Goal: Transaction & Acquisition: Purchase product/service

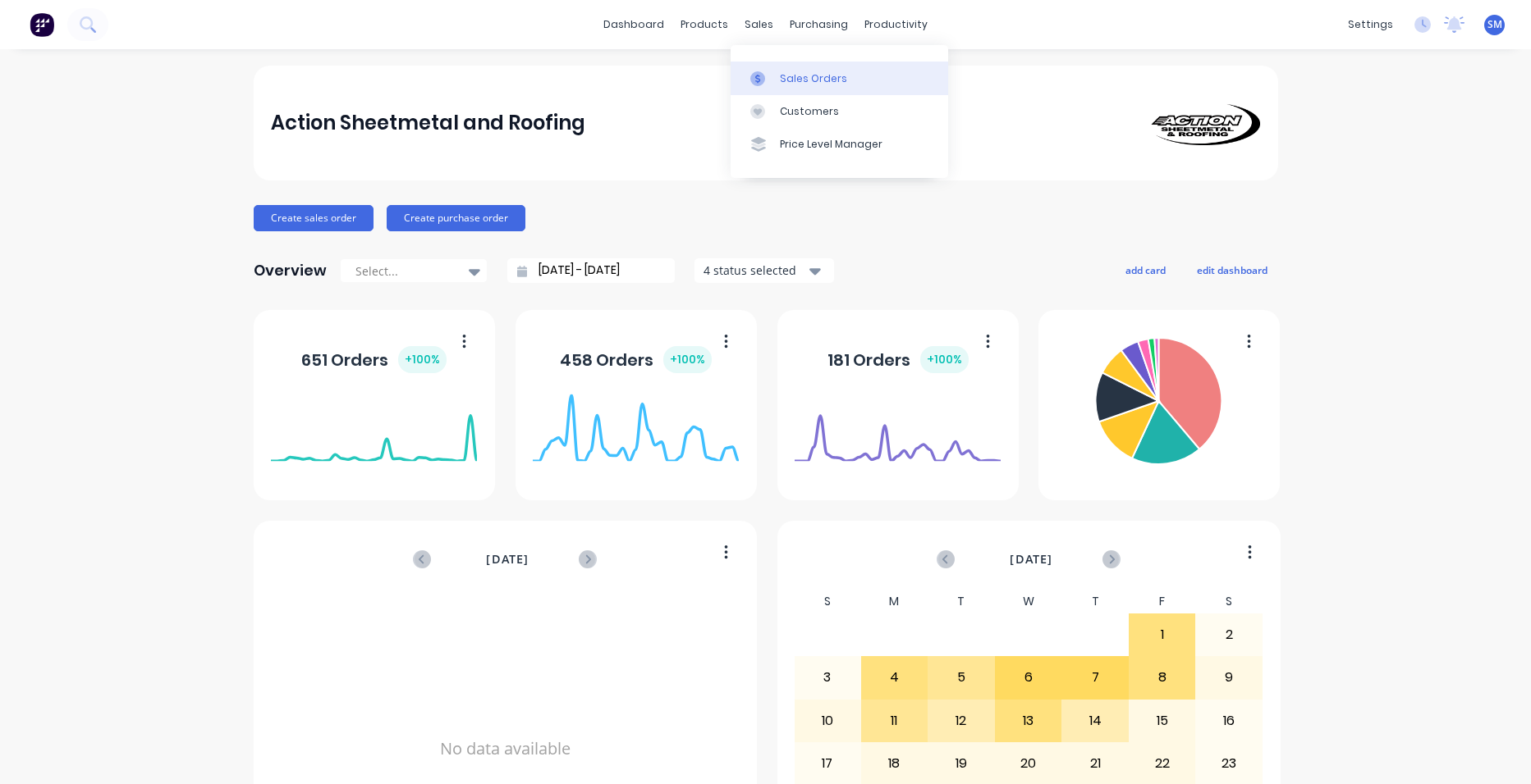
click at [824, 82] on div "Sales Orders" at bounding box center [813, 79] width 67 height 15
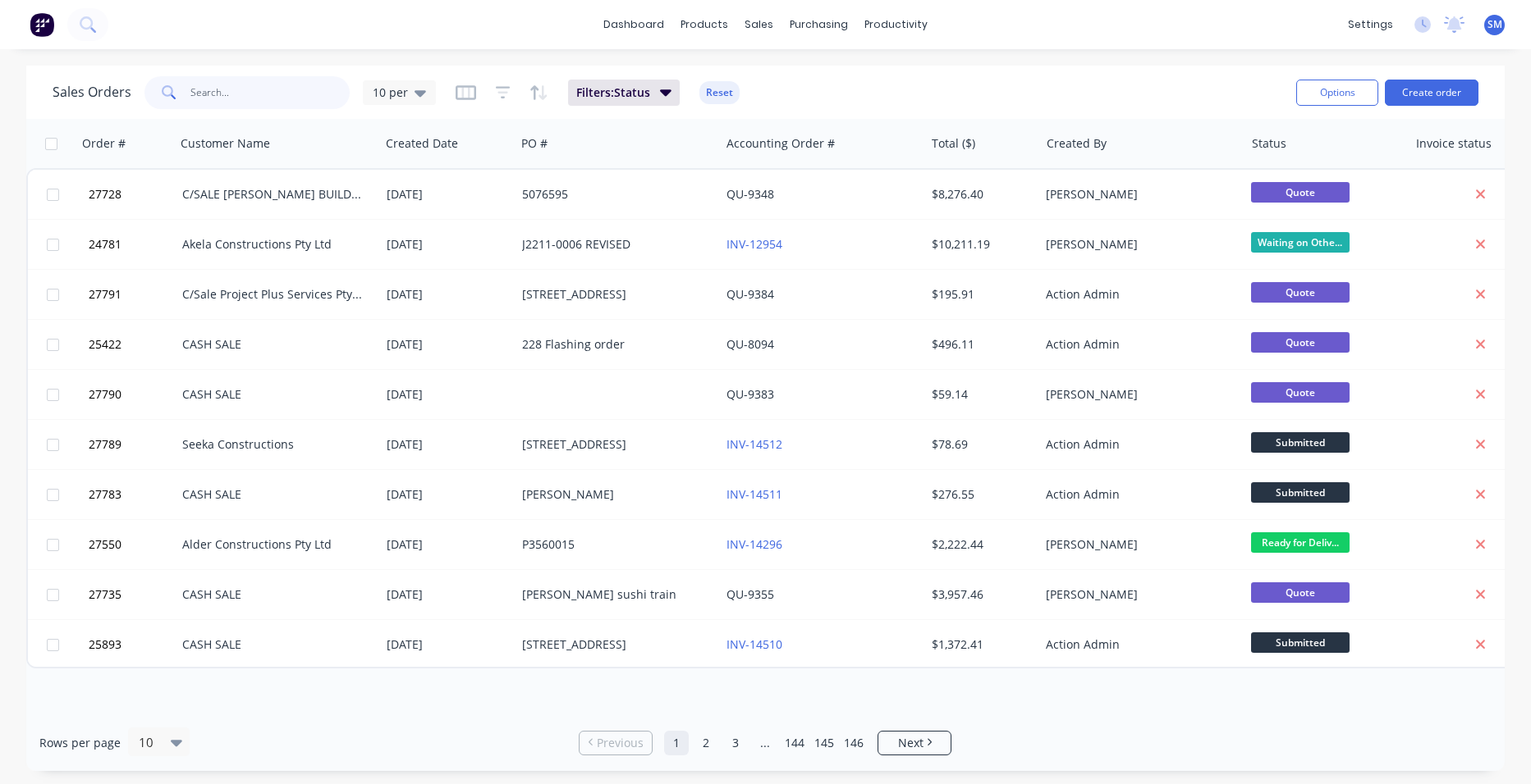
click at [282, 104] on input "text" at bounding box center [271, 92] width 160 height 33
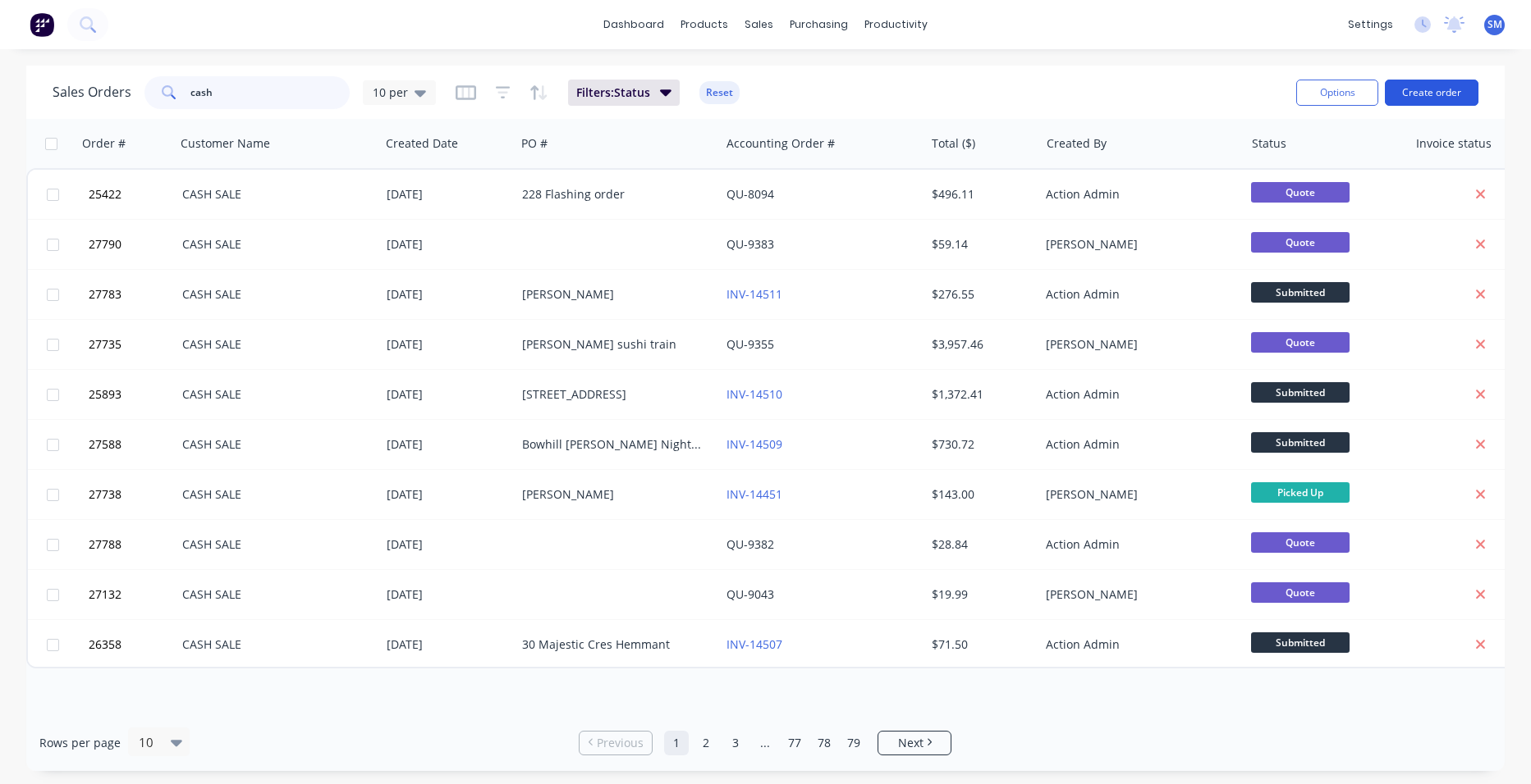
type input "cash"
click at [1426, 90] on button "Create order" at bounding box center [1431, 92] width 93 height 26
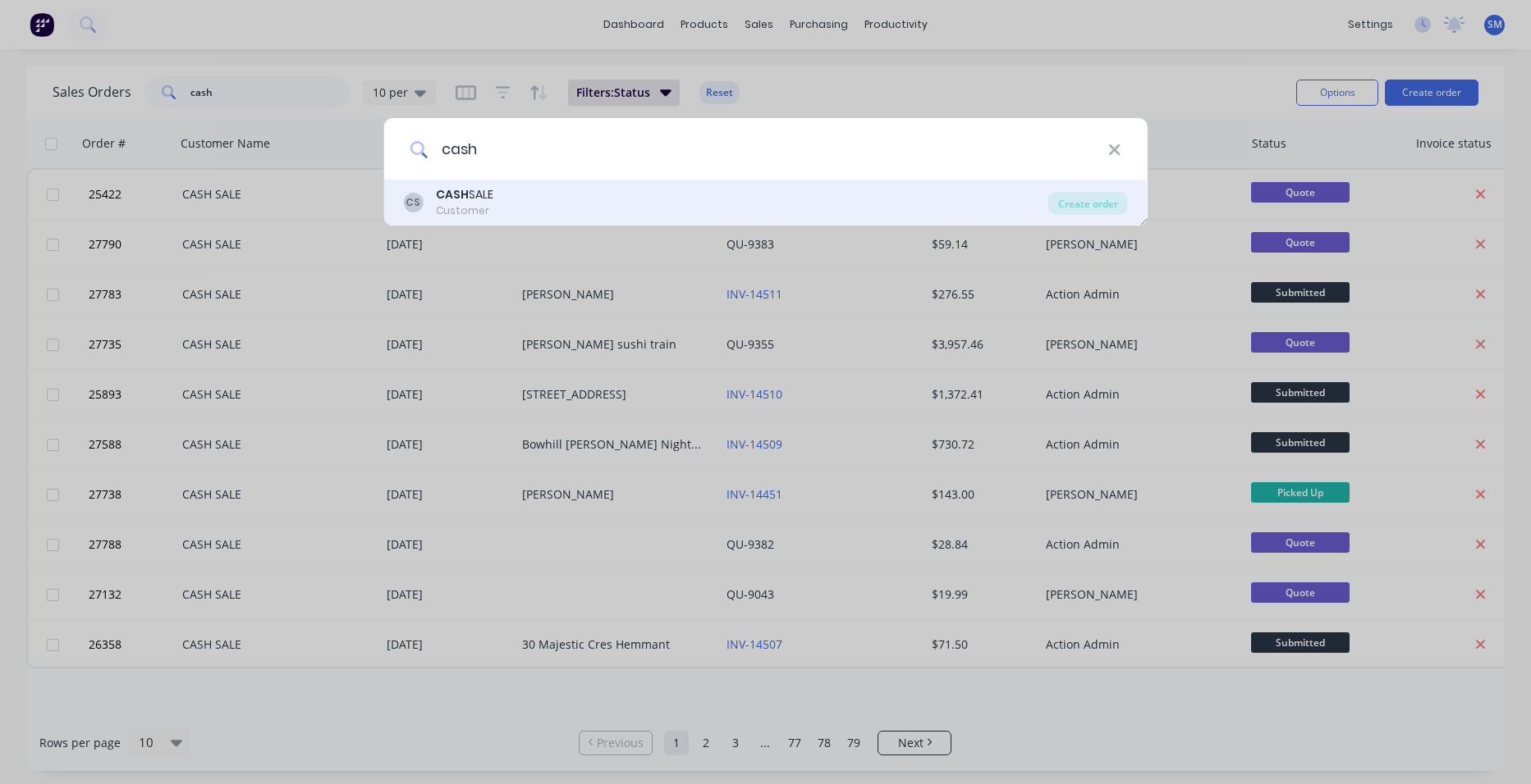
type input "cash"
click at [482, 192] on div "CASH SALE" at bounding box center [464, 194] width 58 height 17
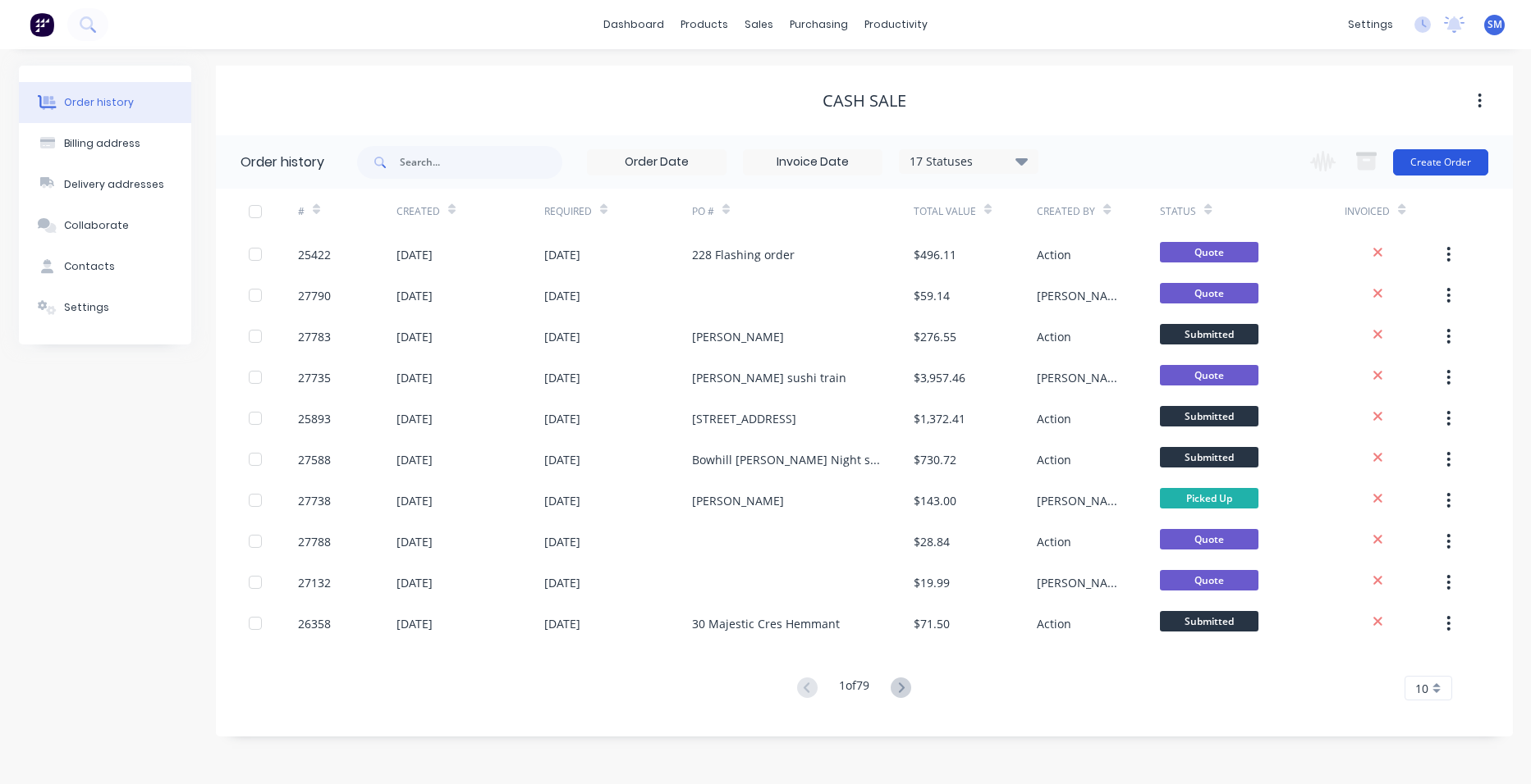
click at [1423, 158] on button "Create Order" at bounding box center [1440, 162] width 95 height 26
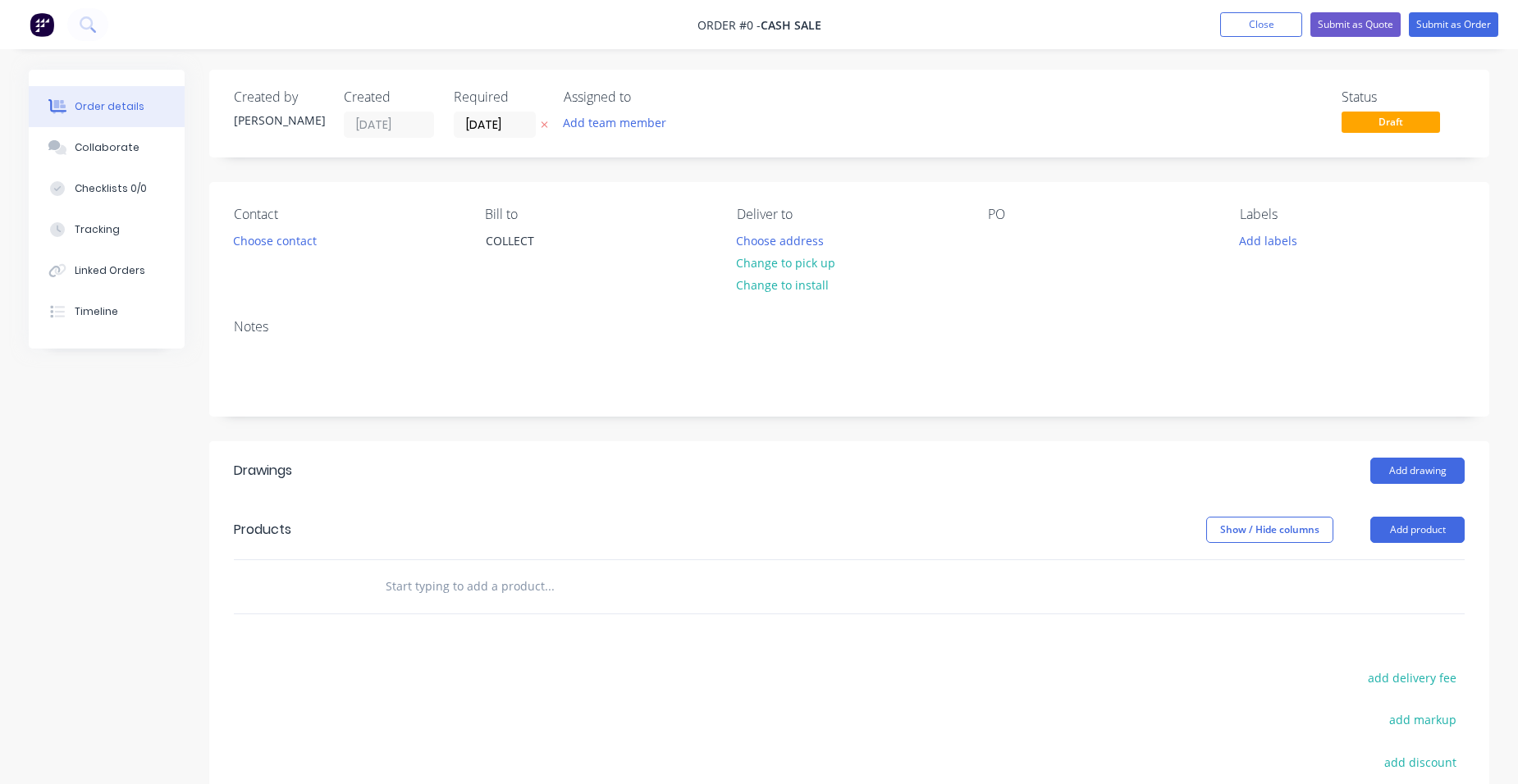
click at [255, 225] on div "Contact Choose contact" at bounding box center [346, 243] width 225 height 75
click at [280, 234] on button "Choose contact" at bounding box center [275, 240] width 101 height 22
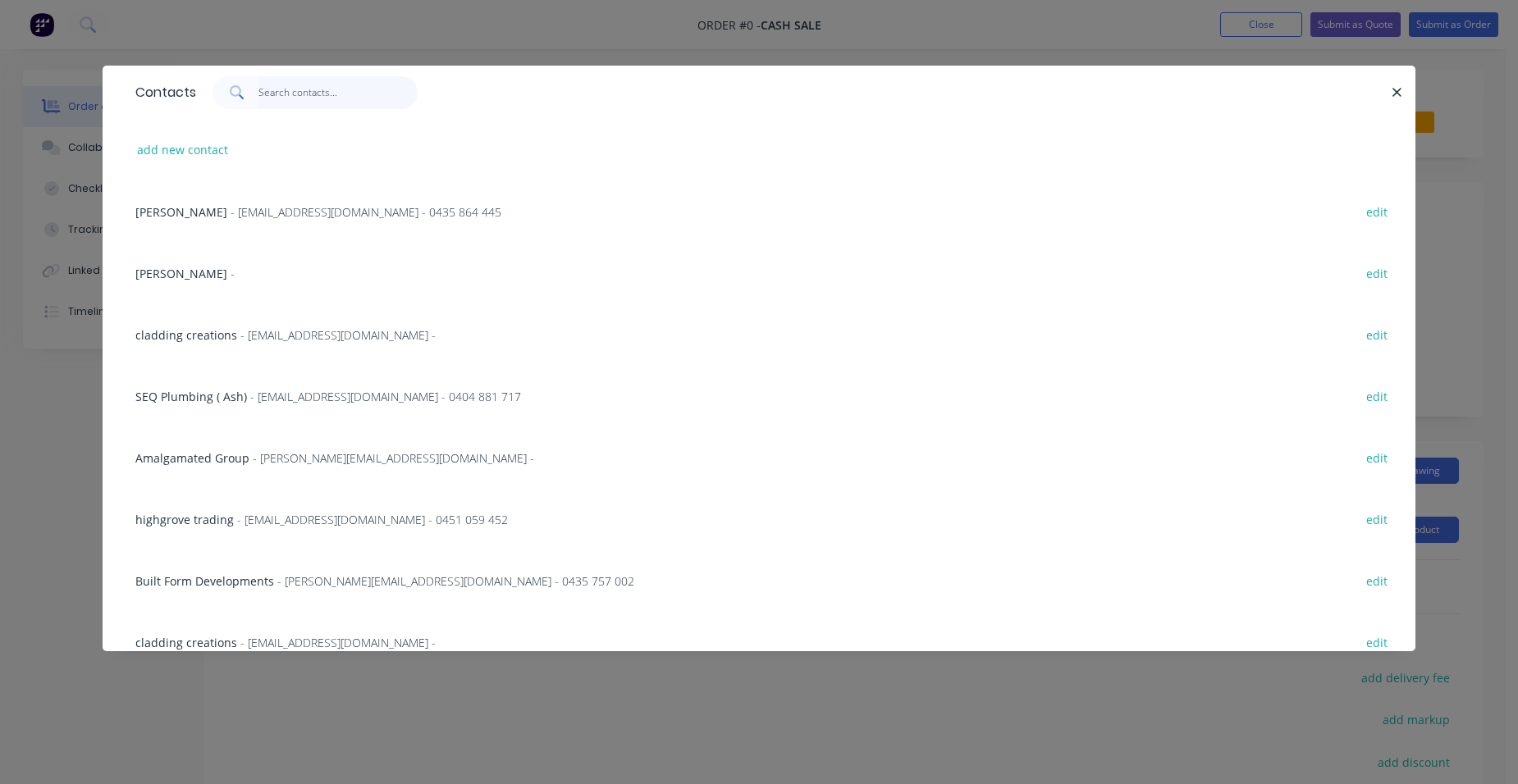
click at [315, 99] on input "text" at bounding box center [339, 92] width 160 height 33
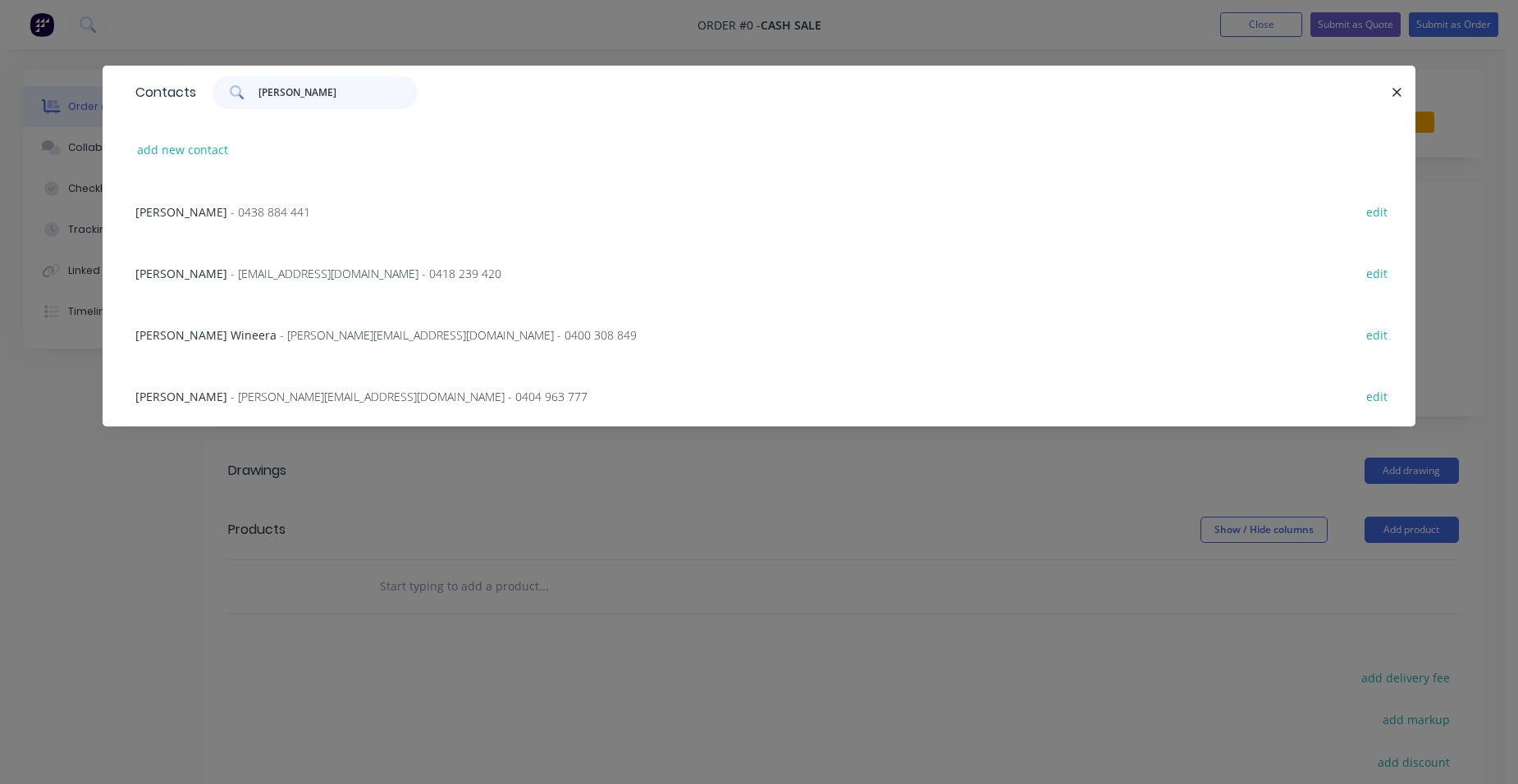
type input "[PERSON_NAME]"
click at [236, 283] on div "[PERSON_NAME] - [EMAIL_ADDRESS][DOMAIN_NAME] - 0418 239 420 edit" at bounding box center [759, 273] width 1263 height 61
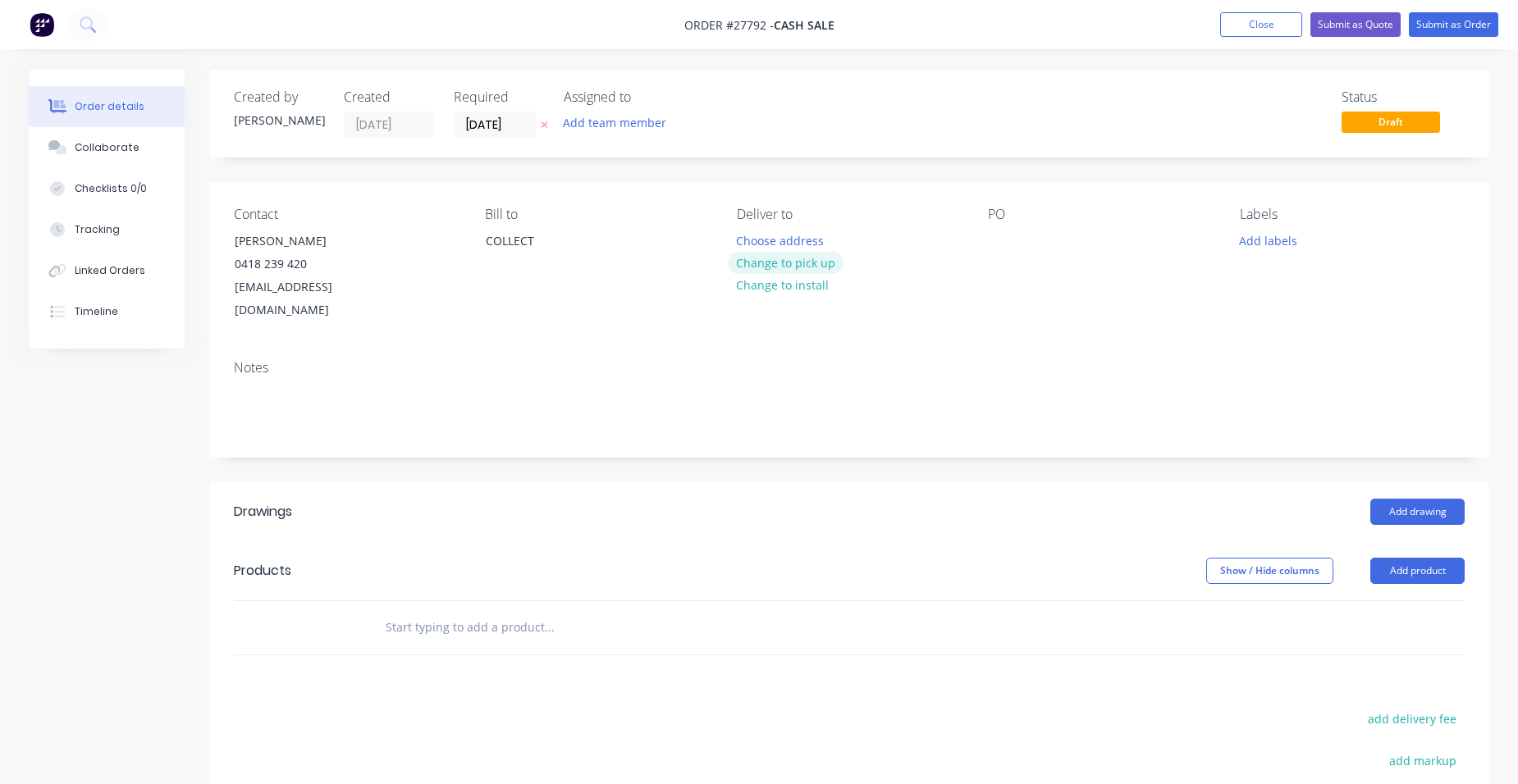
click at [822, 256] on button "Change to pick up" at bounding box center [786, 262] width 117 height 22
click at [1426, 499] on button "Add drawing" at bounding box center [1417, 512] width 94 height 26
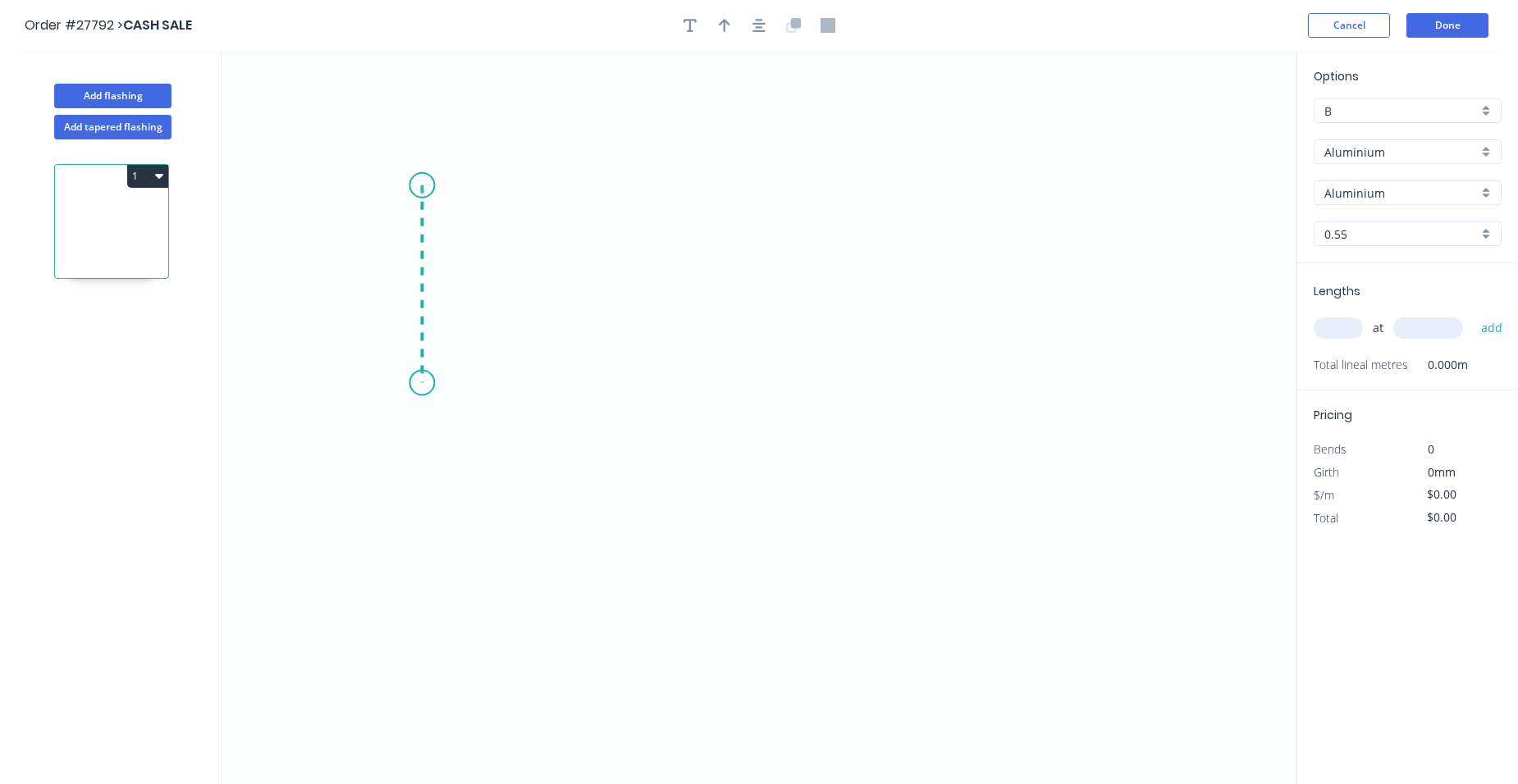
drag, startPoint x: 422, startPoint y: 186, endPoint x: 428, endPoint y: 383, distance: 197.1
click at [428, 383] on icon "0" at bounding box center [759, 418] width 1075 height 734
click at [659, 377] on icon "0 ?" at bounding box center [759, 418] width 1075 height 734
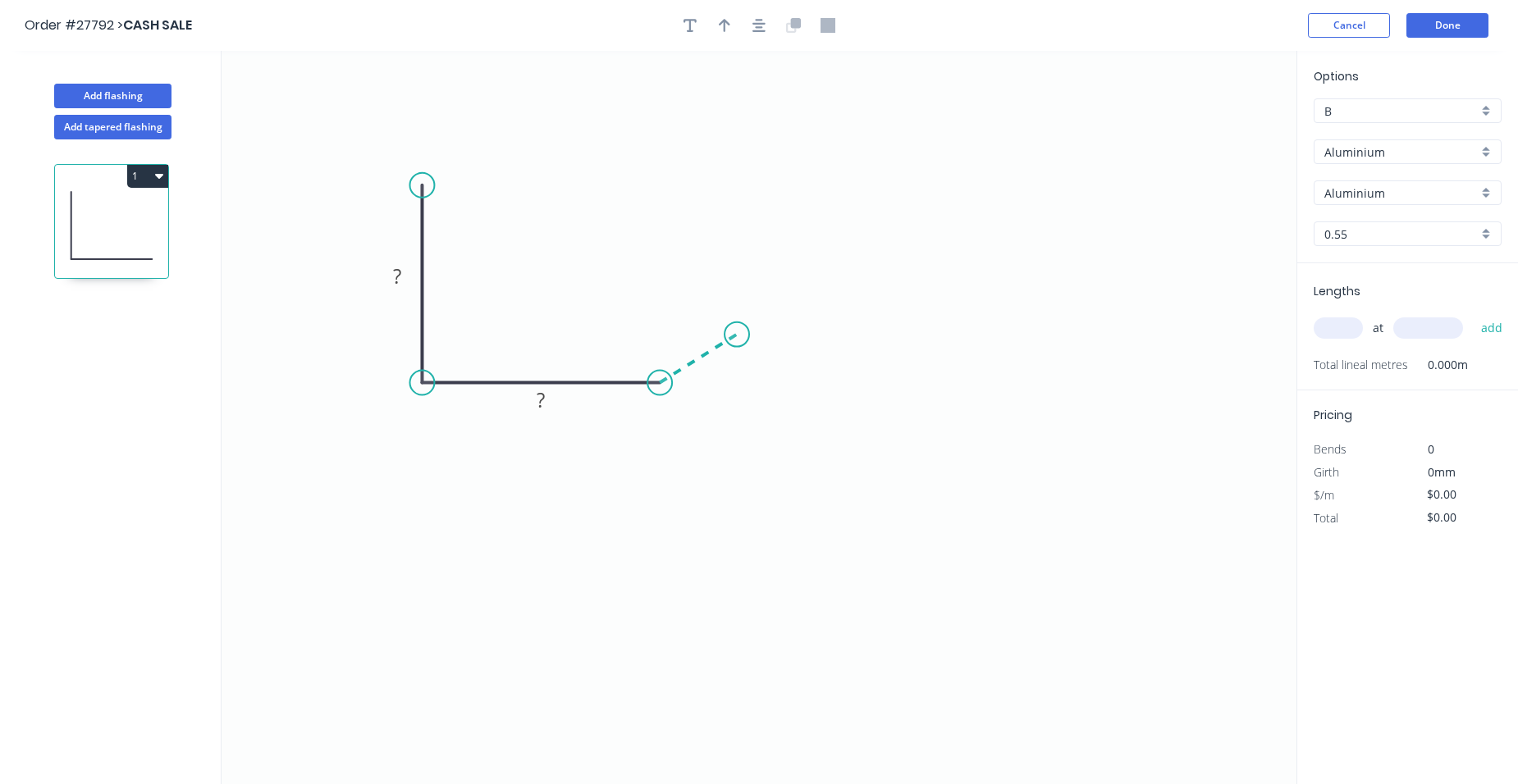
click at [737, 335] on icon "0 ? ?" at bounding box center [759, 418] width 1075 height 734
click at [740, 116] on icon "0 ? ? ? ? º" at bounding box center [759, 418] width 1075 height 734
click at [802, 113] on icon "0 ? ? ? ? ? º ? º" at bounding box center [759, 418] width 1075 height 734
click at [801, 73] on icon "0 ? ? ? ? ? ? º ? º" at bounding box center [759, 418] width 1075 height 734
click at [801, 73] on circle at bounding box center [802, 72] width 25 height 25
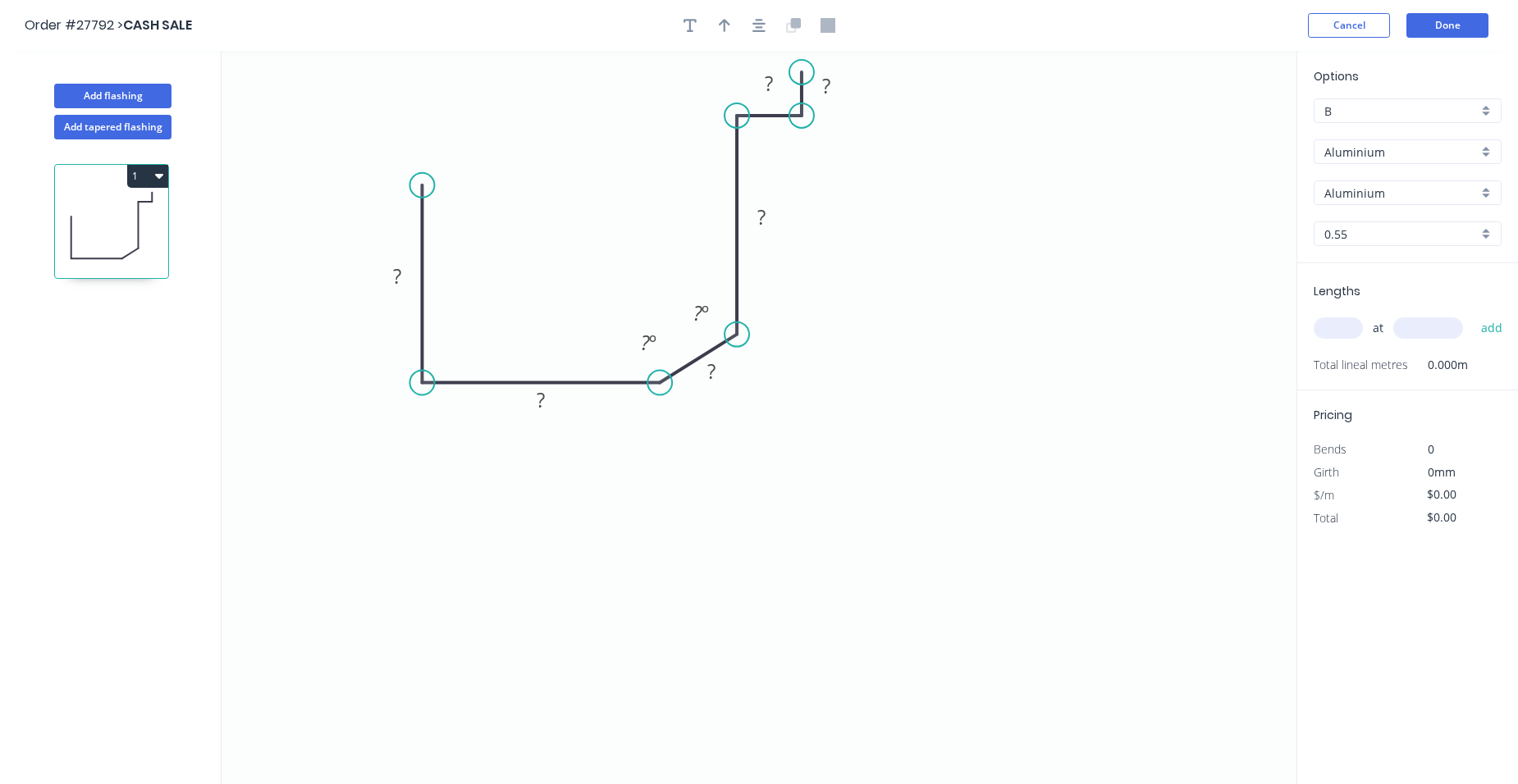
click at [1332, 340] on div "at add" at bounding box center [1409, 328] width 192 height 28
click at [1339, 325] on input "text" at bounding box center [1338, 328] width 49 height 22
type input "1"
type input "1200"
click at [1490, 324] on button "add" at bounding box center [1492, 328] width 39 height 28
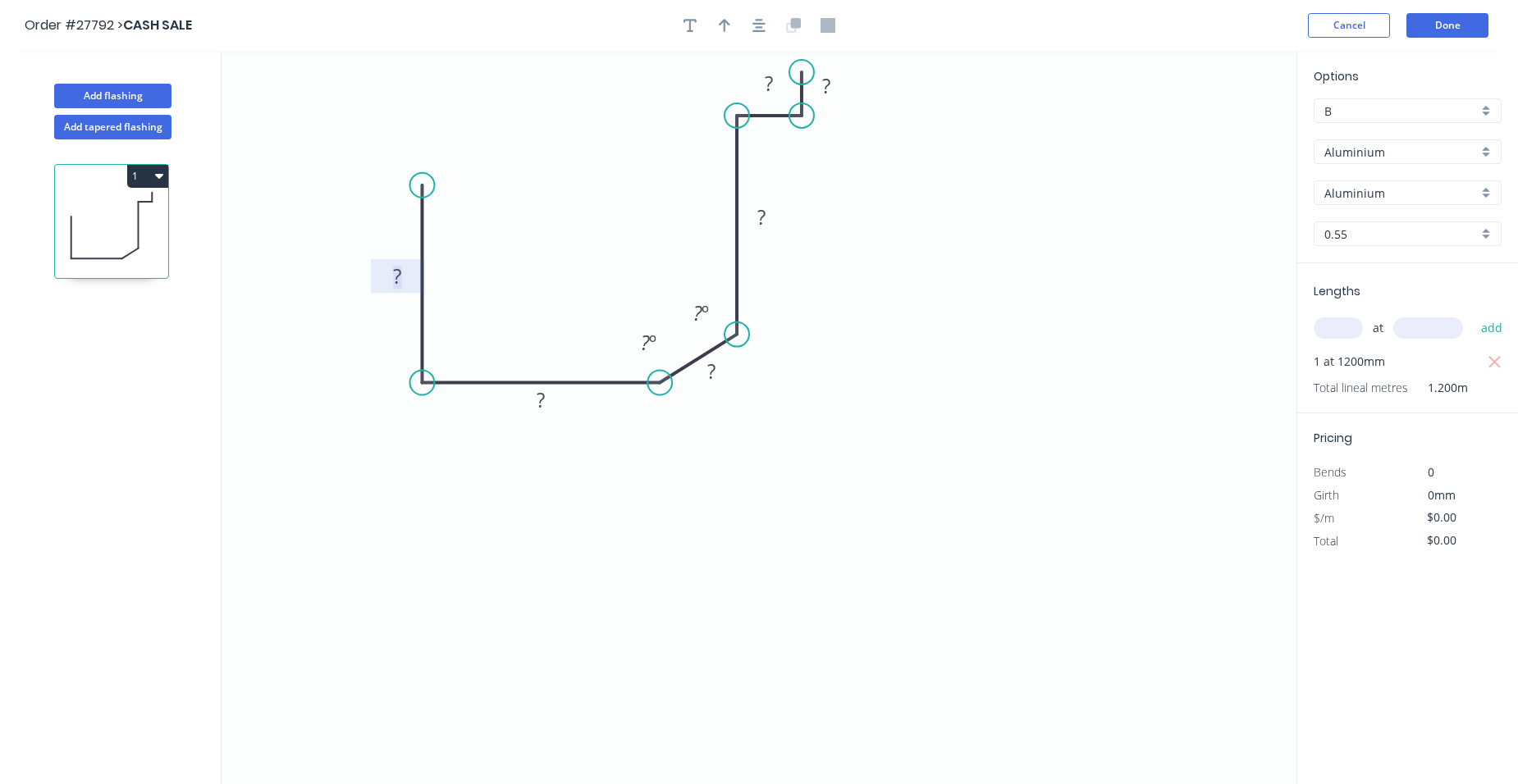
click at [406, 282] on rect at bounding box center [397, 277] width 33 height 23
click at [553, 401] on rect at bounding box center [541, 401] width 33 height 23
drag, startPoint x: 716, startPoint y: 374, endPoint x: 717, endPoint y: 363, distance: 11.0
click at [715, 374] on g "?" at bounding box center [711, 371] width 33 height 27
click at [773, 219] on rect at bounding box center [761, 218] width 33 height 23
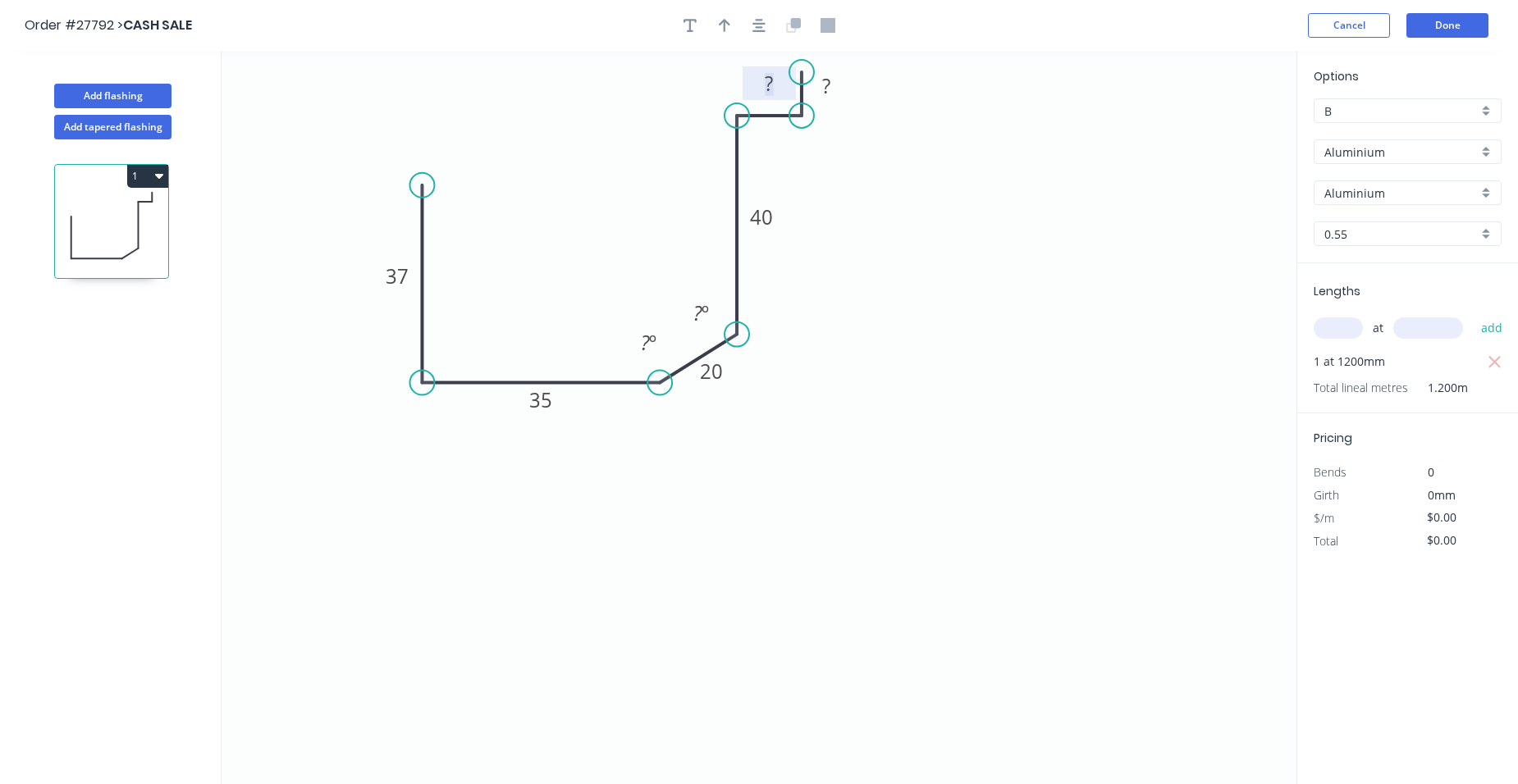
click at [770, 87] on tspan "?" at bounding box center [769, 83] width 8 height 27
click at [834, 82] on rect at bounding box center [826, 87] width 33 height 23
drag, startPoint x: 749, startPoint y: 356, endPoint x: 689, endPoint y: 361, distance: 60.2
click at [737, 364] on div "Hide angle" at bounding box center [784, 370] width 165 height 34
type input "$1.00"
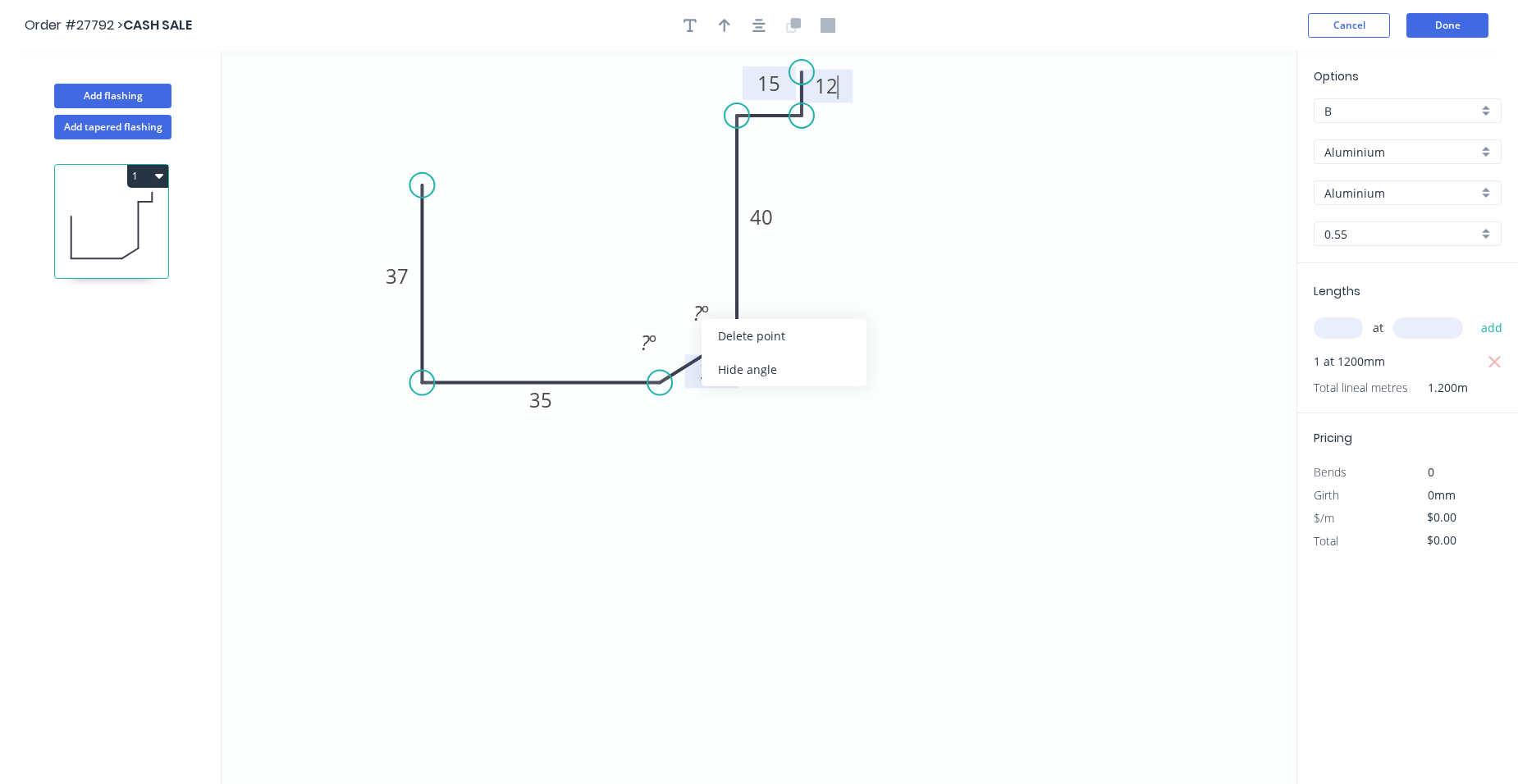
type input "$1.20"
click at [701, 398] on div "Hide angle" at bounding box center [744, 402] width 165 height 34
drag, startPoint x: 1460, startPoint y: 516, endPoint x: 1393, endPoint y: 514, distance: 67.0
click at [1395, 520] on div "$/m $1.00" at bounding box center [1407, 519] width 212 height 23
type input "$0.00"
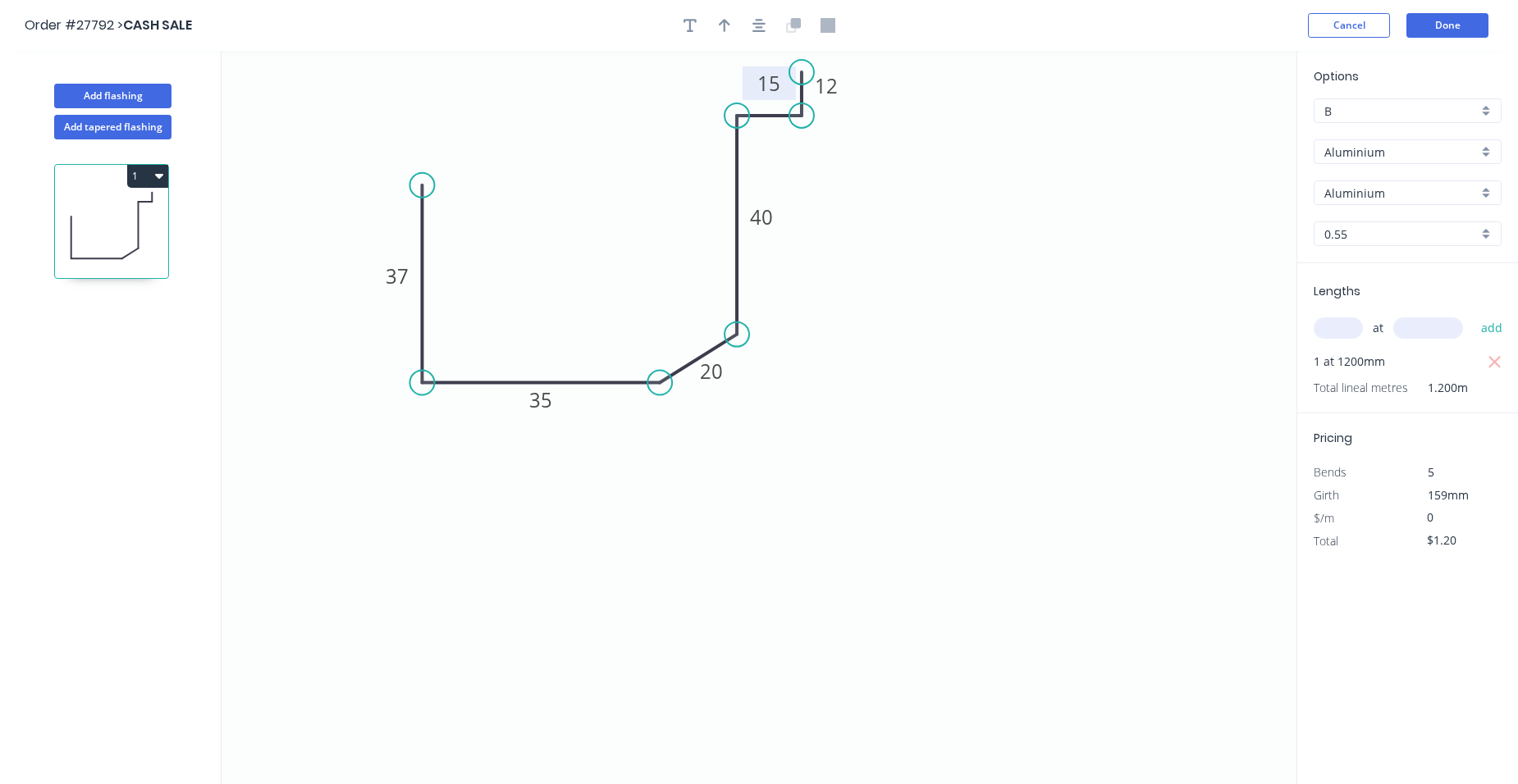
type input "$0.00"
click at [166, 94] on button "Add flashing" at bounding box center [112, 96] width 117 height 25
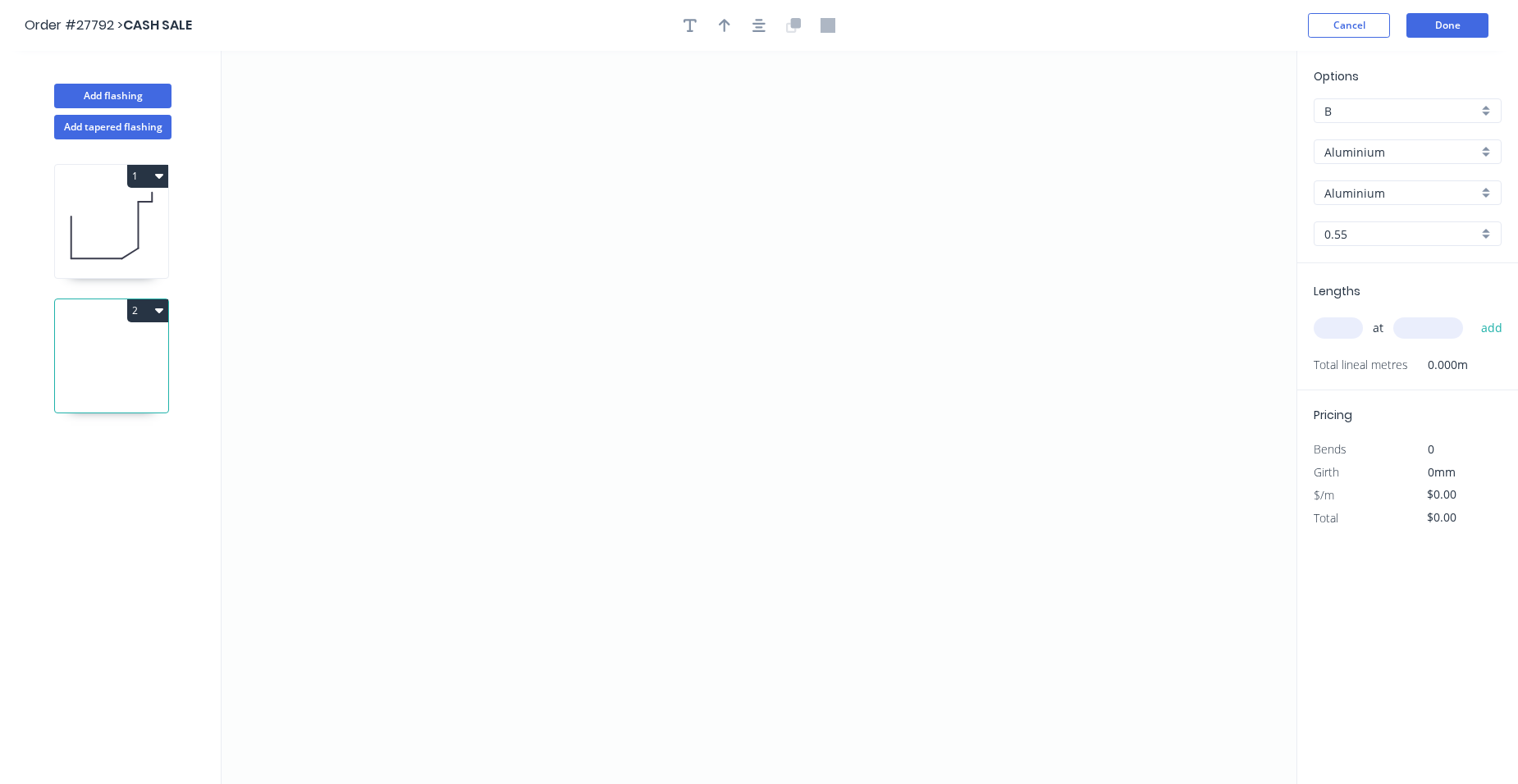
click at [125, 217] on icon at bounding box center [111, 225] width 113 height 105
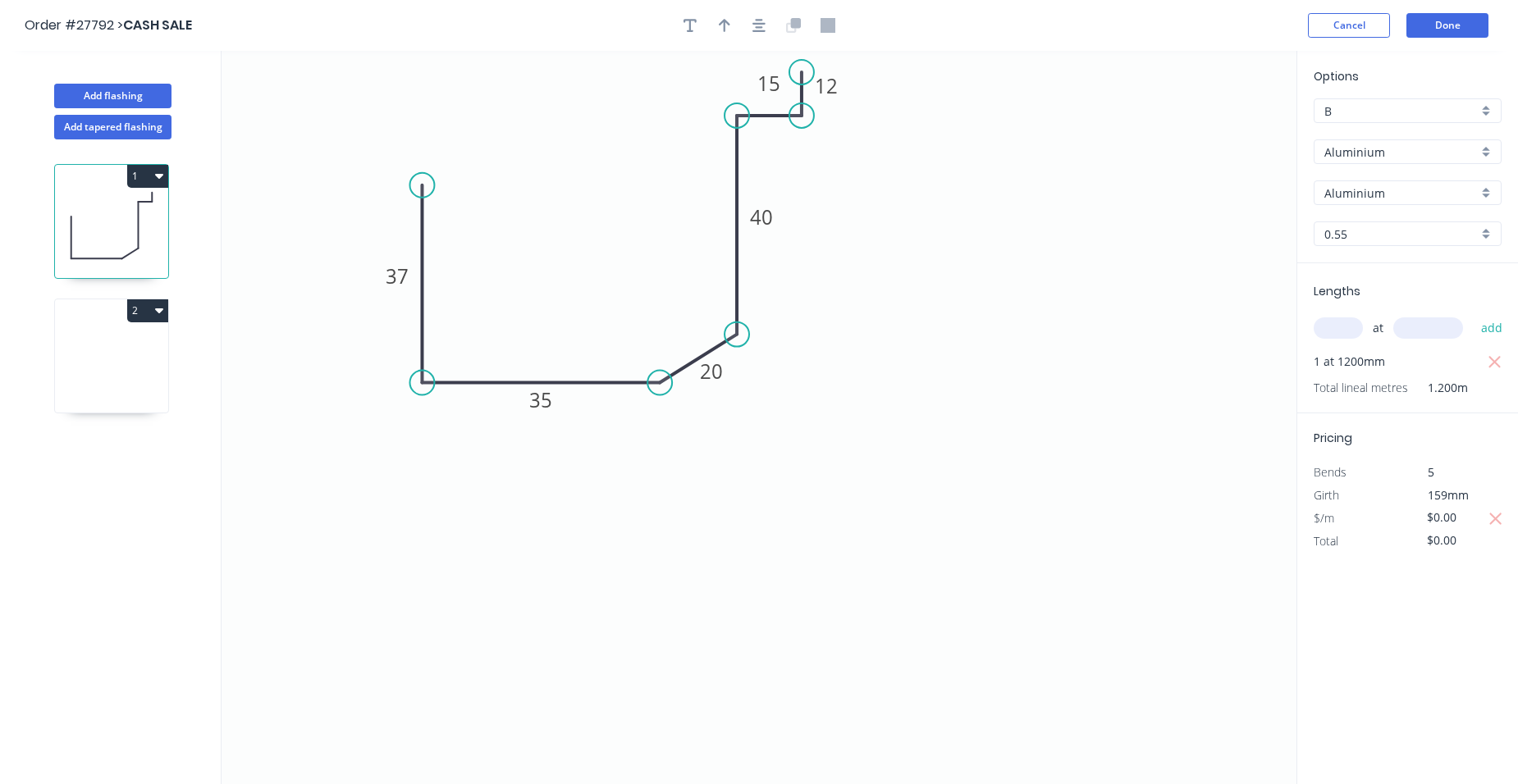
click at [1480, 230] on div "0.55" at bounding box center [1407, 234] width 188 height 25
click at [1391, 358] on div "2.0" at bounding box center [1407, 356] width 186 height 28
click at [109, 342] on icon at bounding box center [111, 359] width 113 height 105
type input "0.55"
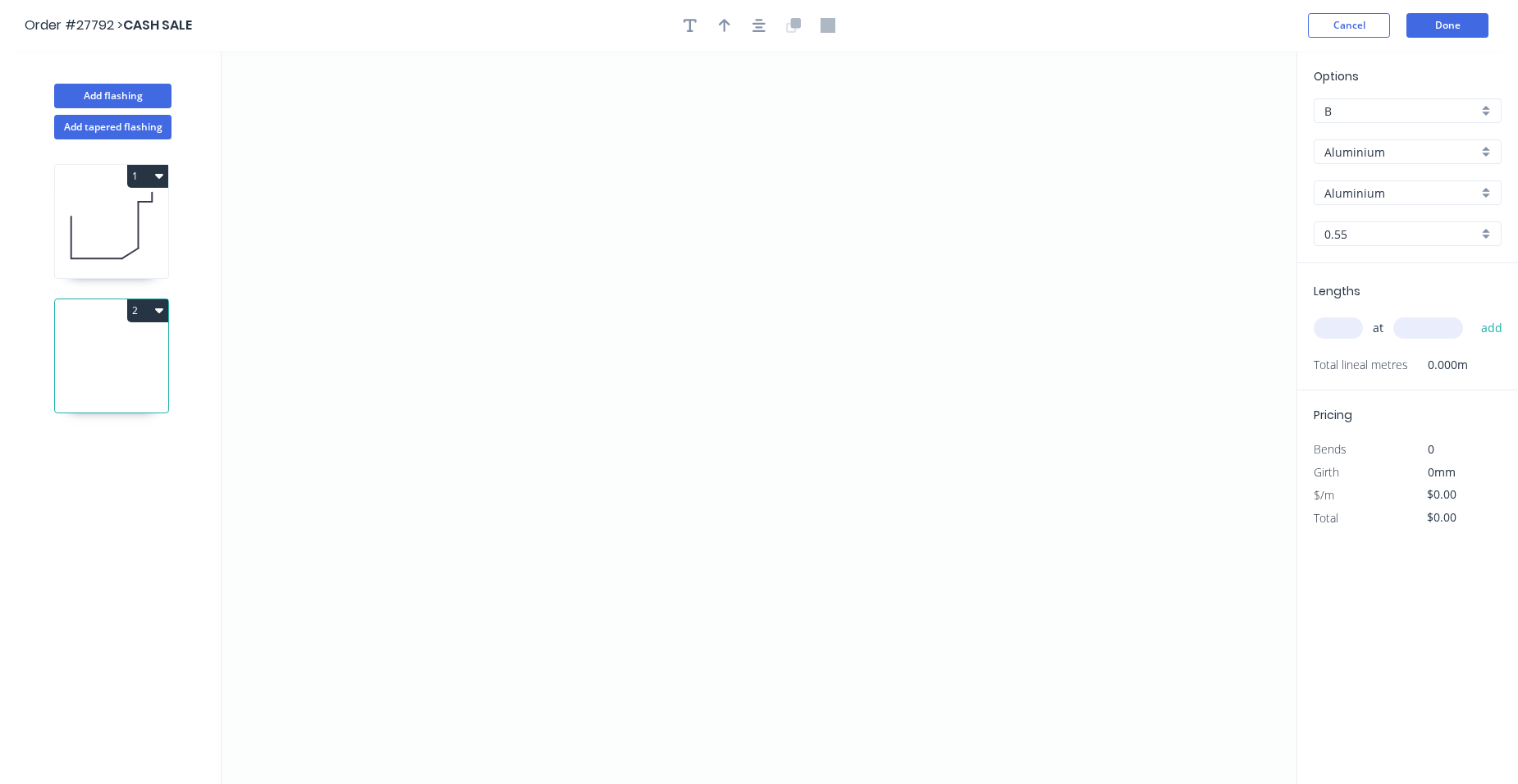
click at [1490, 230] on div "0.55" at bounding box center [1407, 234] width 188 height 25
click at [1352, 274] on div "2.0" at bounding box center [1407, 274] width 186 height 28
type input "2.0"
drag, startPoint x: 531, startPoint y: 343, endPoint x: 530, endPoint y: 435, distance: 92.0
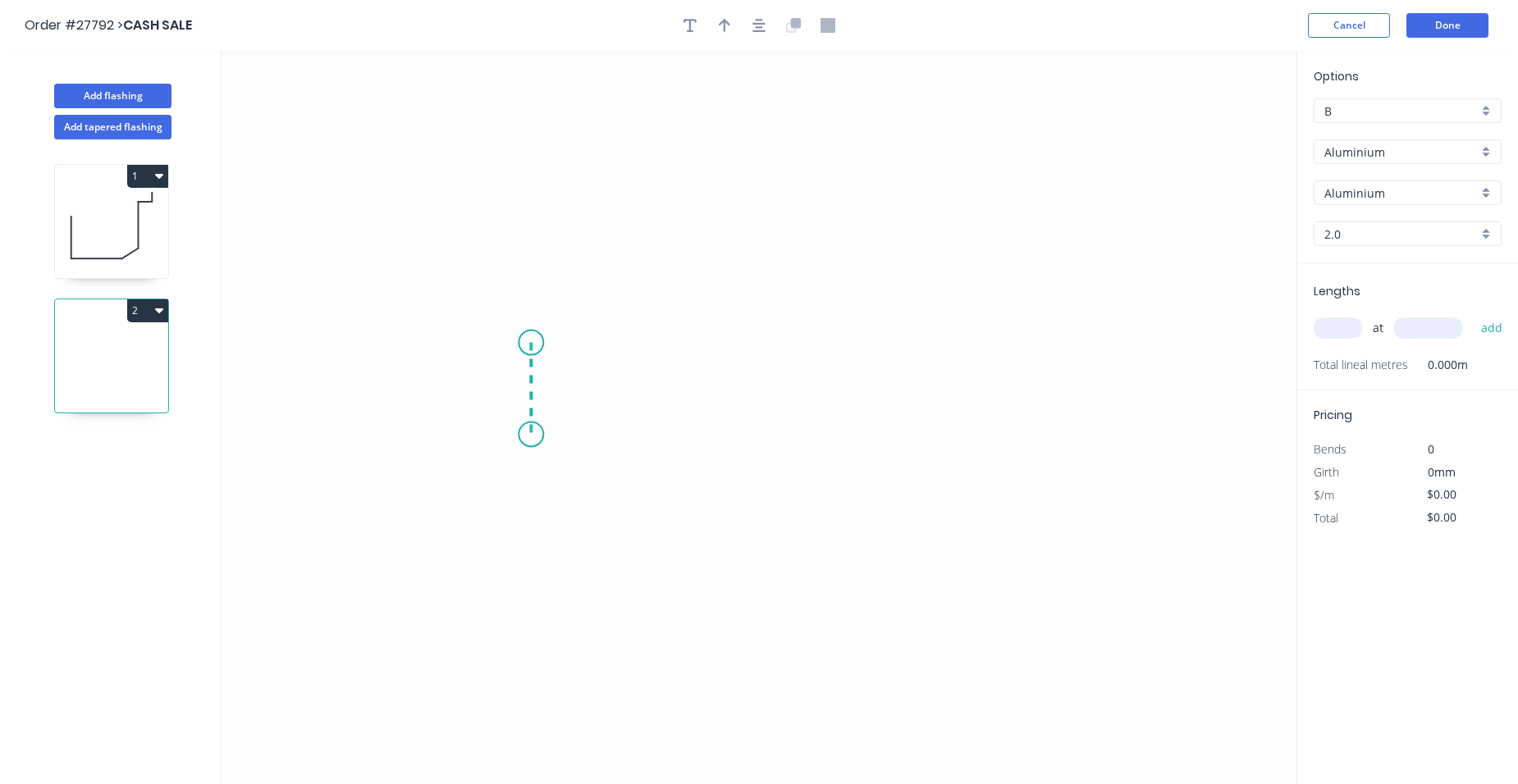
click at [530, 435] on icon "0" at bounding box center [759, 418] width 1075 height 734
click at [867, 427] on icon "0 ?" at bounding box center [759, 418] width 1075 height 734
click at [1031, 289] on icon "0 ? ?" at bounding box center [759, 418] width 1075 height 734
drag, startPoint x: 1034, startPoint y: 271, endPoint x: 998, endPoint y: 387, distance: 121.5
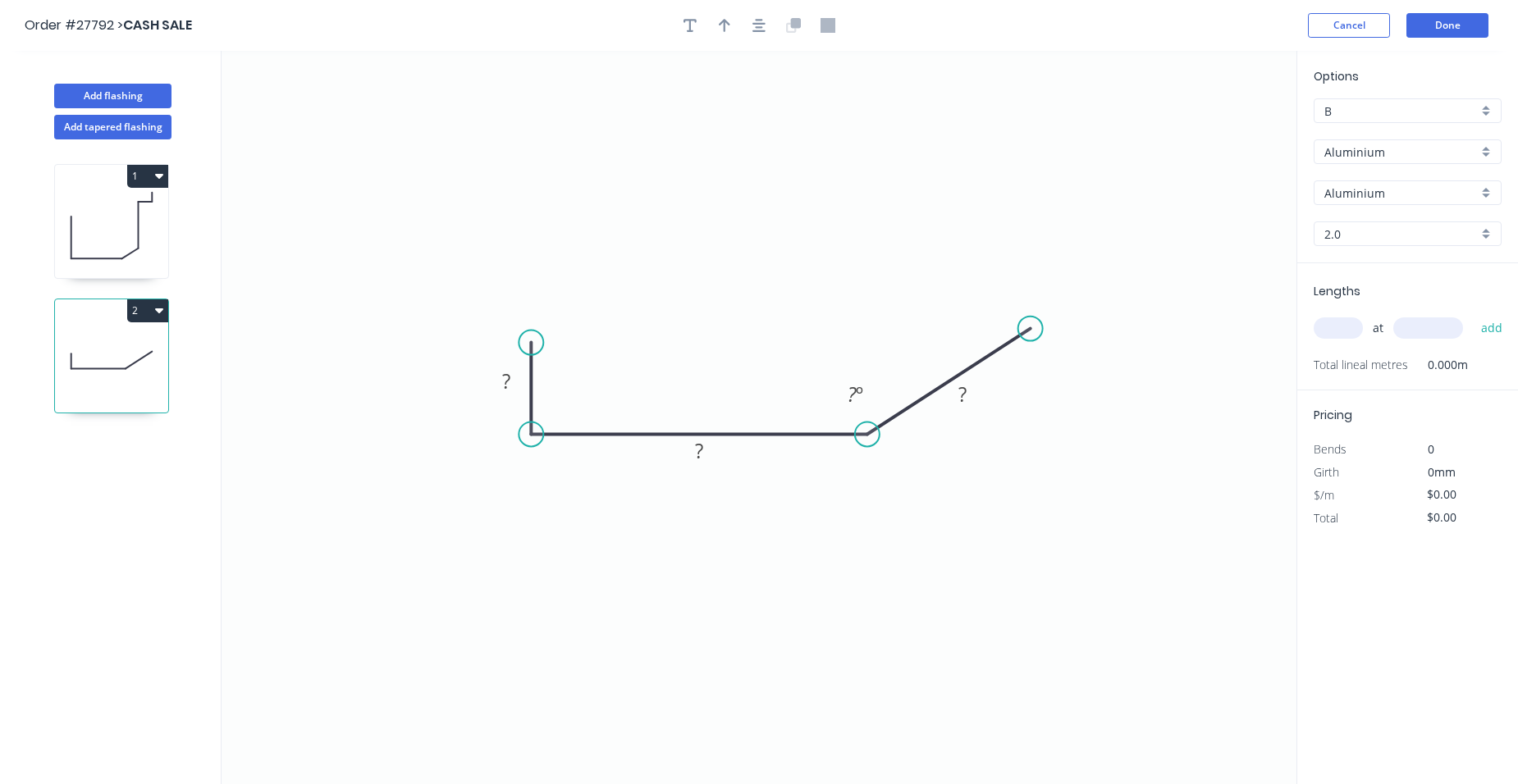
click at [1030, 330] on circle at bounding box center [1030, 329] width 25 height 25
click at [971, 394] on rect at bounding box center [961, 396] width 33 height 23
click at [707, 448] on rect at bounding box center [699, 452] width 33 height 23
click at [508, 377] on tspan "?" at bounding box center [506, 381] width 8 height 27
click at [1329, 326] on input "text" at bounding box center [1338, 328] width 49 height 22
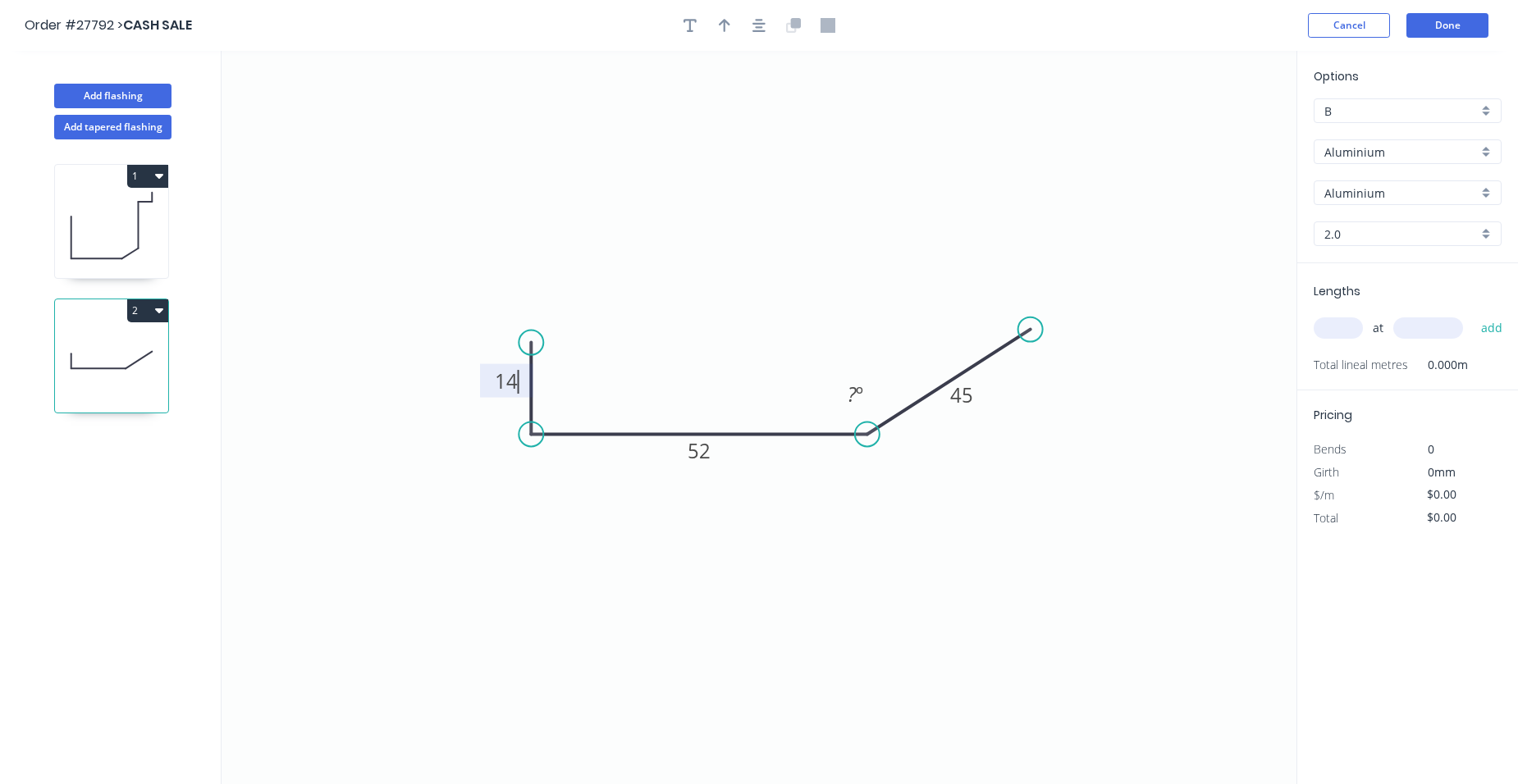
type input "$1.00"
type input "1"
type input "1200"
click at [1473, 314] on button "add" at bounding box center [1492, 328] width 39 height 28
type input "$1.20"
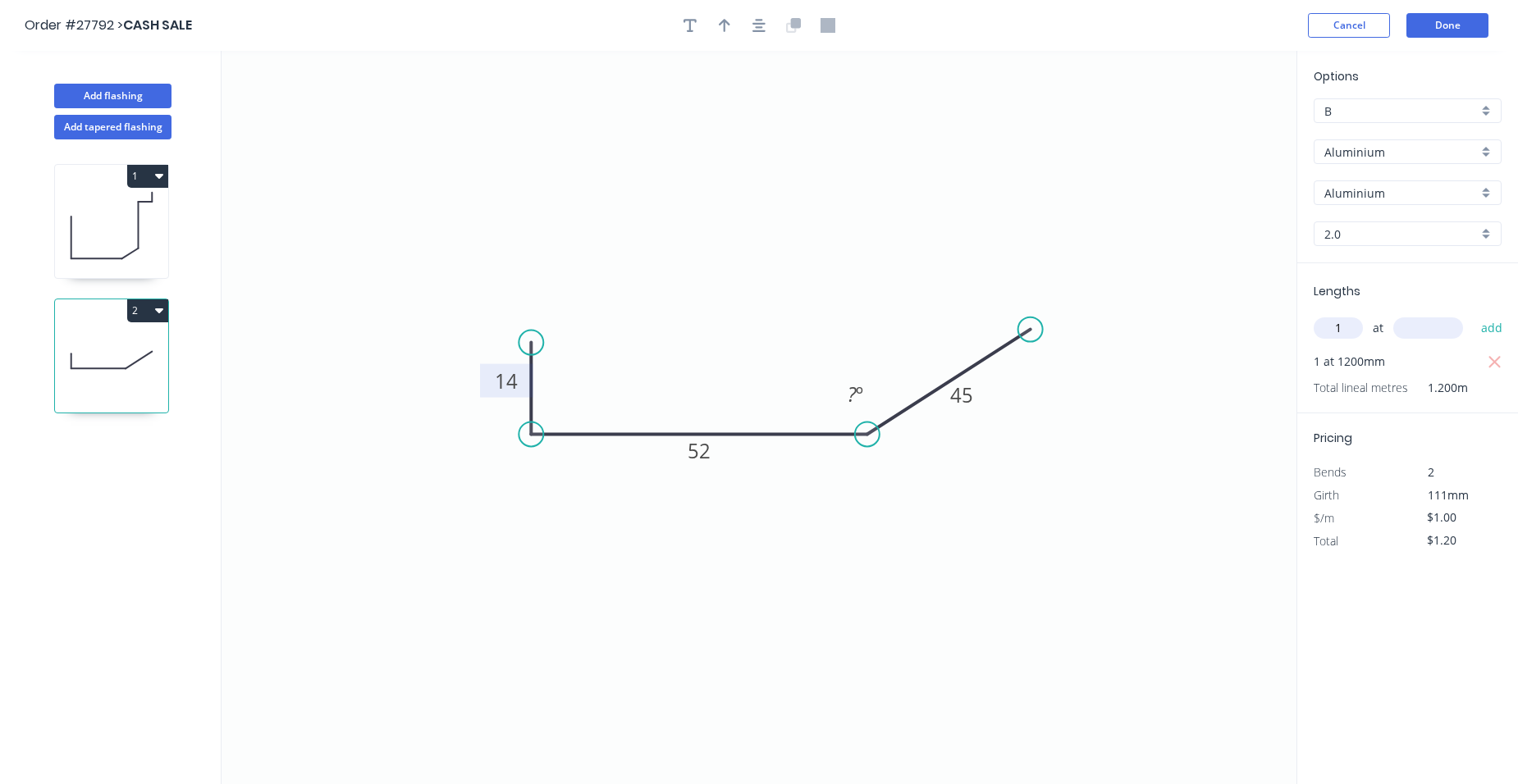
type input "1"
type input "600"
click at [1509, 316] on div "Lengths 1 at 600 add 1 at 1200mm Total lineal metres 1.200m" at bounding box center [1408, 338] width 221 height 150
click at [1493, 326] on button "add" at bounding box center [1492, 328] width 39 height 28
type input "$2.20"
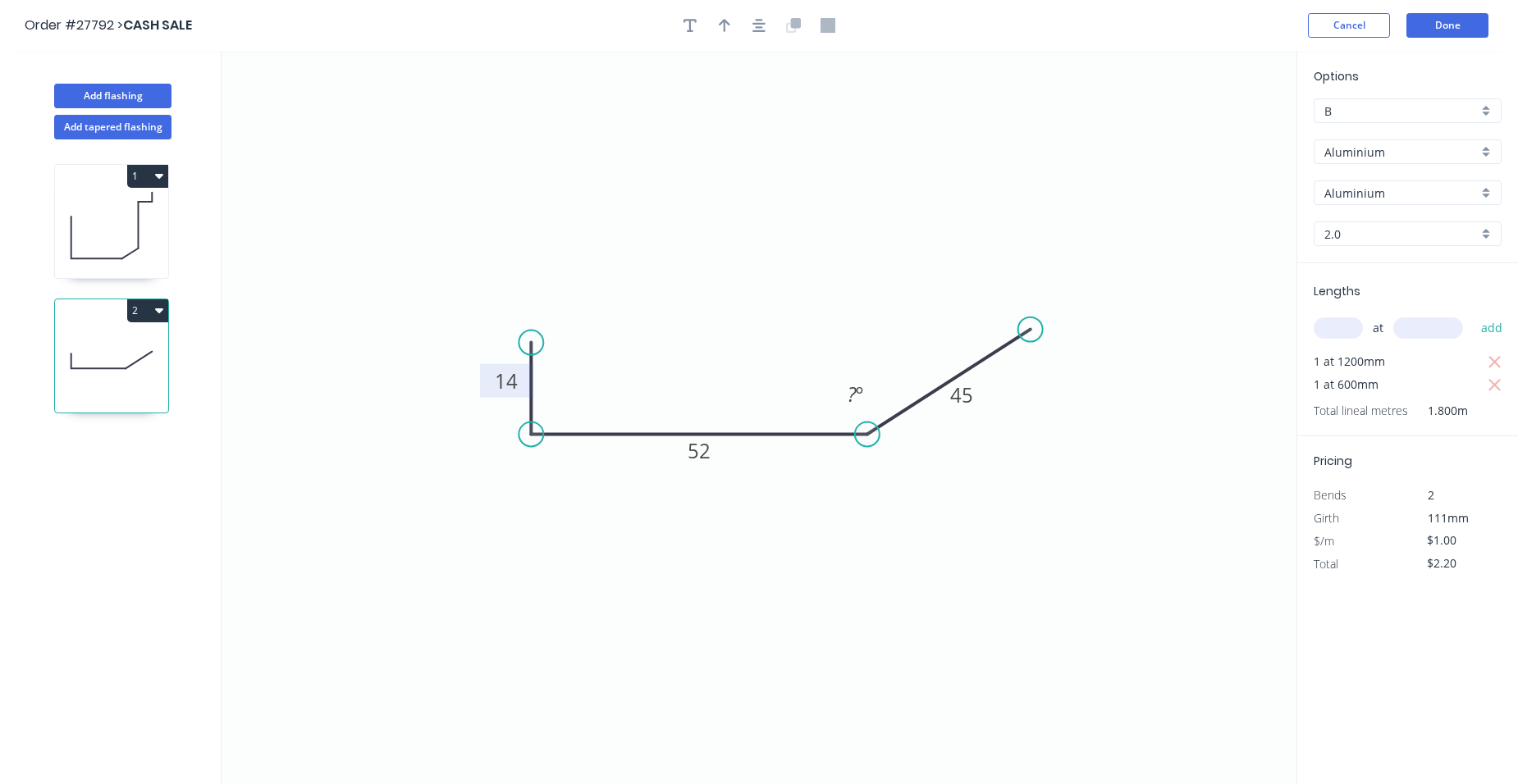
drag, startPoint x: 1477, startPoint y: 540, endPoint x: 1417, endPoint y: 546, distance: 60.3
click at [1417, 546] on div "$1.00" at bounding box center [1452, 542] width 89 height 23
type input "$0.00"
click at [1406, 549] on div "$/m" at bounding box center [1354, 542] width 107 height 23
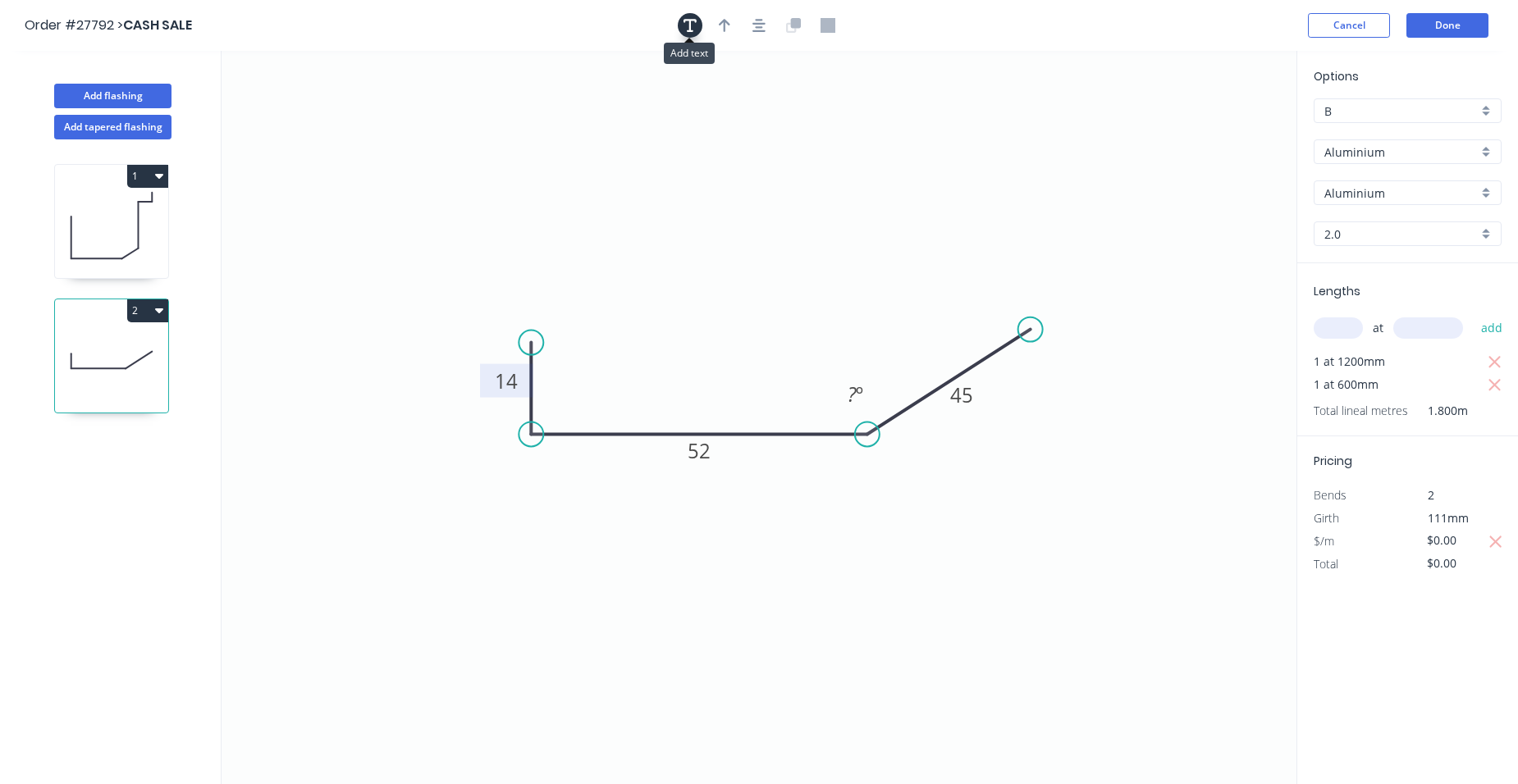
click at [684, 22] on icon "button" at bounding box center [691, 25] width 13 height 13
drag, startPoint x: 333, startPoint y: 102, endPoint x: 697, endPoint y: 194, distance: 375.4
click at [697, 194] on textarea at bounding box center [692, 209] width 133 height 60
click at [1122, 342] on icon "see sample 14 52 45 ? º" at bounding box center [759, 418] width 1075 height 734
type textarea "see sample"
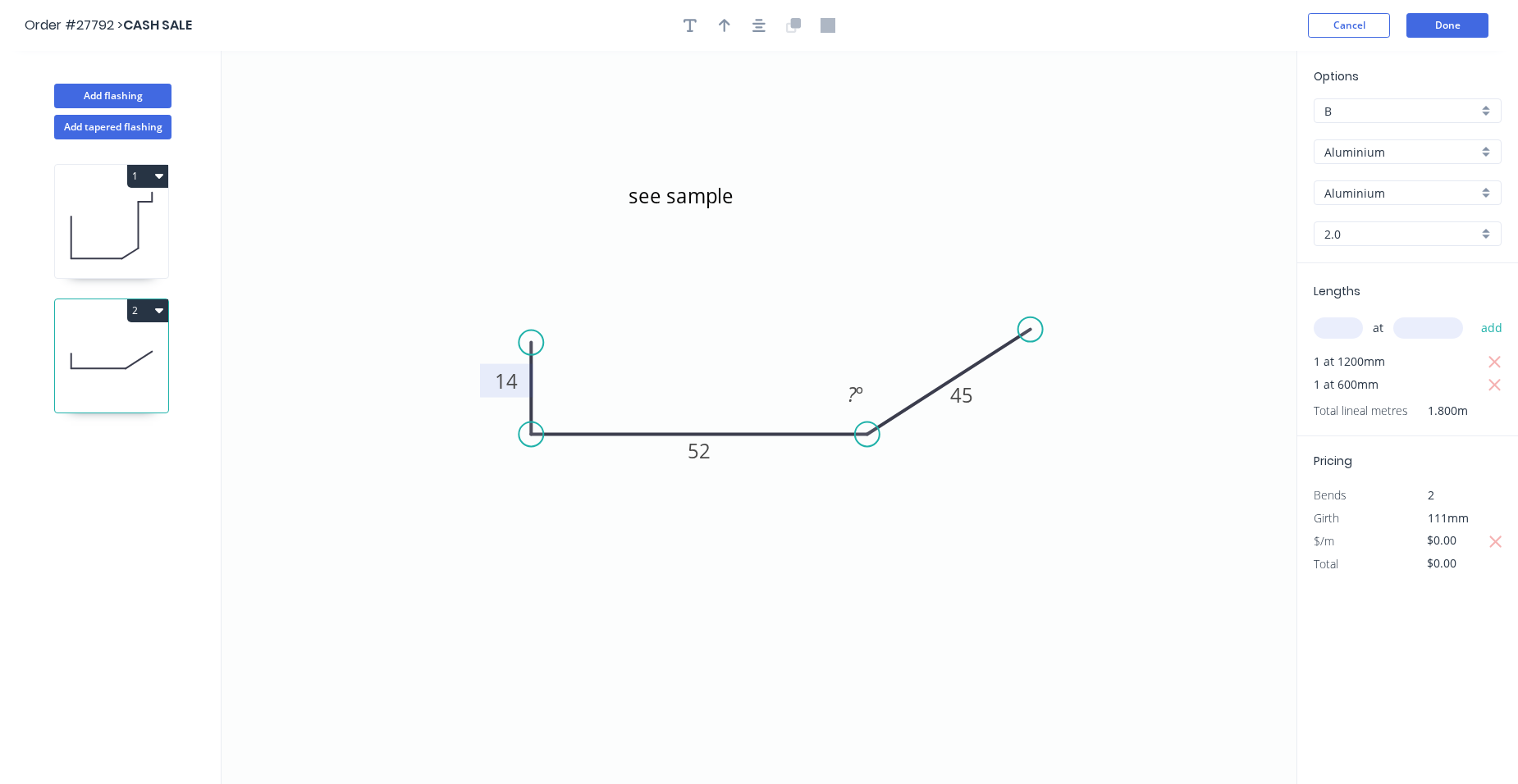
drag, startPoint x: 75, startPoint y: 211, endPoint x: 135, endPoint y: 211, distance: 60.0
click at [78, 211] on icon at bounding box center [111, 225] width 113 height 105
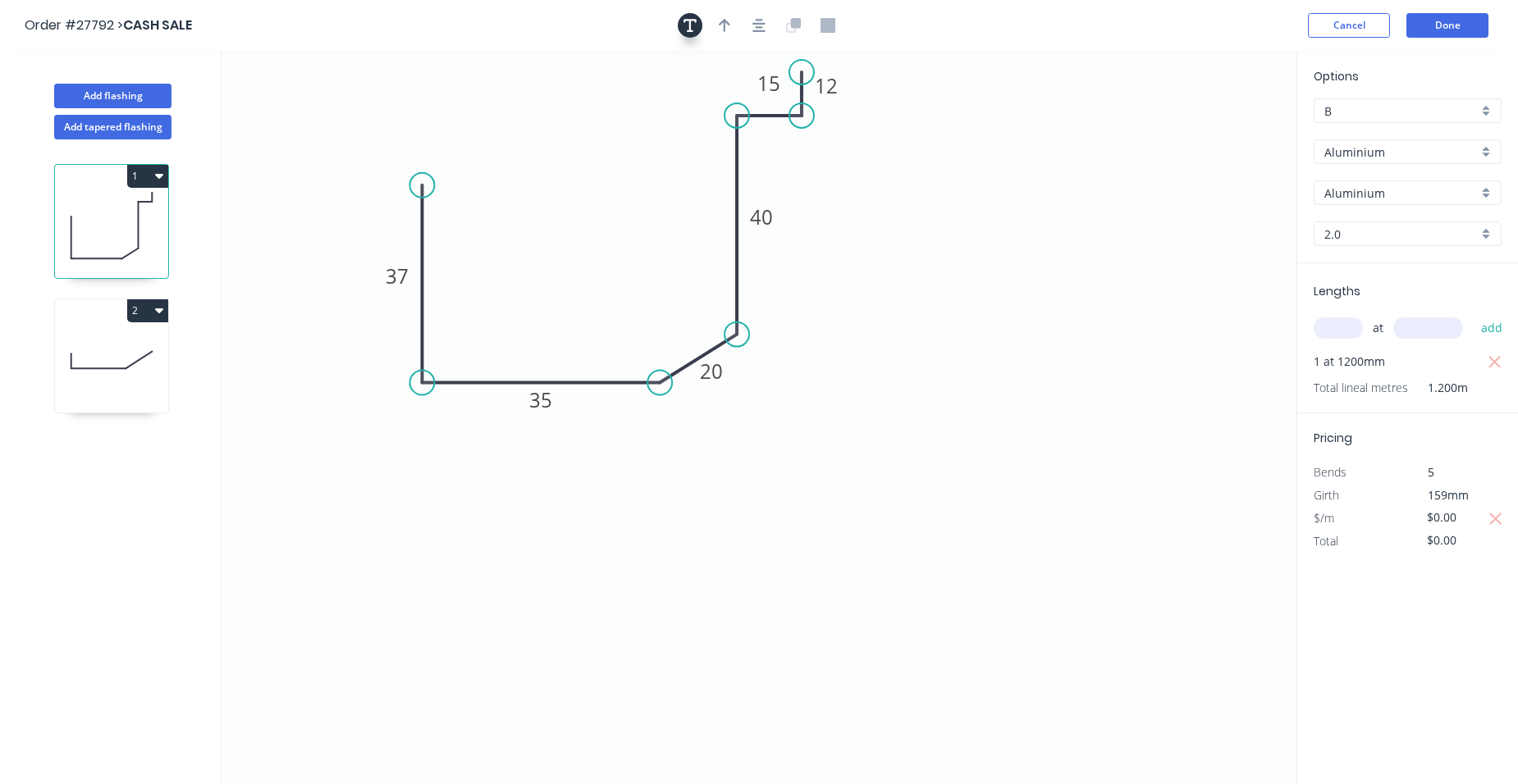
click at [693, 36] on button "button" at bounding box center [690, 25] width 25 height 25
drag, startPoint x: 310, startPoint y: 97, endPoint x: 537, endPoint y: 125, distance: 228.7
click at [537, 125] on textarea at bounding box center [554, 144] width 133 height 60
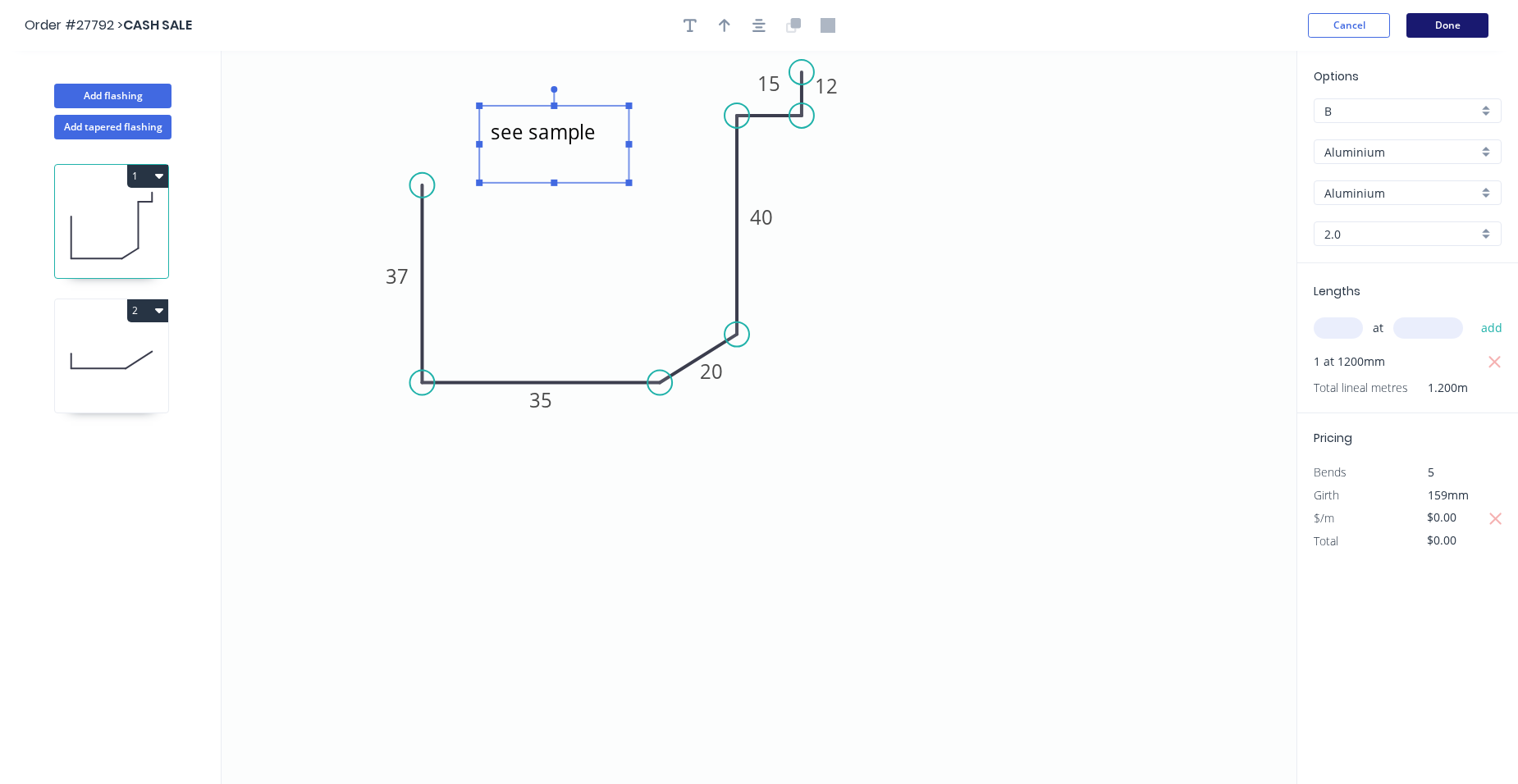
type textarea "see sample"
click at [1443, 16] on button "Done" at bounding box center [1447, 25] width 82 height 25
click at [1475, 26] on button "Done" at bounding box center [1447, 25] width 82 height 25
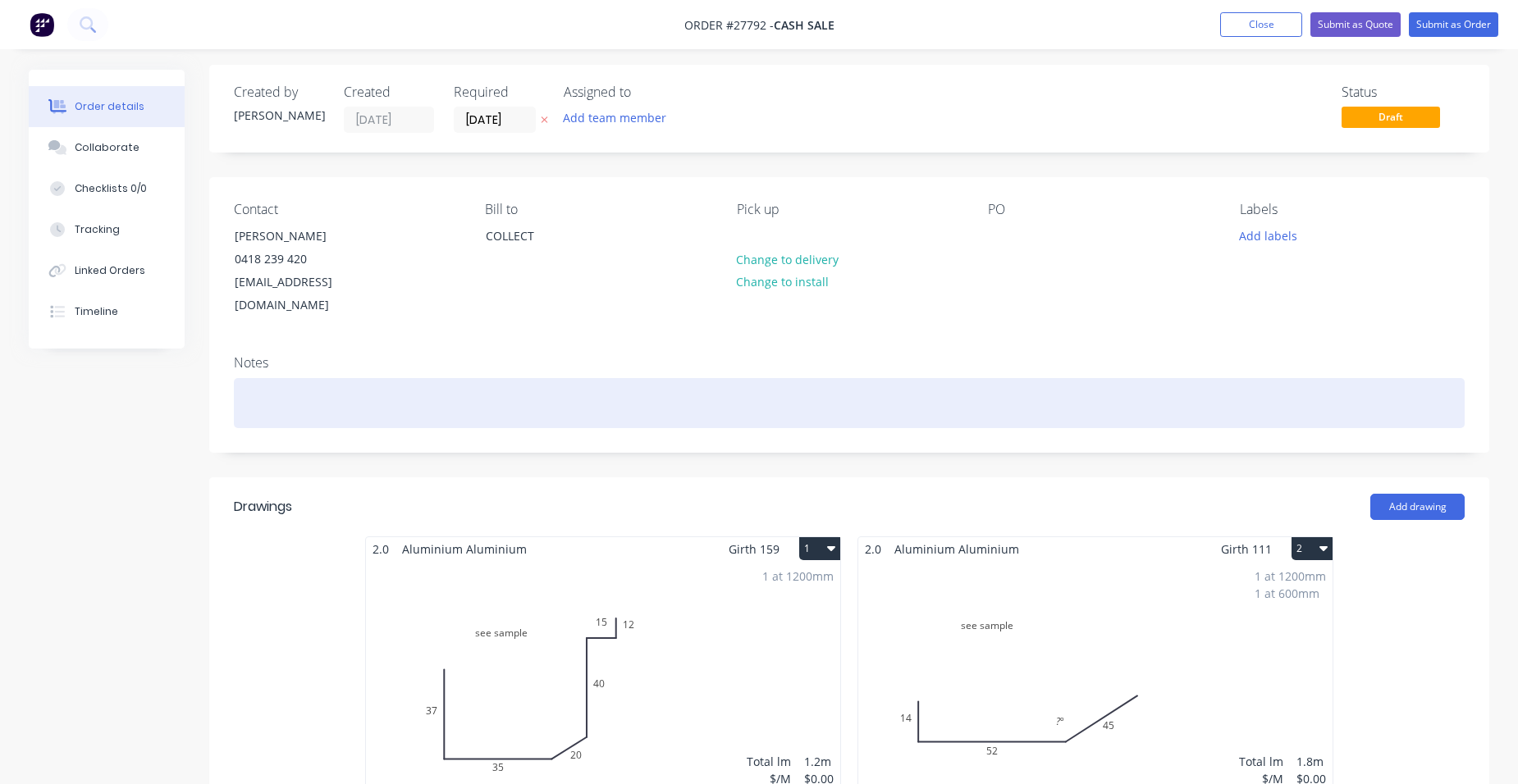
scroll to position [410, 0]
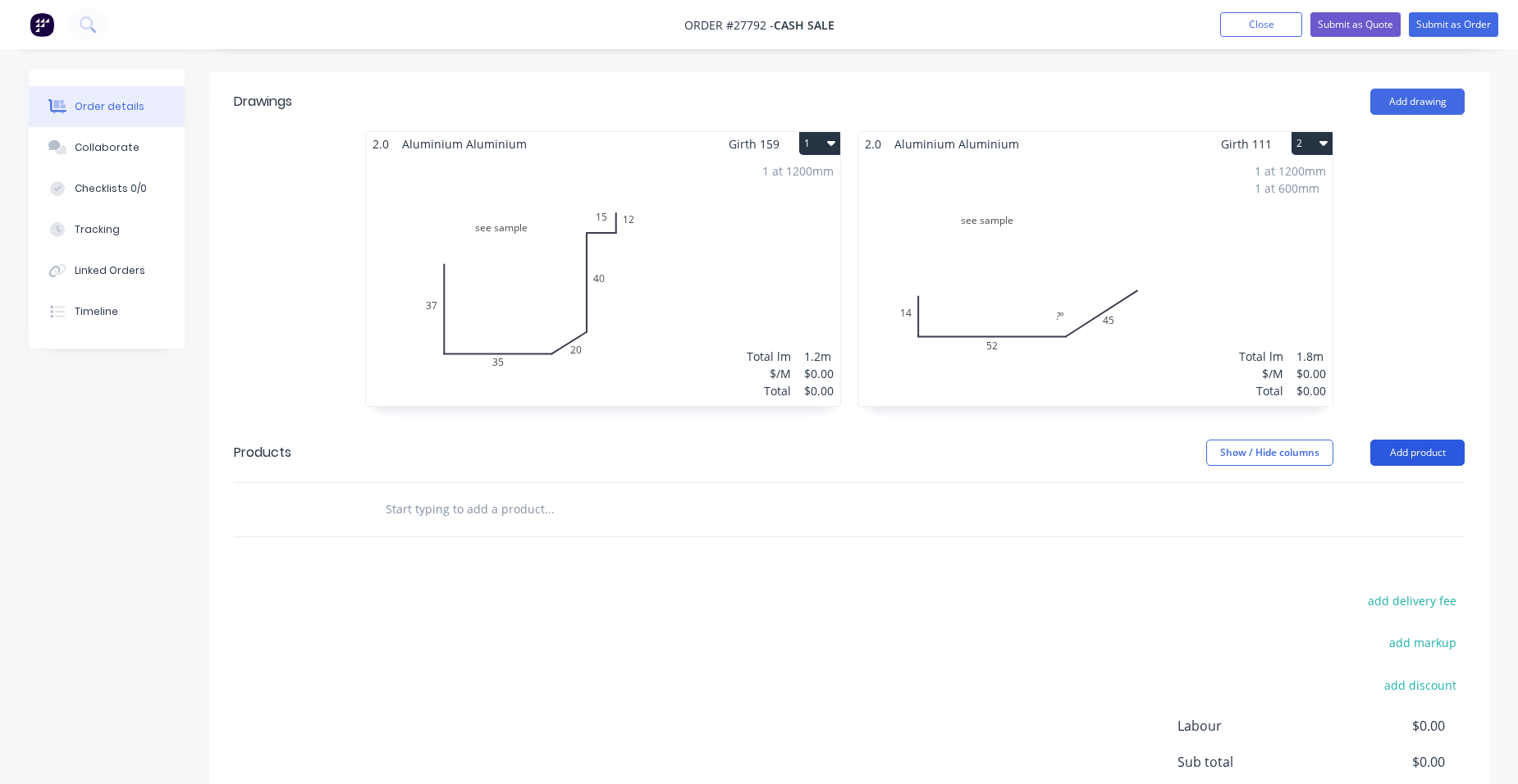
click at [1384, 440] on button "Add product" at bounding box center [1417, 453] width 94 height 26
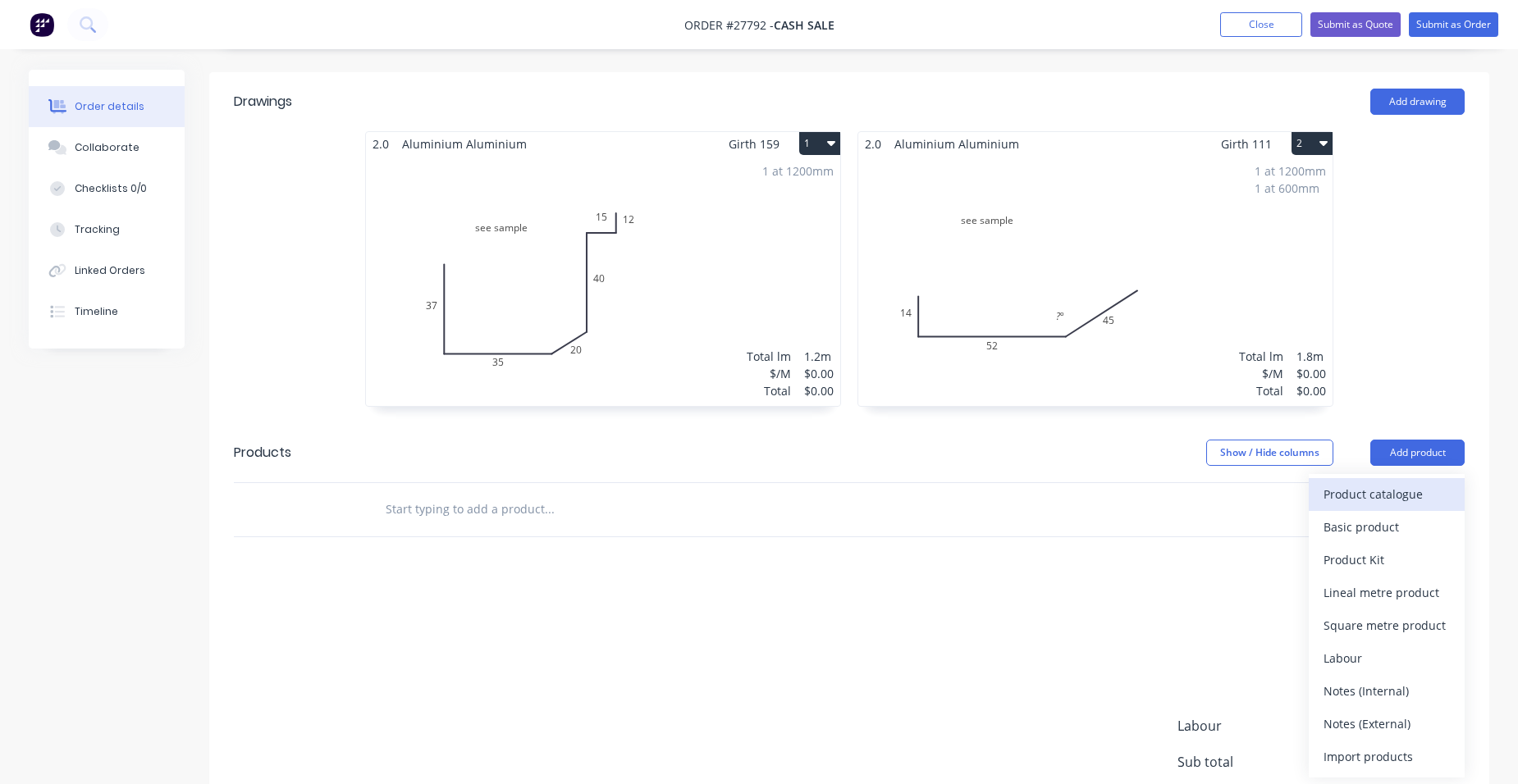
click at [1357, 482] on div "Product catalogue" at bounding box center [1387, 493] width 126 height 24
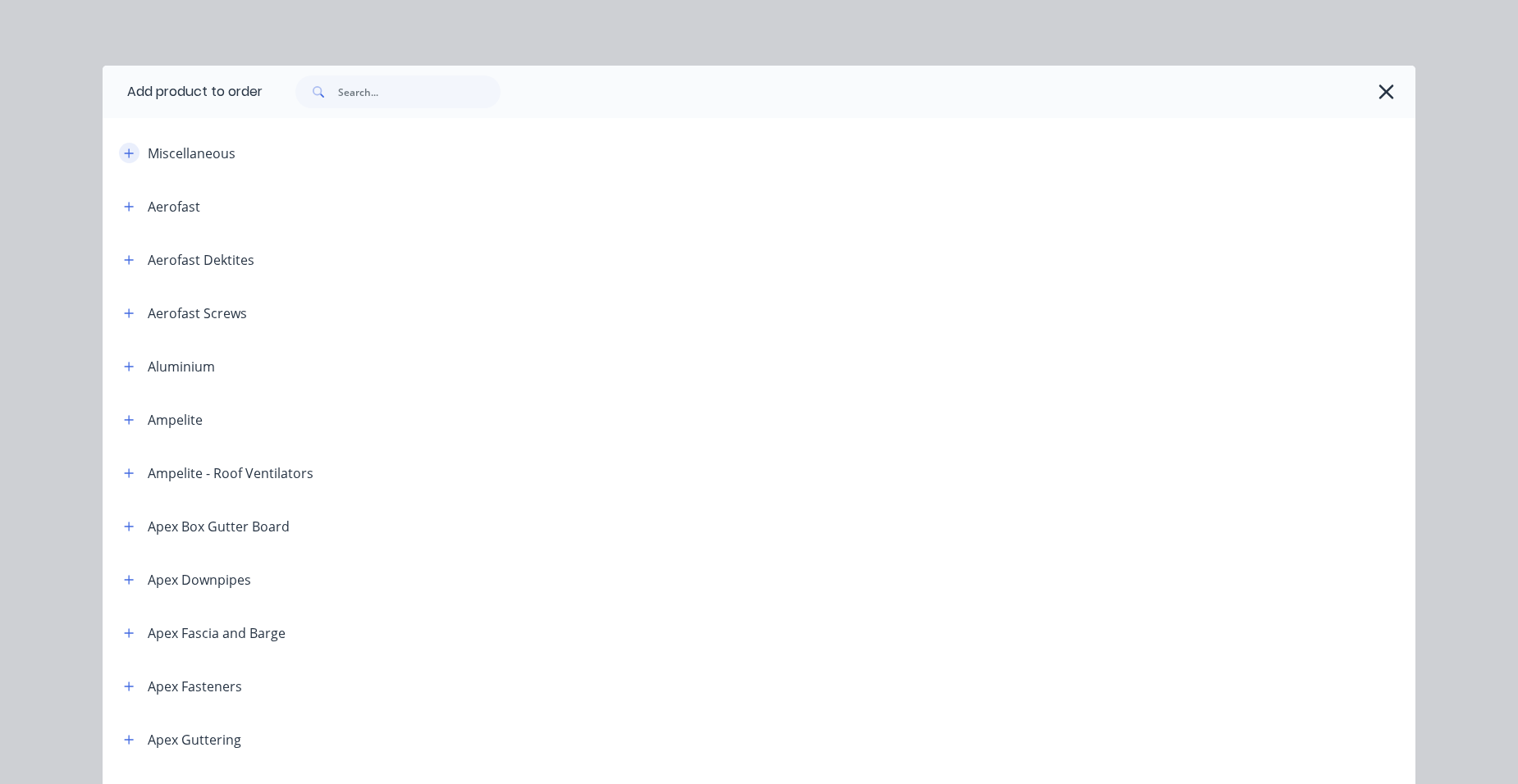
click at [124, 152] on icon "button" at bounding box center [128, 154] width 9 height 11
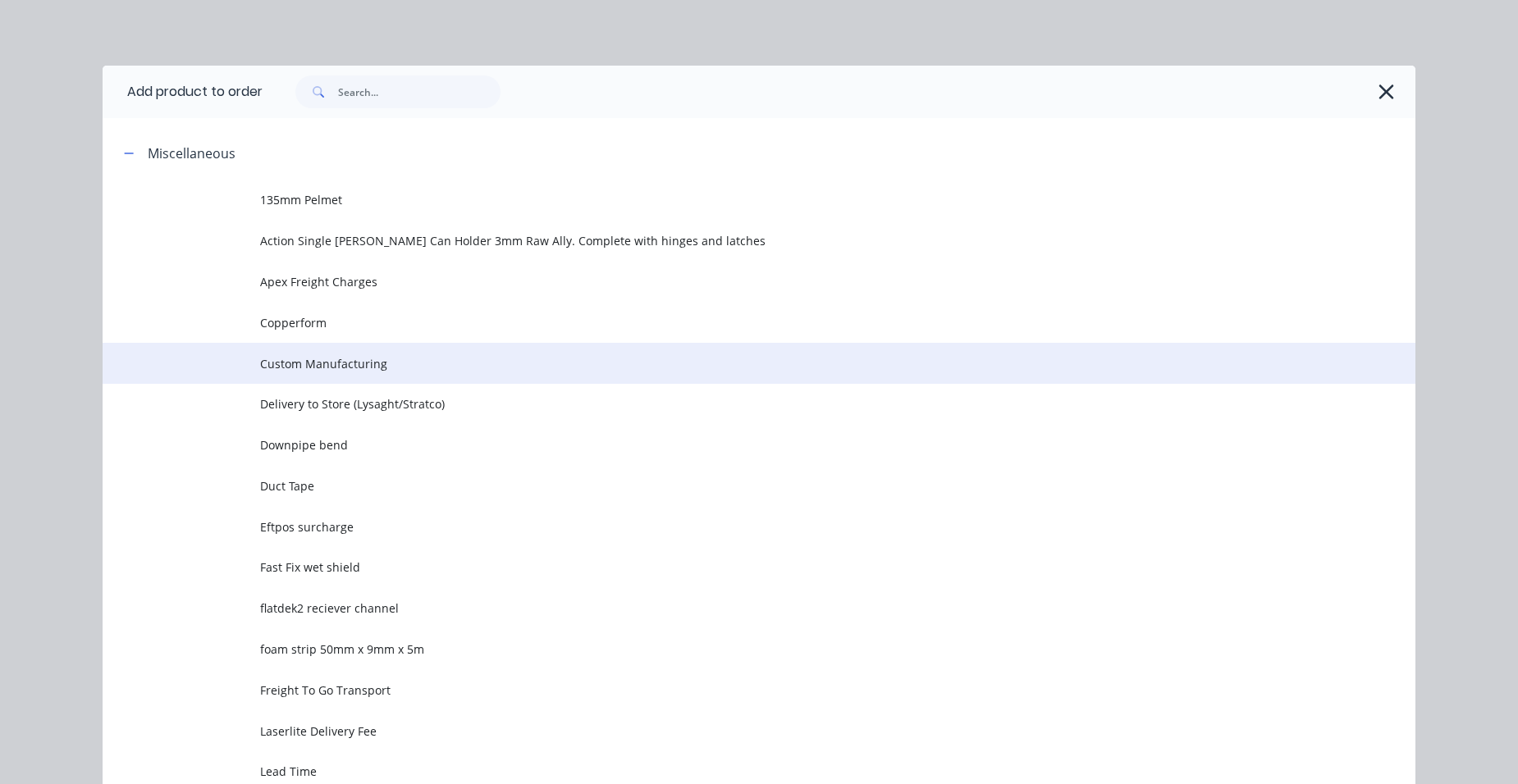
click at [327, 366] on span "Custom Manufacturing" at bounding box center [722, 364] width 924 height 17
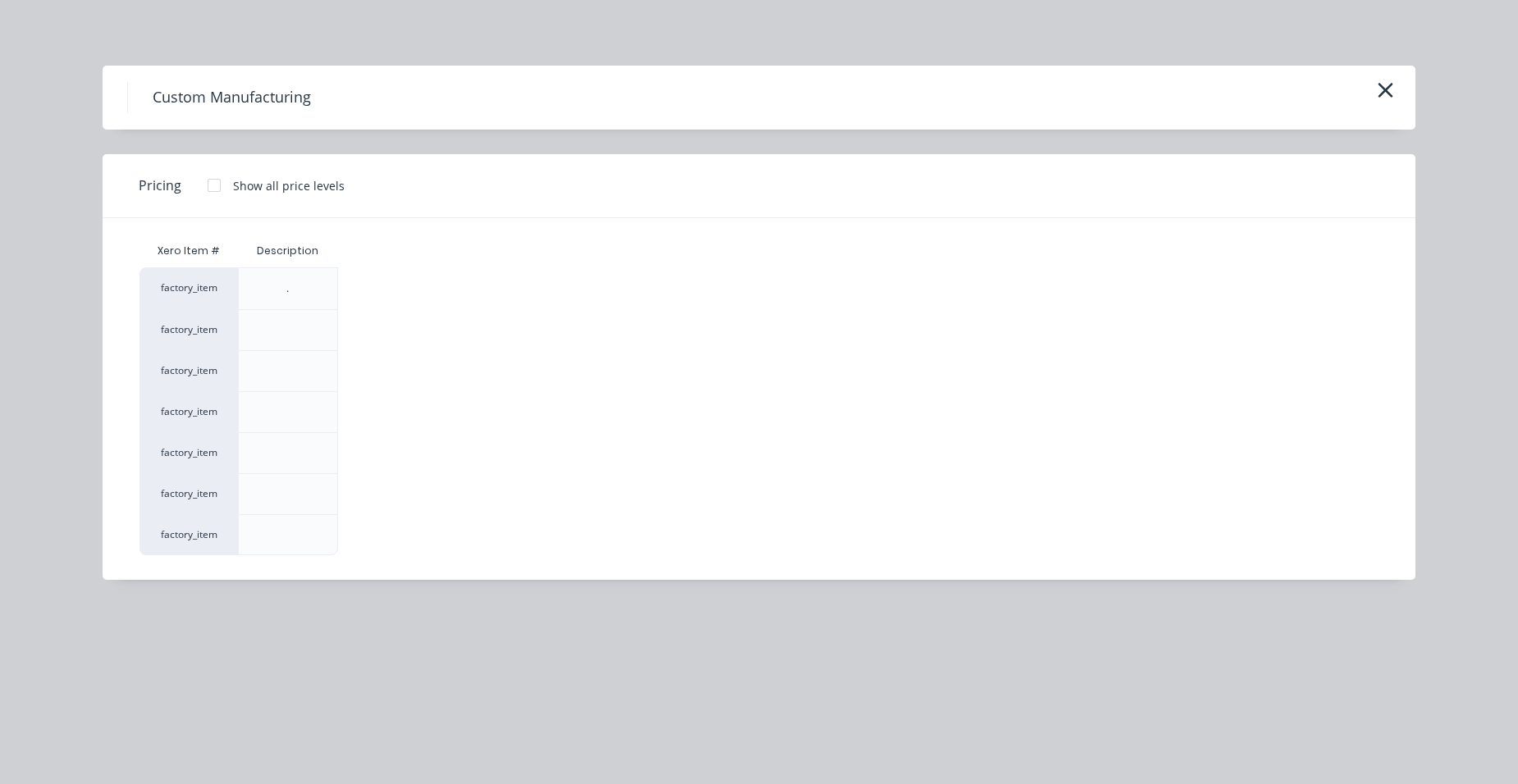
click at [219, 179] on div at bounding box center [214, 185] width 33 height 33
click at [366, 492] on div "$0.00" at bounding box center [382, 494] width 88 height 41
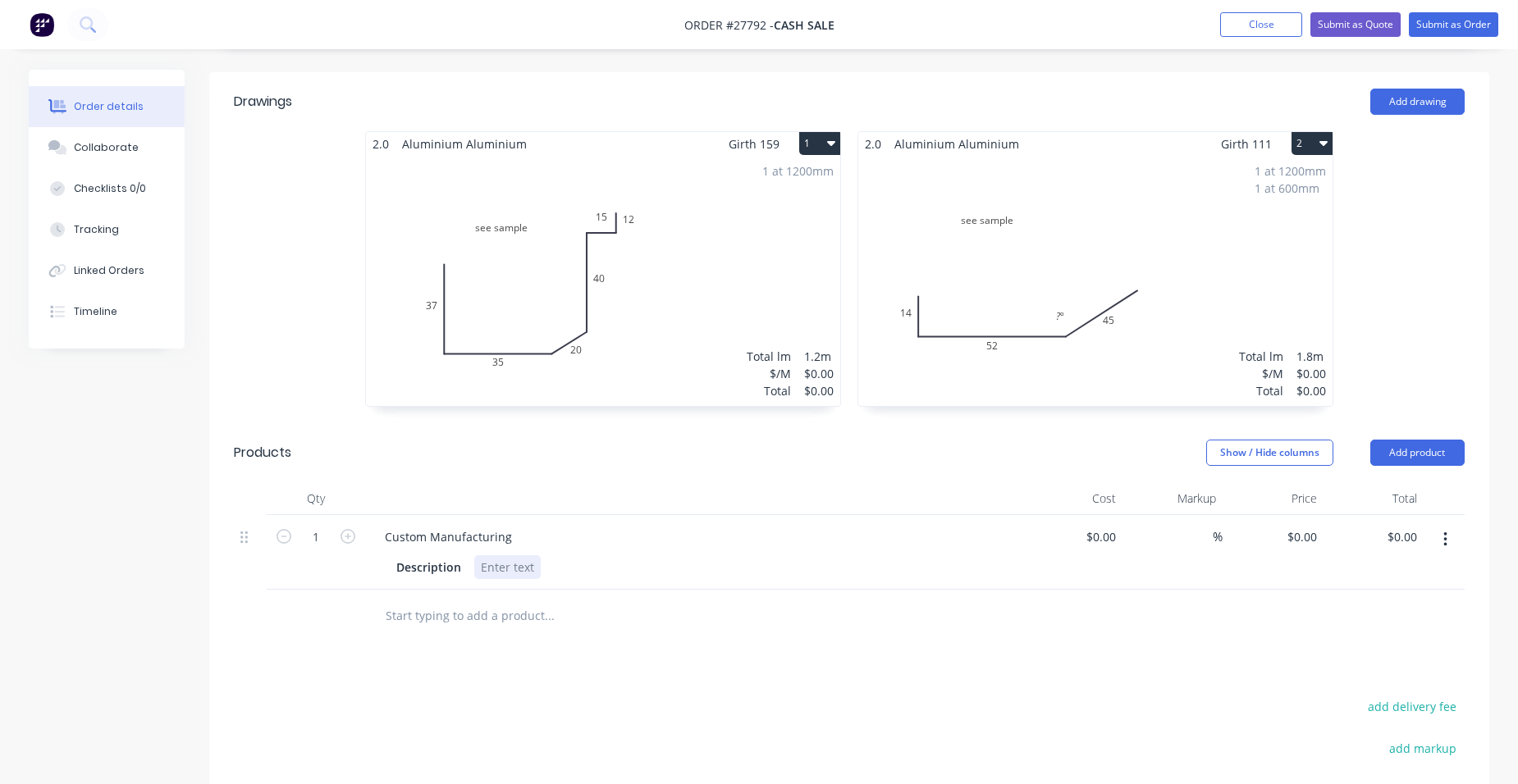
click at [518, 559] on div "Custom Manufacturing Description" at bounding box center [693, 552] width 657 height 75
click at [1320, 525] on input "0" at bounding box center [1314, 537] width 19 height 24
type input "$110.00"
click at [1271, 515] on div "$110.00 $110.00" at bounding box center [1273, 552] width 101 height 75
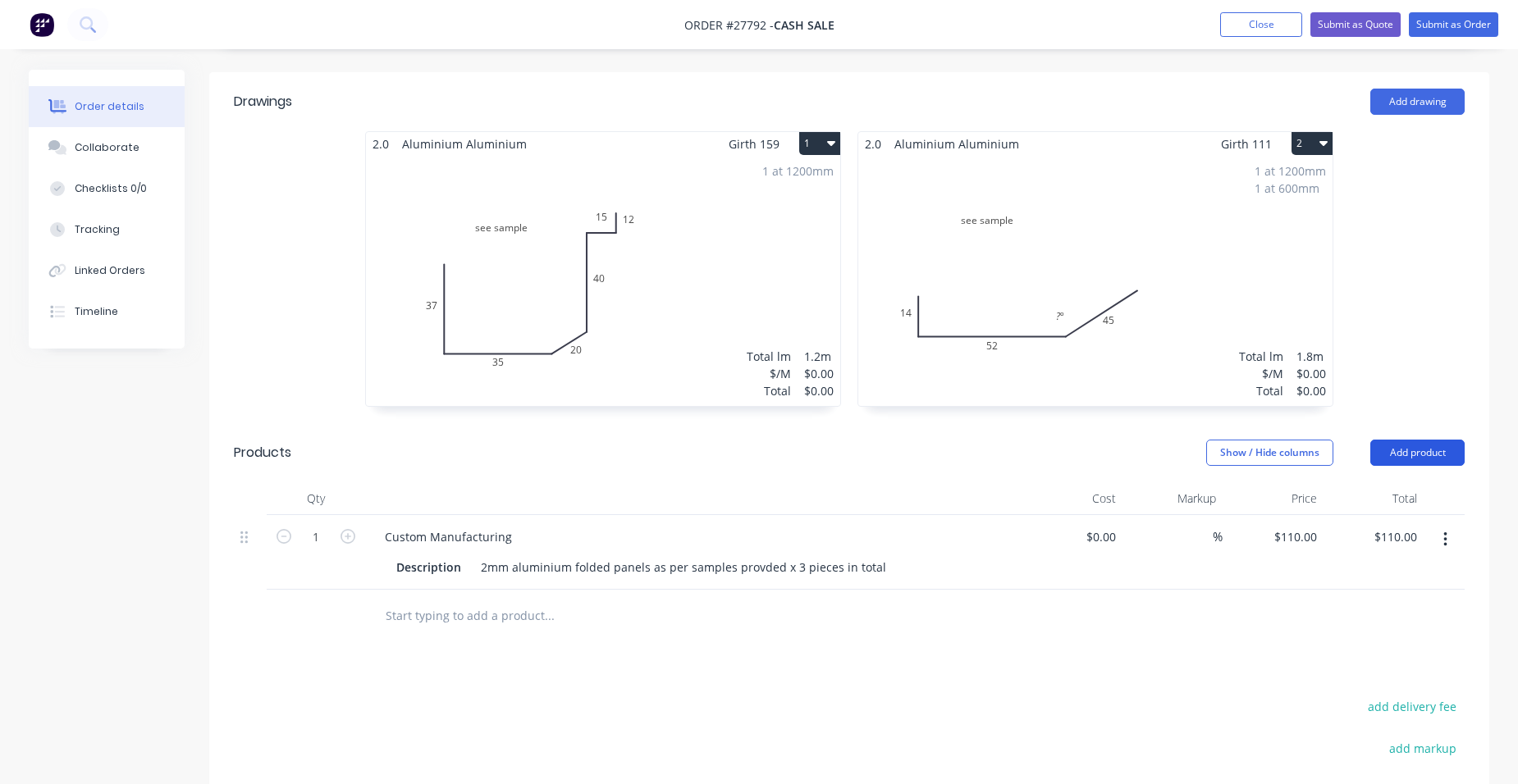
click at [1436, 440] on button "Add product" at bounding box center [1417, 453] width 94 height 26
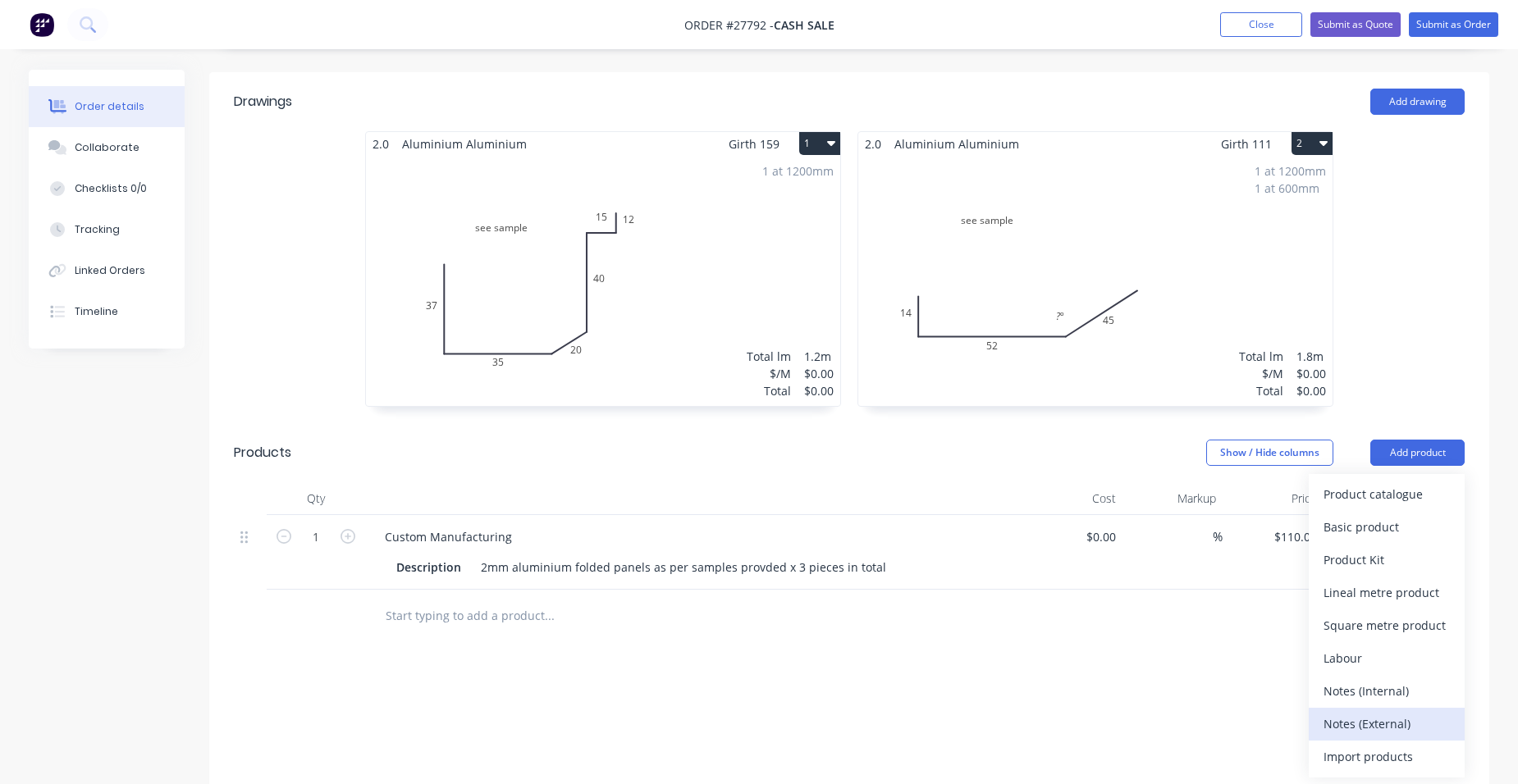
click at [1400, 716] on button "Notes (External)" at bounding box center [1386, 725] width 156 height 33
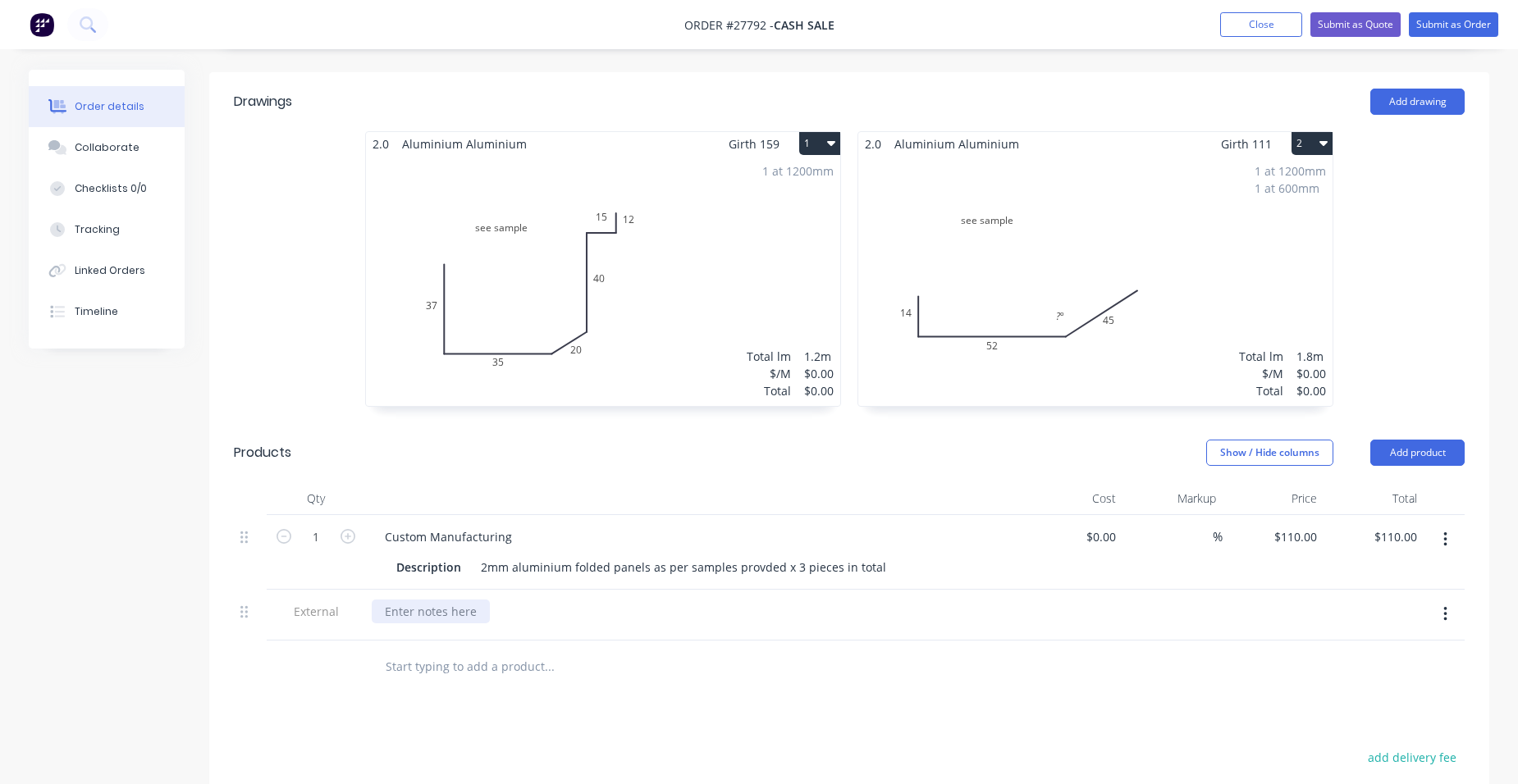
click at [449, 600] on div at bounding box center [430, 611] width 118 height 24
click at [1223, 22] on button "Close" at bounding box center [1260, 25] width 82 height 25
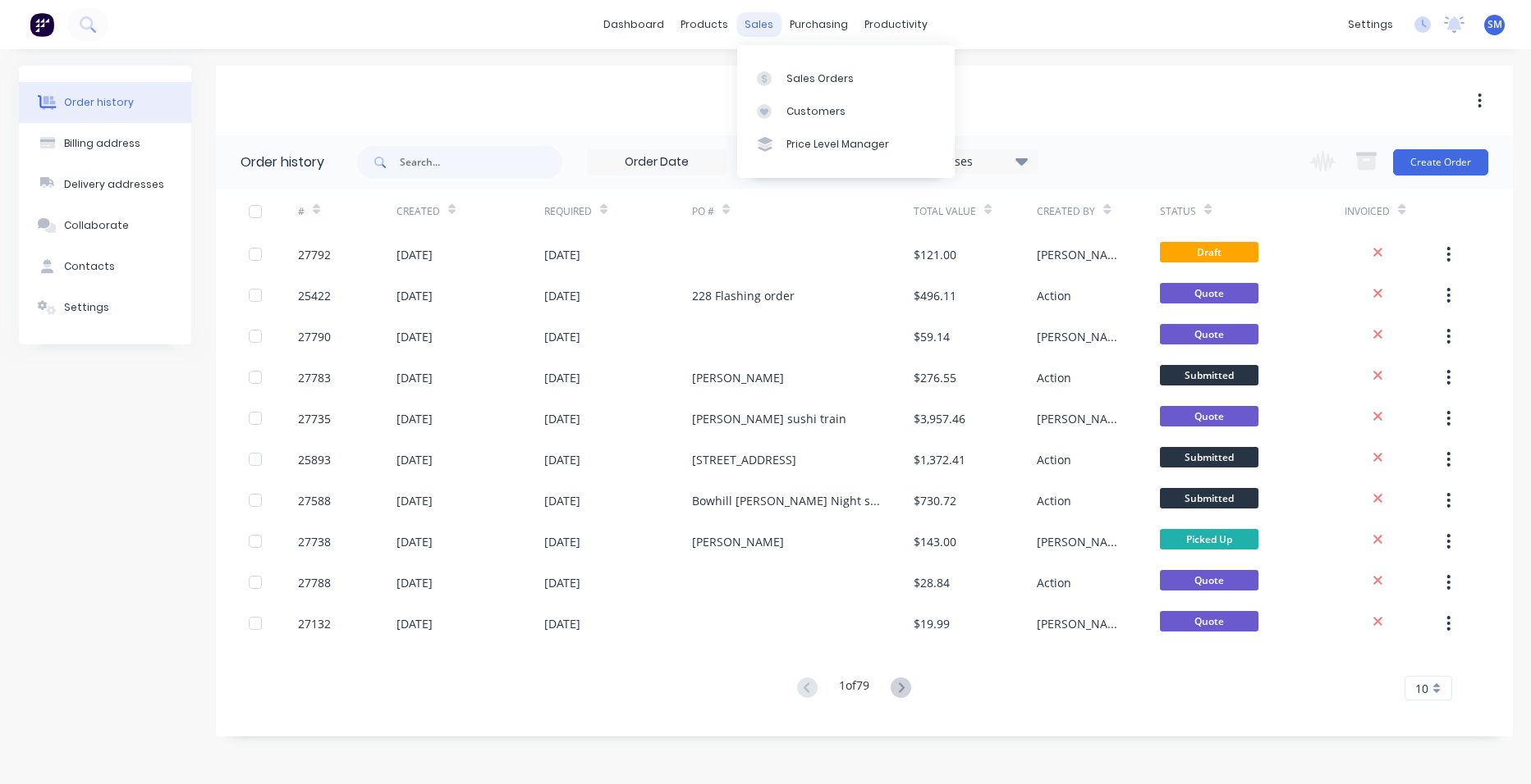
click at [751, 25] on div "sales" at bounding box center [759, 25] width 45 height 25
click at [798, 73] on div "Sales Orders" at bounding box center [819, 79] width 67 height 15
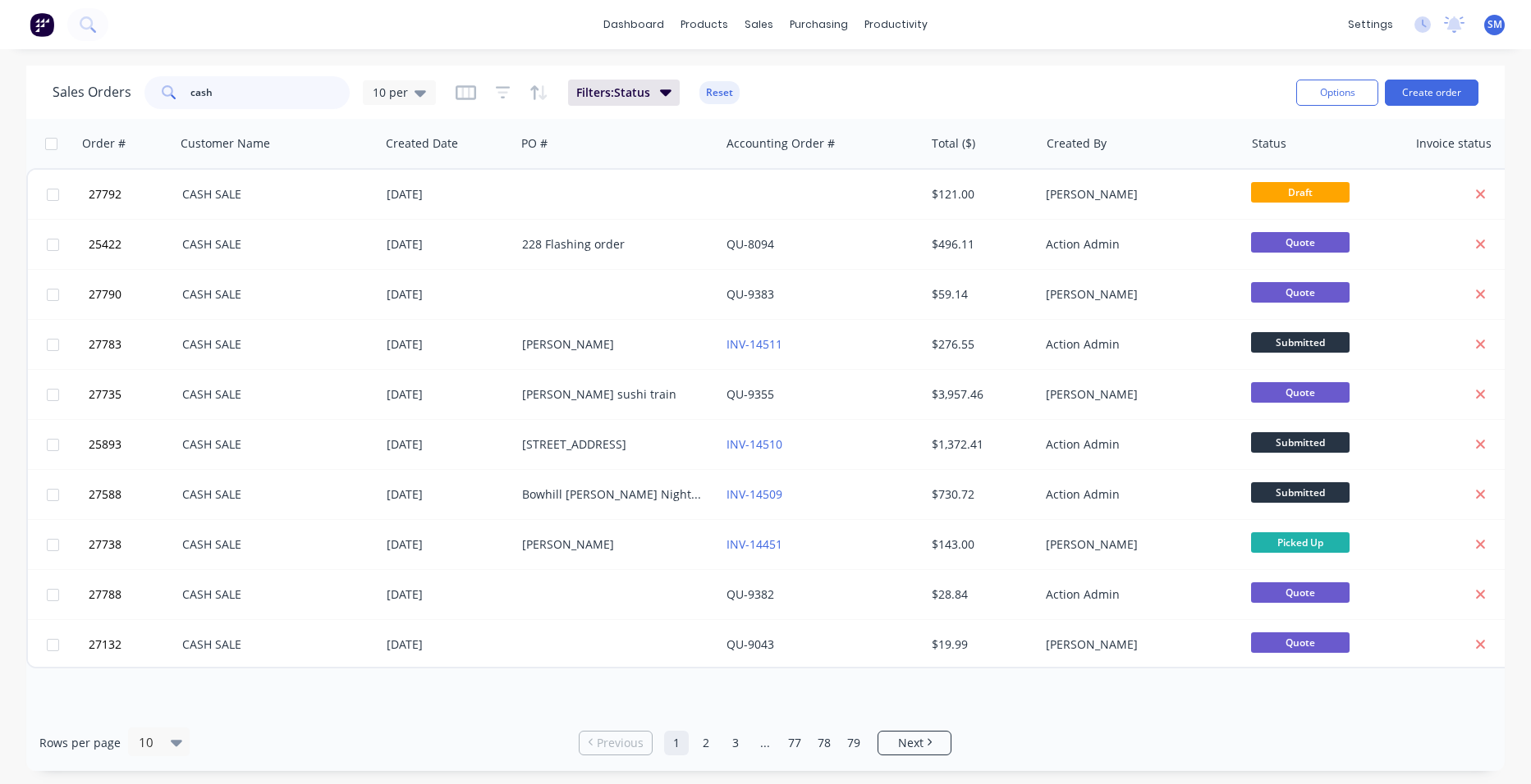
drag, startPoint x: 174, startPoint y: 85, endPoint x: 148, endPoint y: 85, distance: 26.0
click at [148, 85] on div "cash" at bounding box center [246, 92] width 205 height 33
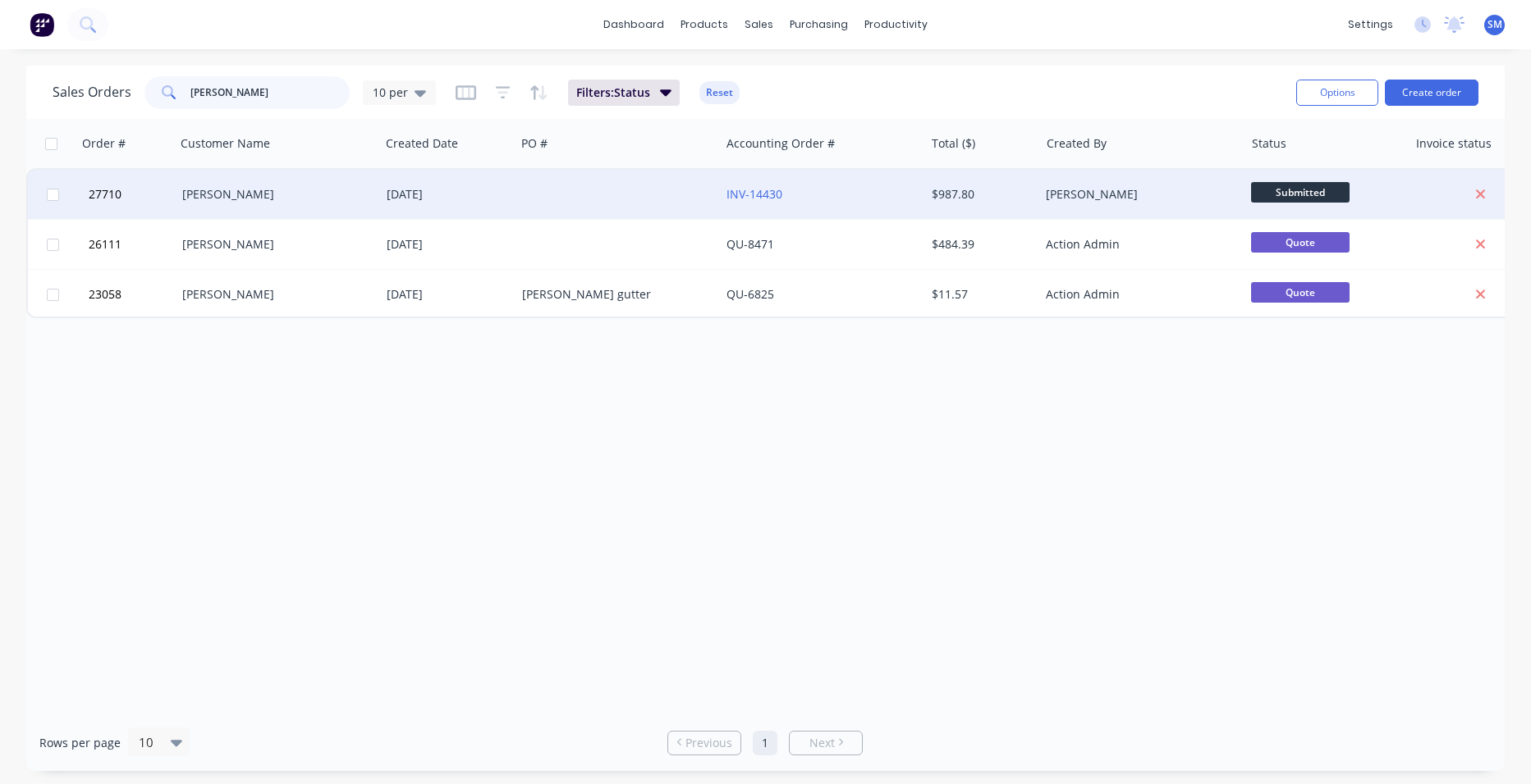
type input "[PERSON_NAME]"
click at [631, 189] on div at bounding box center [617, 194] width 205 height 49
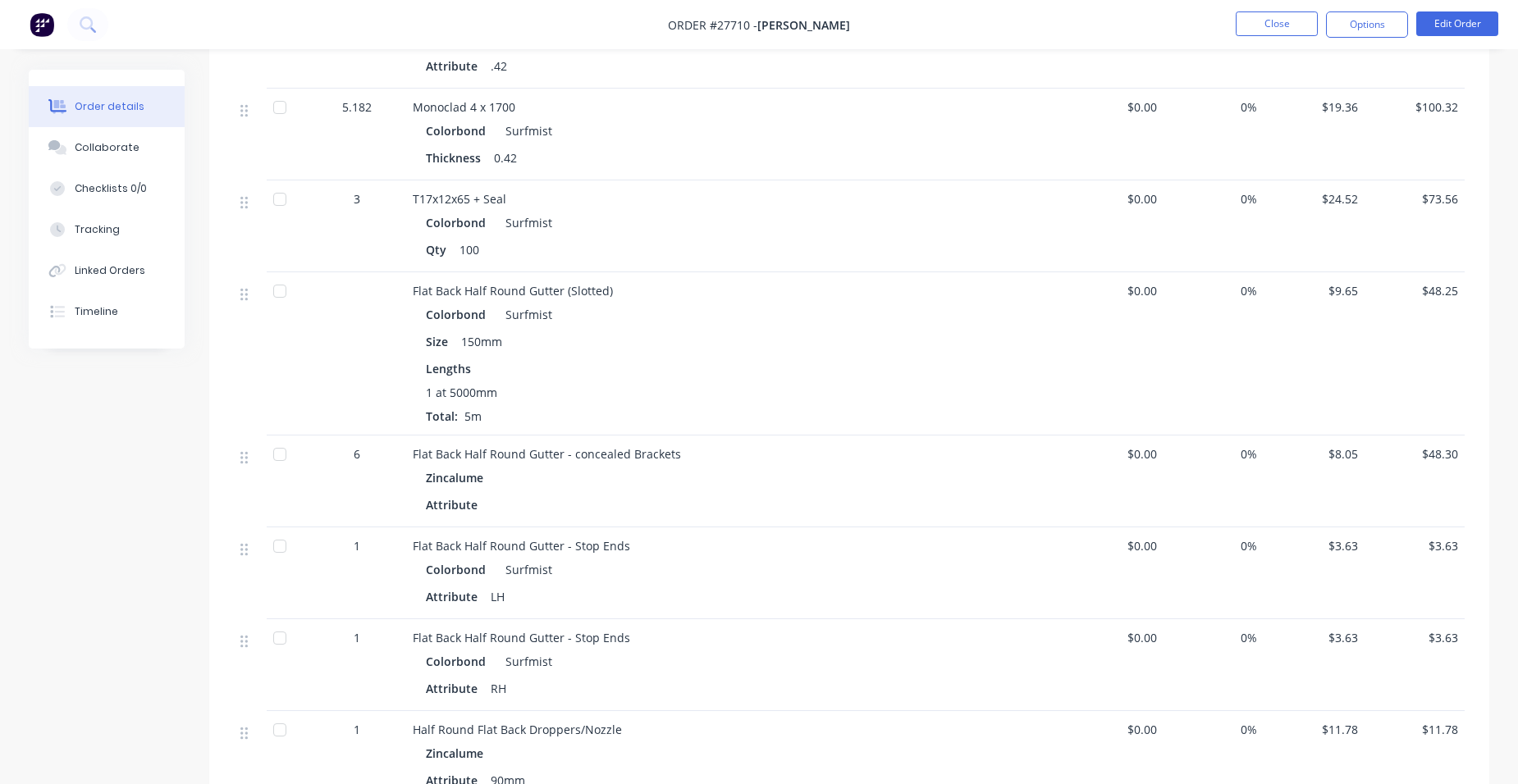
scroll to position [328, 0]
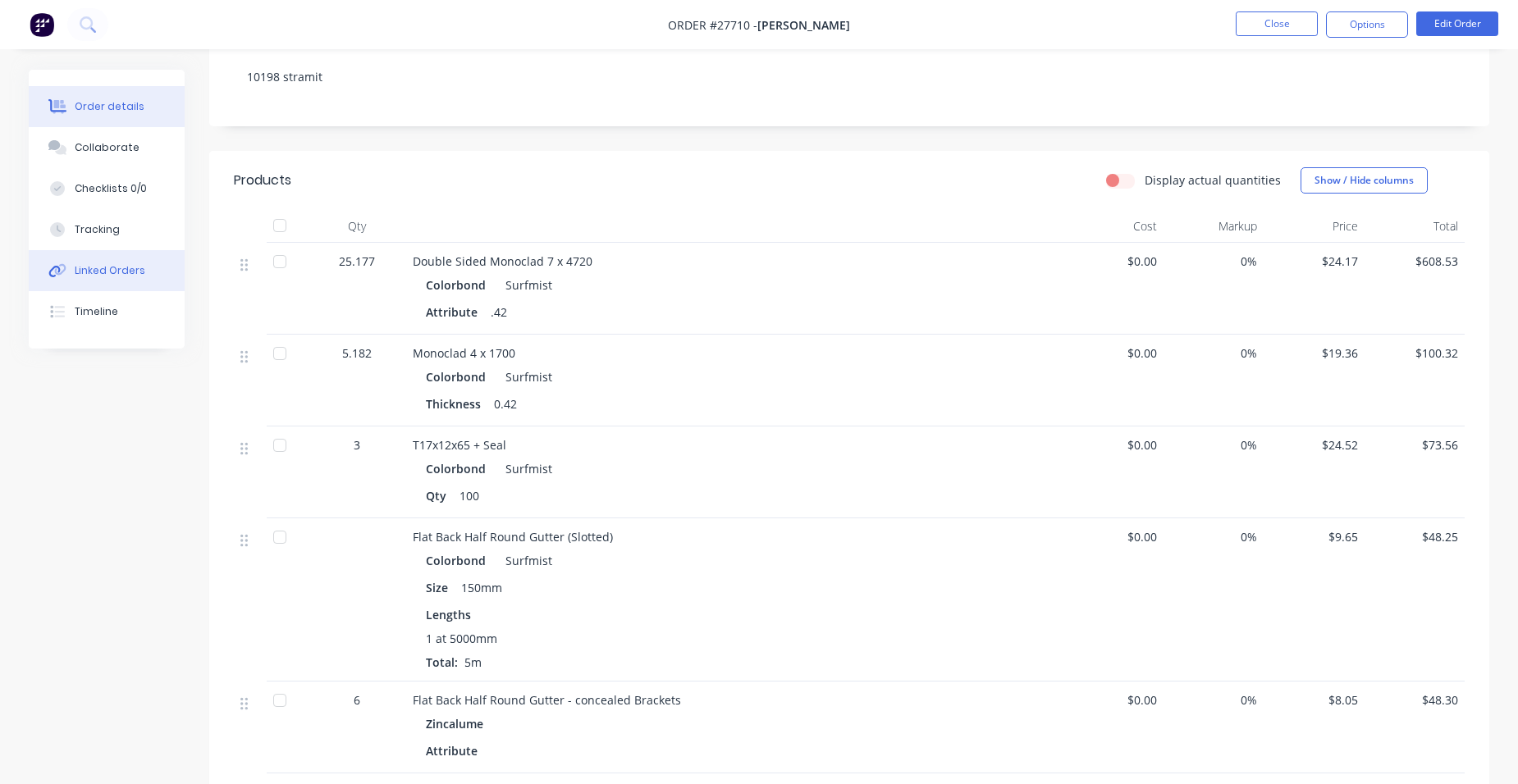
click at [106, 281] on button "Linked Orders" at bounding box center [106, 270] width 156 height 41
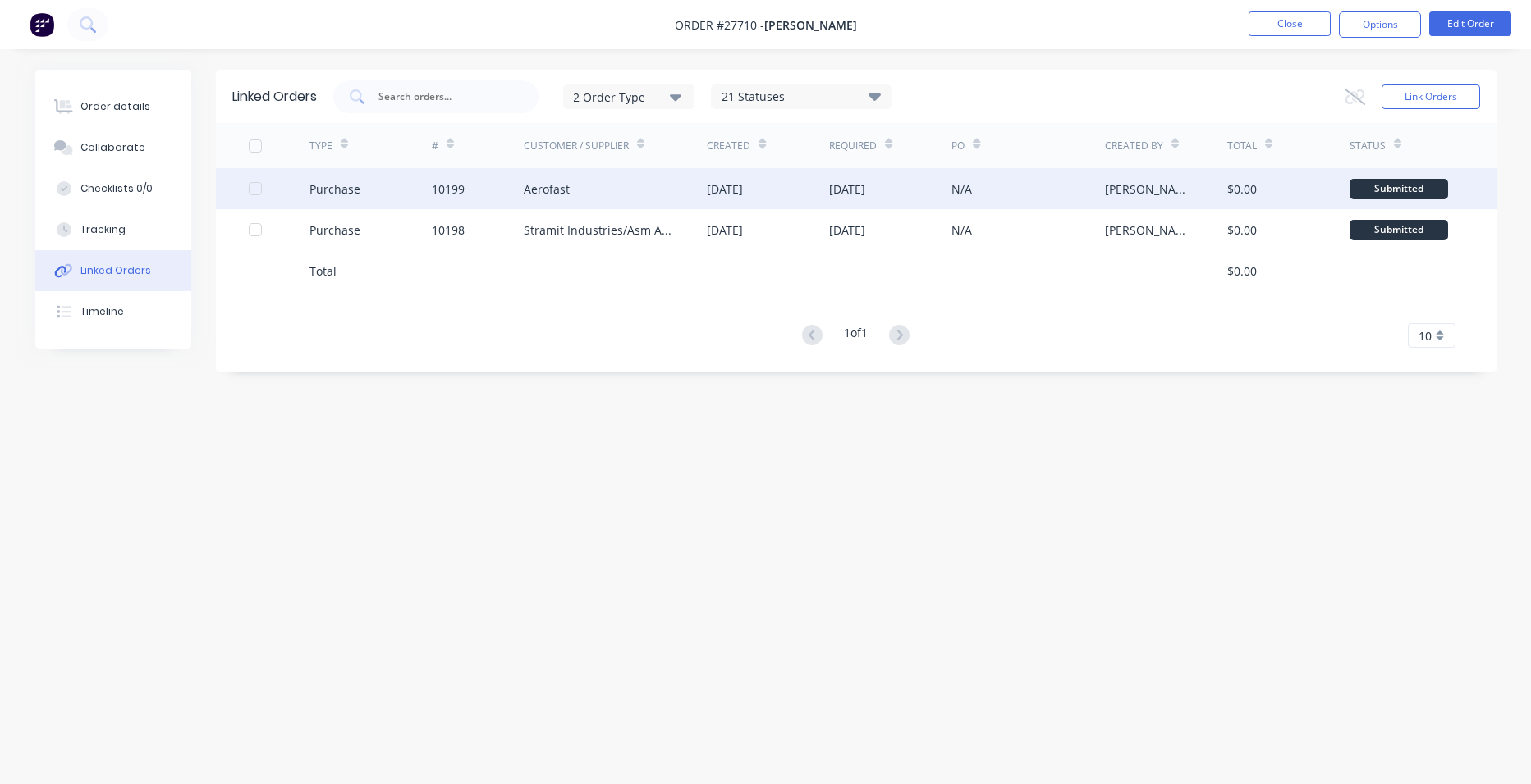
click at [613, 194] on div "Aerofast" at bounding box center [615, 188] width 184 height 41
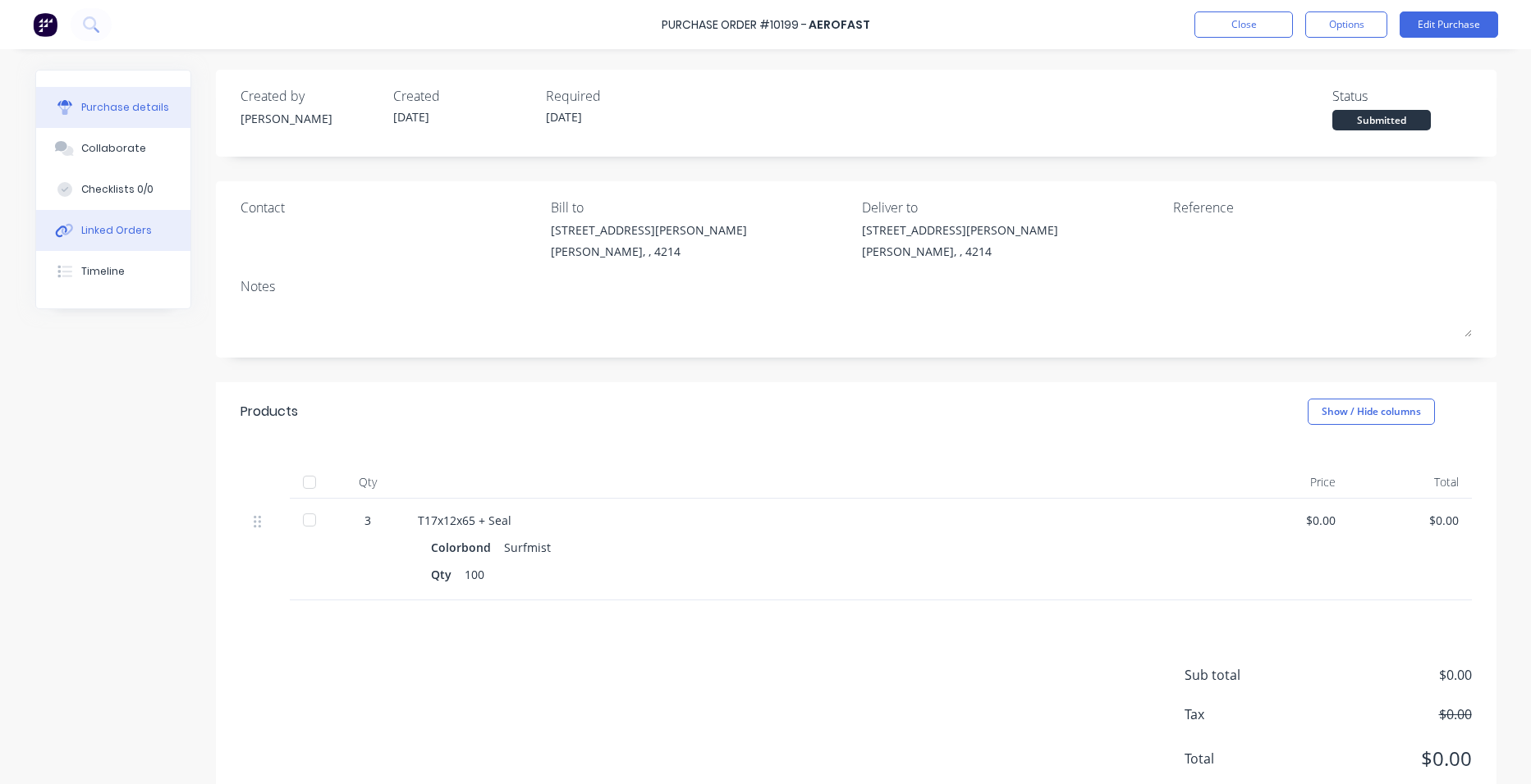
click at [155, 239] on button "Linked Orders" at bounding box center [113, 230] width 155 height 41
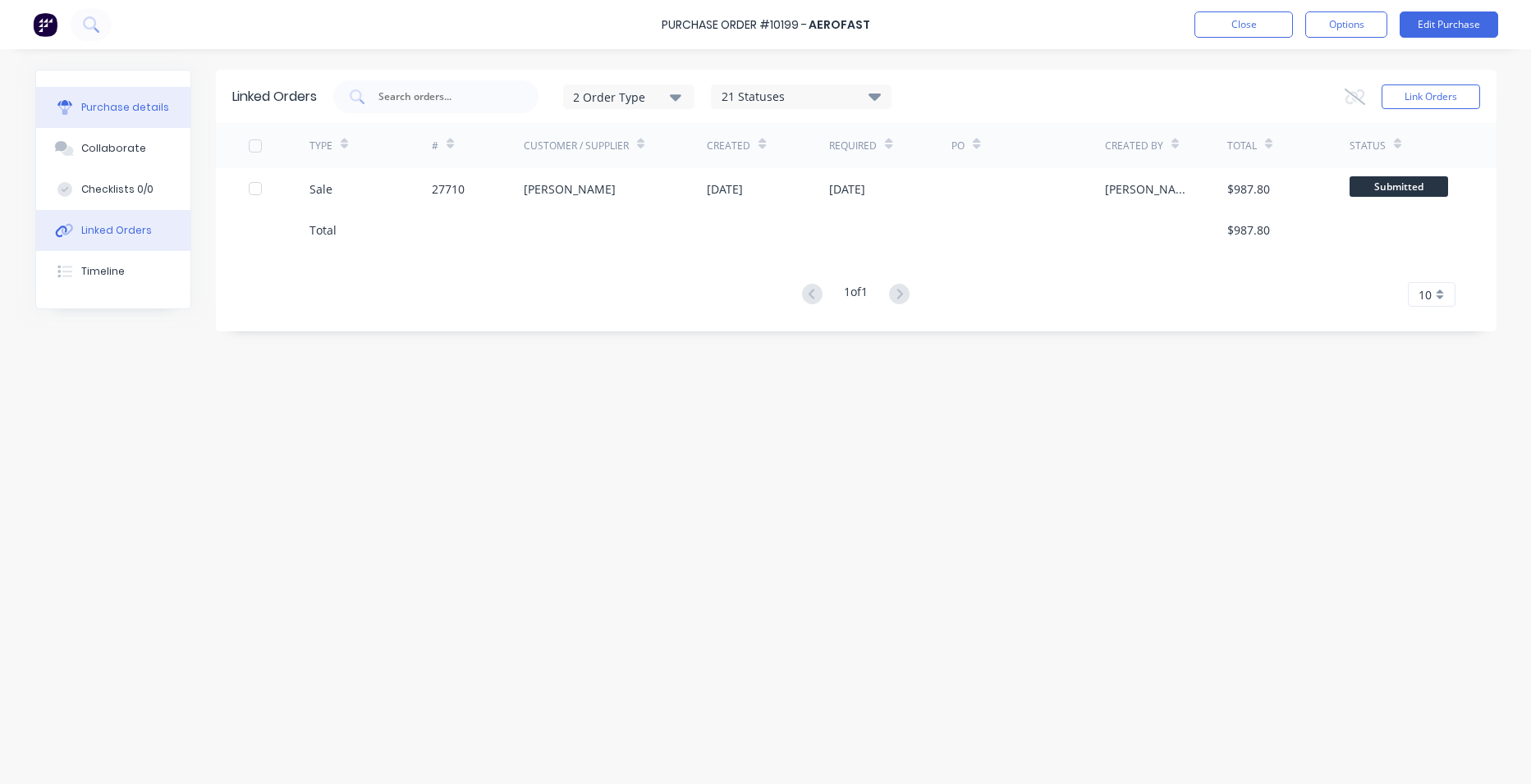
click at [139, 117] on button "Purchase details" at bounding box center [113, 107] width 155 height 41
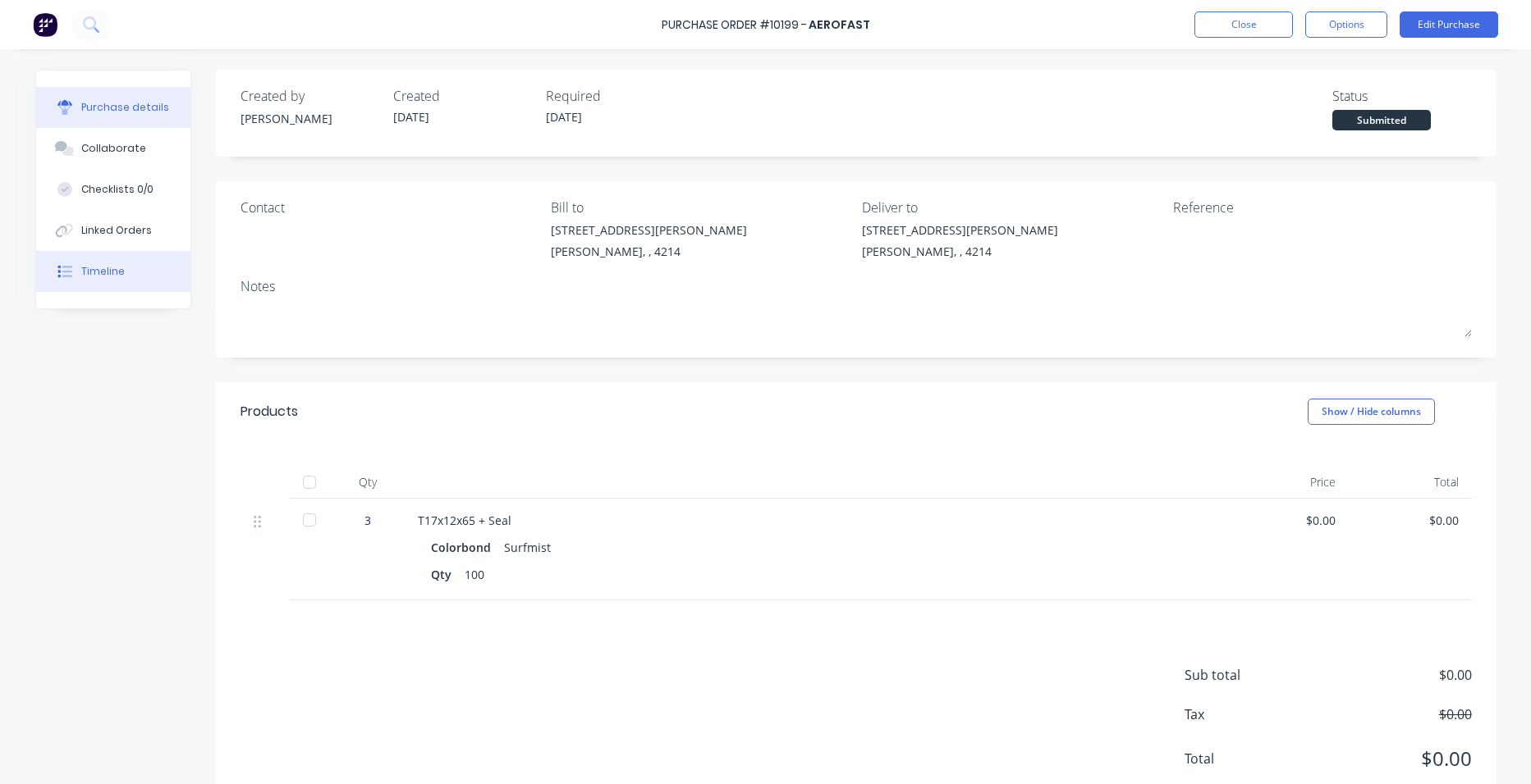
click at [155, 263] on button "Timeline" at bounding box center [113, 271] width 155 height 41
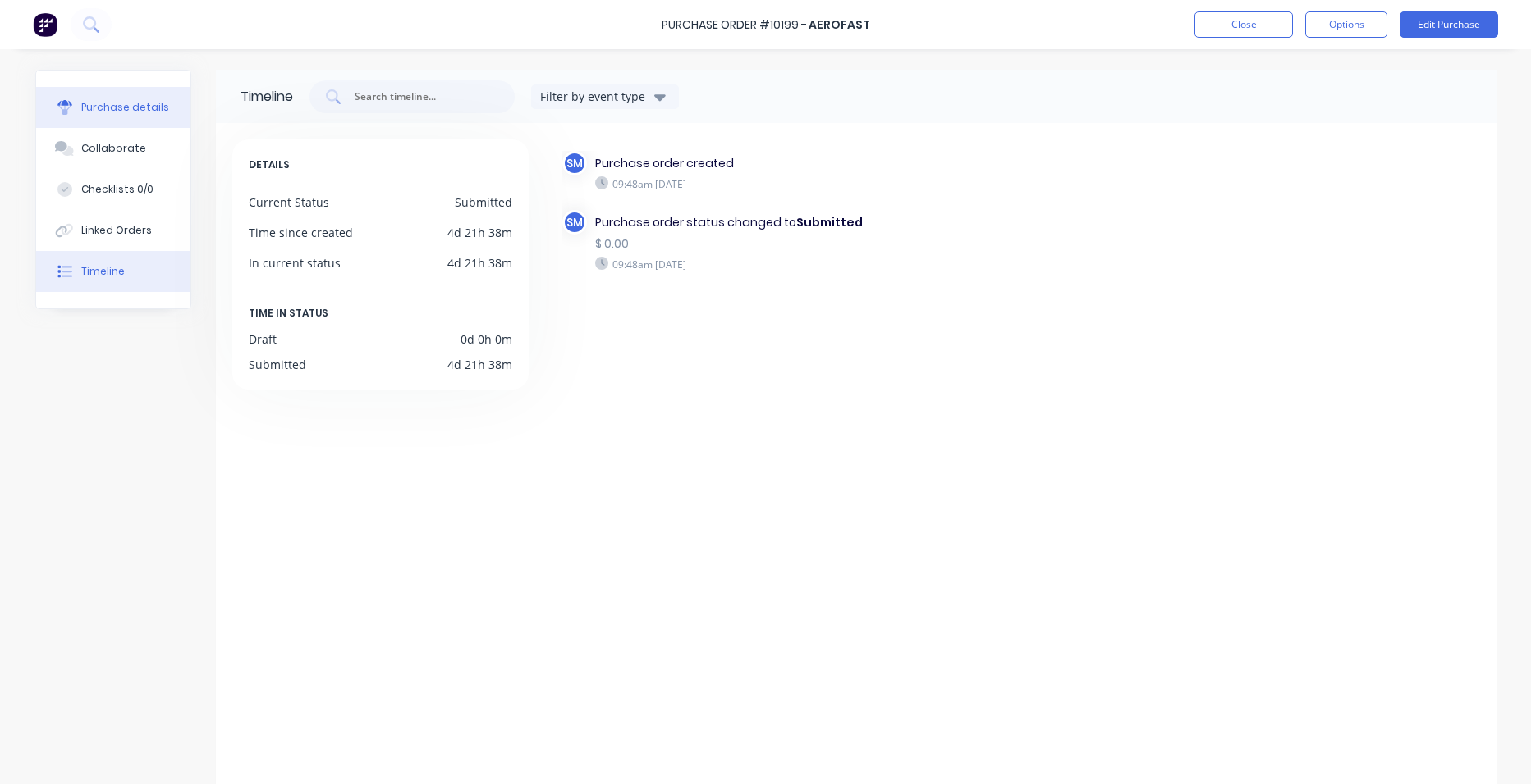
click at [88, 99] on button "Purchase details" at bounding box center [113, 107] width 155 height 41
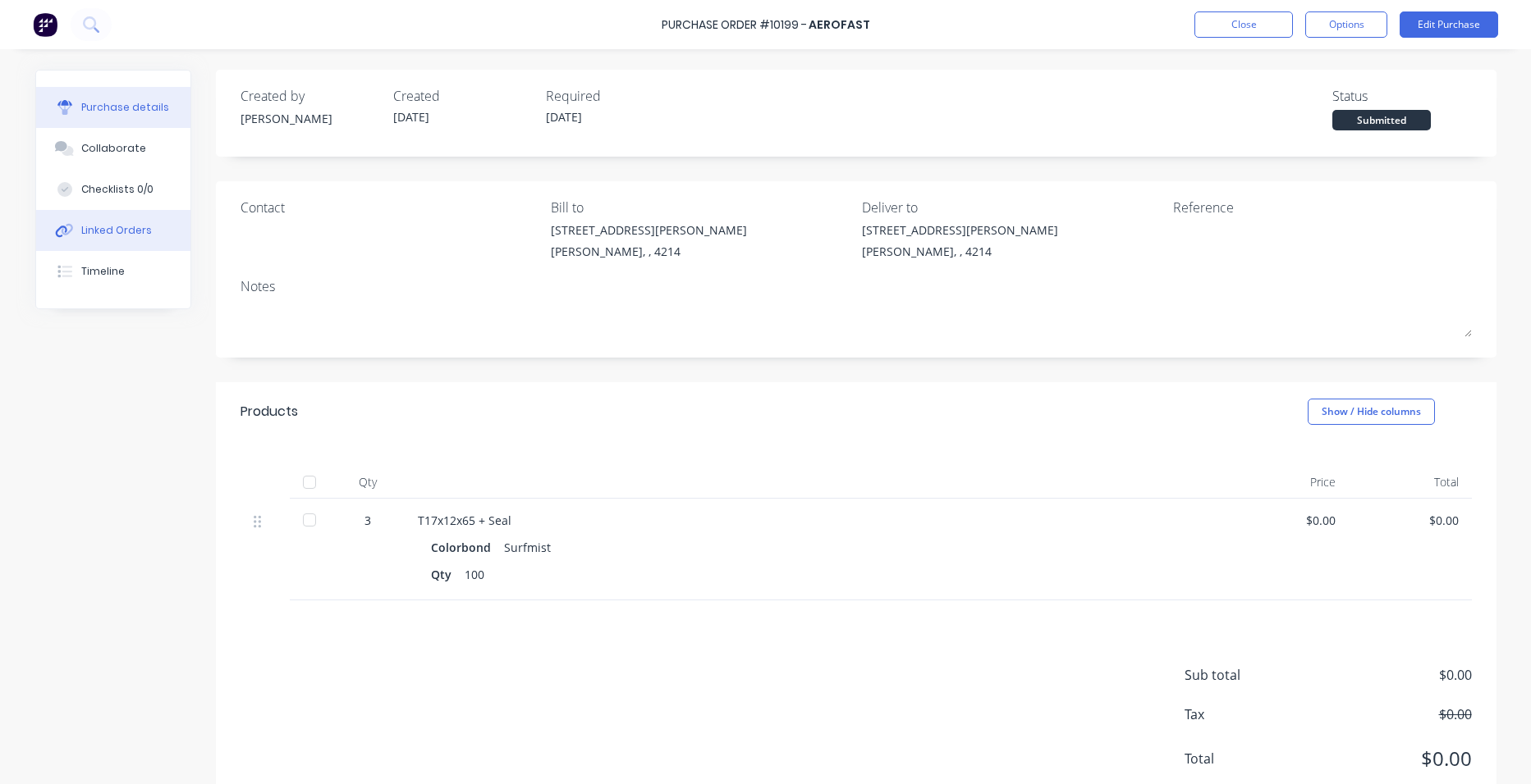
click at [81, 225] on div "Linked Orders" at bounding box center [116, 231] width 71 height 15
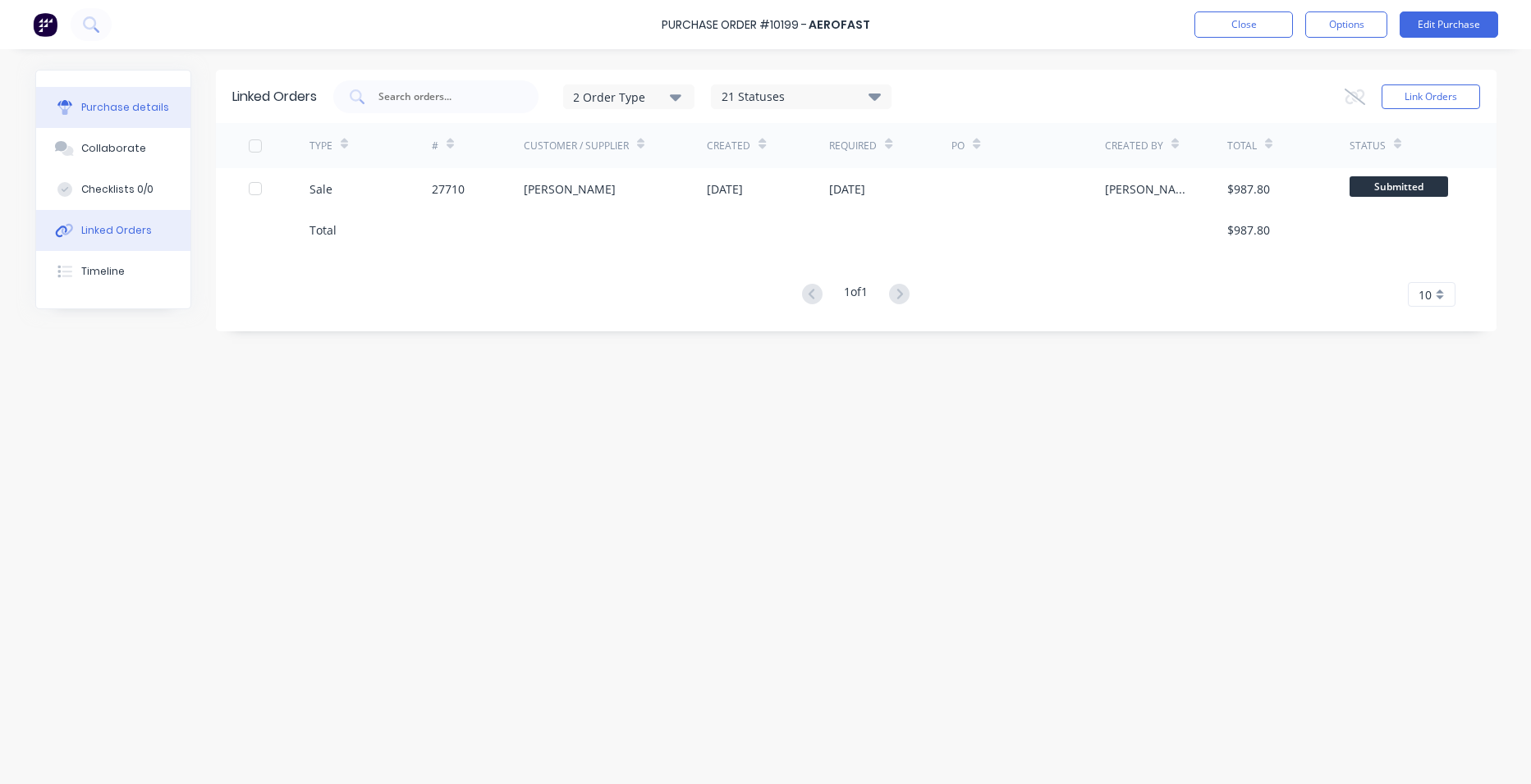
click at [126, 104] on div "Purchase details" at bounding box center [125, 108] width 88 height 15
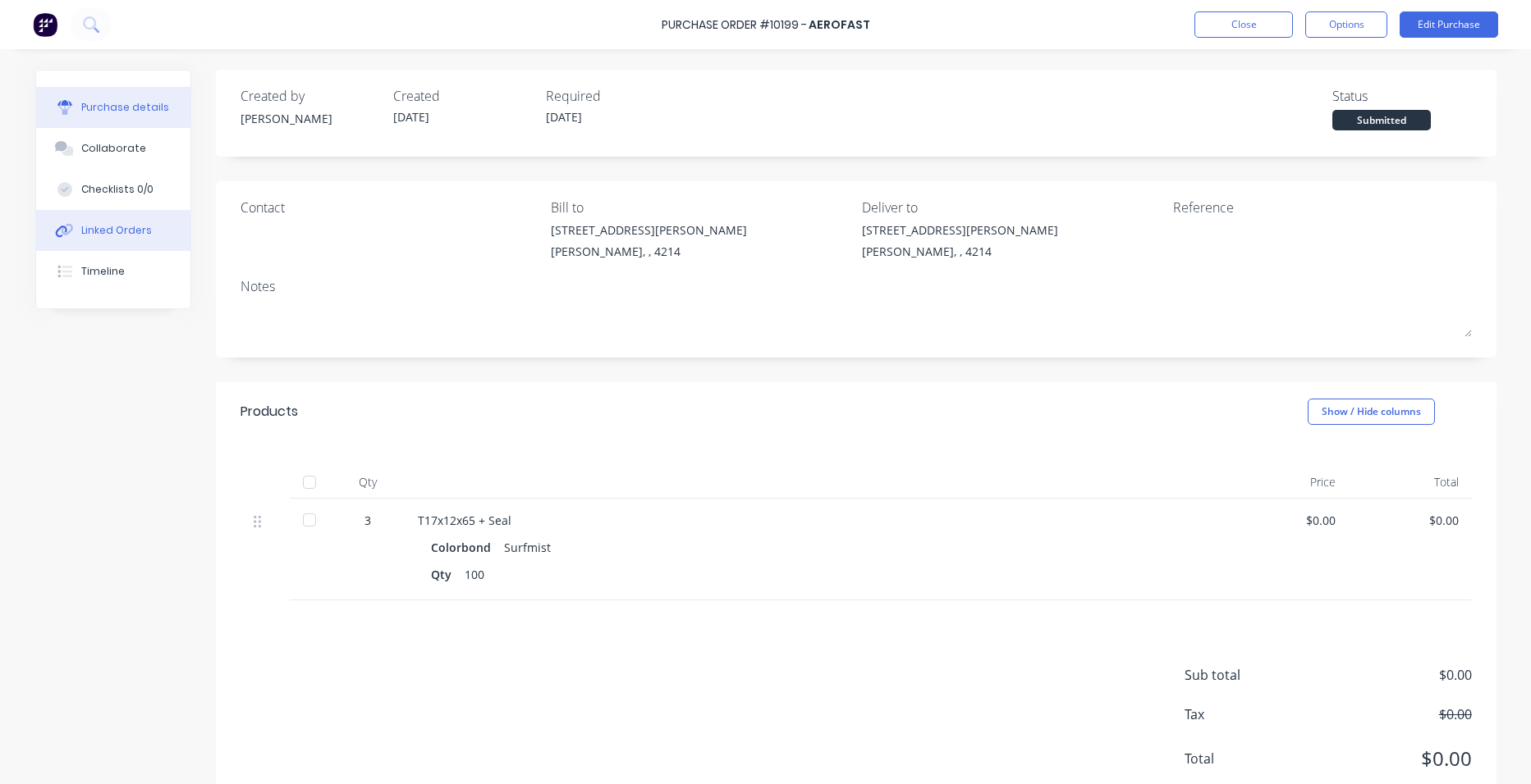
click at [138, 232] on div "Linked Orders" at bounding box center [116, 231] width 71 height 15
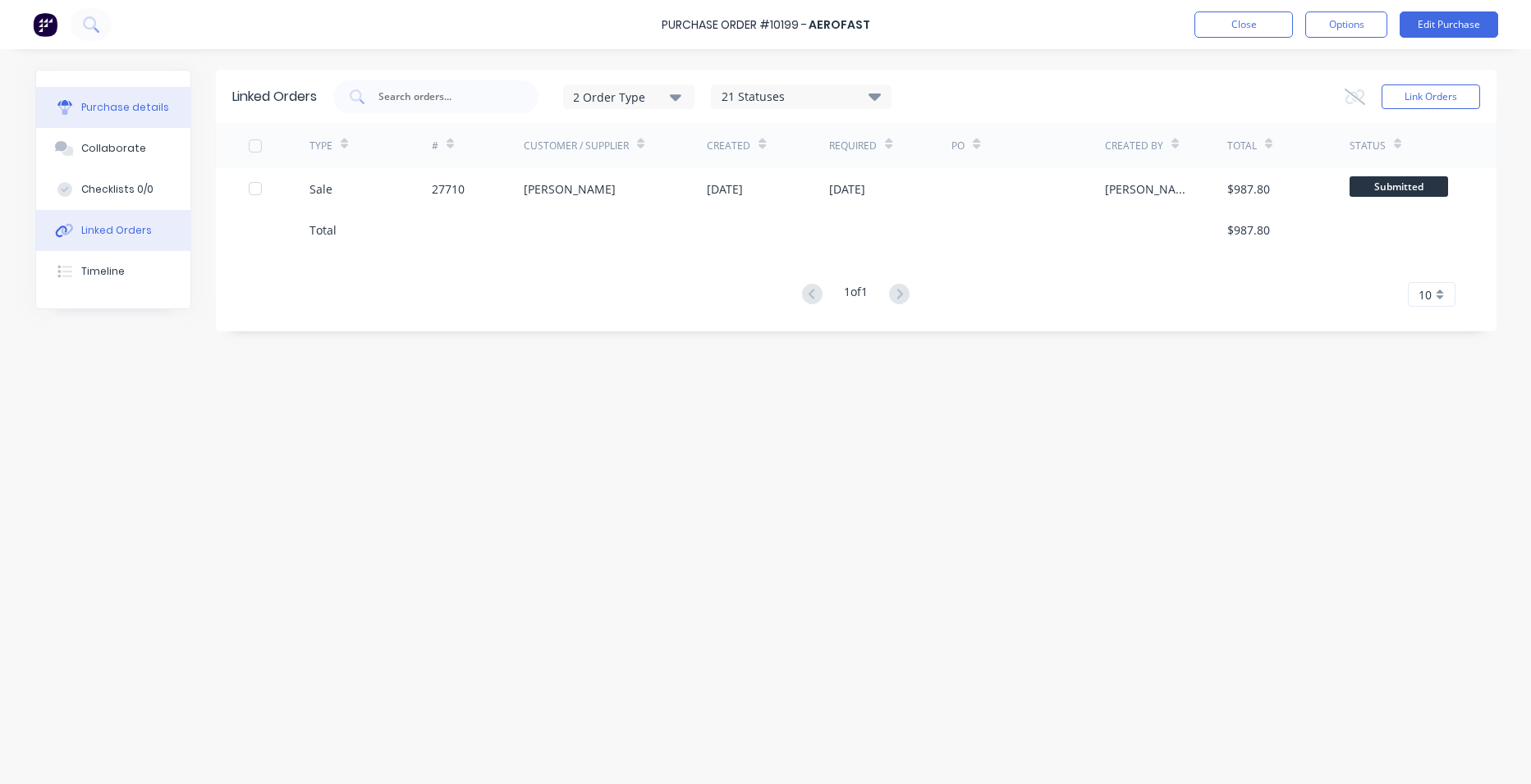
click at [151, 108] on div "Purchase details" at bounding box center [125, 108] width 88 height 15
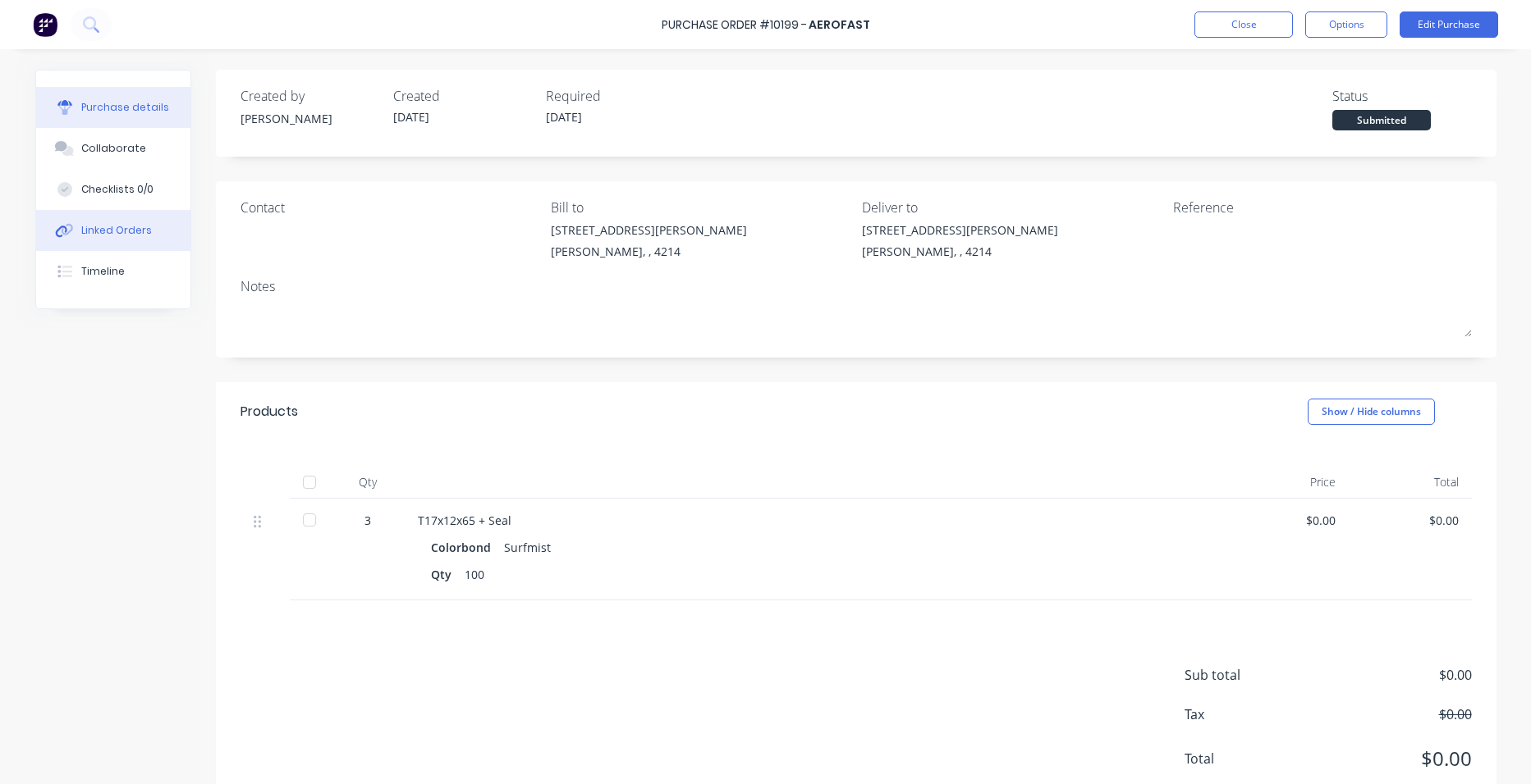
click at [98, 236] on div "Linked Orders" at bounding box center [116, 231] width 71 height 15
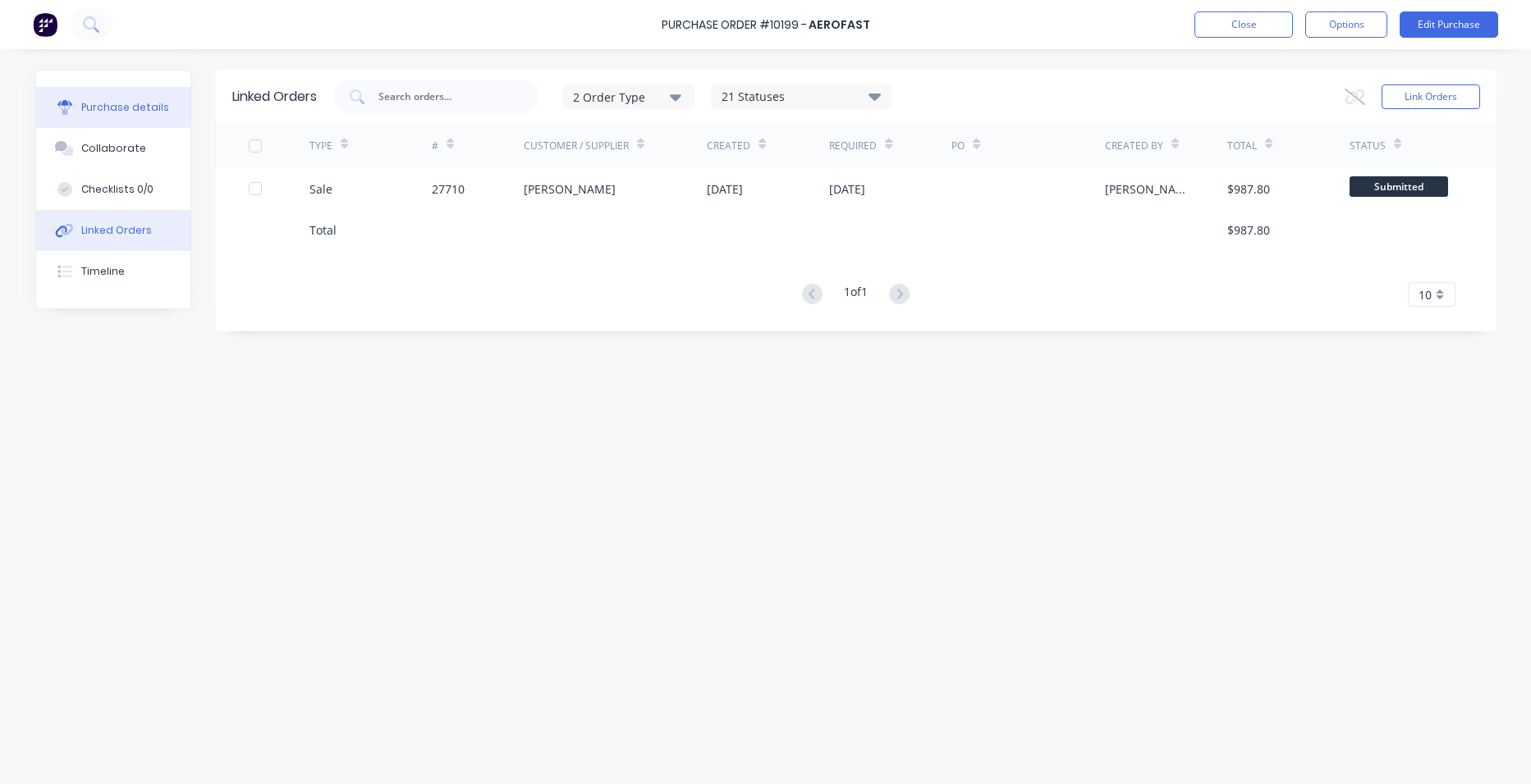
click at [74, 108] on div at bounding box center [65, 108] width 25 height 15
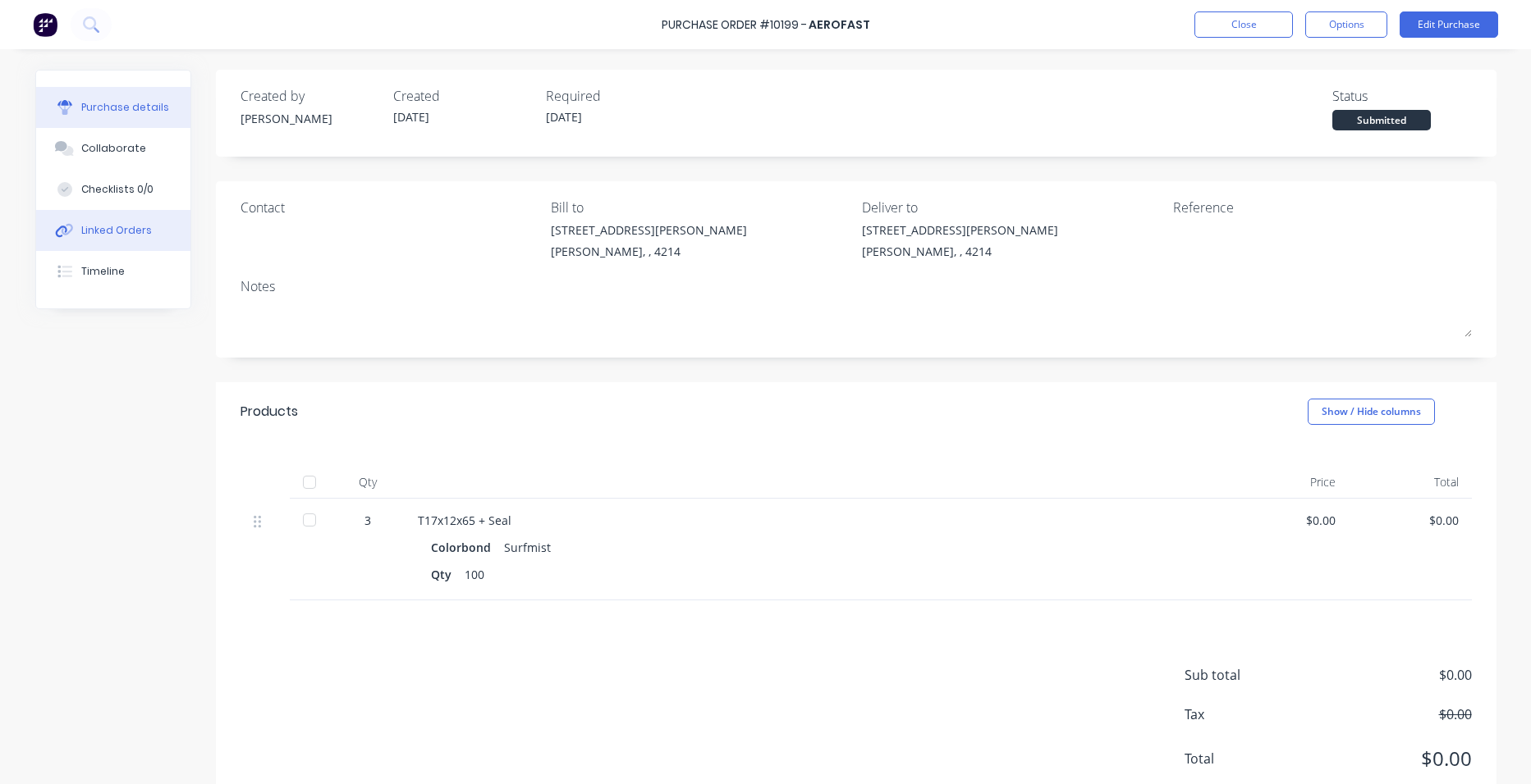
click at [94, 230] on div "Linked Orders" at bounding box center [116, 231] width 71 height 15
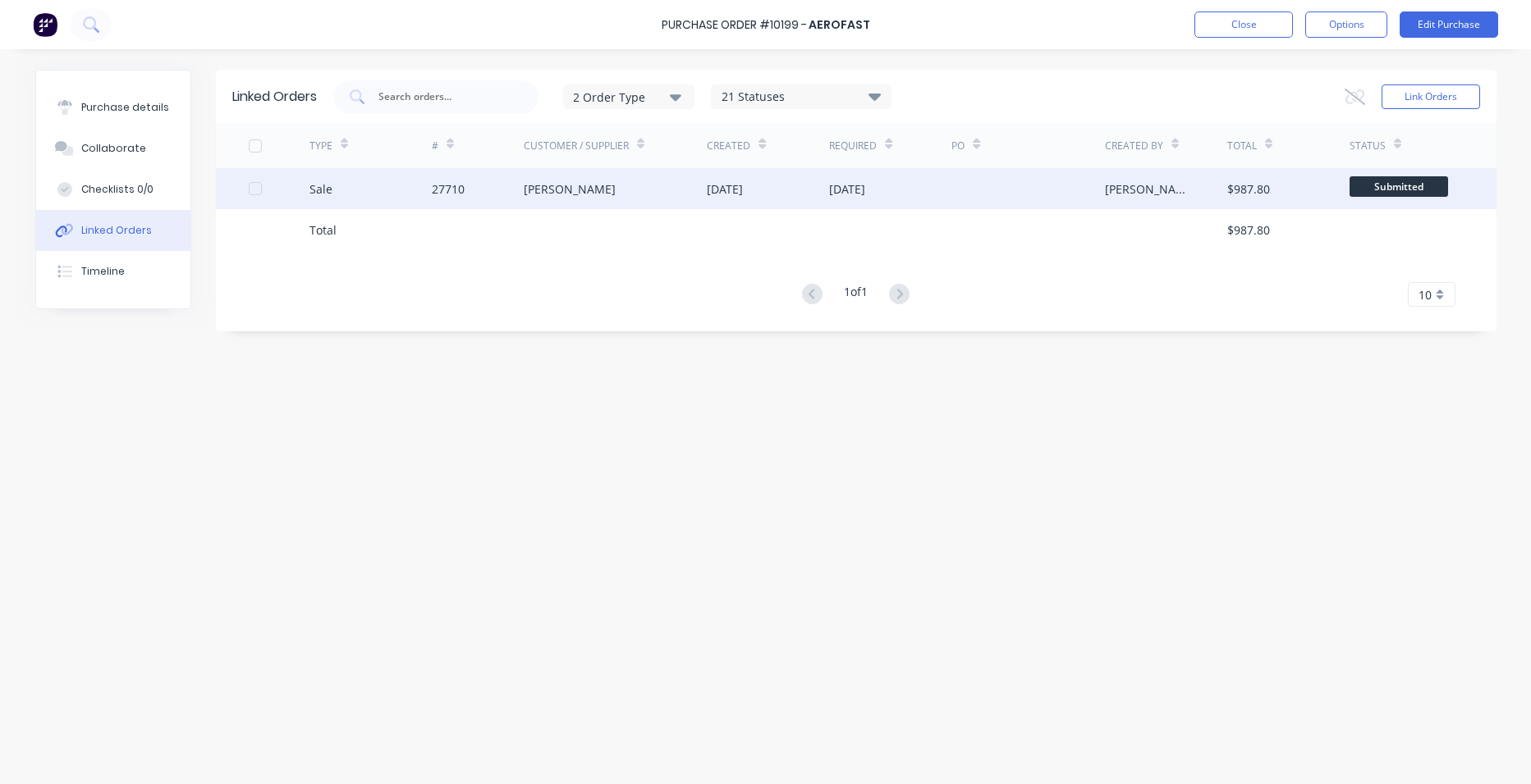
click at [488, 175] on div "27710" at bounding box center [477, 188] width 92 height 41
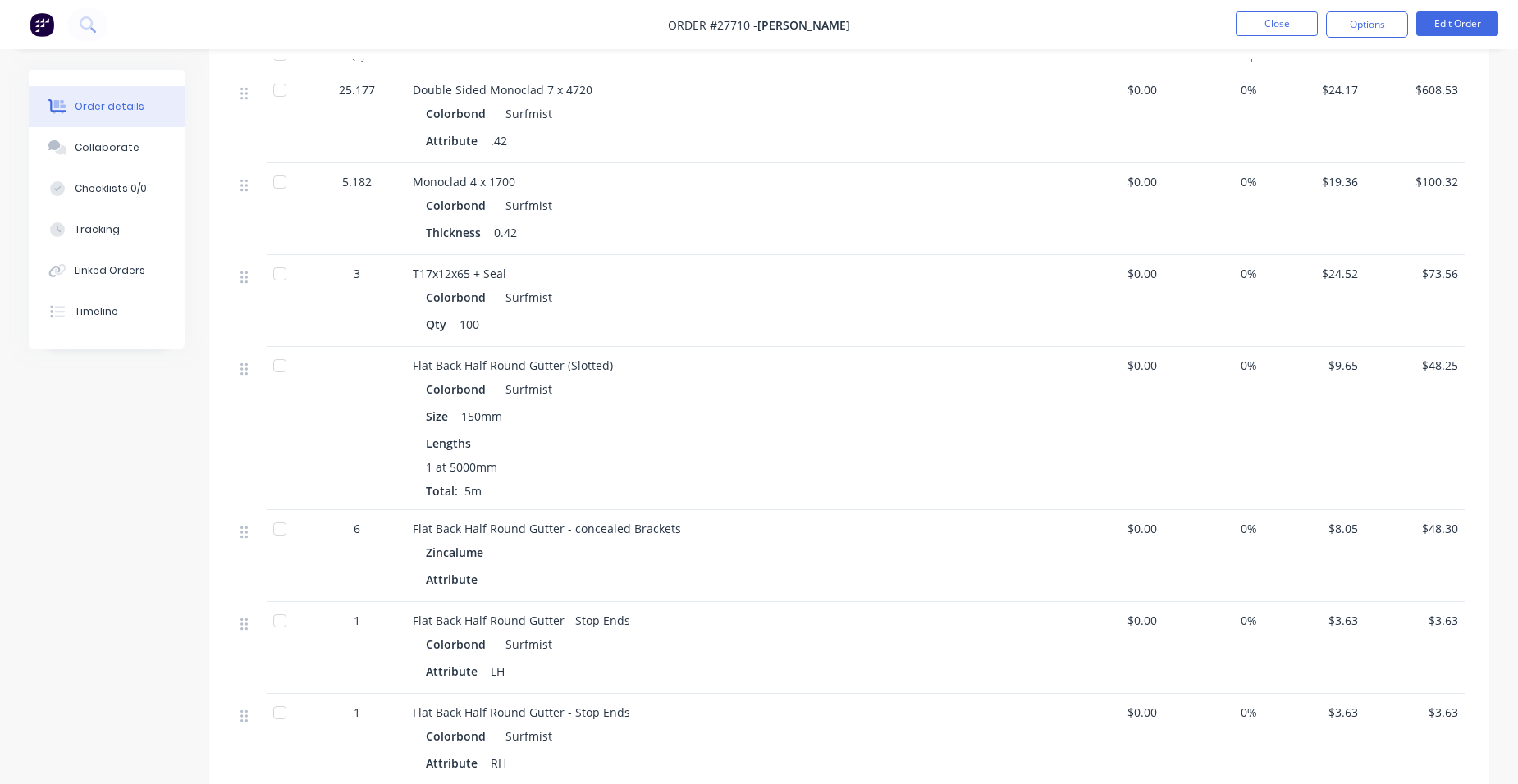
scroll to position [452, 0]
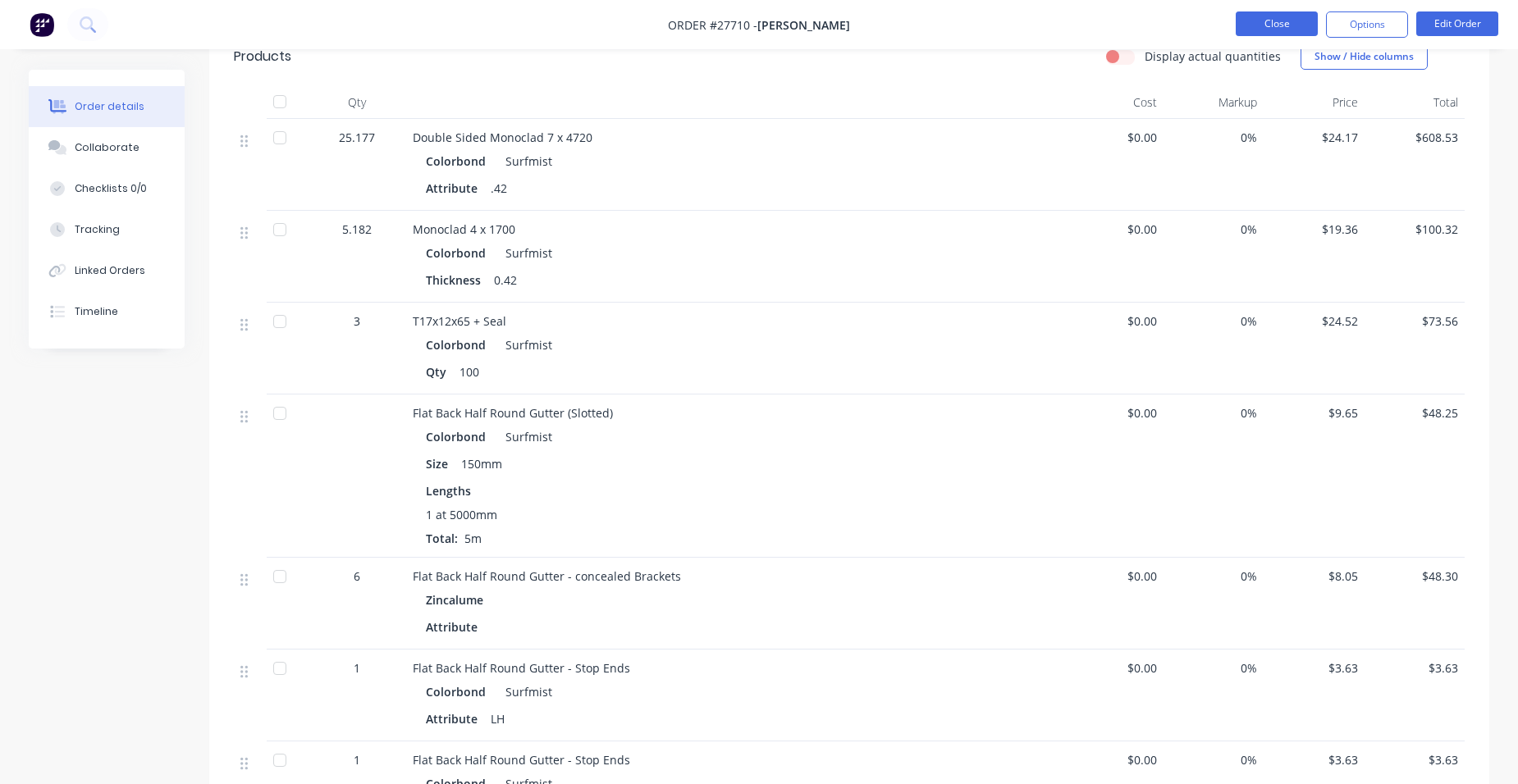
click at [1294, 25] on button "Close" at bounding box center [1276, 24] width 82 height 25
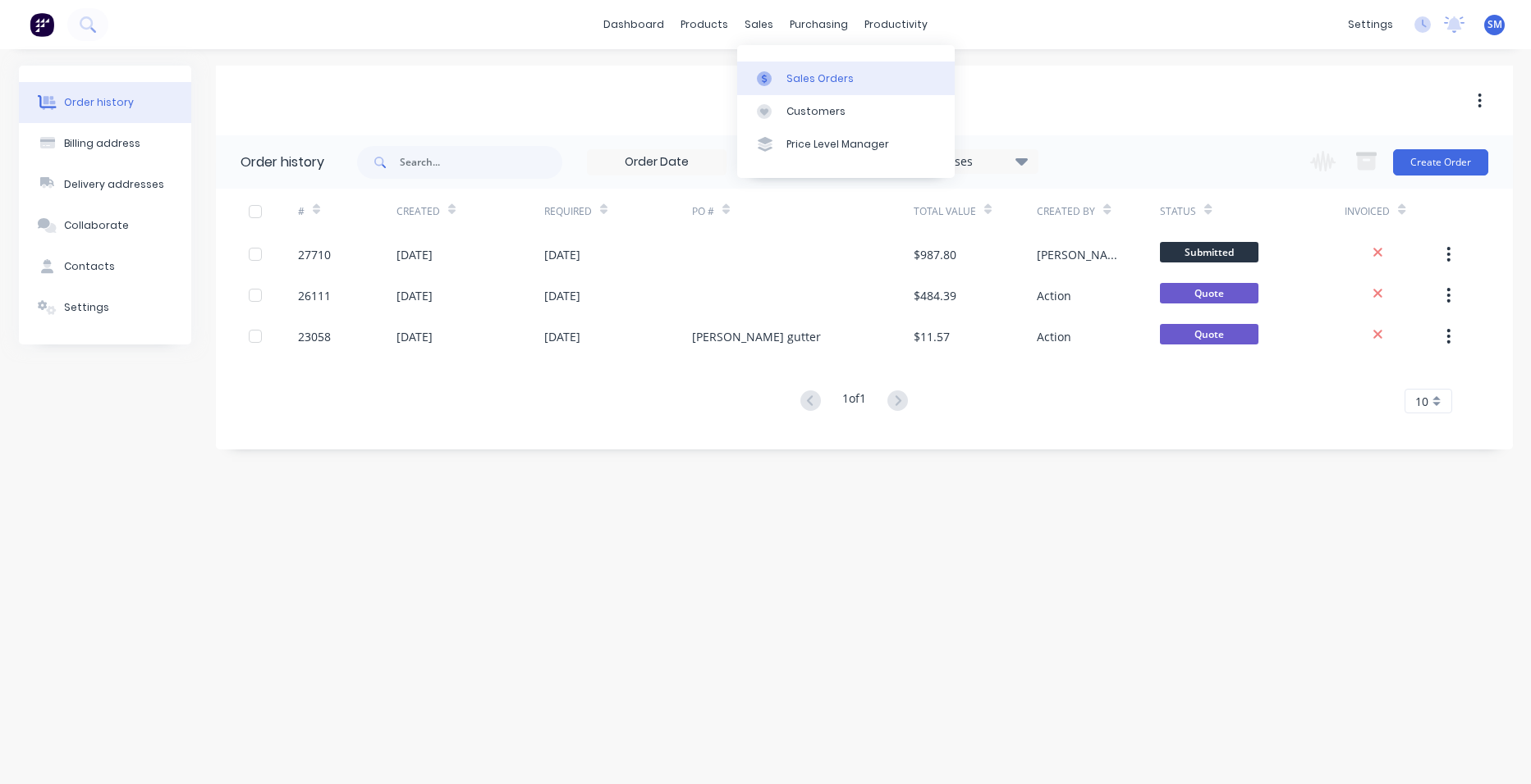
click at [819, 84] on div "Sales Orders" at bounding box center [819, 79] width 67 height 15
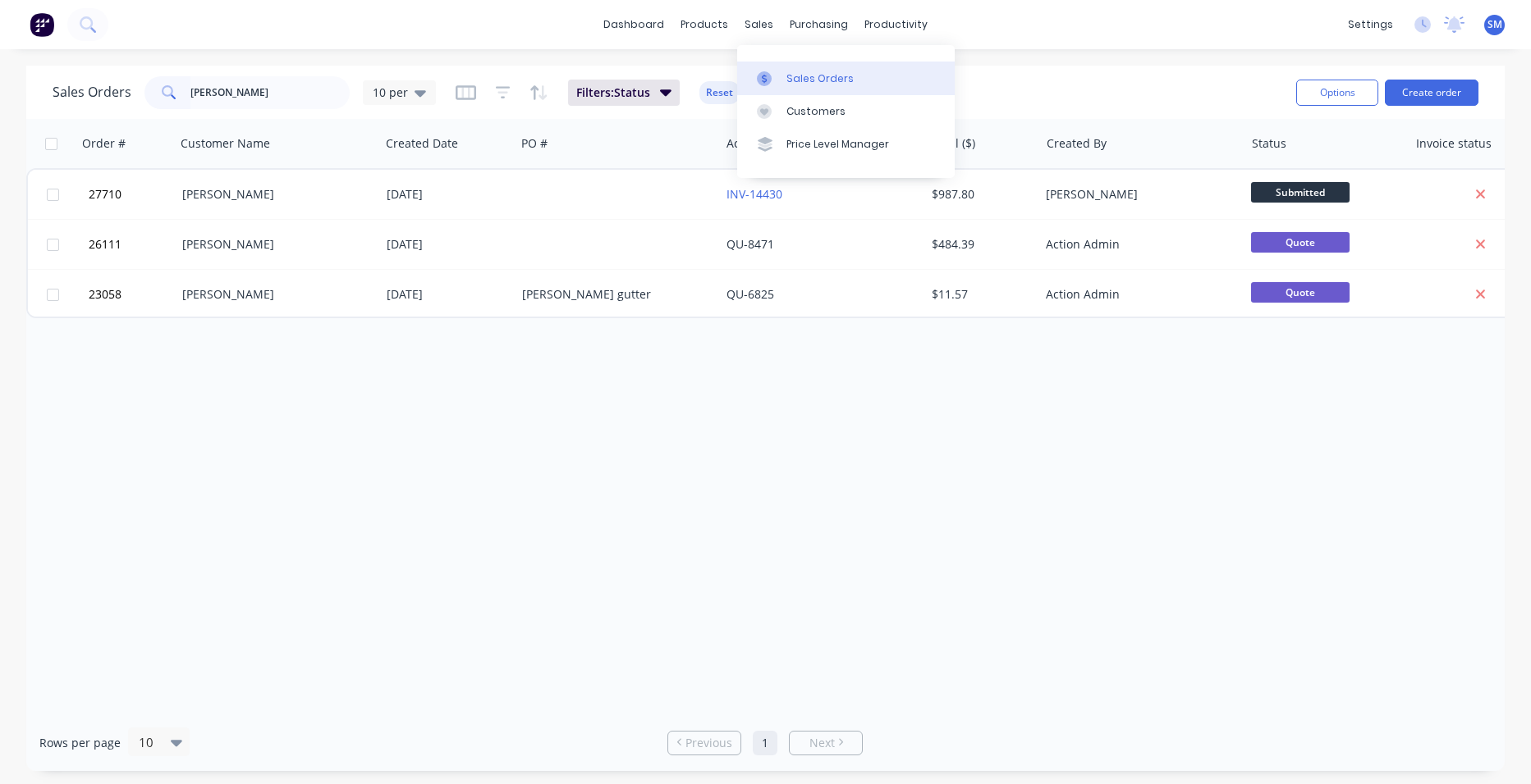
click at [830, 76] on div "Sales Orders" at bounding box center [819, 79] width 67 height 15
drag, startPoint x: 339, startPoint y: 90, endPoint x: 141, endPoint y: 112, distance: 199.2
click at [170, 99] on div "[PERSON_NAME]" at bounding box center [246, 92] width 205 height 33
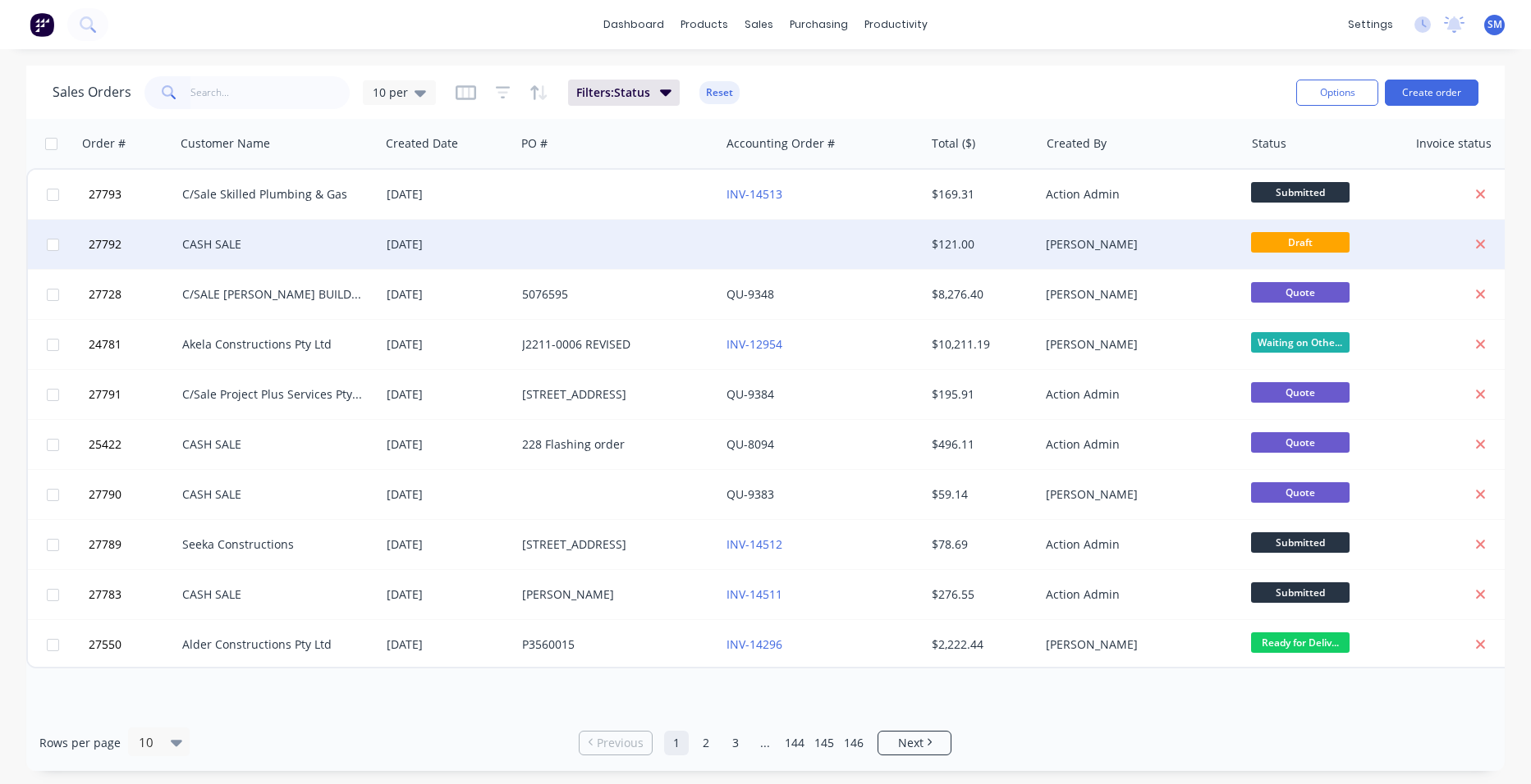
click at [549, 254] on div at bounding box center [617, 244] width 205 height 49
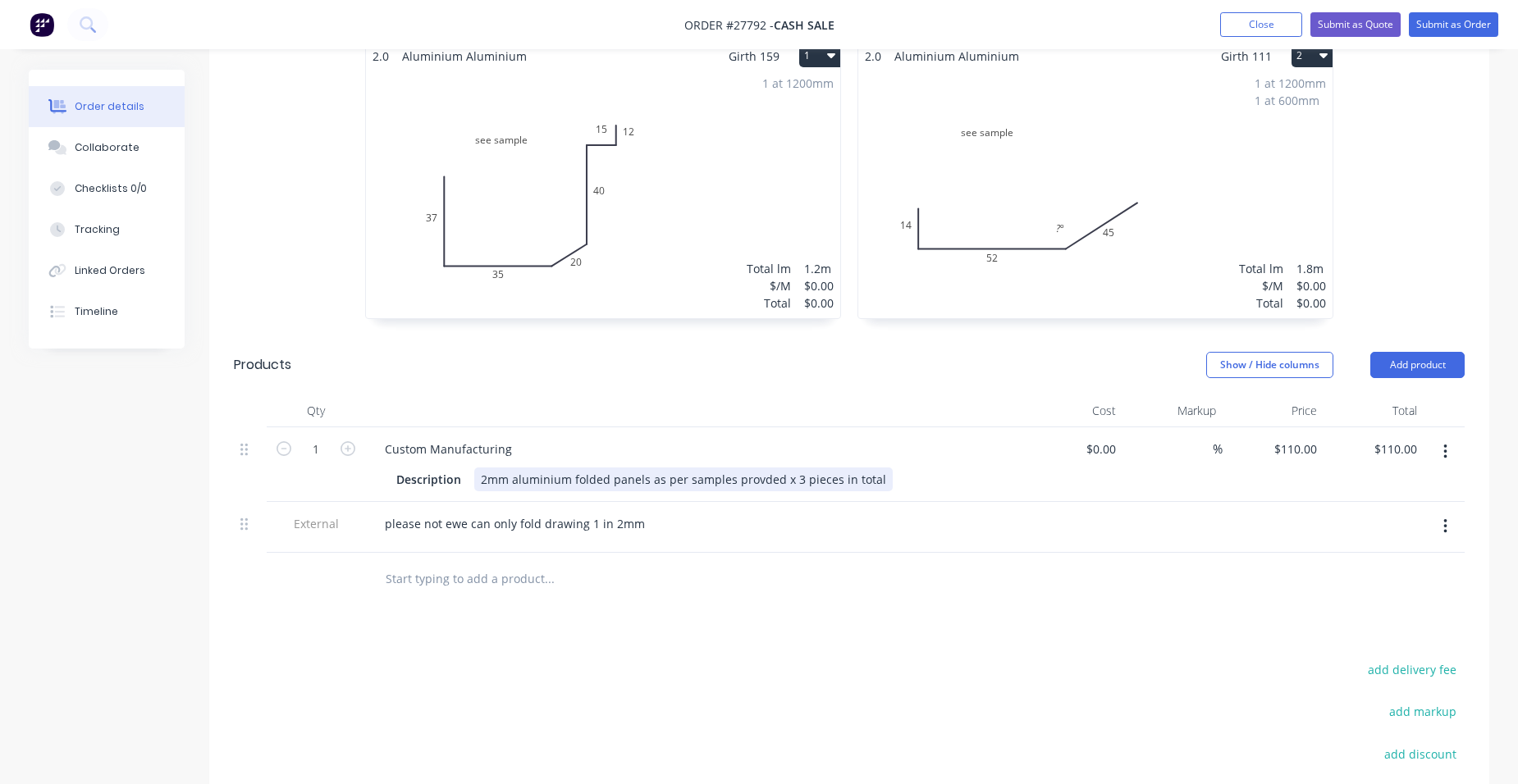
scroll to position [469, 0]
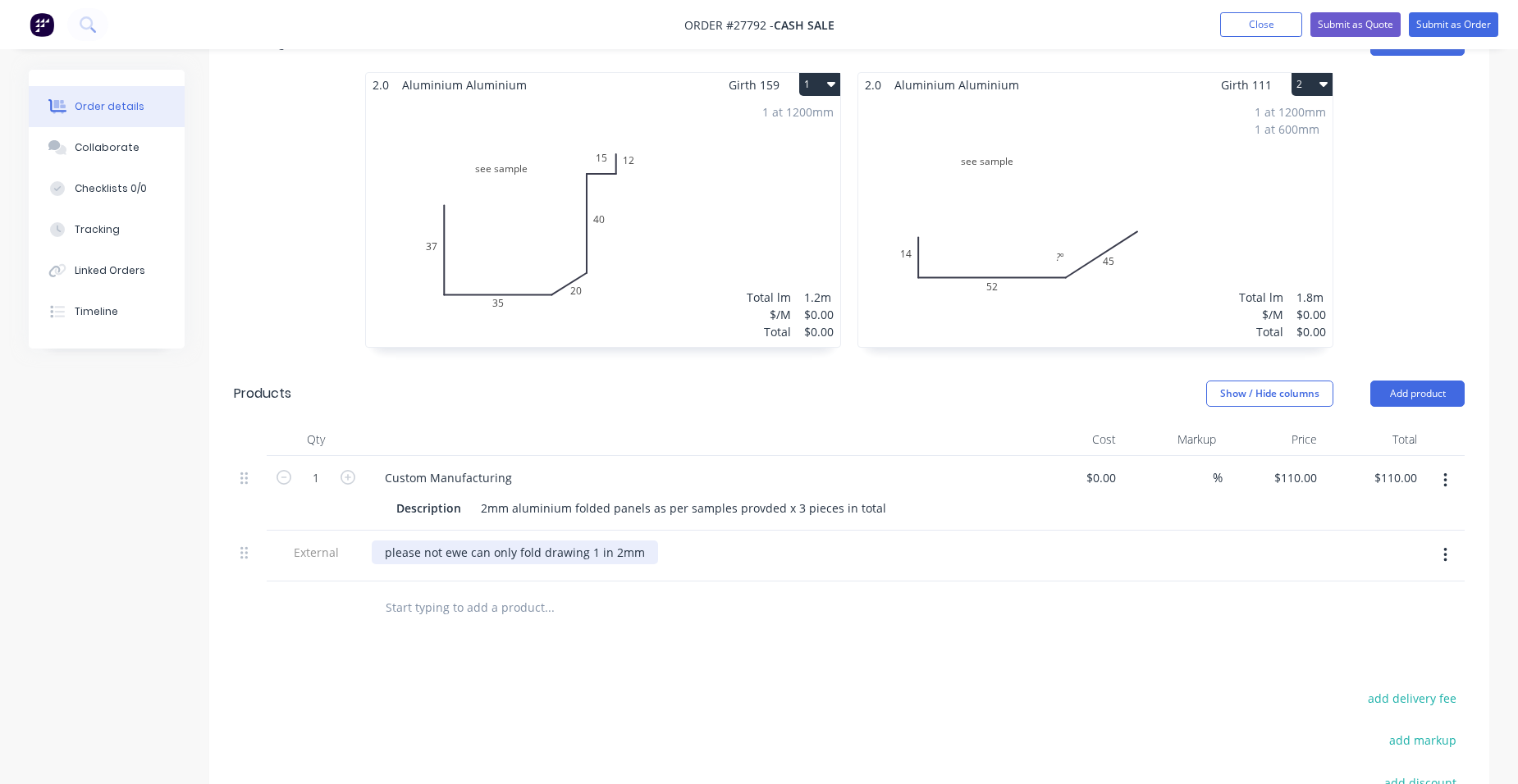
click at [633, 541] on div "please not ewe can only fold drawing 1 in 2mm" at bounding box center [515, 552] width 287 height 24
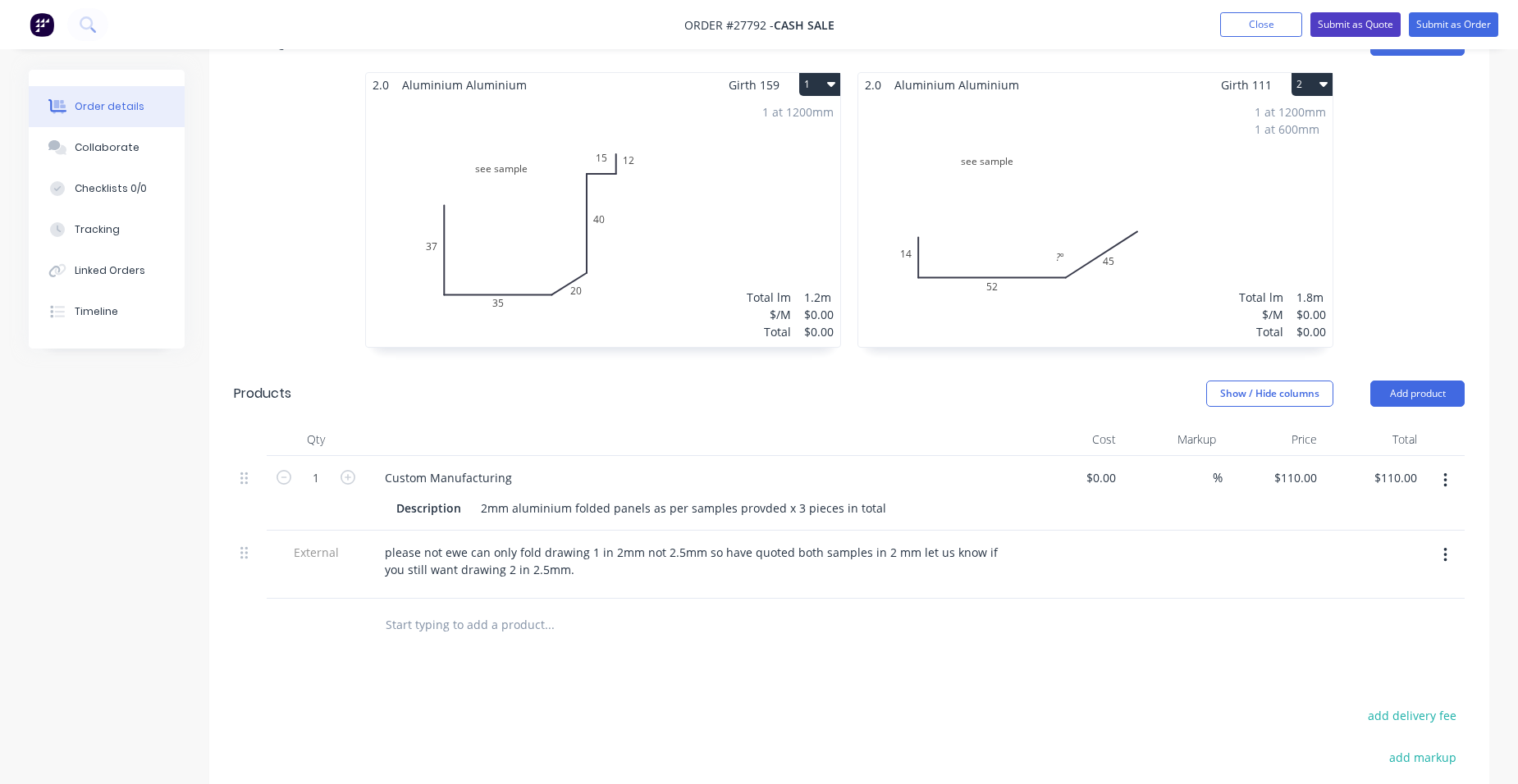
click at [1326, 22] on button "Submit as Quote" at bounding box center [1356, 25] width 91 height 25
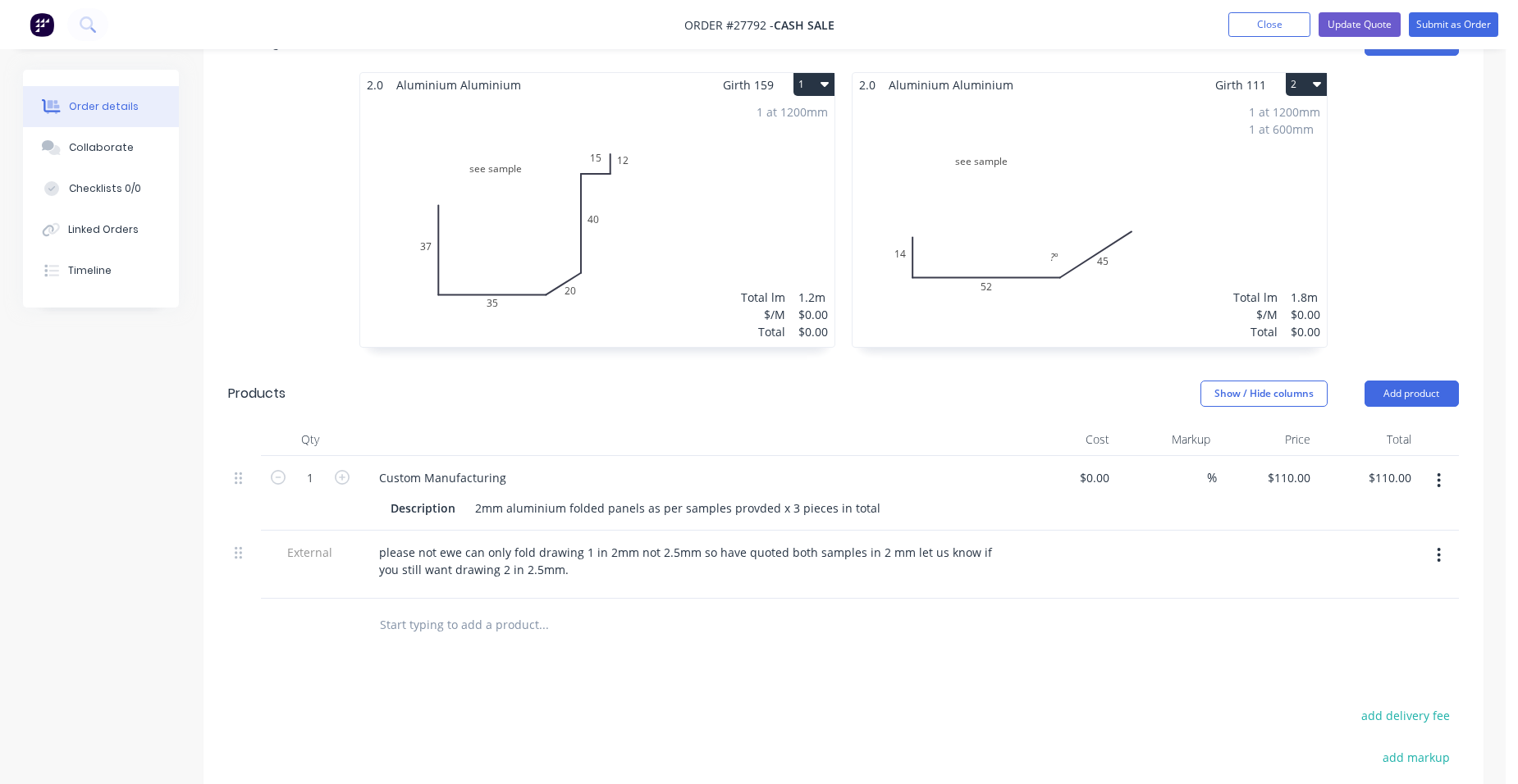
scroll to position [0, 0]
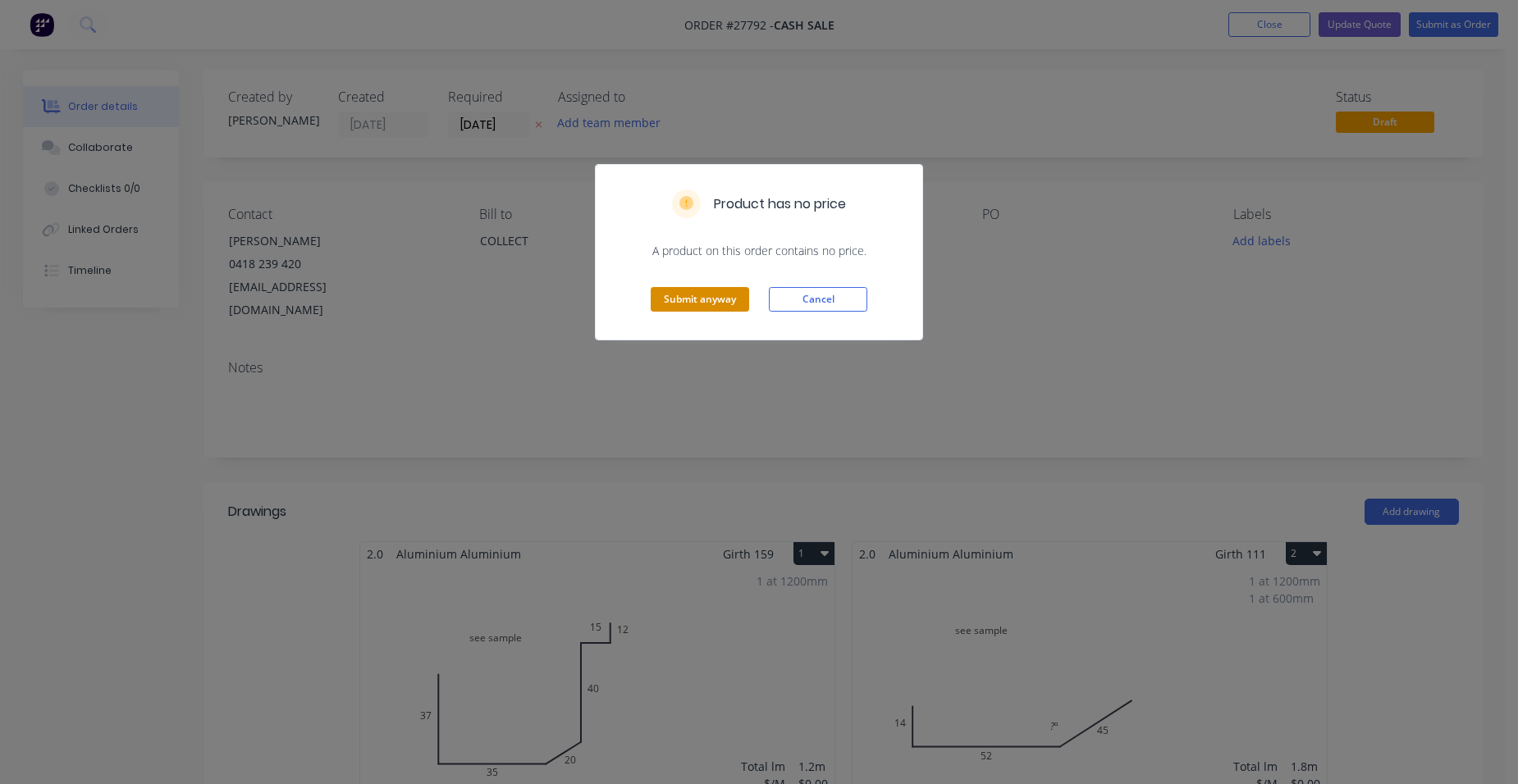
click at [670, 292] on button "Submit anyway" at bounding box center [700, 299] width 98 height 25
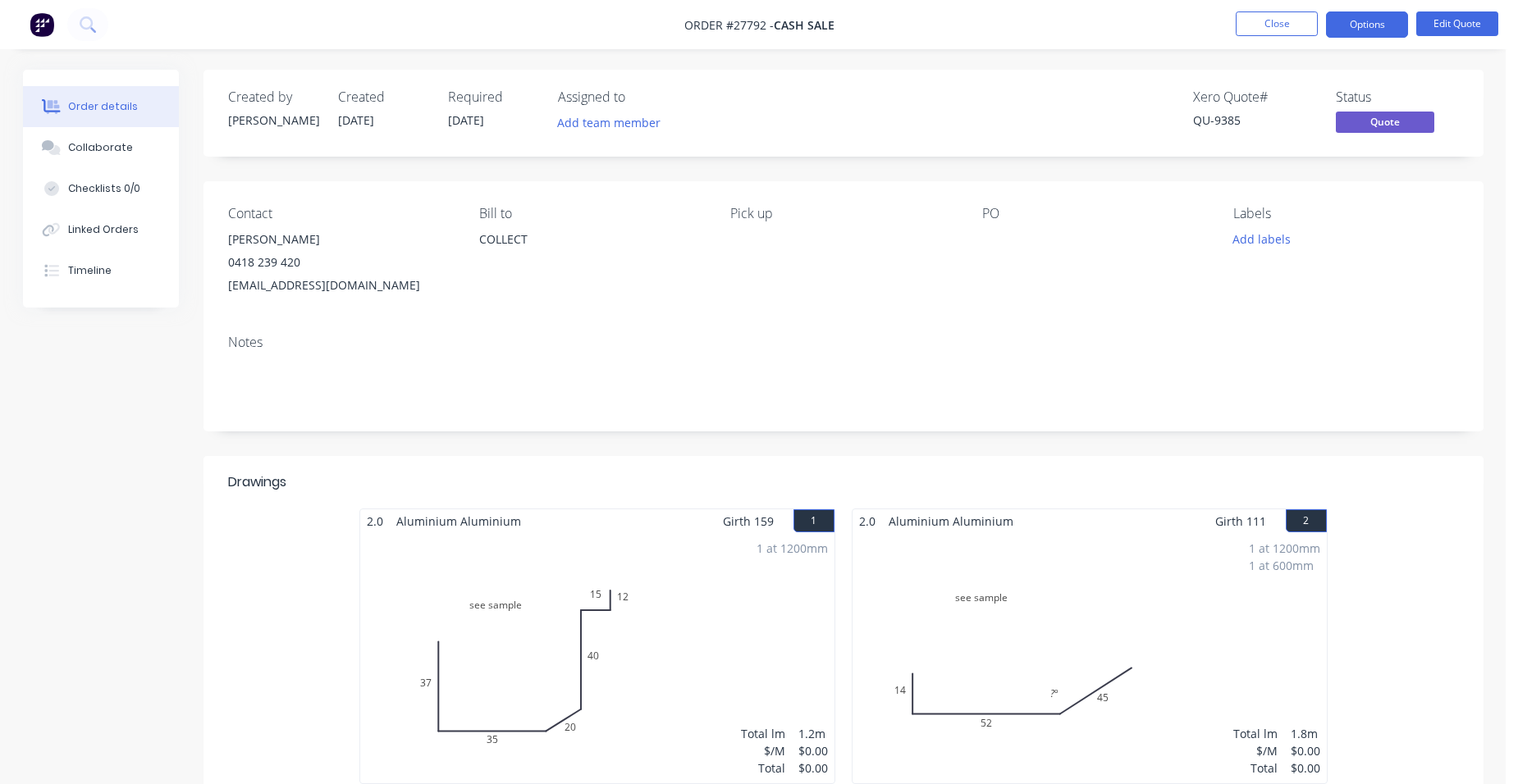
click at [1380, 23] on button "Options" at bounding box center [1367, 25] width 82 height 26
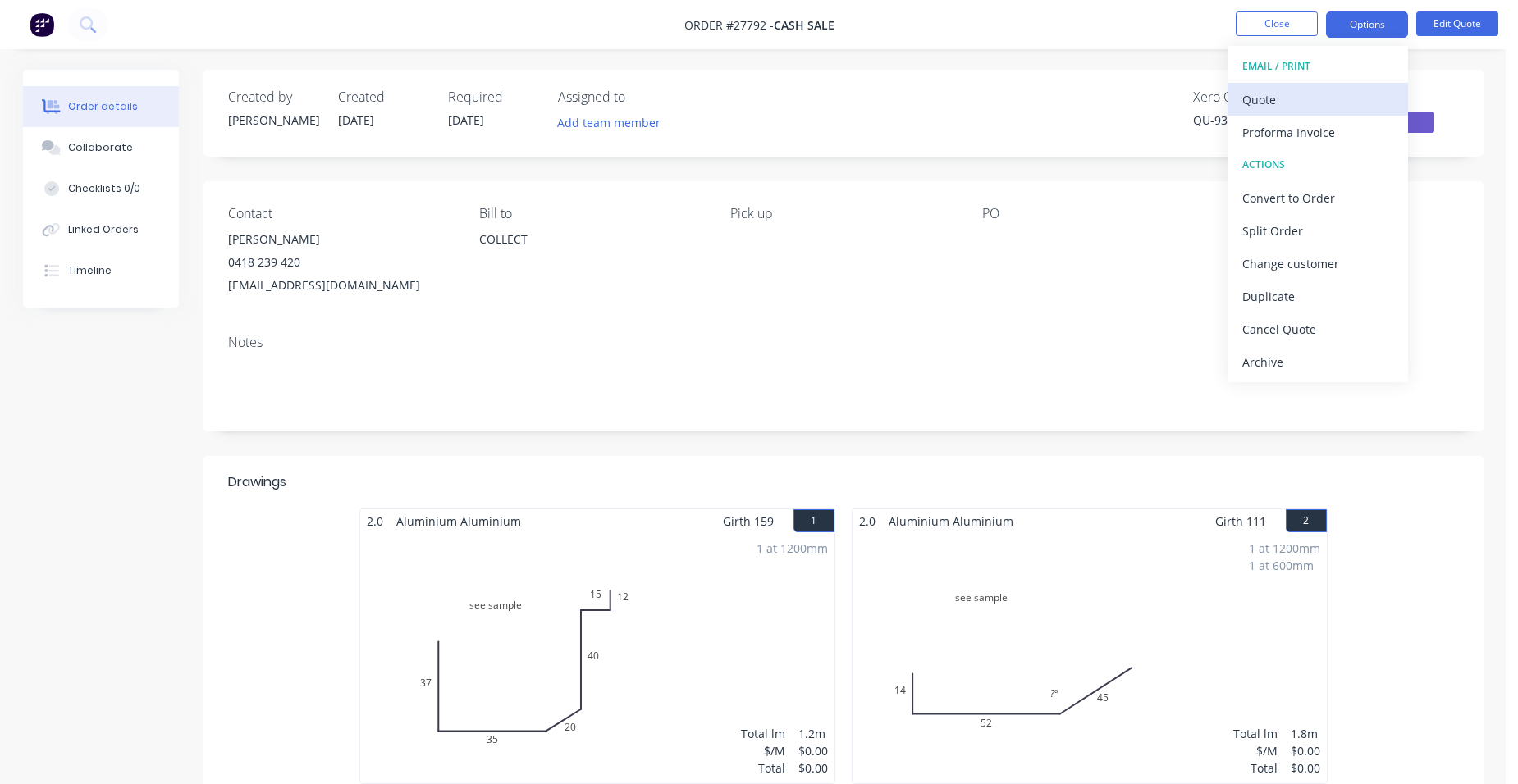
click at [1299, 98] on div "Quote" at bounding box center [1318, 99] width 151 height 24
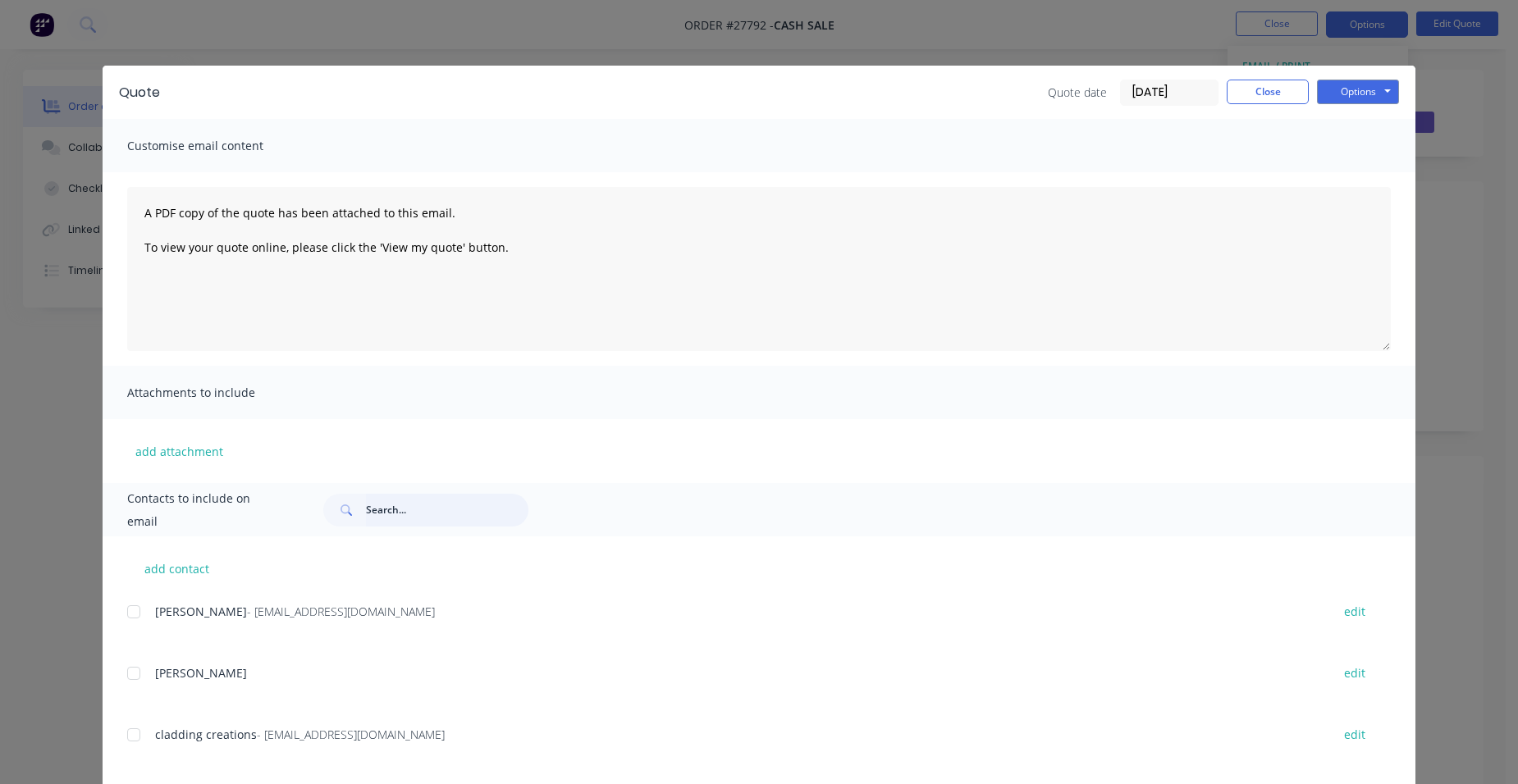
click at [407, 504] on input "text" at bounding box center [447, 510] width 162 height 33
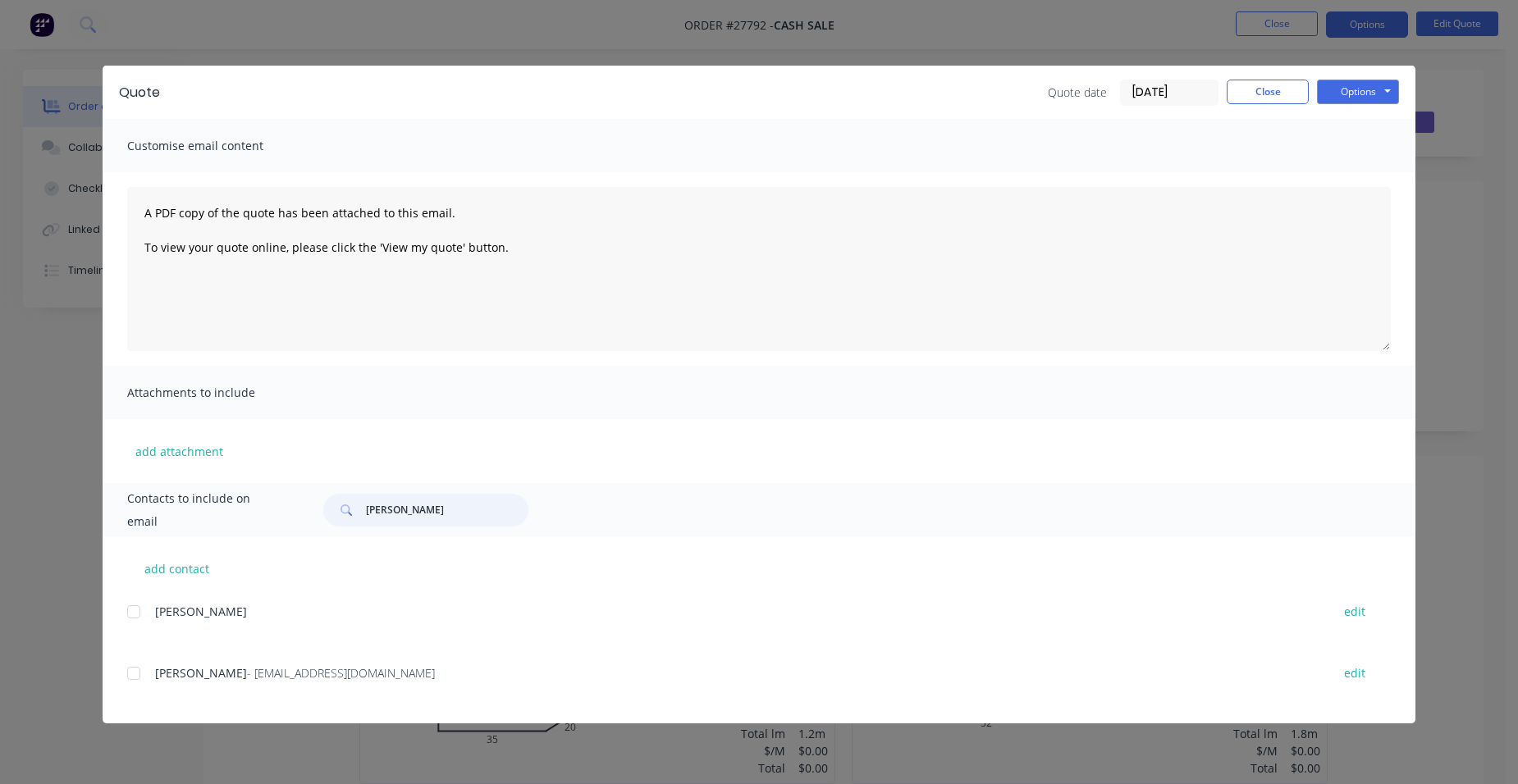
click at [129, 675] on div at bounding box center [133, 674] width 33 height 33
type input "[PERSON_NAME]"
click at [1347, 94] on button "Options" at bounding box center [1358, 92] width 82 height 25
click at [1358, 168] on button "Email" at bounding box center [1369, 175] width 105 height 27
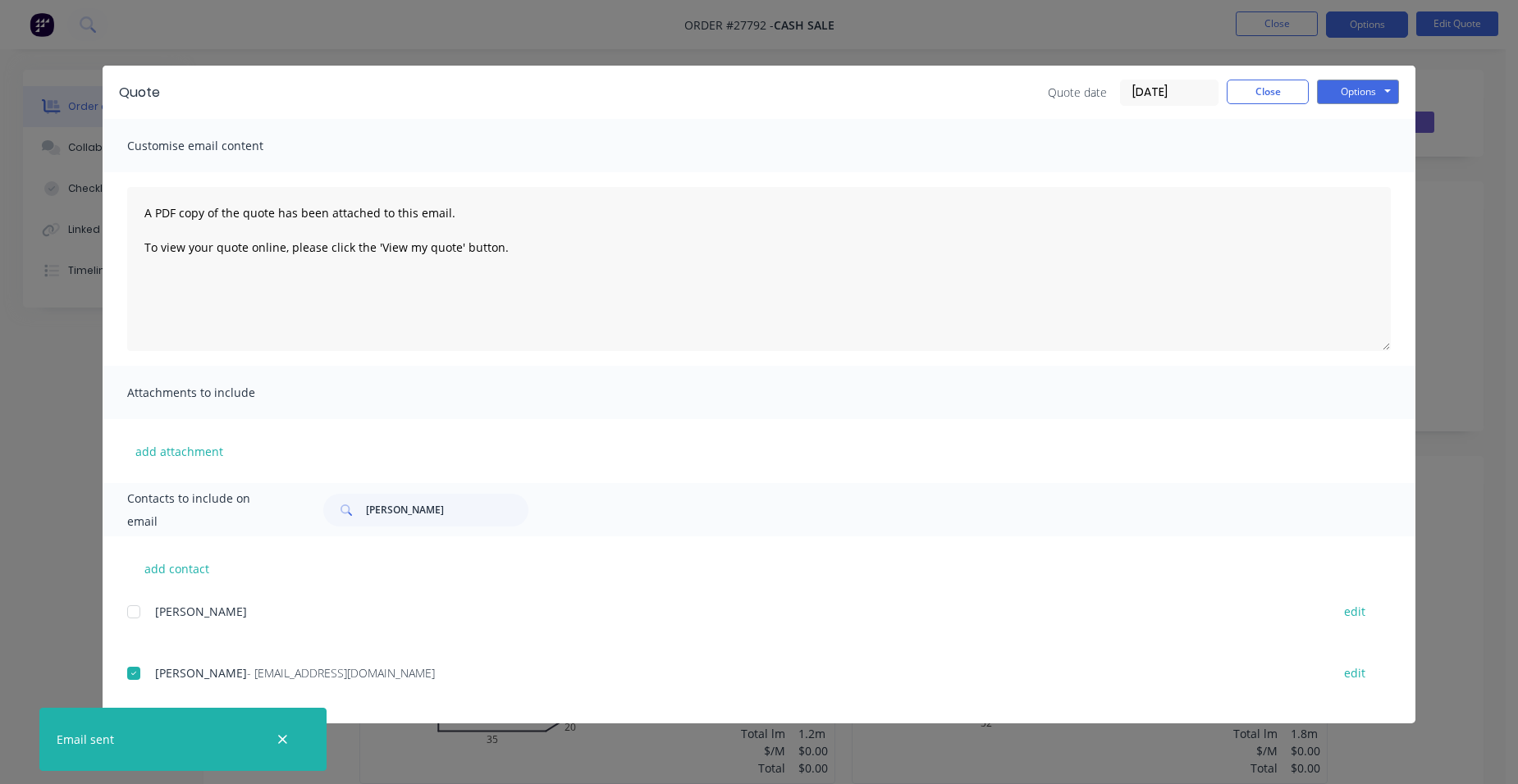
click at [1275, 104] on div "Quote date [DATE] Close Options Preview Print Email" at bounding box center [1224, 92] width 351 height 26
click at [1272, 97] on button "Close" at bounding box center [1267, 92] width 82 height 25
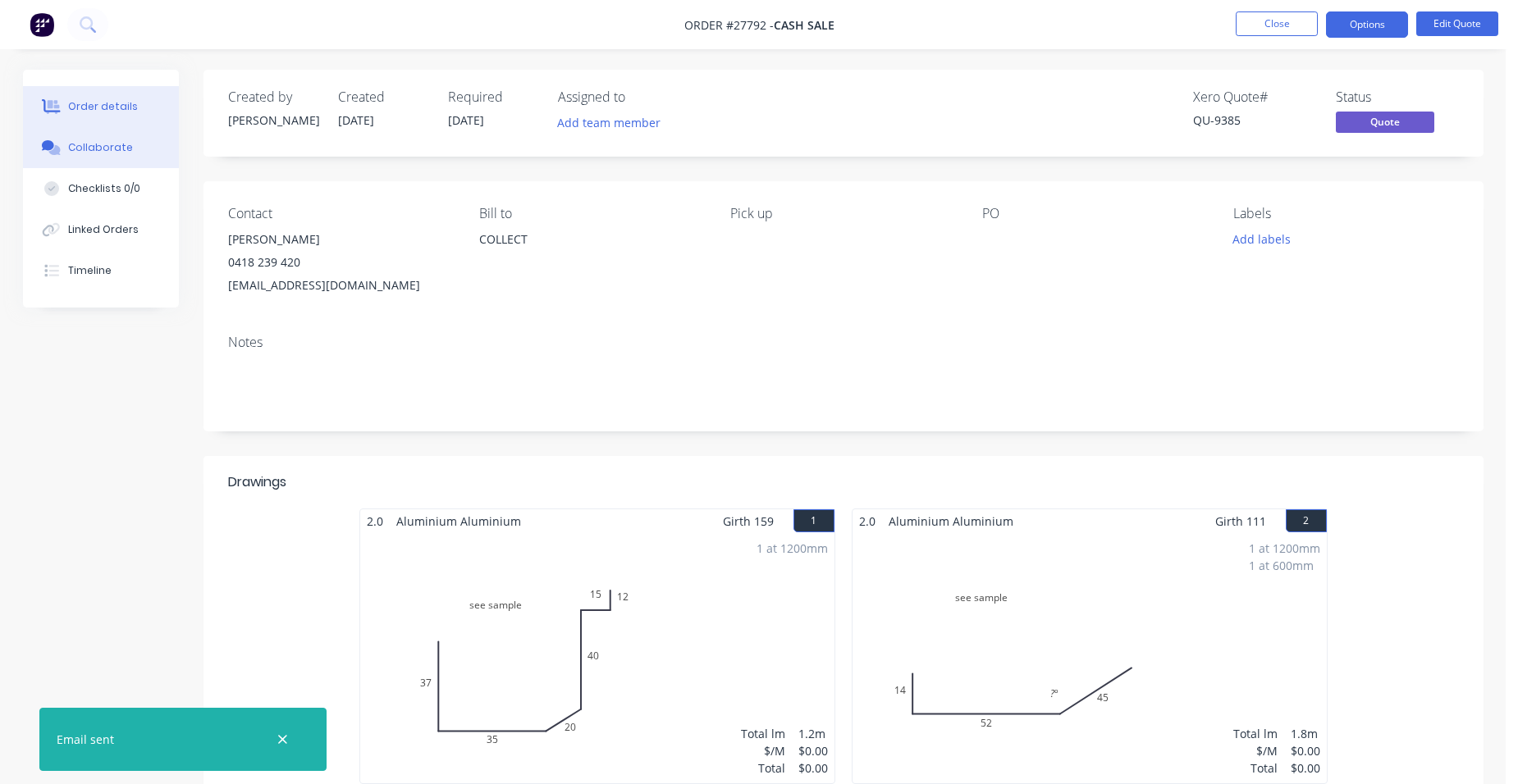
click at [119, 140] on button "Collaborate" at bounding box center [100, 147] width 156 height 41
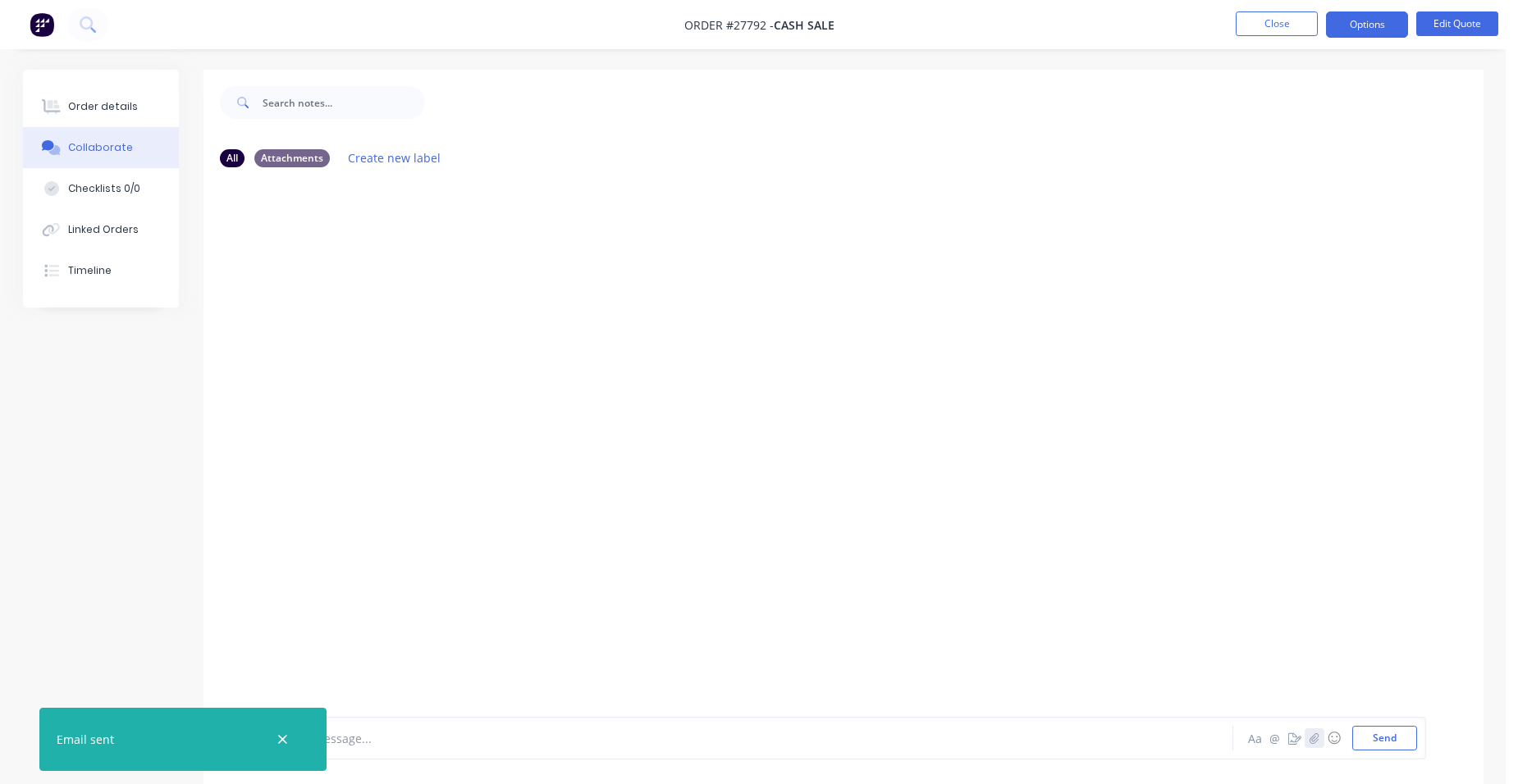
click at [1316, 731] on button "button" at bounding box center [1314, 738] width 20 height 20
click at [1391, 738] on button "Send" at bounding box center [1384, 739] width 65 height 25
click at [107, 101] on div "Order details" at bounding box center [103, 107] width 70 height 15
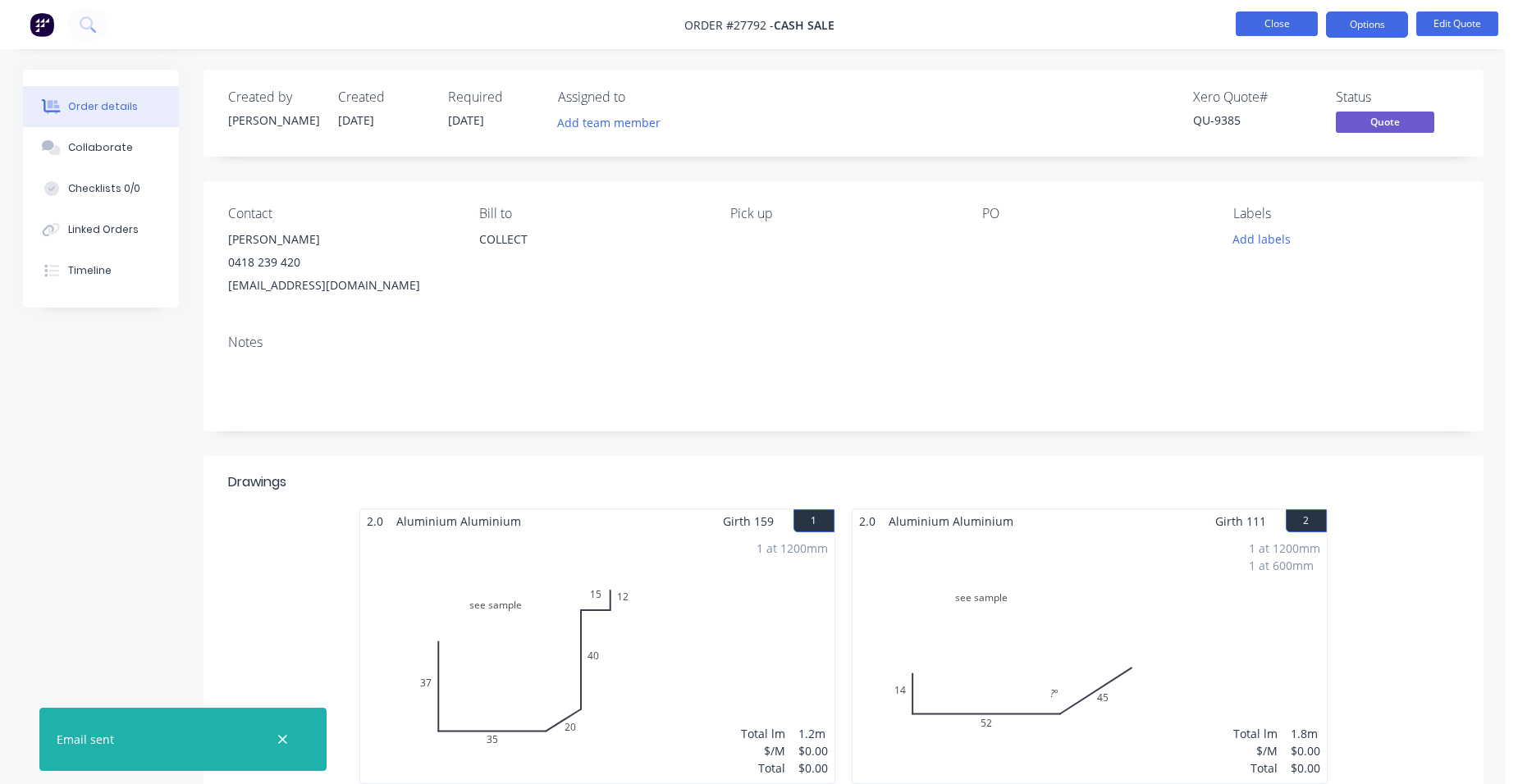
click at [1288, 25] on button "Close" at bounding box center [1276, 24] width 82 height 25
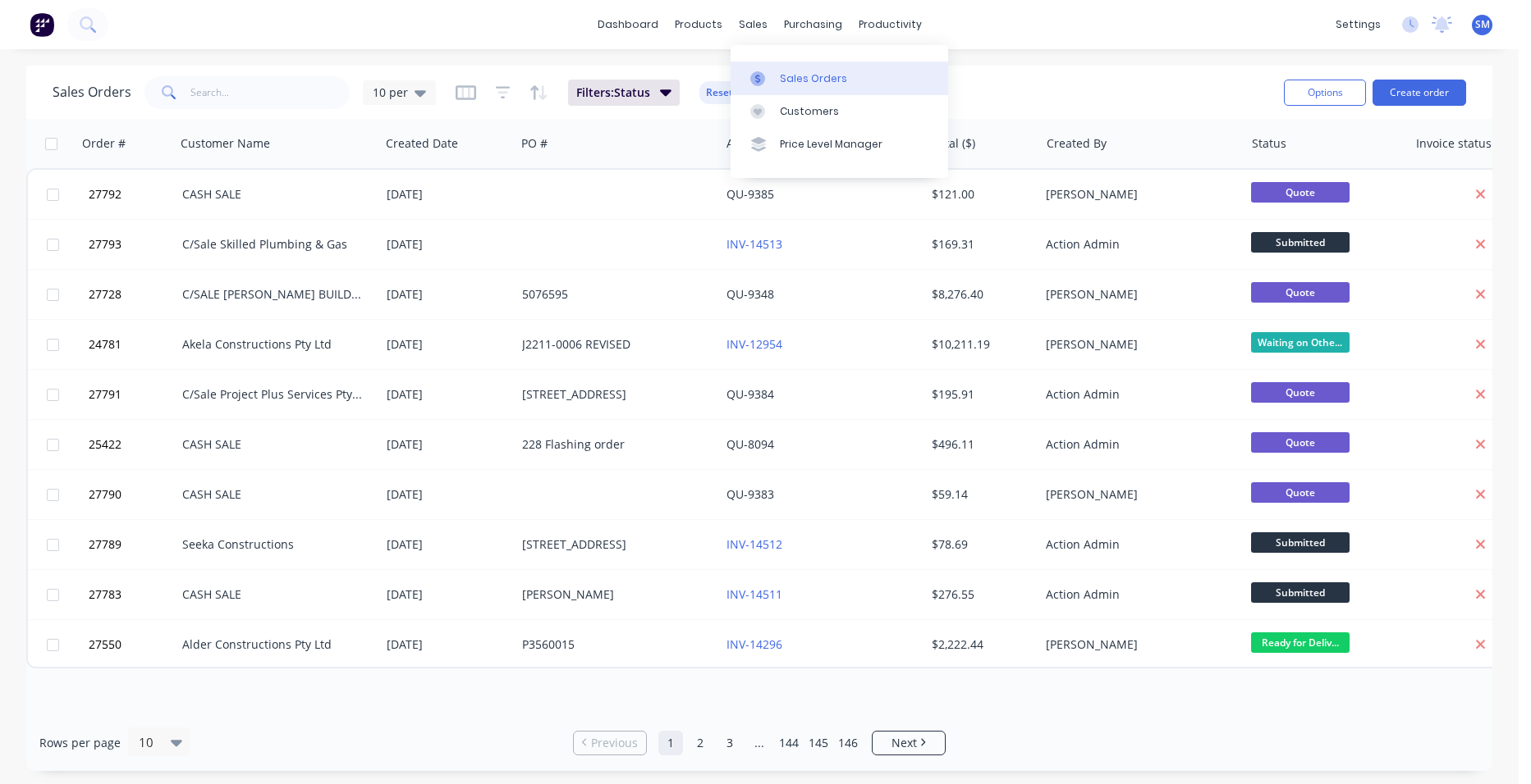
click at [795, 73] on div "Sales Orders" at bounding box center [813, 79] width 67 height 15
click at [294, 94] on input "text" at bounding box center [271, 92] width 160 height 33
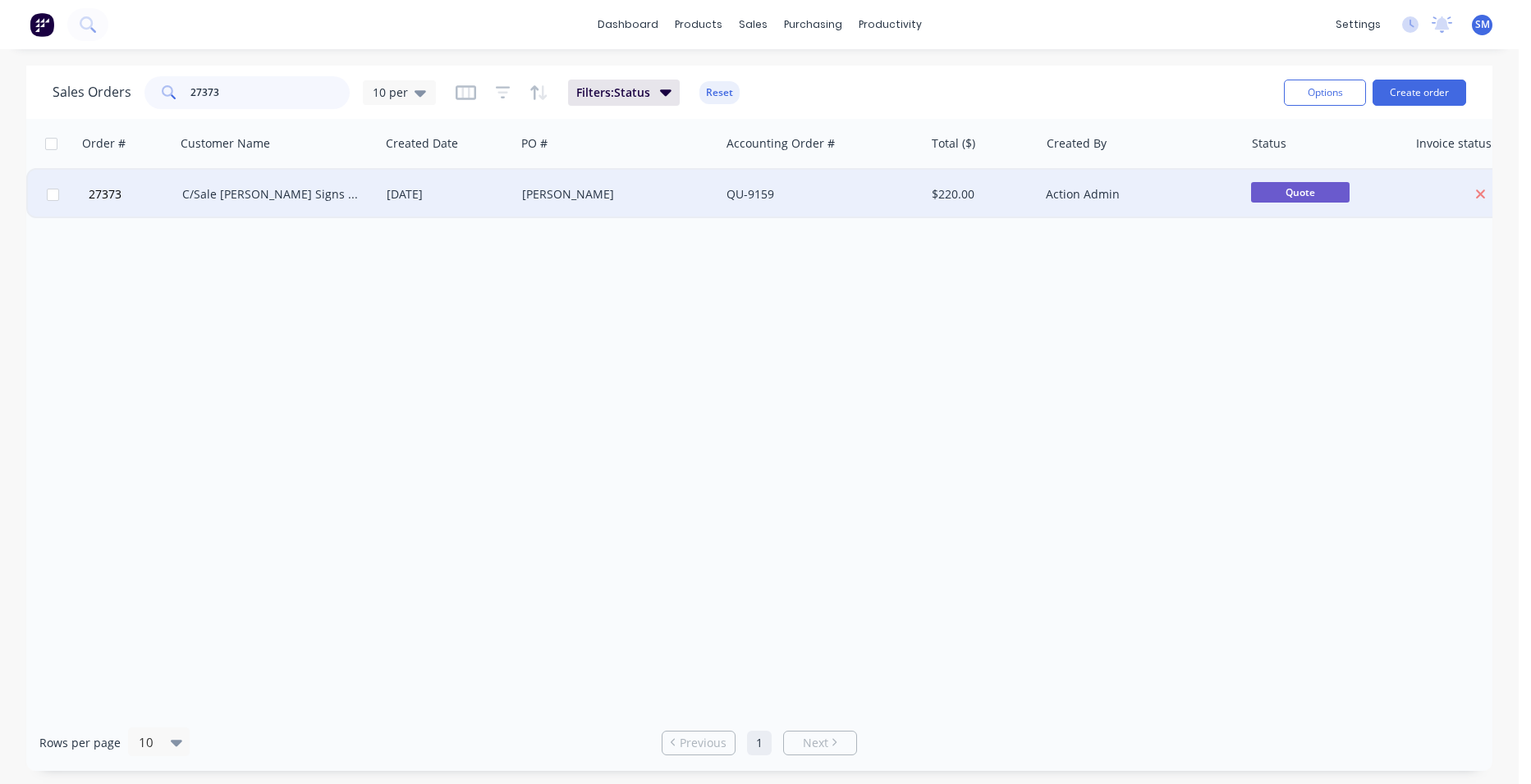
type input "27373"
click at [879, 193] on div "QU-9159" at bounding box center [817, 193] width 182 height 16
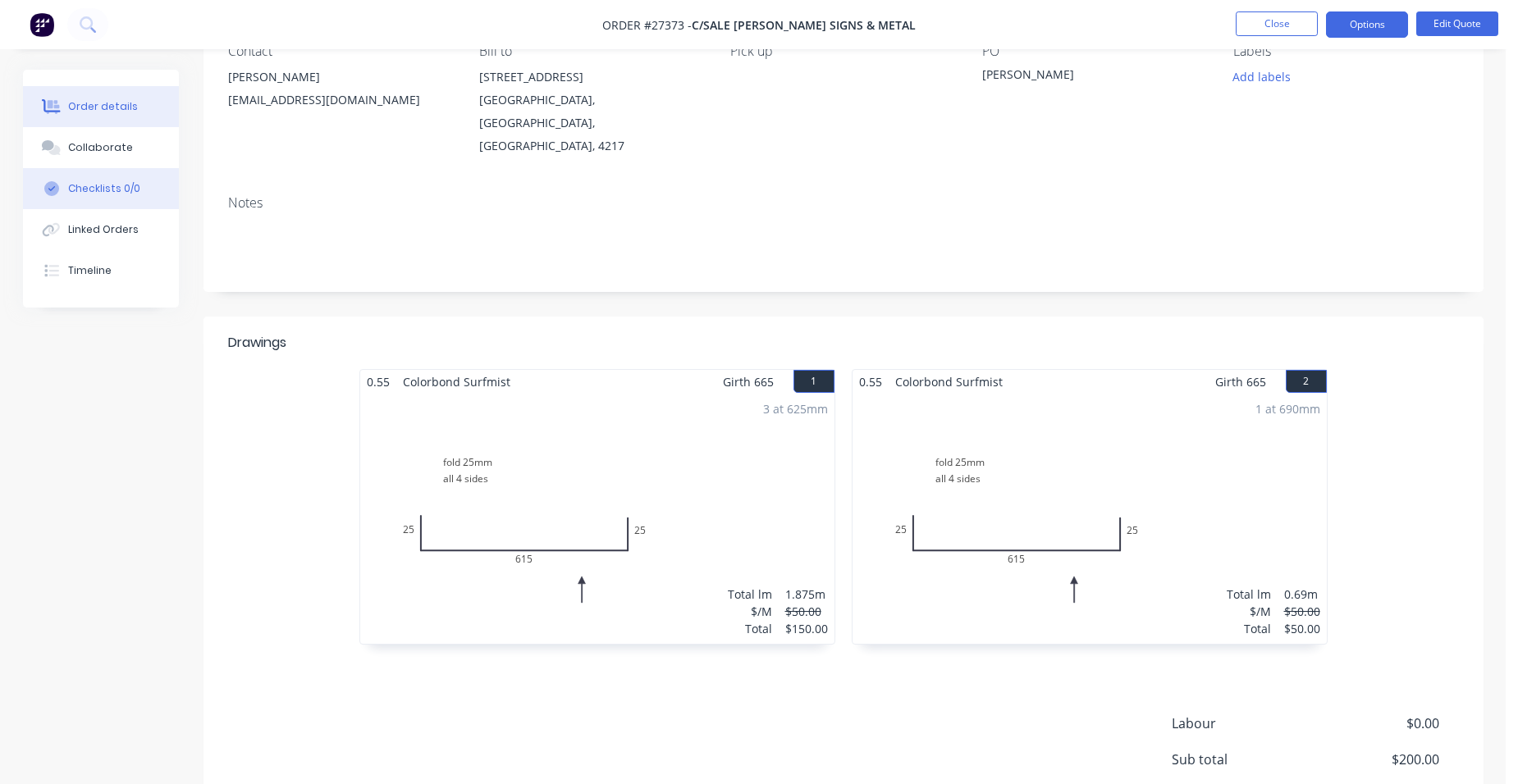
scroll to position [46, 0]
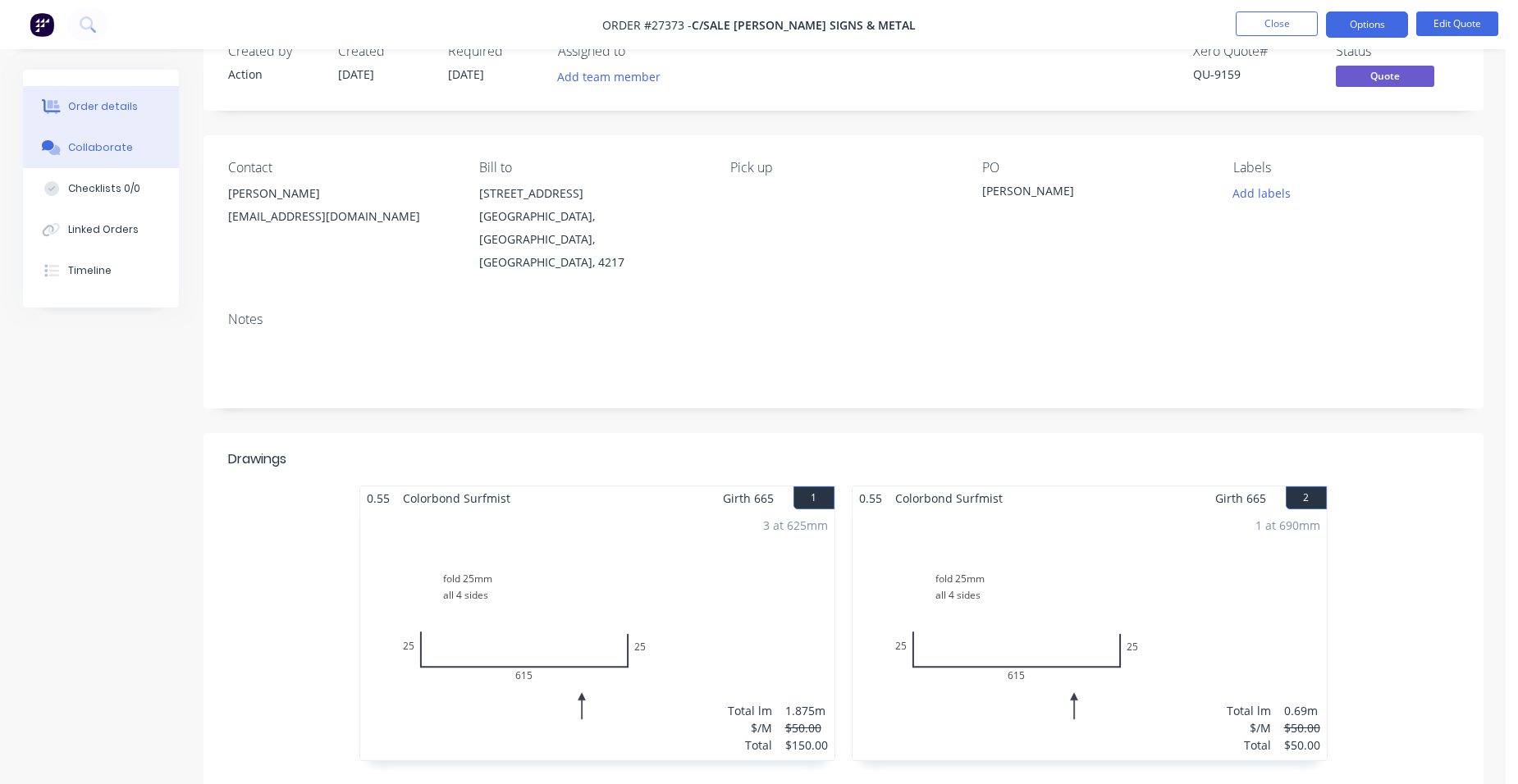
click at [123, 146] on div "Collaborate" at bounding box center [100, 148] width 65 height 15
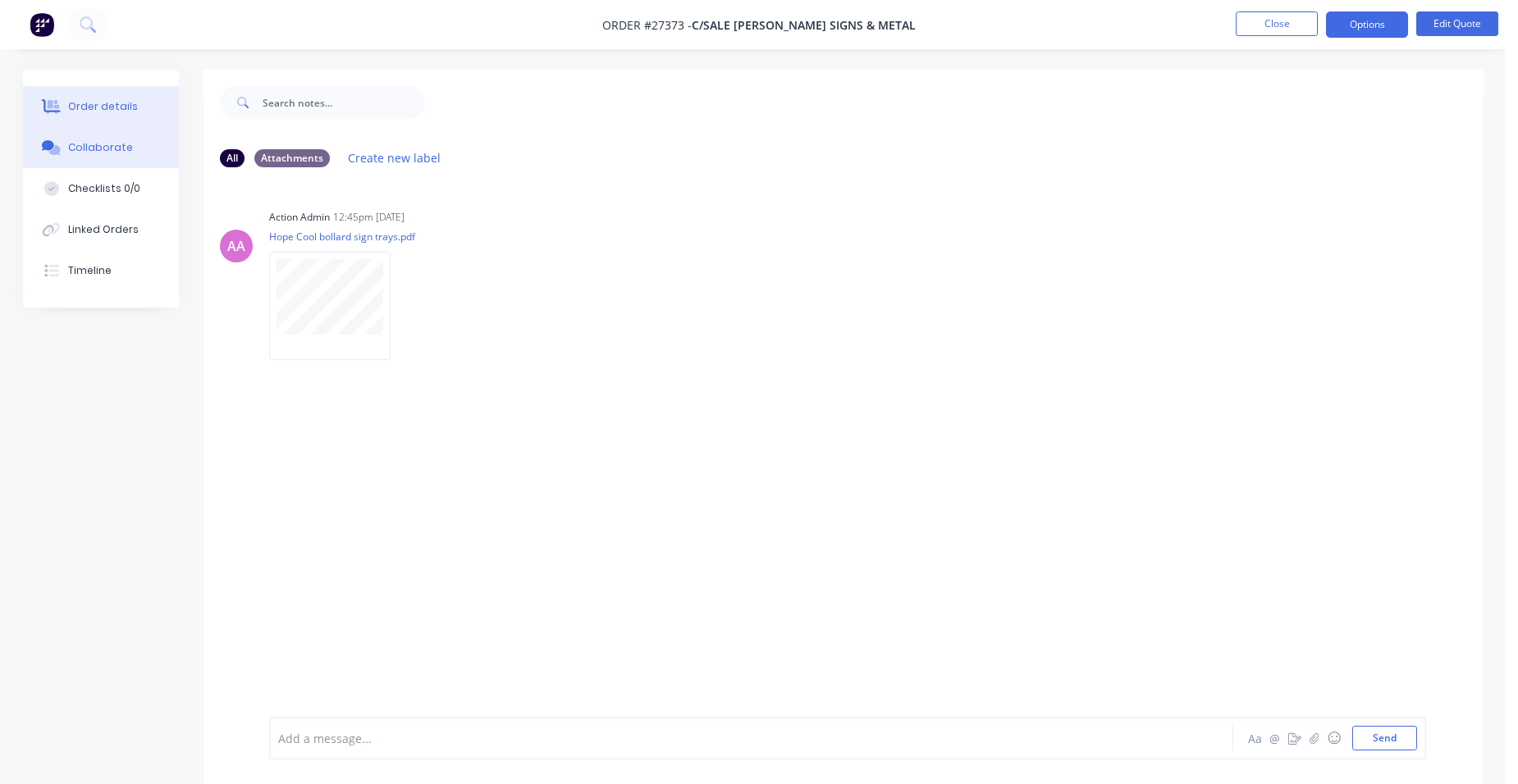
click at [114, 110] on div "Order details" at bounding box center [103, 107] width 70 height 15
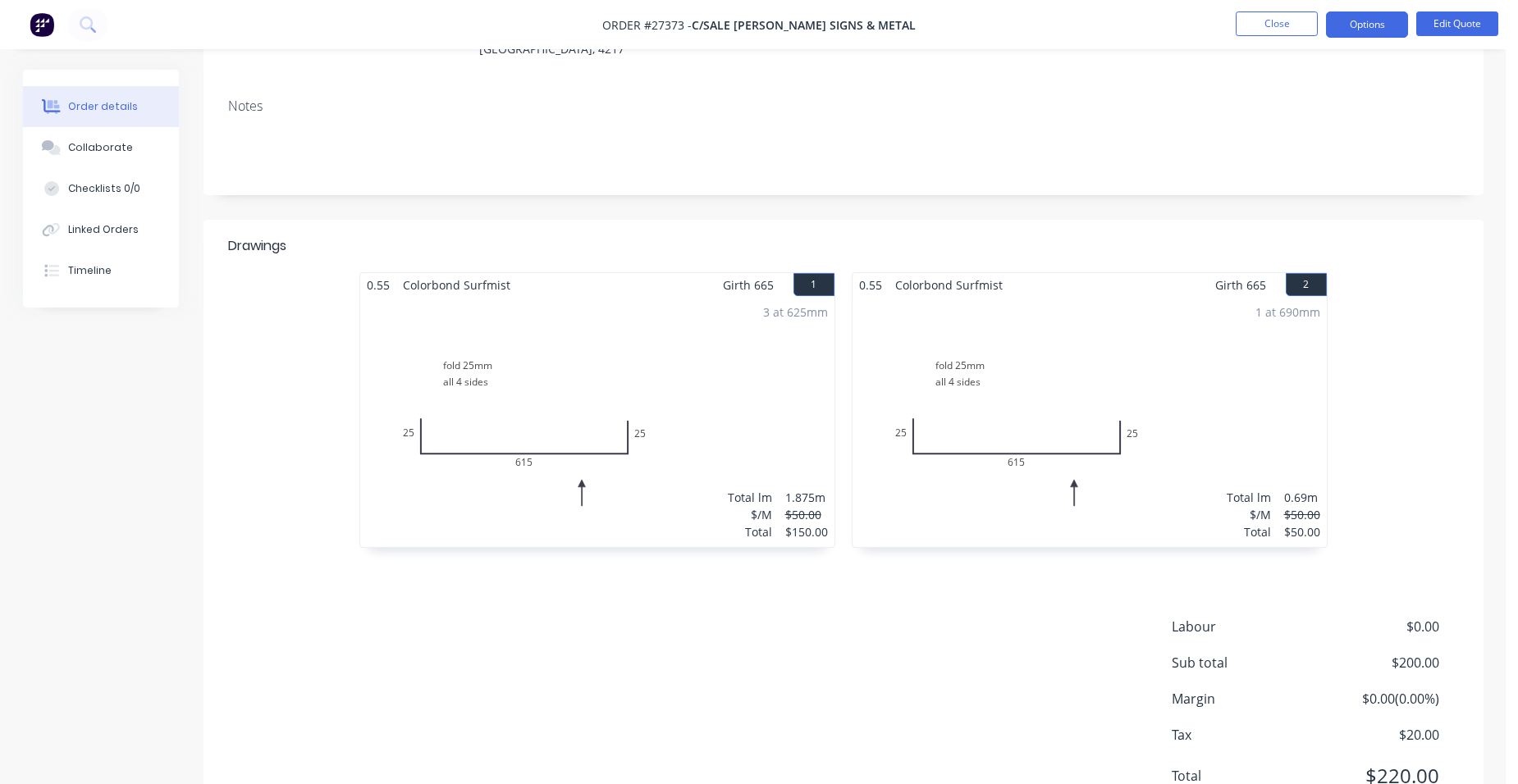
scroll to position [292, 0]
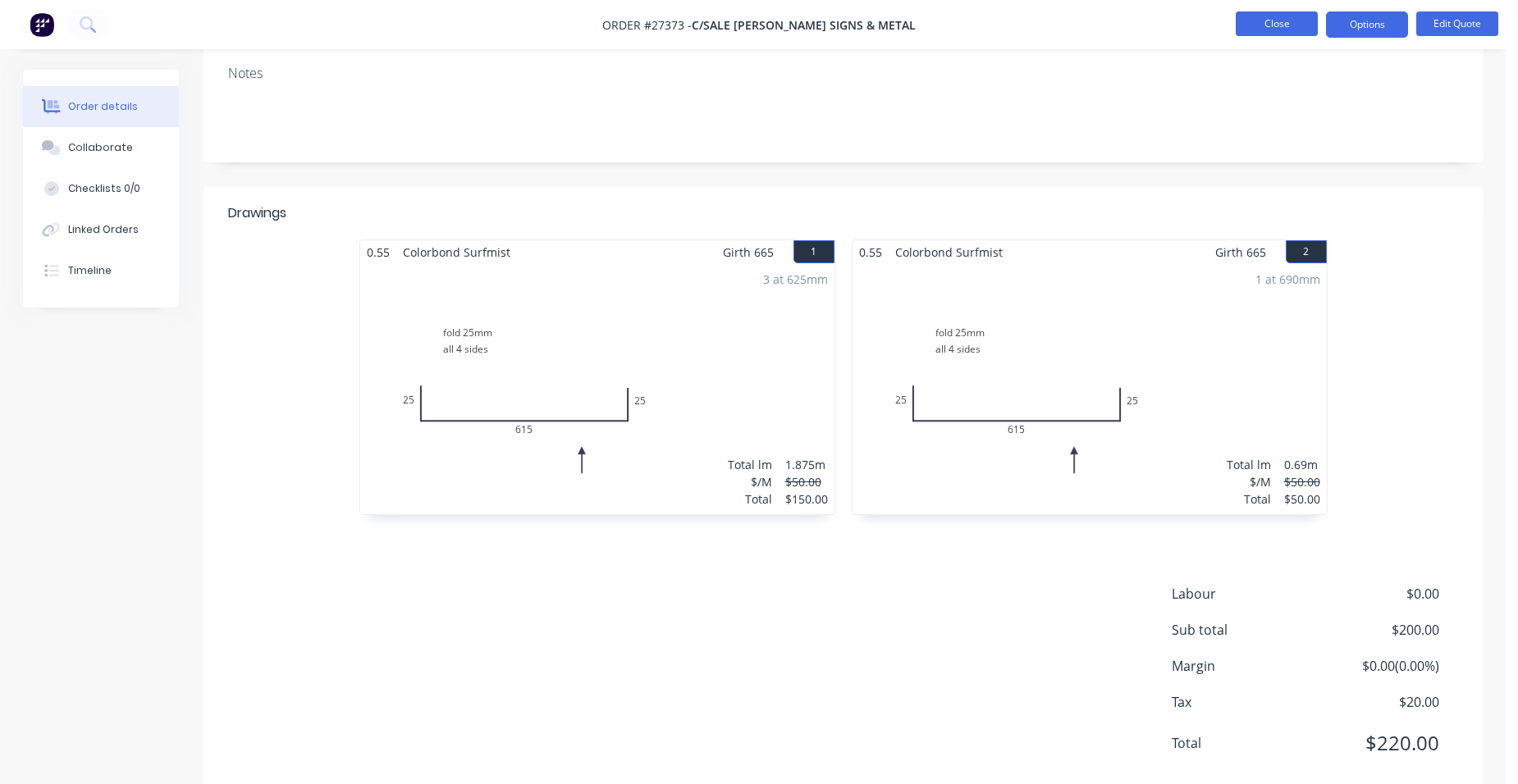
click at [1293, 27] on button "Close" at bounding box center [1276, 24] width 82 height 25
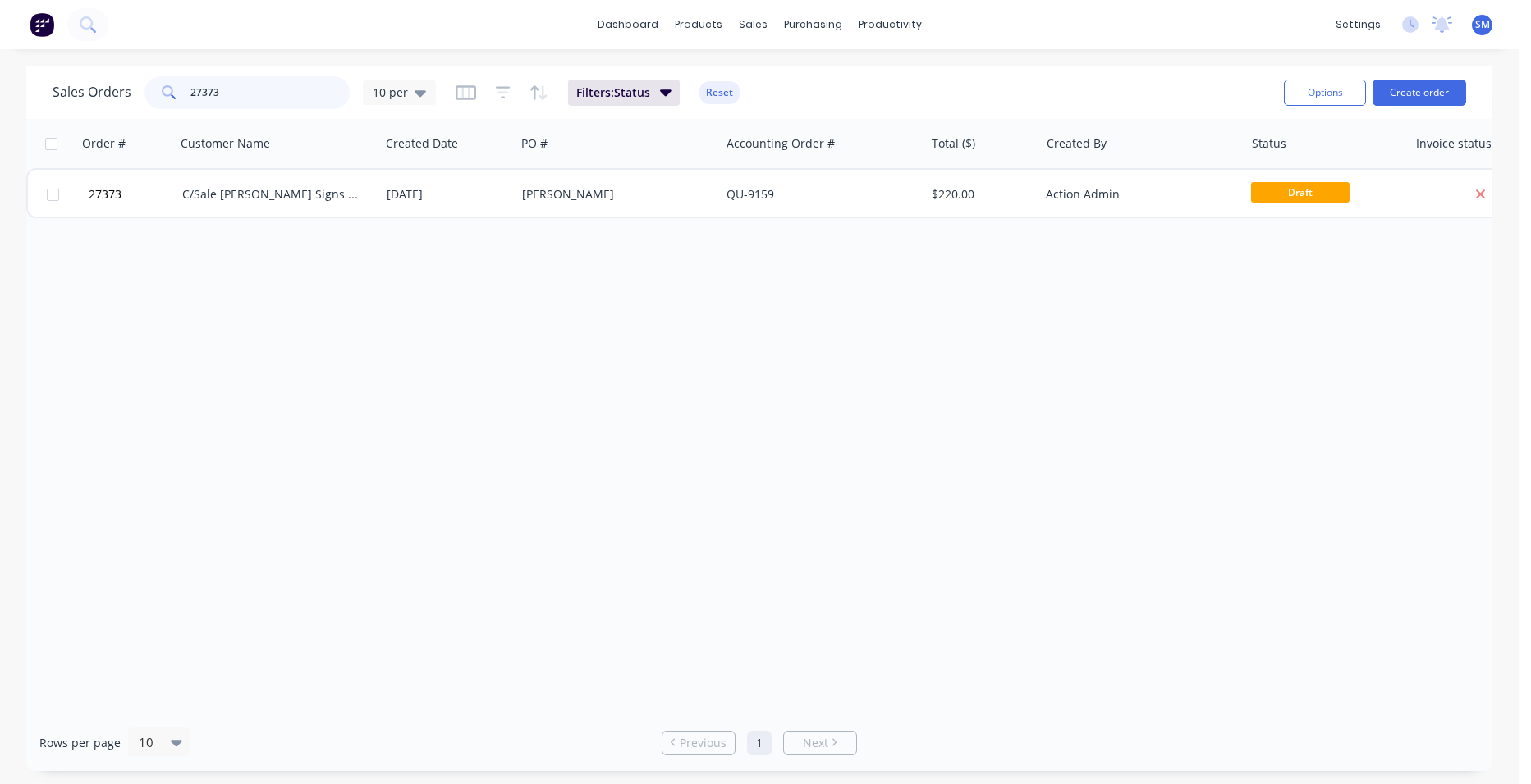
drag, startPoint x: 245, startPoint y: 89, endPoint x: 94, endPoint y: 78, distance: 151.4
click at [98, 79] on div "Sales Orders 27373 10 per" at bounding box center [244, 92] width 383 height 33
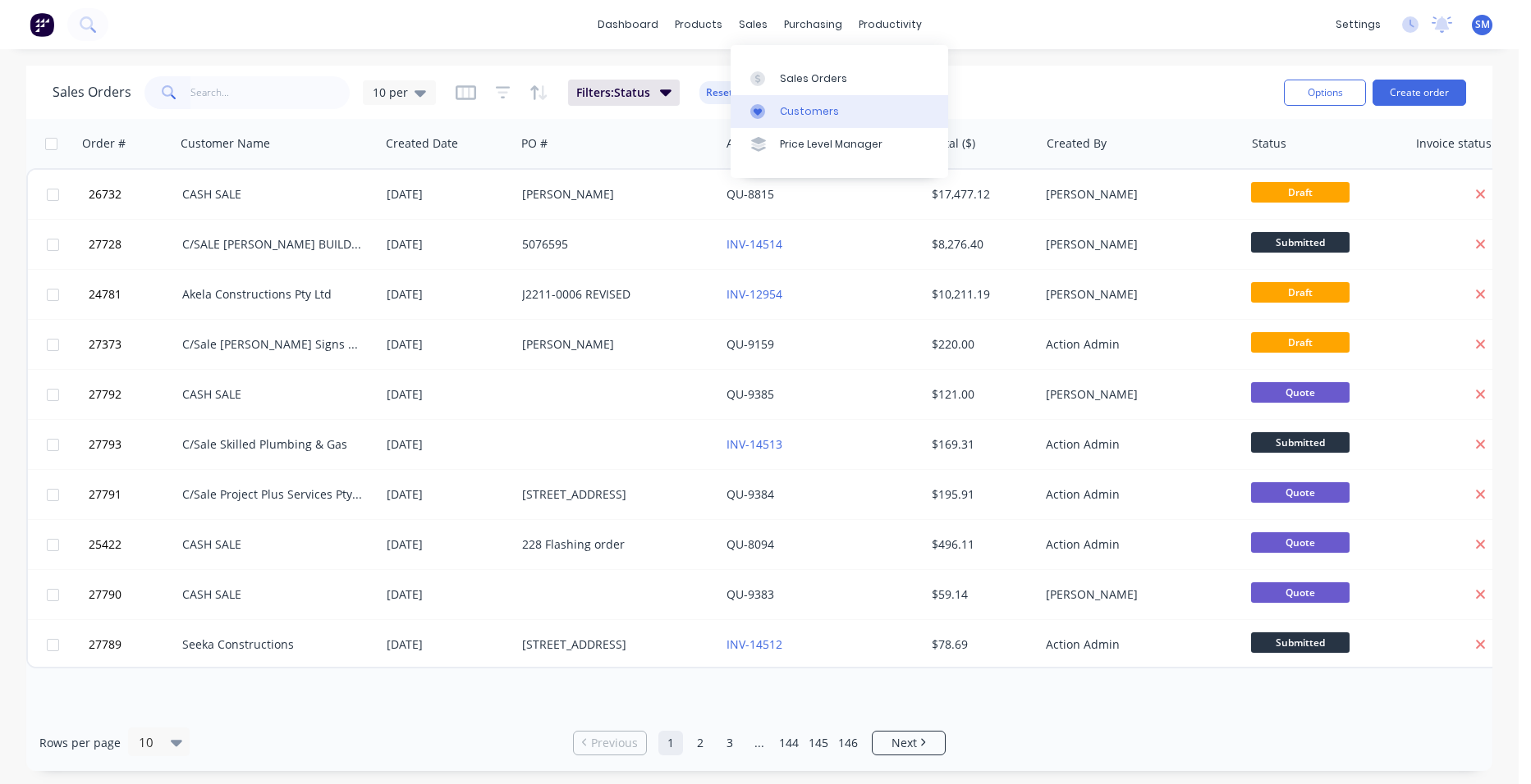
click at [798, 109] on div "Customers" at bounding box center [809, 111] width 59 height 15
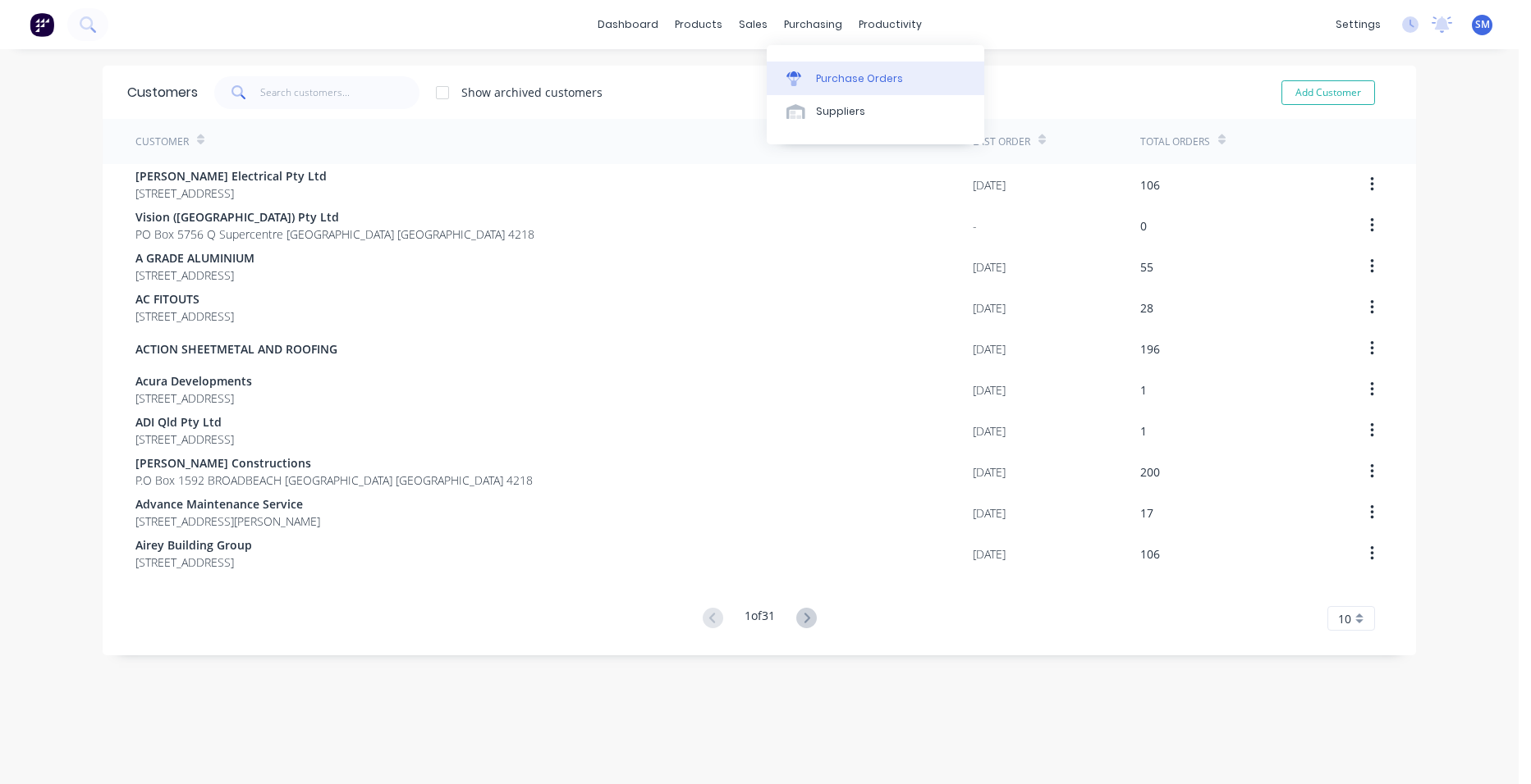
click at [830, 78] on div "Purchase Orders" at bounding box center [860, 79] width 87 height 15
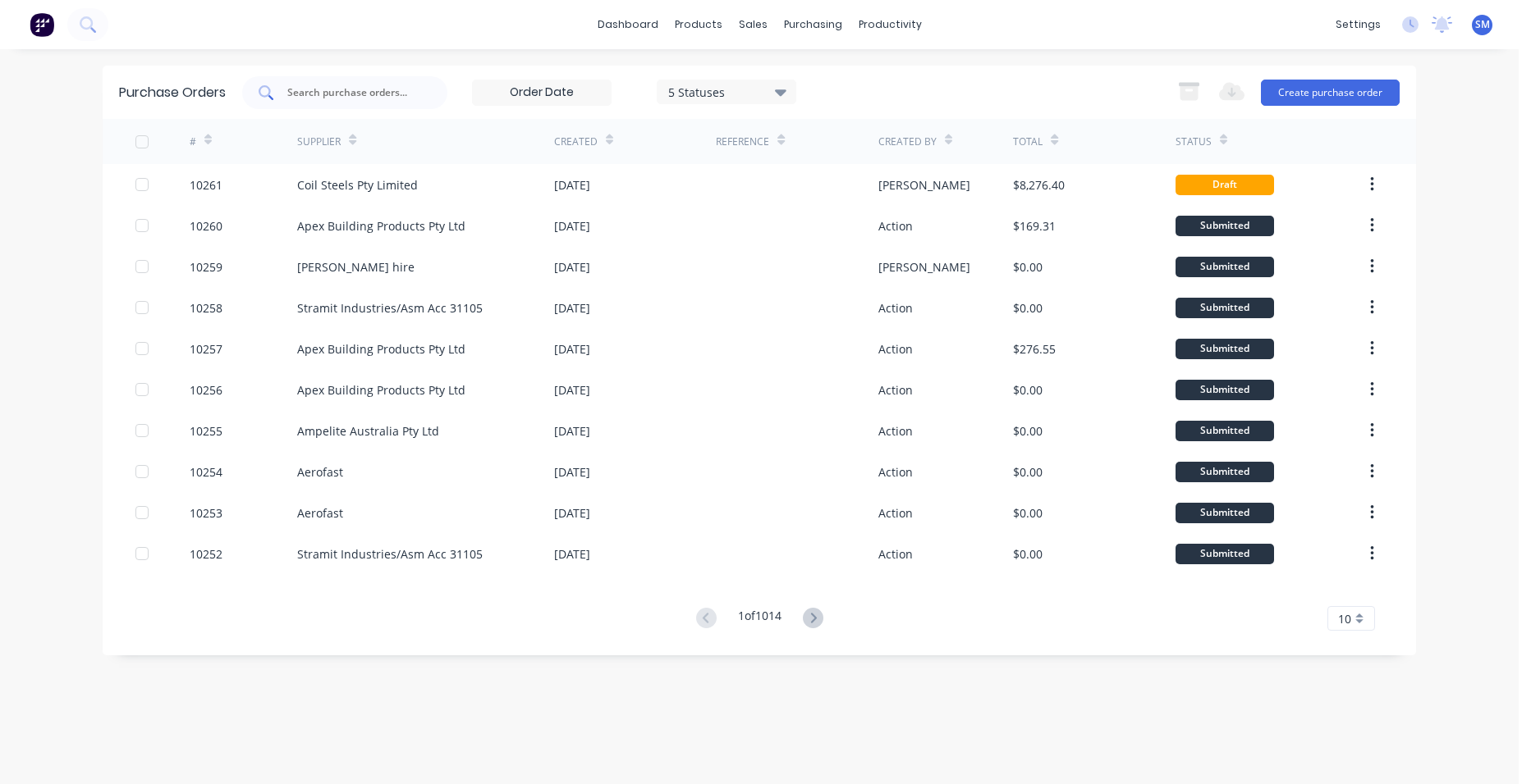
click at [407, 92] on input "text" at bounding box center [354, 92] width 136 height 16
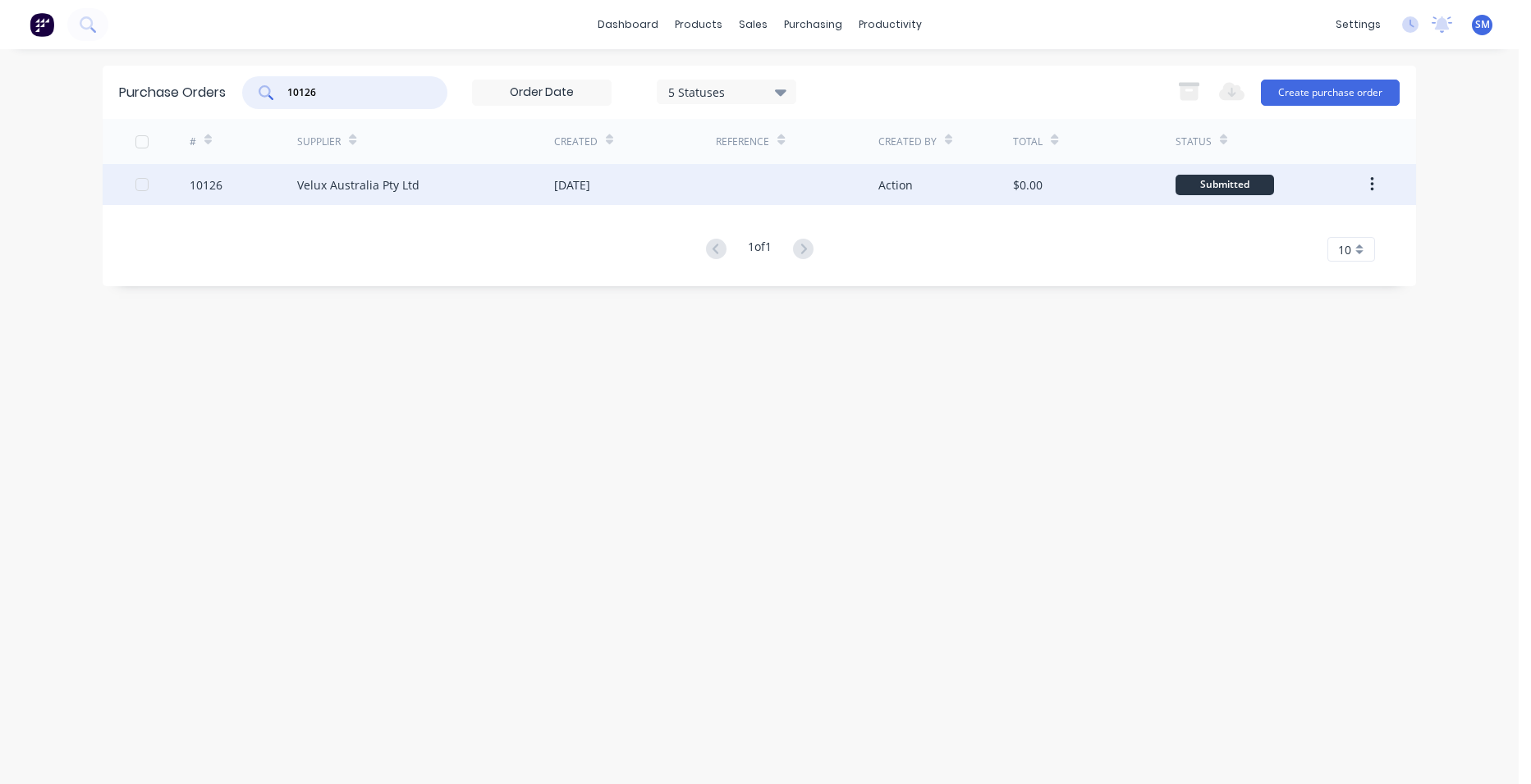
type input "10126"
click at [678, 187] on div "[DATE]" at bounding box center [634, 184] width 161 height 41
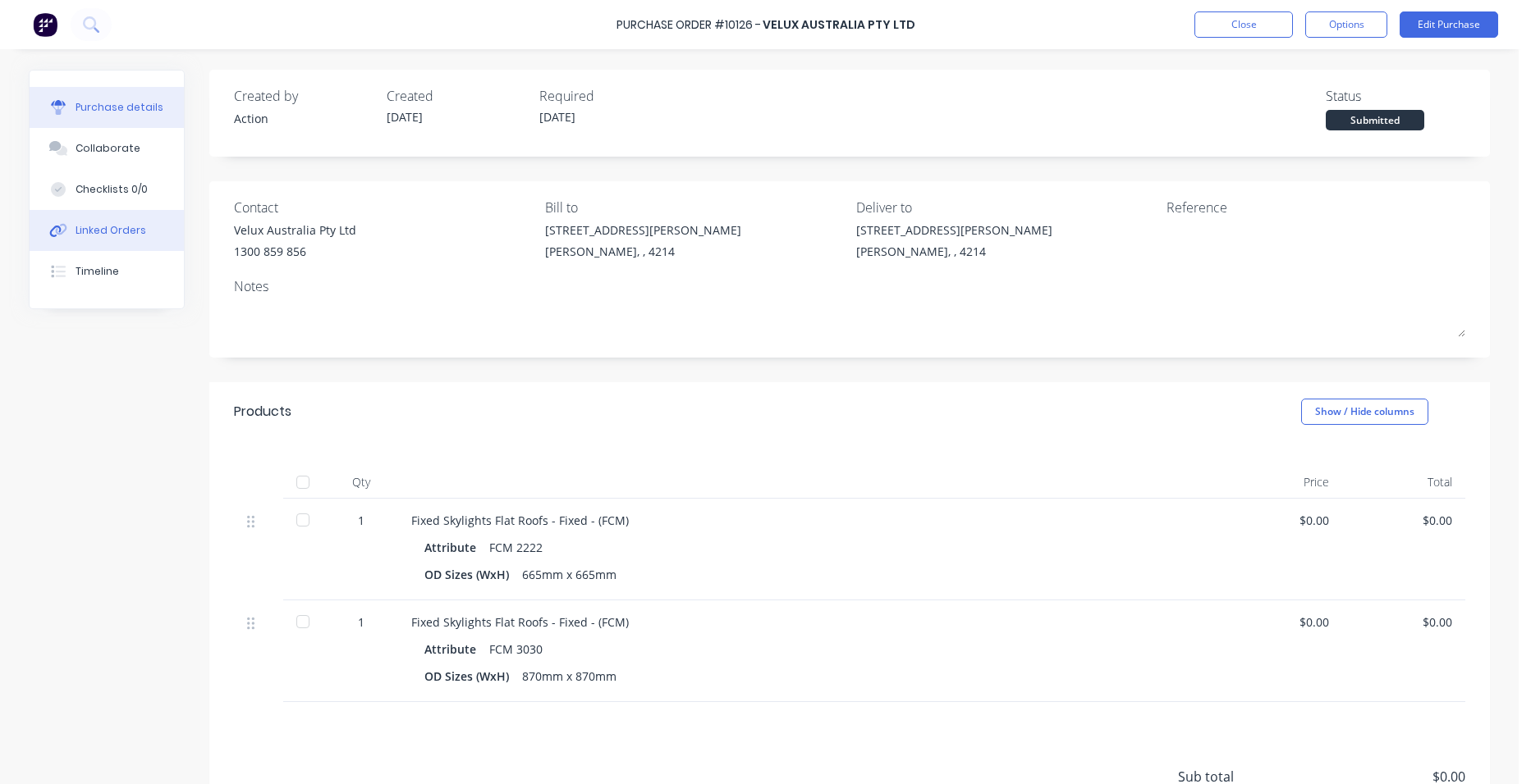
click at [136, 238] on button "Linked Orders" at bounding box center [107, 230] width 155 height 41
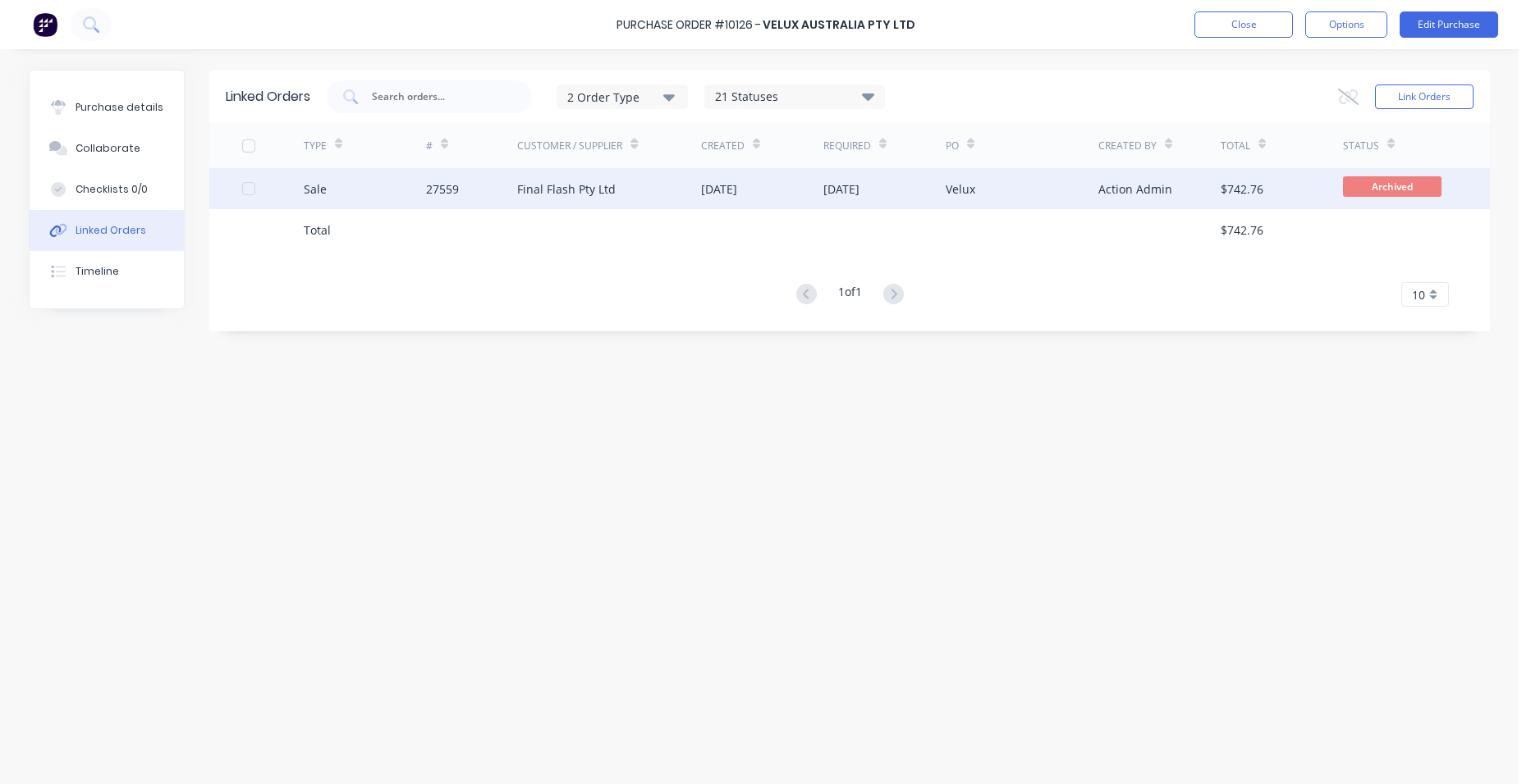
click at [605, 191] on div "Final Flash Pty Ltd" at bounding box center [566, 189] width 98 height 17
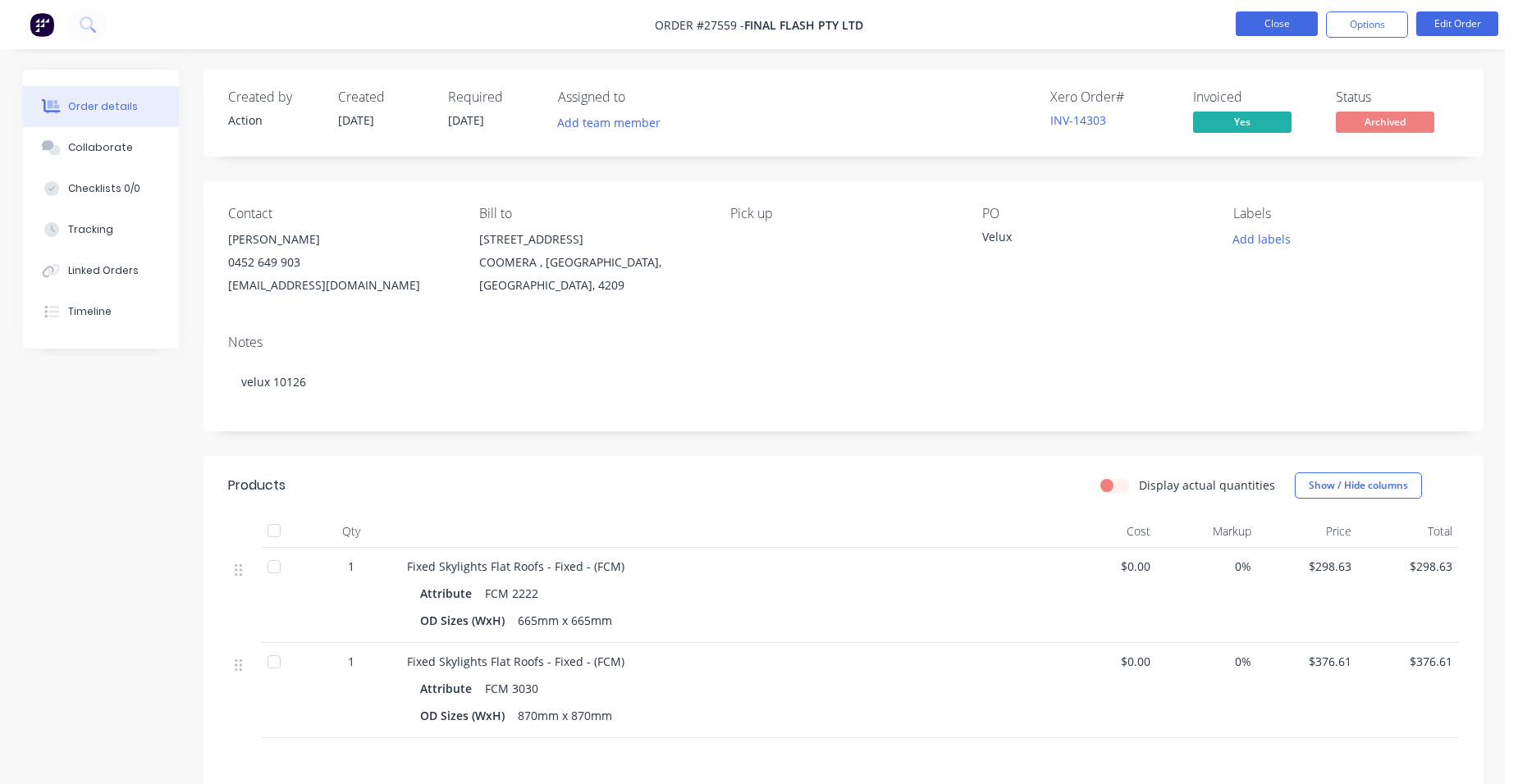
click at [1251, 19] on button "Close" at bounding box center [1276, 24] width 82 height 25
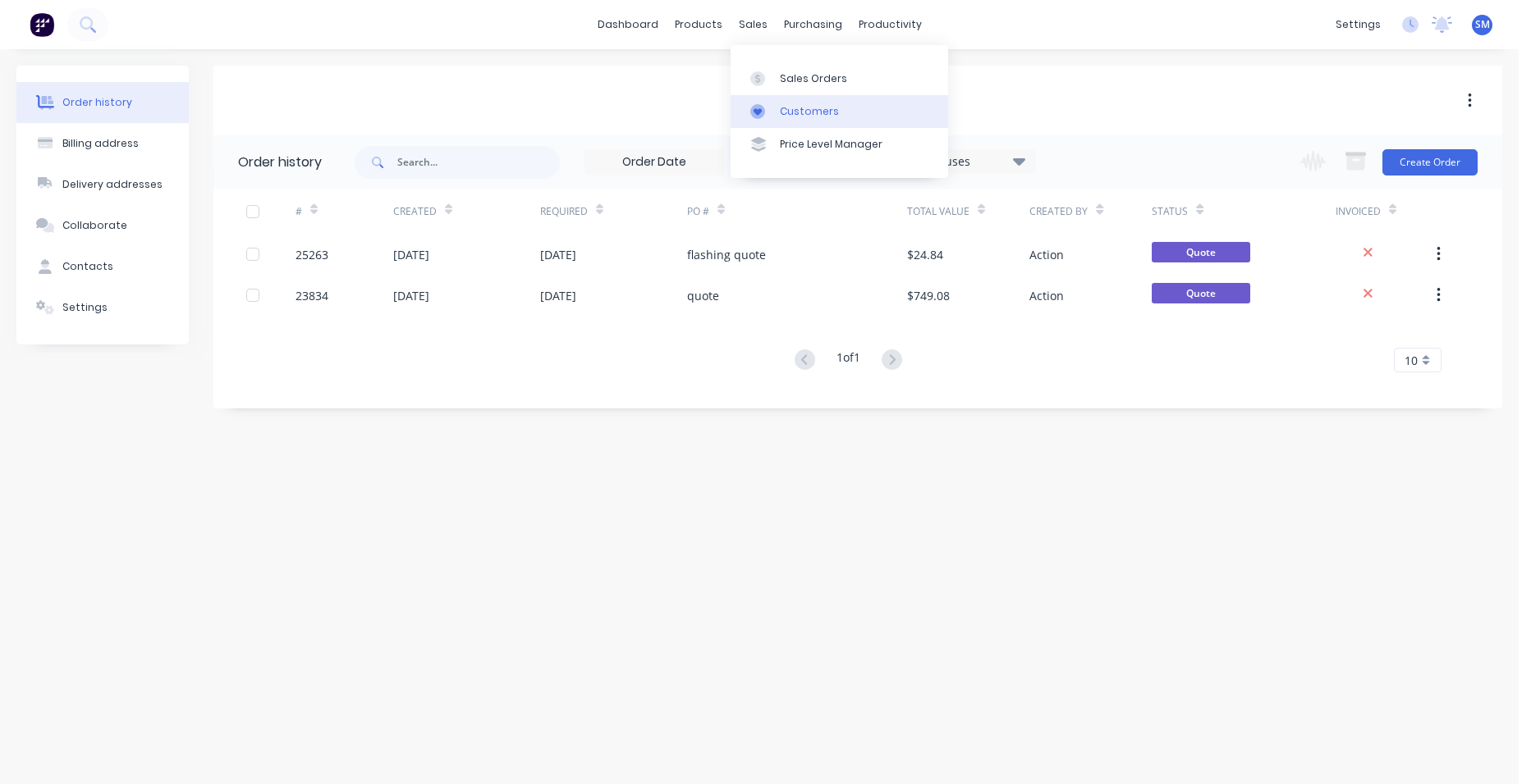
click at [784, 99] on link "Customers" at bounding box center [839, 111] width 217 height 33
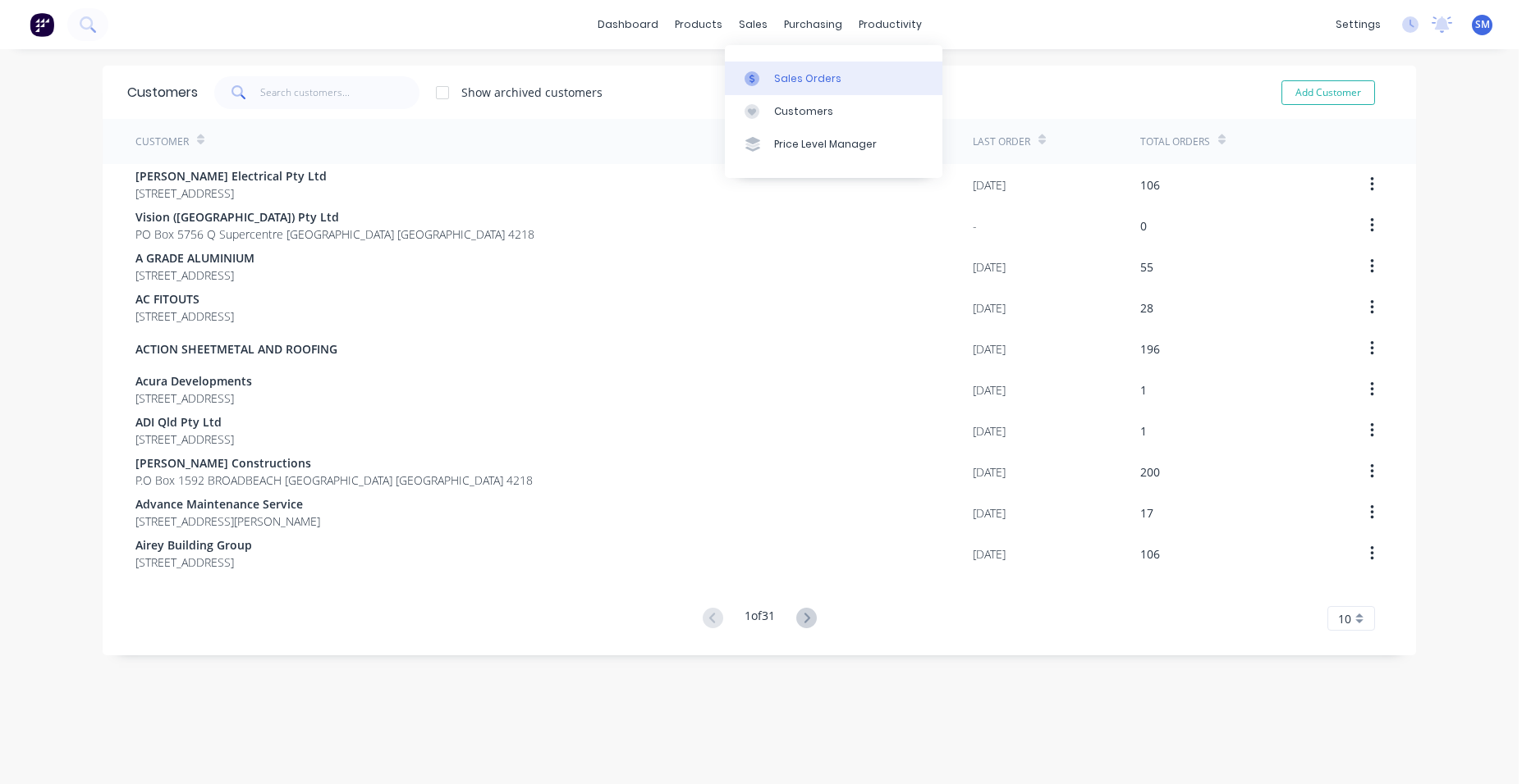
click at [782, 82] on div "Sales Orders" at bounding box center [807, 79] width 67 height 15
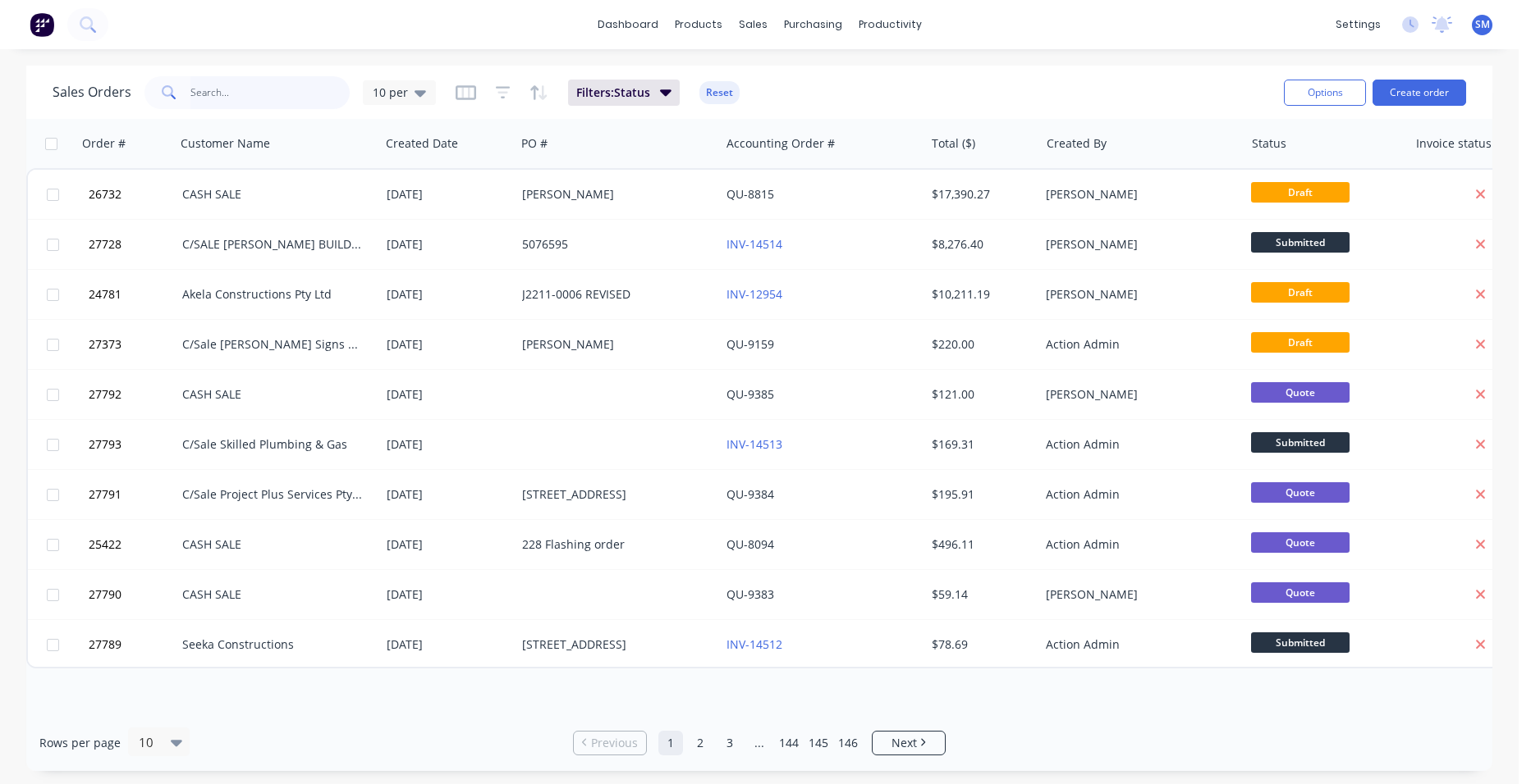
click at [297, 97] on input "text" at bounding box center [271, 92] width 160 height 33
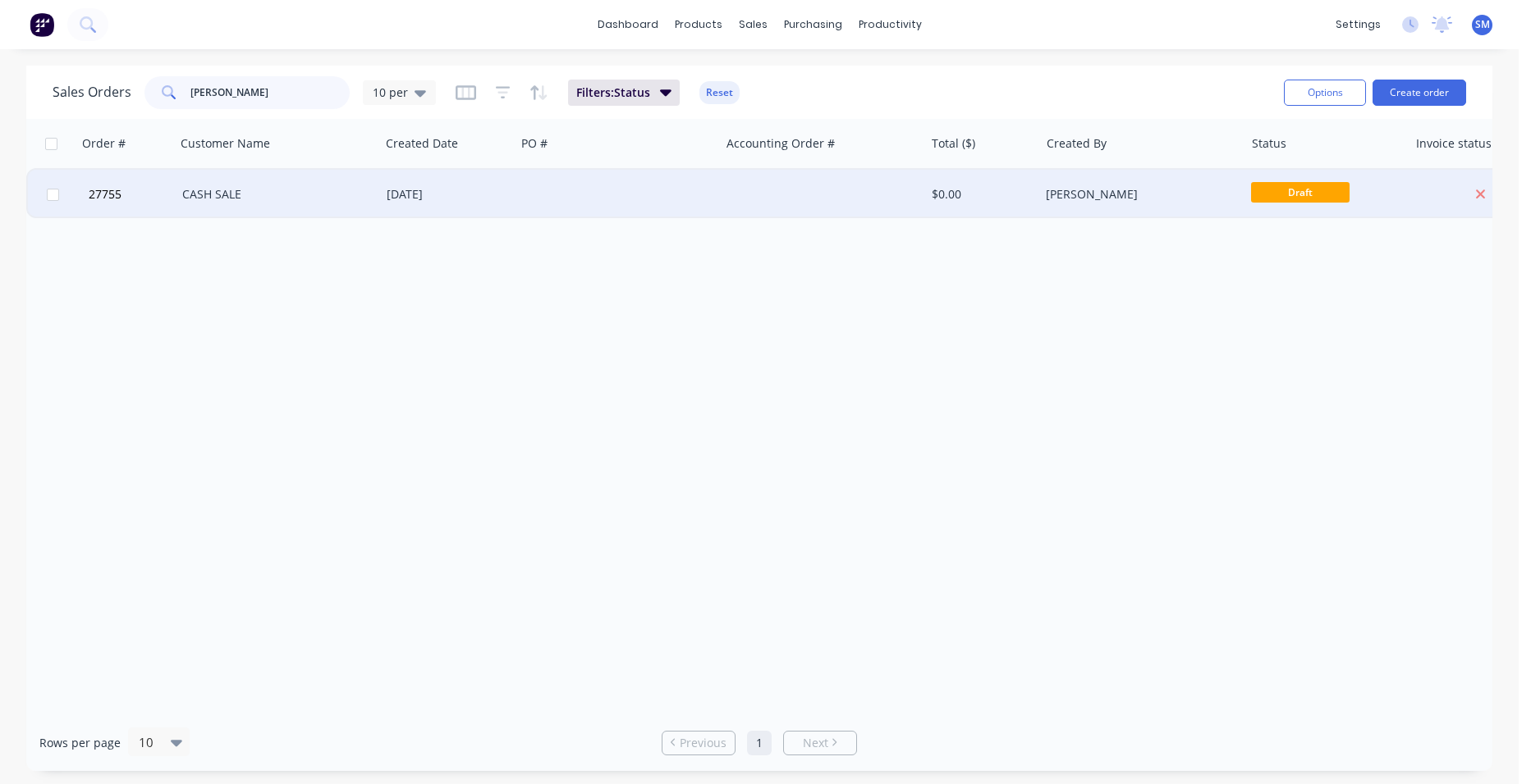
type input "[PERSON_NAME]"
click at [630, 192] on div at bounding box center [617, 194] width 205 height 49
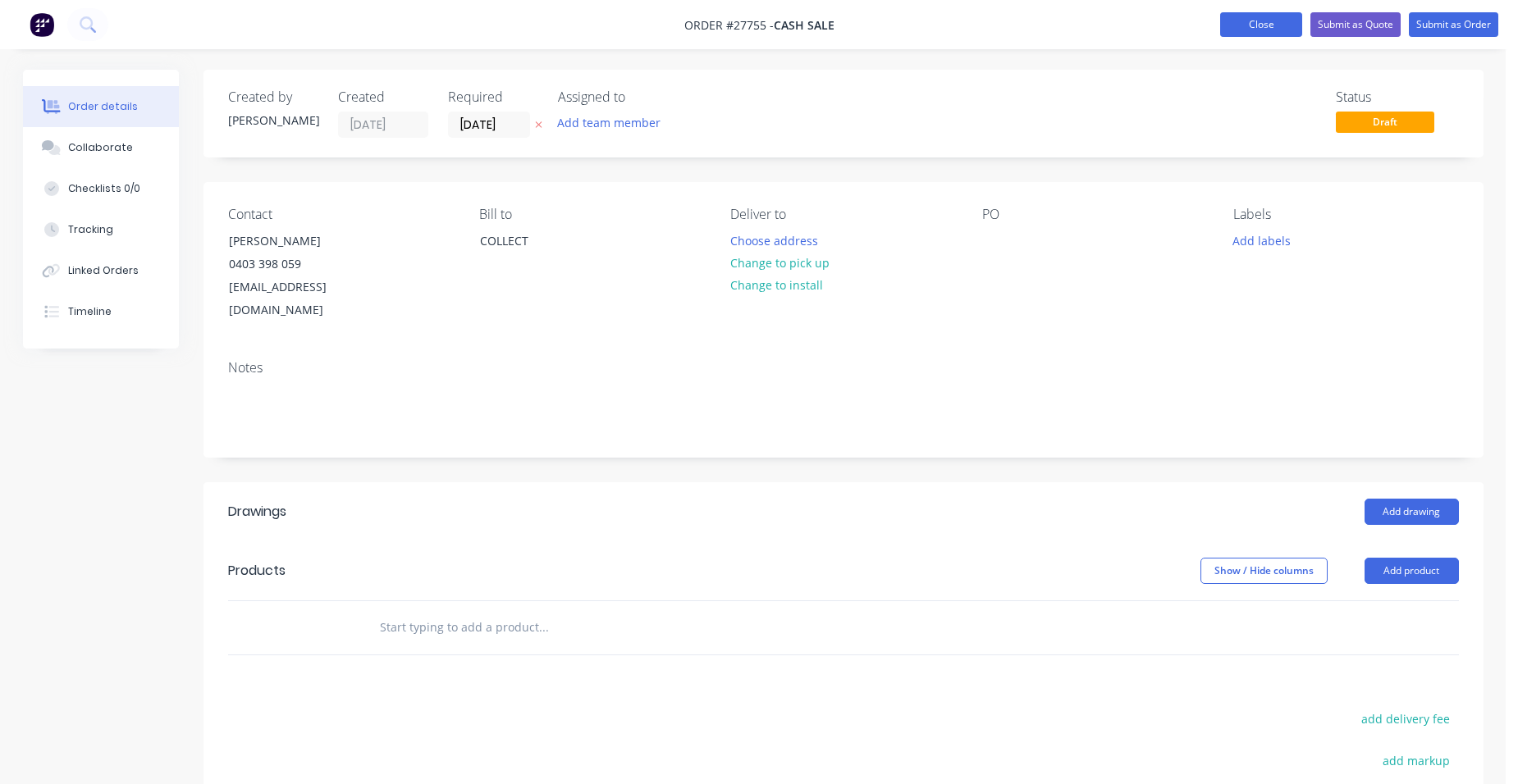
click at [1235, 32] on button "Close" at bounding box center [1260, 25] width 82 height 25
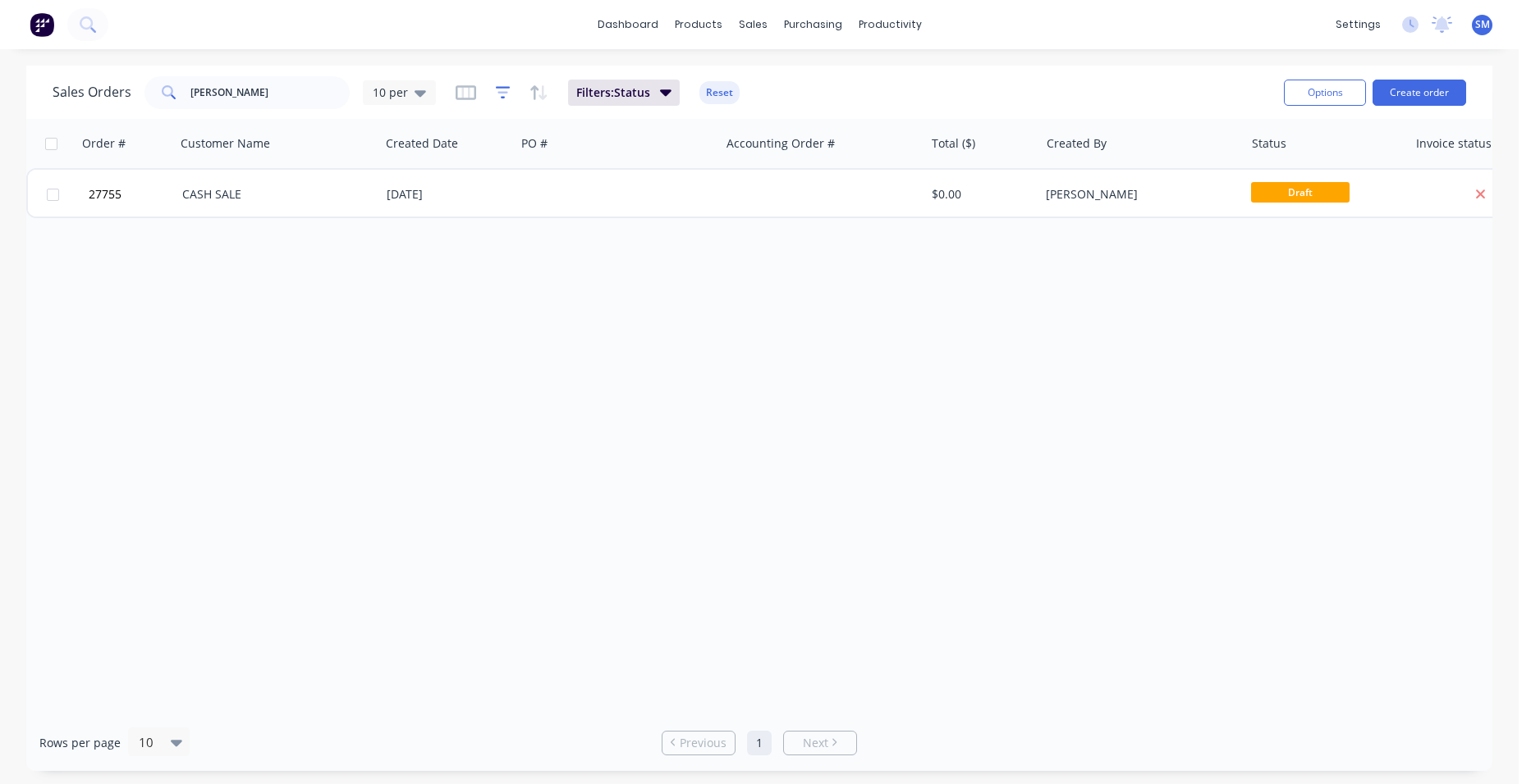
click at [496, 92] on icon "button" at bounding box center [503, 92] width 15 height 16
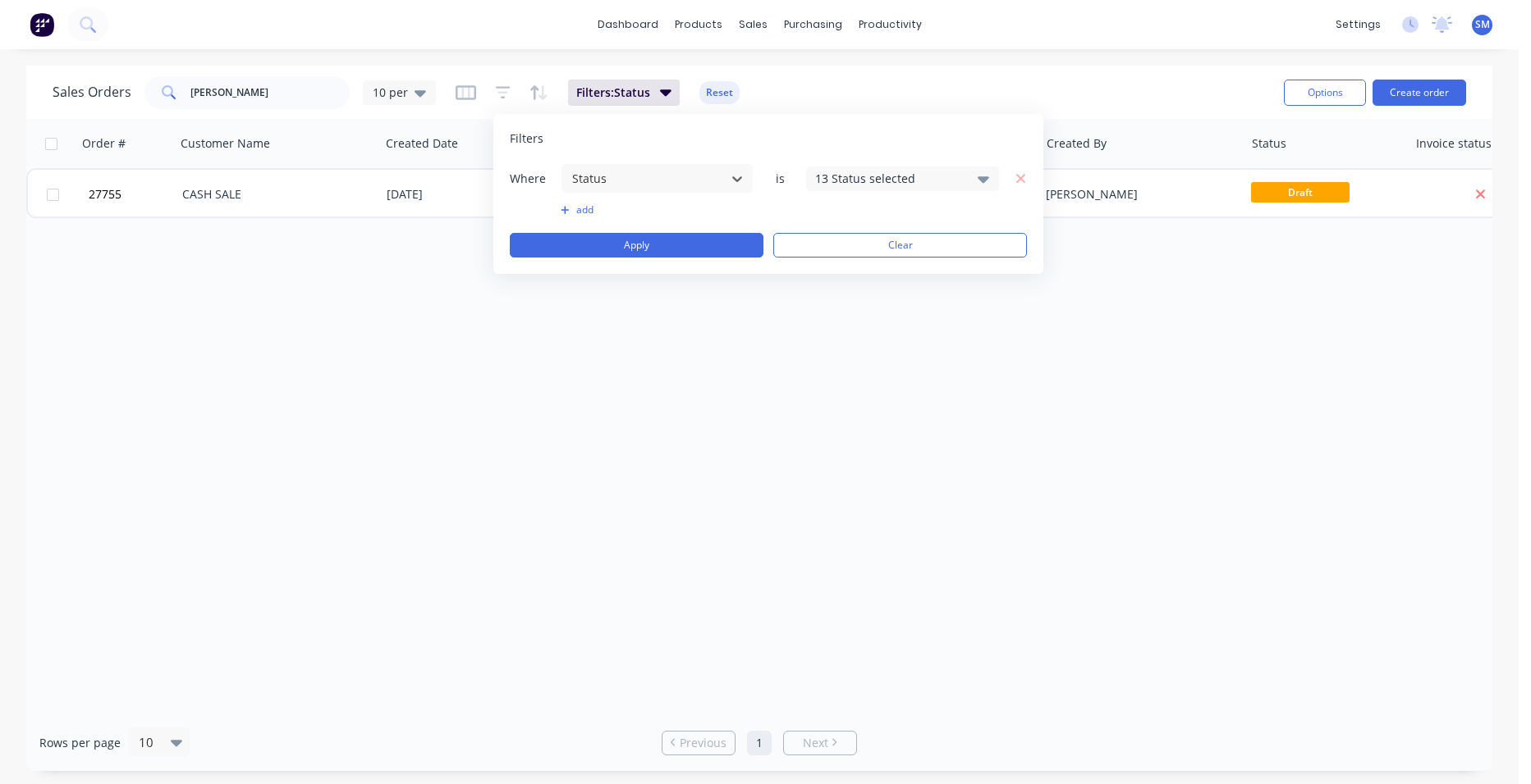
click at [965, 179] on div "13 Status selected" at bounding box center [902, 179] width 193 height 25
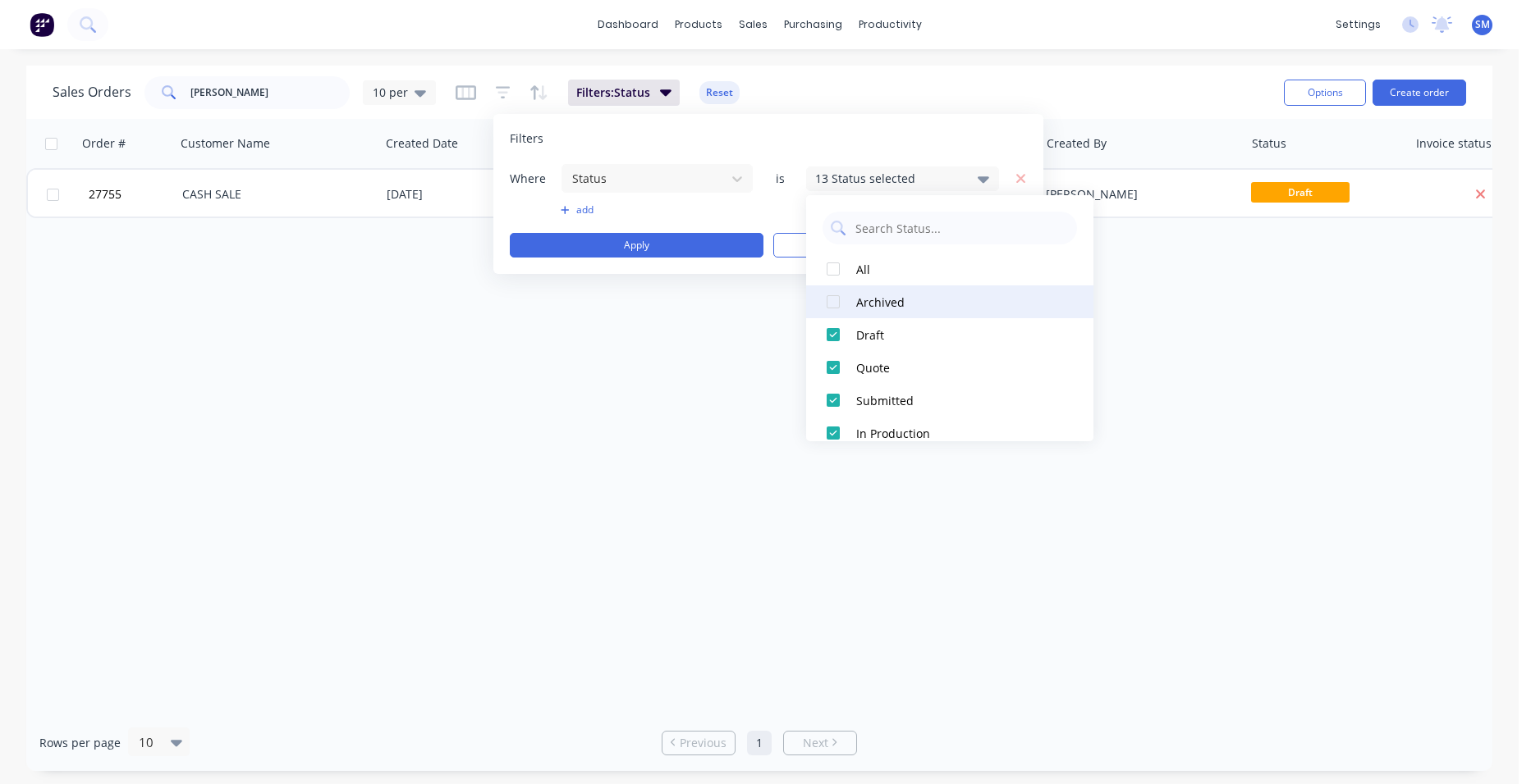
drag, startPoint x: 833, startPoint y: 295, endPoint x: 828, endPoint y: 305, distance: 11.2
click at [833, 296] on div at bounding box center [833, 302] width 33 height 33
click at [508, 494] on div "Order # Customer Name Created Date PO # Accounting Order # Total ($) Created By…" at bounding box center [759, 416] width 1466 height 595
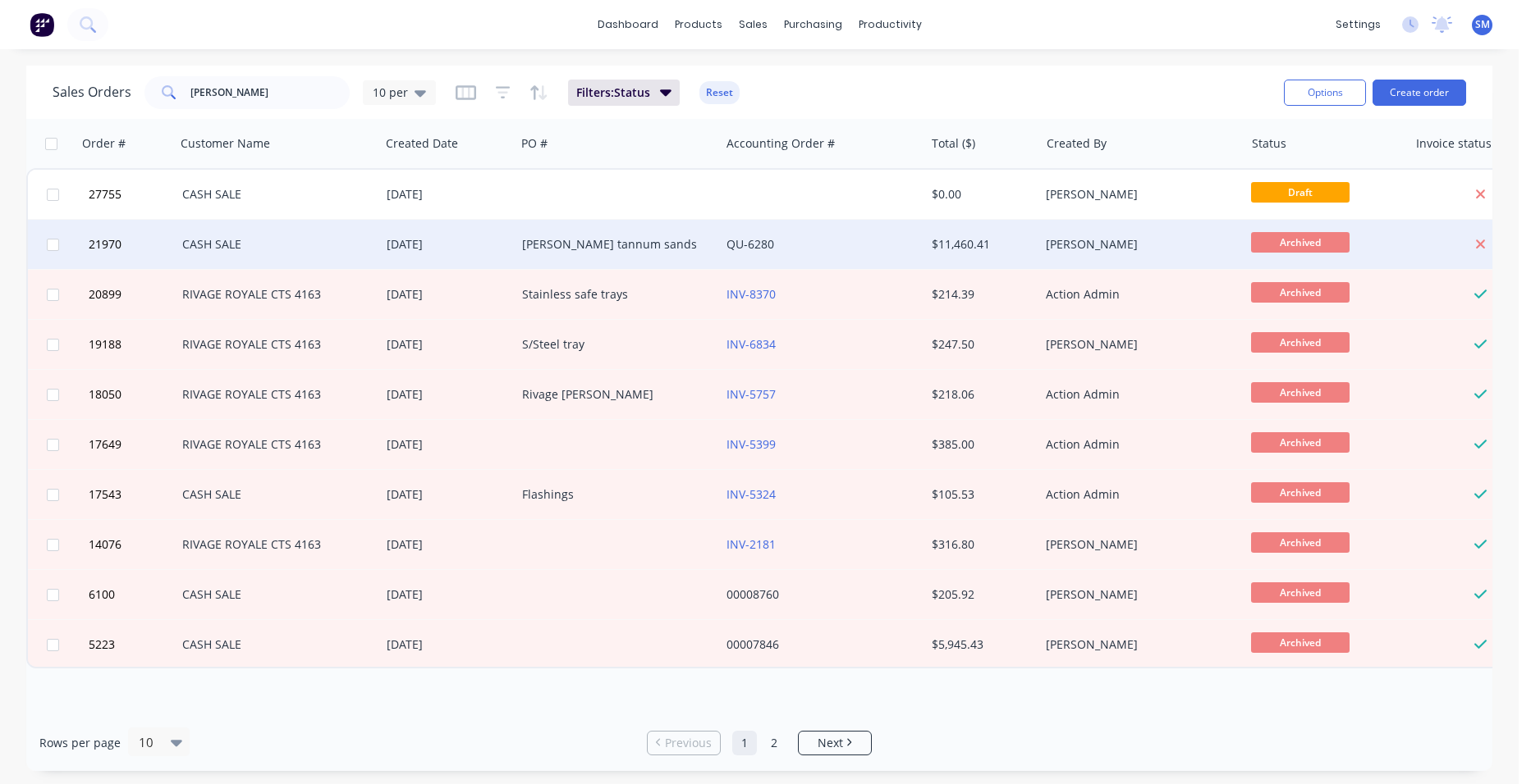
click at [810, 241] on div "QU-6280" at bounding box center [817, 243] width 182 height 16
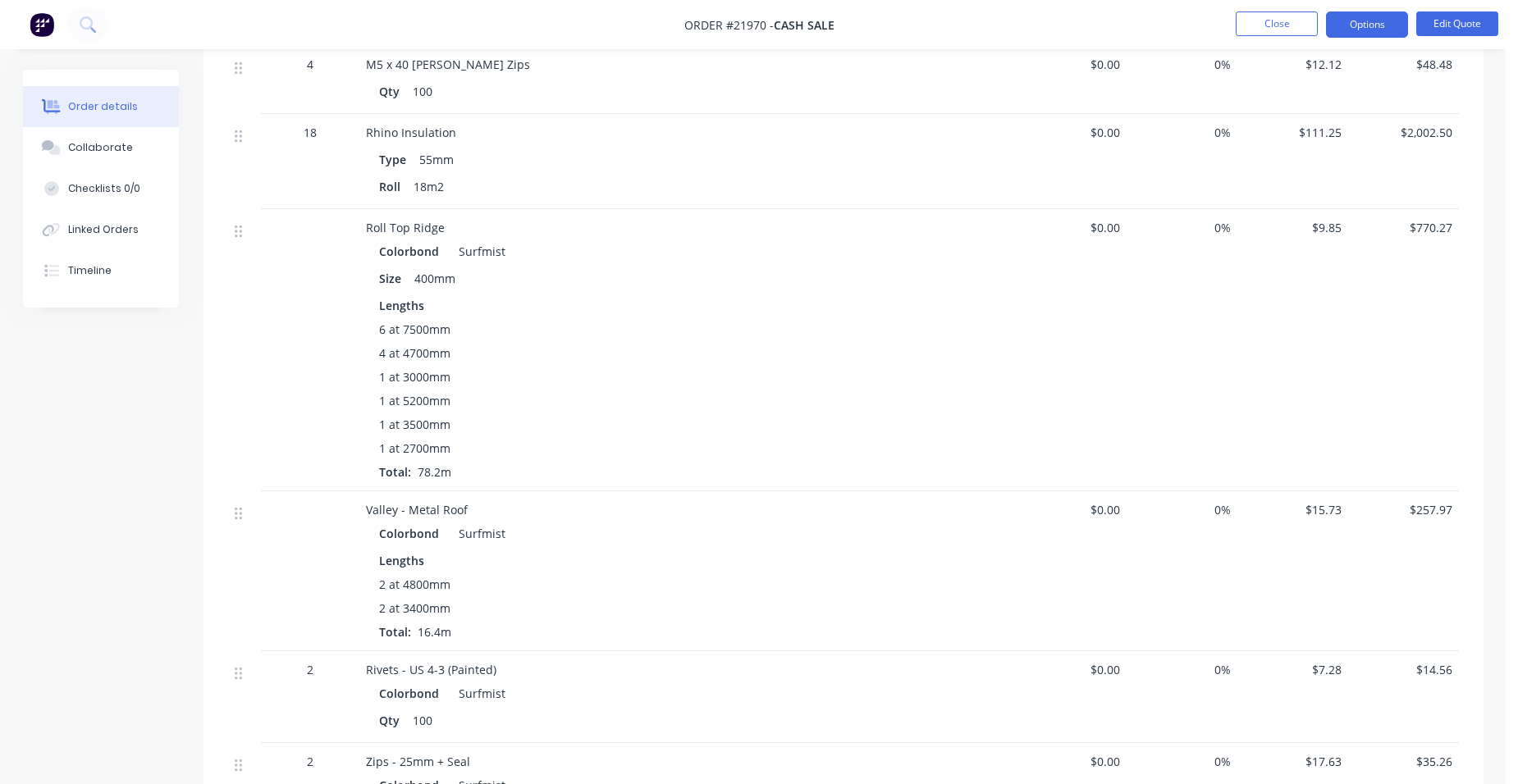
scroll to position [1477, 0]
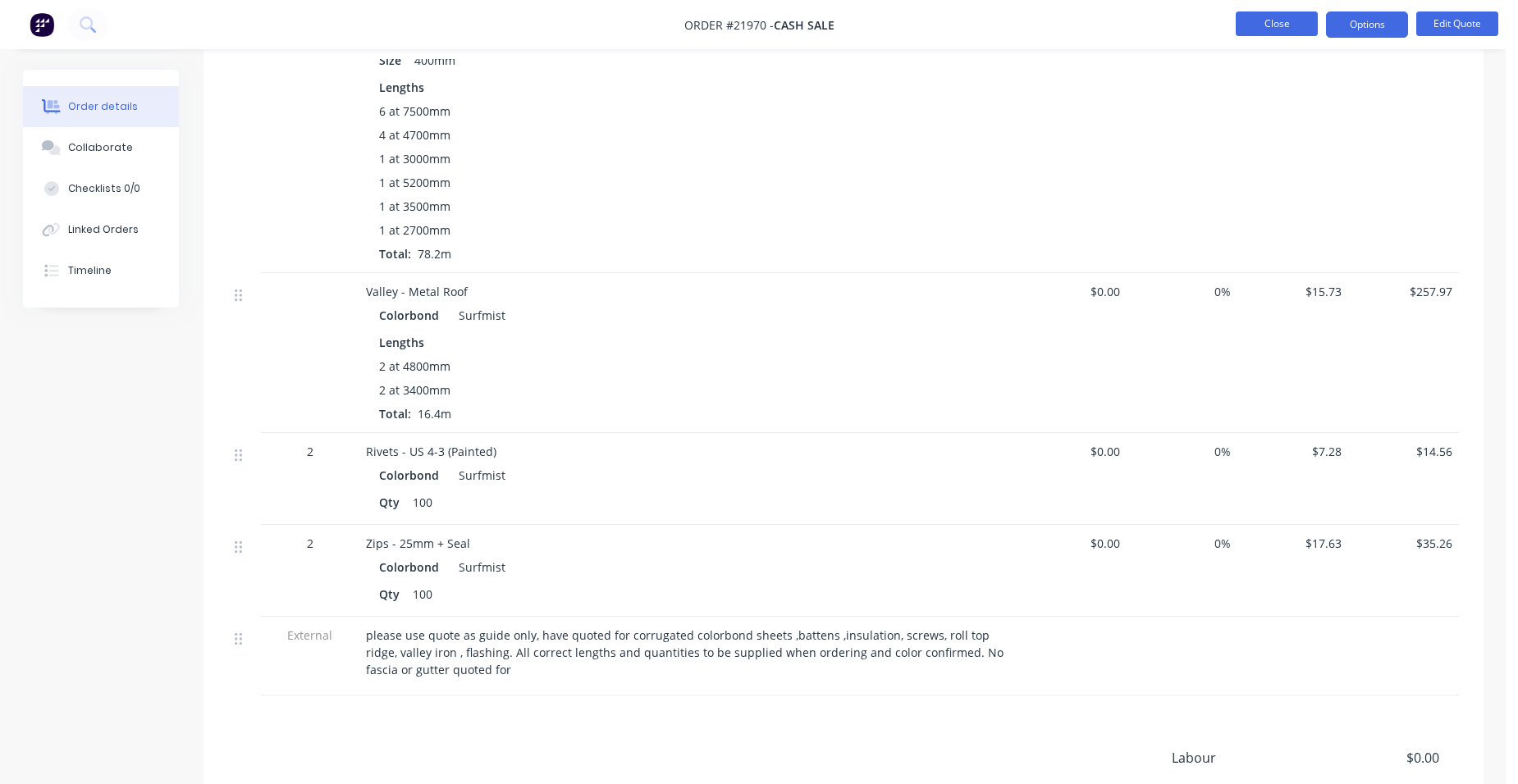
click at [1243, 28] on button "Close" at bounding box center [1276, 24] width 82 height 25
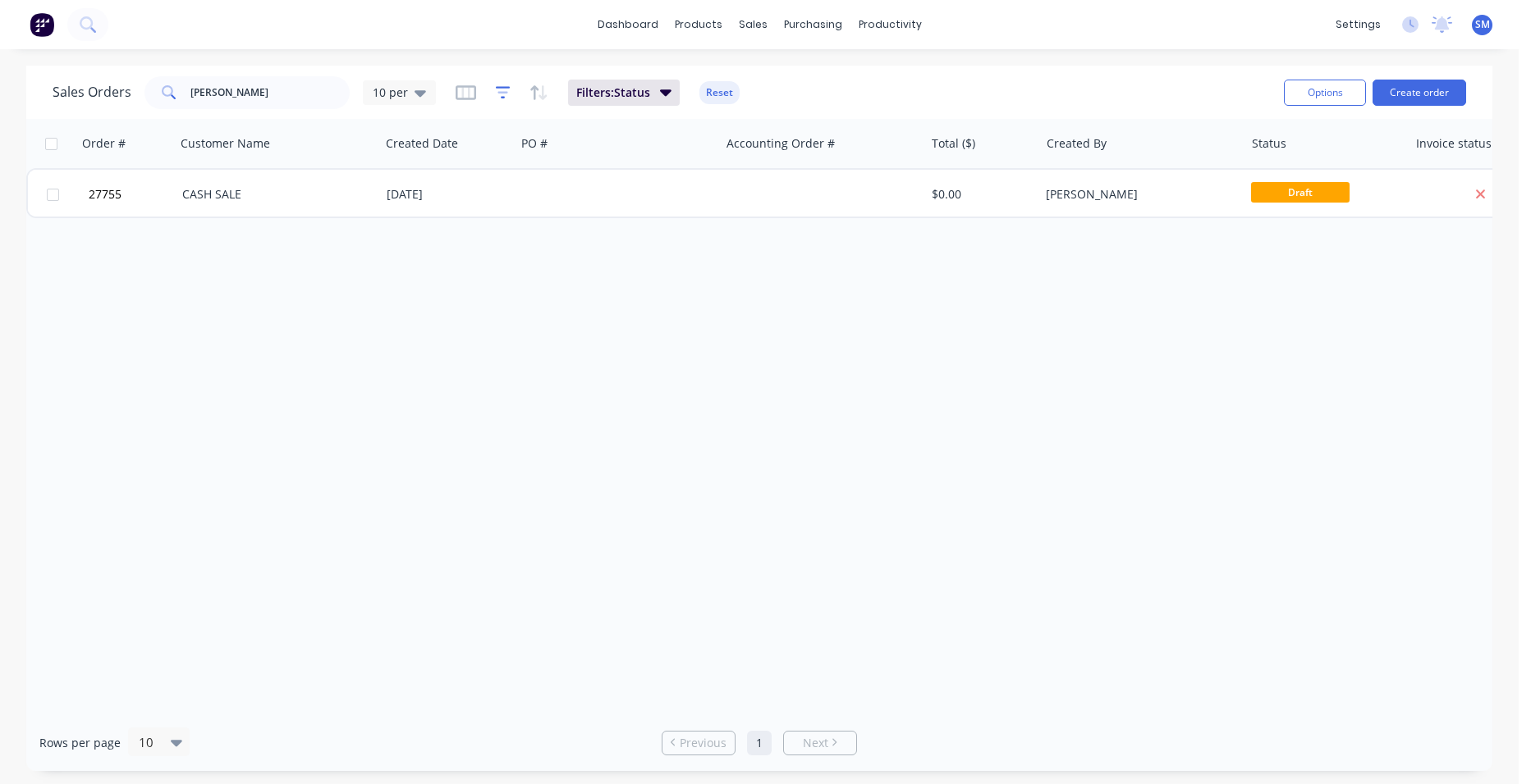
click at [504, 92] on icon "button" at bounding box center [502, 92] width 10 height 3
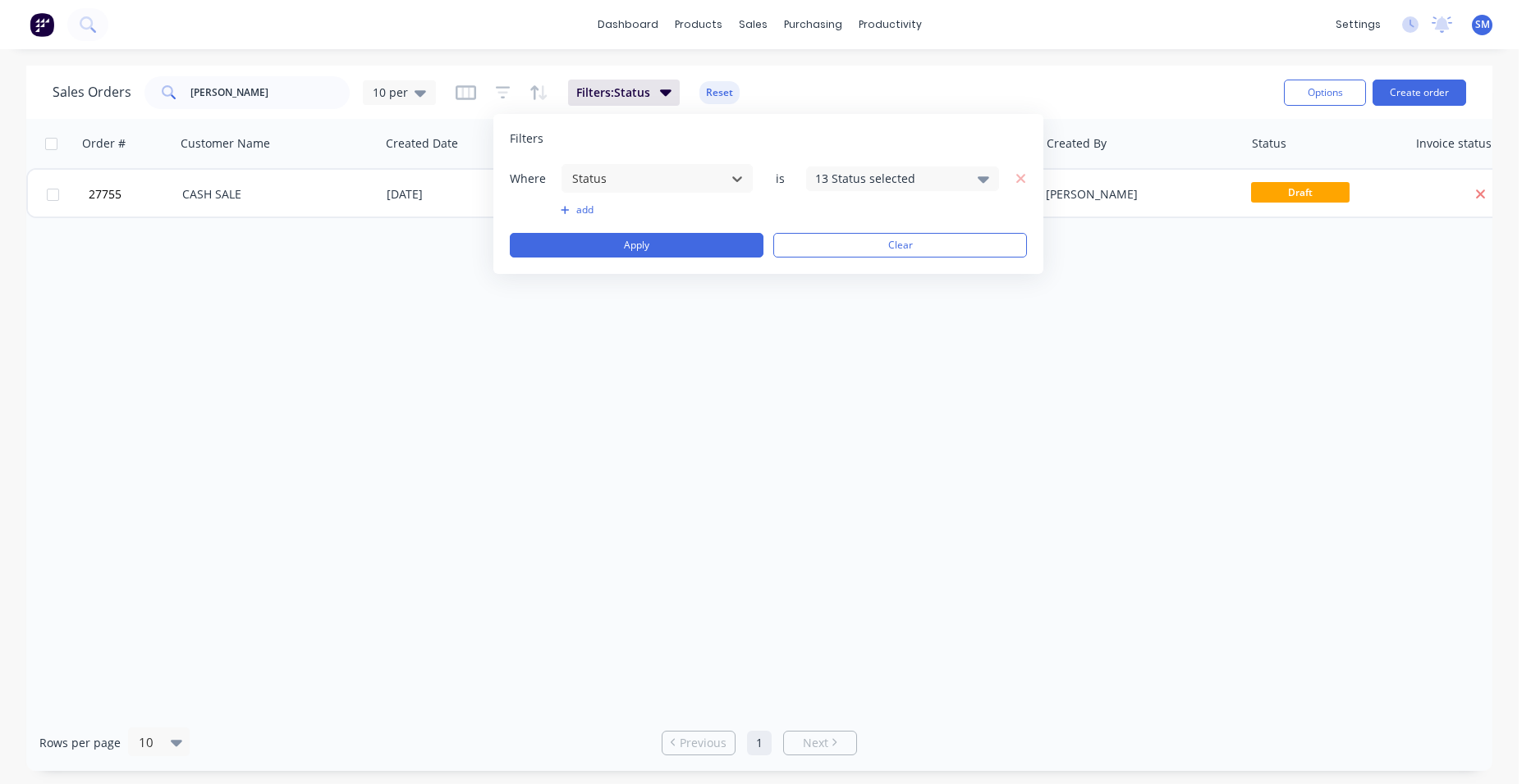
click at [823, 180] on div "13 Status selected" at bounding box center [889, 178] width 148 height 17
drag, startPoint x: 835, startPoint y: 302, endPoint x: 572, endPoint y: 463, distance: 308.4
click at [834, 302] on div at bounding box center [833, 302] width 33 height 33
click at [546, 492] on div "Order # Customer Name Created Date PO # Accounting Order # Total ($) Created By…" at bounding box center [759, 416] width 1466 height 595
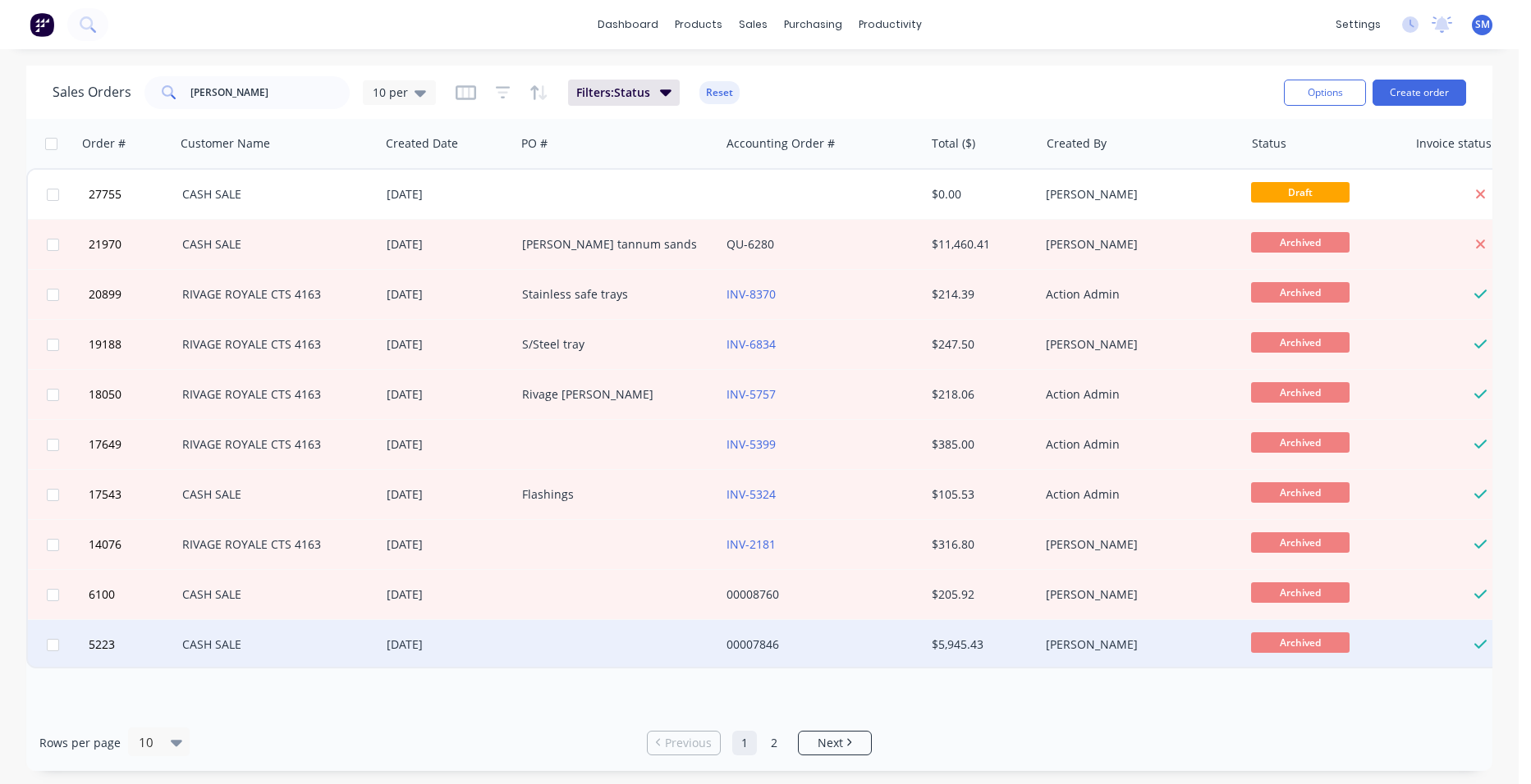
click at [820, 638] on div "00007846" at bounding box center [817, 644] width 182 height 16
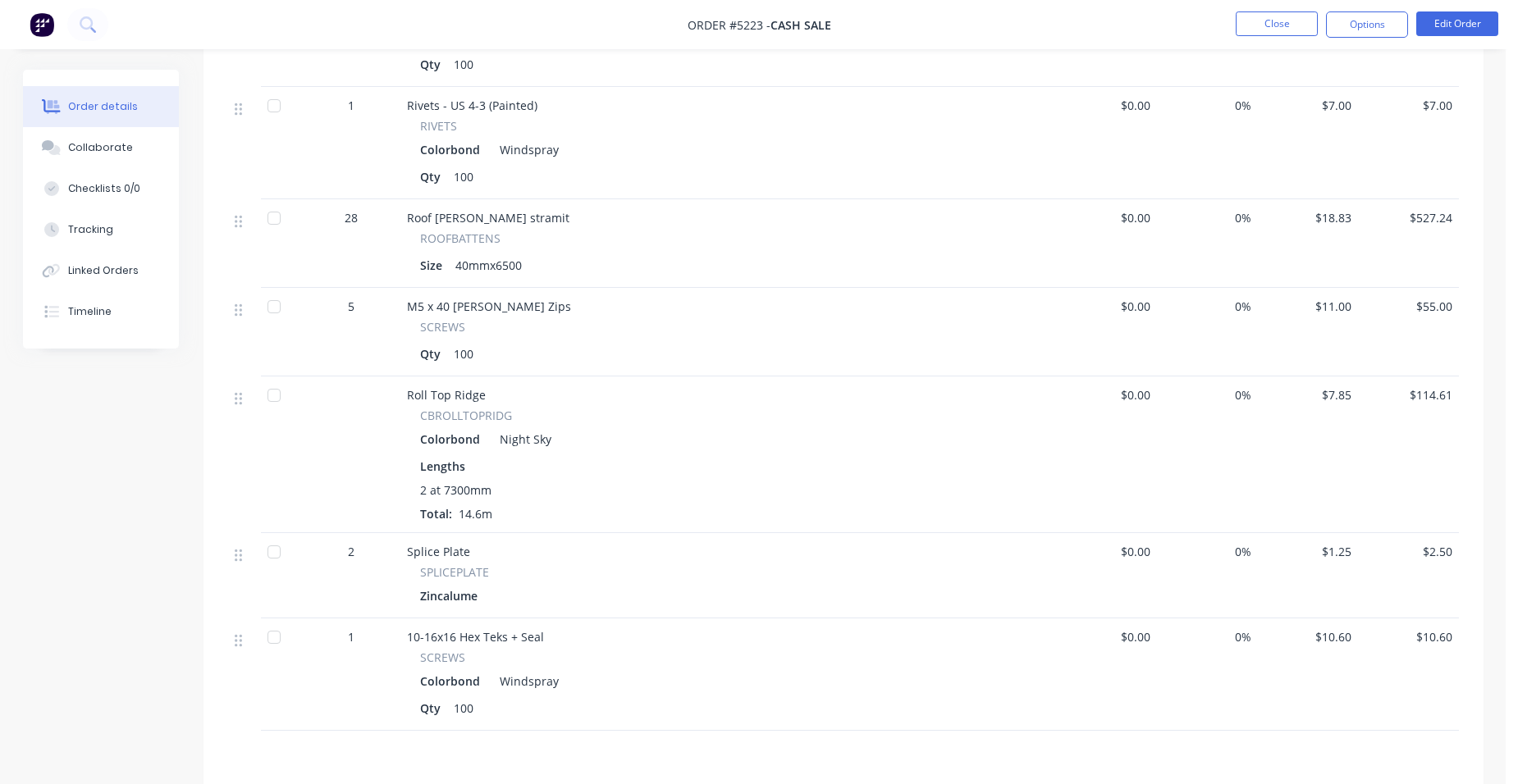
scroll to position [2195, 0]
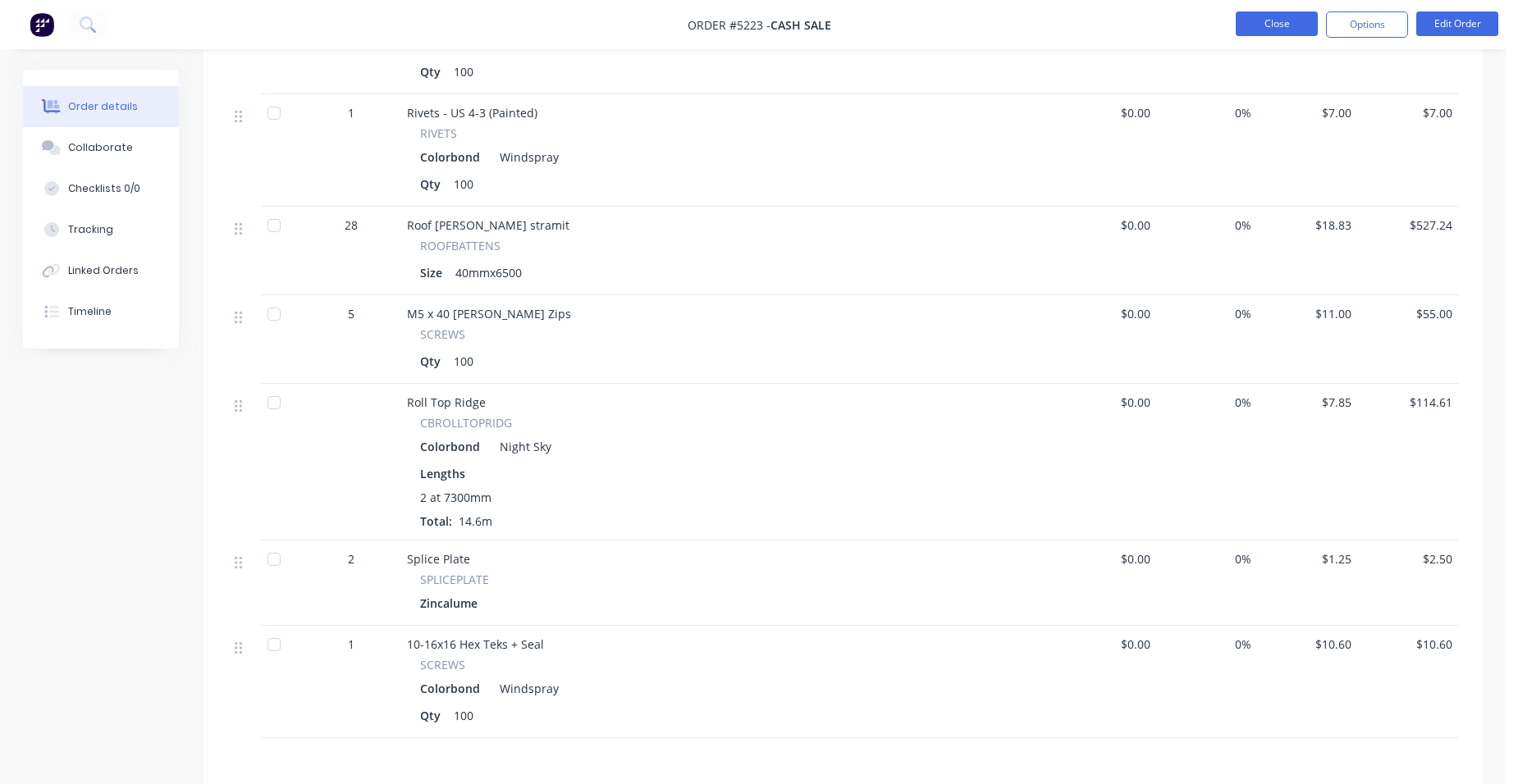
click at [1276, 22] on button "Close" at bounding box center [1276, 24] width 82 height 25
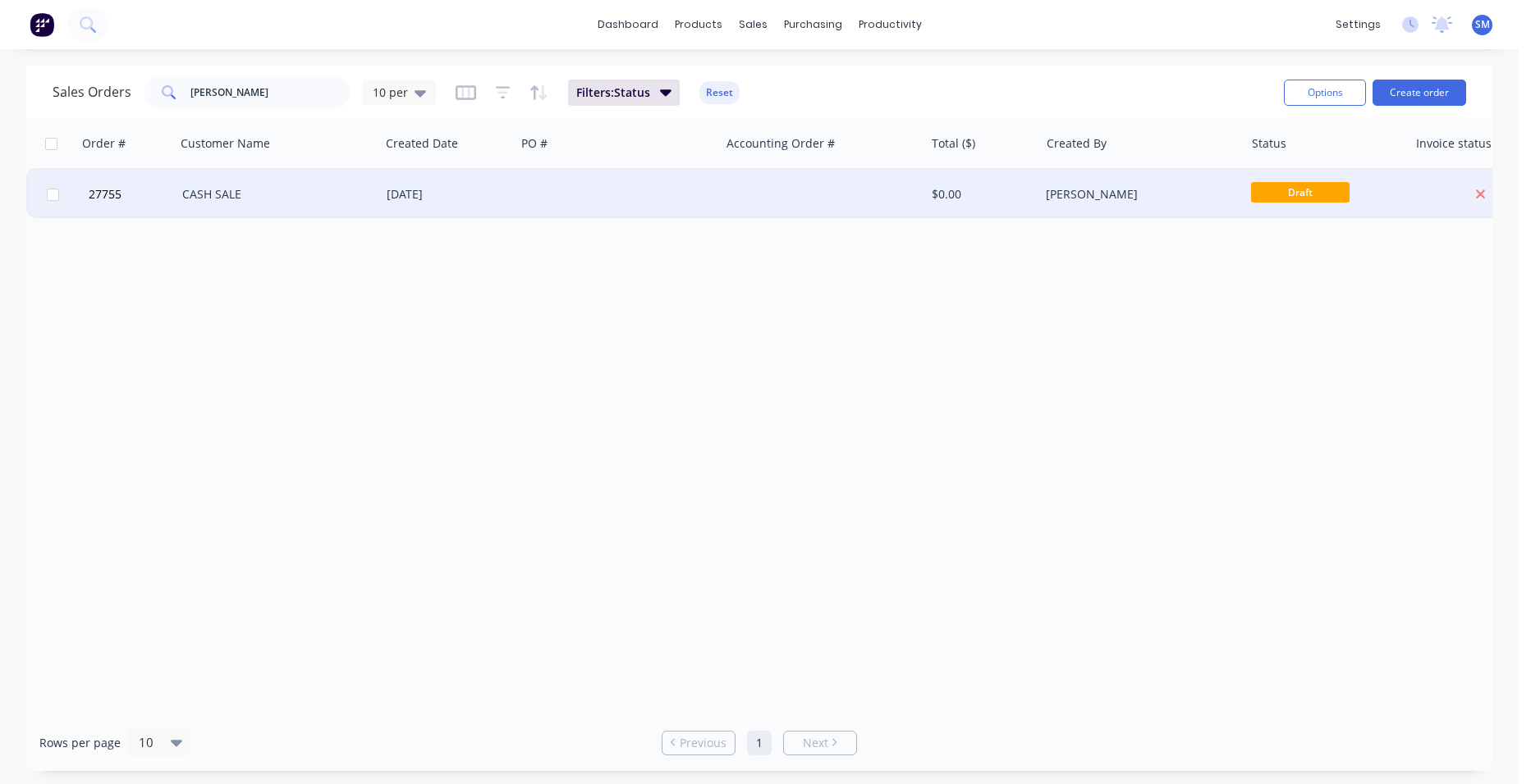
click at [703, 198] on div at bounding box center [617, 194] width 205 height 49
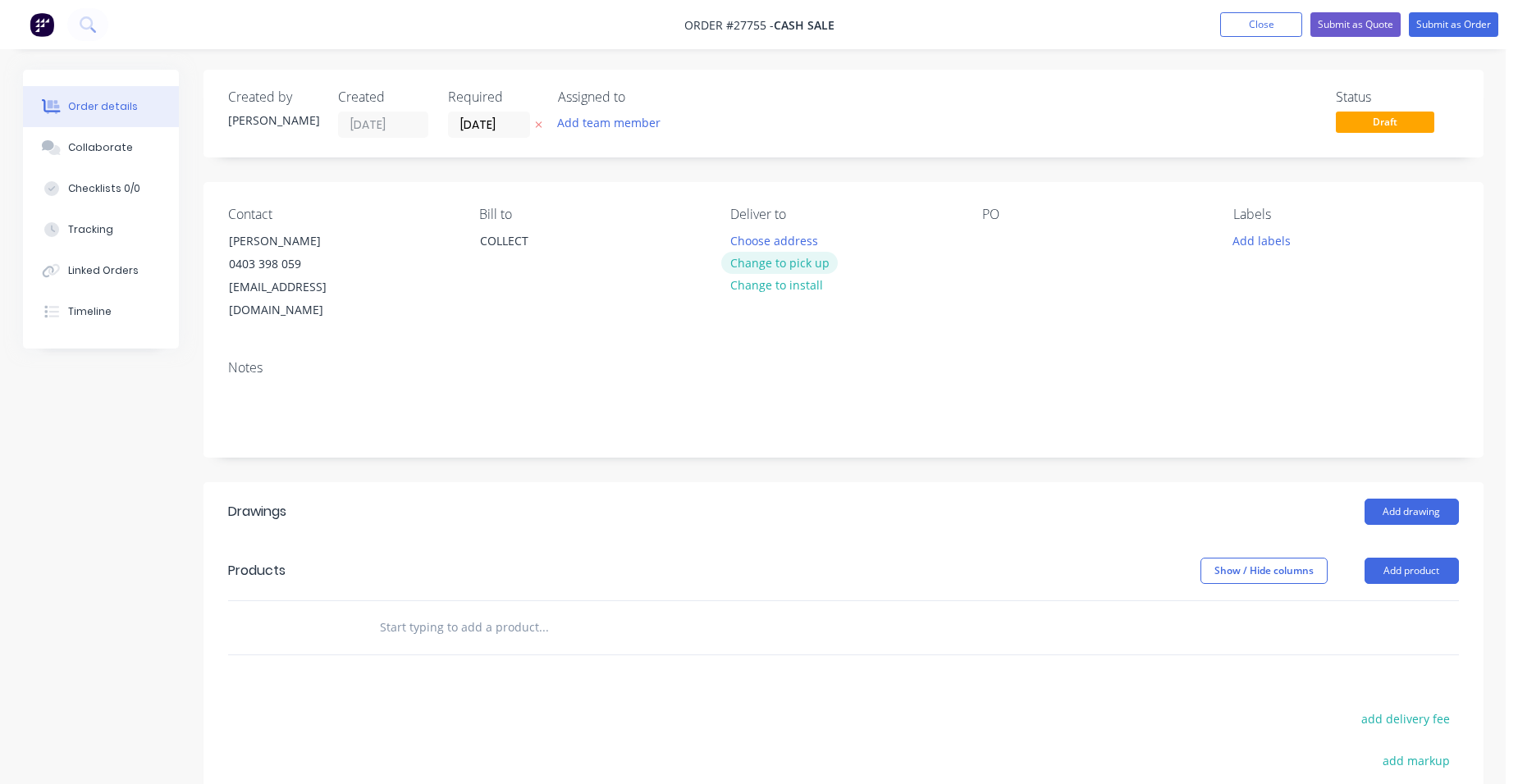
click at [800, 265] on button "Change to pick up" at bounding box center [780, 262] width 117 height 22
drag, startPoint x: 1267, startPoint y: 19, endPoint x: 1253, endPoint y: 25, distance: 15.2
click at [1267, 19] on button "Close" at bounding box center [1260, 25] width 82 height 25
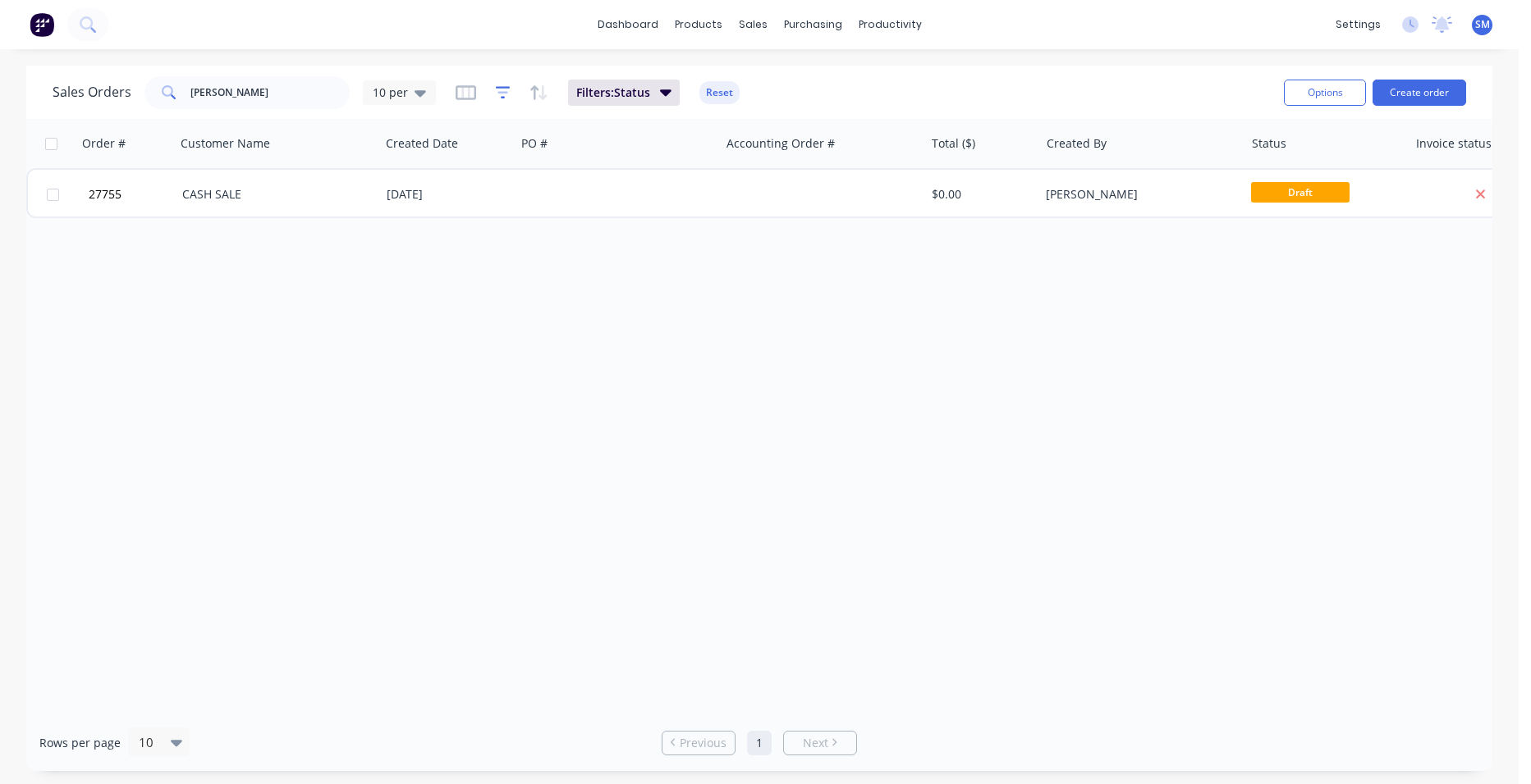
drag, startPoint x: 510, startPoint y: 92, endPoint x: 501, endPoint y: 94, distance: 9.2
click at [508, 92] on div "Filters: Status Reset" at bounding box center [597, 92] width 284 height 26
click at [501, 94] on icon "button" at bounding box center [503, 92] width 15 height 16
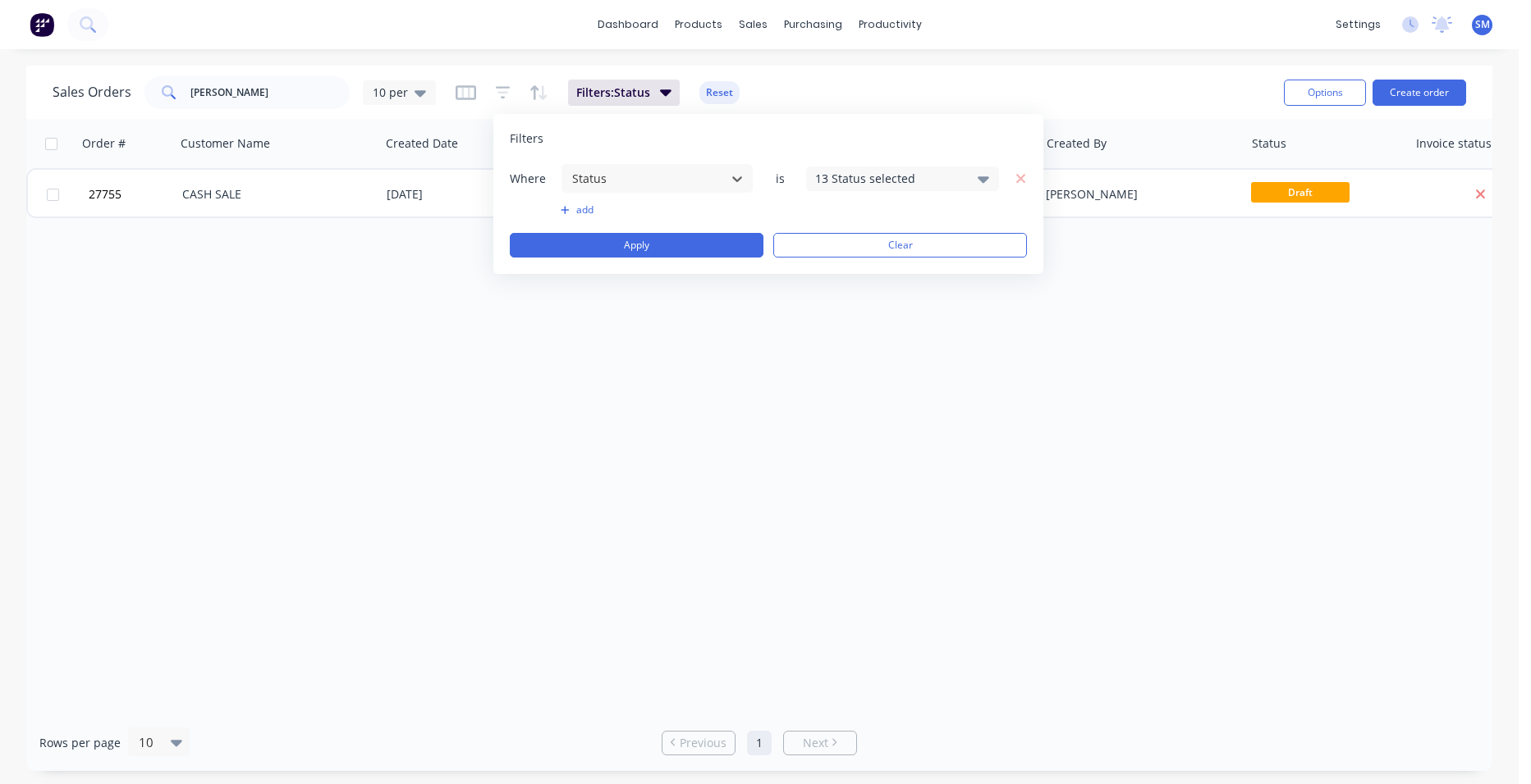
click at [881, 174] on div "13 Status selected" at bounding box center [889, 178] width 148 height 17
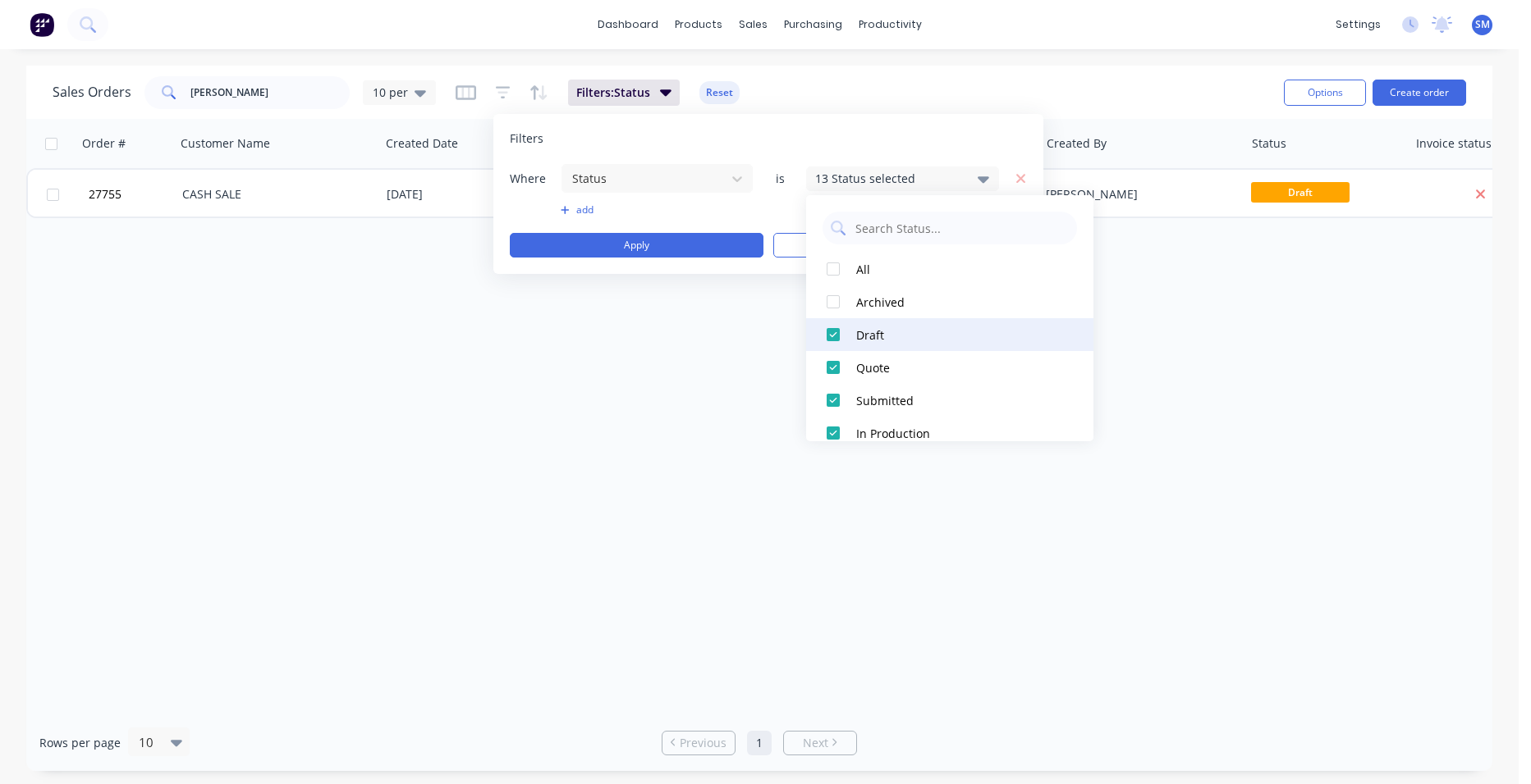
drag, startPoint x: 841, startPoint y: 297, endPoint x: 807, endPoint y: 325, distance: 44.0
click at [841, 298] on div at bounding box center [833, 302] width 33 height 33
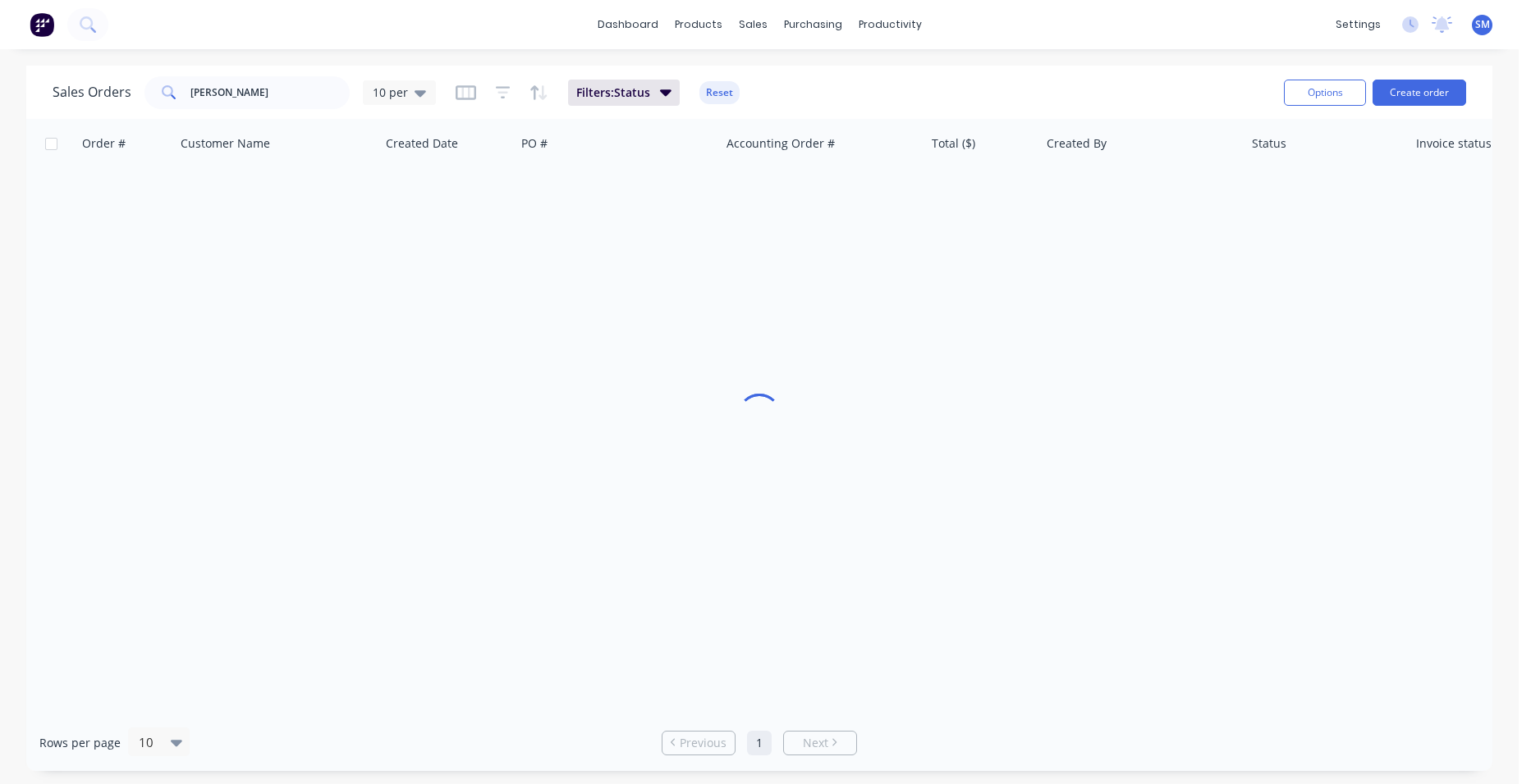
click at [655, 474] on div "Order # Customer Name Created Date PO # Accounting Order # Total ($) Created By…" at bounding box center [759, 416] width 1466 height 595
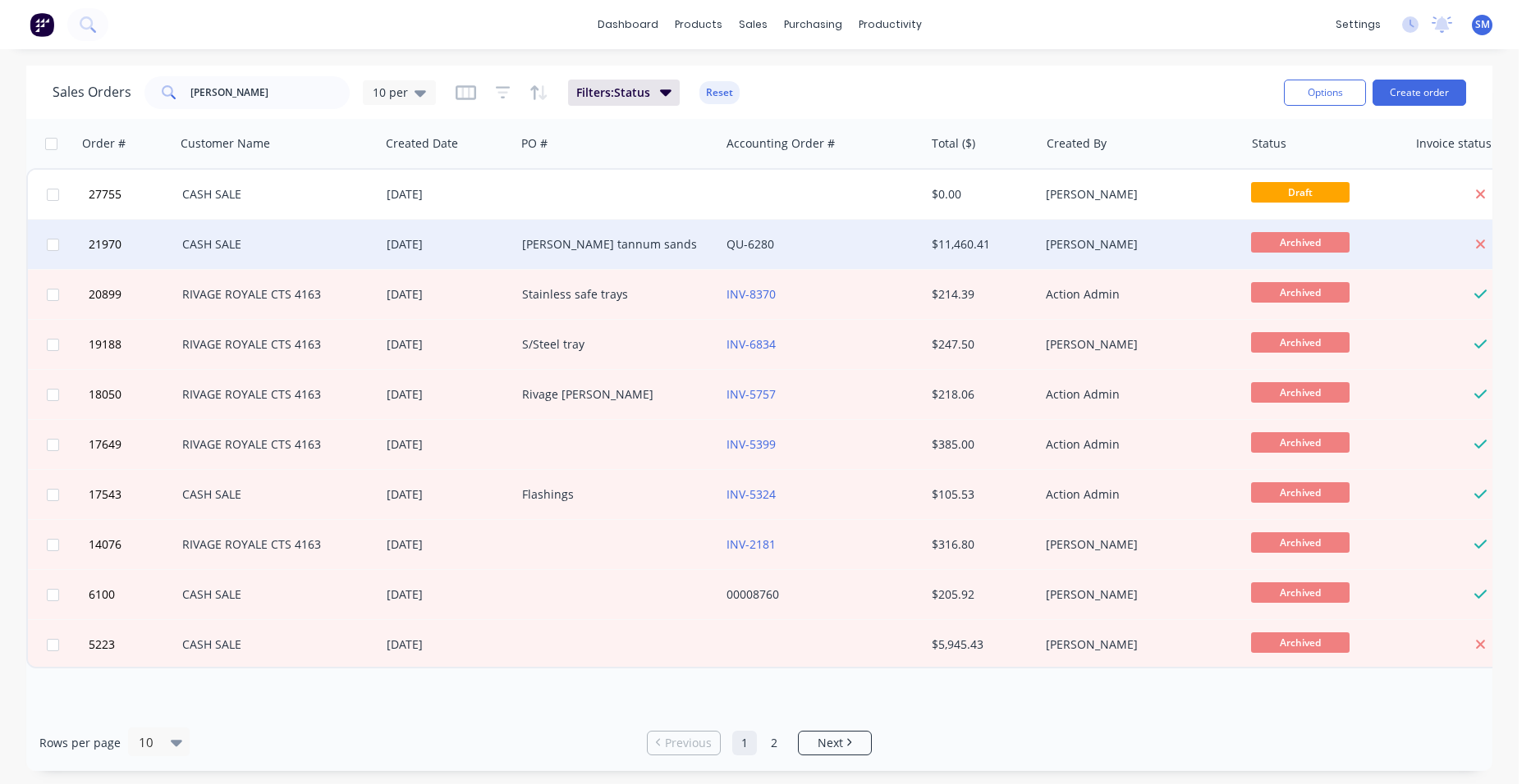
click at [845, 244] on div "QU-6280" at bounding box center [817, 243] width 182 height 16
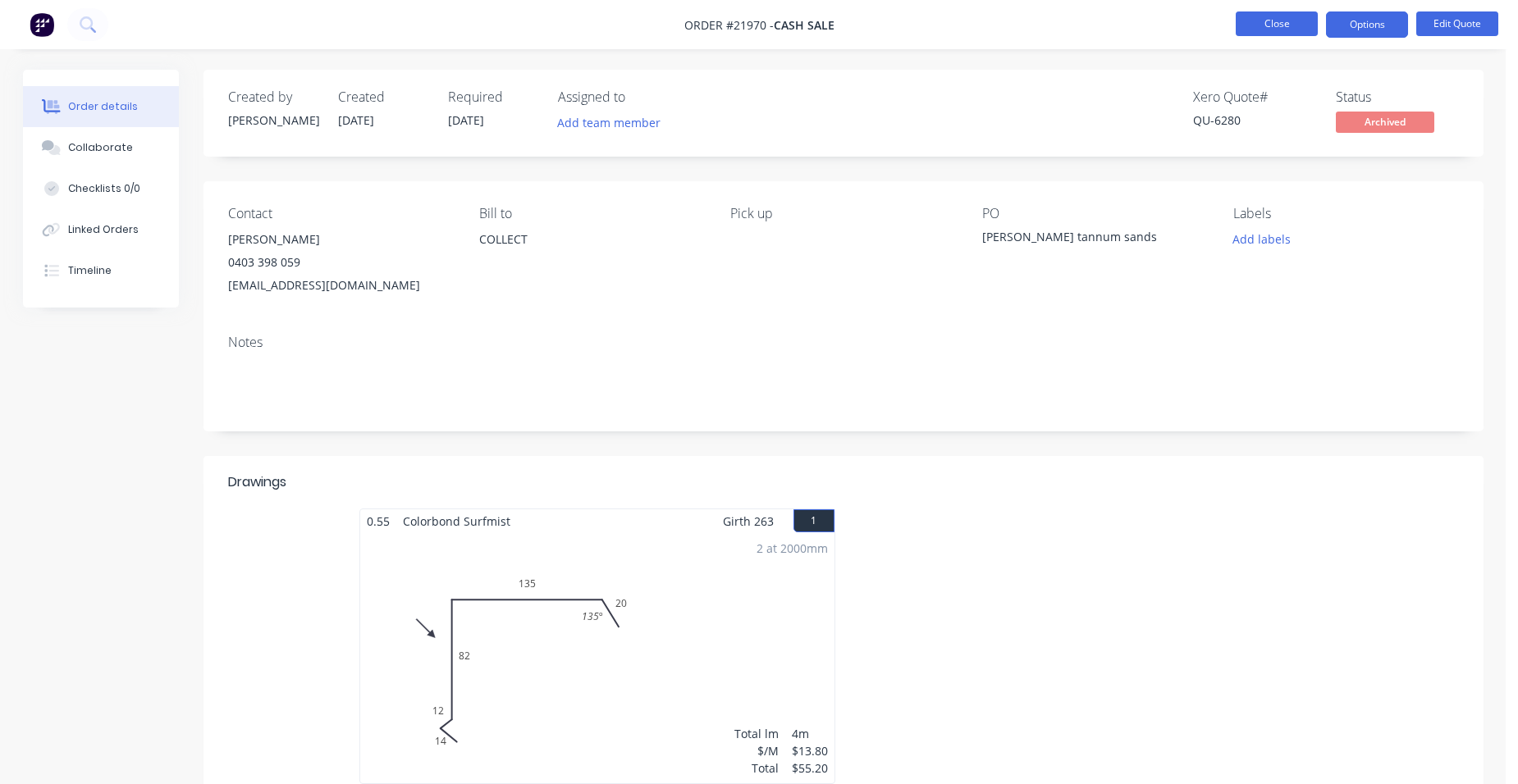
click at [1261, 20] on button "Close" at bounding box center [1276, 24] width 82 height 25
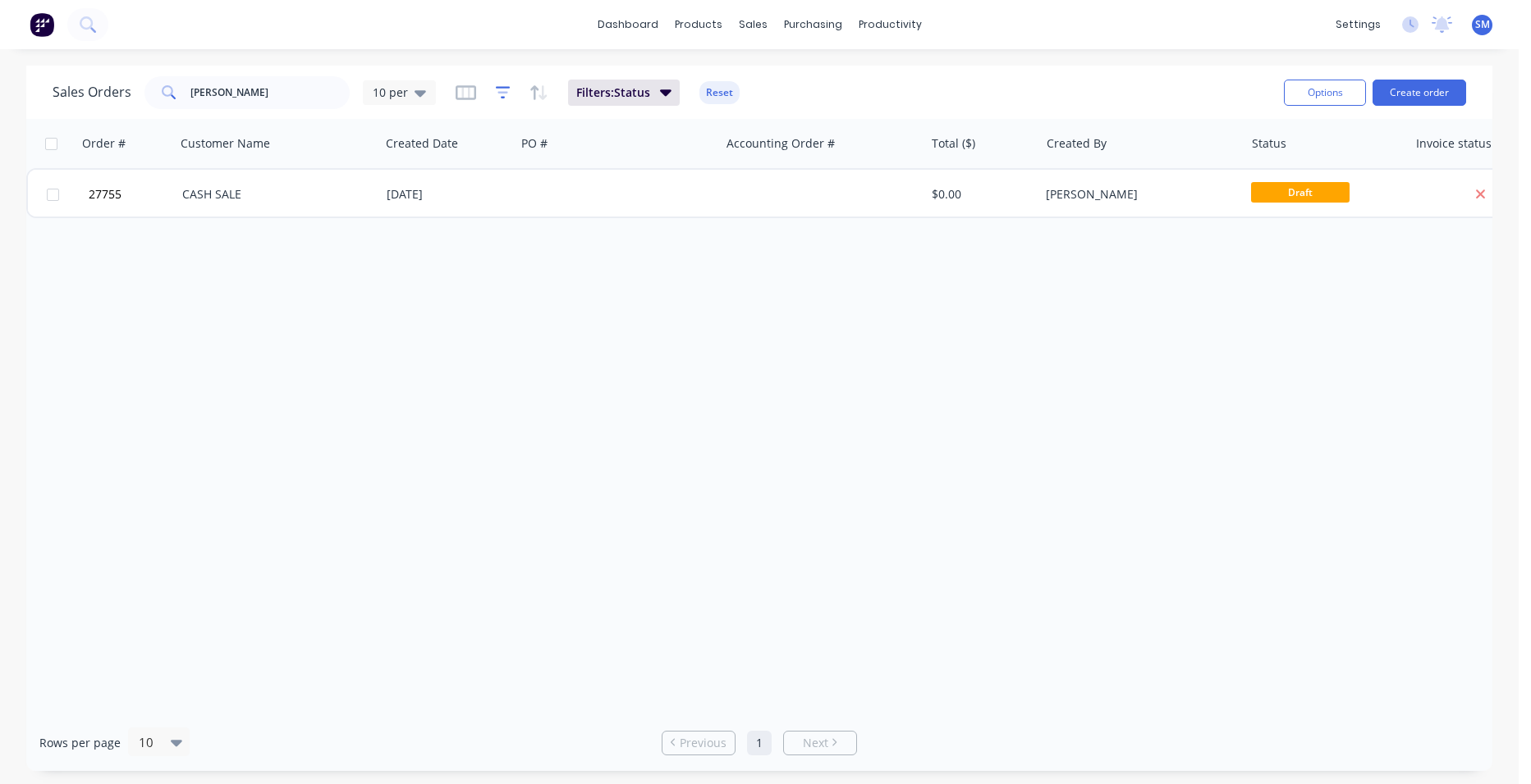
click at [506, 95] on icon "button" at bounding box center [503, 92] width 15 height 16
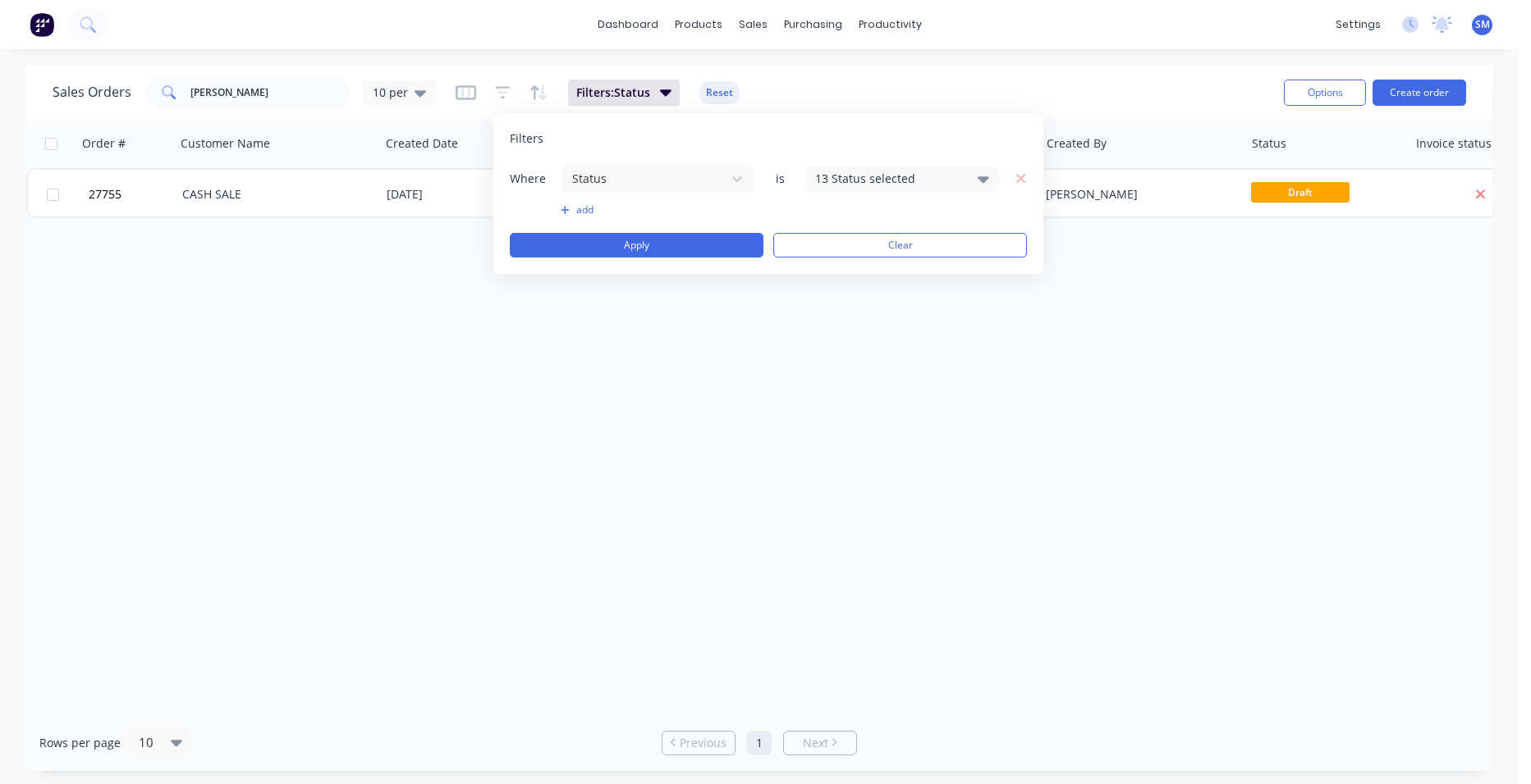
click at [934, 183] on div "13 Status selected" at bounding box center [889, 178] width 148 height 17
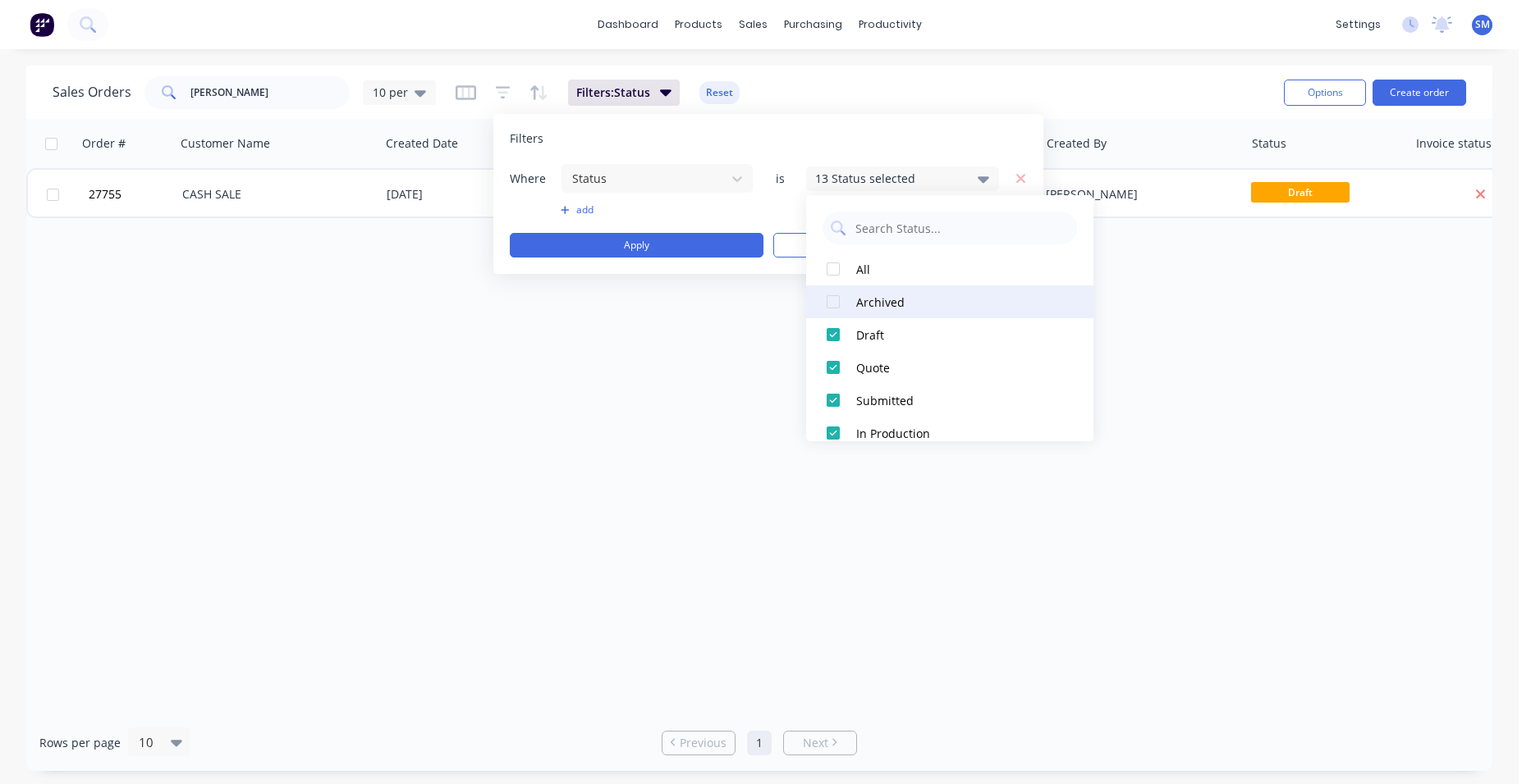
drag, startPoint x: 832, startPoint y: 296, endPoint x: 824, endPoint y: 315, distance: 20.6
click at [831, 298] on div at bounding box center [833, 302] width 33 height 33
click at [730, 474] on div "Order # Customer Name Created Date PO # Accounting Order # Total ($) Created By…" at bounding box center [759, 416] width 1466 height 595
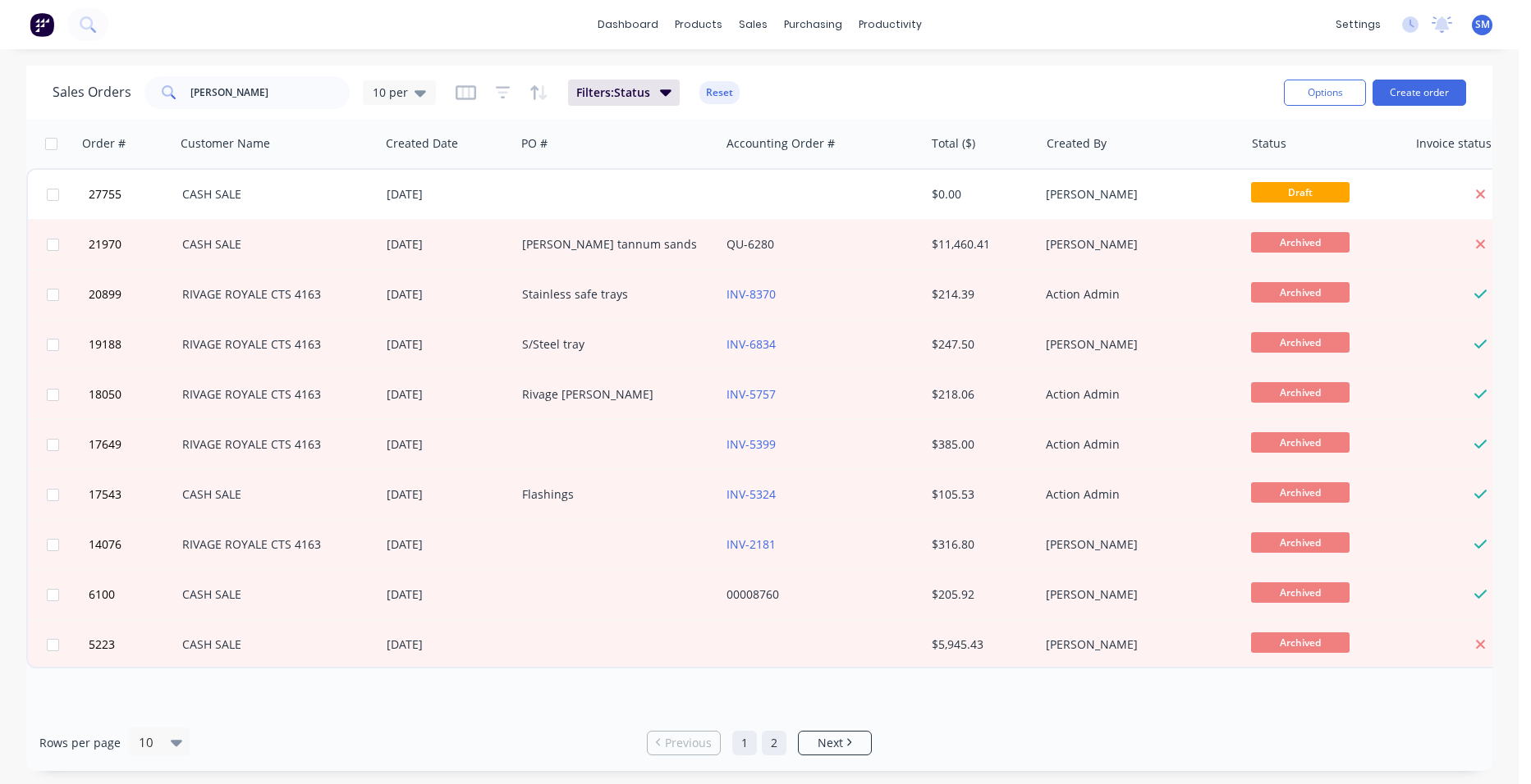
click at [766, 740] on link "2" at bounding box center [774, 743] width 25 height 25
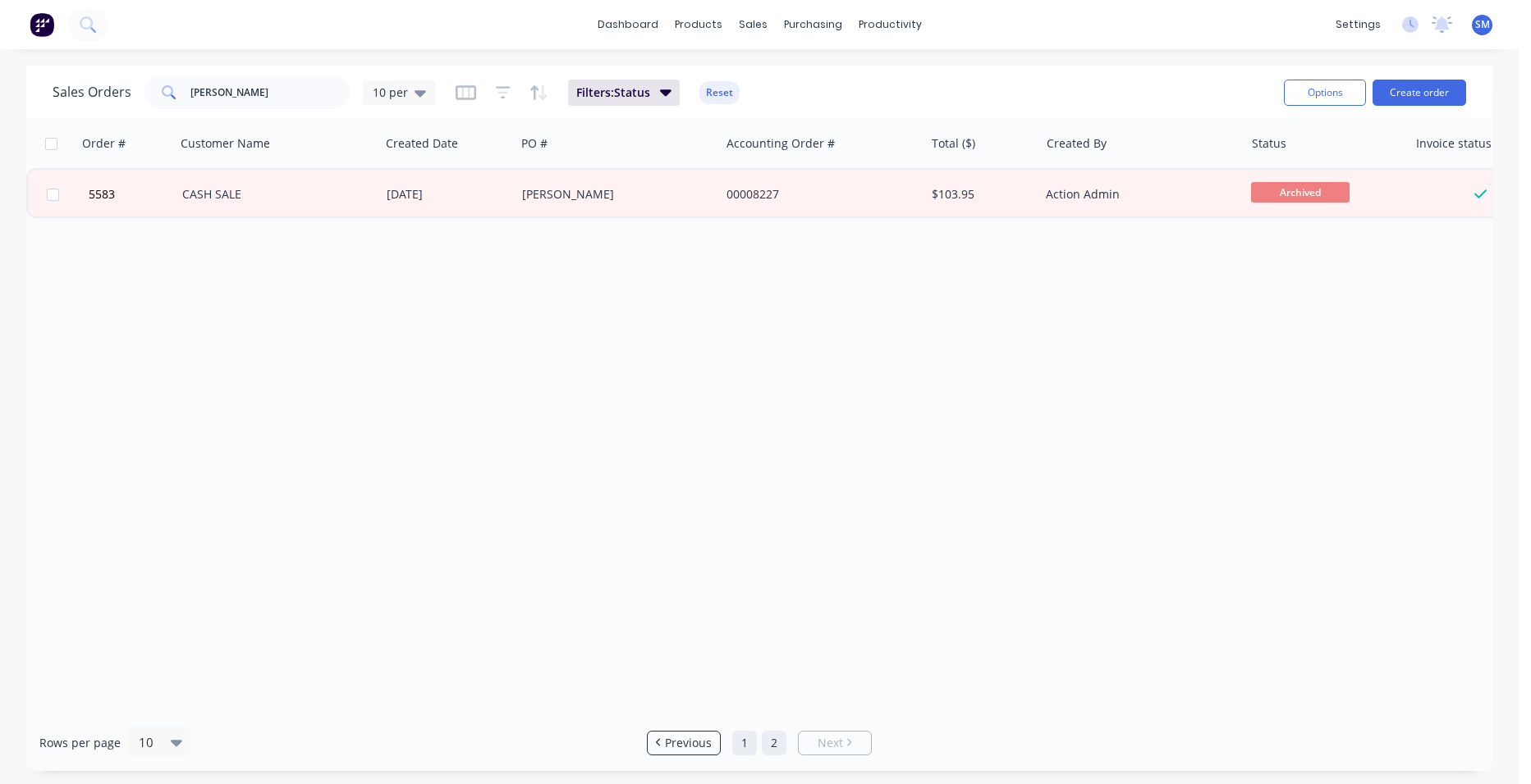
click at [742, 742] on link "1" at bounding box center [745, 743] width 25 height 25
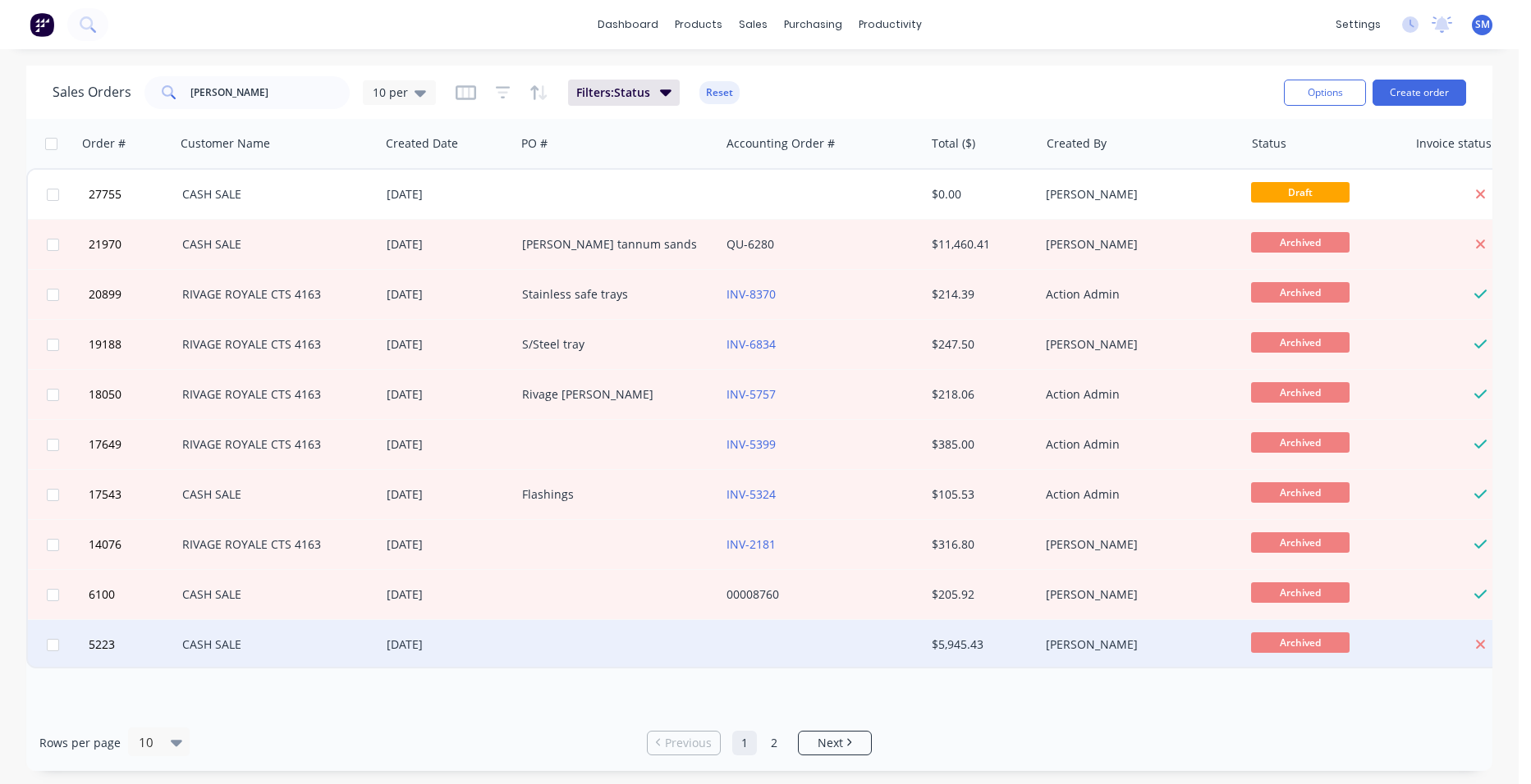
click at [771, 633] on div at bounding box center [822, 645] width 205 height 49
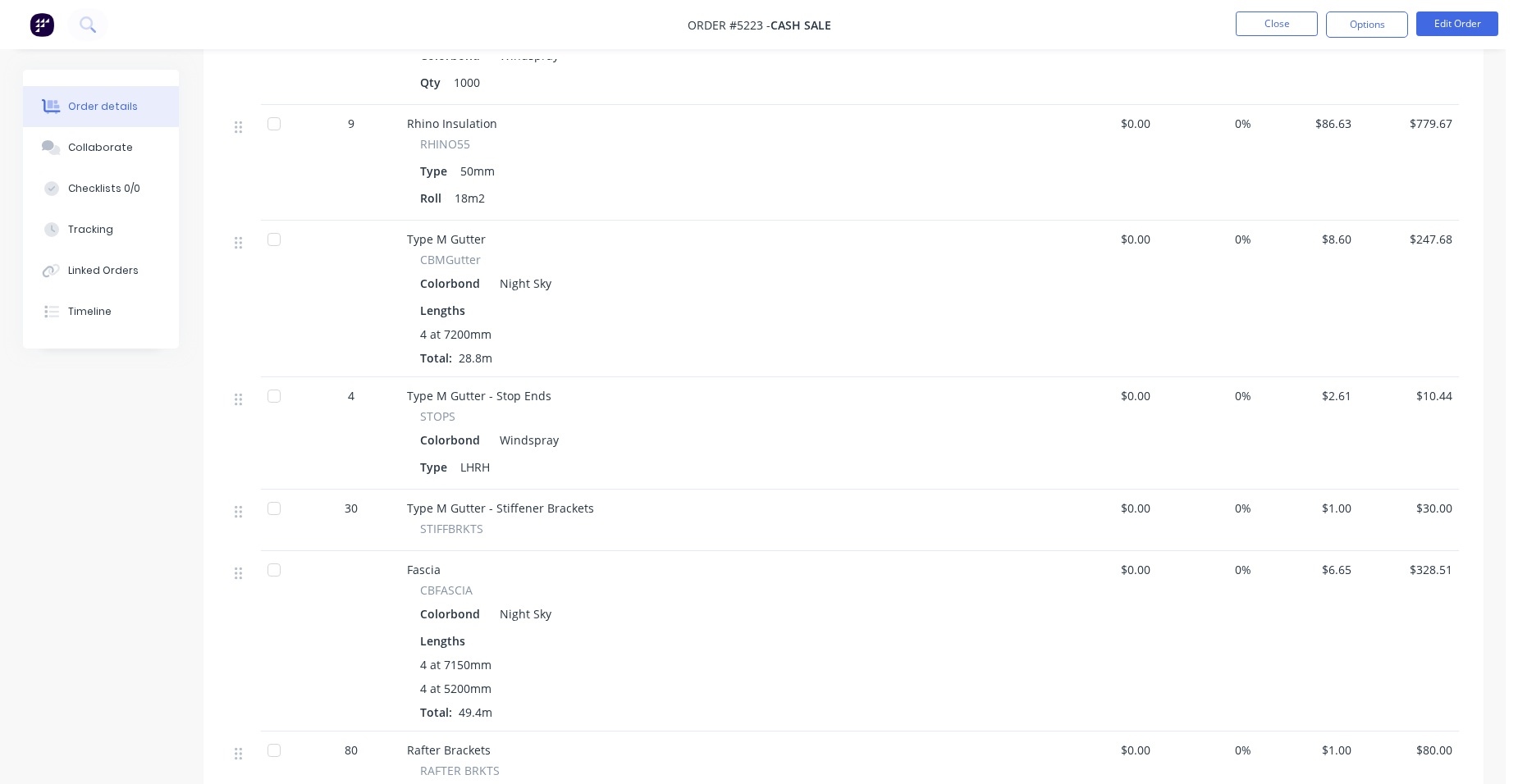
scroll to position [985, 0]
click at [1289, 20] on button "Close" at bounding box center [1276, 24] width 82 height 25
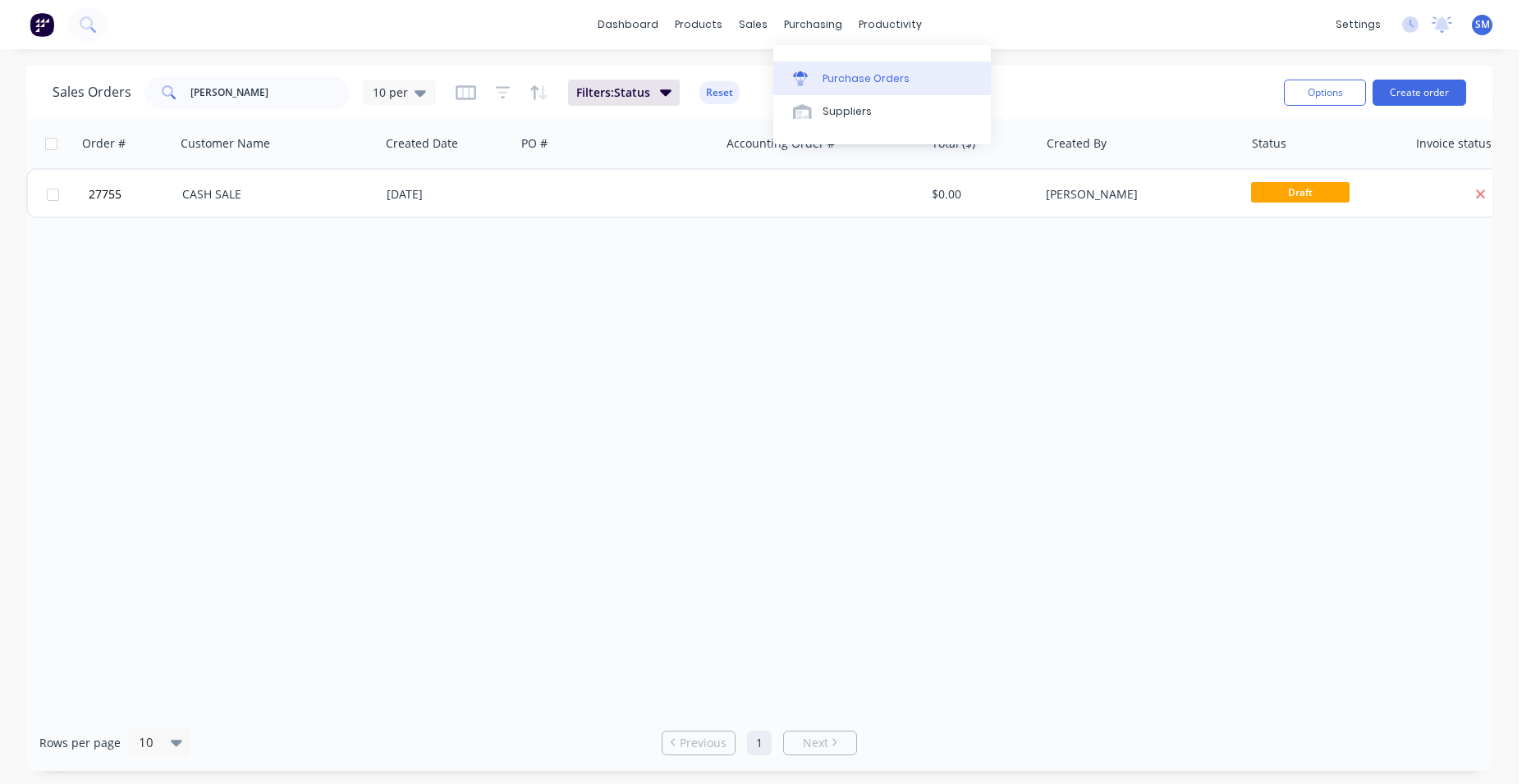
click at [848, 87] on link "Purchase Orders" at bounding box center [882, 77] width 217 height 33
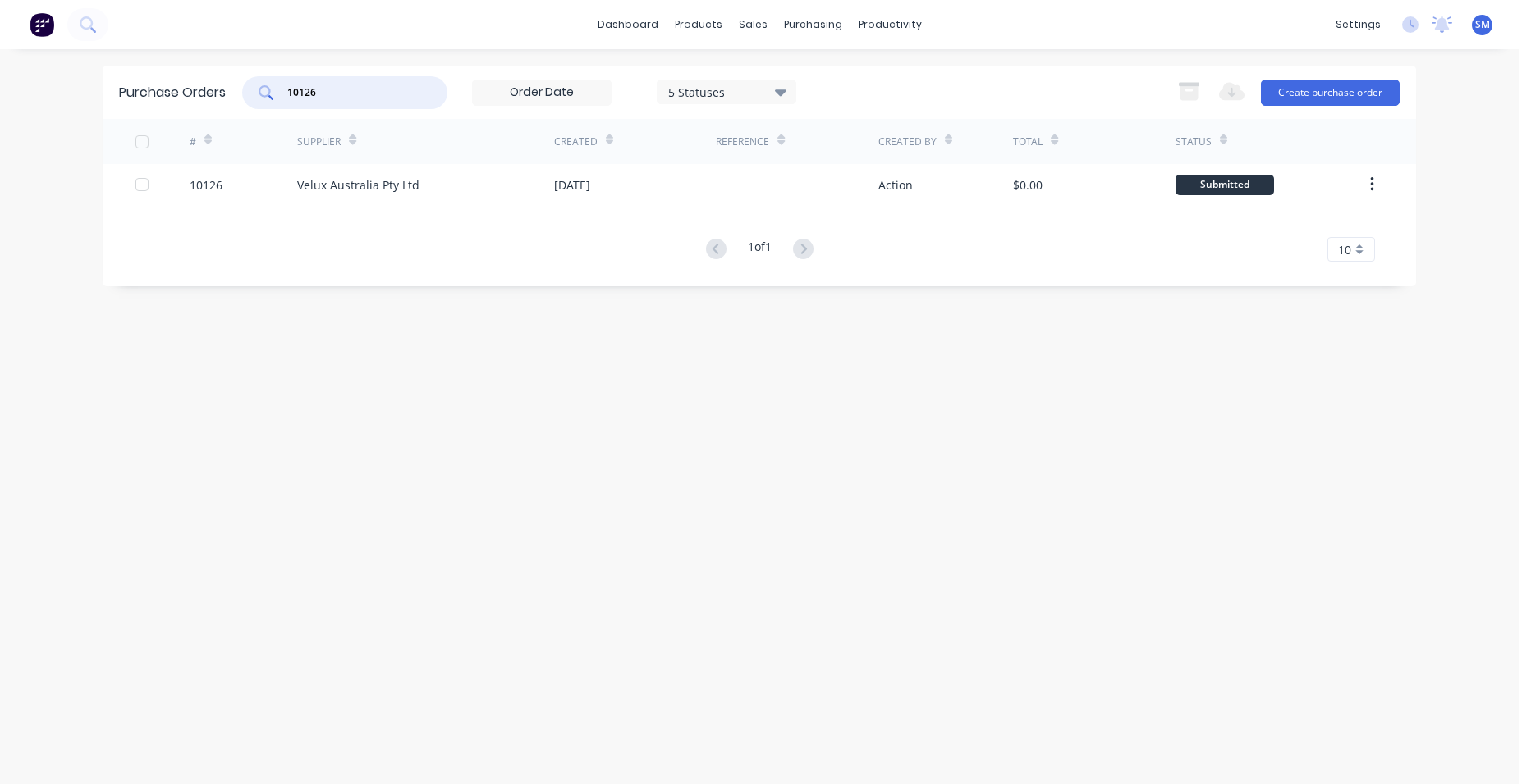
drag, startPoint x: 349, startPoint y: 98, endPoint x: 249, endPoint y: 92, distance: 100.2
click at [249, 92] on div "10126" at bounding box center [345, 92] width 205 height 33
click at [306, 92] on input "10162" at bounding box center [354, 92] width 136 height 16
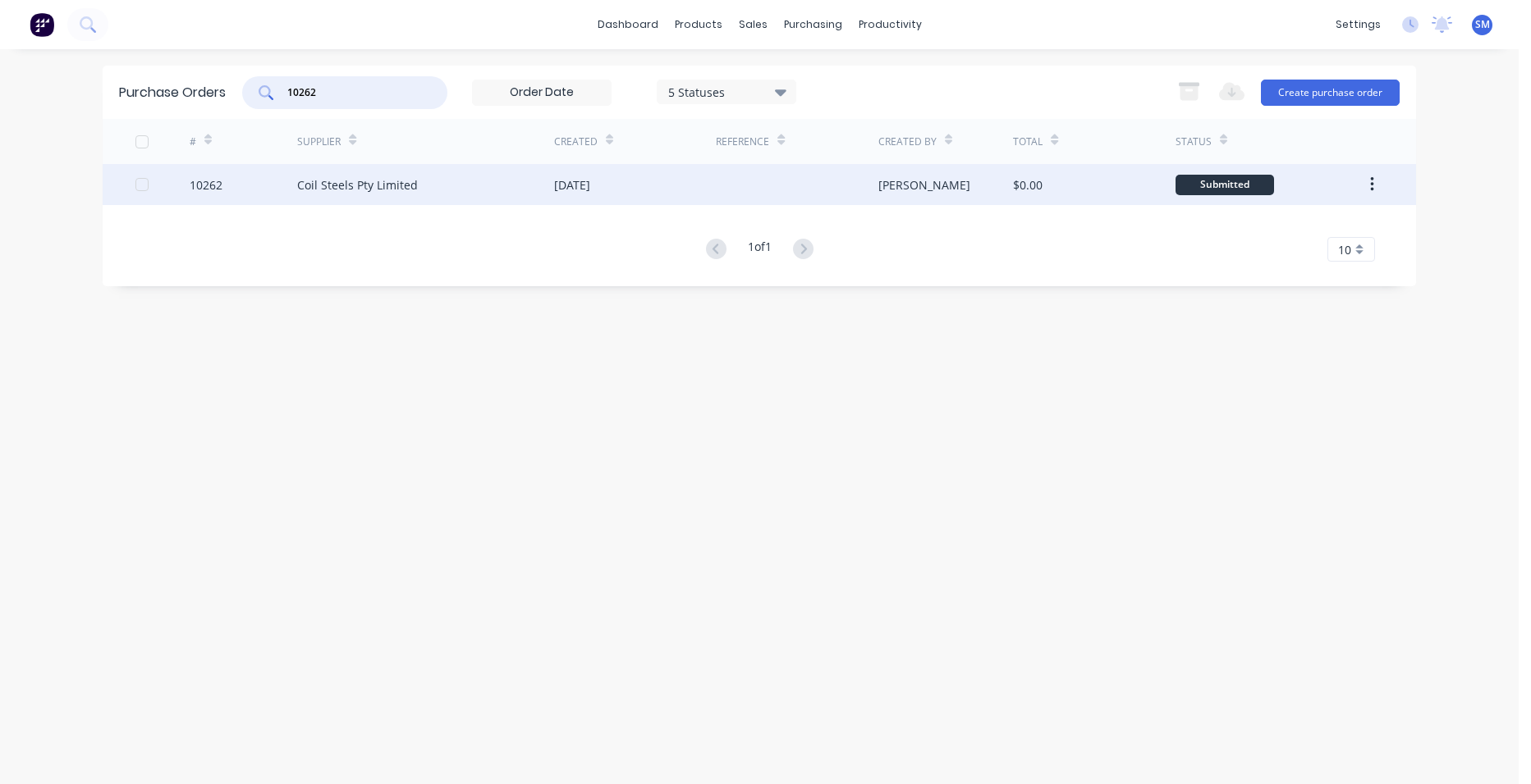
type input "10262"
click at [780, 184] on div at bounding box center [796, 184] width 161 height 41
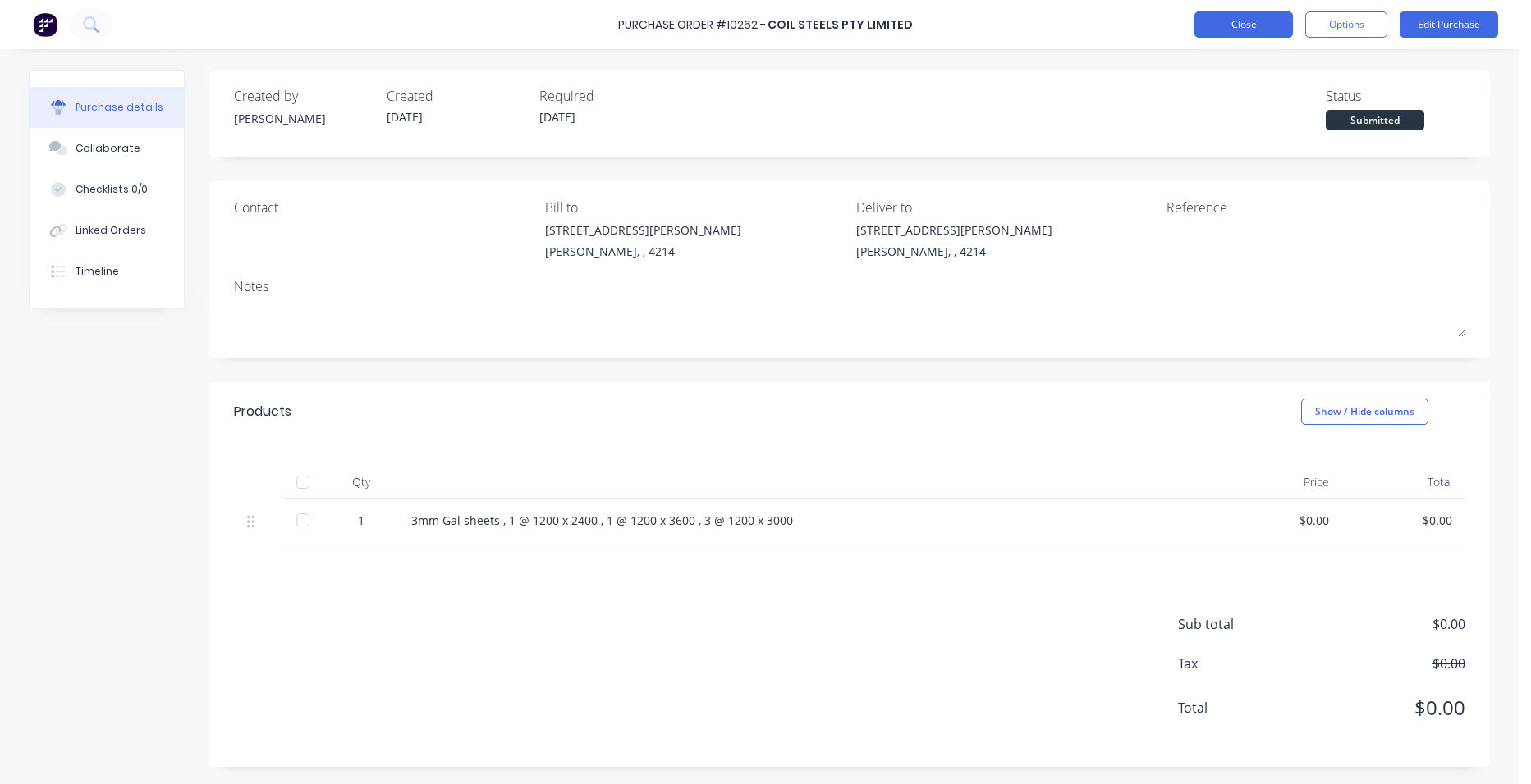
click at [1226, 29] on button "Close" at bounding box center [1243, 25] width 98 height 26
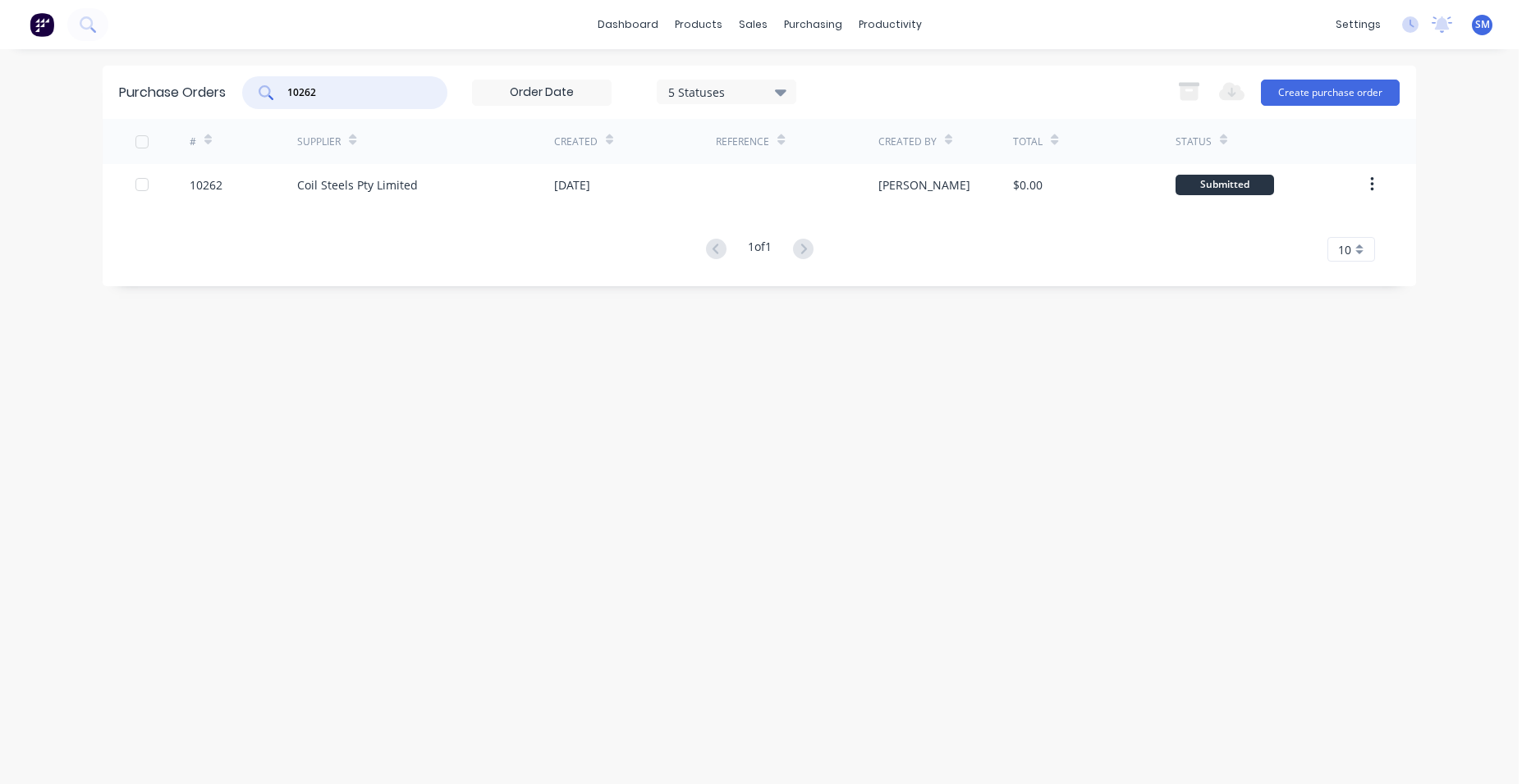
drag, startPoint x: 306, startPoint y: 92, endPoint x: 230, endPoint y: 92, distance: 76.0
click at [293, 95] on input "10262" at bounding box center [354, 92] width 136 height 16
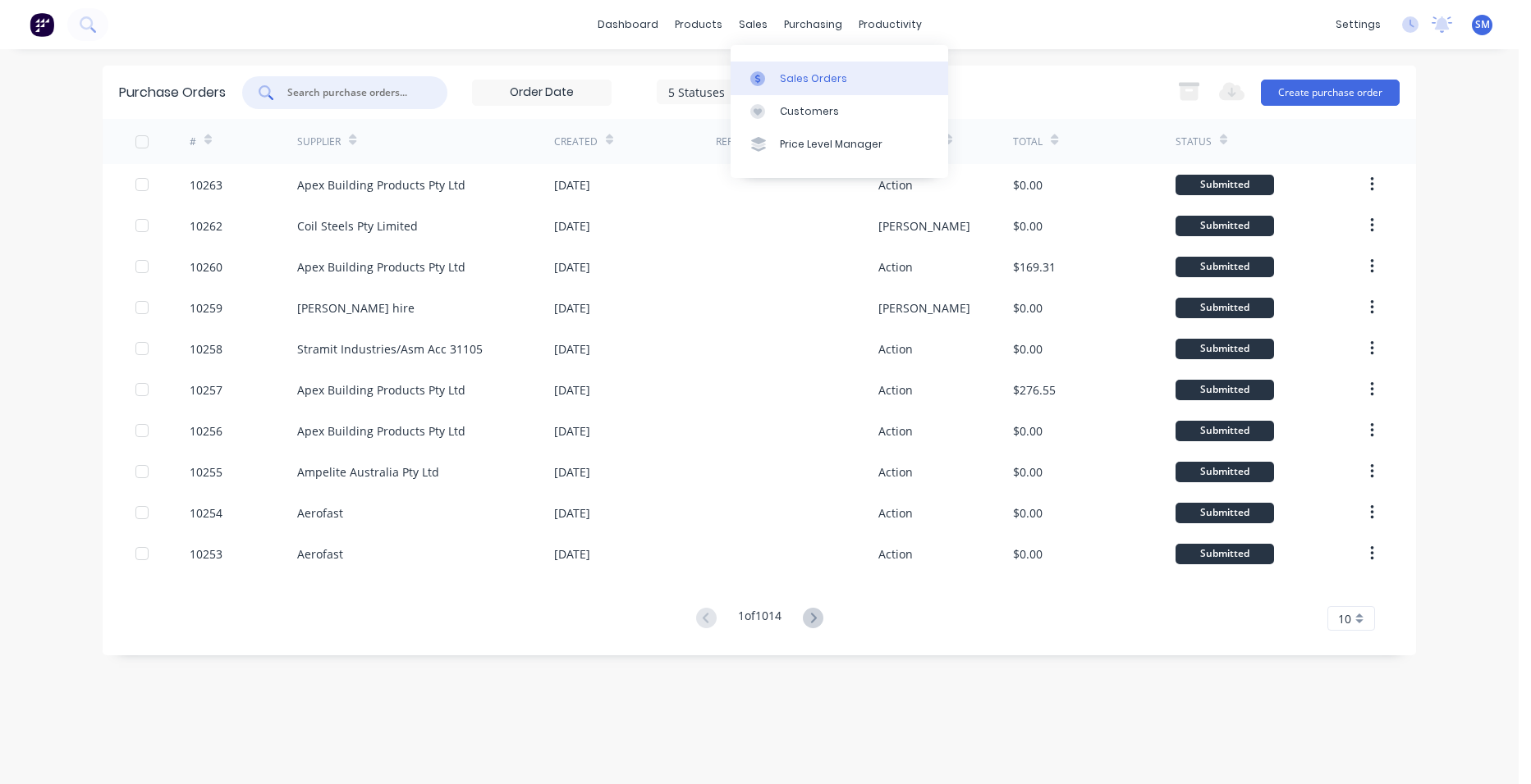
click at [773, 74] on div at bounding box center [763, 79] width 25 height 15
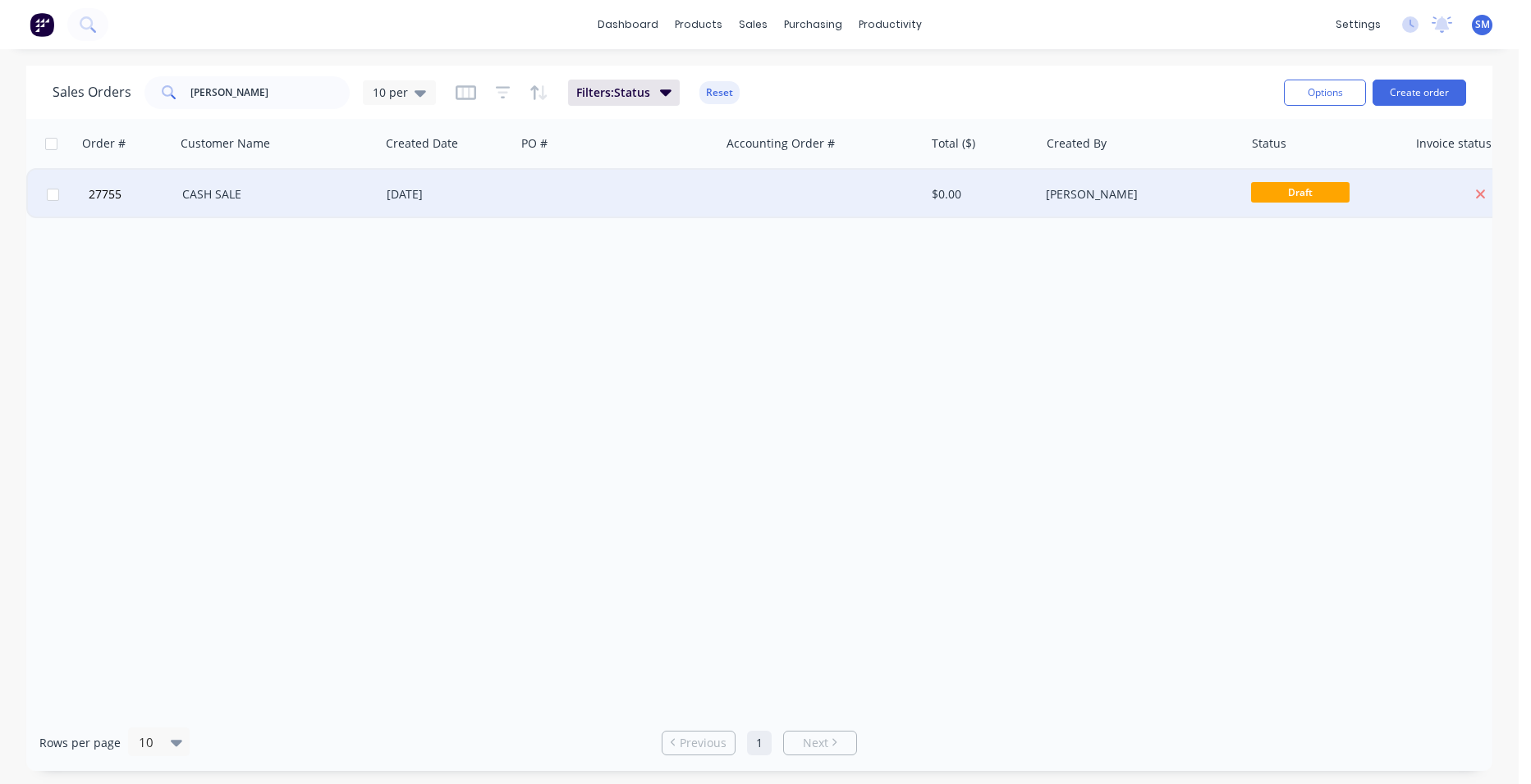
click at [499, 192] on div "[DATE]" at bounding box center [448, 193] width 123 height 16
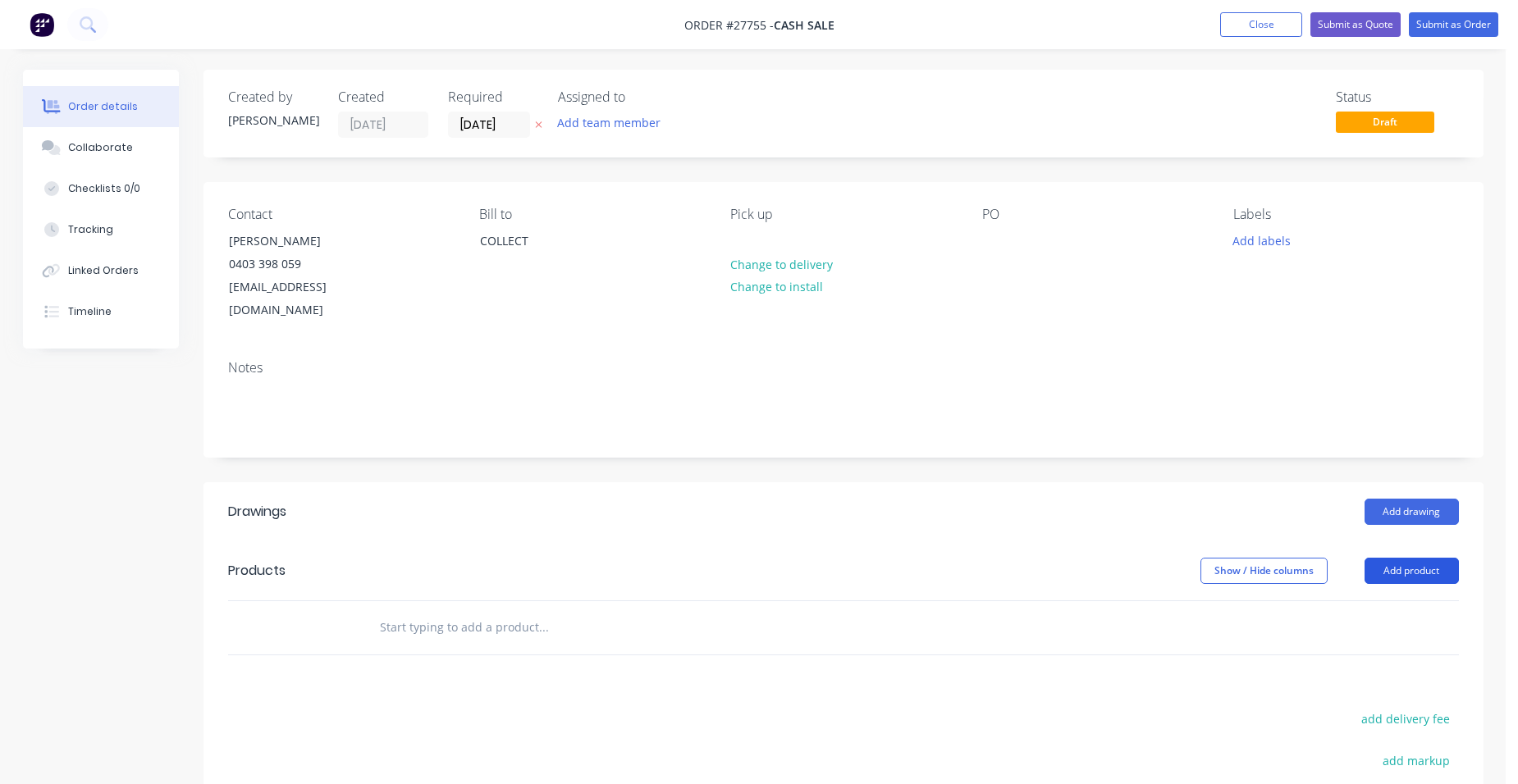
click at [1405, 558] on button "Add product" at bounding box center [1411, 571] width 94 height 26
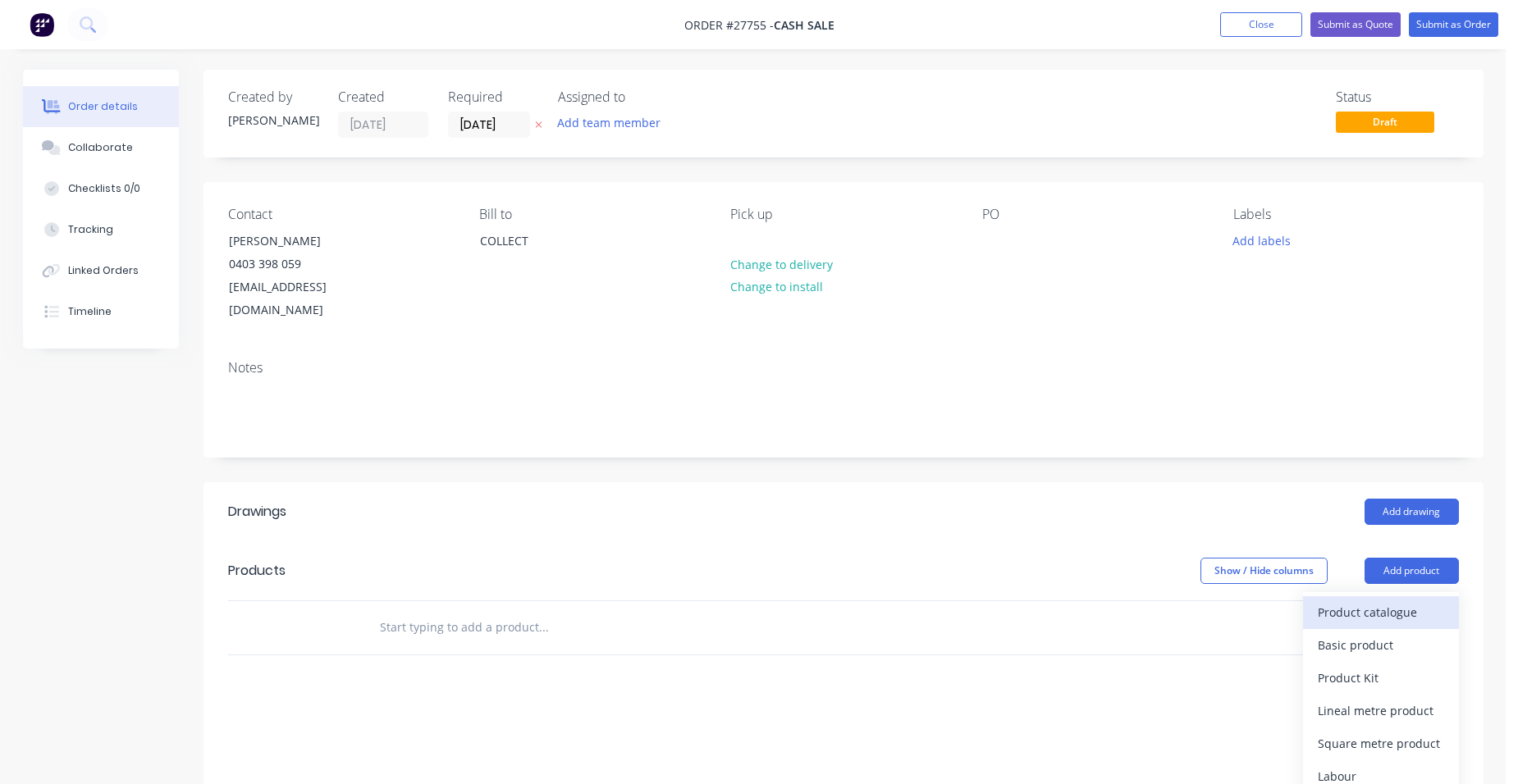
click at [1394, 601] on div "Product catalogue" at bounding box center [1381, 612] width 126 height 24
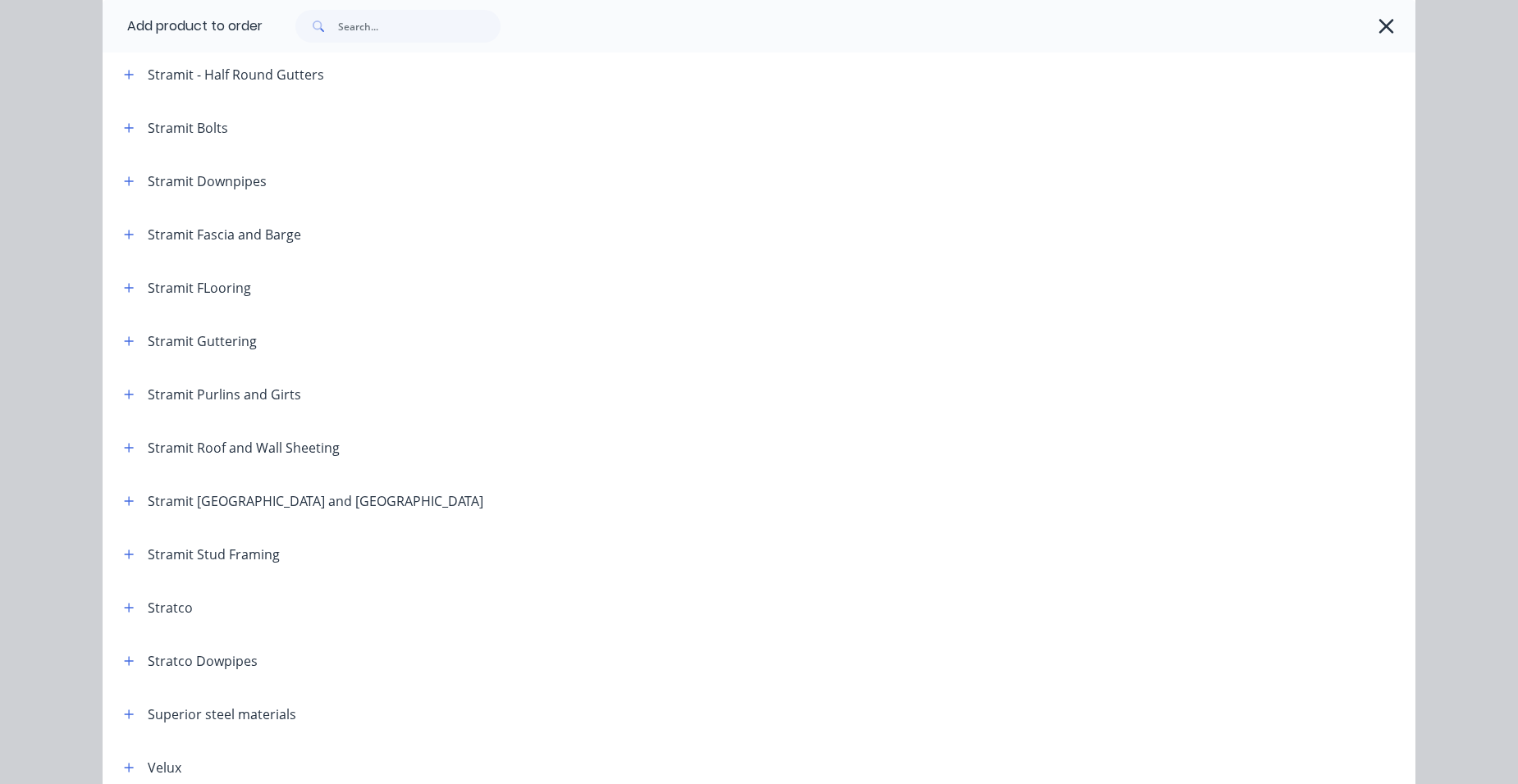
scroll to position [2614, 0]
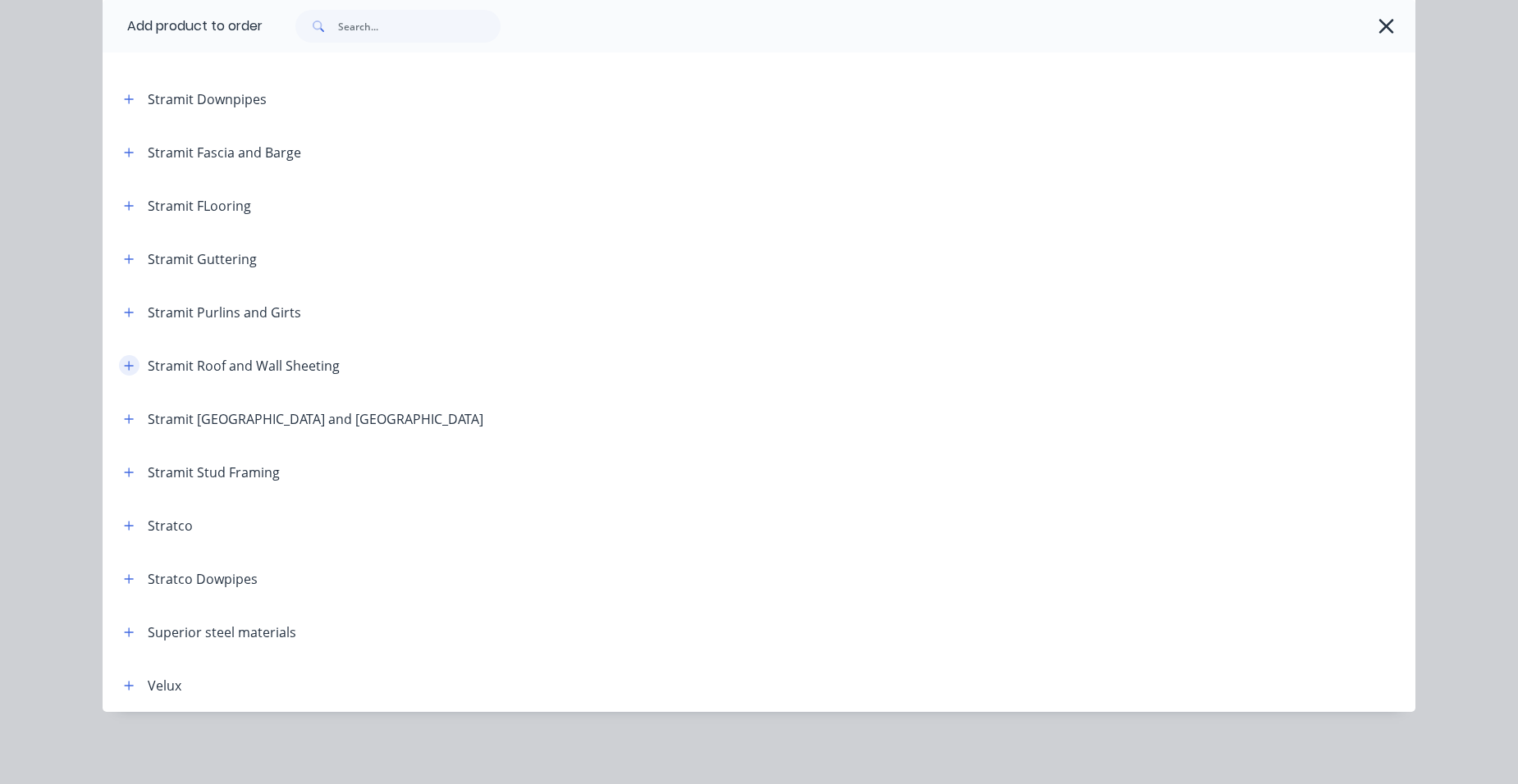
click at [124, 362] on icon "button" at bounding box center [128, 366] width 9 height 11
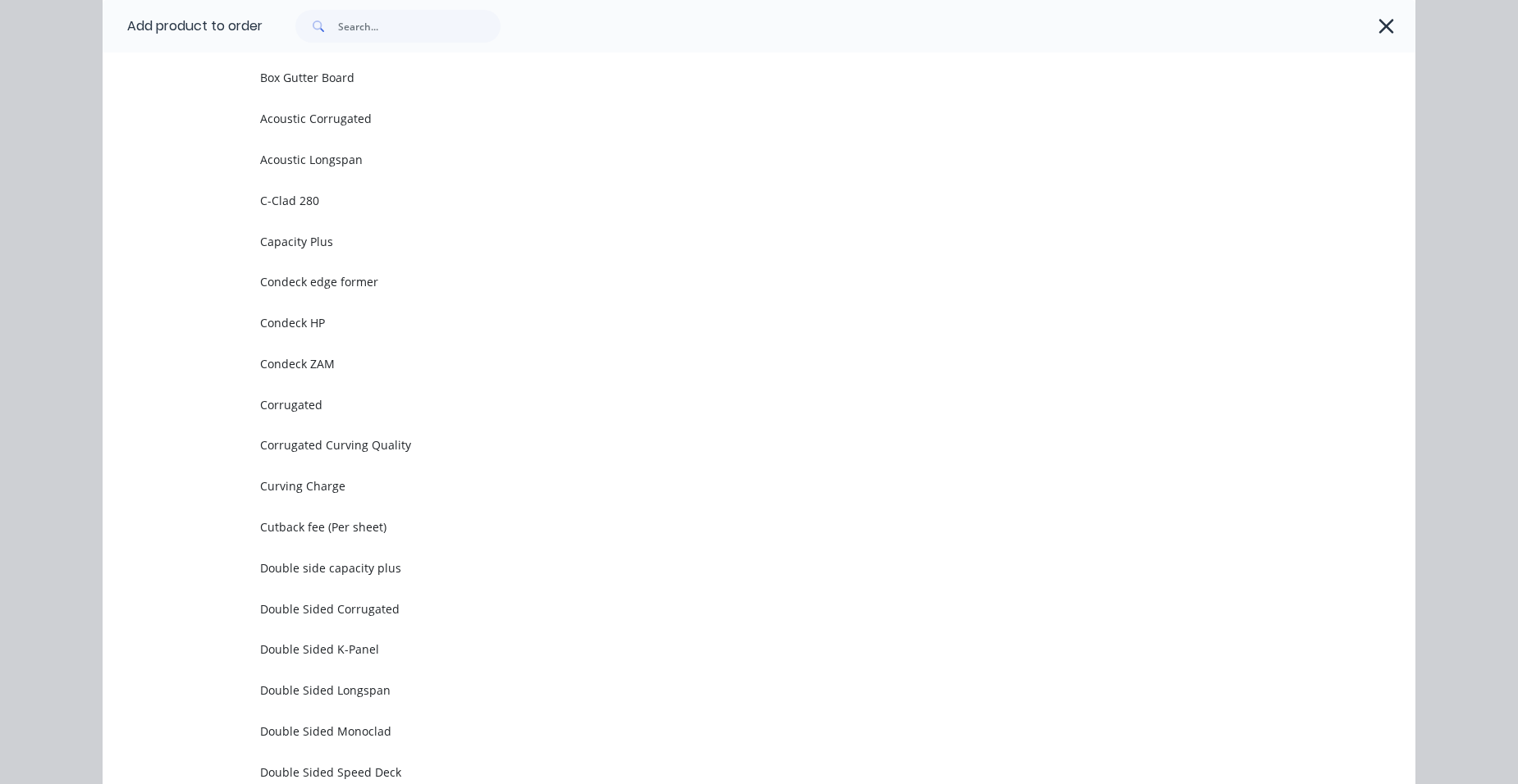
scroll to position [2943, 0]
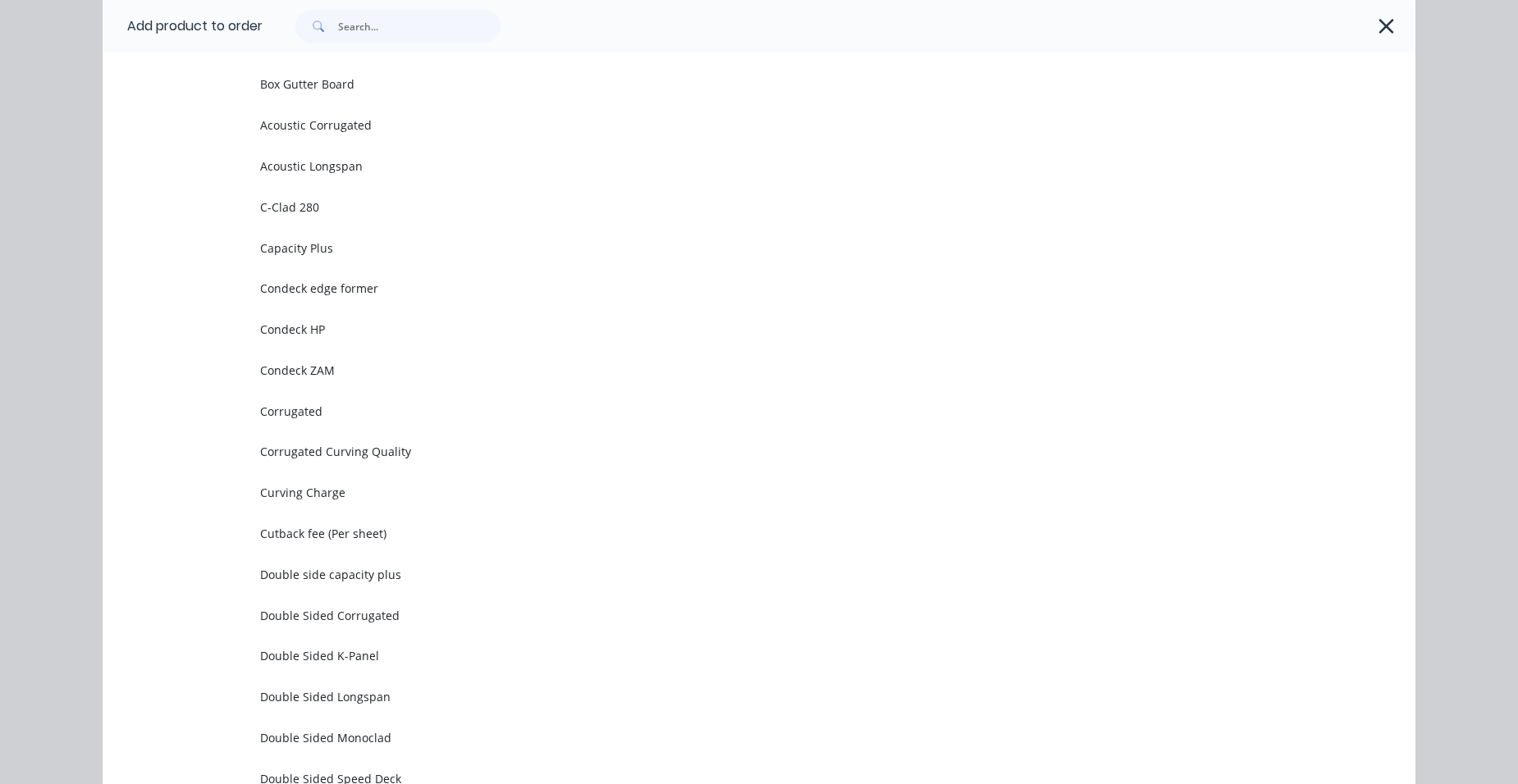
click at [343, 407] on td "Corrugated" at bounding box center [838, 410] width 1156 height 41
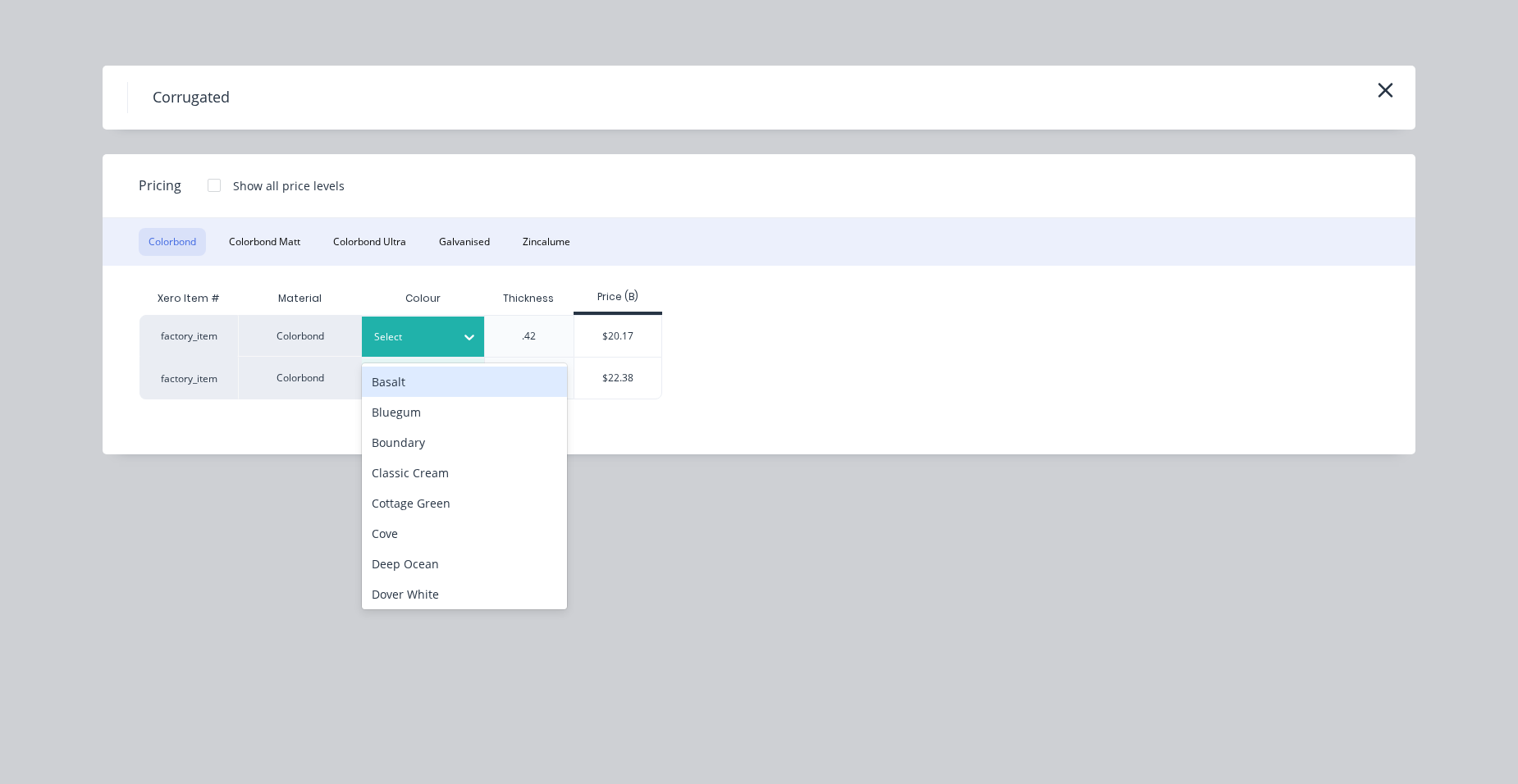
click at [381, 324] on div "Select" at bounding box center [424, 337] width 123 height 41
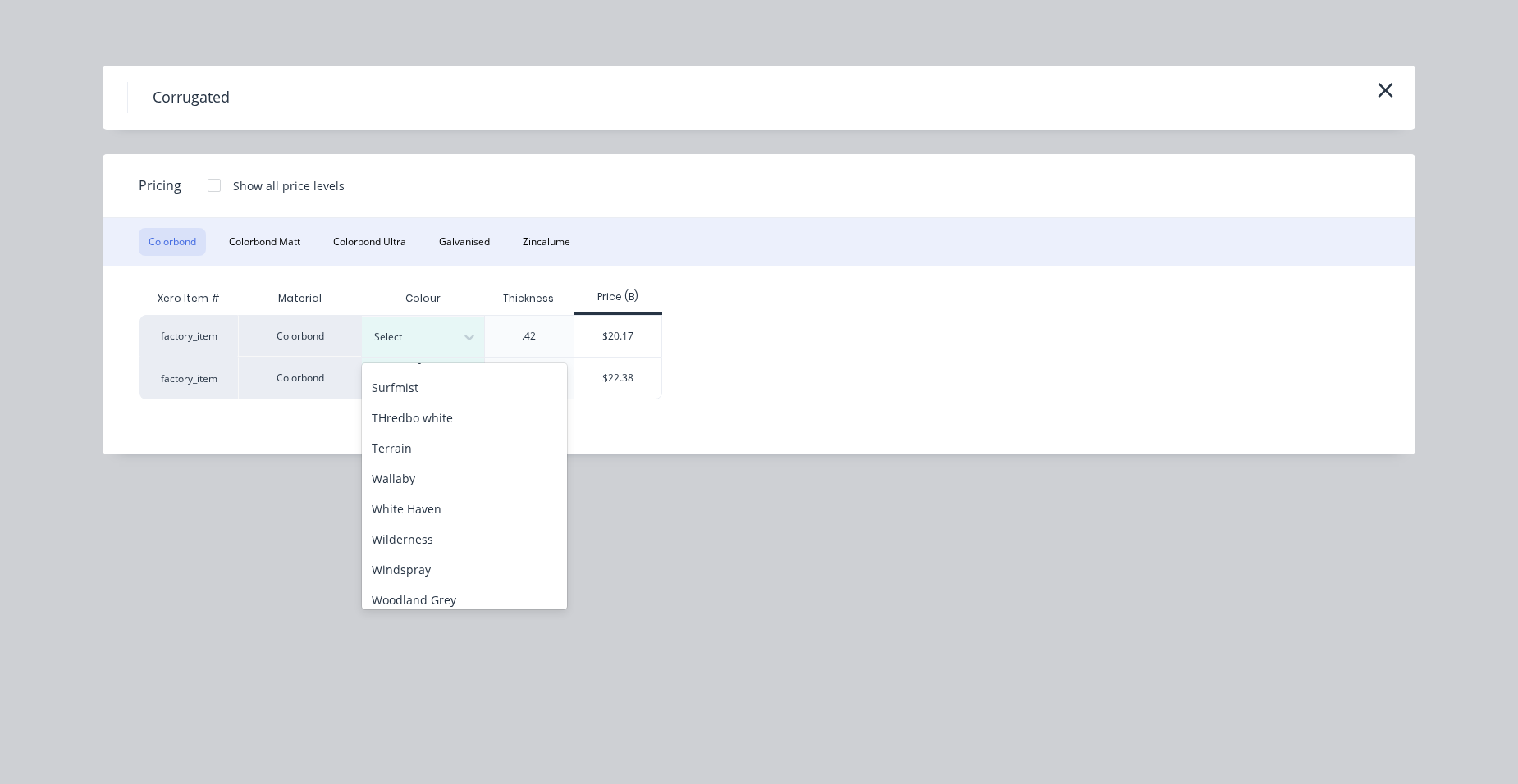
scroll to position [732, 0]
click at [431, 385] on div "Surfmist" at bounding box center [464, 378] width 205 height 30
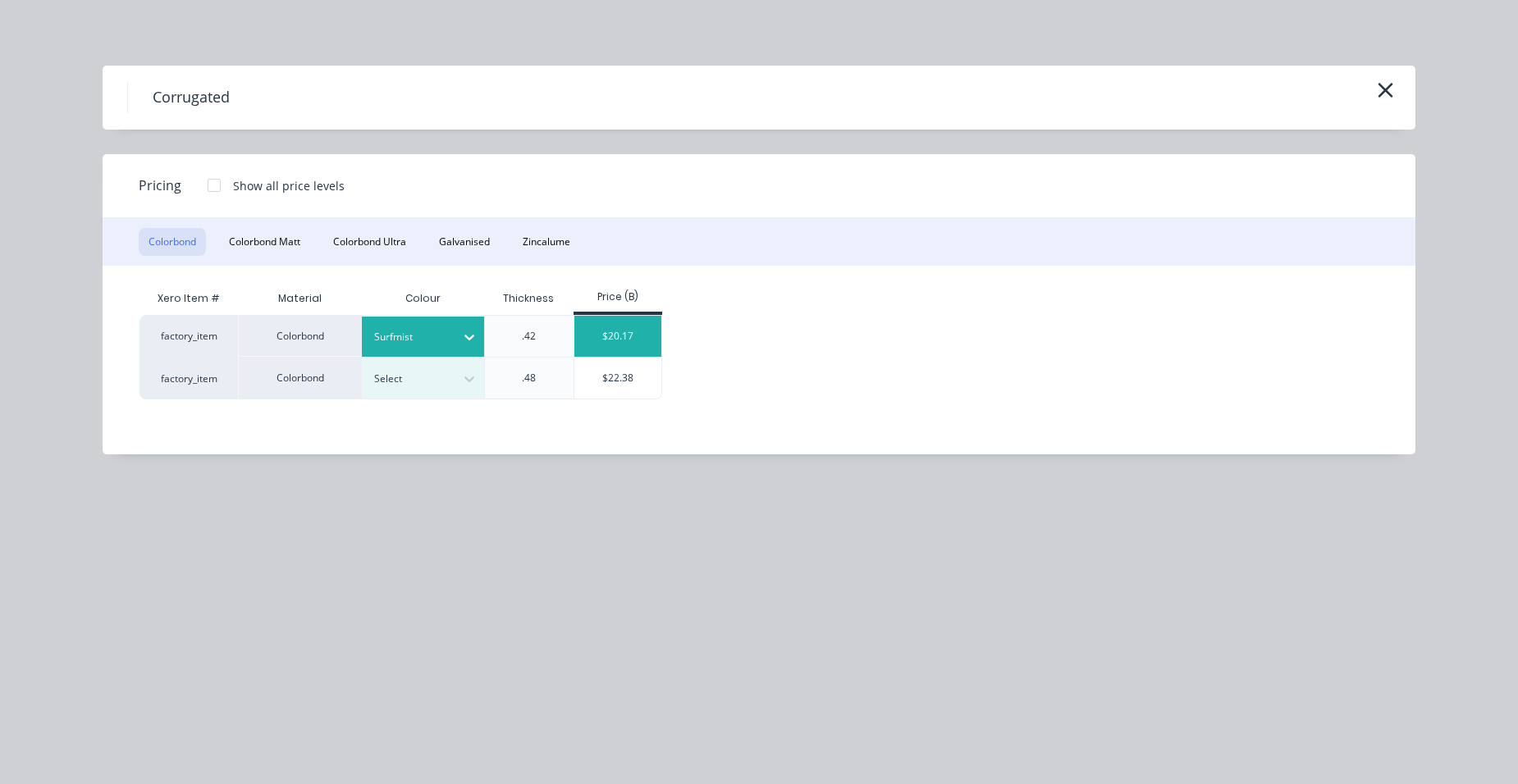
click at [605, 326] on div "$20.17" at bounding box center [618, 336] width 88 height 41
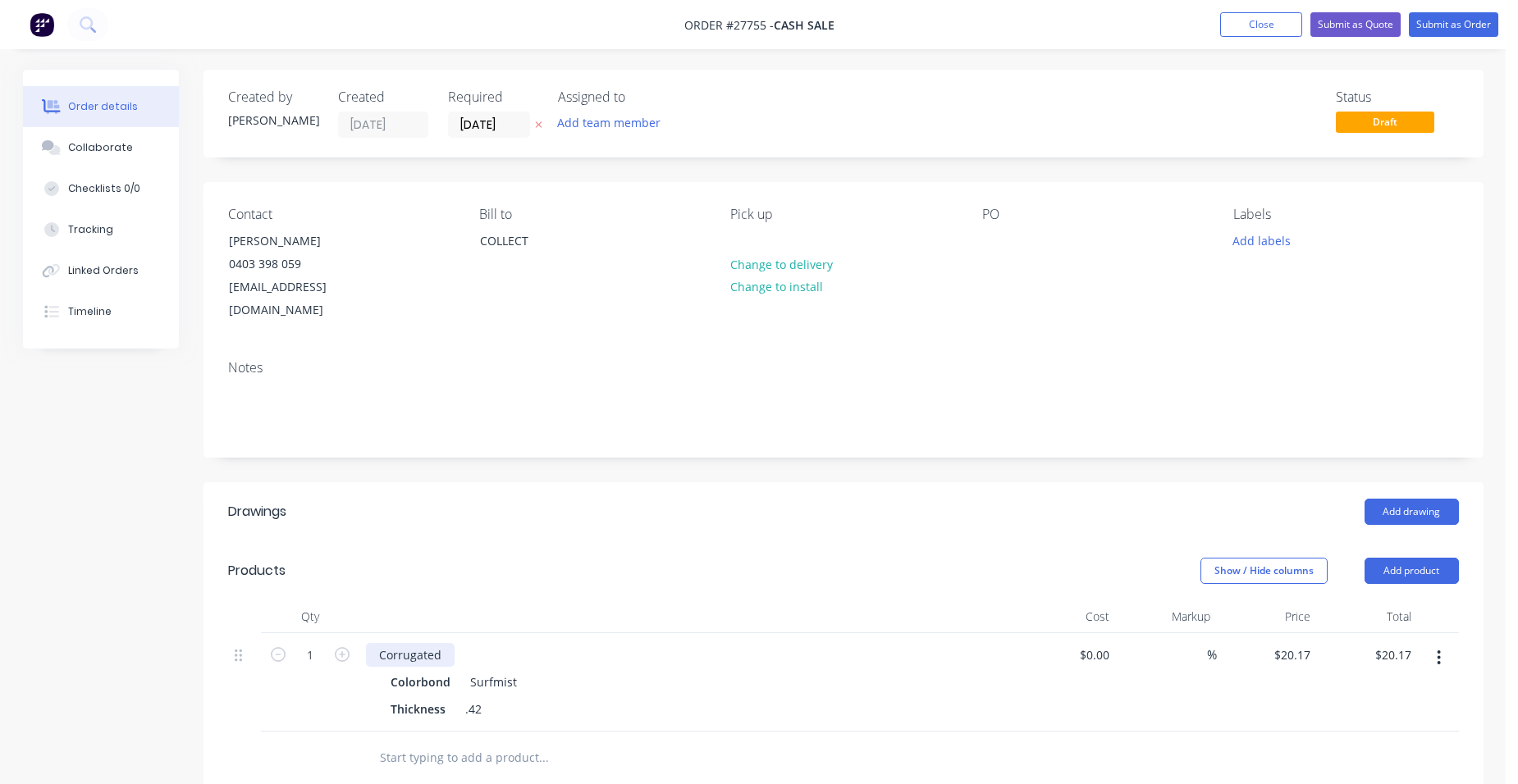
click at [445, 643] on div "Corrugated" at bounding box center [410, 655] width 89 height 24
drag, startPoint x: 314, startPoint y: 635, endPoint x: 314, endPoint y: 626, distance: 9.0
click at [314, 643] on input "1" at bounding box center [309, 656] width 42 height 25
type input "270.78"
type input "$5,461.63"
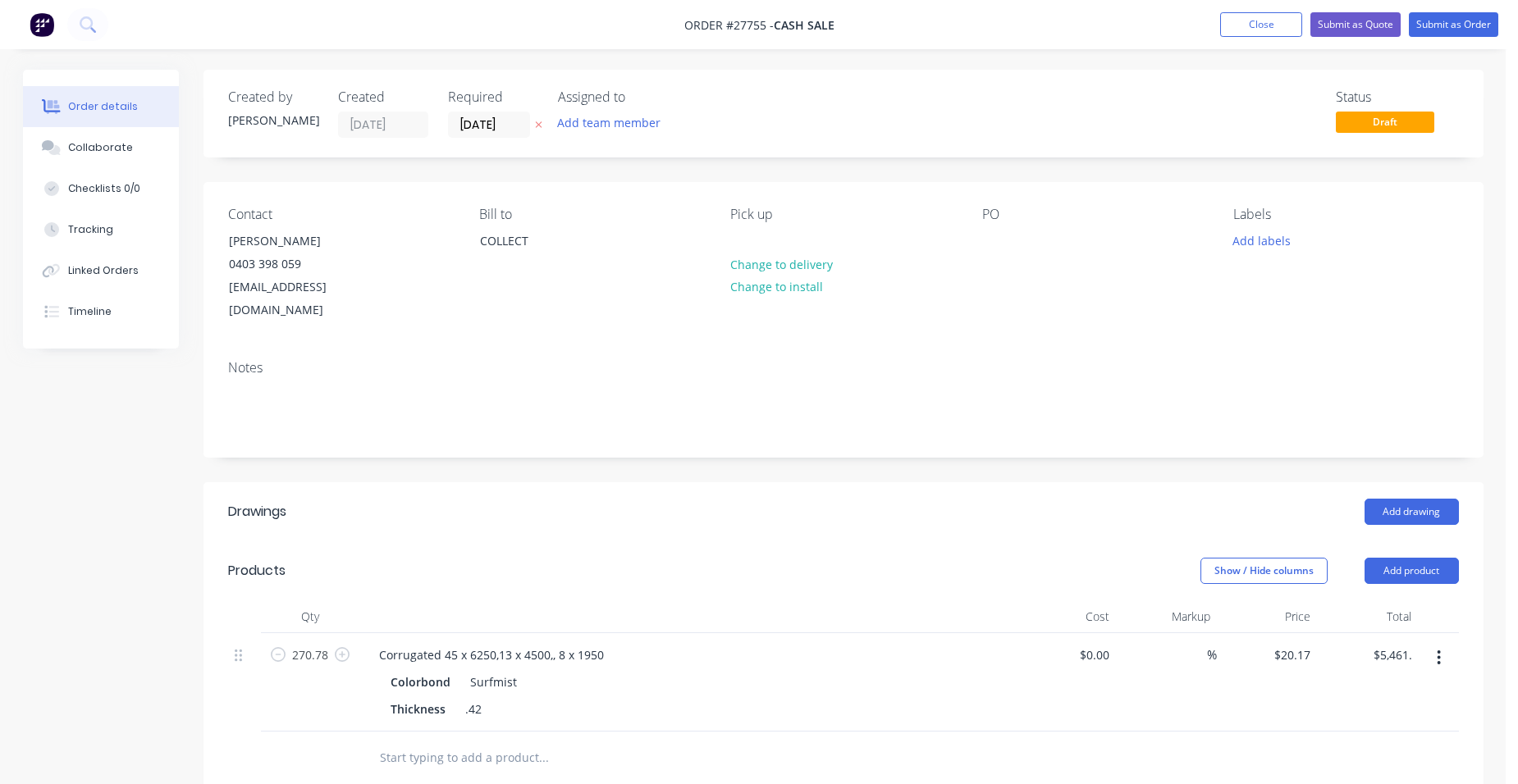
click at [716, 601] on div at bounding box center [688, 617] width 657 height 33
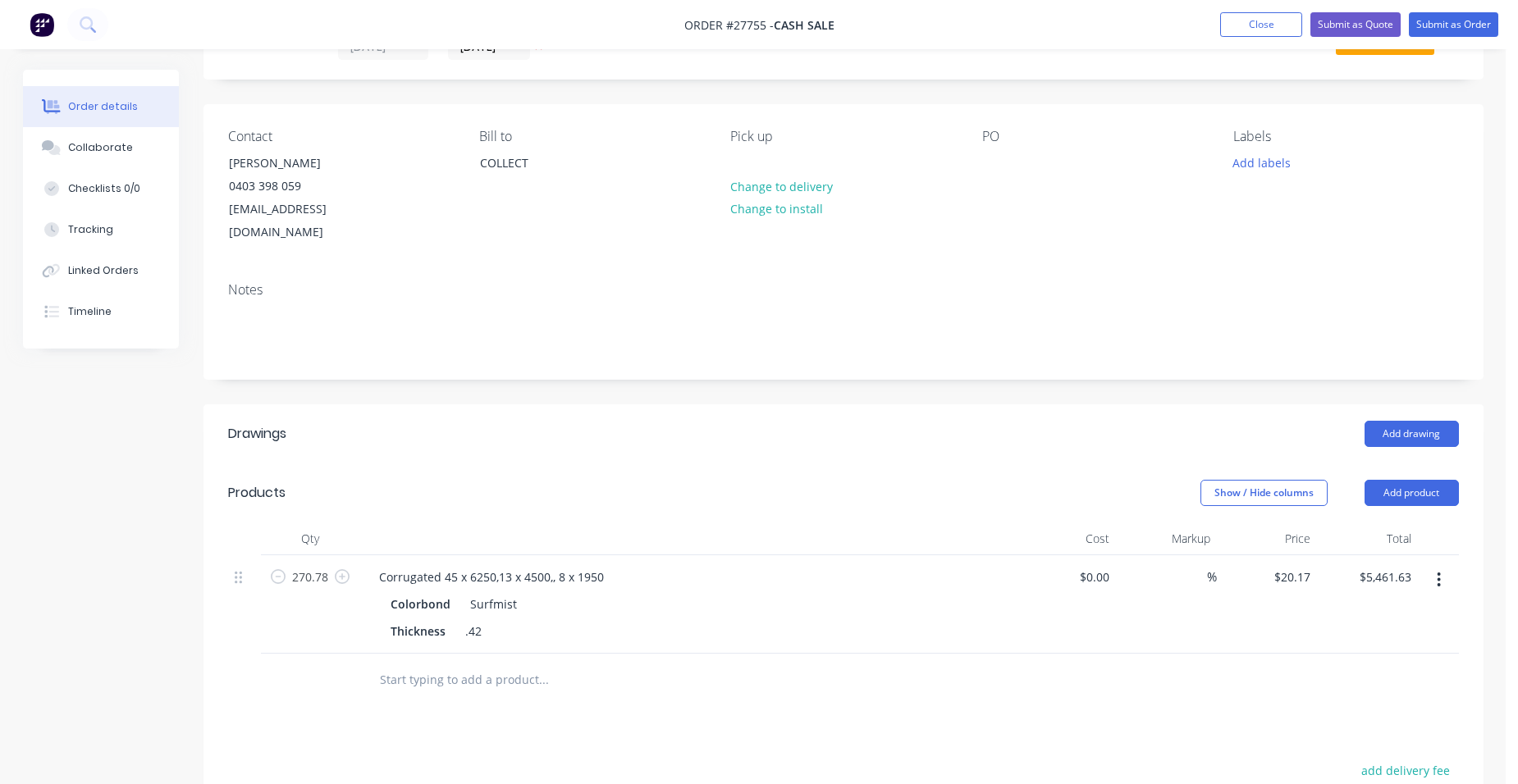
scroll to position [246, 0]
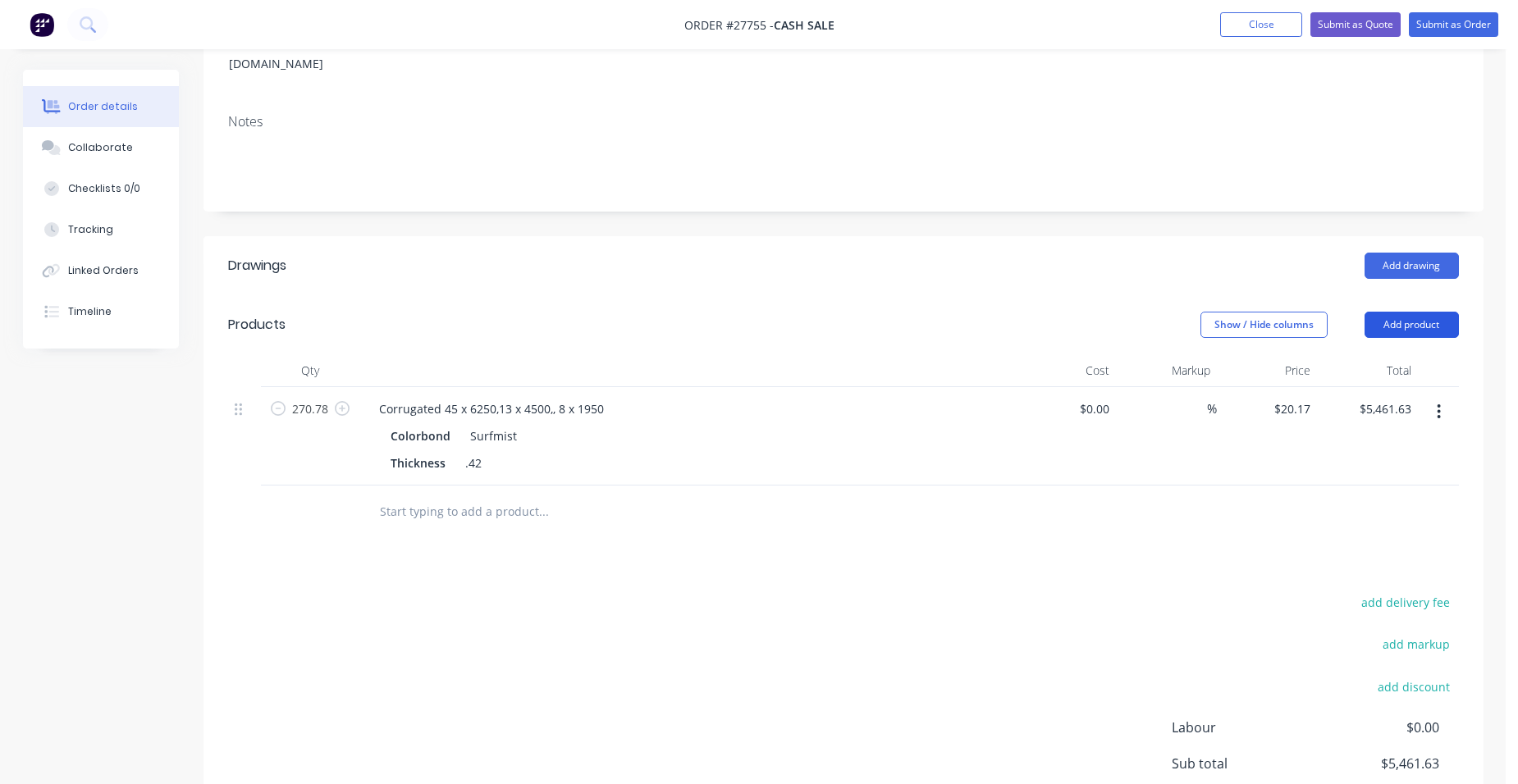
click at [1419, 312] on button "Add product" at bounding box center [1411, 325] width 94 height 26
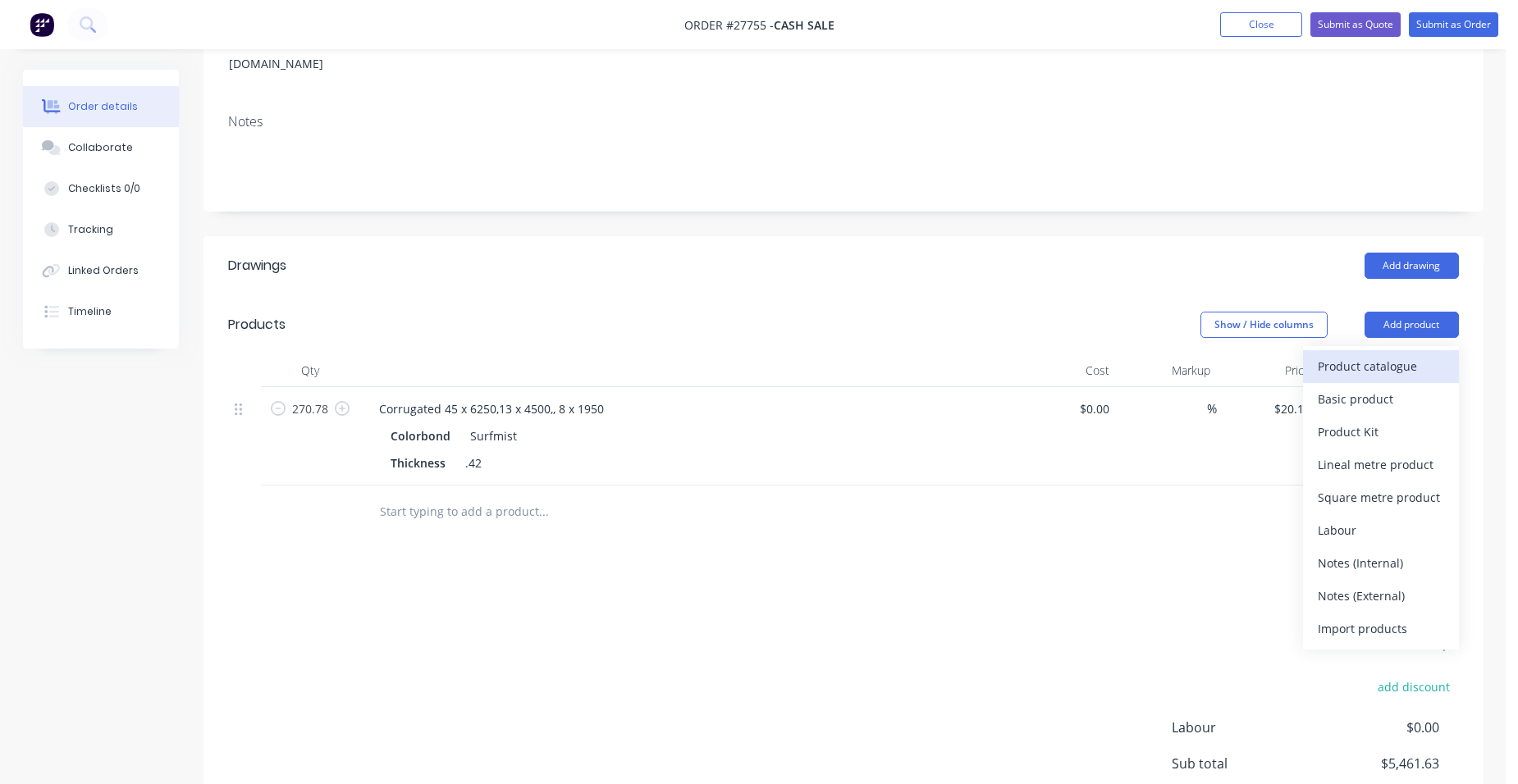
click at [1402, 355] on div "Product catalogue" at bounding box center [1381, 366] width 126 height 24
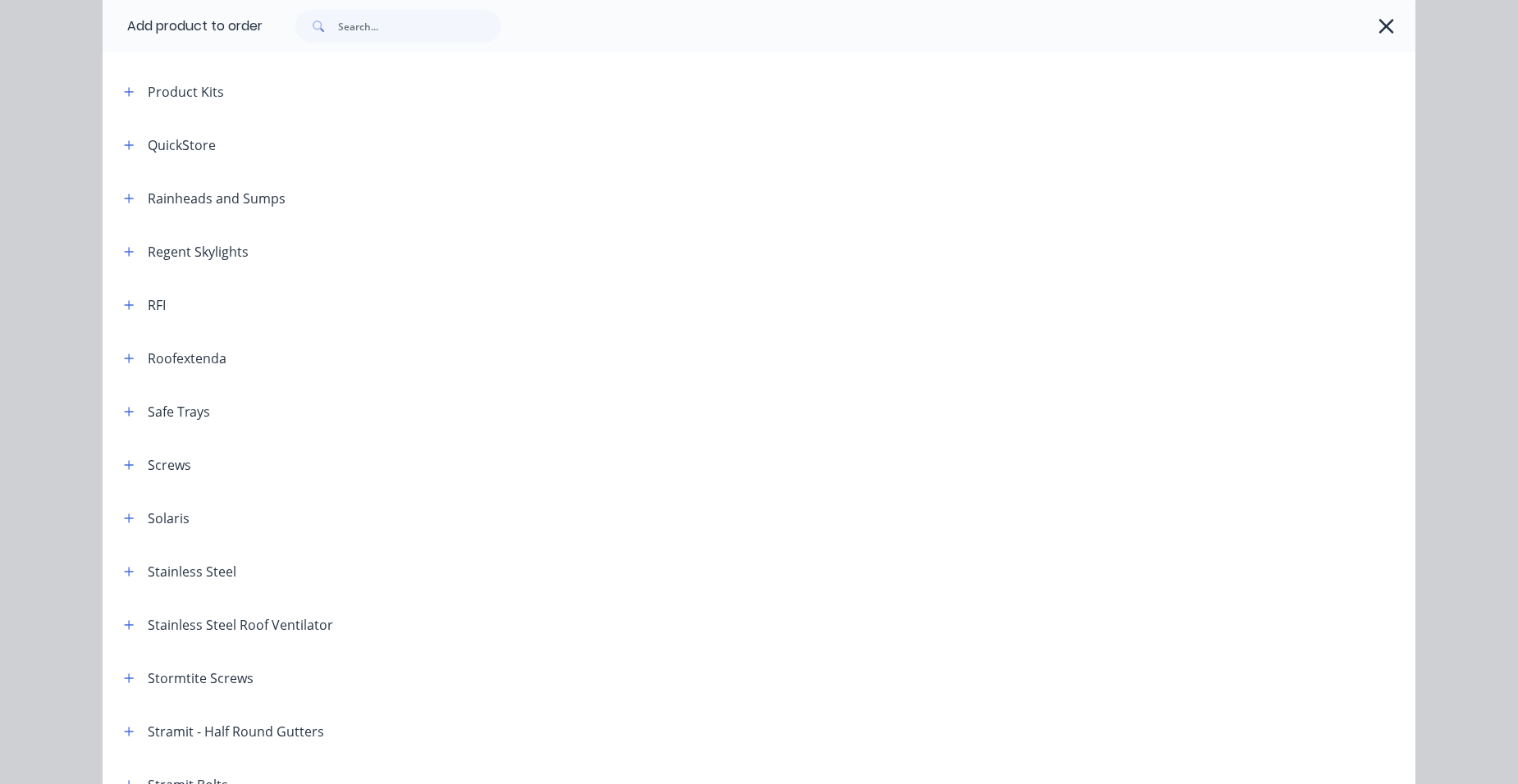
scroll to position [2051, 0]
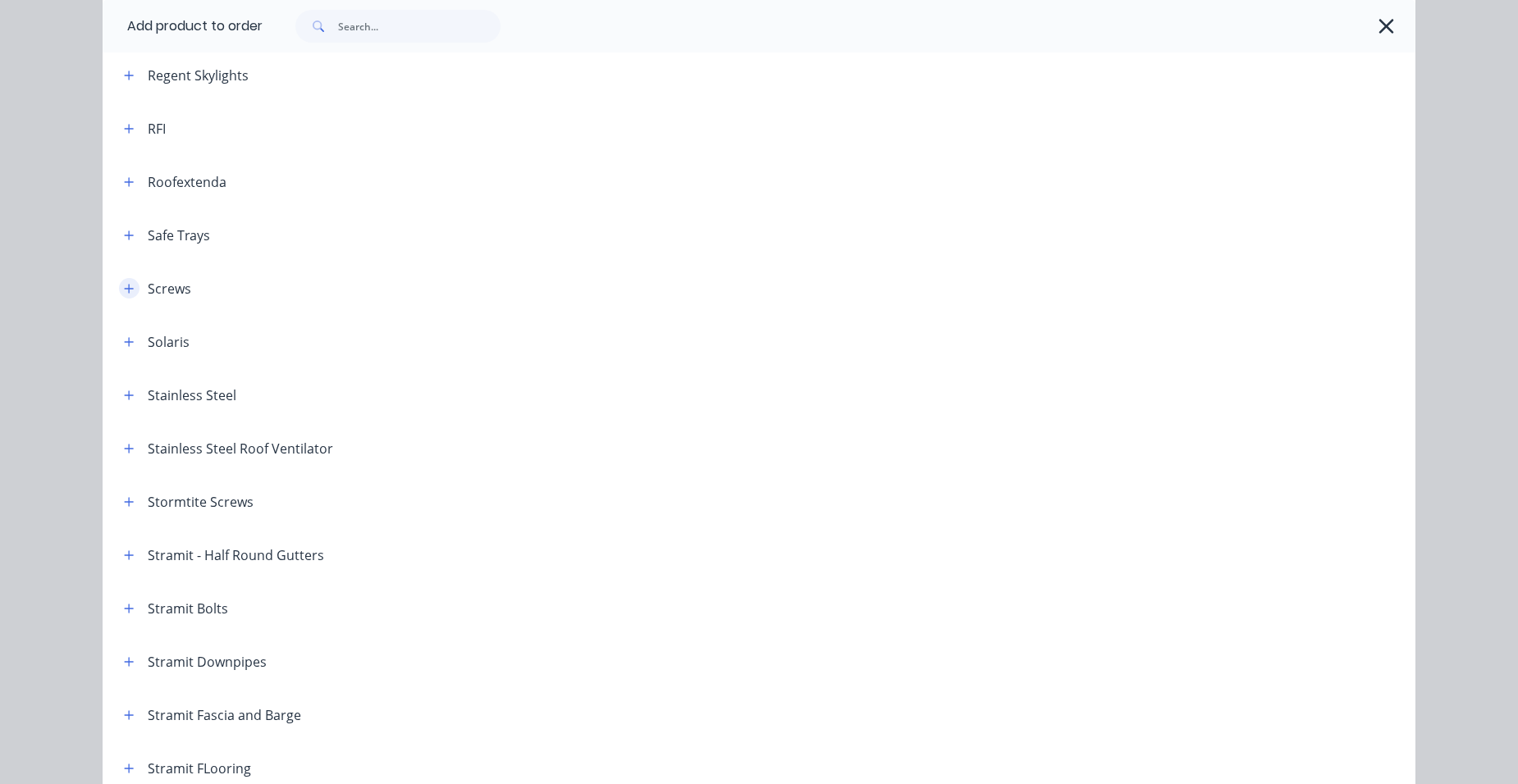
click at [125, 289] on icon "button" at bounding box center [129, 289] width 9 height 9
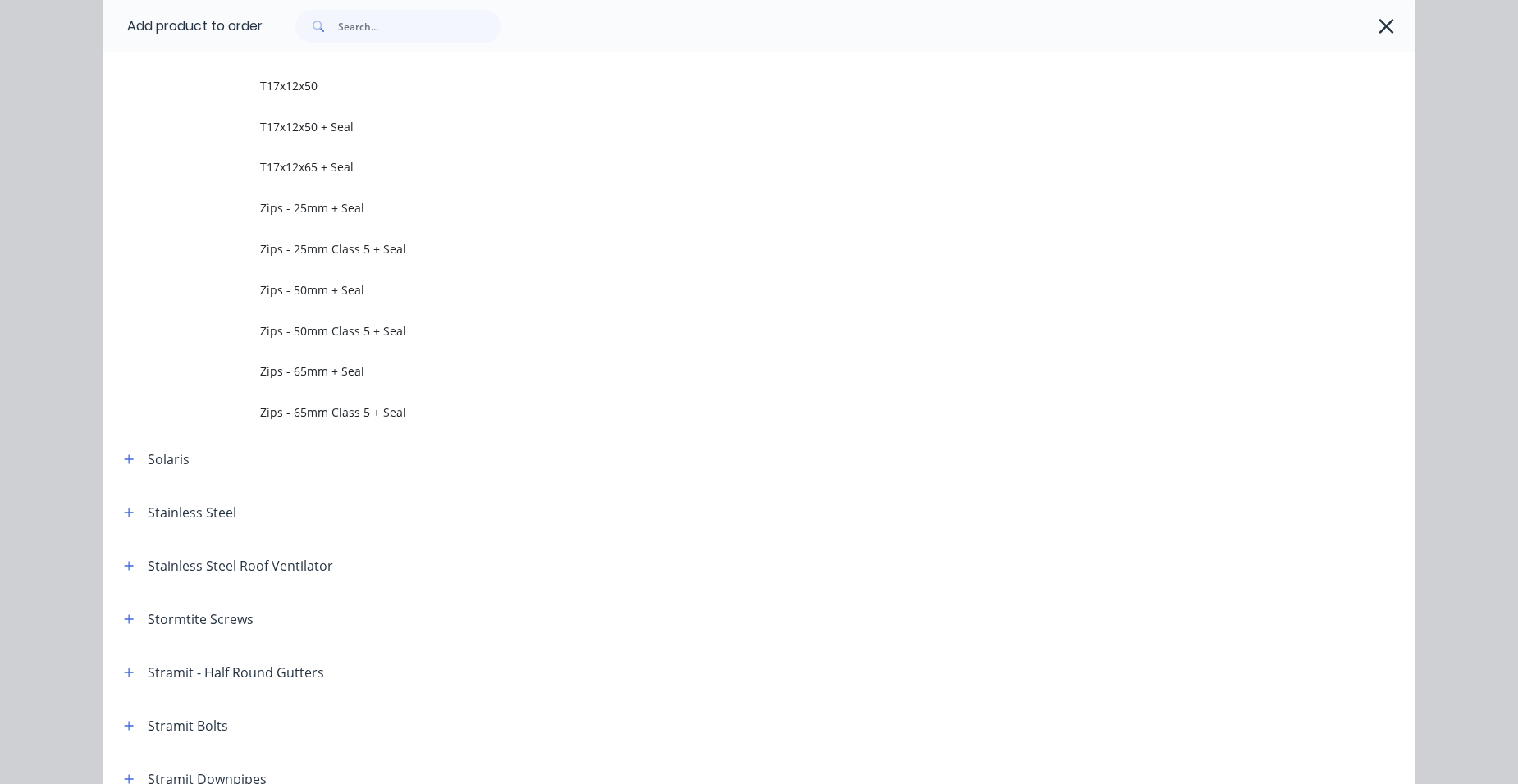
scroll to position [3528, 0]
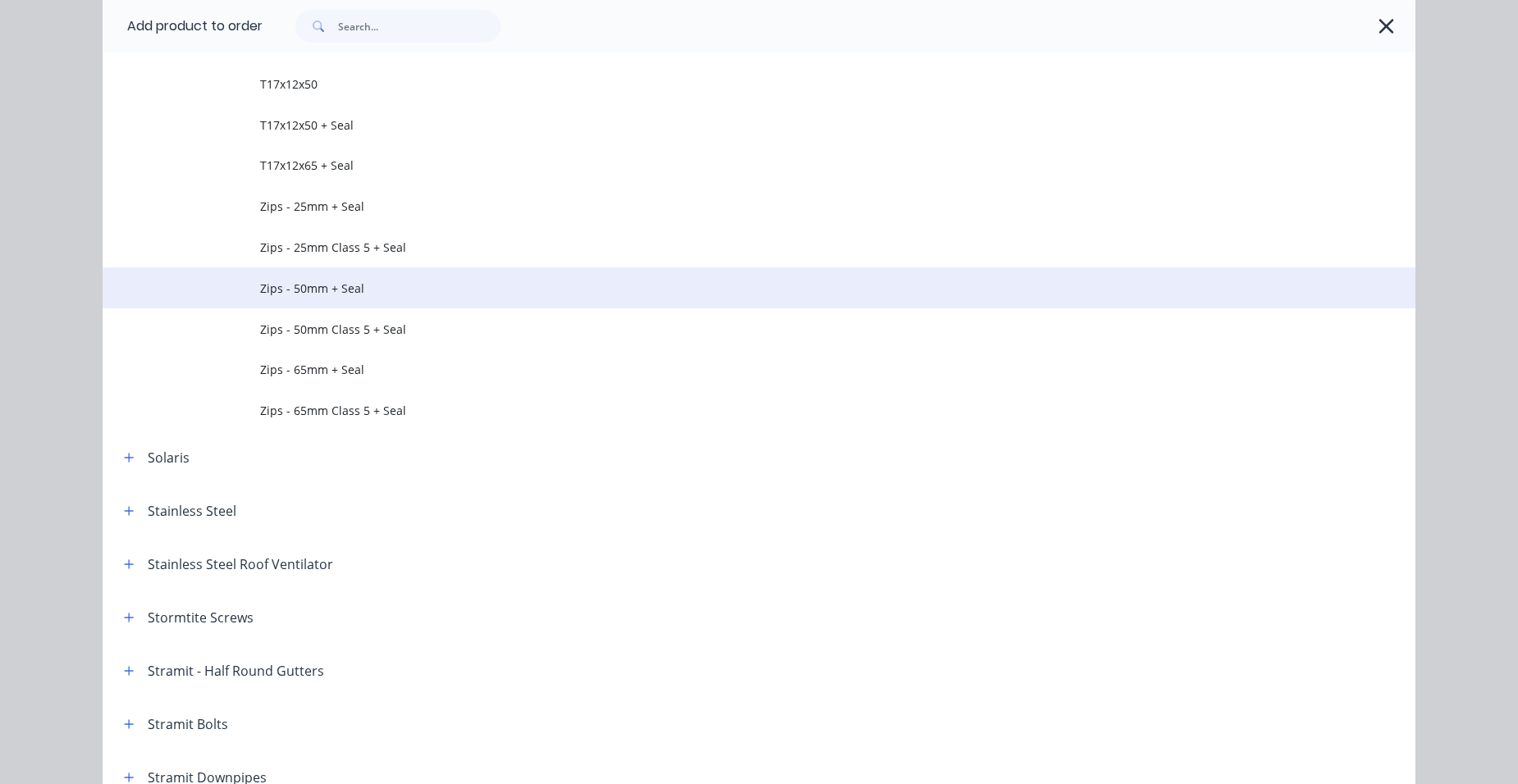
click at [388, 292] on span "Zips - 50mm + Seal" at bounding box center [722, 289] width 924 height 17
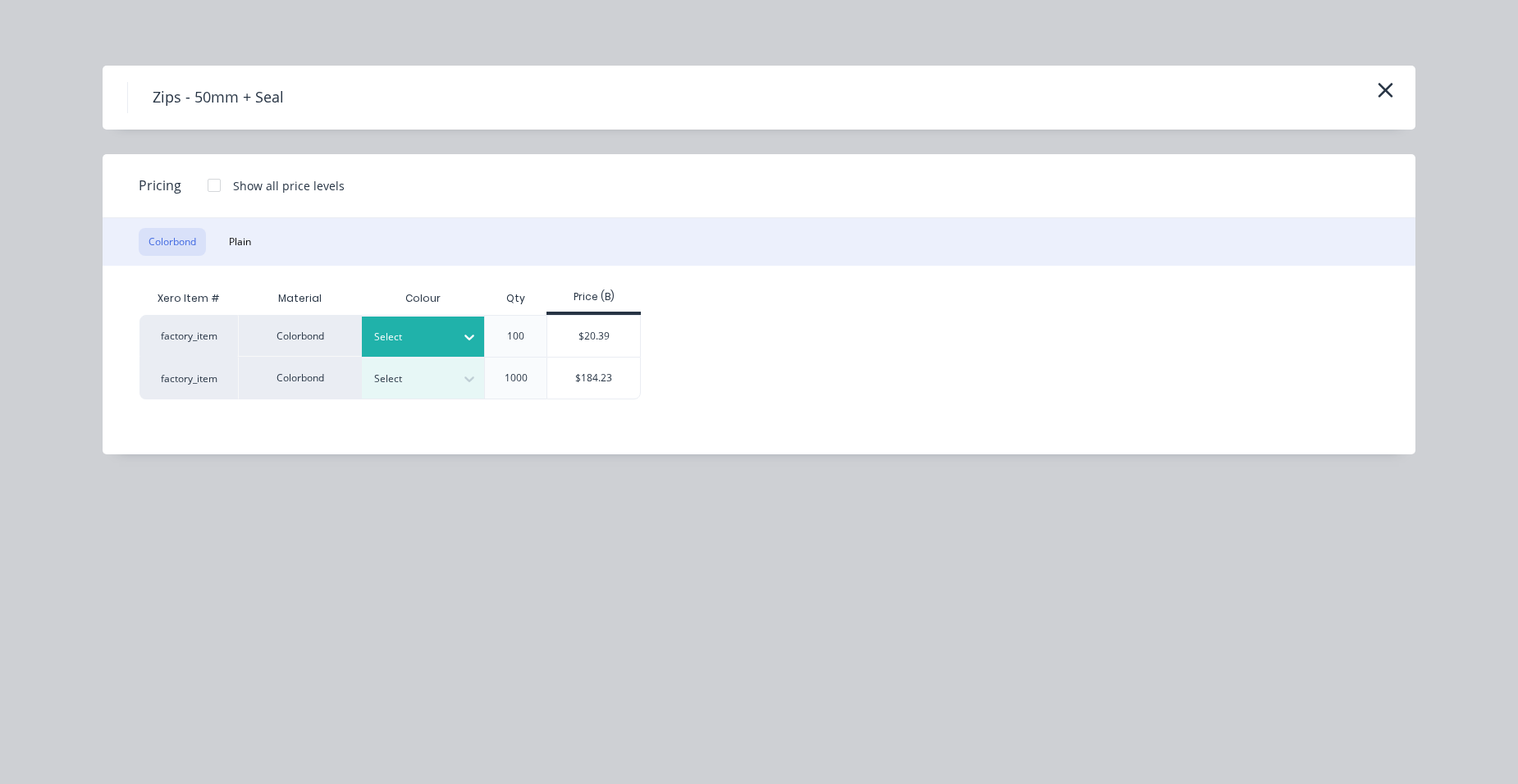
click at [382, 342] on div at bounding box center [411, 337] width 74 height 18
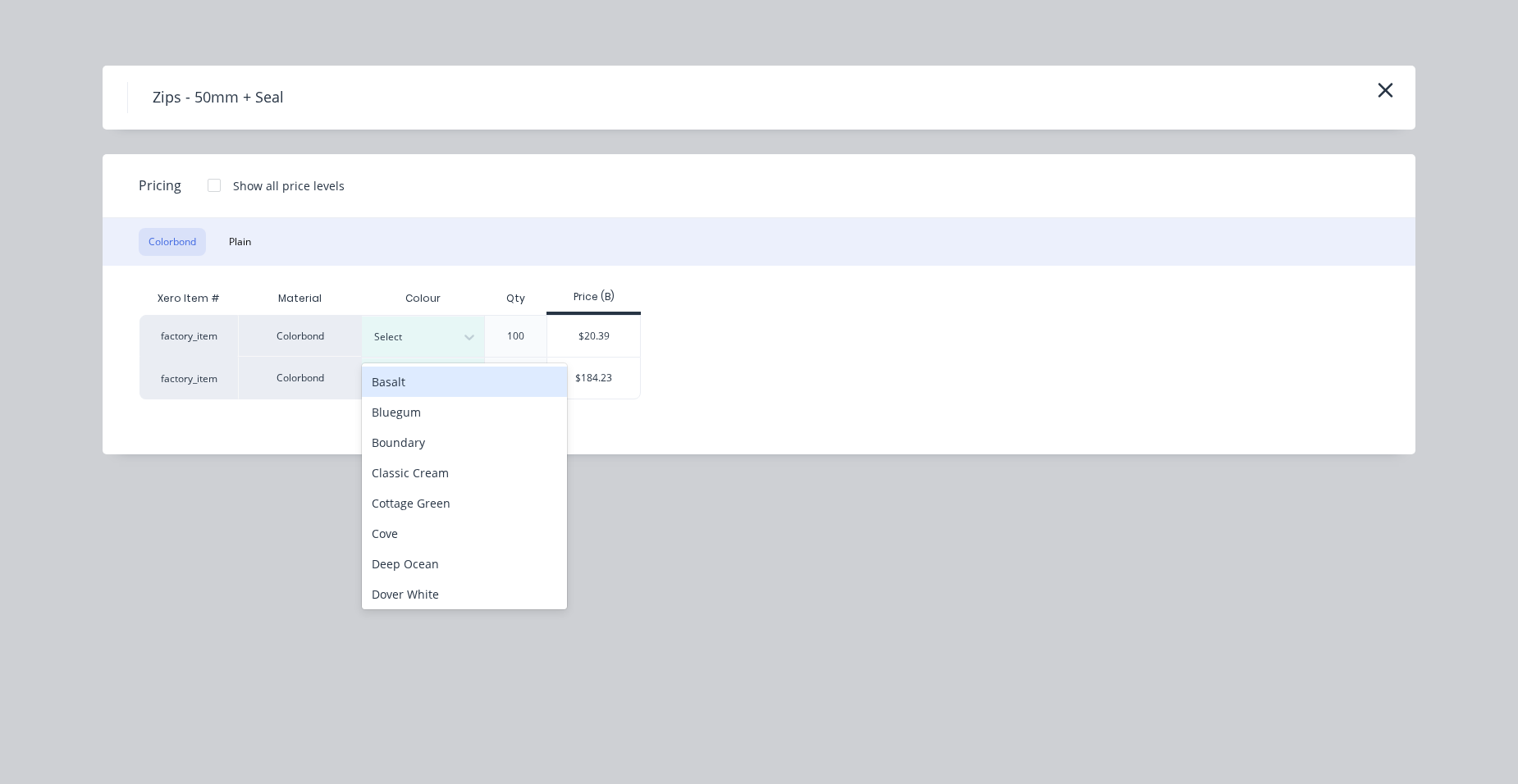
click at [633, 413] on div "Xero Item # Material Colour Qty Price (B) factory_item Colorbond 32 results ava…" at bounding box center [747, 348] width 1289 height 164
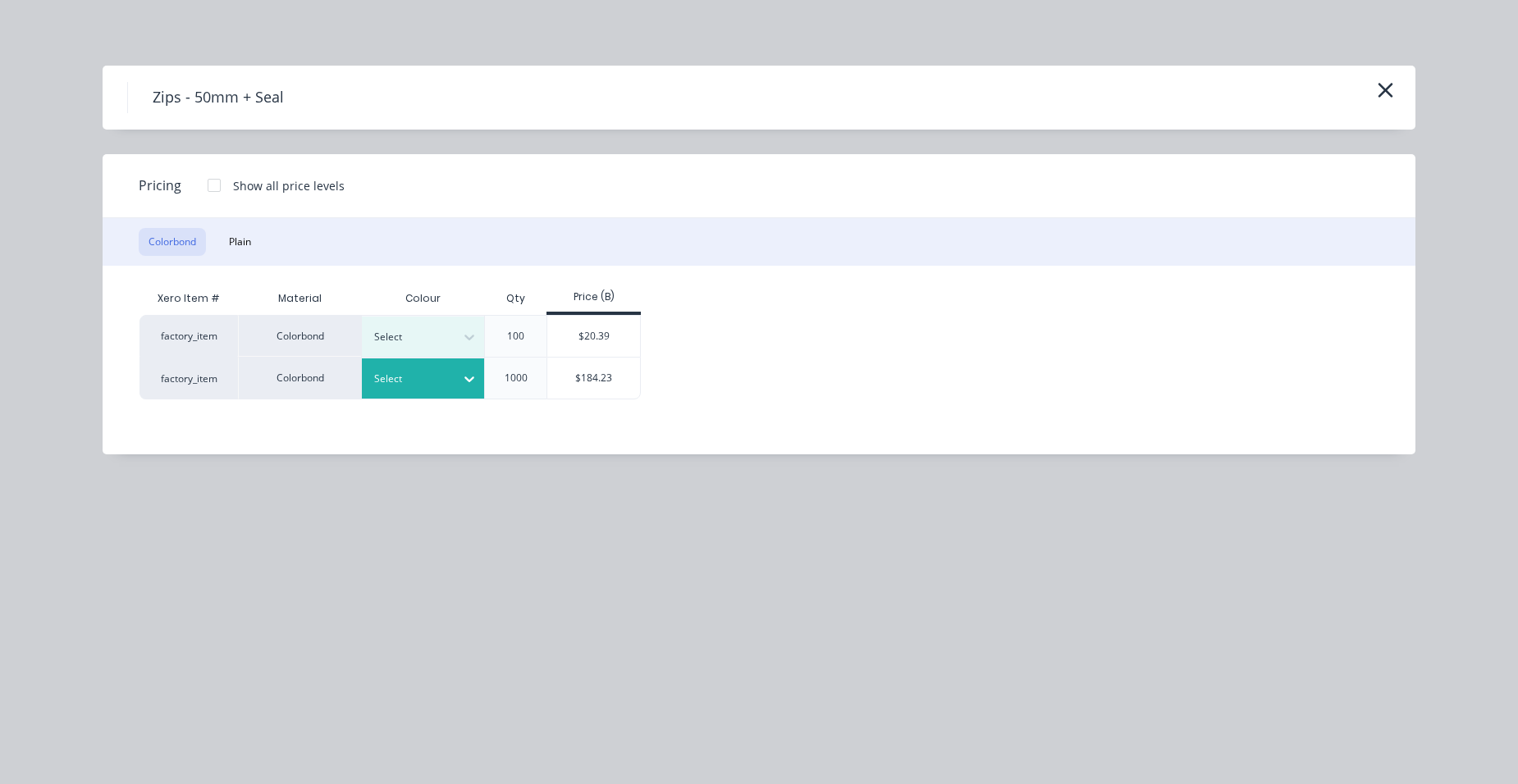
click at [412, 392] on div "Select" at bounding box center [424, 378] width 123 height 41
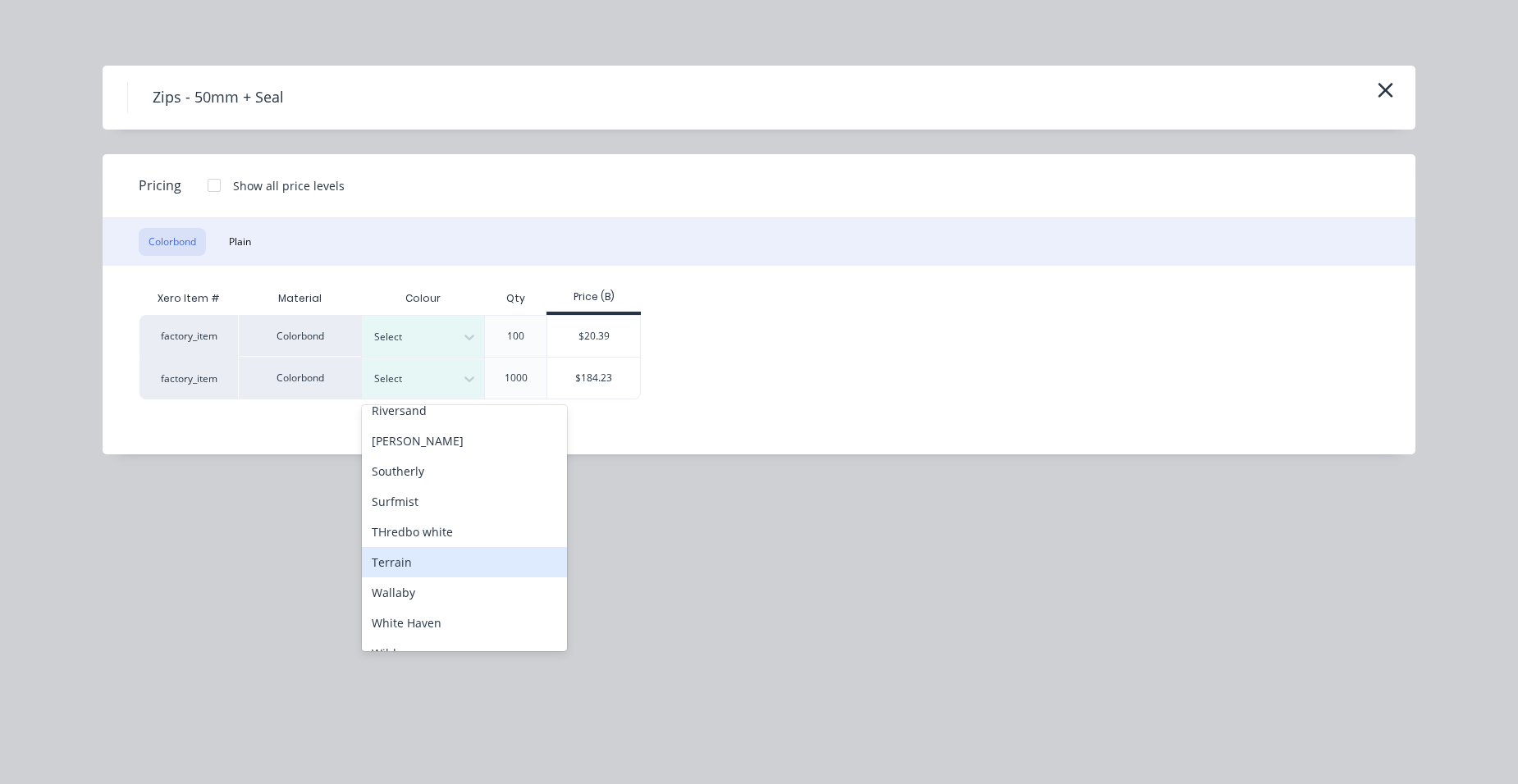
scroll to position [657, 0]
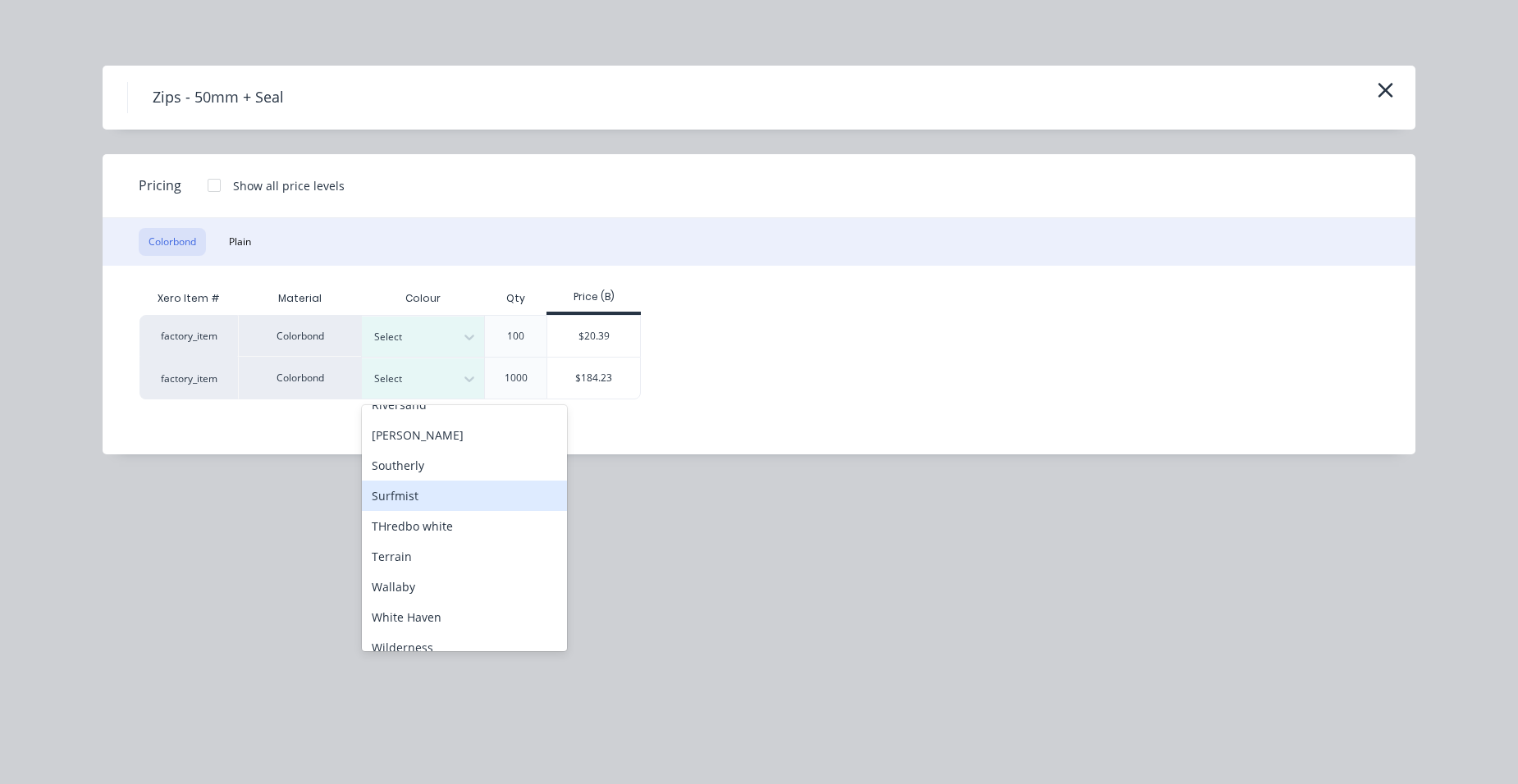
click at [435, 487] on div "Surfmist" at bounding box center [464, 496] width 205 height 30
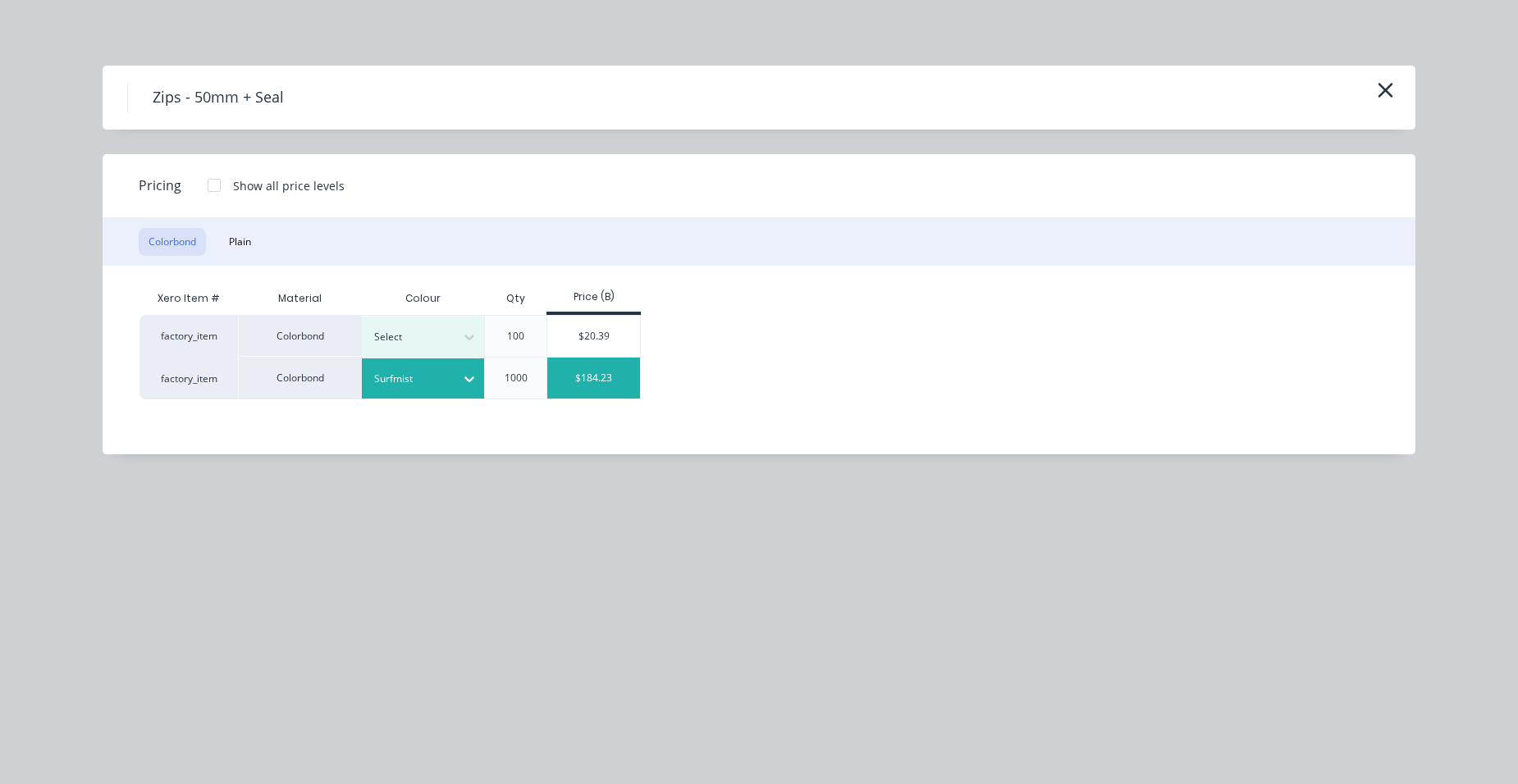
click at [587, 380] on div "$184.23" at bounding box center [593, 377] width 92 height 41
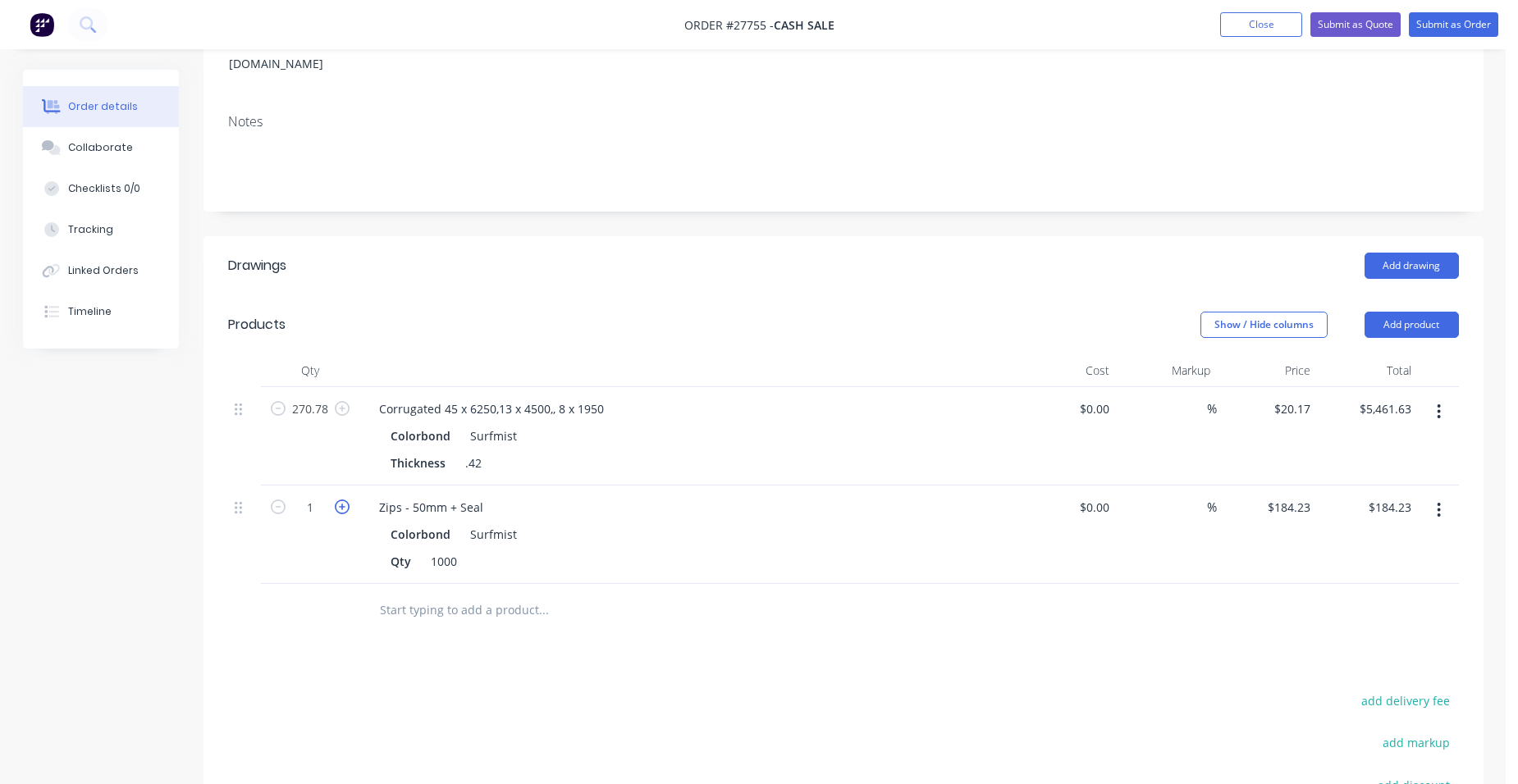
click at [338, 500] on icon "button" at bounding box center [342, 508] width 15 height 15
type input "2"
type input "$368.46"
click at [1433, 495] on button "button" at bounding box center [1439, 509] width 39 height 29
click at [1397, 575] on div "Duplicate" at bounding box center [1381, 586] width 126 height 24
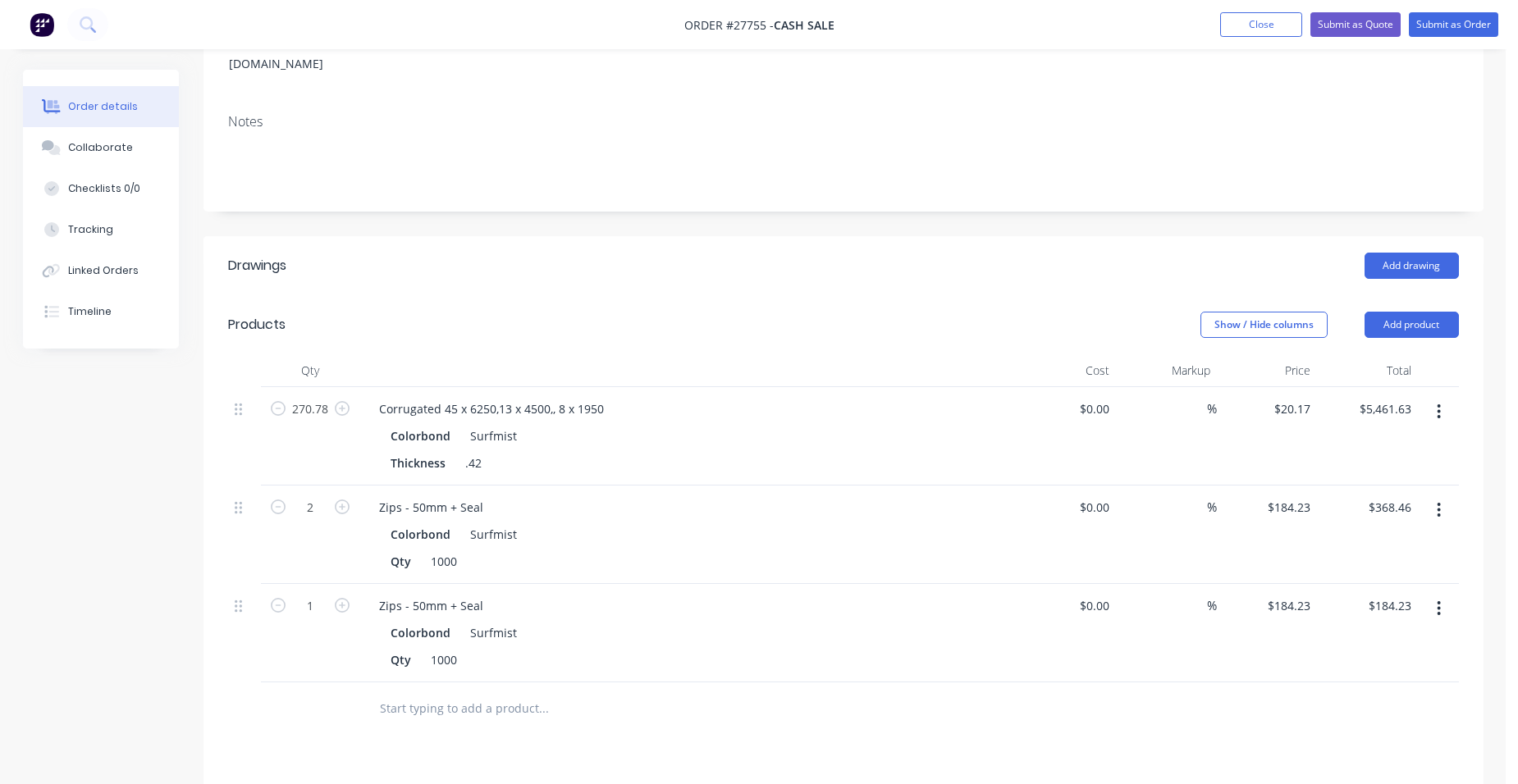
click at [1436, 594] on button "button" at bounding box center [1439, 609] width 39 height 29
click at [1376, 640] on div "Edit" at bounding box center [1381, 651] width 126 height 24
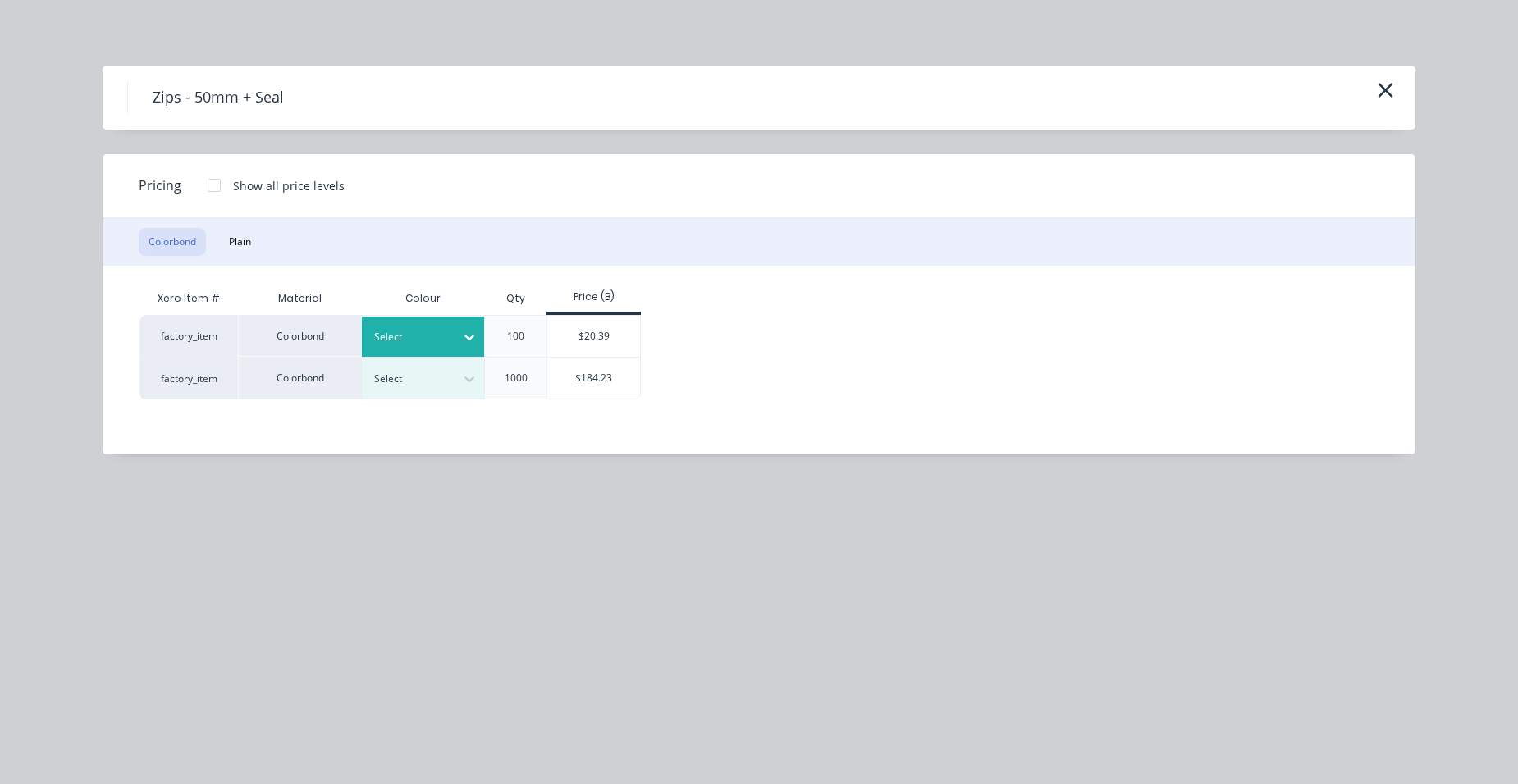
click at [414, 335] on div at bounding box center [411, 337] width 74 height 18
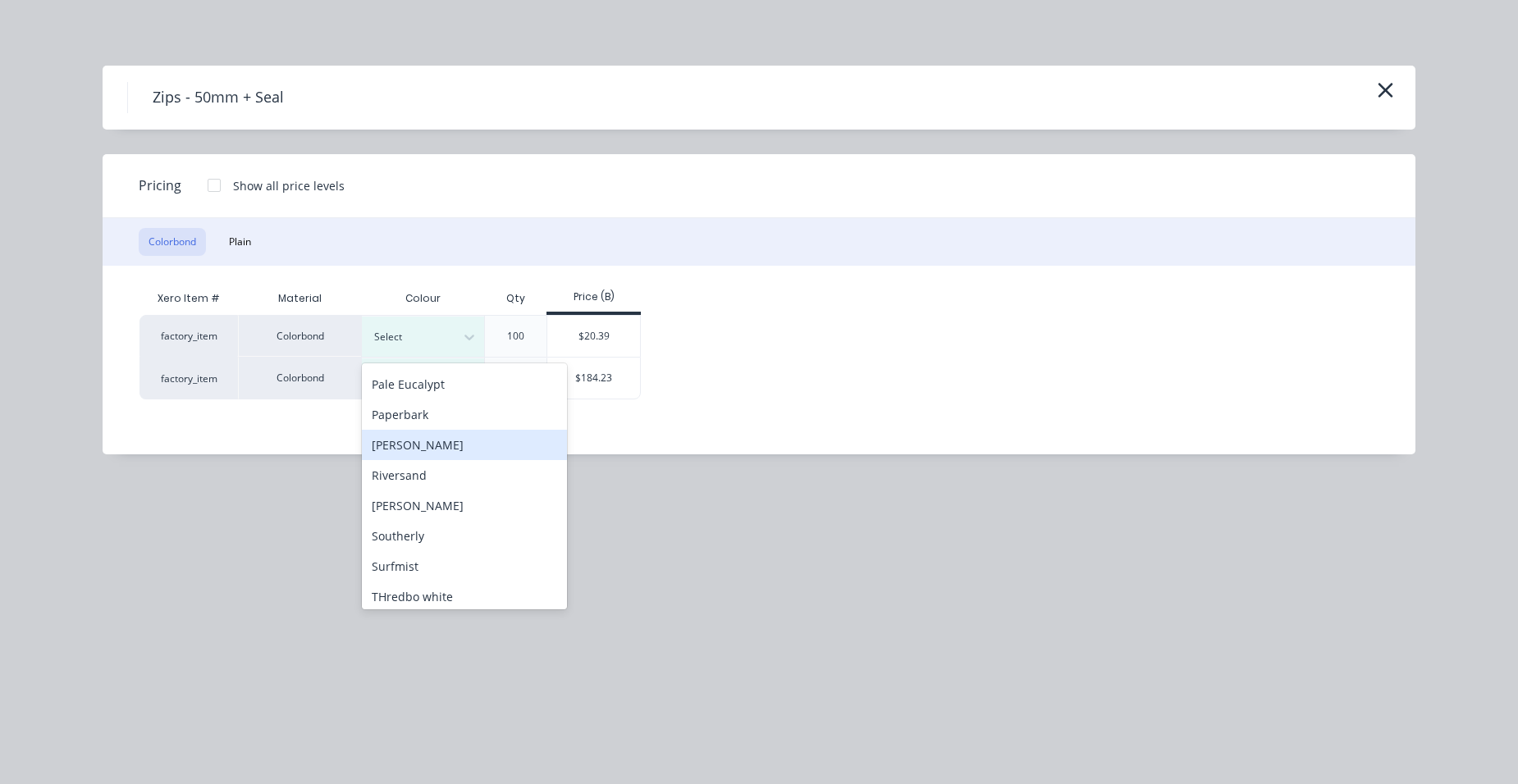
scroll to position [574, 0]
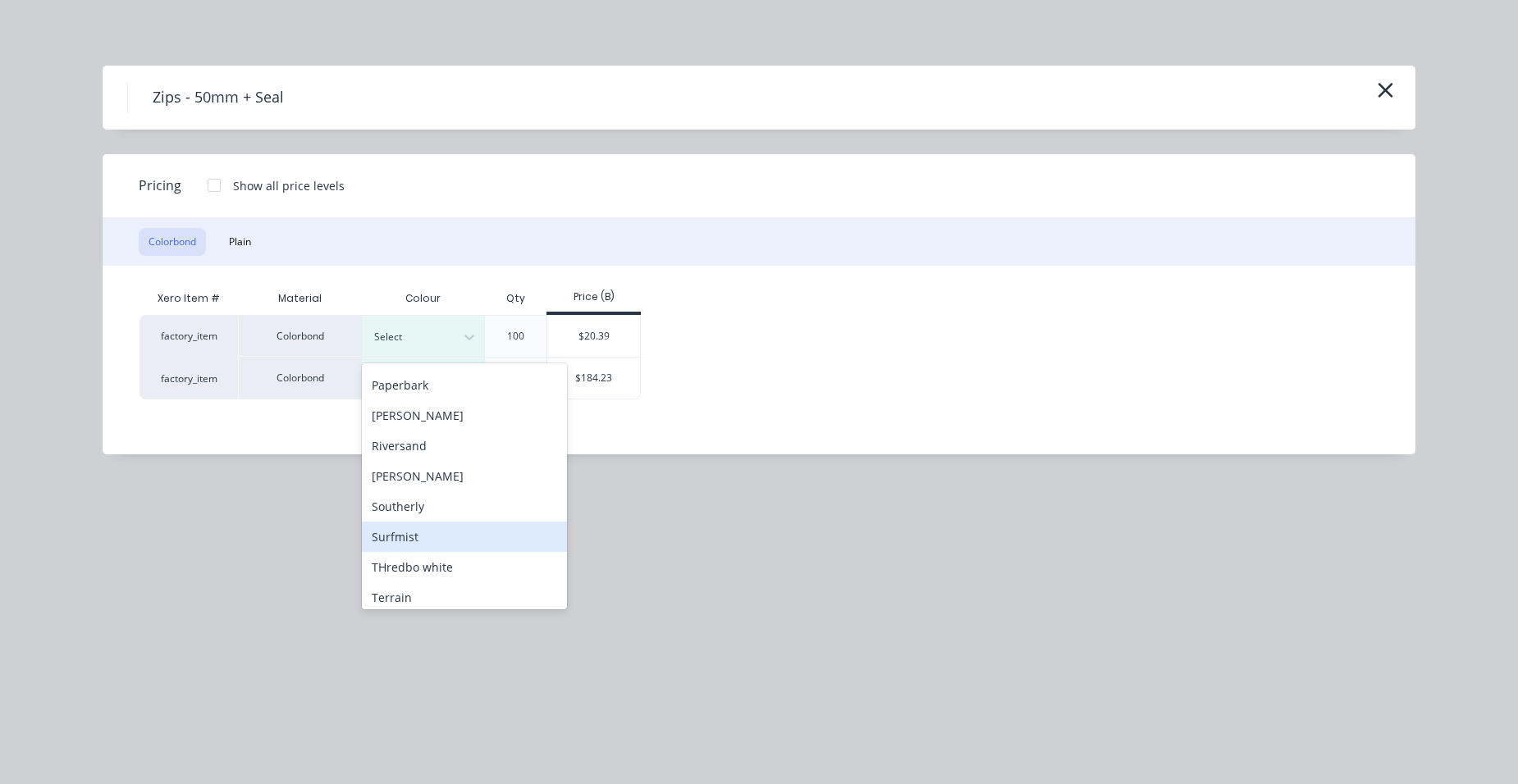
drag, startPoint x: 442, startPoint y: 534, endPoint x: 446, endPoint y: 516, distance: 18.4
click at [443, 534] on div "Surfmist" at bounding box center [464, 537] width 205 height 30
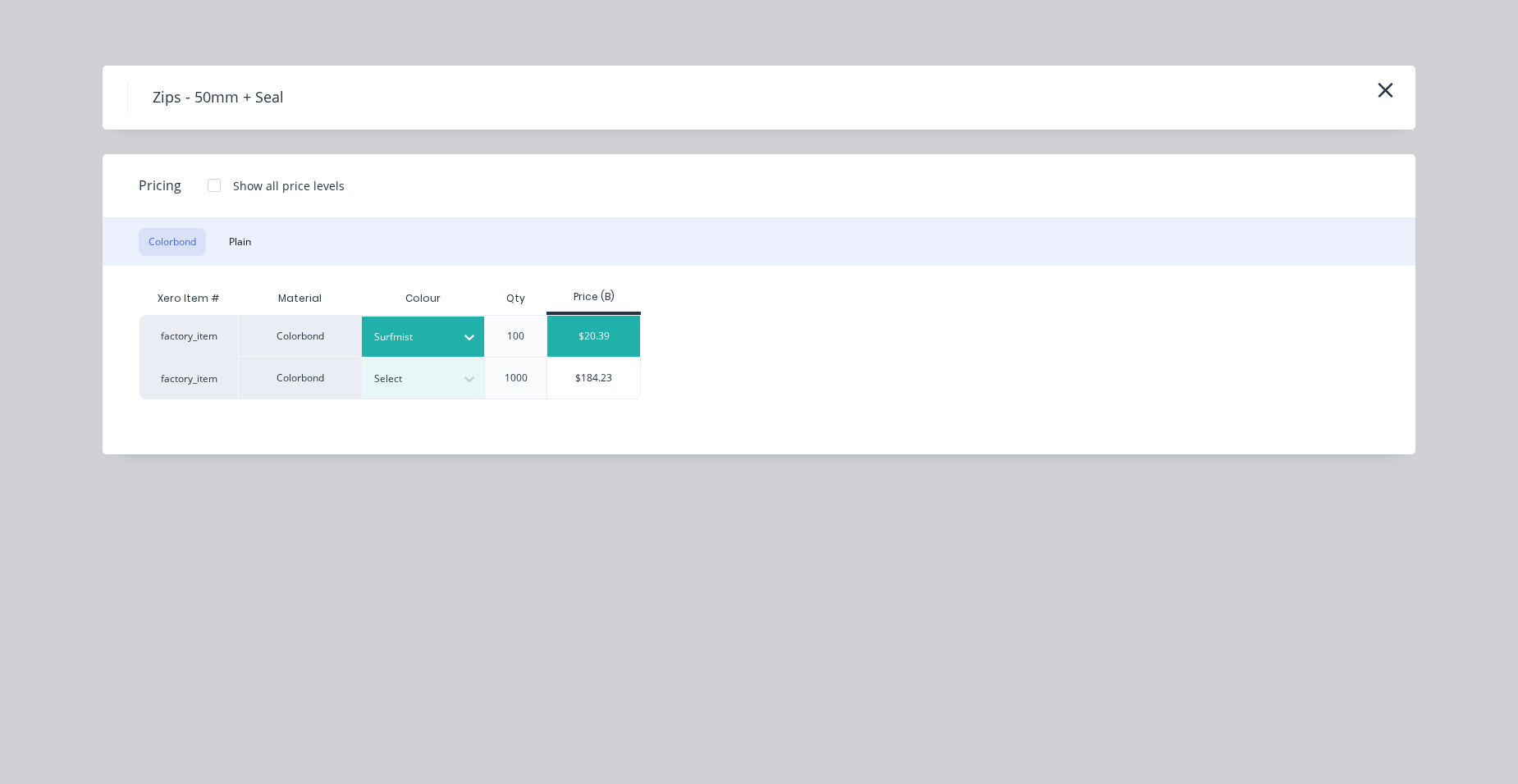
click at [559, 318] on div "$20.39" at bounding box center [593, 336] width 92 height 41
type input "$20.39"
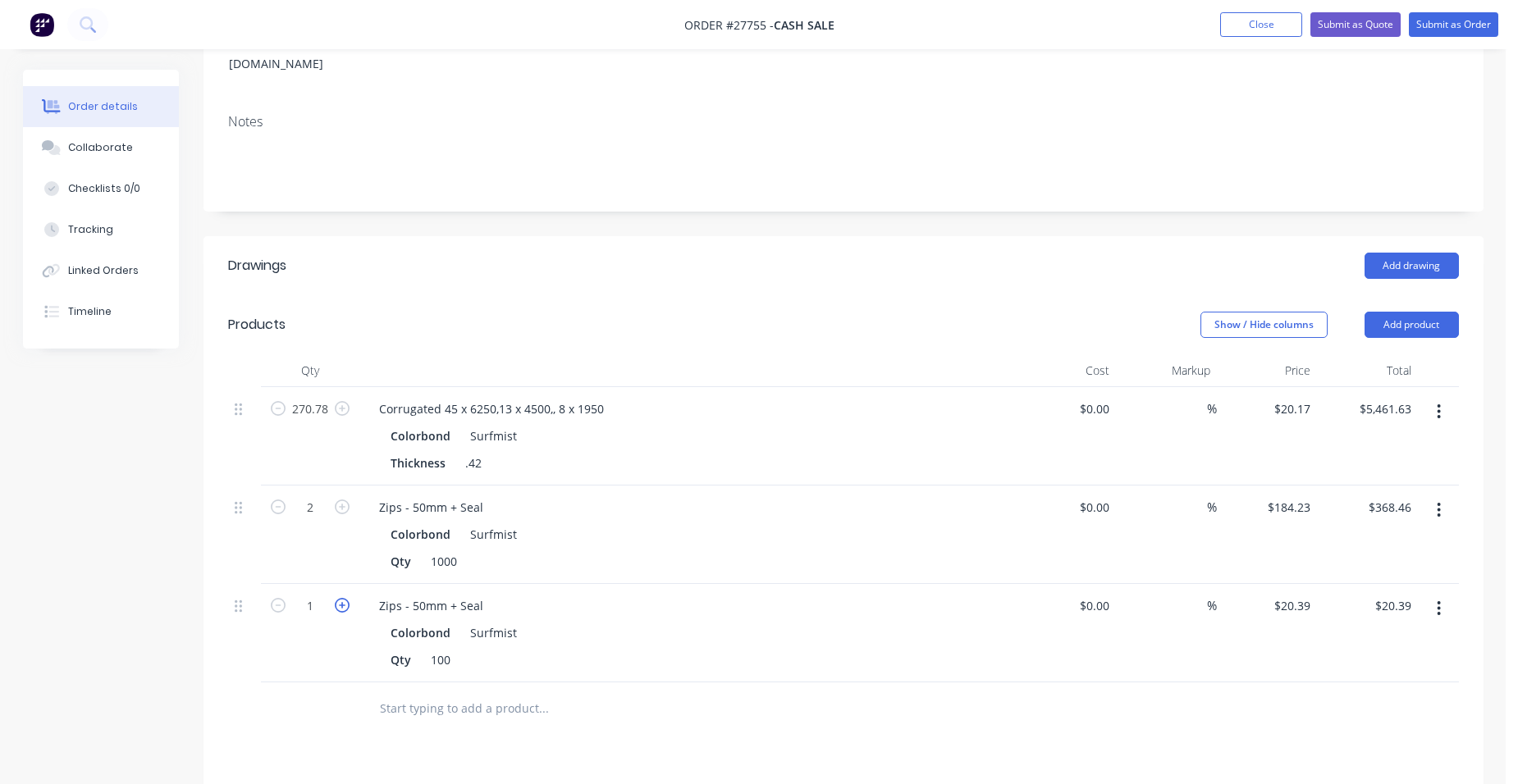
click at [342, 598] on icon "button" at bounding box center [342, 606] width 15 height 15
type input "2"
type input "$40.78"
click at [341, 598] on icon "button" at bounding box center [342, 606] width 15 height 15
type input "3"
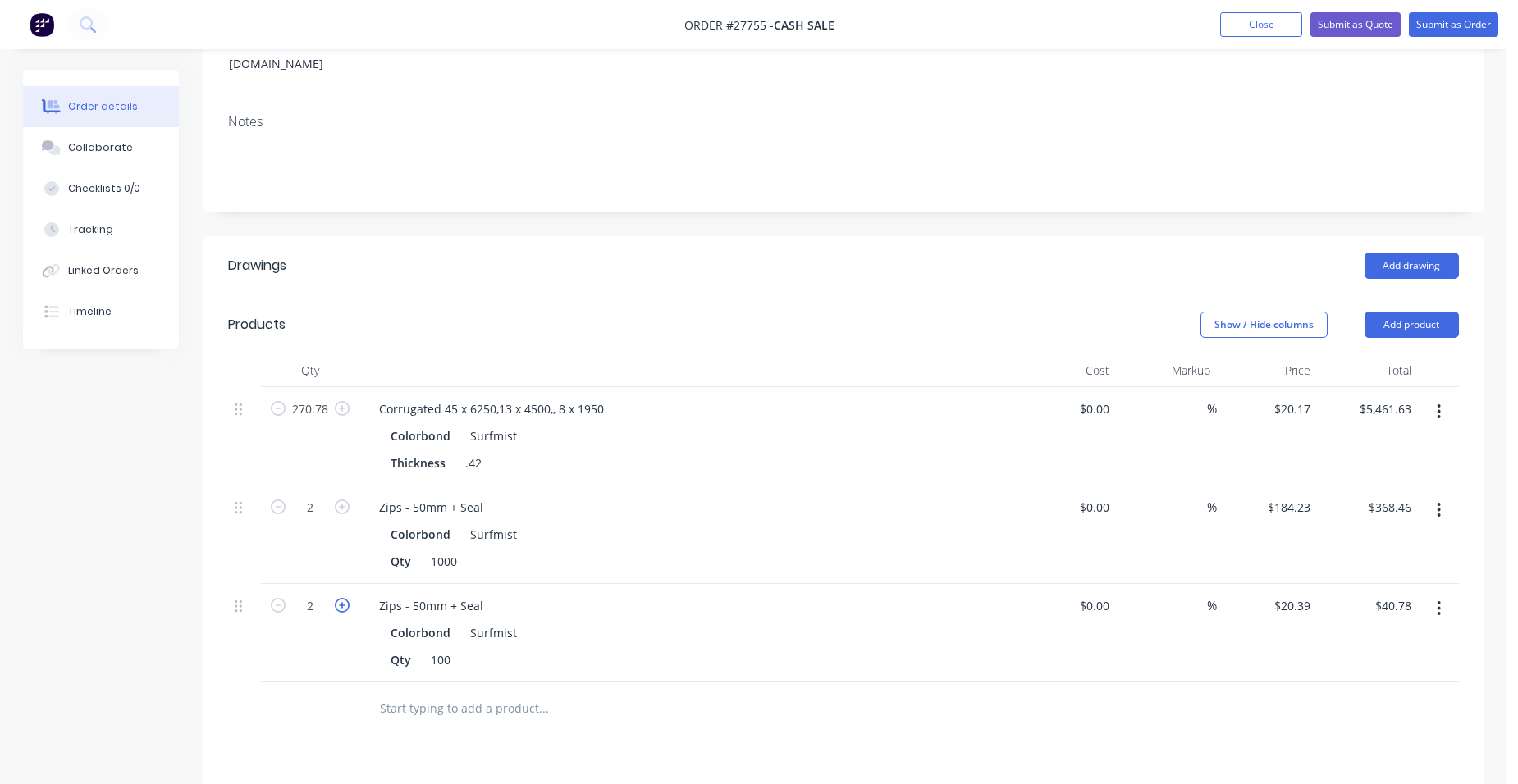
type input "$61.17"
click at [1446, 312] on button "Add product" at bounding box center [1411, 325] width 94 height 26
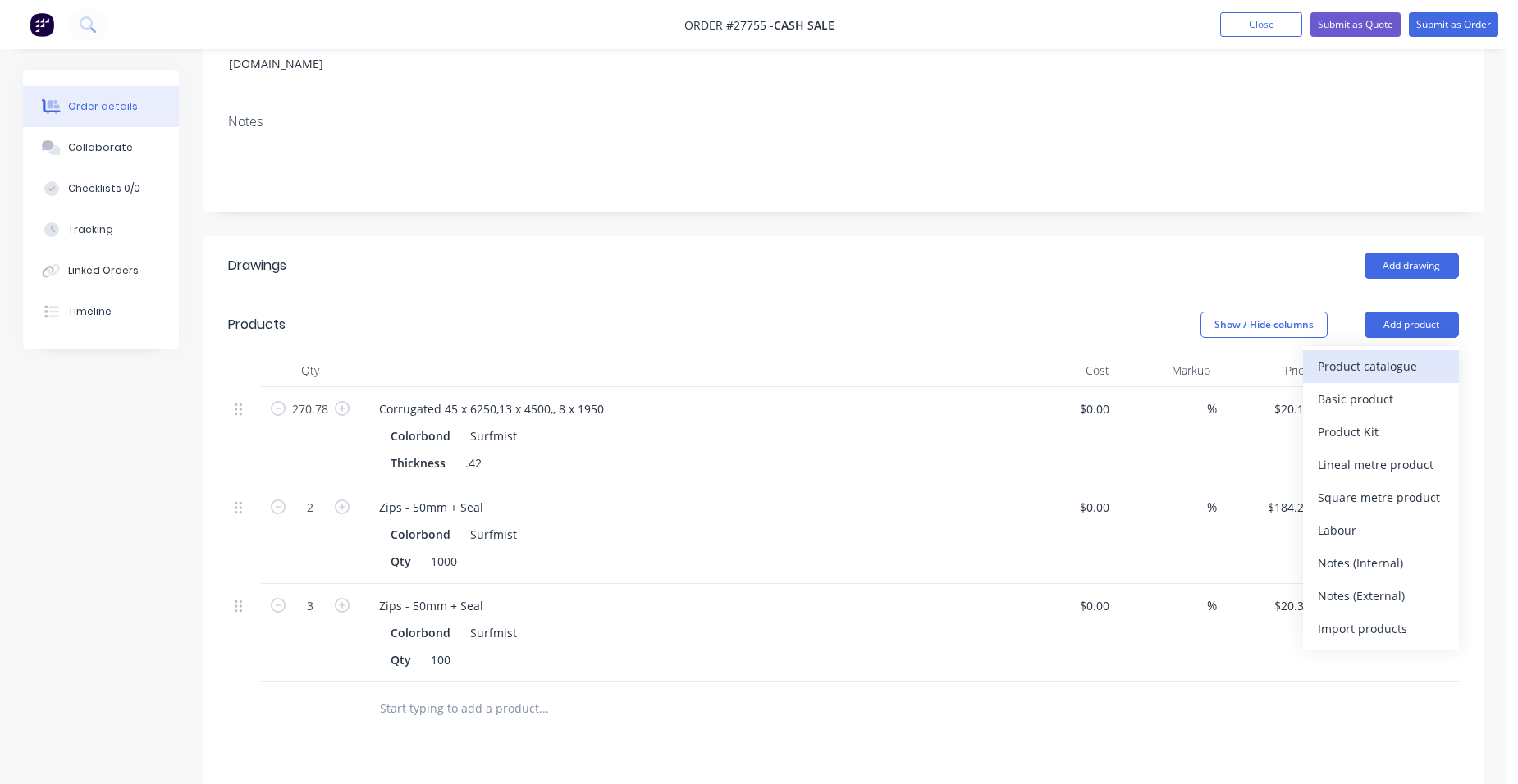
click at [1408, 355] on div "Product catalogue" at bounding box center [1381, 366] width 126 height 24
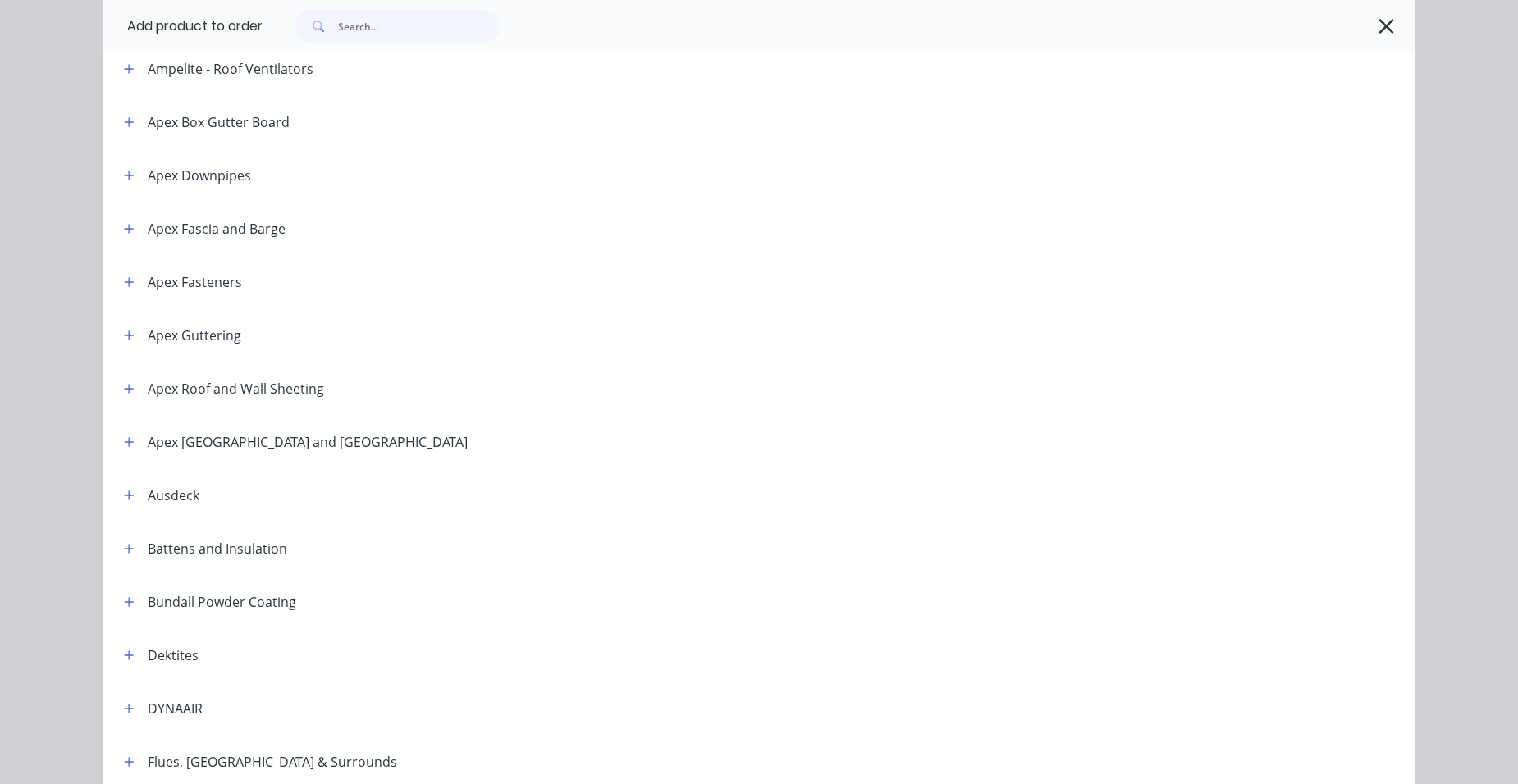
scroll to position [492, 0]
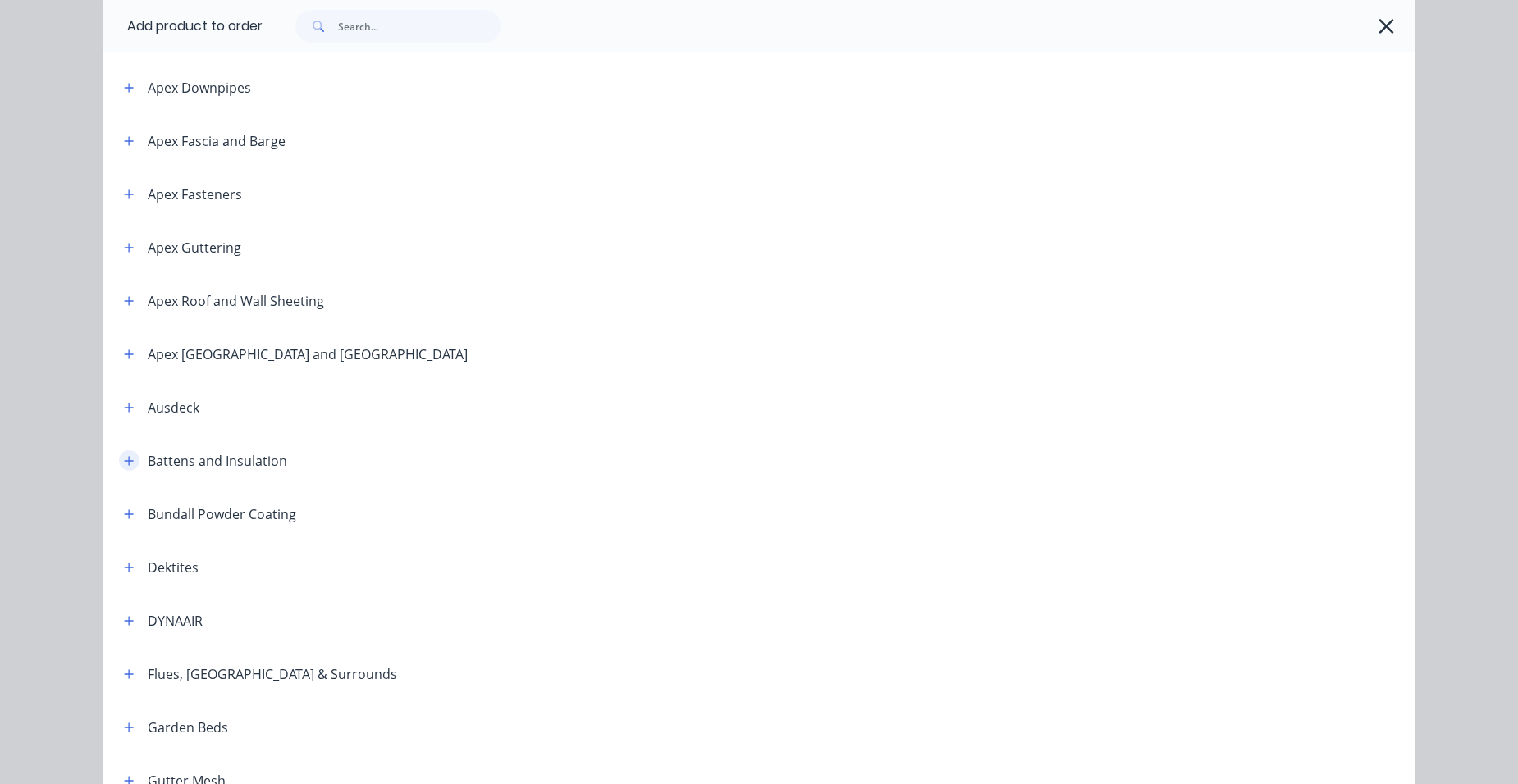
click at [124, 465] on icon "button" at bounding box center [128, 461] width 9 height 11
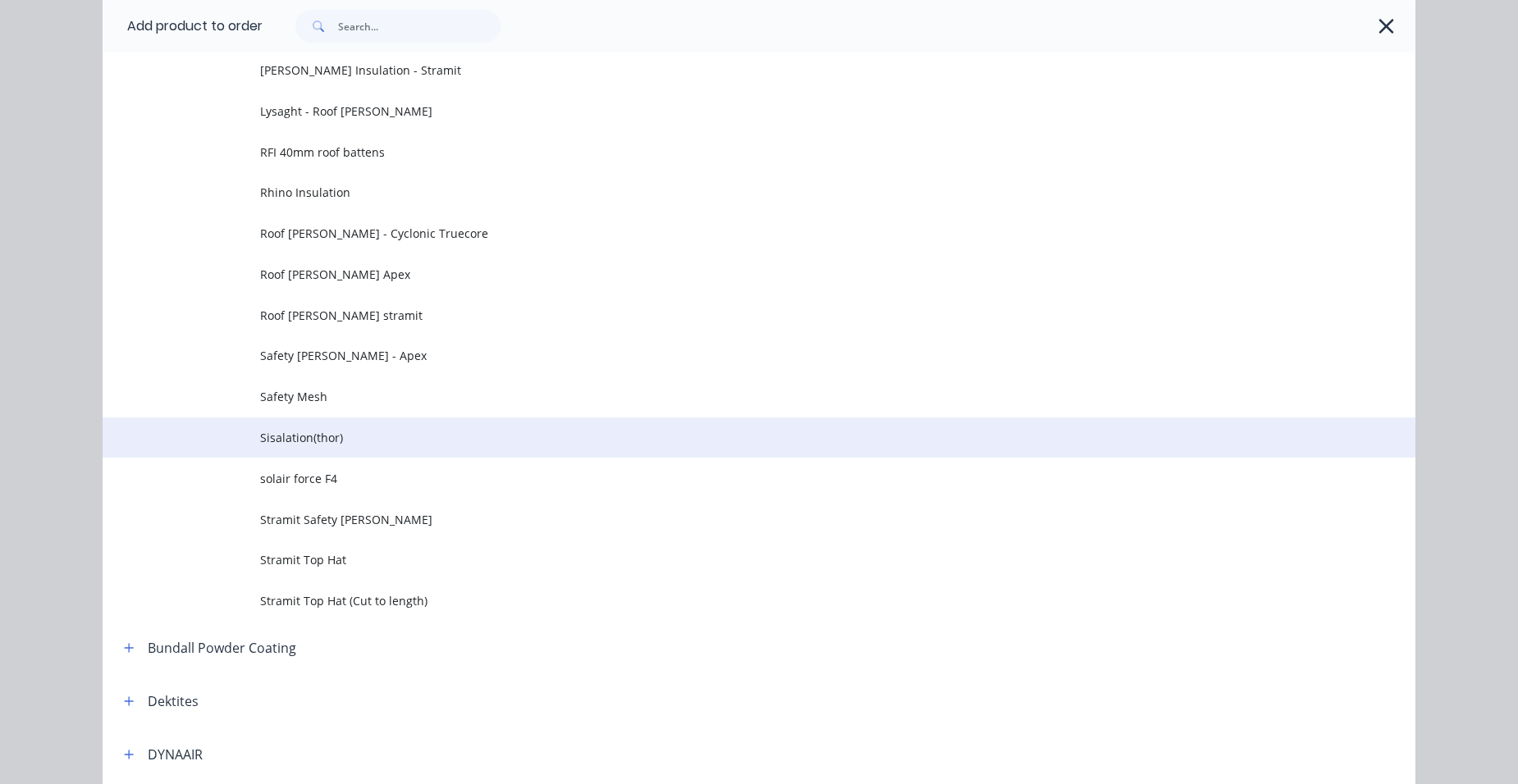
scroll to position [985, 0]
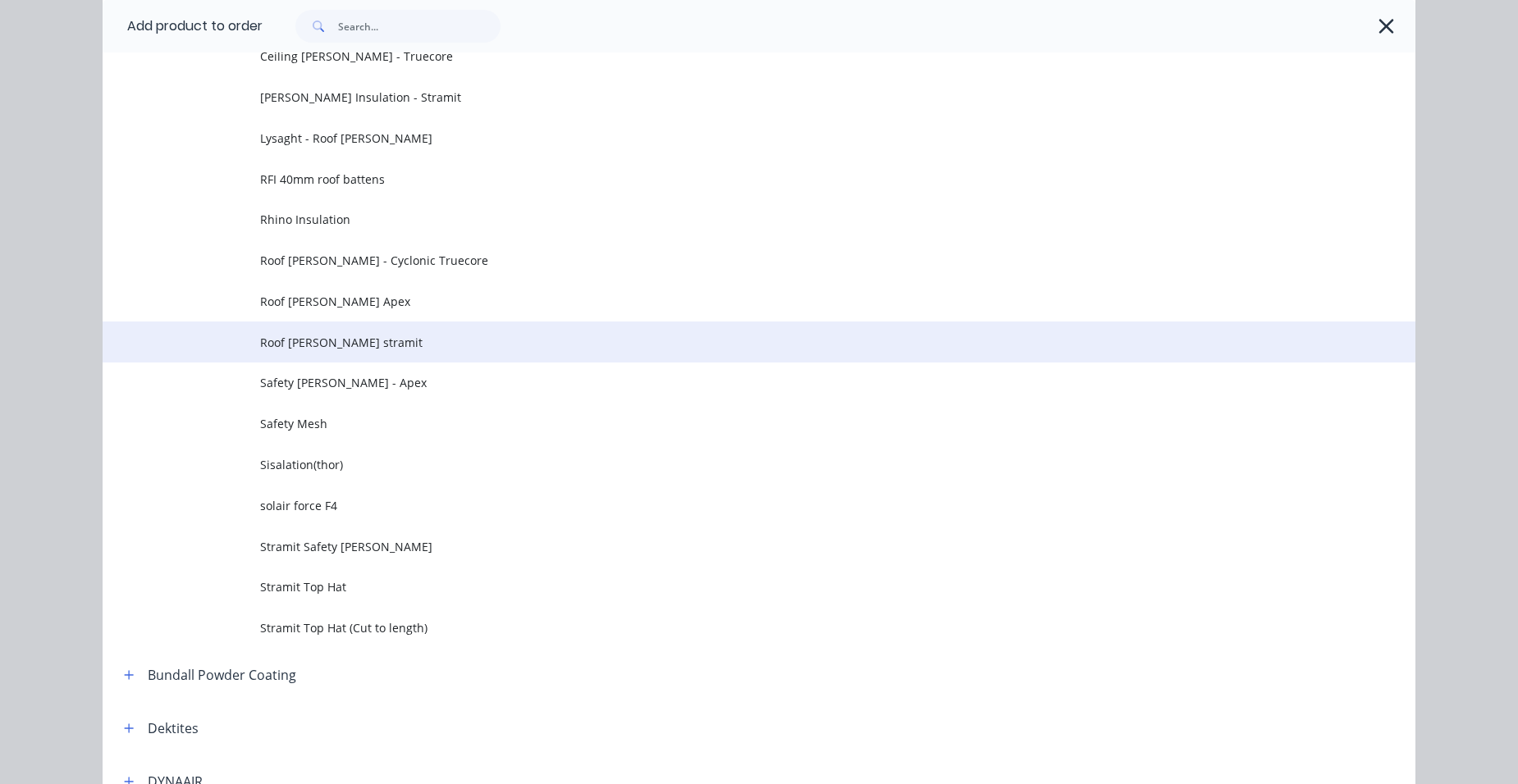
click at [435, 336] on span "Roof [PERSON_NAME] stramit" at bounding box center [722, 342] width 924 height 17
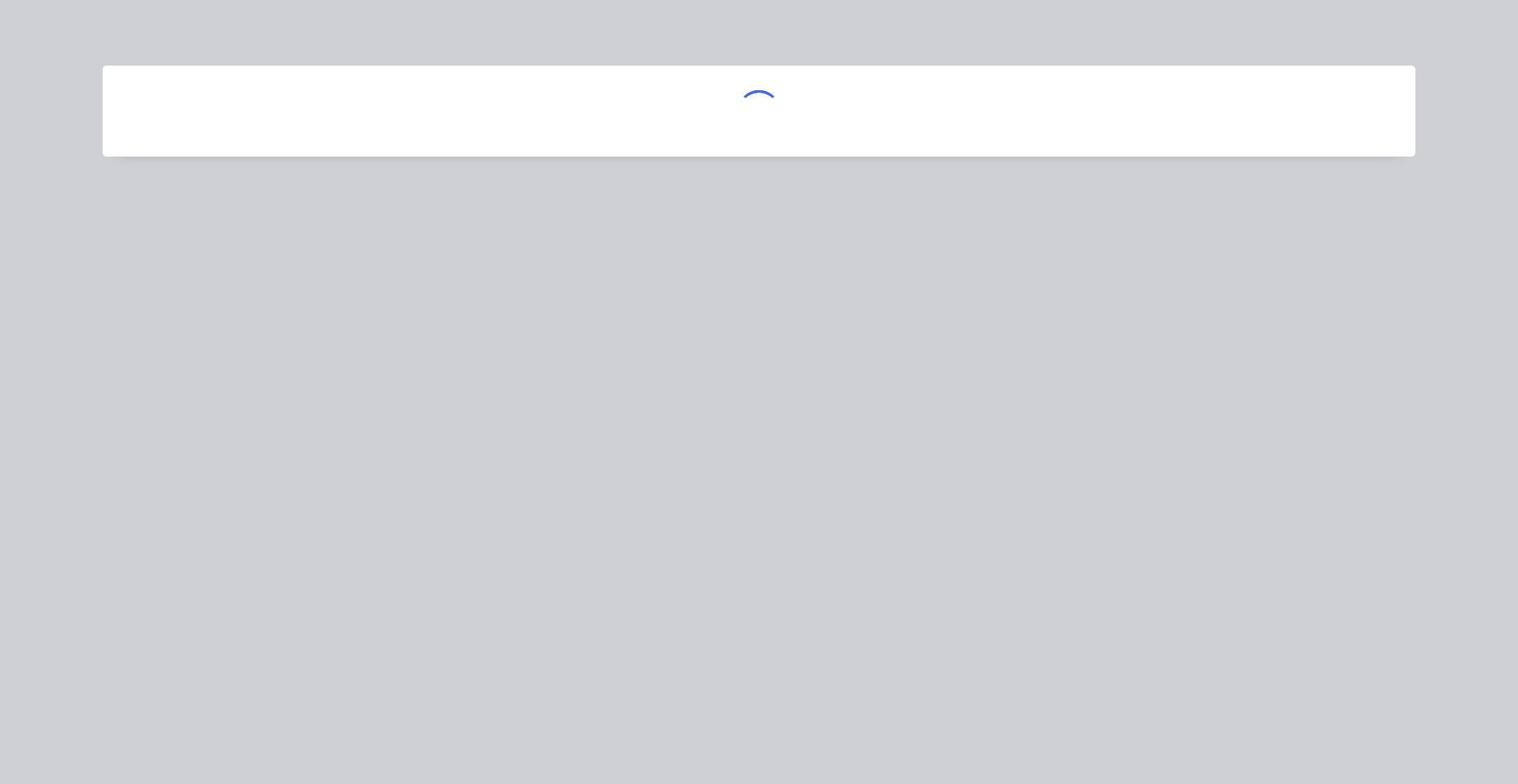
scroll to position [0, 0]
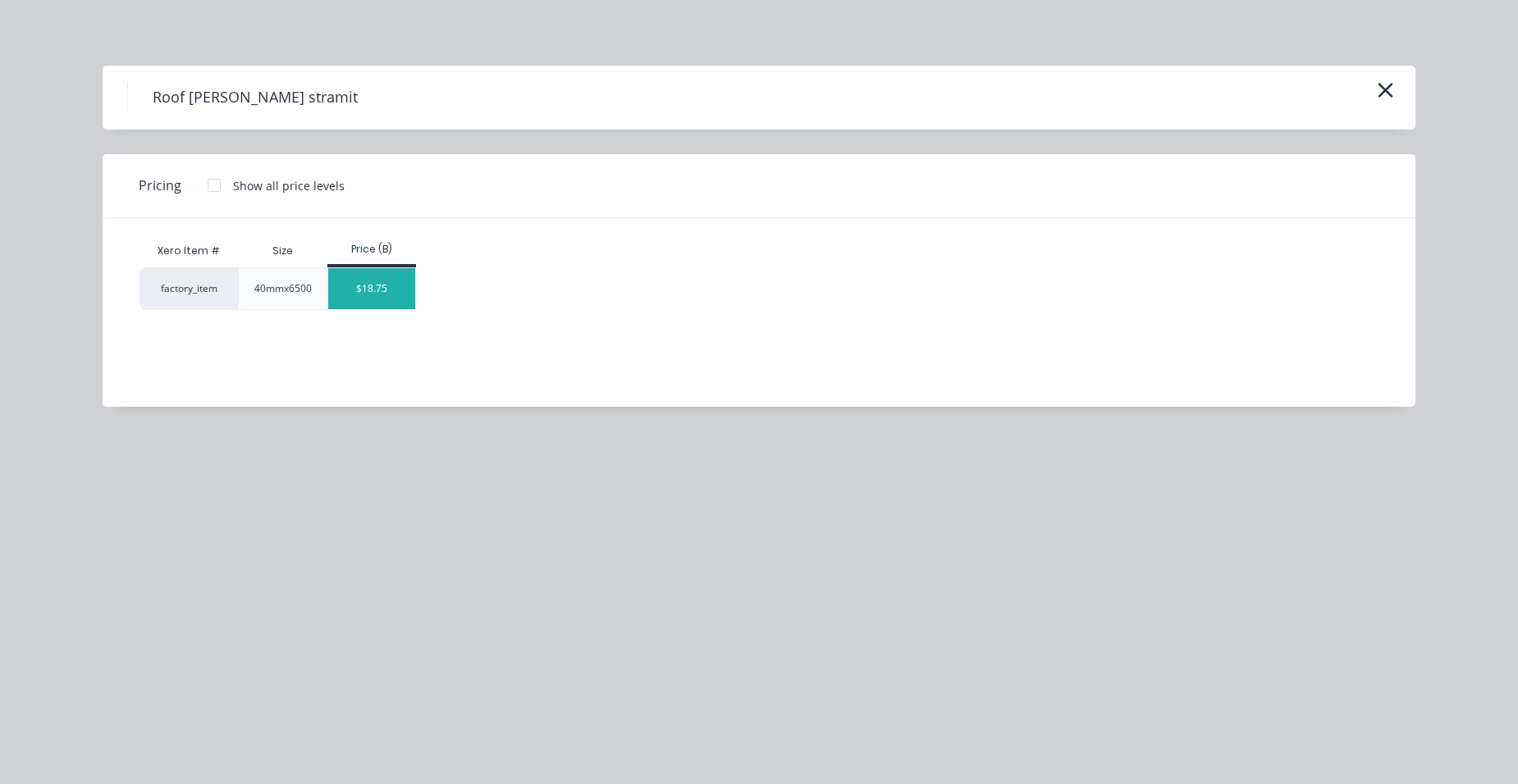
click at [347, 292] on div "$18.75" at bounding box center [372, 288] width 88 height 41
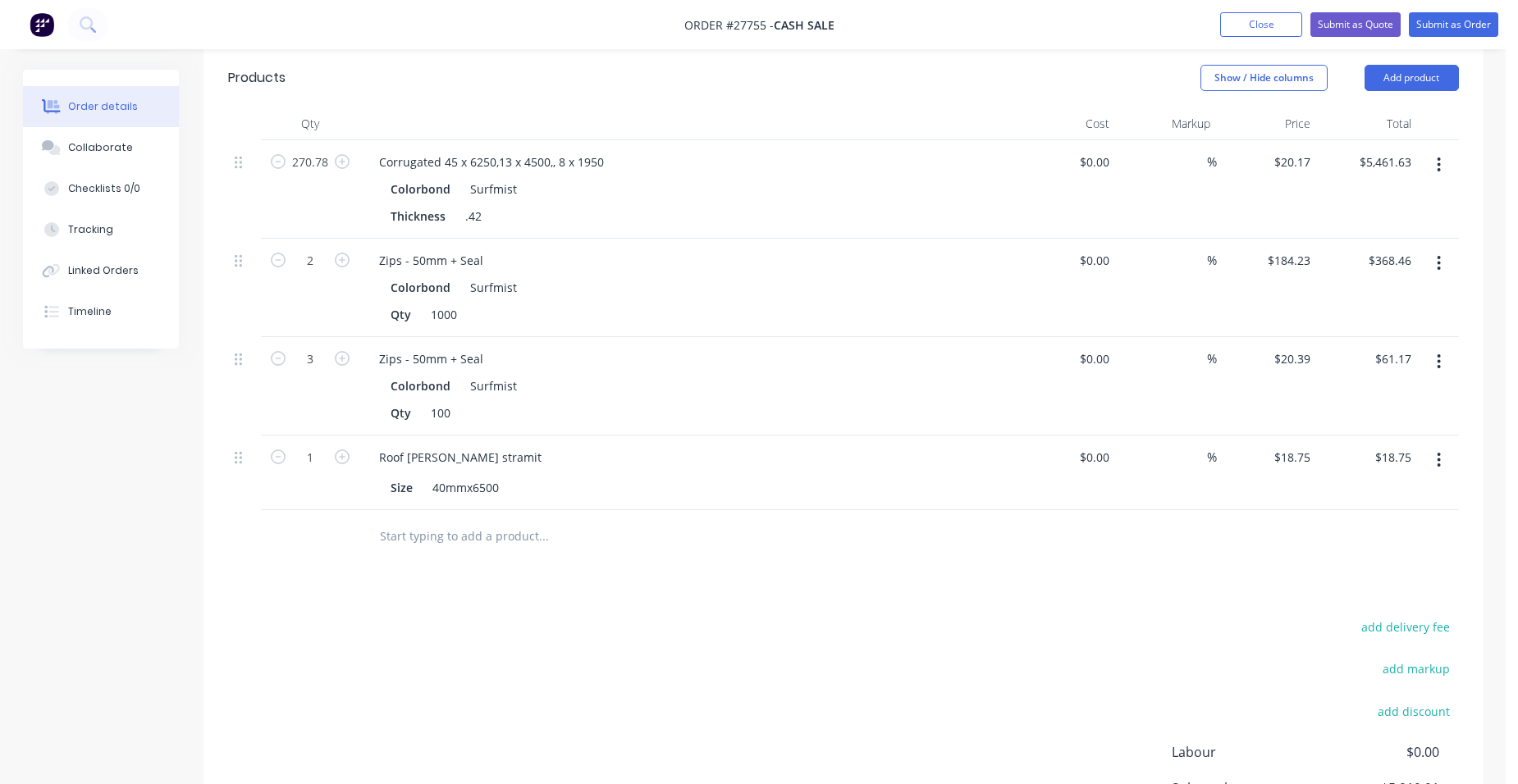
scroll to position [492, 0]
click at [325, 175] on input "1" at bounding box center [309, 163] width 42 height 25
type input "65"
type input "$1,218.75"
click at [665, 446] on div "Roof [PERSON_NAME] stramit" at bounding box center [688, 458] width 643 height 24
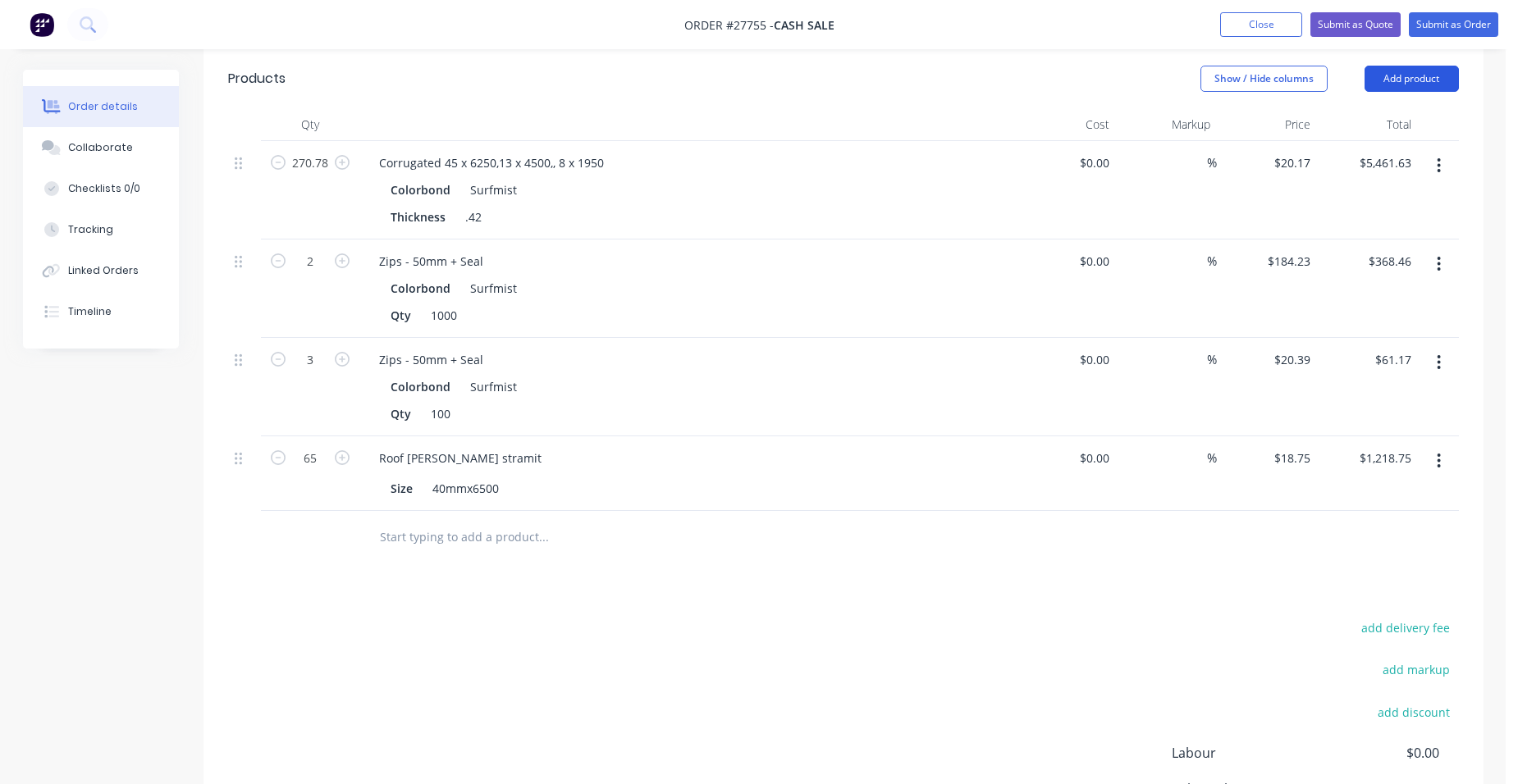
click at [1416, 66] on button "Add product" at bounding box center [1411, 79] width 94 height 26
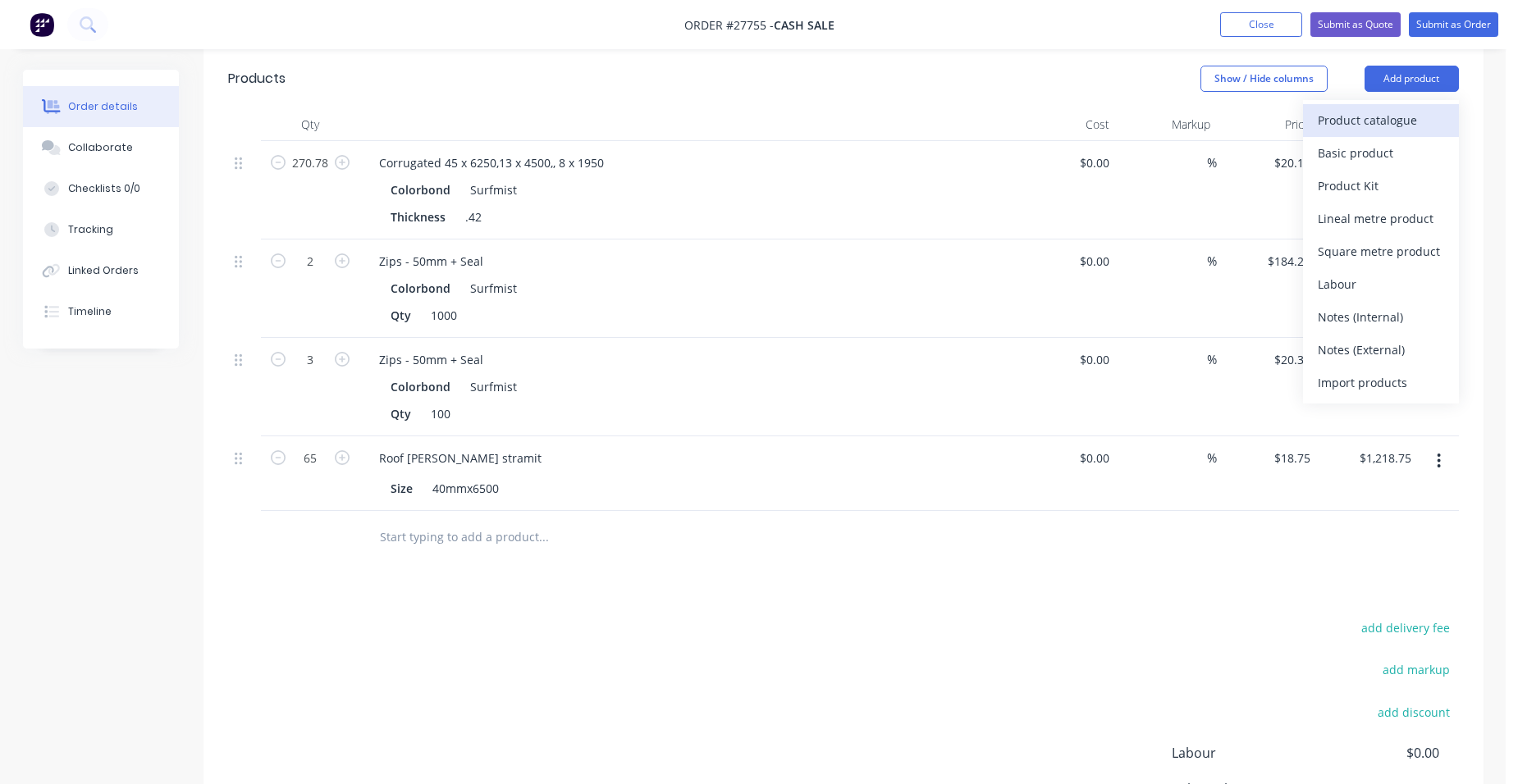
click at [1362, 108] on div "Product catalogue" at bounding box center [1381, 120] width 126 height 24
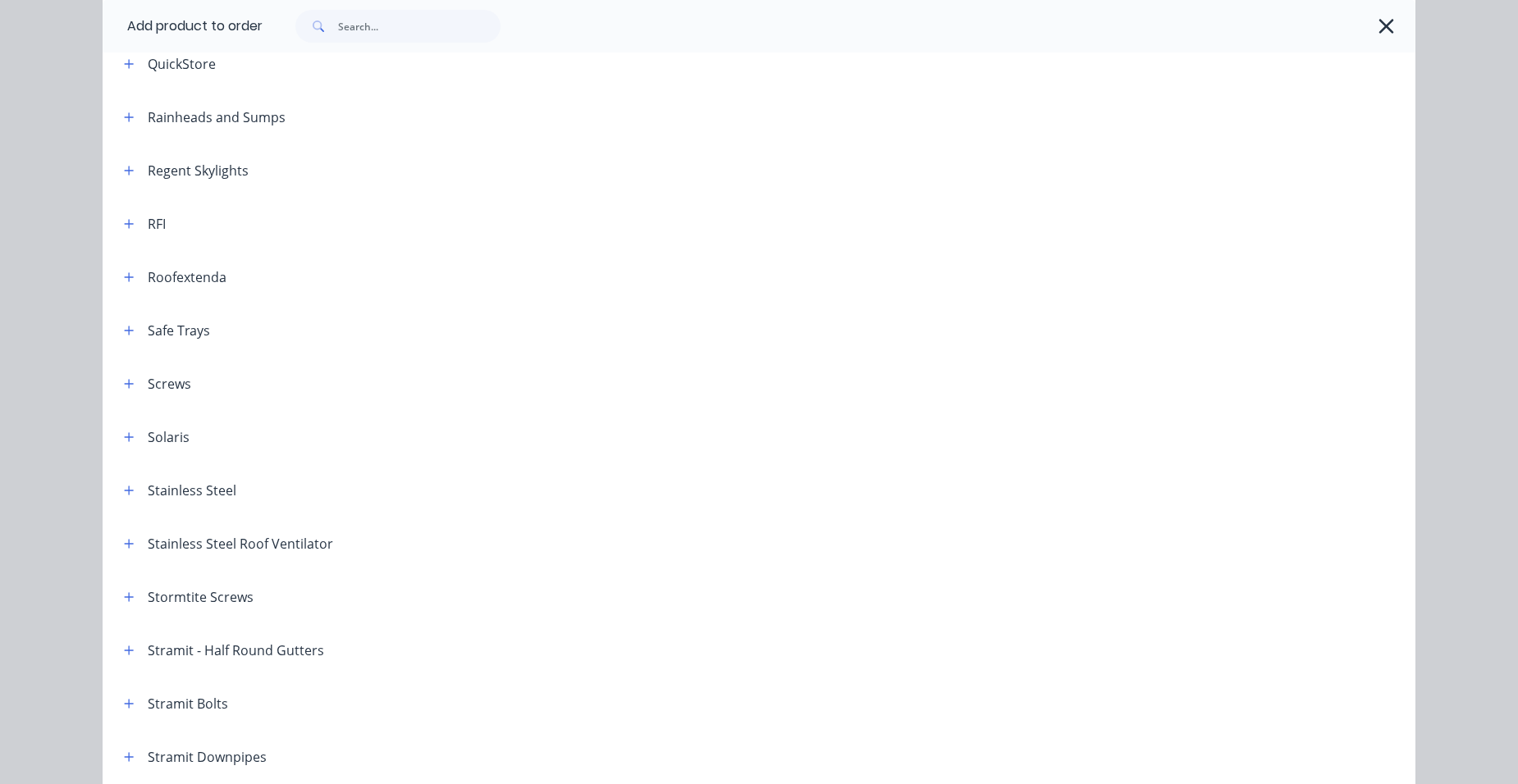
scroll to position [1969, 0]
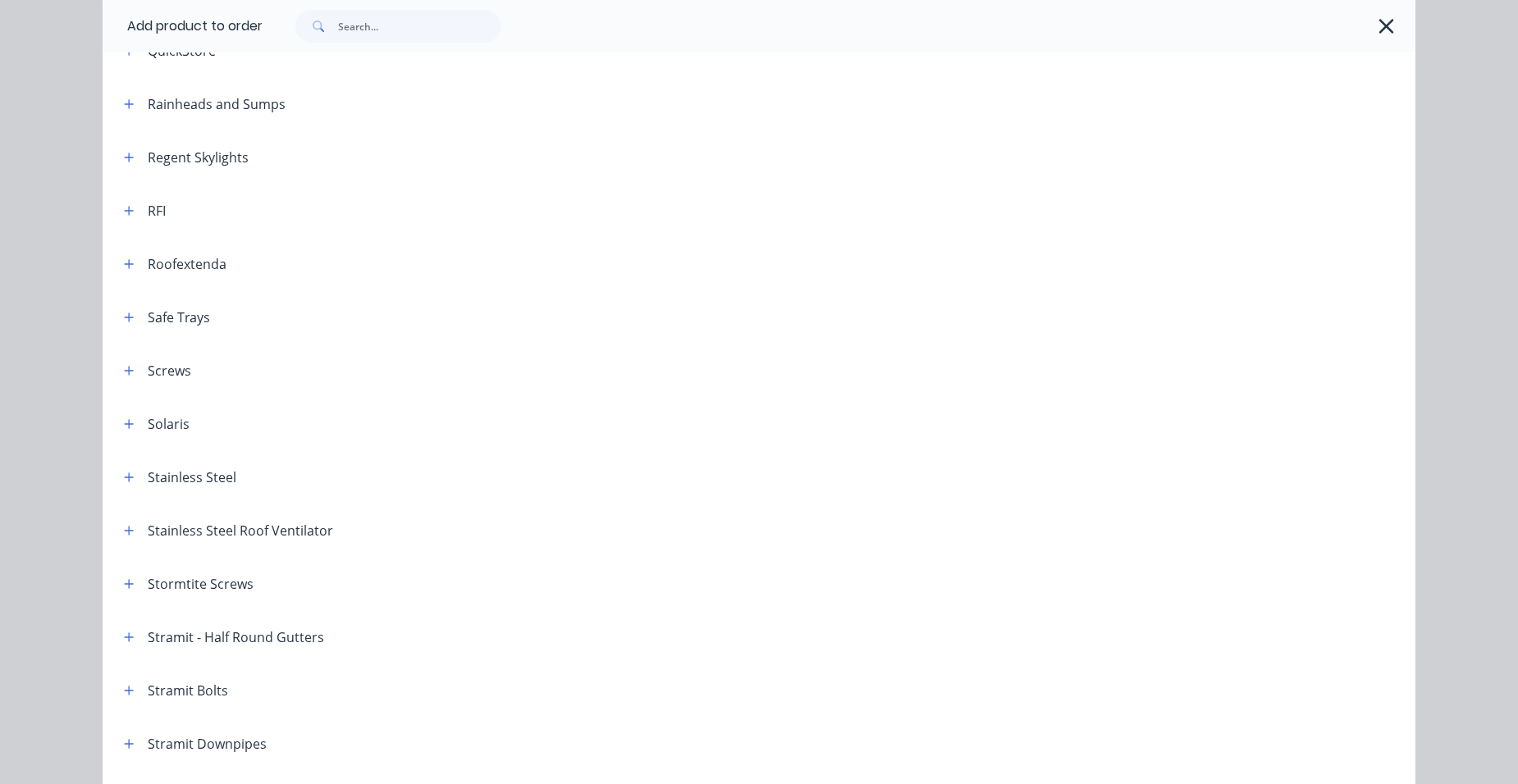
drag, startPoint x: 122, startPoint y: 375, endPoint x: 184, endPoint y: 378, distance: 62.1
click at [124, 374] on icon "button" at bounding box center [128, 371] width 9 height 11
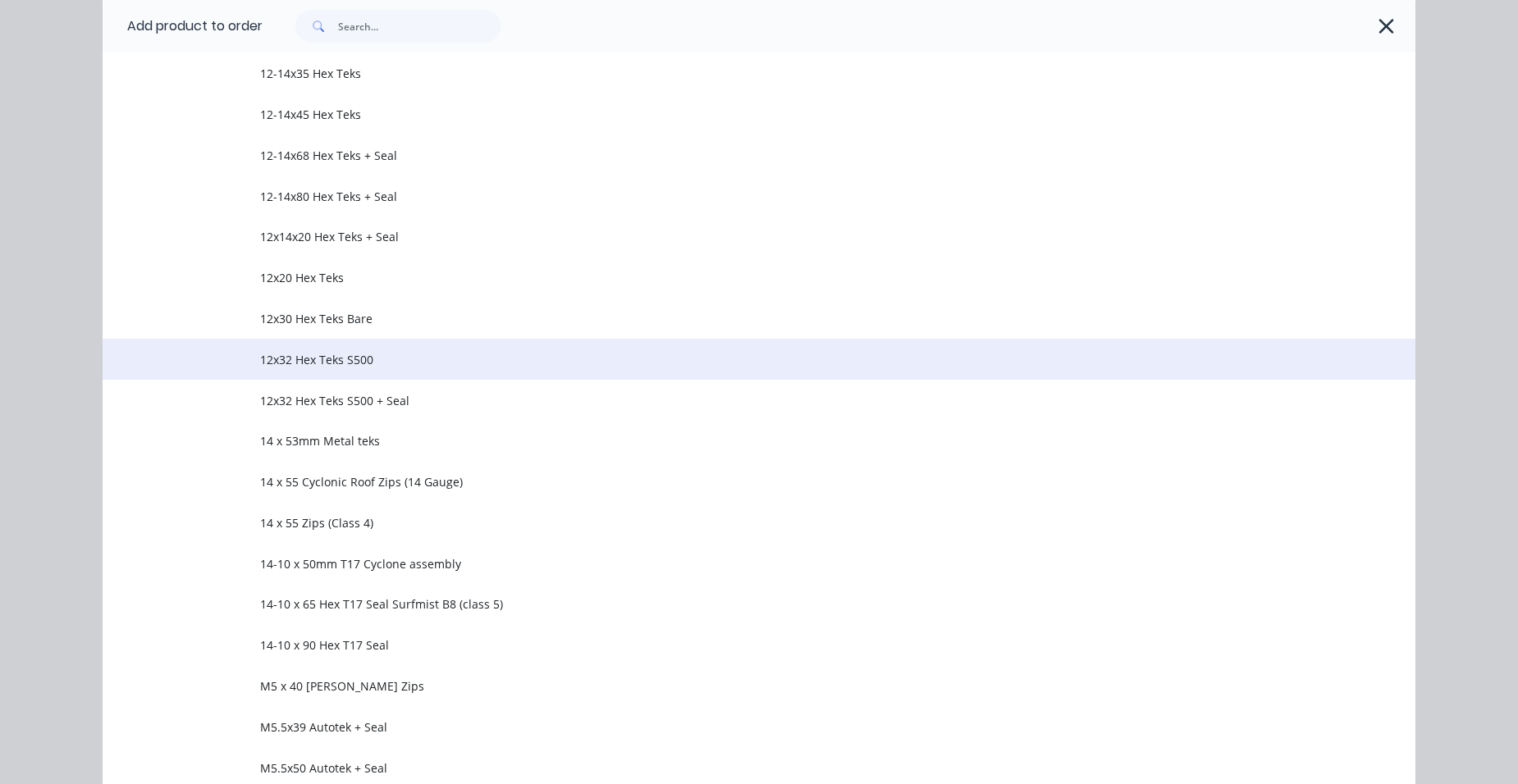
scroll to position [2790, 0]
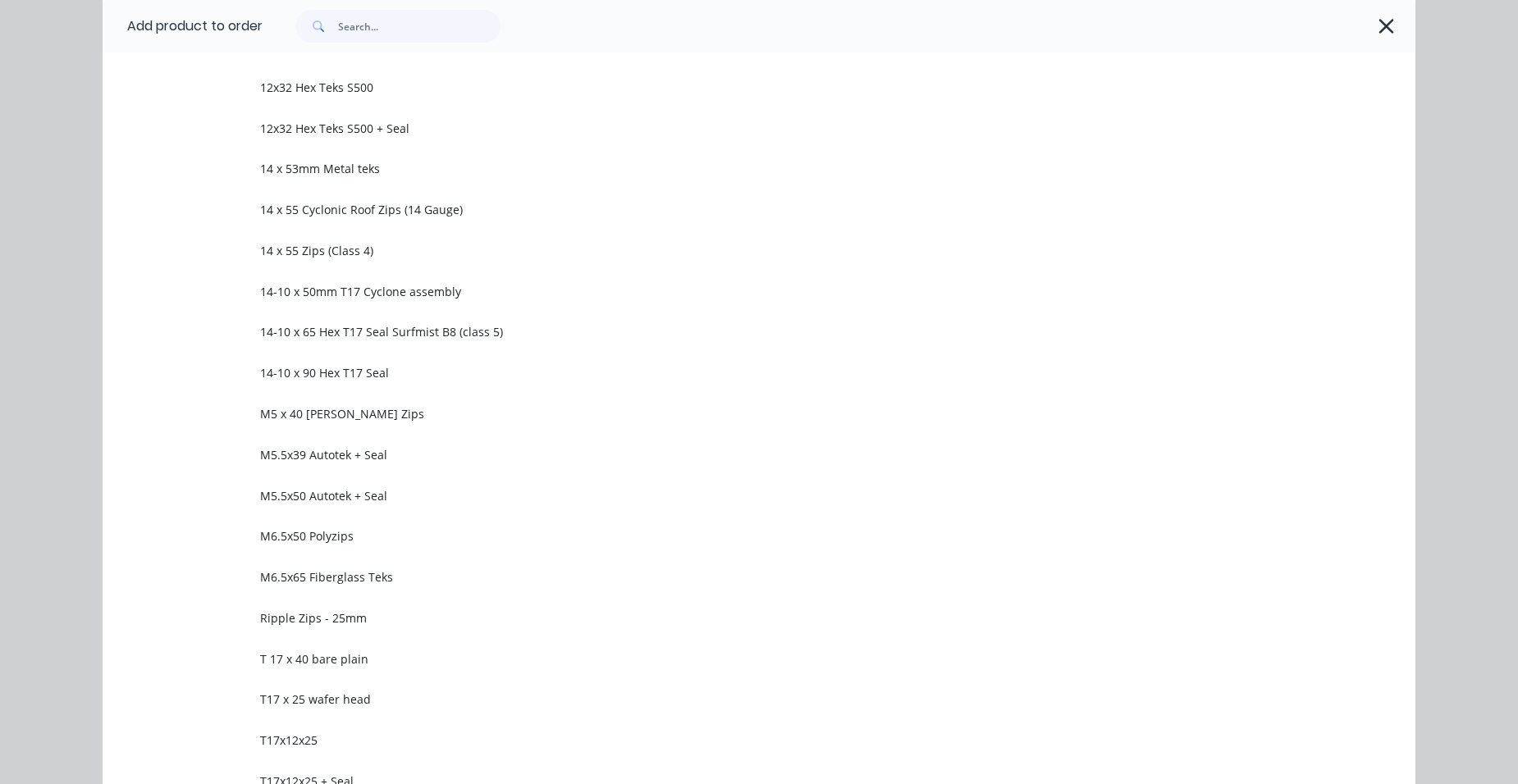
click at [400, 406] on span "M5 x 40 [PERSON_NAME] Zips" at bounding box center [722, 414] width 924 height 17
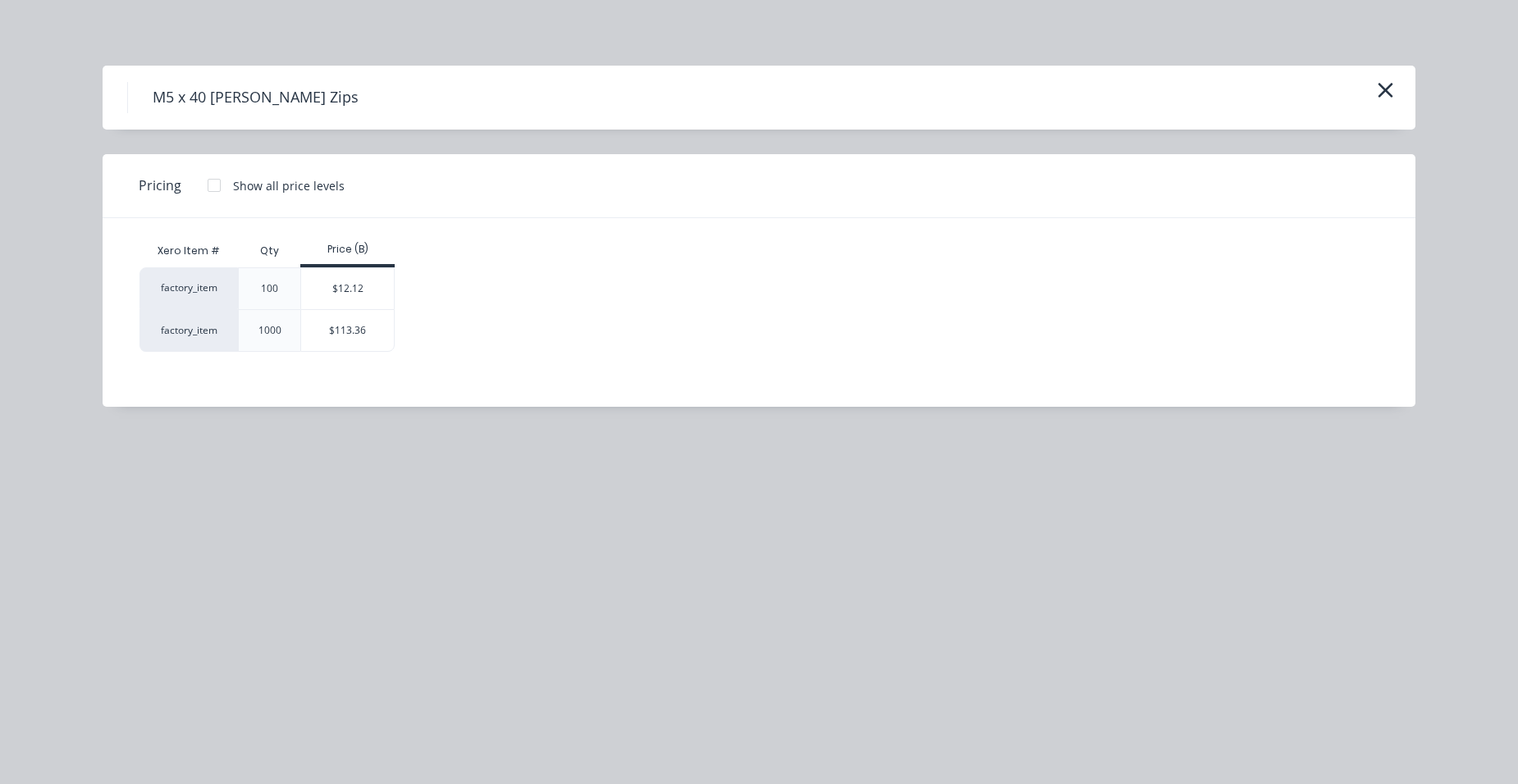
drag, startPoint x: 346, startPoint y: 314, endPoint x: 317, endPoint y: 381, distance: 73.0
click at [343, 319] on div "$113.36" at bounding box center [347, 330] width 92 height 41
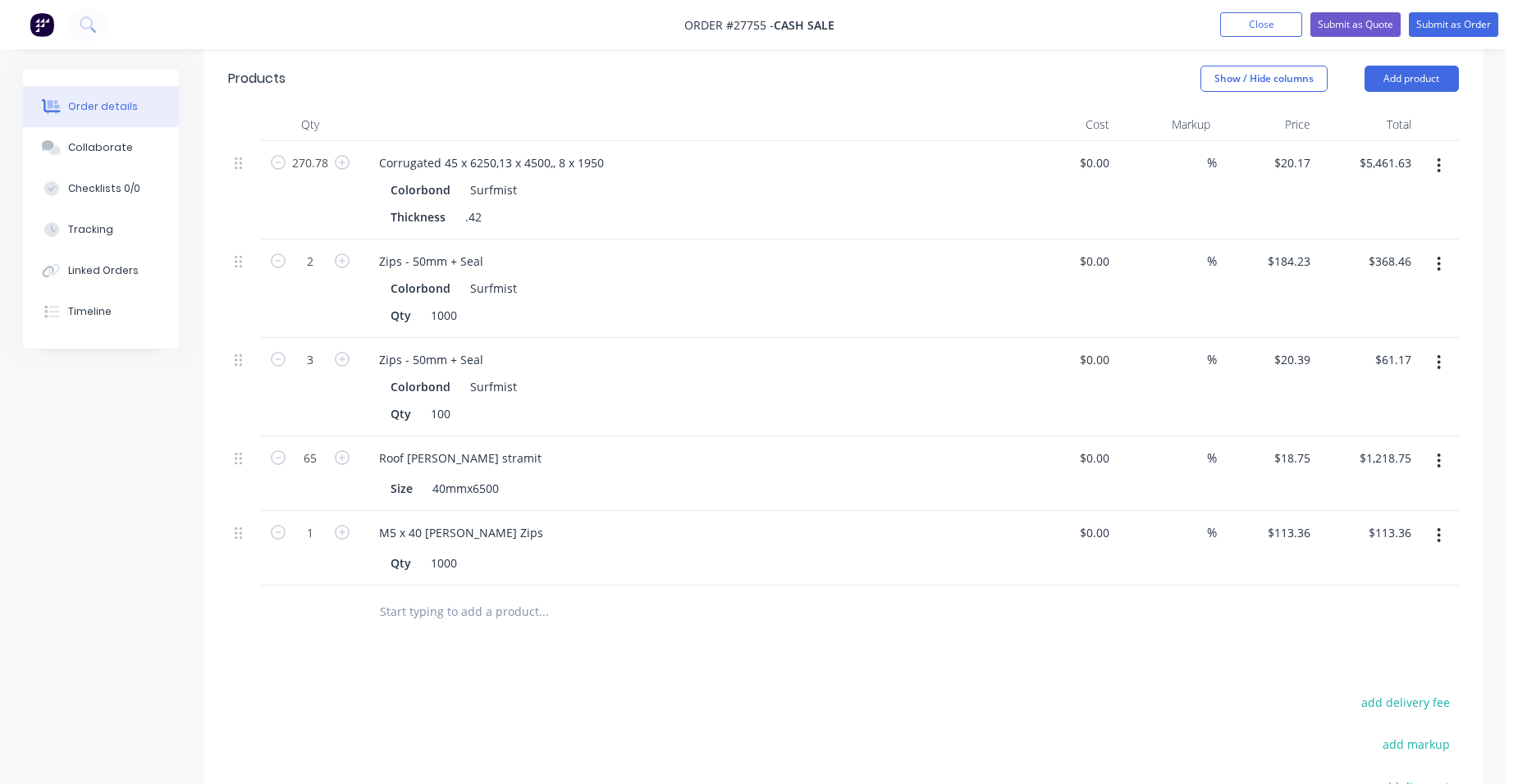
click at [1436, 521] on button "button" at bounding box center [1439, 535] width 39 height 29
click at [1376, 600] on div "Duplicate" at bounding box center [1381, 611] width 126 height 24
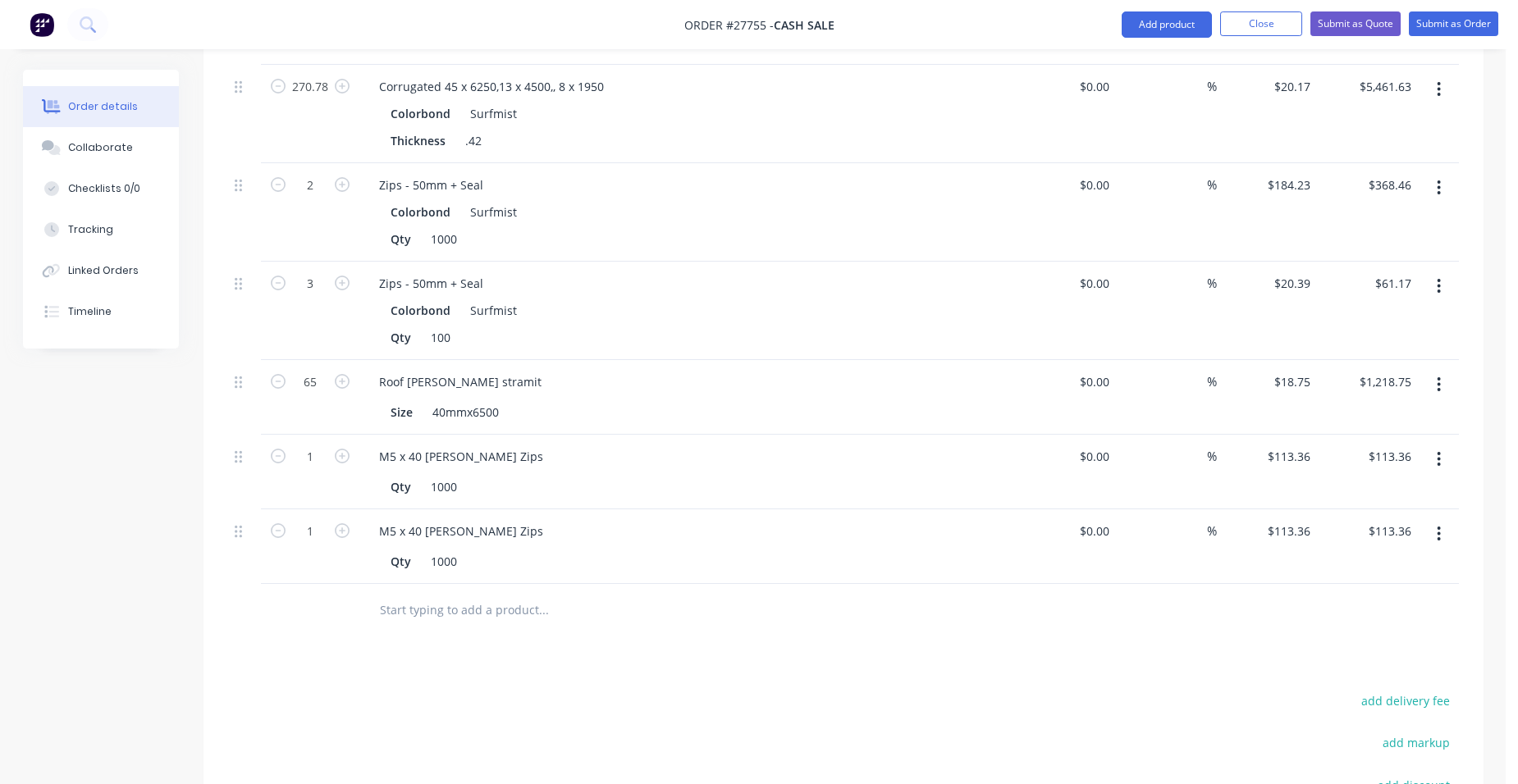
scroll to position [657, 0]
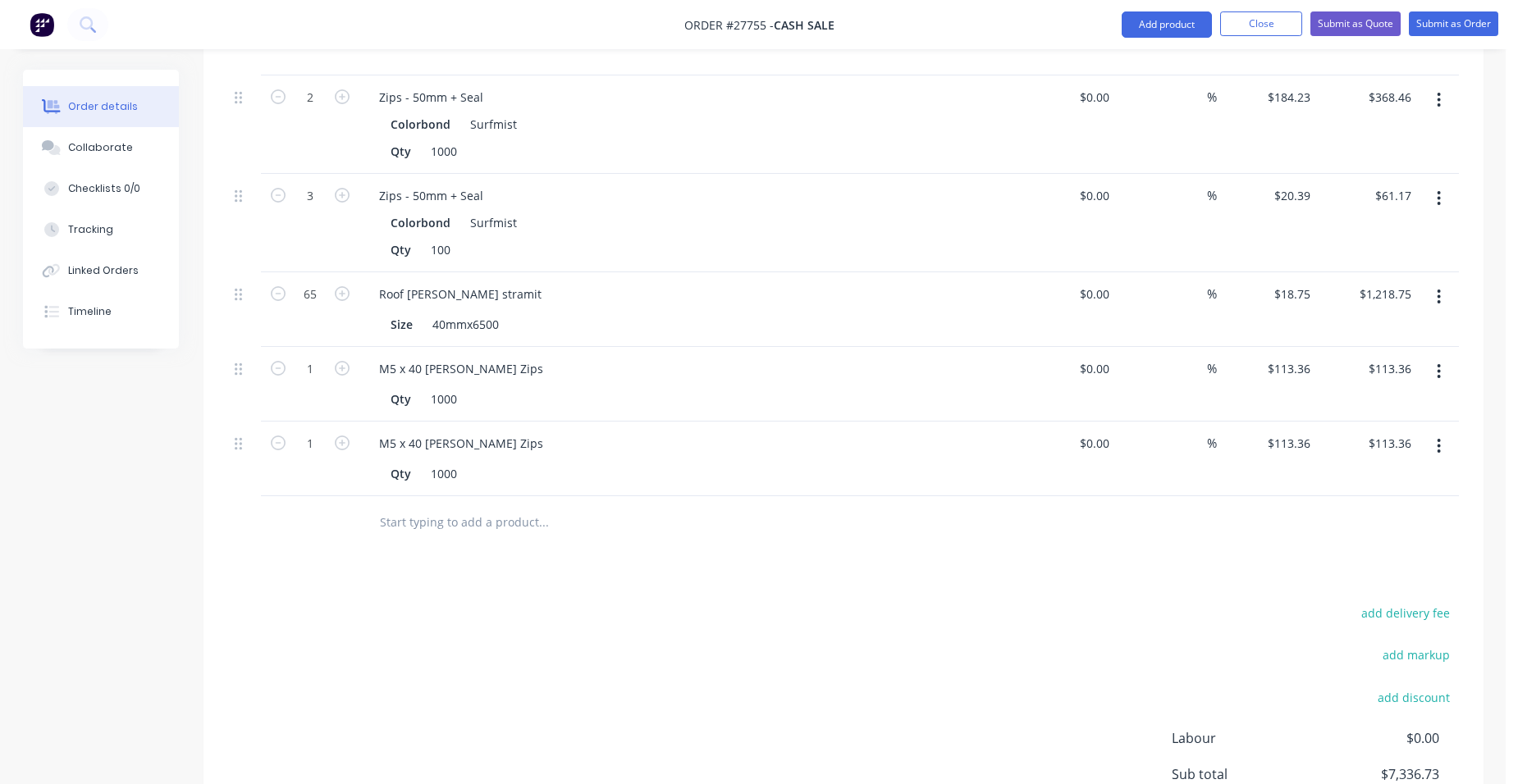
click at [1433, 431] on button "button" at bounding box center [1439, 445] width 39 height 29
click at [1381, 477] on div "Edit" at bounding box center [1381, 489] width 126 height 24
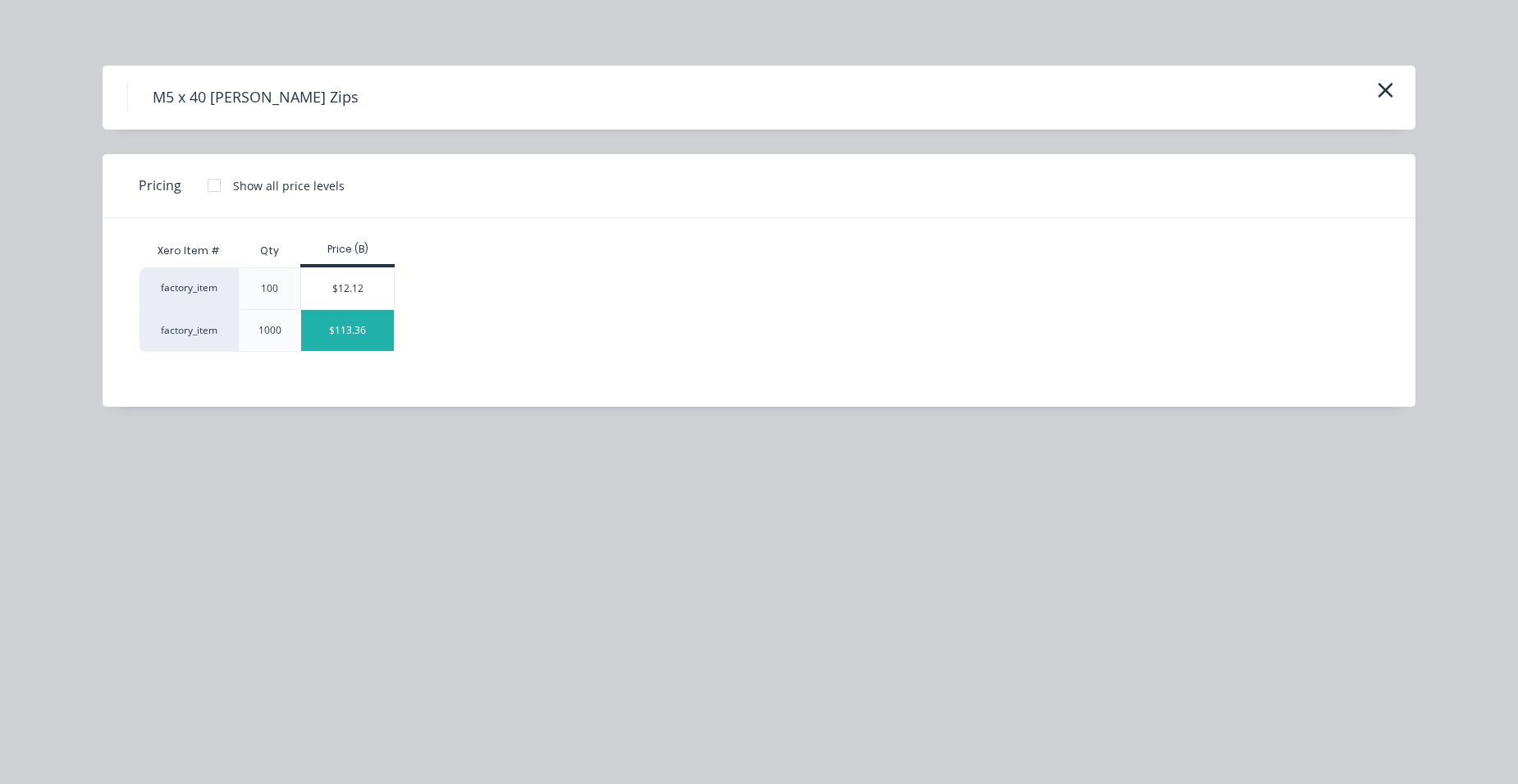
click at [309, 312] on div "$113.36" at bounding box center [347, 330] width 92 height 41
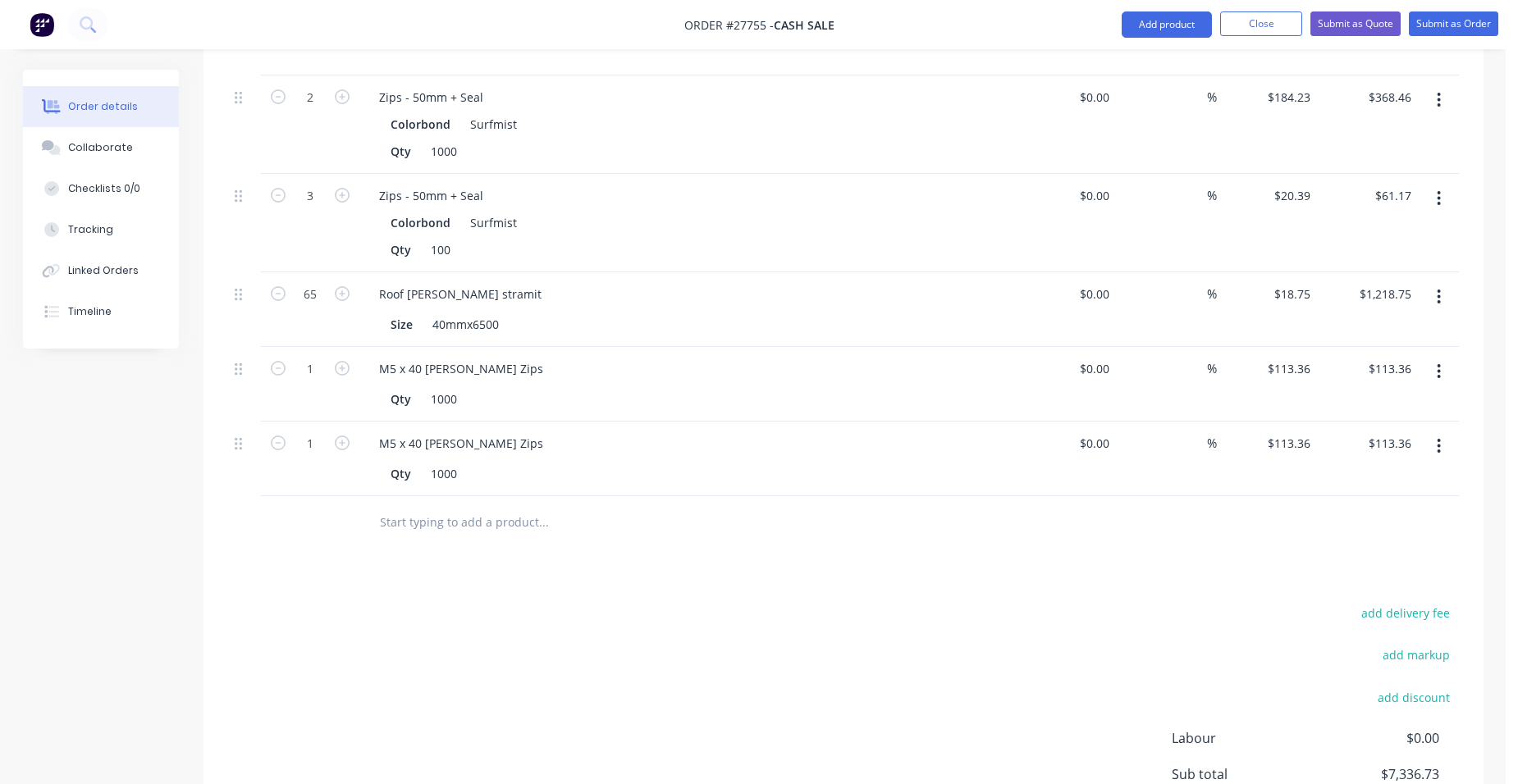
click at [1440, 439] on icon "button" at bounding box center [1439, 446] width 3 height 15
click at [1400, 477] on div "Edit" at bounding box center [1381, 489] width 126 height 24
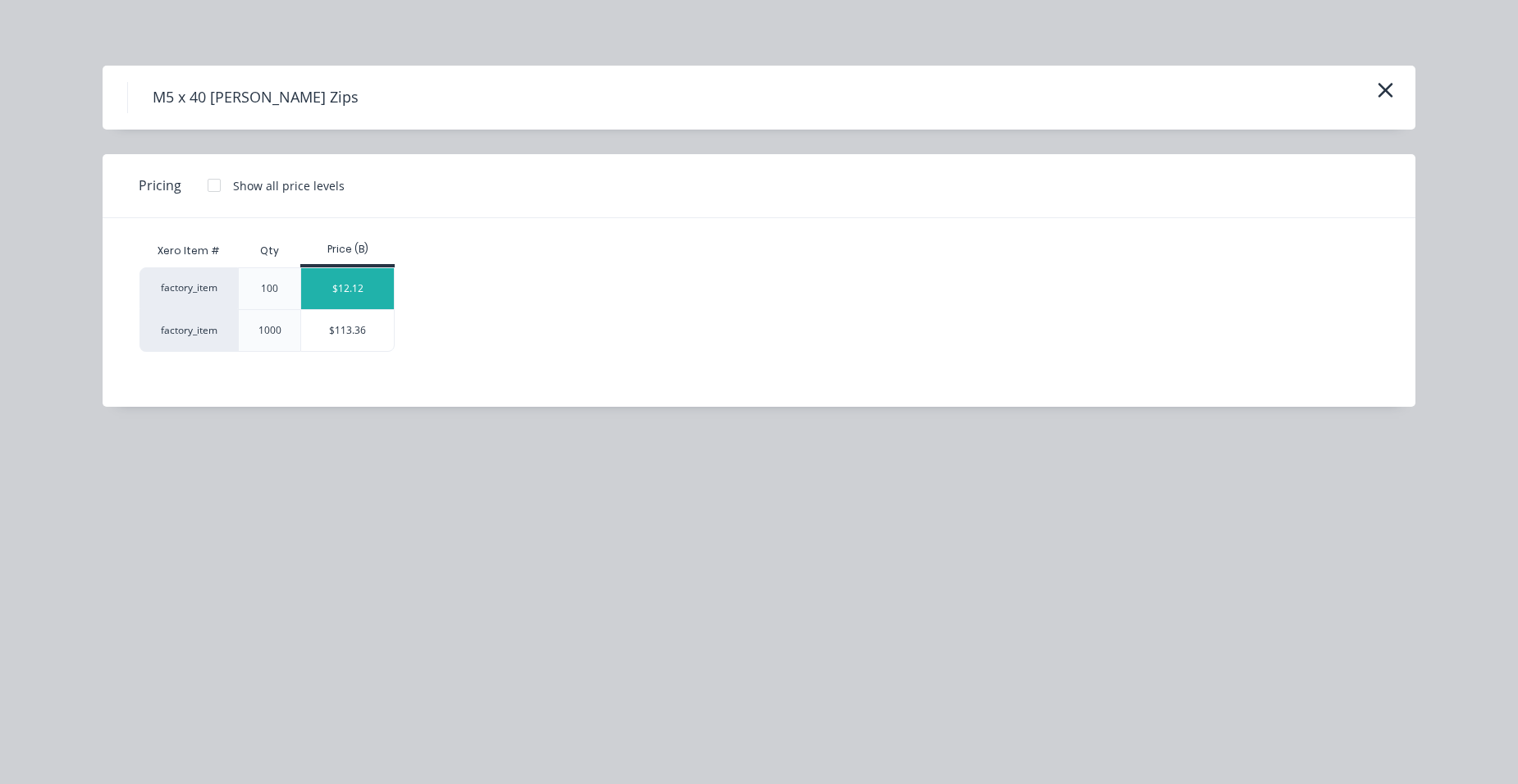
click at [346, 293] on div "$12.12" at bounding box center [347, 288] width 92 height 41
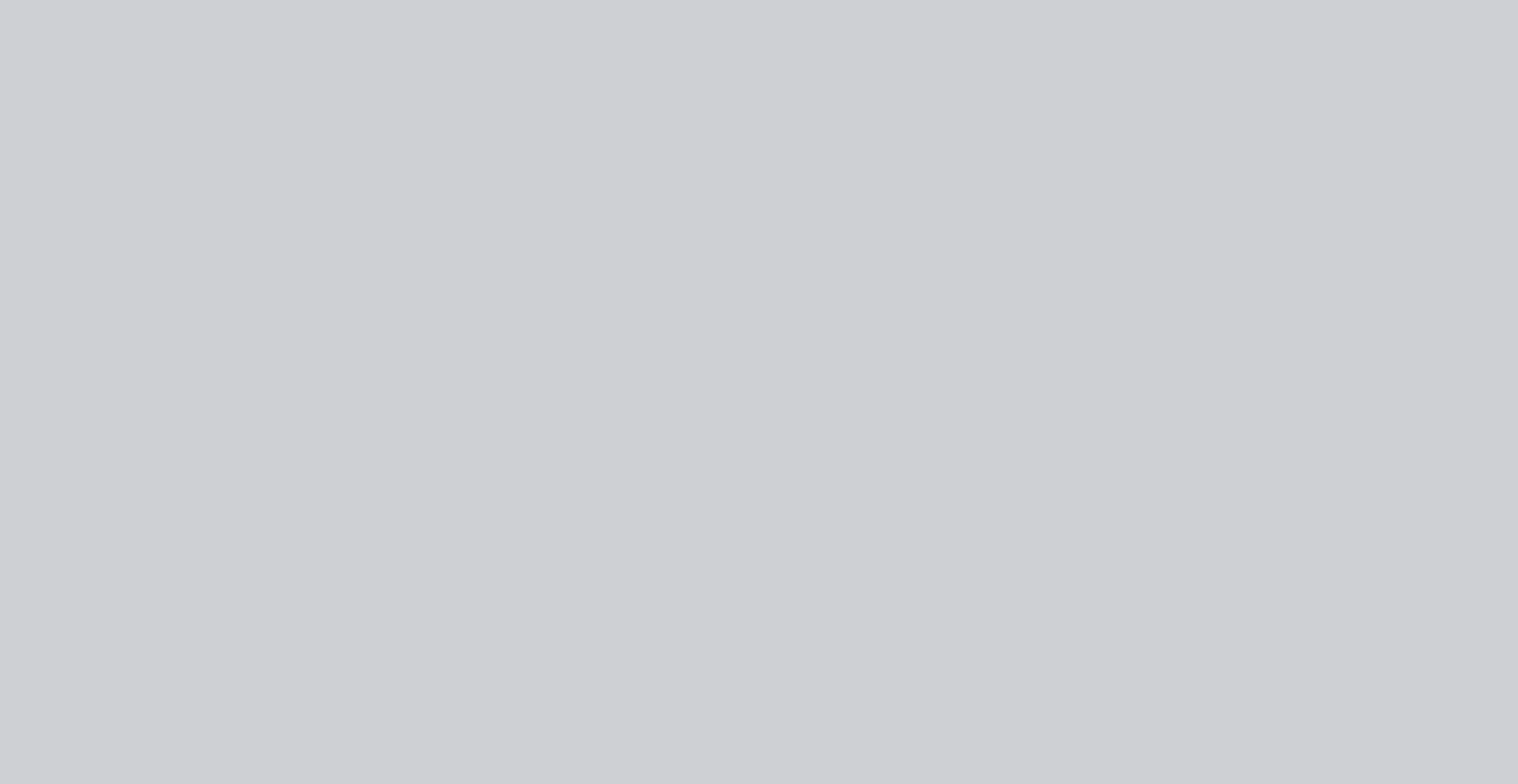
type input "$12.12"
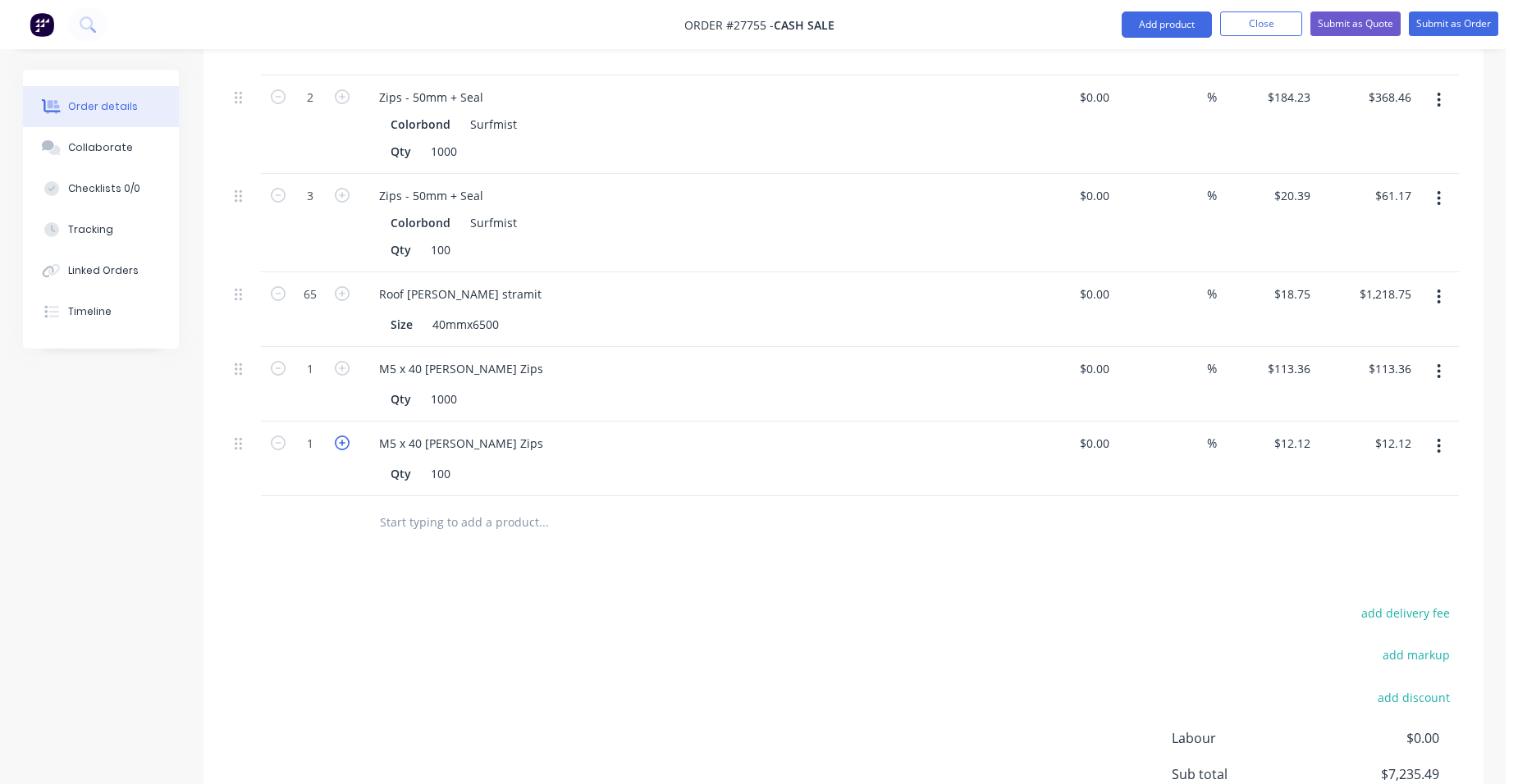
click at [347, 436] on icon "button" at bounding box center [342, 443] width 15 height 15
type input "2"
type input "$24.24"
click at [347, 436] on icon "button" at bounding box center [342, 443] width 15 height 15
type input "3"
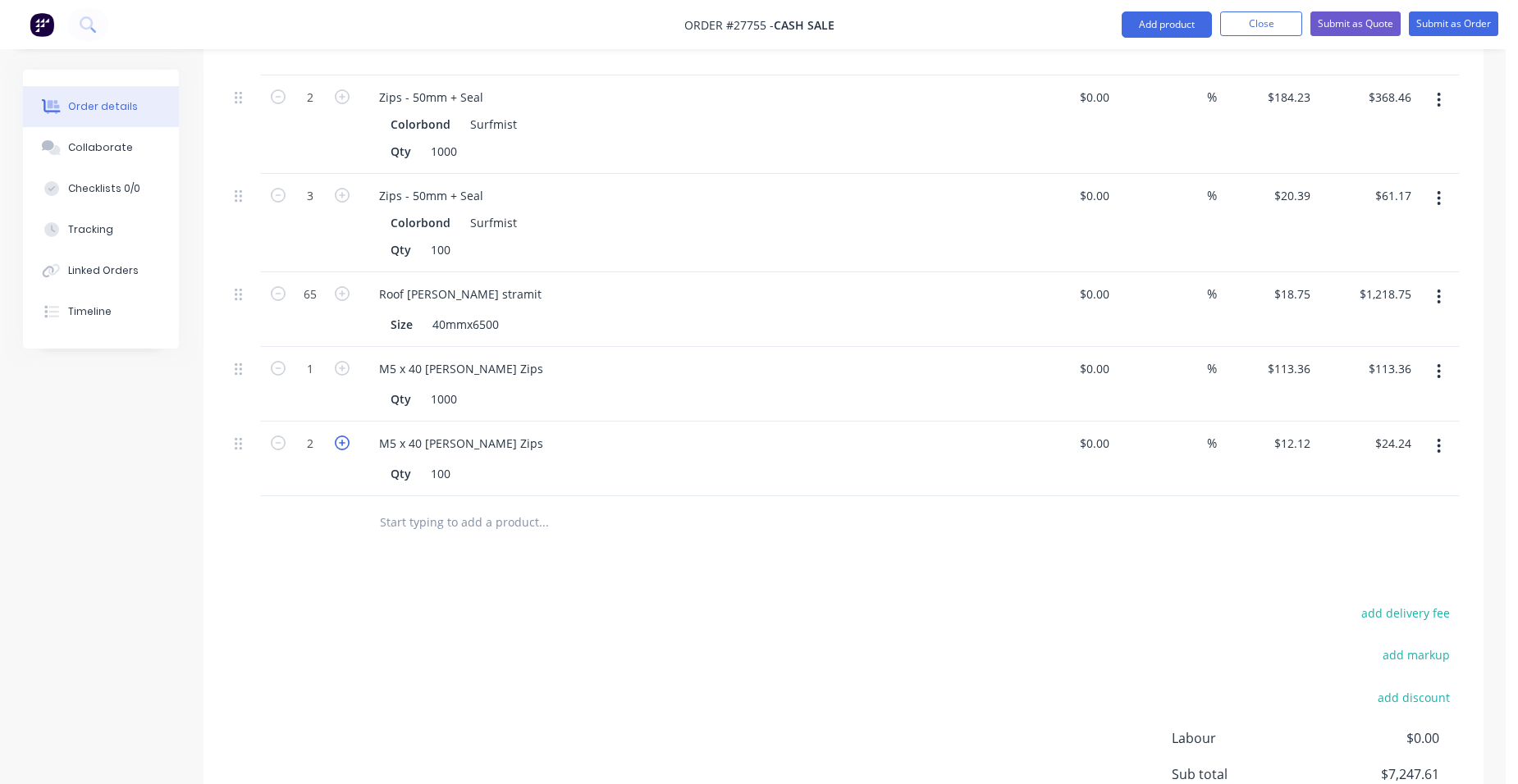
type input "$36.36"
click at [1187, 30] on button "Add product" at bounding box center [1167, 25] width 91 height 26
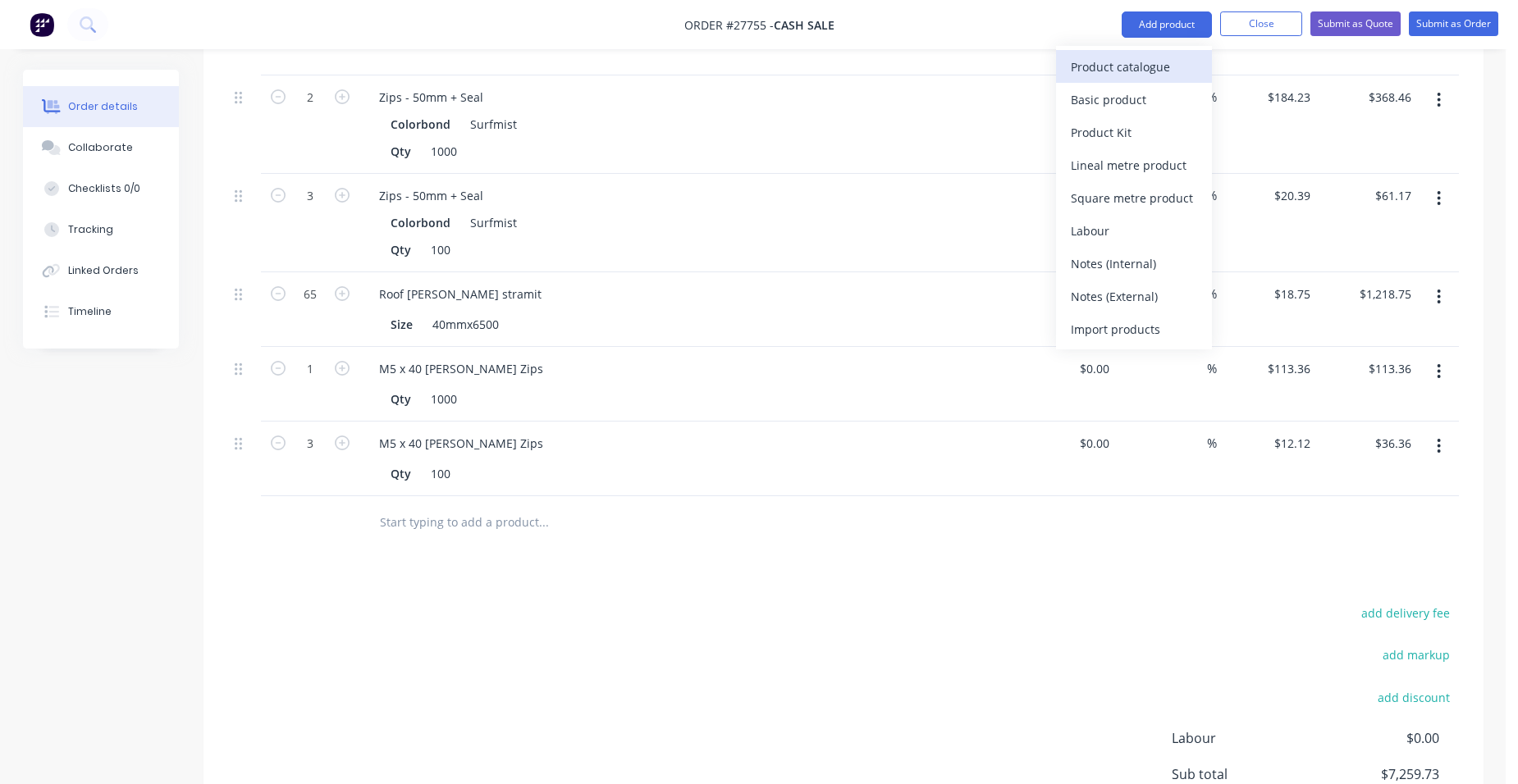
click at [1151, 64] on div "Product catalogue" at bounding box center [1134, 66] width 126 height 24
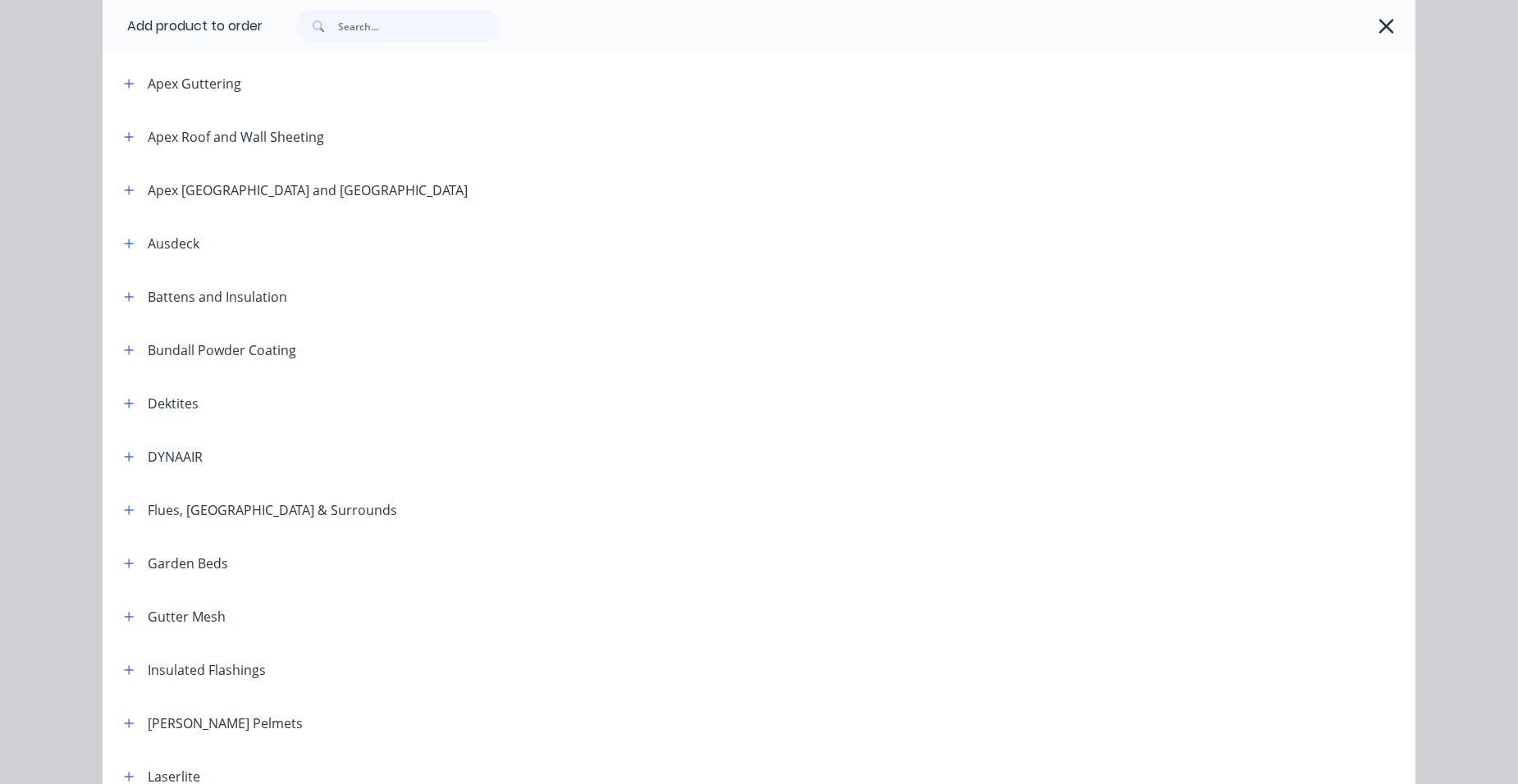
drag, startPoint x: 119, startPoint y: 304, endPoint x: 211, endPoint y: 301, distance: 92.0
click at [121, 304] on button "button" at bounding box center [129, 297] width 21 height 21
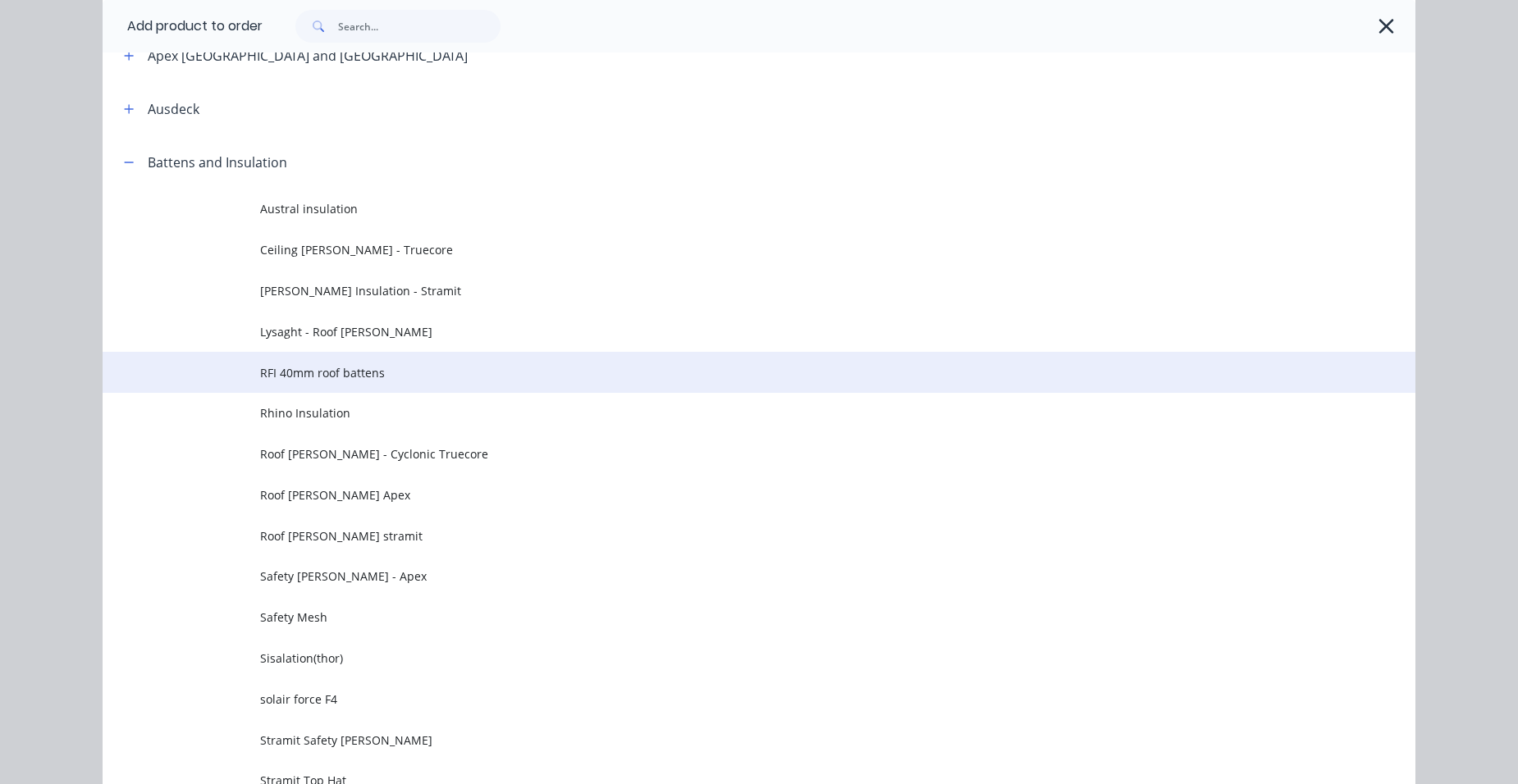
scroll to position [985, 0]
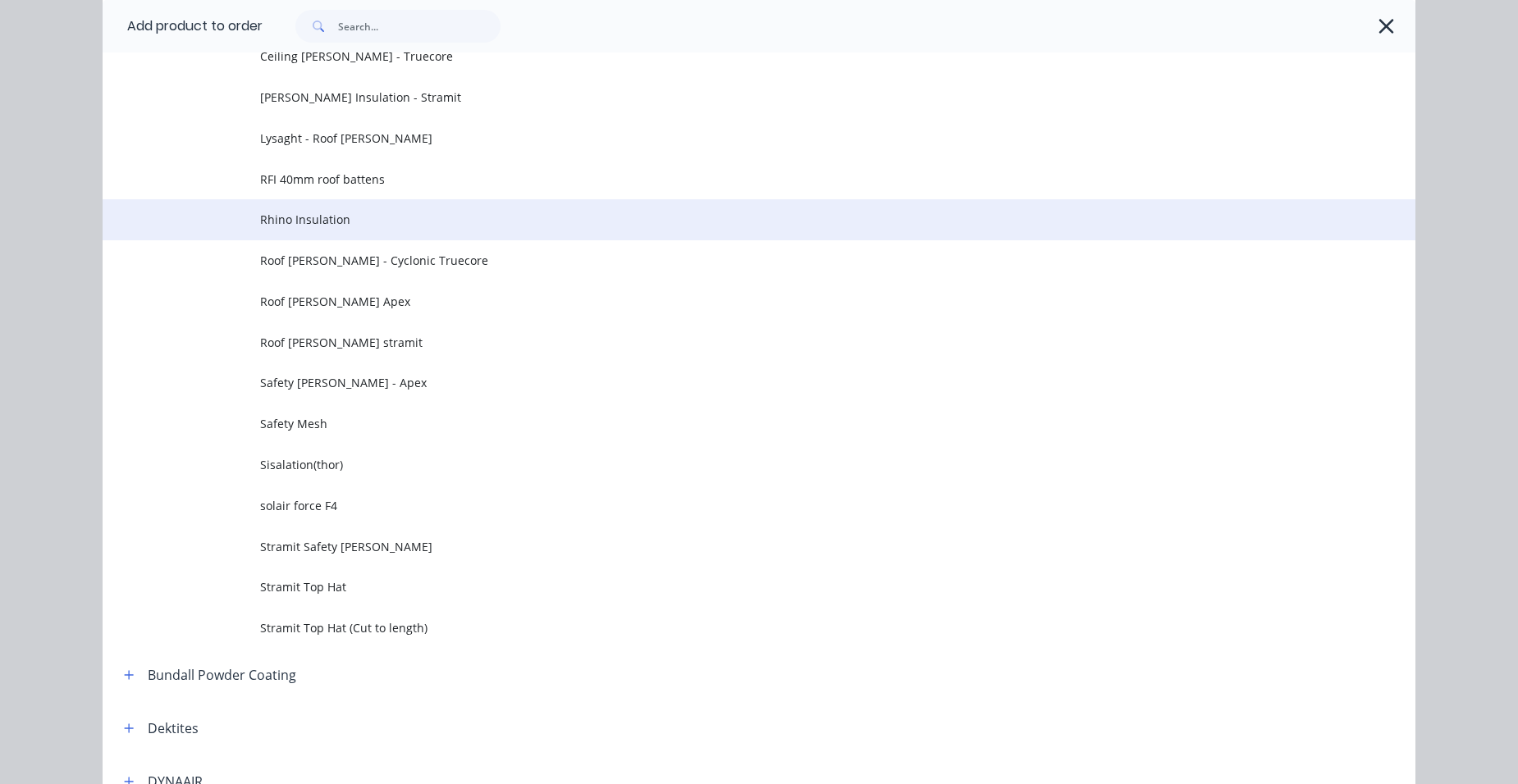
click at [409, 223] on span "Rhino Insulation" at bounding box center [722, 220] width 924 height 17
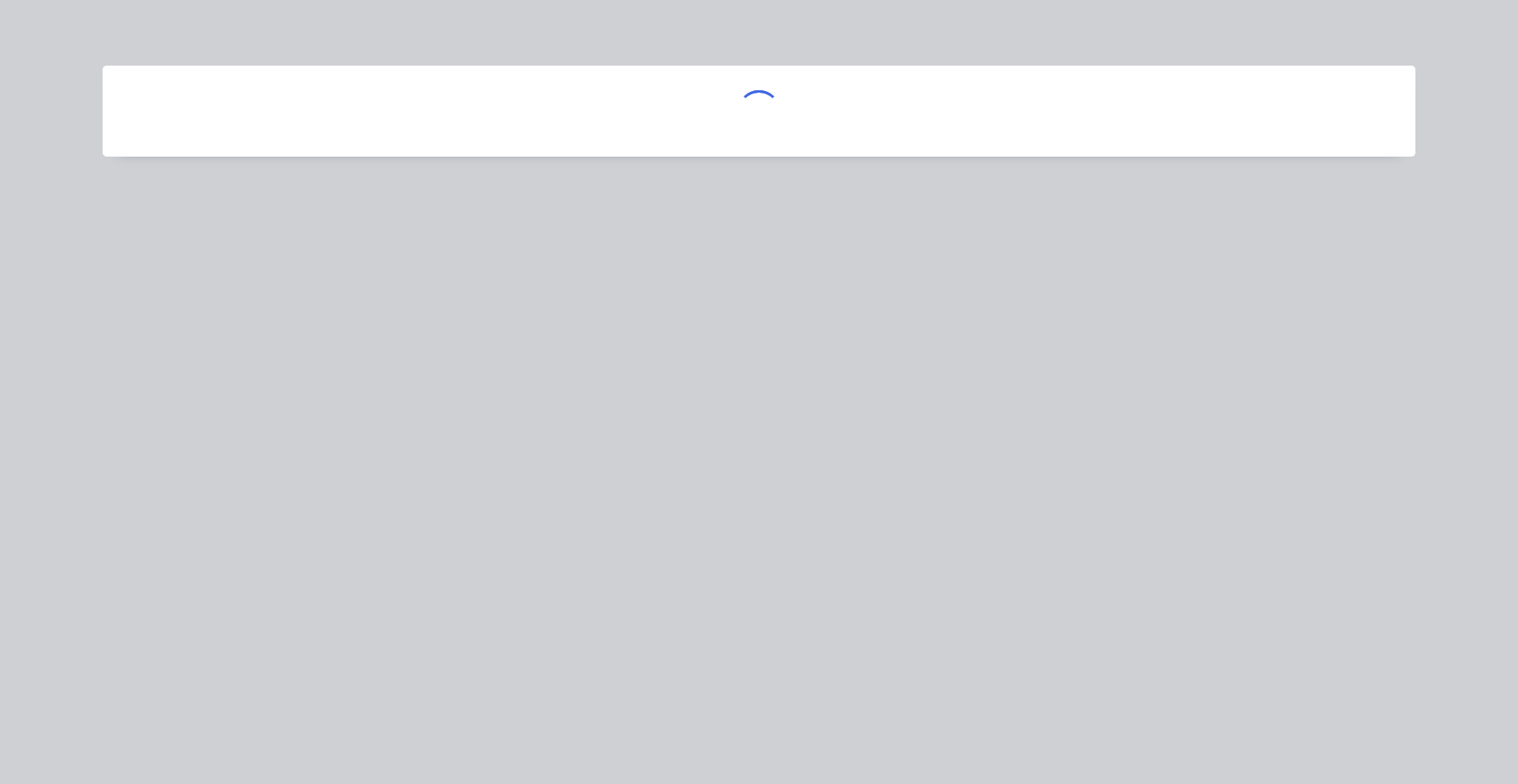
scroll to position [0, 0]
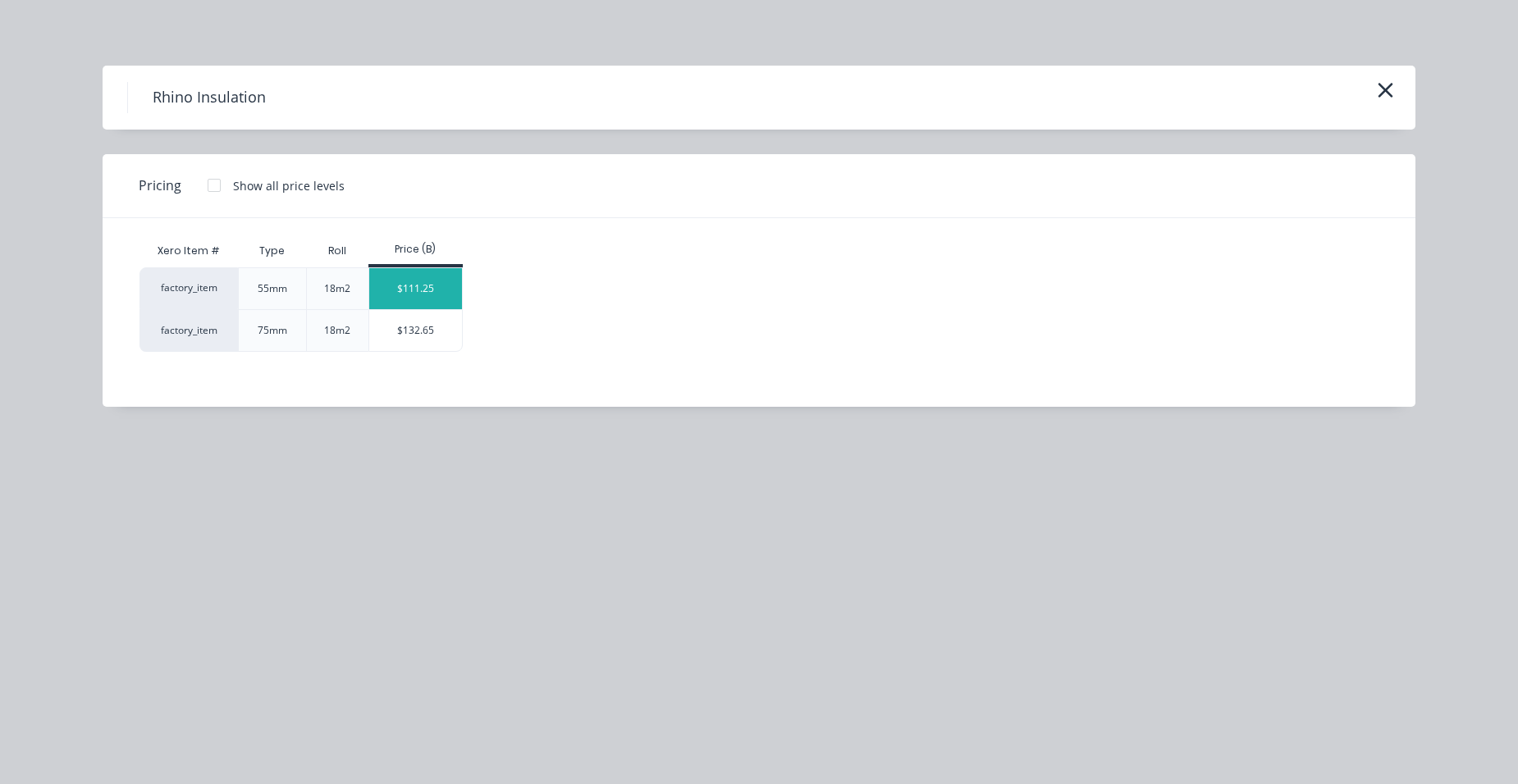
click at [399, 300] on div "$111.25" at bounding box center [415, 288] width 92 height 41
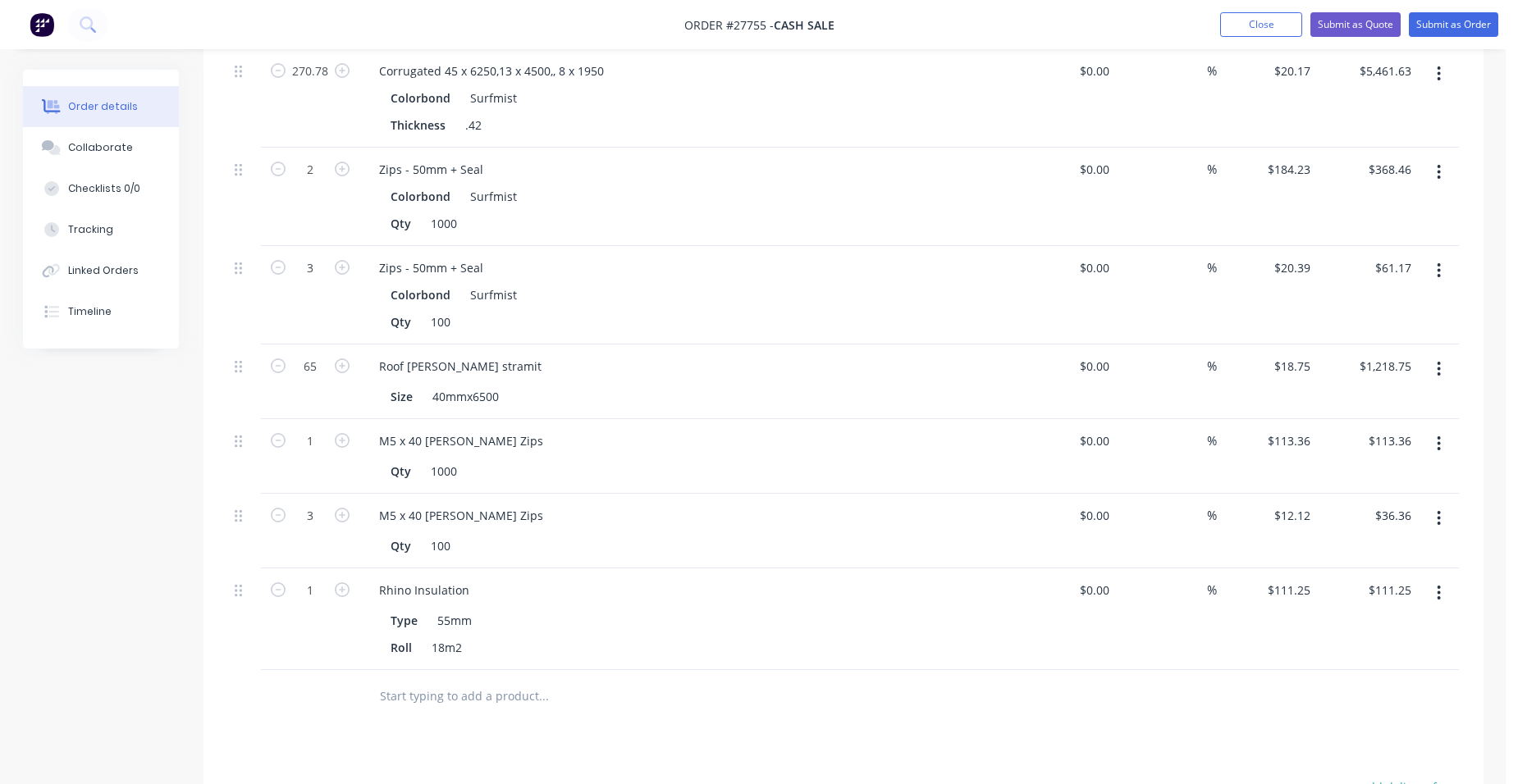
scroll to position [739, 0]
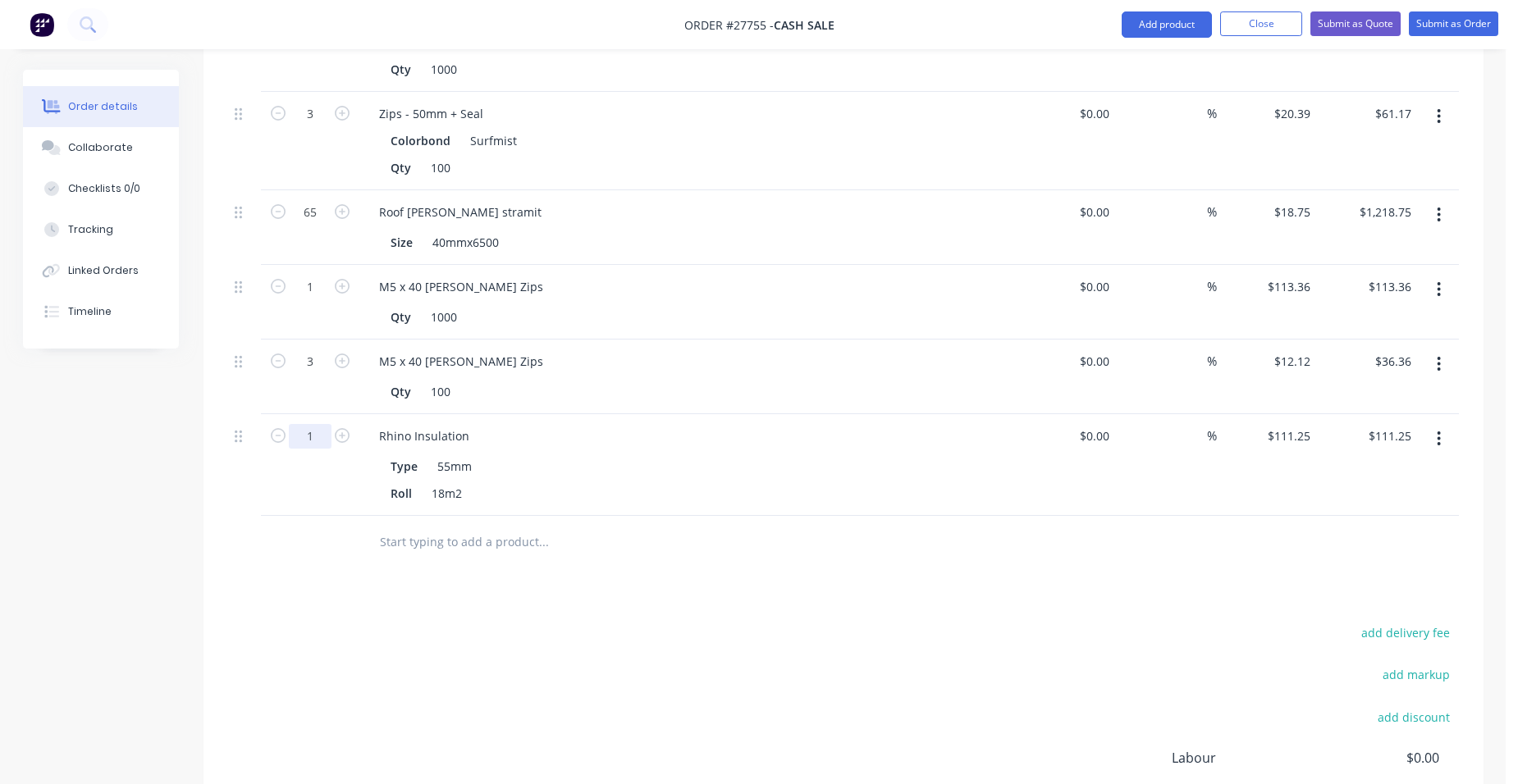
type input "16"
type input "$1,780.00"
click at [739, 425] on div "Rhino Insulation" at bounding box center [688, 436] width 643 height 24
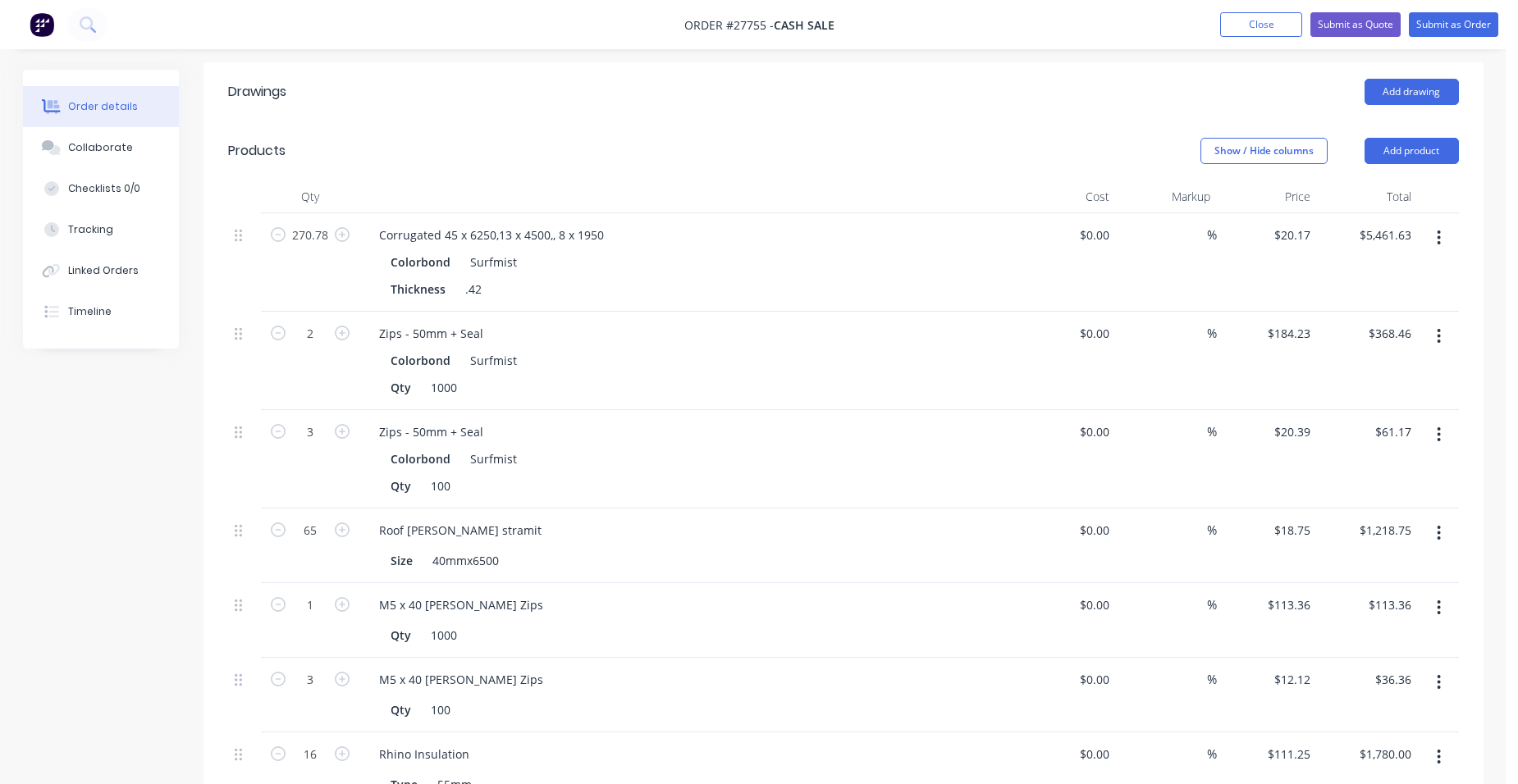
scroll to position [410, 0]
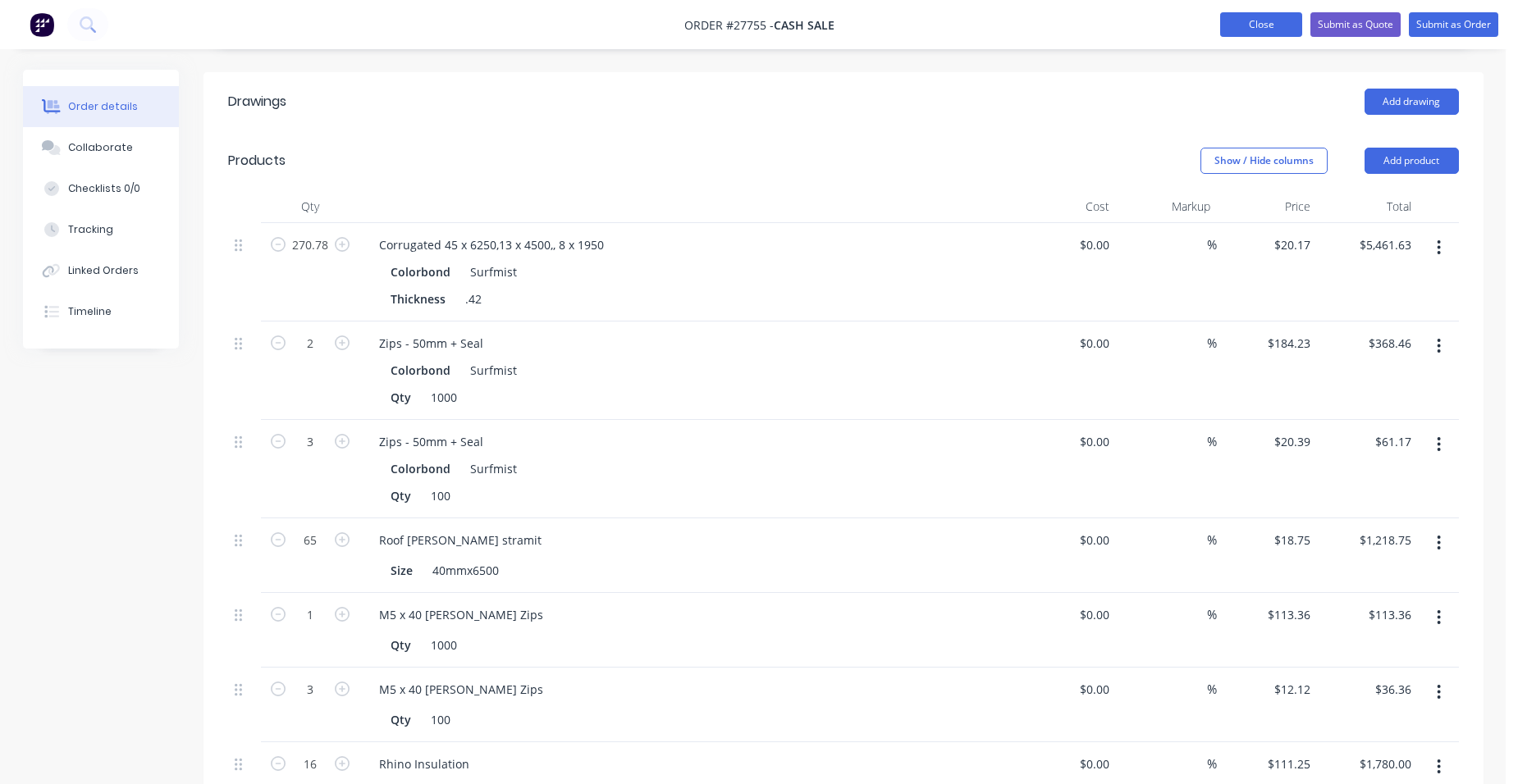
click at [1244, 27] on button "Close" at bounding box center [1260, 25] width 82 height 25
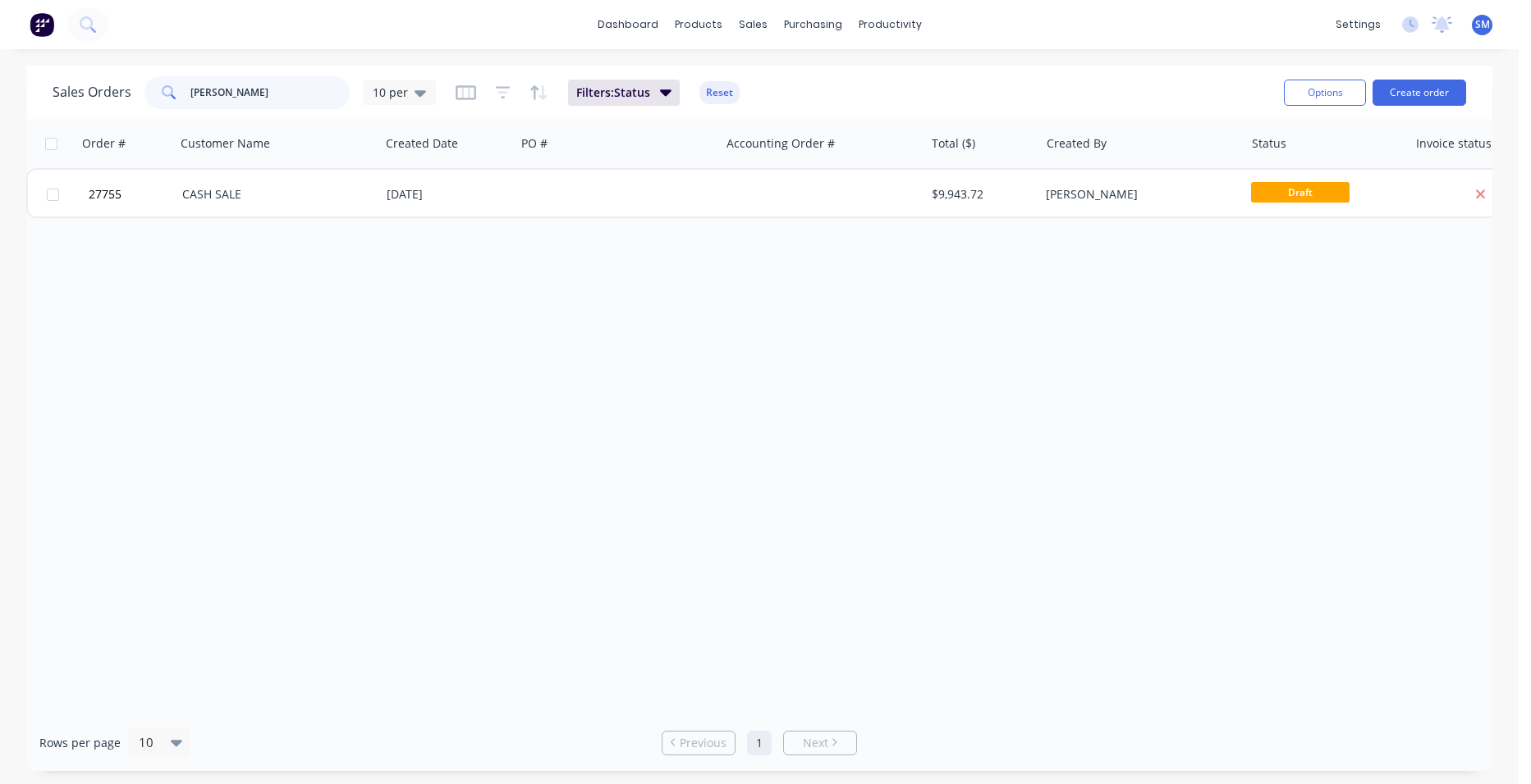
drag, startPoint x: 186, startPoint y: 92, endPoint x: 140, endPoint y: 90, distance: 46.0
click at [144, 92] on div "[PERSON_NAME]" at bounding box center [246, 92] width 205 height 33
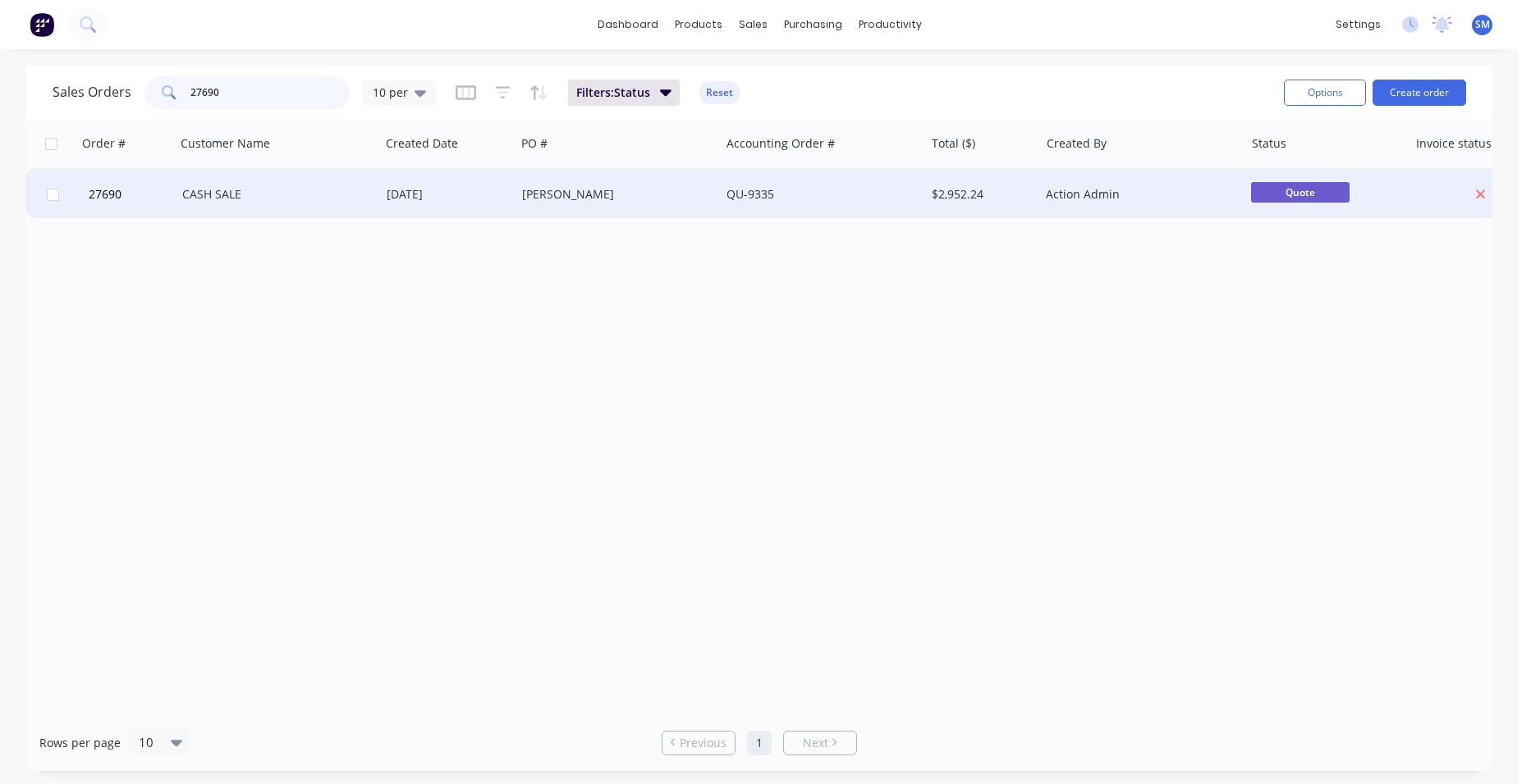
type input "27690"
click at [700, 188] on div "[PERSON_NAME]" at bounding box center [613, 193] width 182 height 16
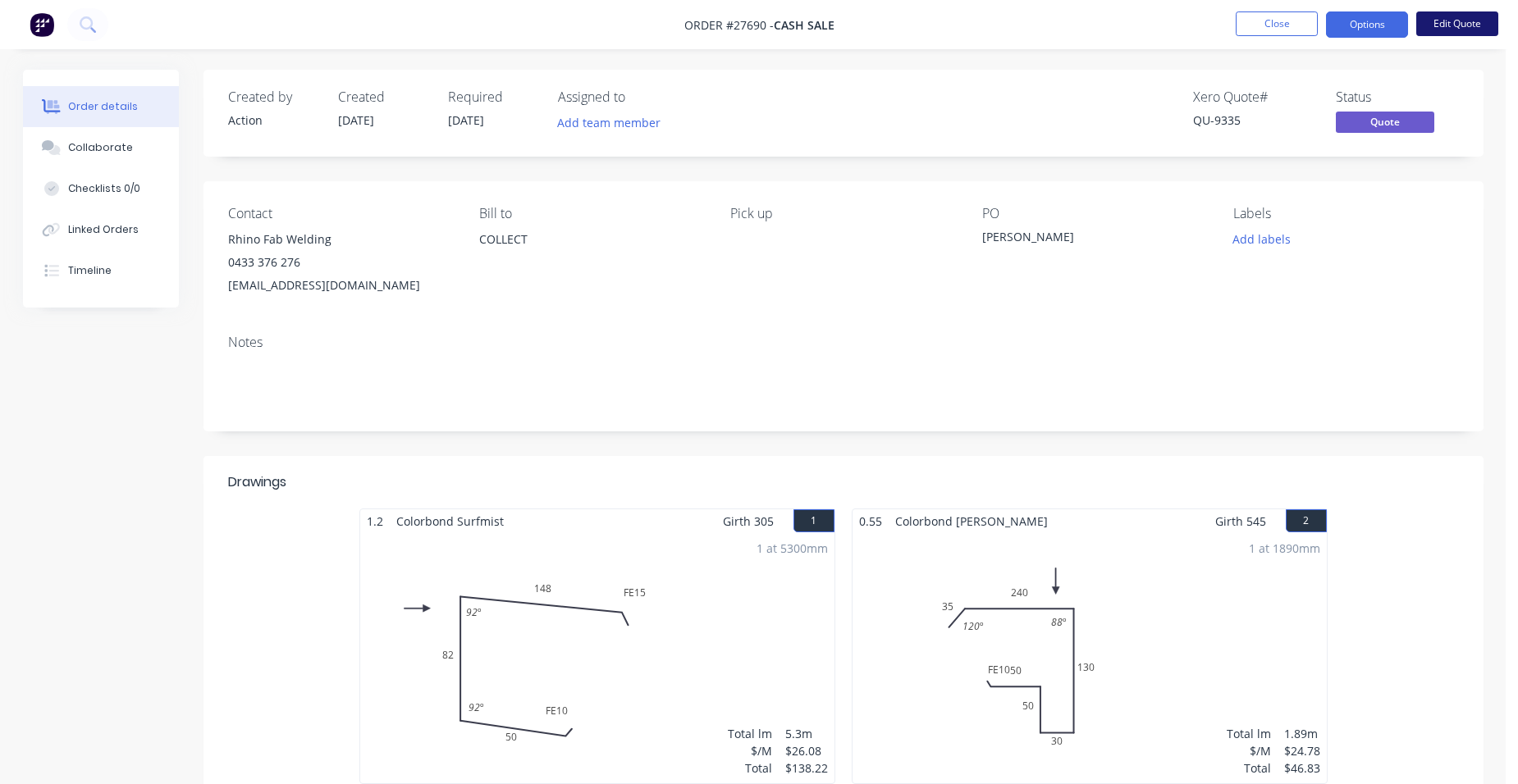
click at [1465, 25] on button "Edit Quote" at bounding box center [1457, 24] width 82 height 25
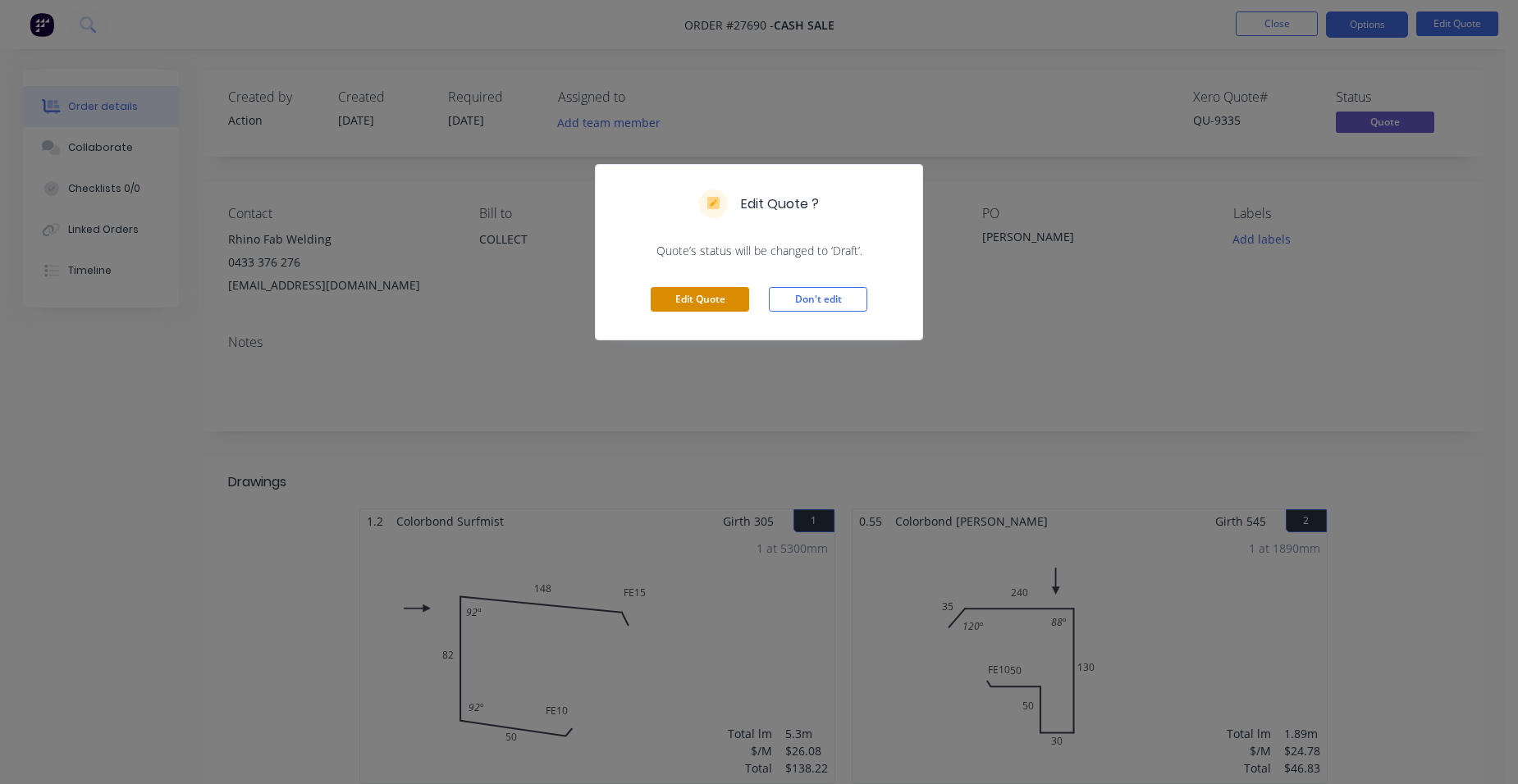
click at [719, 298] on button "Edit Quote" at bounding box center [700, 299] width 98 height 25
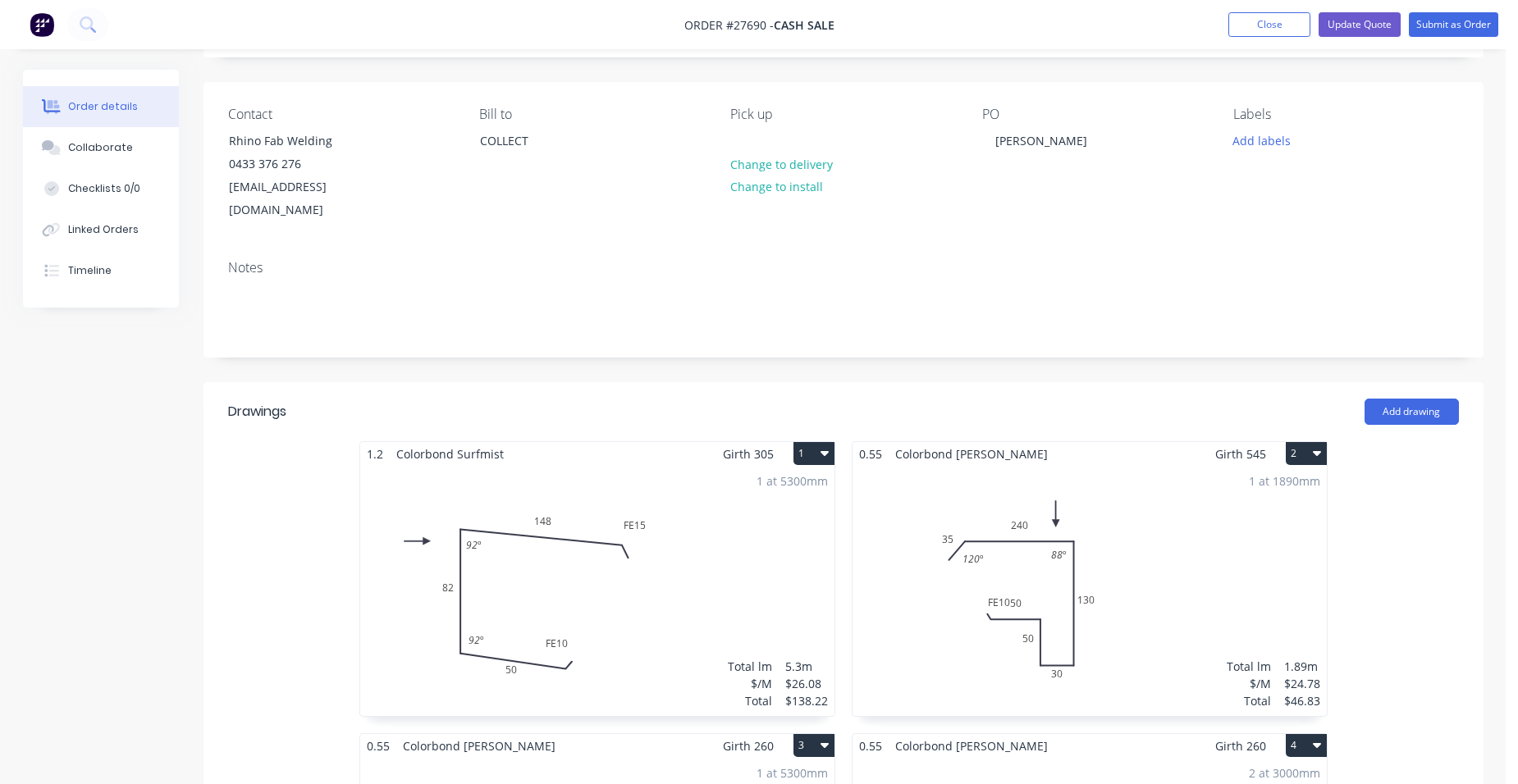
scroll to position [246, 0]
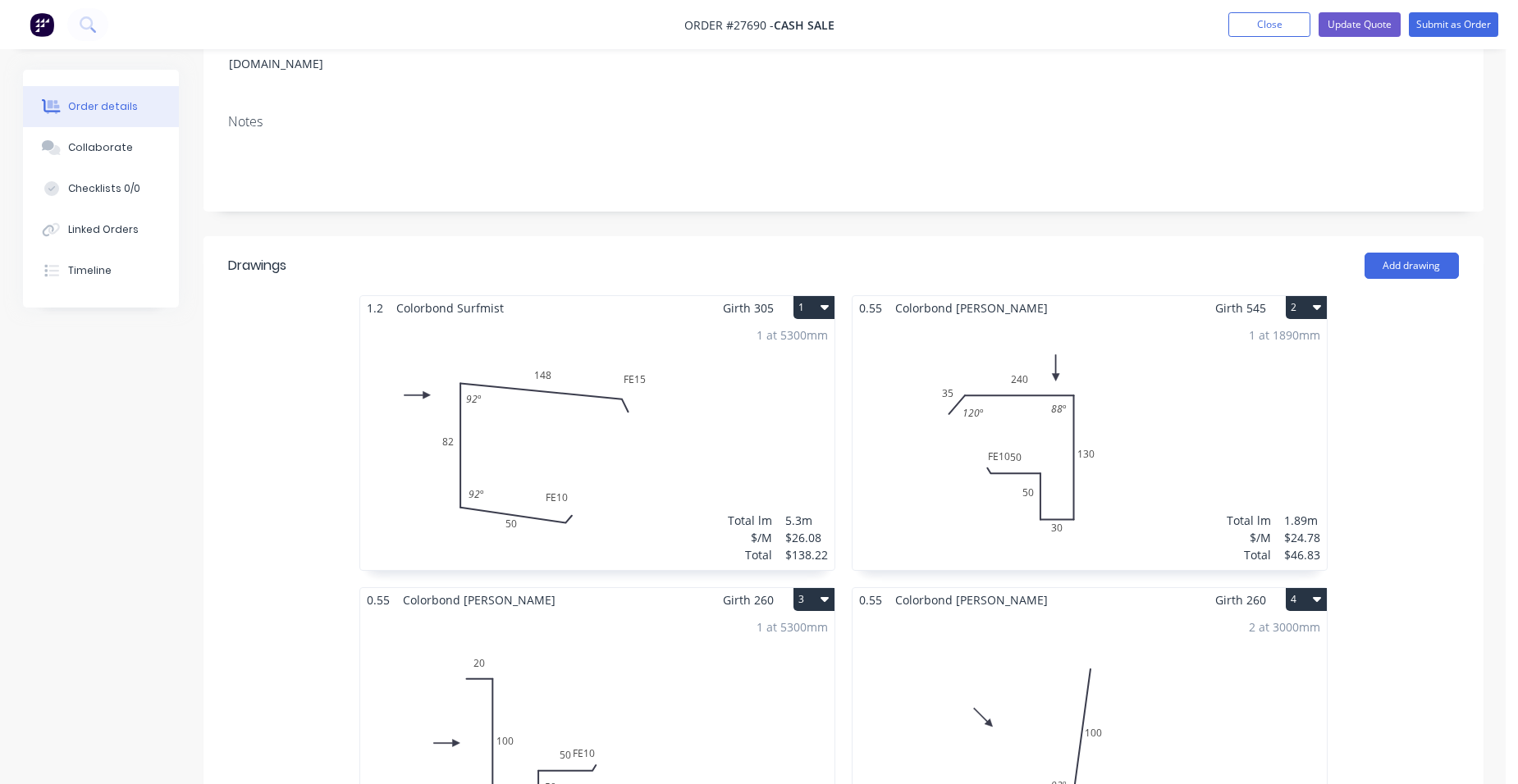
click at [1162, 363] on div "1 at 1890mm Total lm $/M Total 1.89m $24.78 $46.83" at bounding box center [1090, 444] width 475 height 250
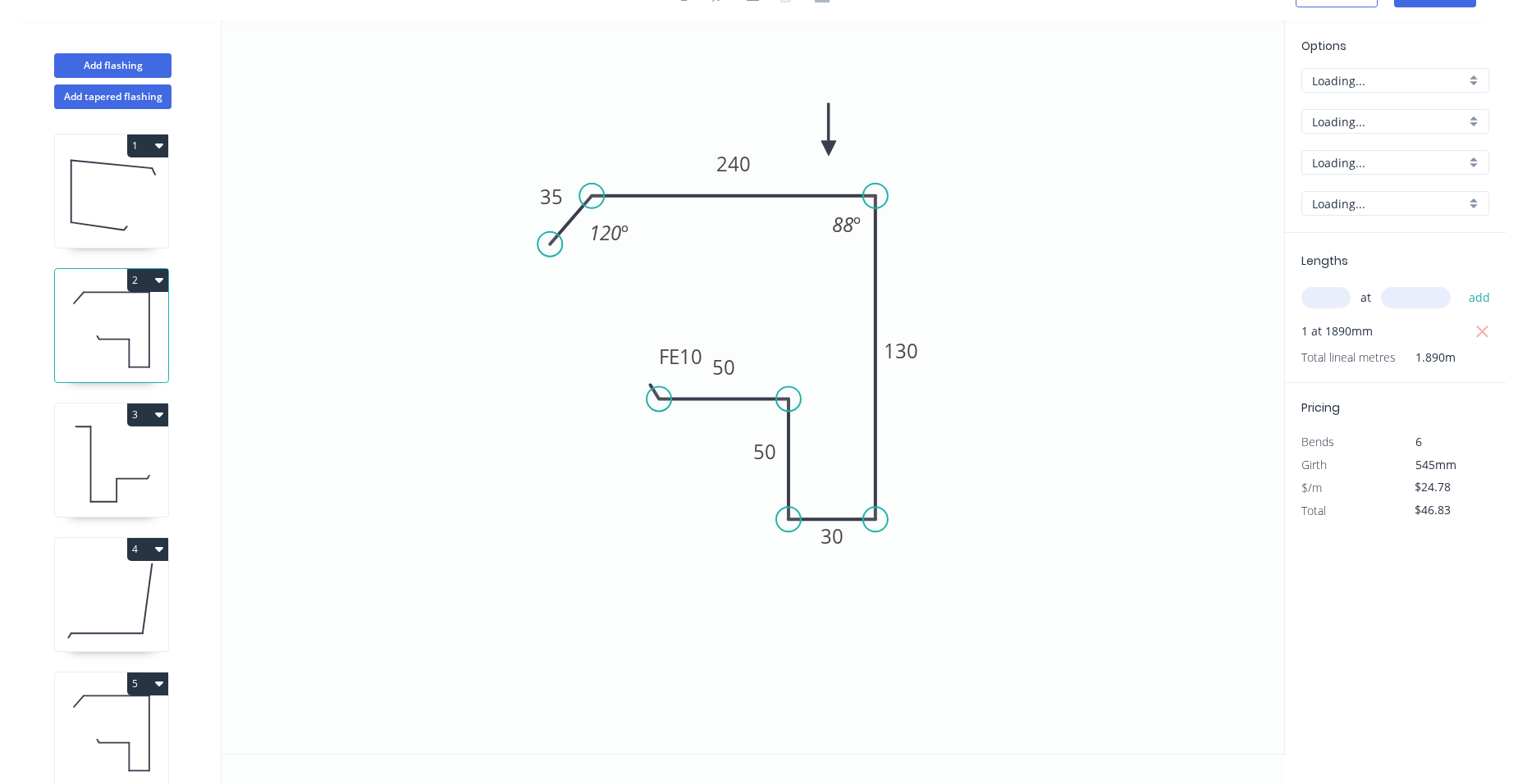
scroll to position [30, 0]
click at [148, 281] on button "2" at bounding box center [147, 280] width 41 height 23
click at [77, 344] on div "Delete" at bounding box center [91, 354] width 126 height 24
type input "$0.00"
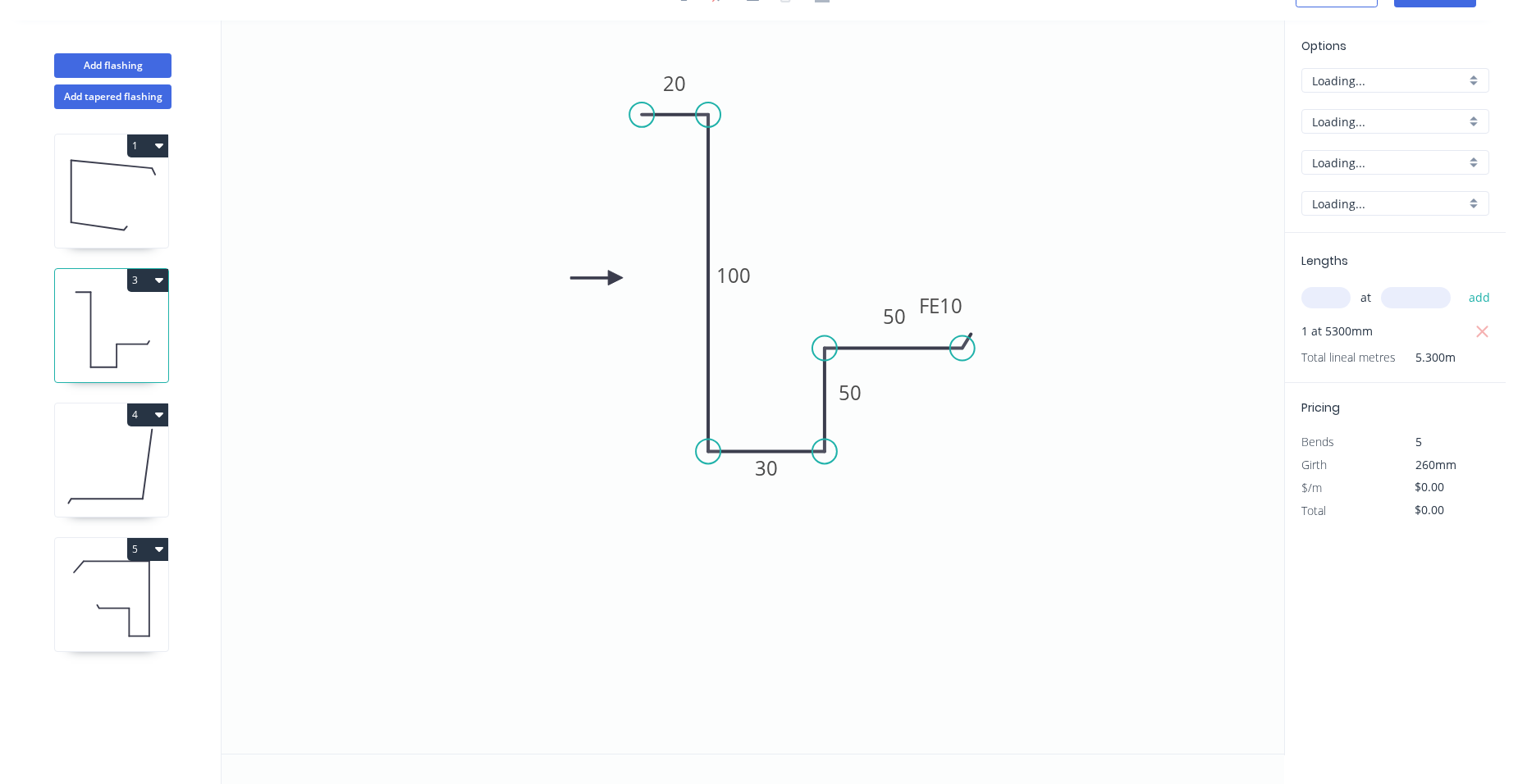
type input "$14.86"
type input "$78.76"
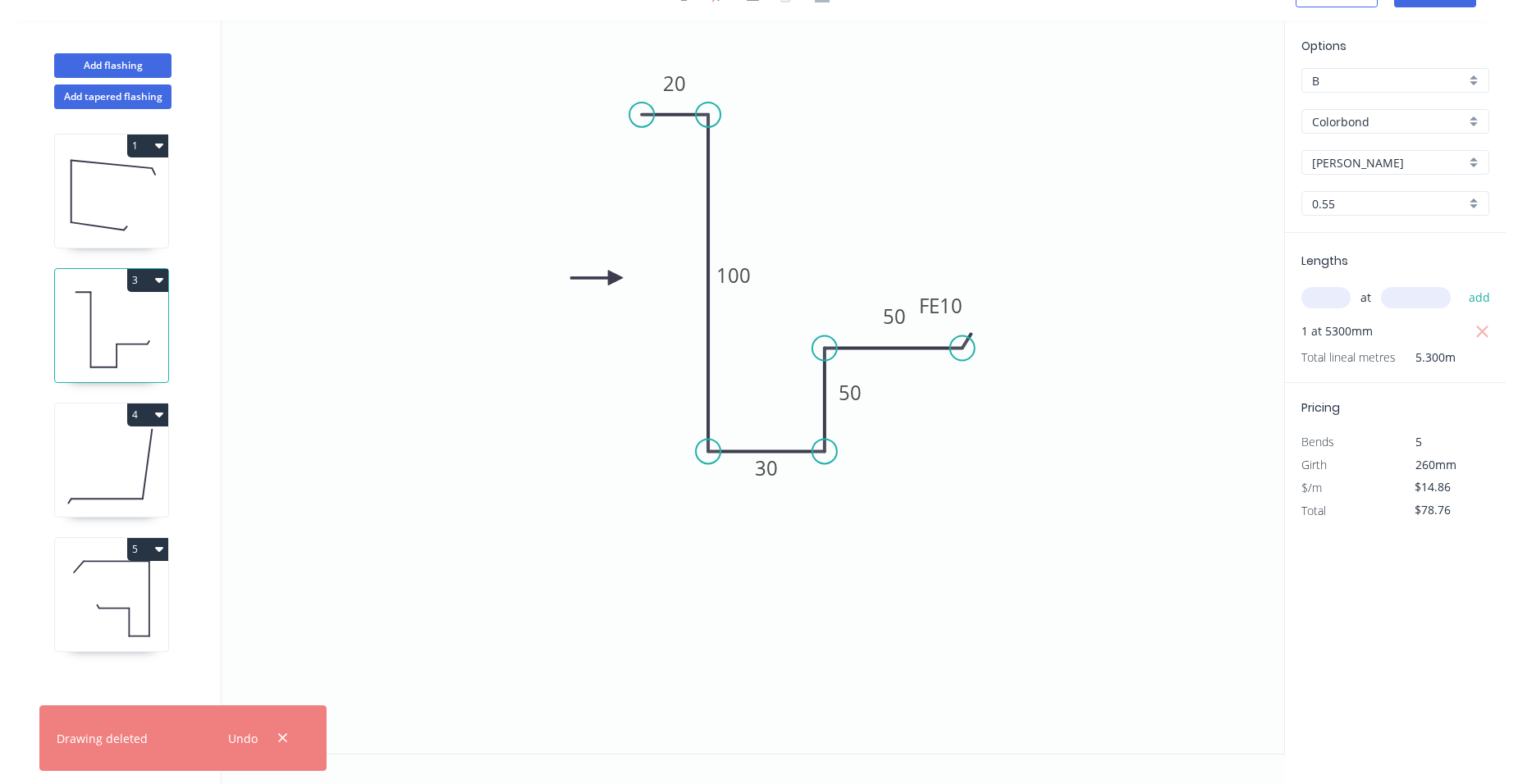
click at [160, 548] on icon "button" at bounding box center [158, 549] width 8 height 5
click at [65, 602] on div "Duplicate" at bounding box center [91, 590] width 126 height 24
type input "$0.00"
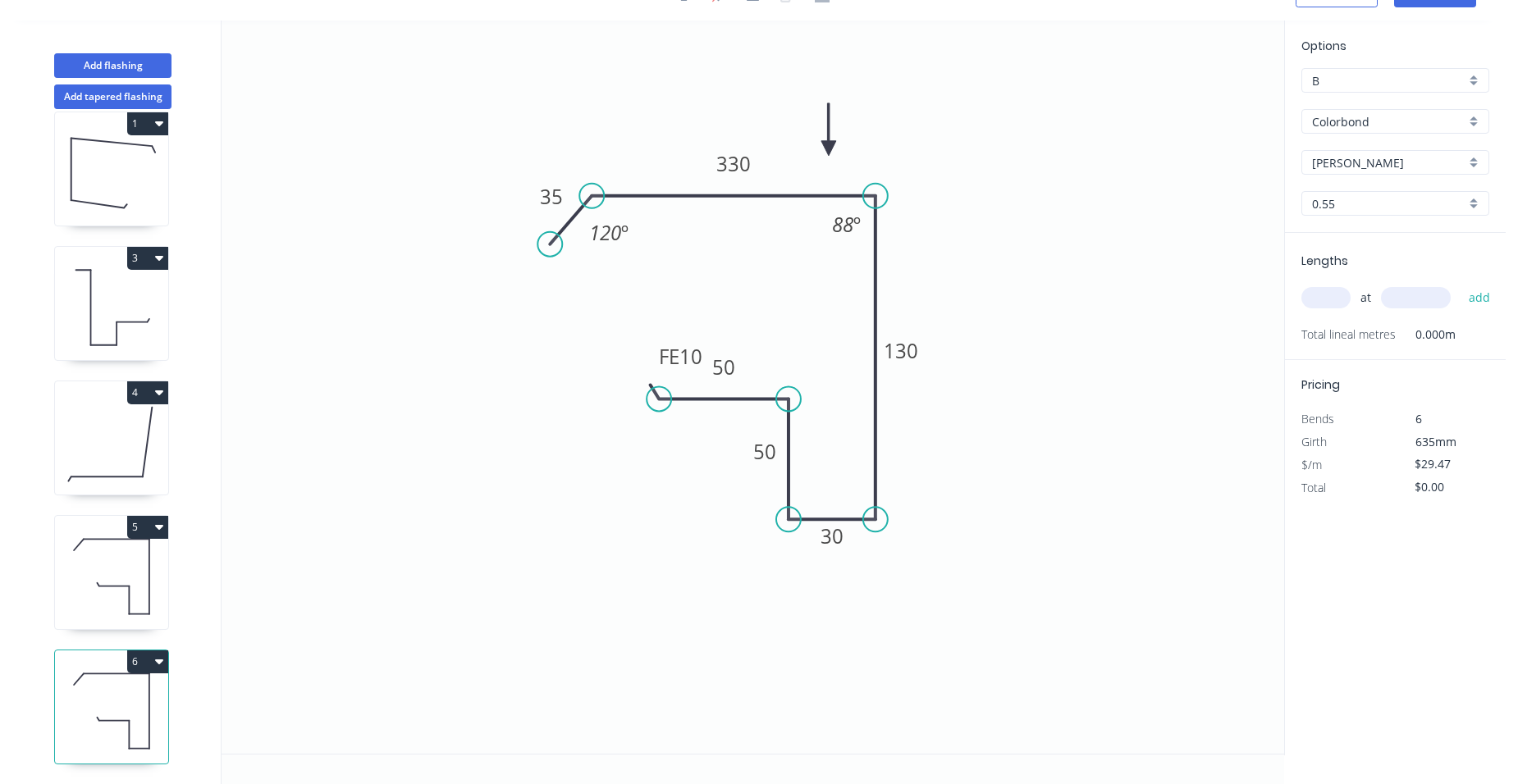
scroll to position [35, 0]
click at [155, 650] on div "6" at bounding box center [111, 708] width 115 height 115
click at [151, 651] on button "6" at bounding box center [147, 662] width 41 height 23
click at [101, 727] on div "Delete" at bounding box center [91, 735] width 126 height 24
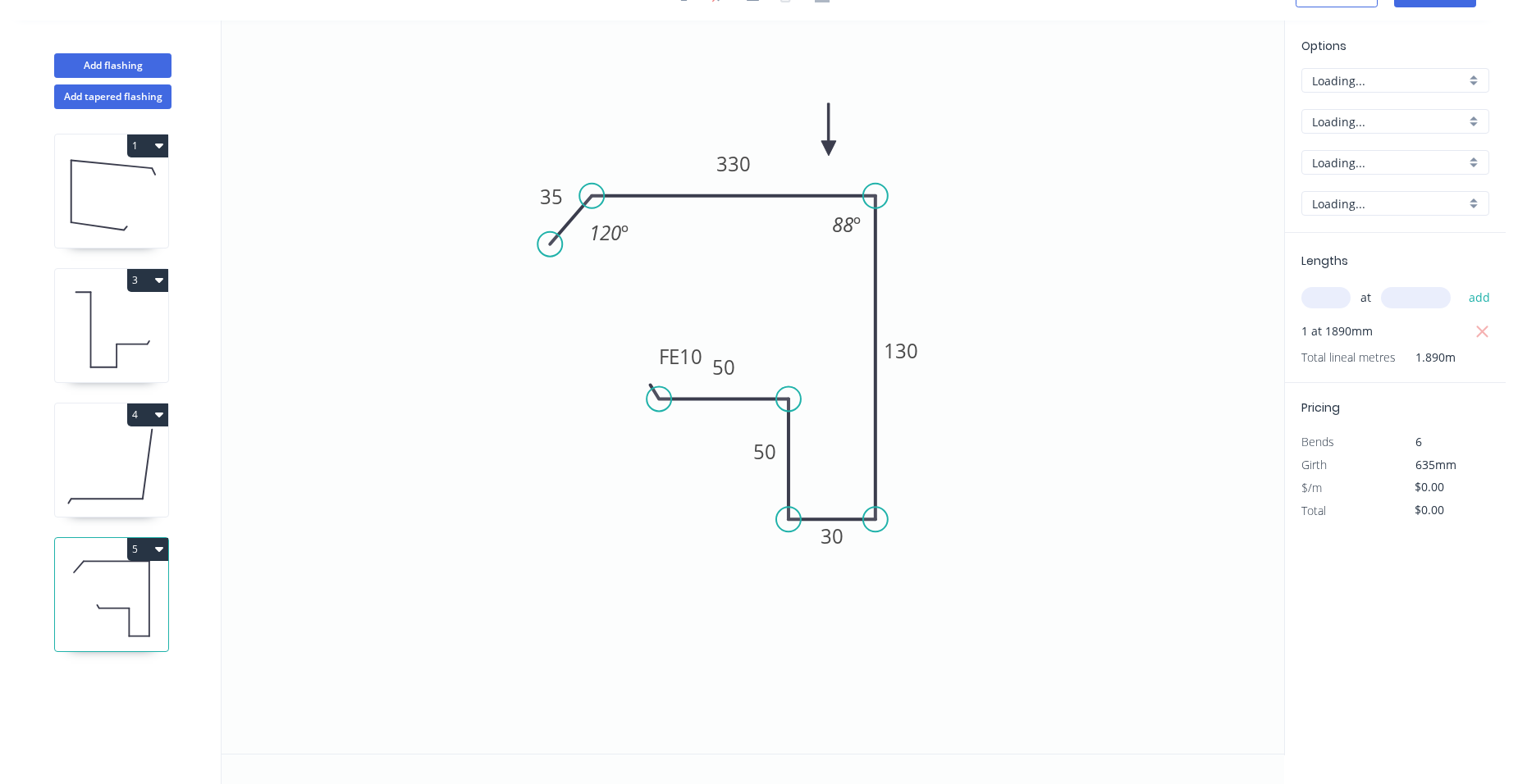
type input "$29.47"
type input "$55.70"
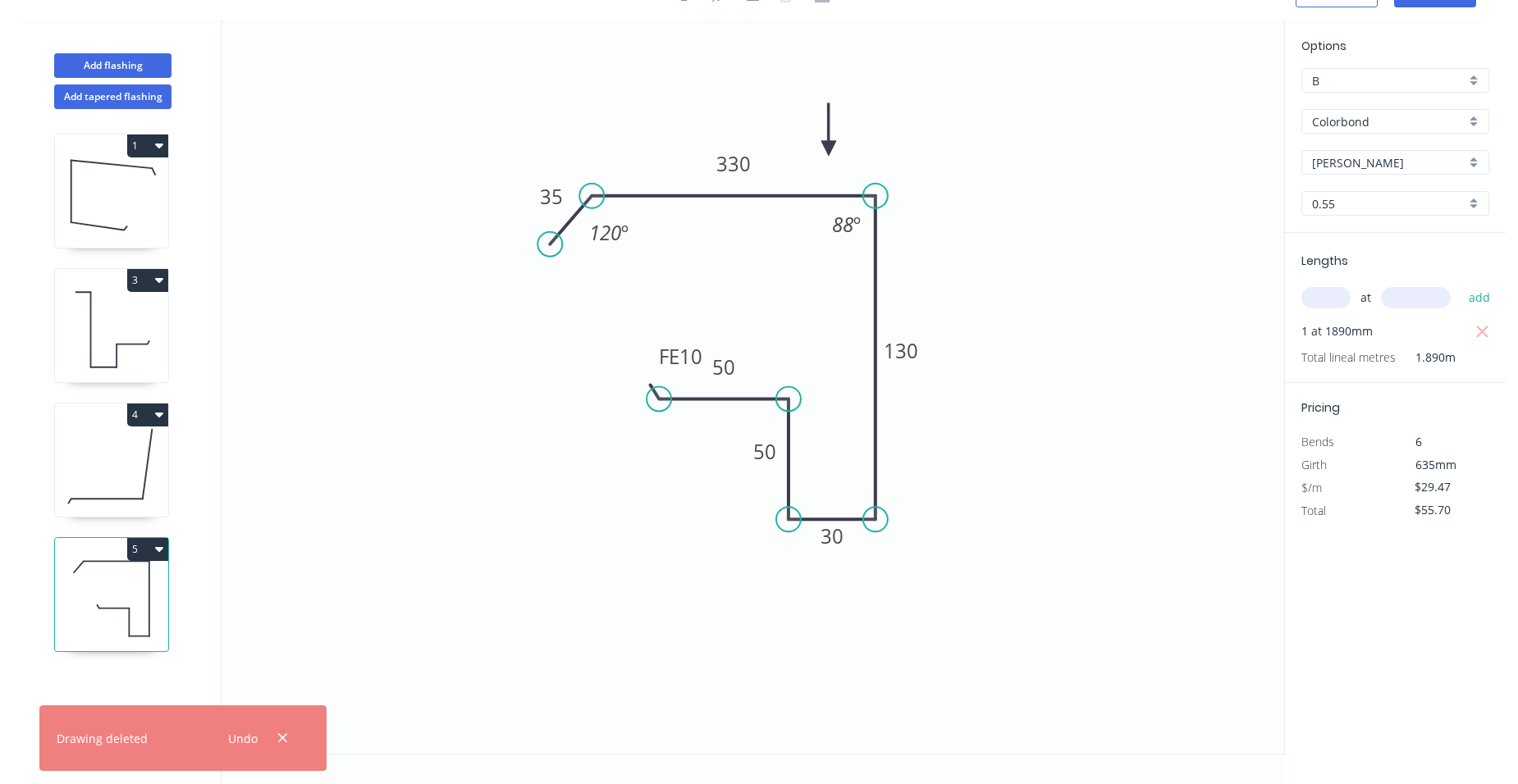
click at [162, 552] on icon "button" at bounding box center [158, 549] width 8 height 13
click at [85, 620] on div "Delete" at bounding box center [91, 623] width 126 height 24
type input "$0.00"
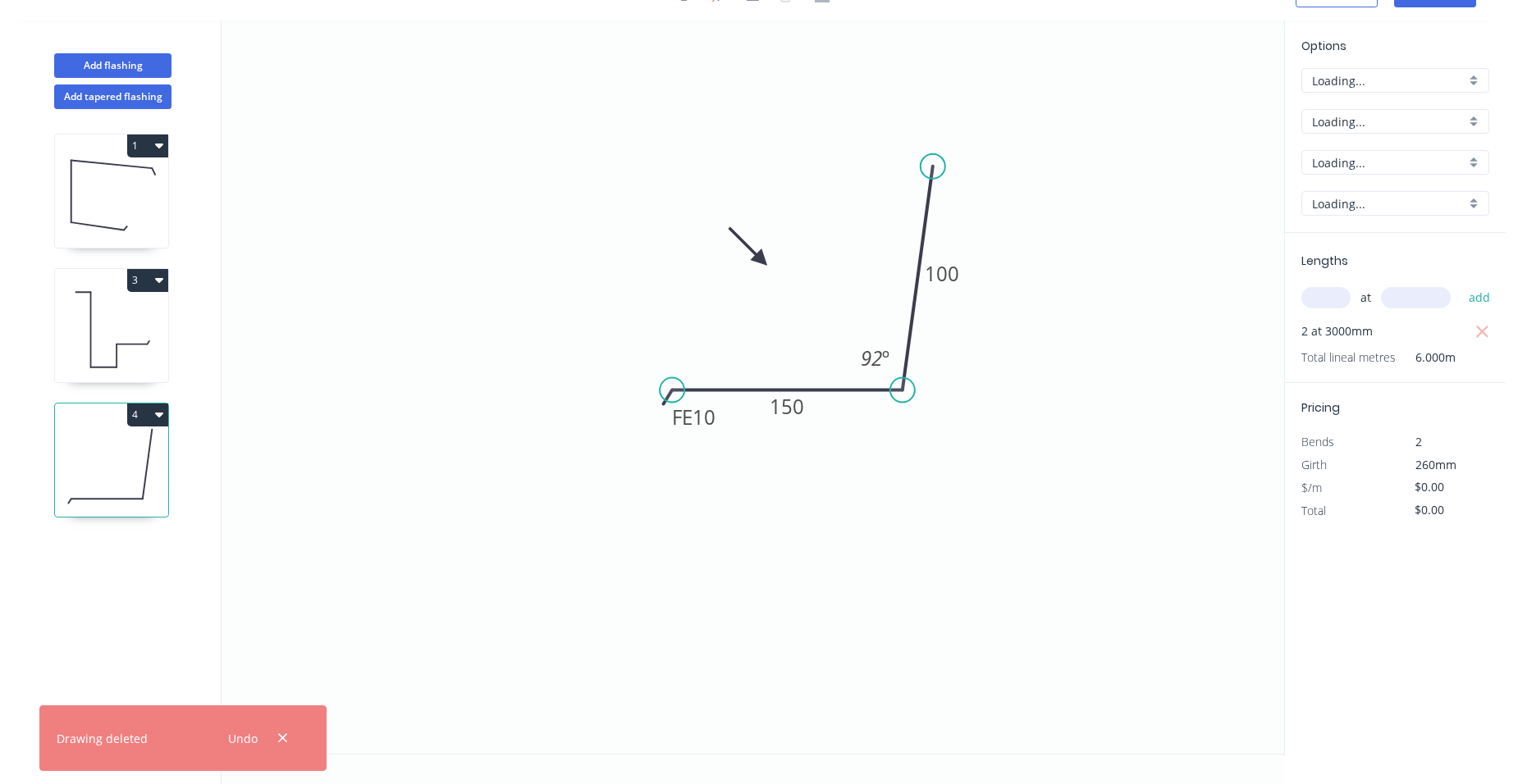
type input "$12.91"
type input "$77.46"
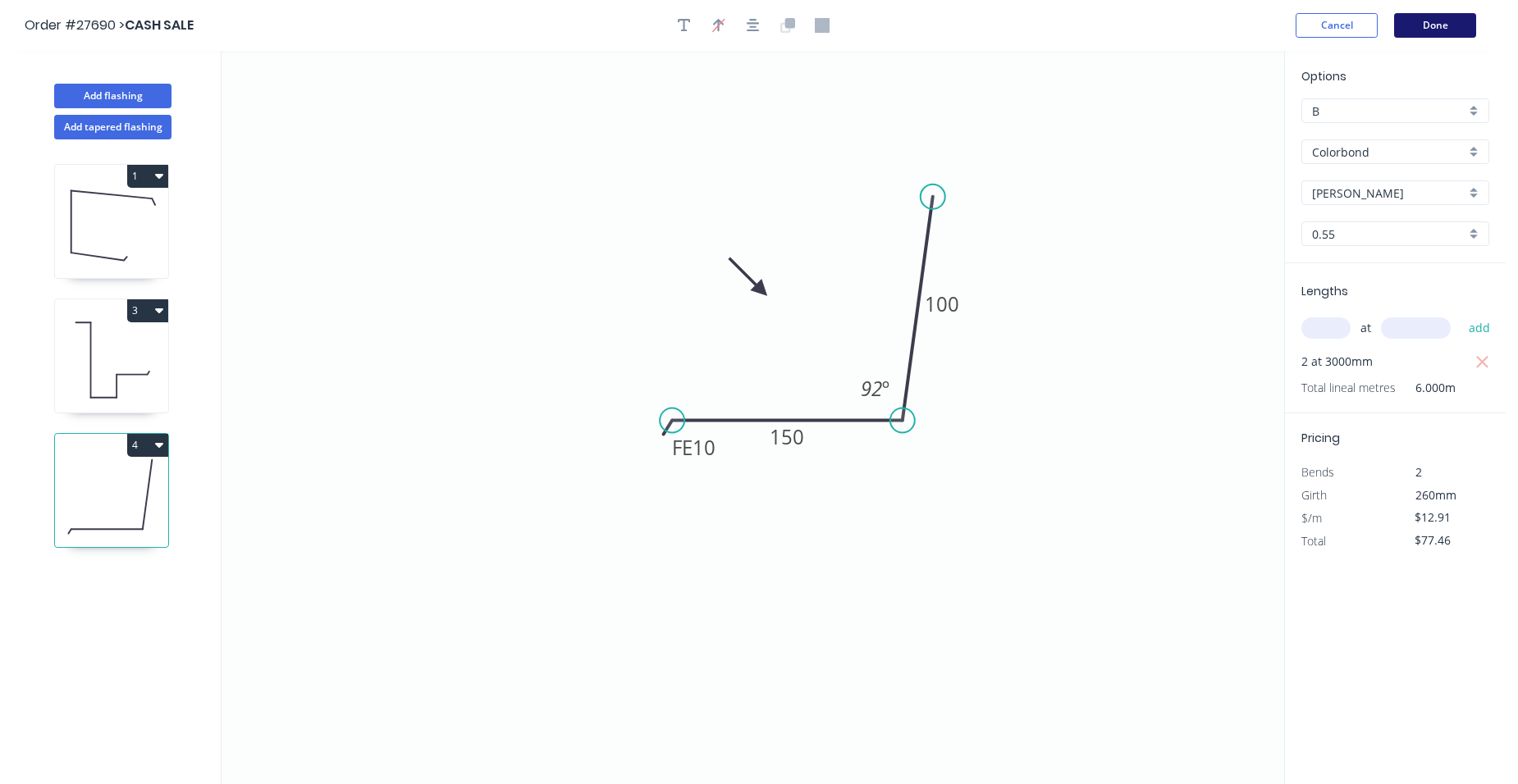
click at [1454, 16] on button "Done" at bounding box center [1435, 25] width 82 height 25
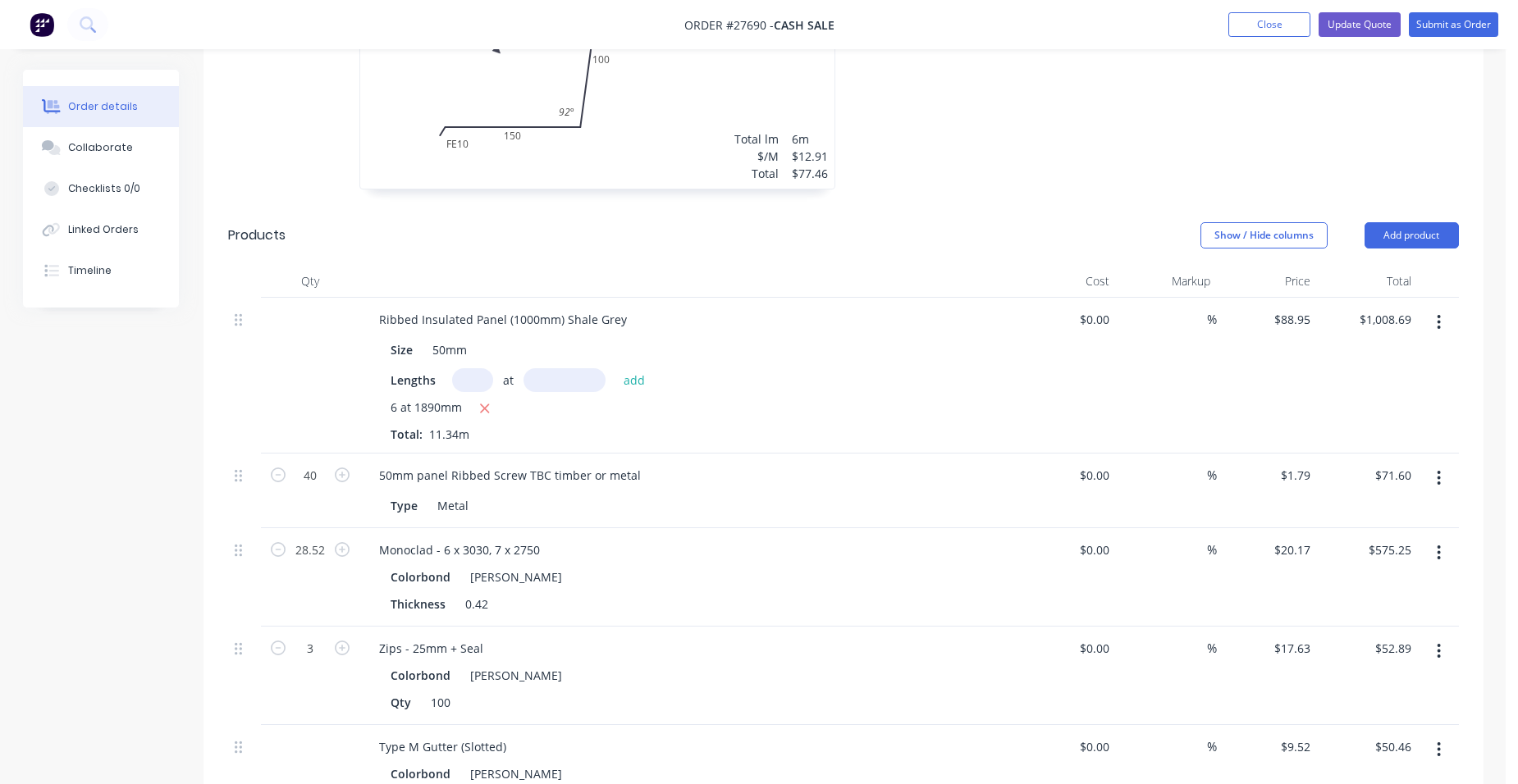
scroll to position [1067, 0]
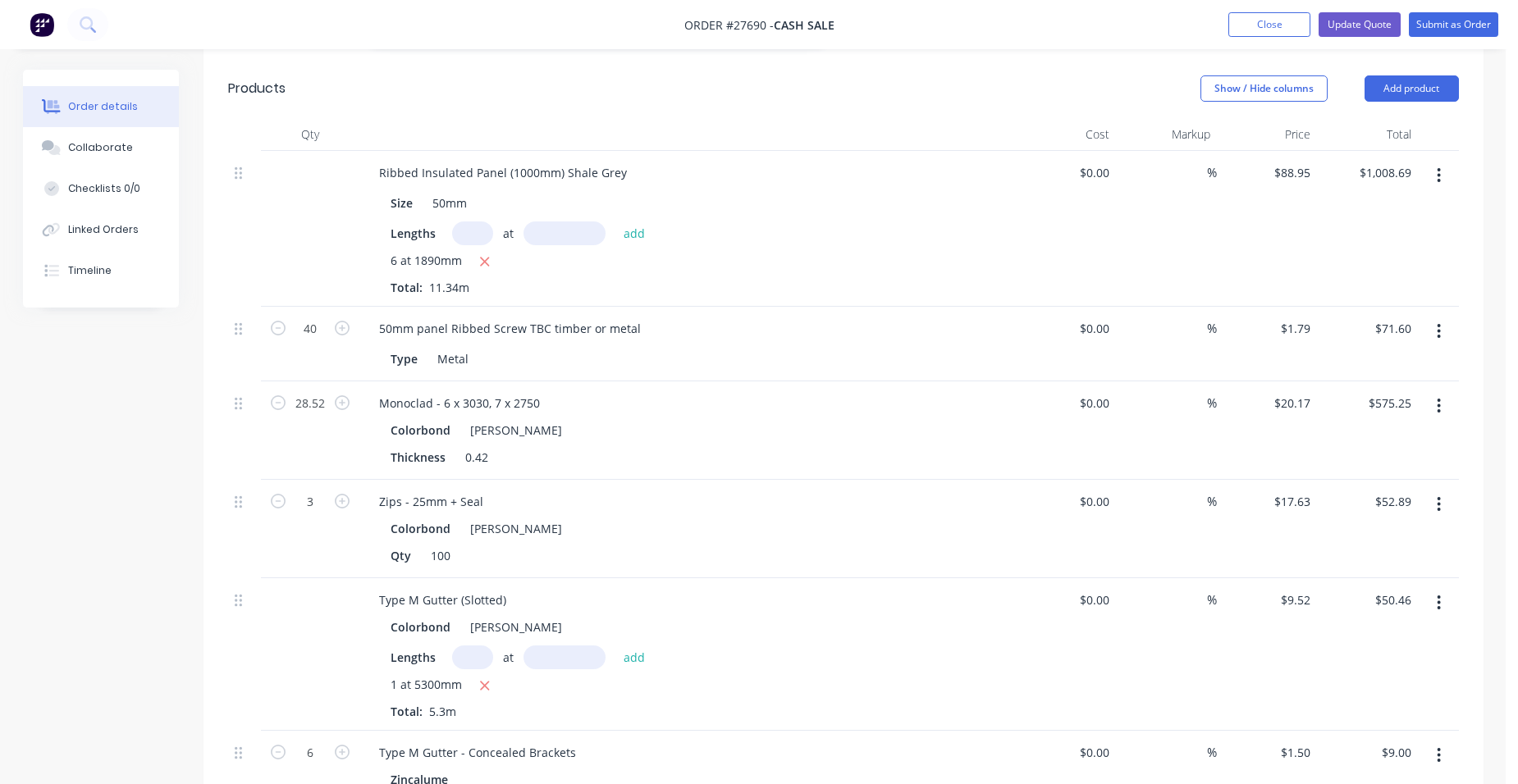
click at [489, 222] on input "text" at bounding box center [472, 233] width 41 height 24
type input "5"
type input "1890mm"
click at [642, 222] on button "add" at bounding box center [634, 232] width 39 height 22
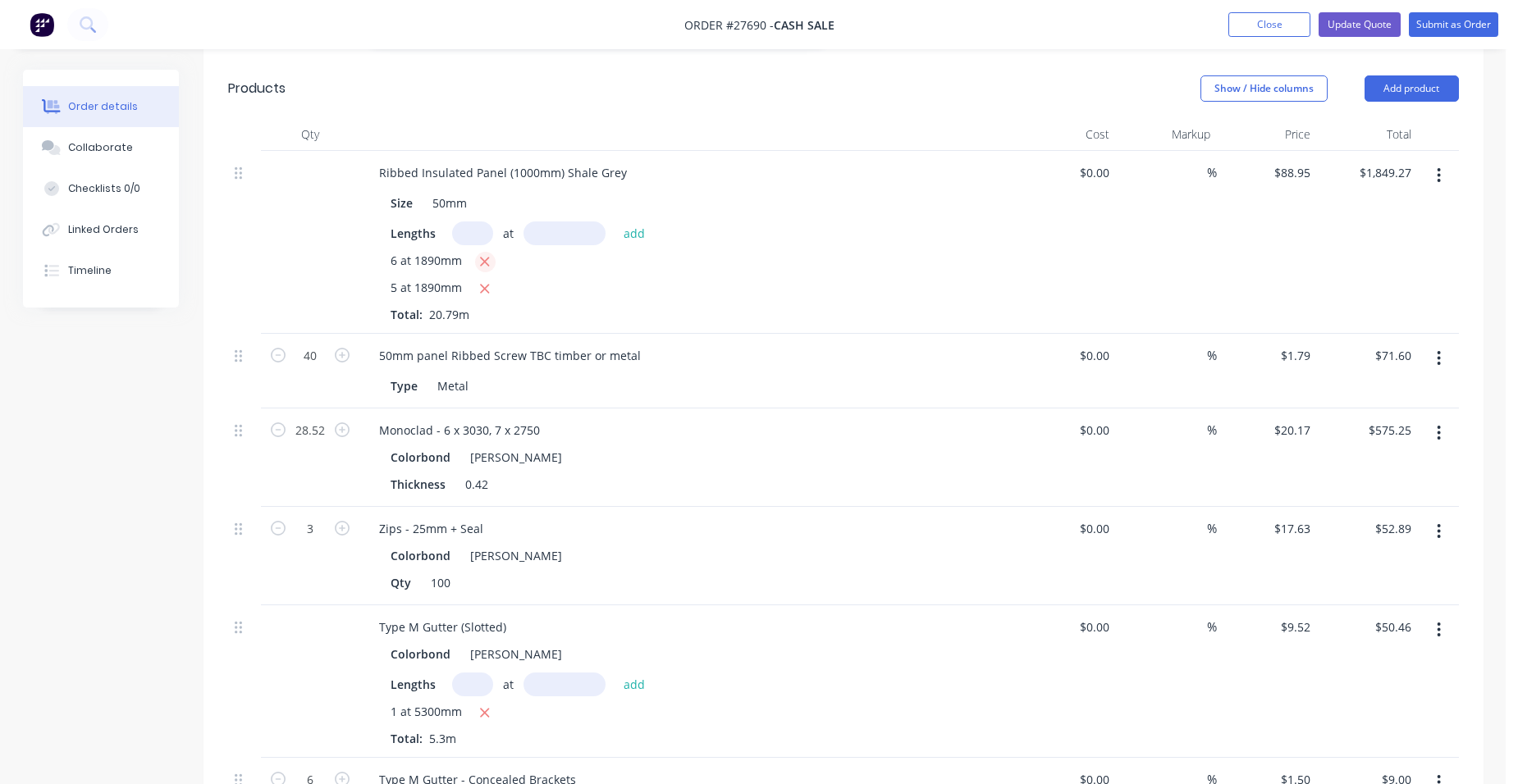
click at [485, 255] on icon "button" at bounding box center [484, 262] width 10 height 15
type input "$840.58"
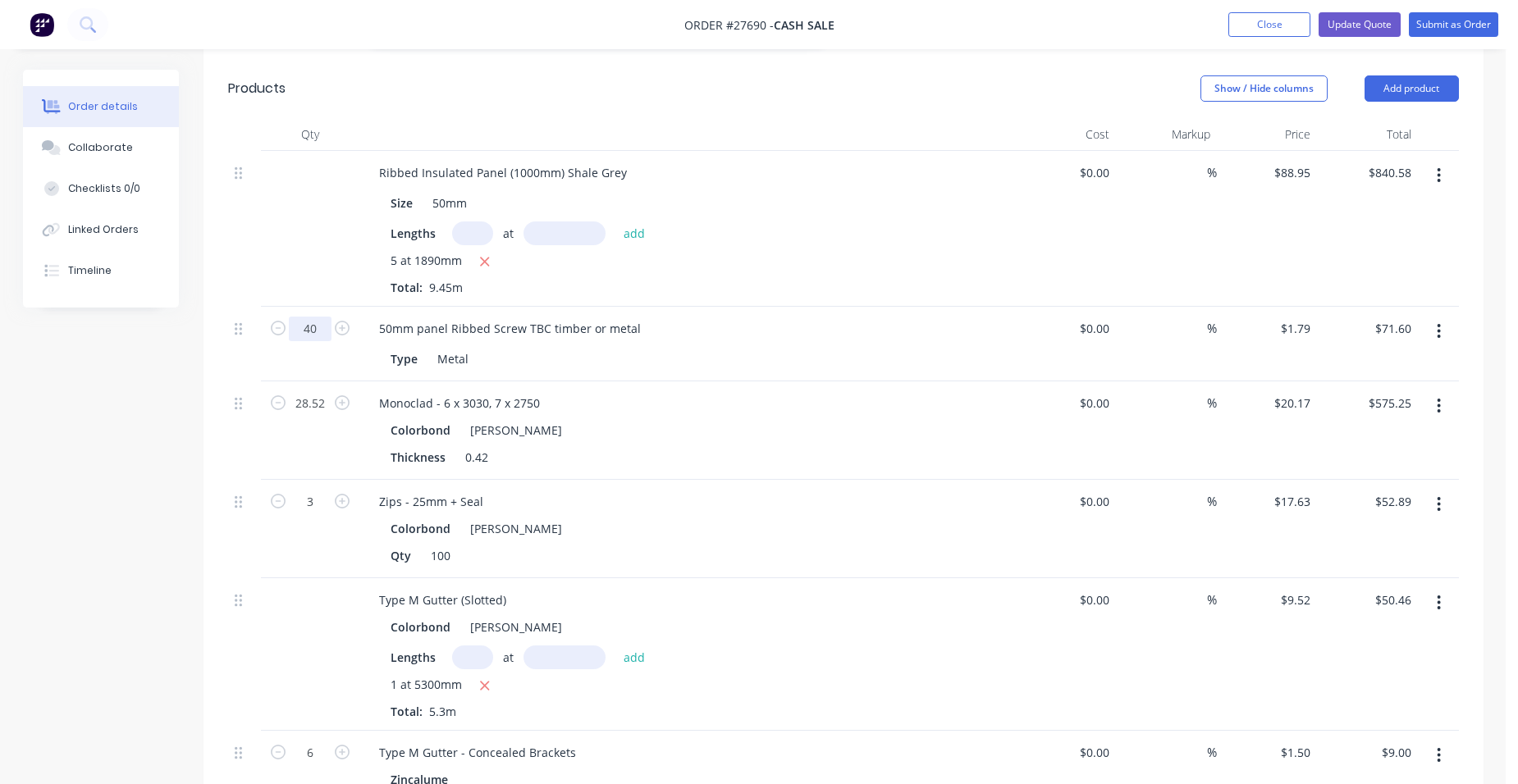
click at [328, 317] on input "40" at bounding box center [309, 329] width 42 height 25
type input "35"
type input "$62.65"
click at [760, 347] on div "Type Metal" at bounding box center [684, 359] width 601 height 24
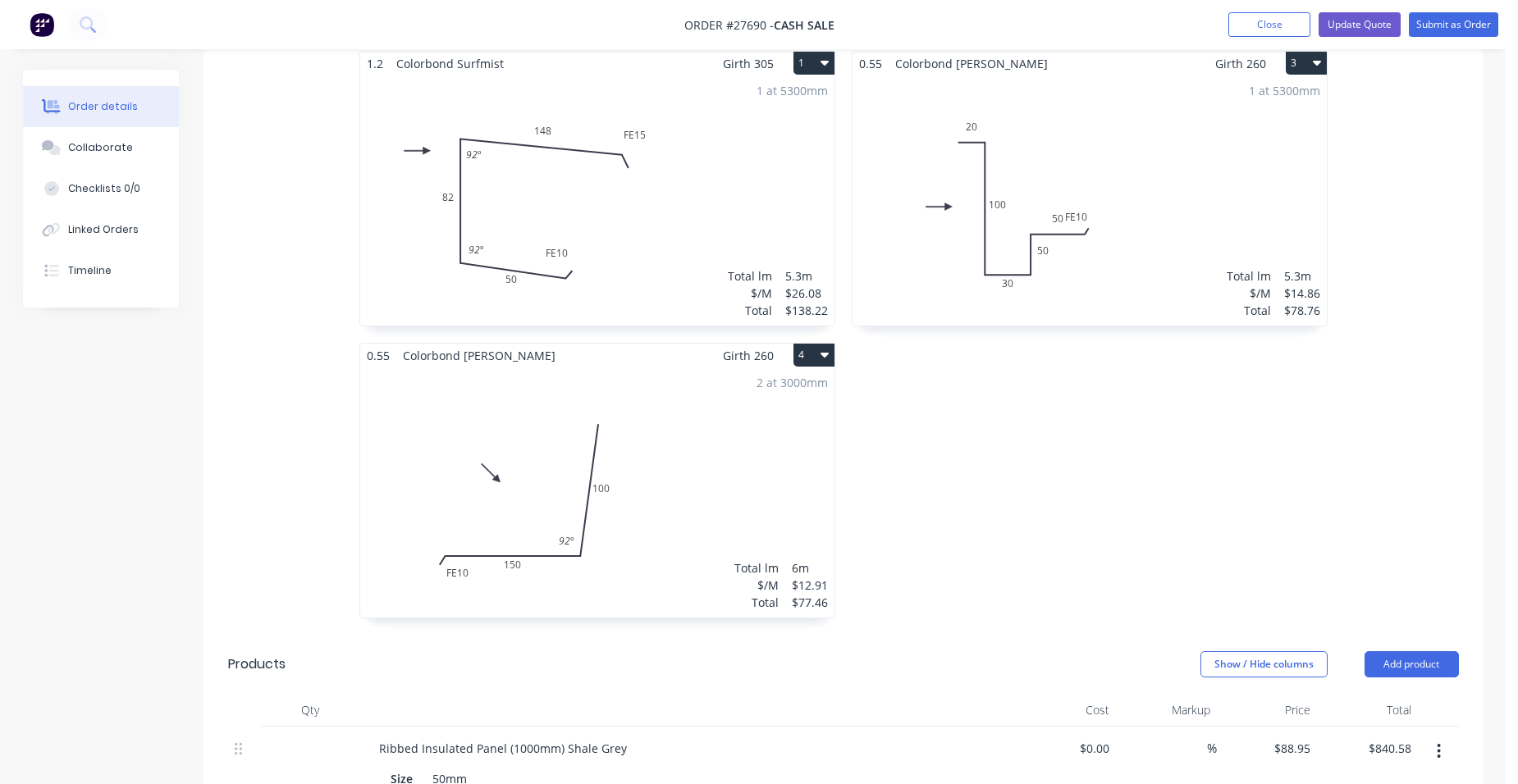
scroll to position [328, 0]
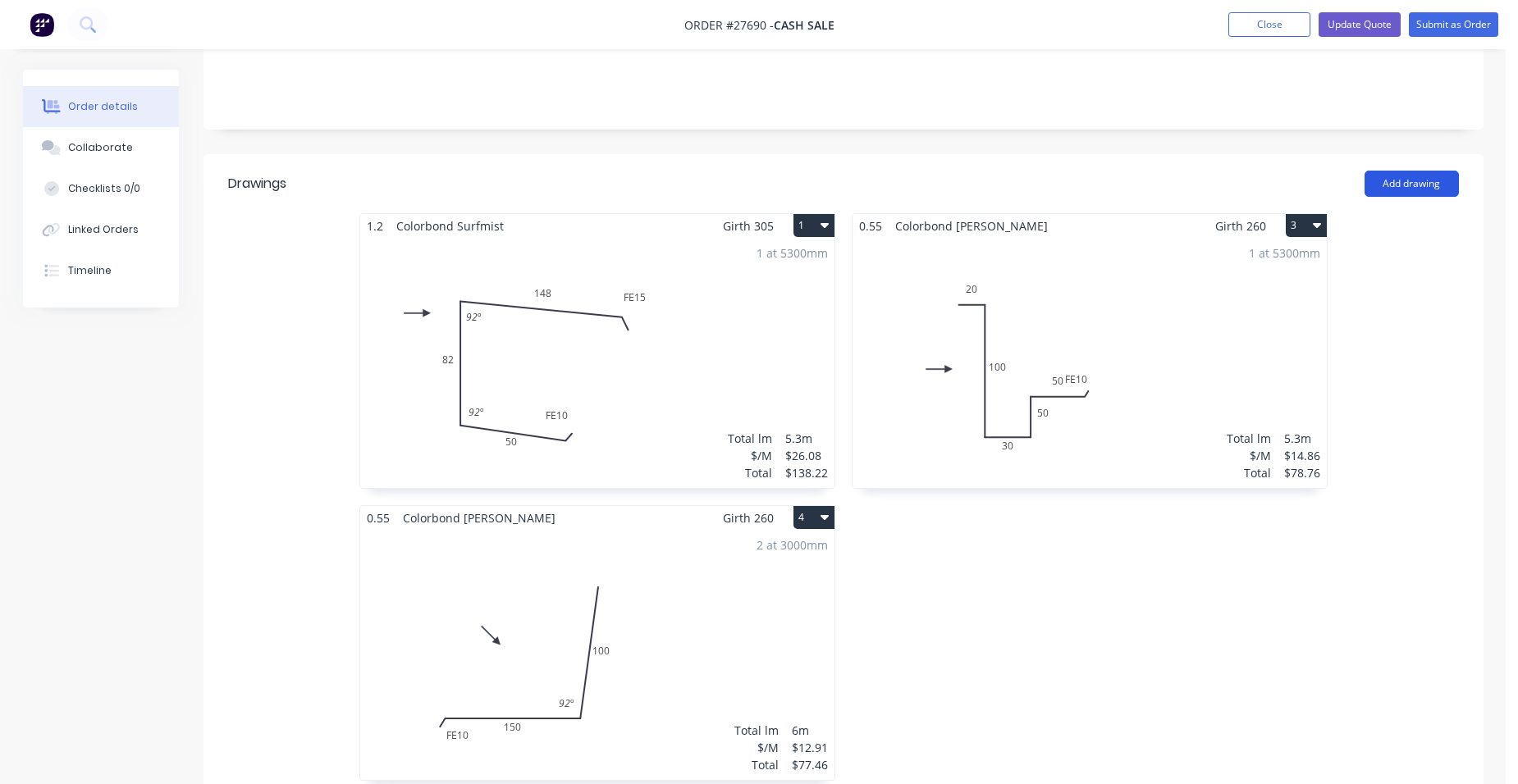
click at [1394, 171] on button "Add drawing" at bounding box center [1411, 184] width 94 height 26
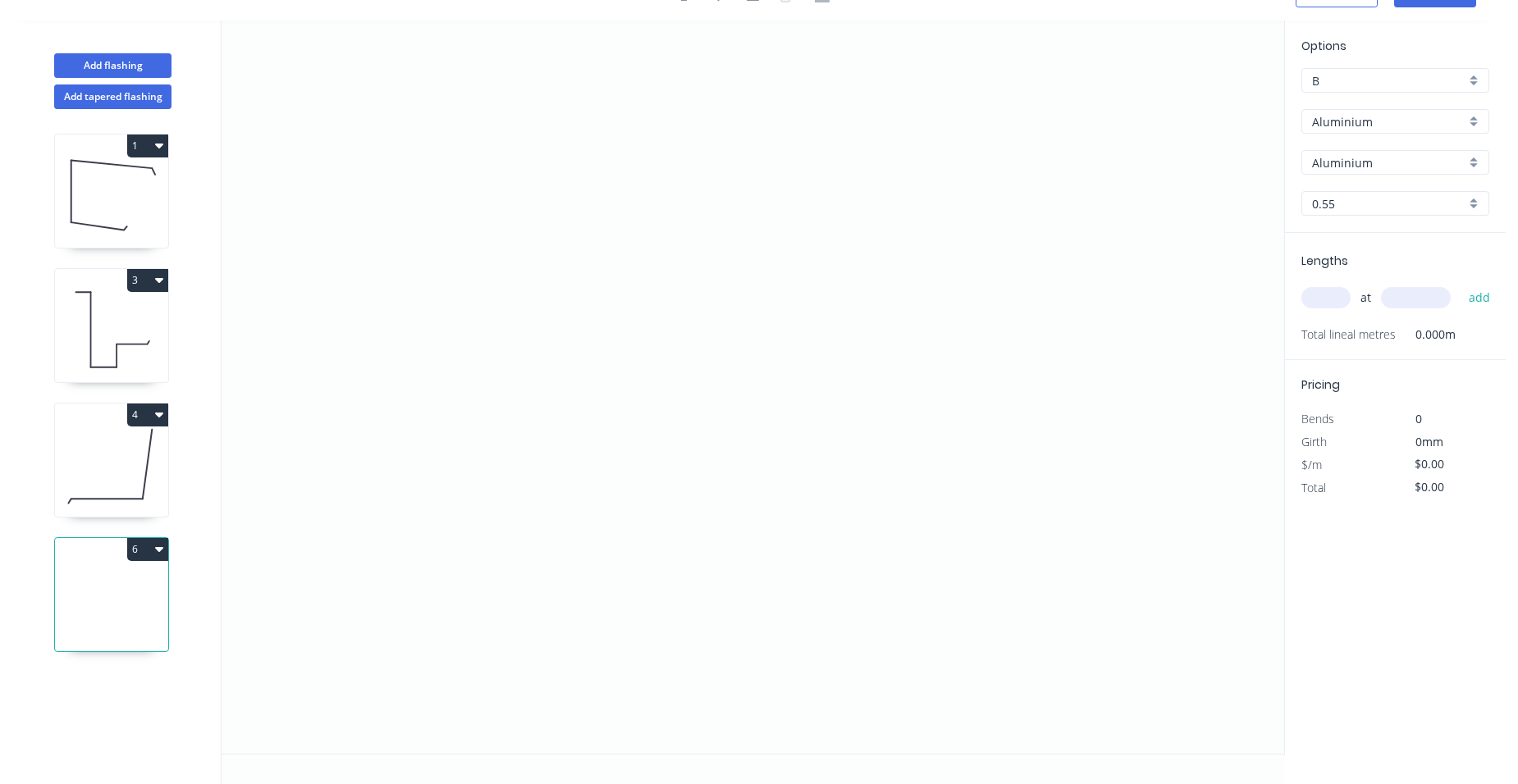
scroll to position [30, 0]
drag, startPoint x: 634, startPoint y: 212, endPoint x: 663, endPoint y: 454, distance: 243.7
click at [618, 450] on icon "0" at bounding box center [753, 388] width 1062 height 734
click at [841, 464] on icon "0 ?" at bounding box center [753, 388] width 1062 height 734
click at [841, 464] on icon "0 ? ?" at bounding box center [753, 388] width 1062 height 734
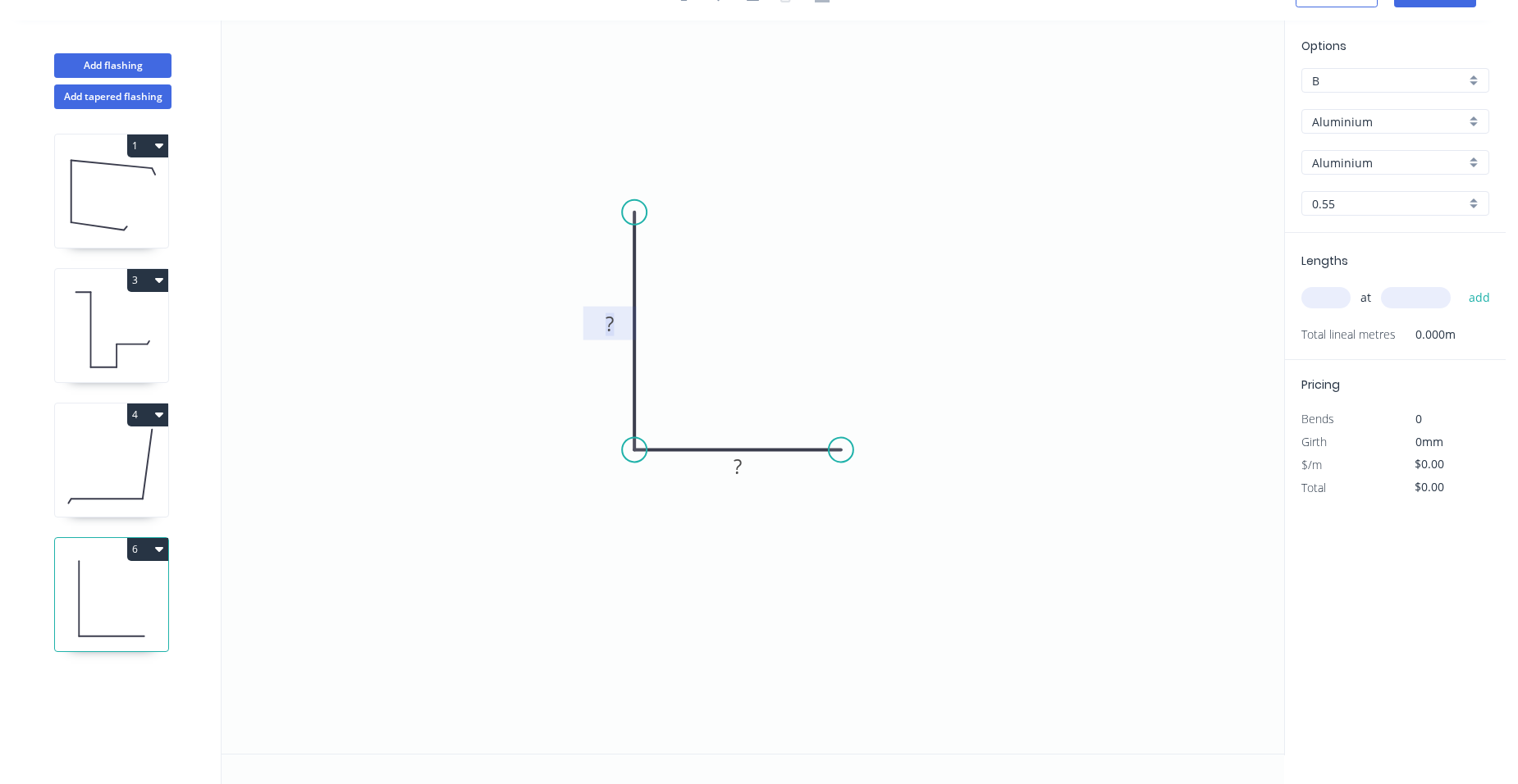
click at [619, 329] on rect at bounding box center [609, 325] width 33 height 23
click at [747, 475] on rect at bounding box center [738, 468] width 33 height 23
click at [678, 590] on icon "0 40 40" at bounding box center [753, 388] width 1062 height 734
type input "$1.00"
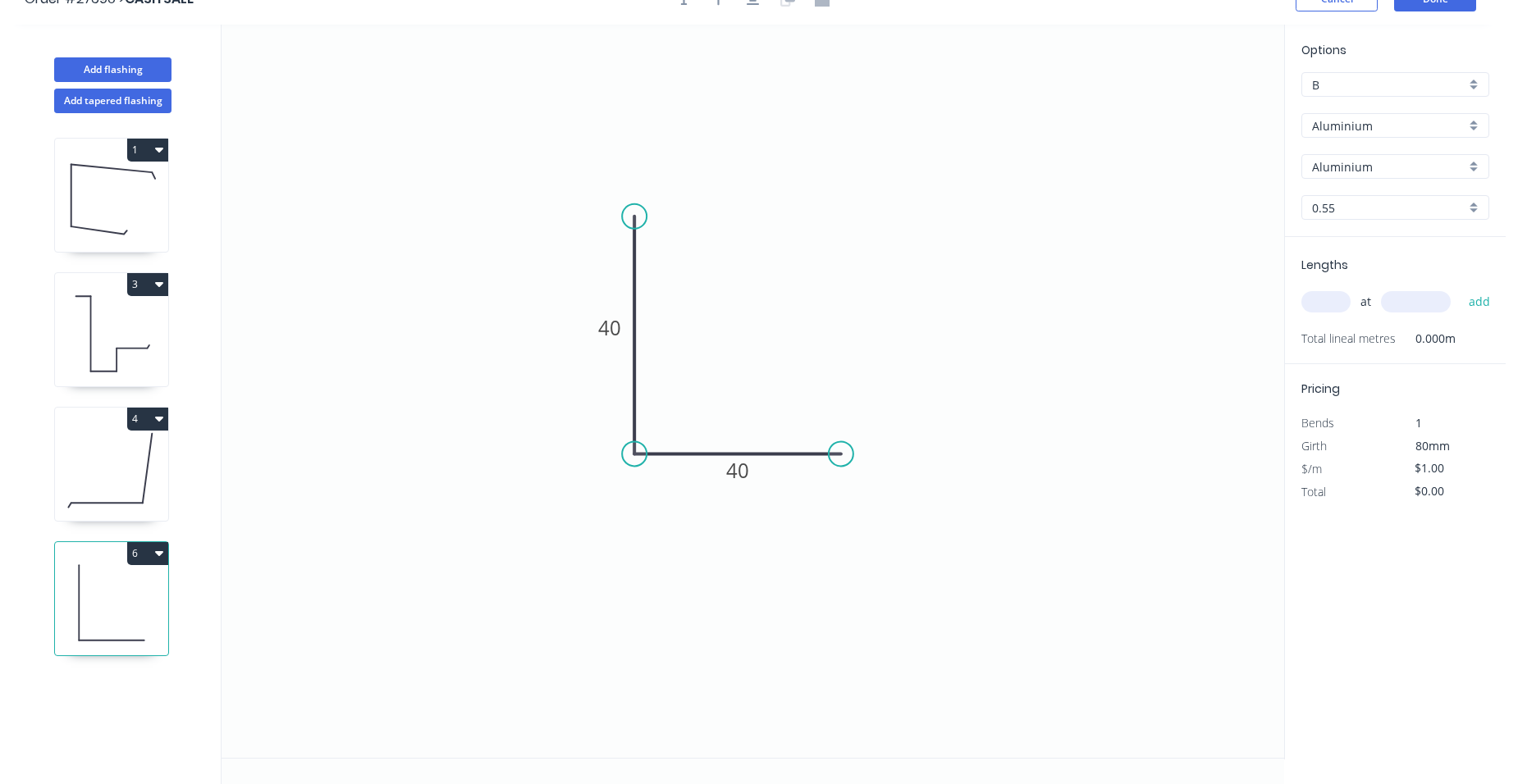
scroll to position [0, 0]
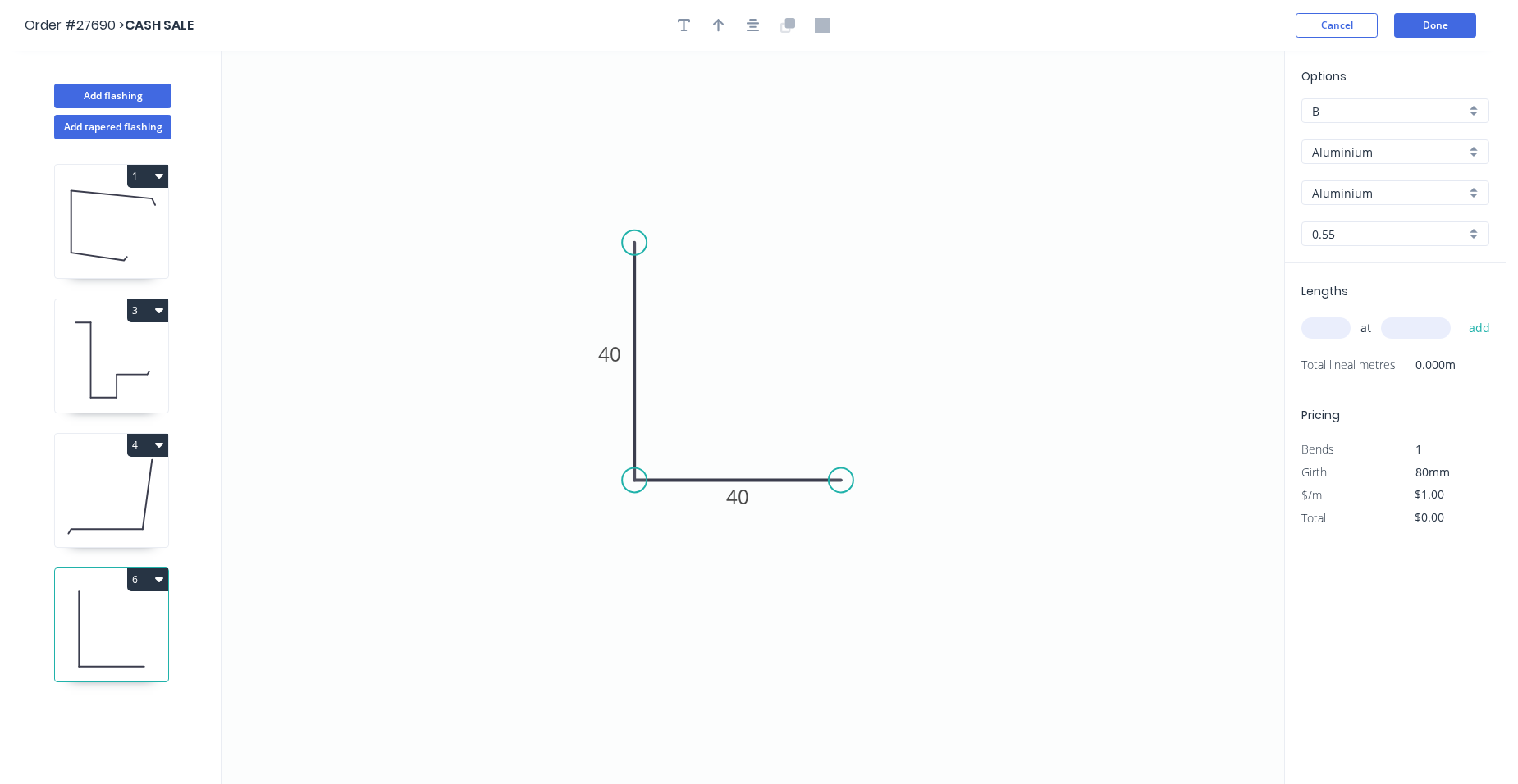
click at [1476, 148] on div "Aluminium" at bounding box center [1394, 152] width 188 height 25
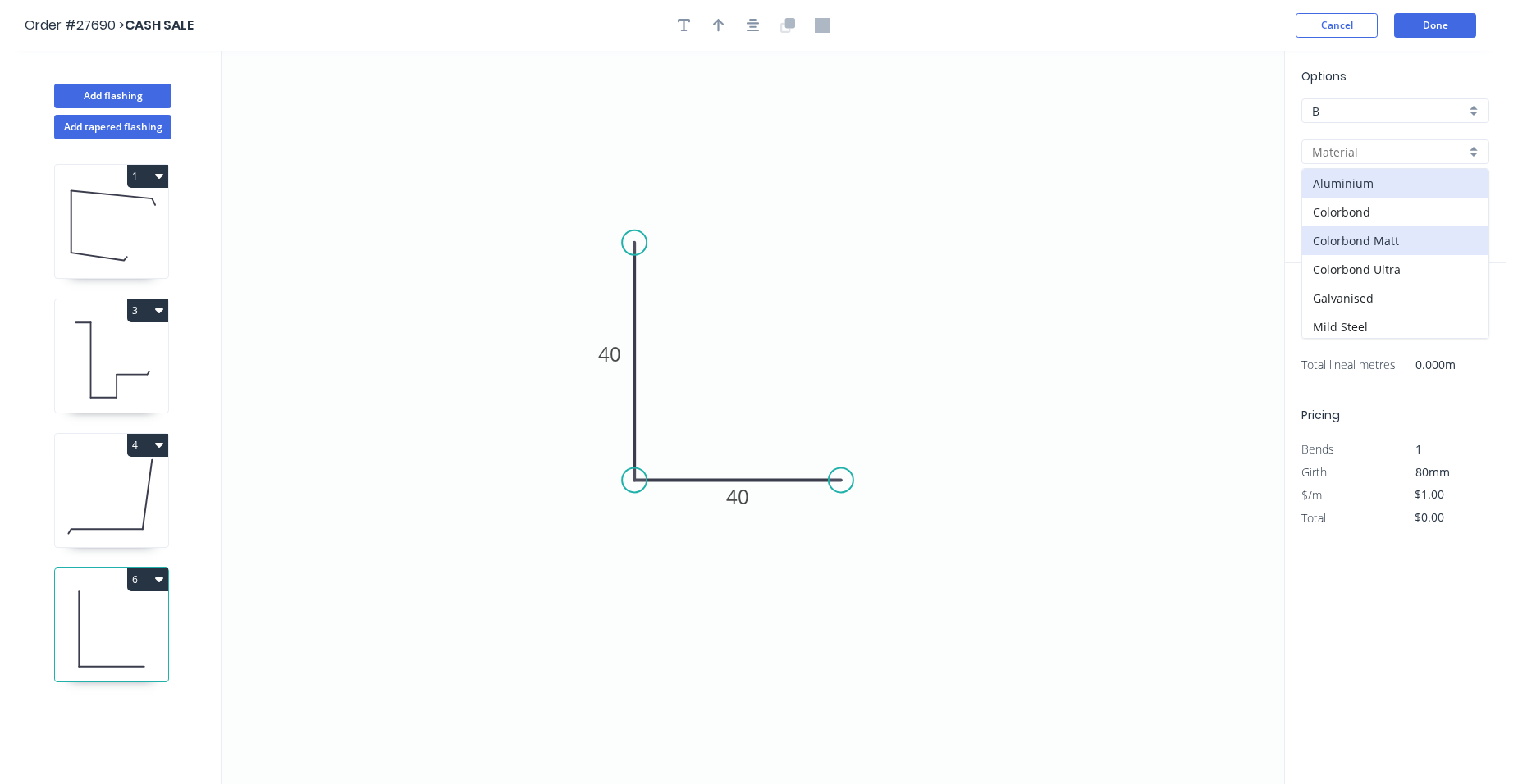
scroll to position [82, 0]
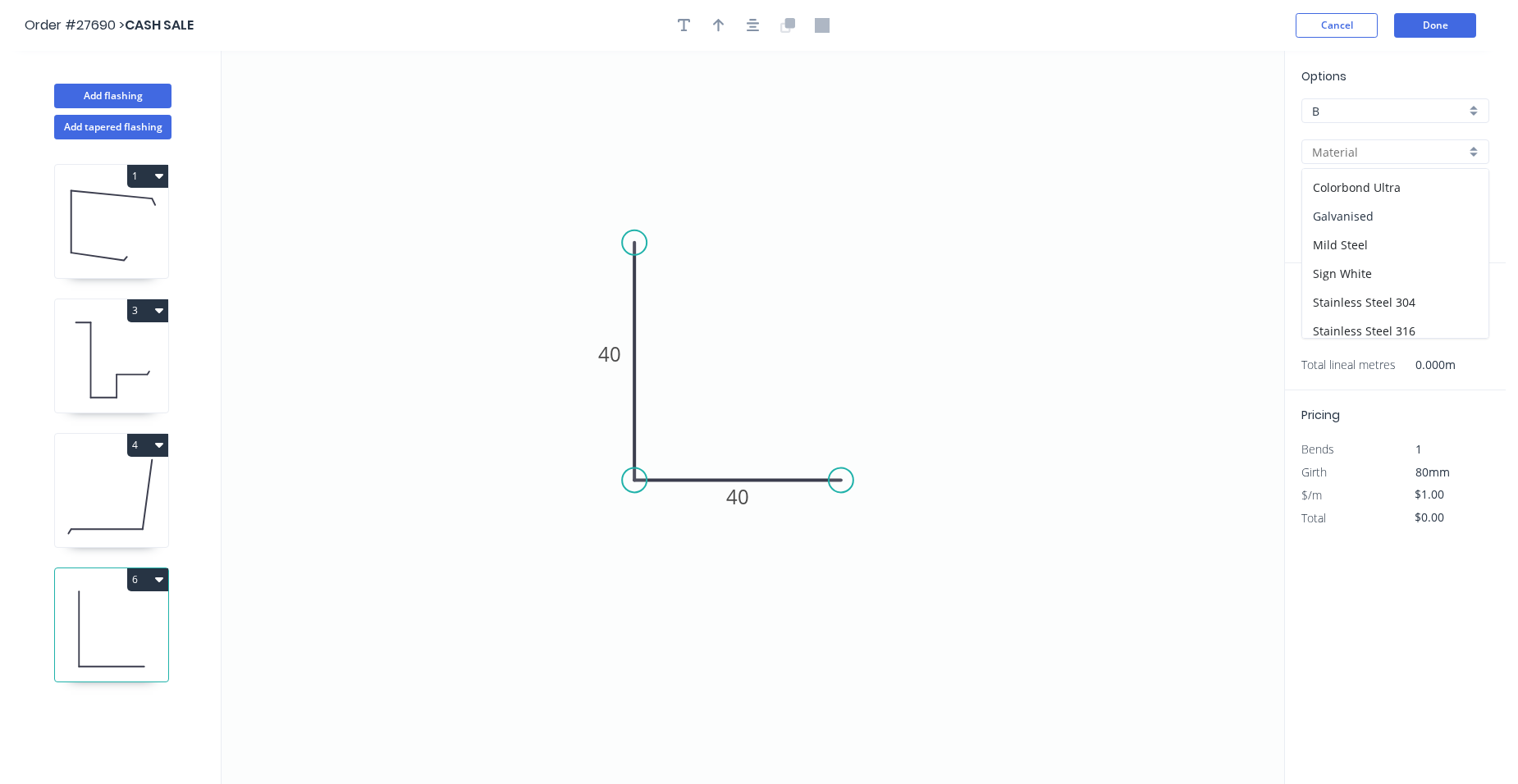
click at [1402, 220] on div "Galvanised" at bounding box center [1394, 216] width 186 height 28
type input "Galvanised"
type input "$7.99"
click at [1338, 329] on input "text" at bounding box center [1326, 328] width 49 height 22
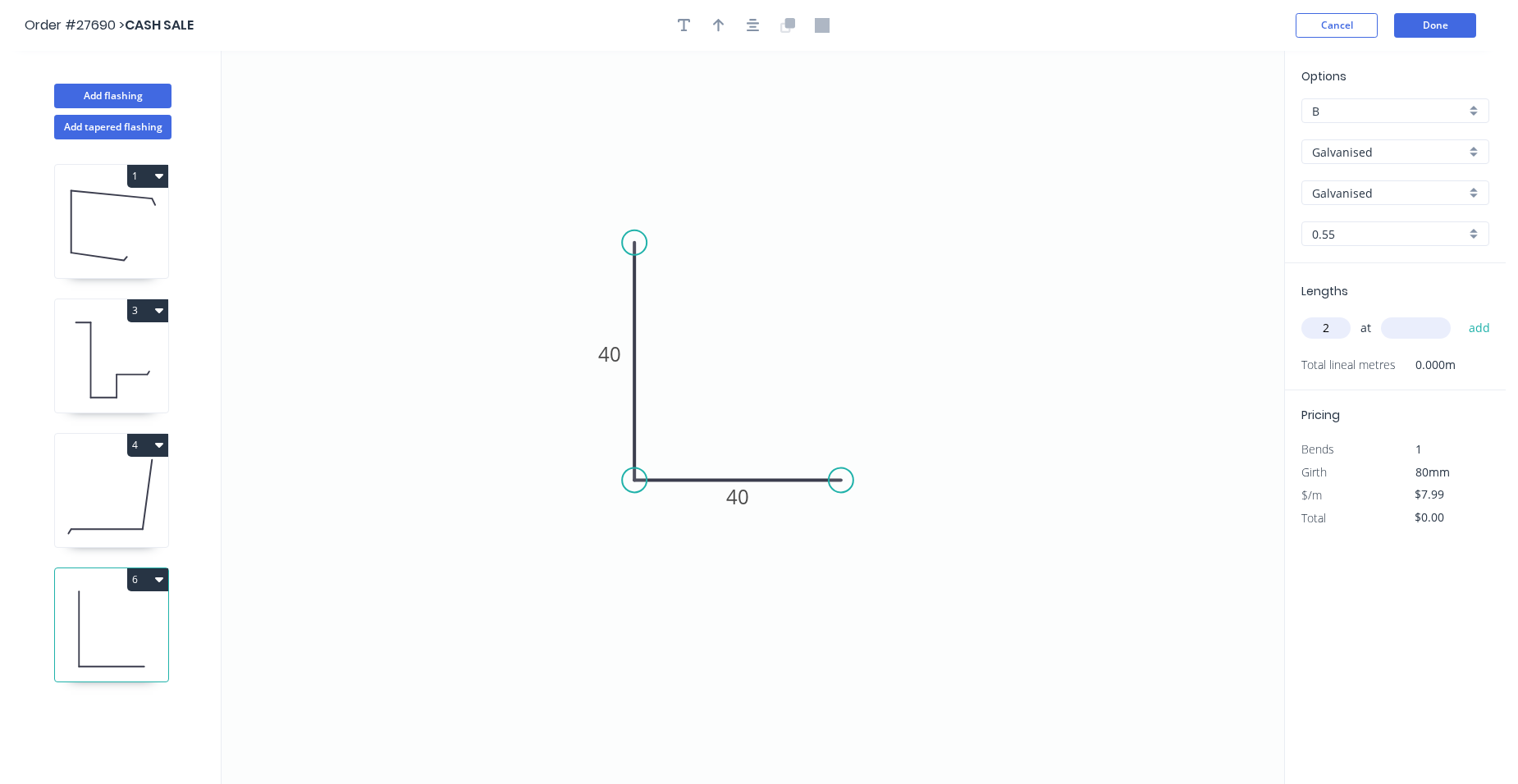
type input "2"
type input "4550"
click at [1480, 315] on button "add" at bounding box center [1479, 328] width 39 height 28
type input "$72.71"
click at [1449, 14] on button "Done" at bounding box center [1435, 25] width 82 height 25
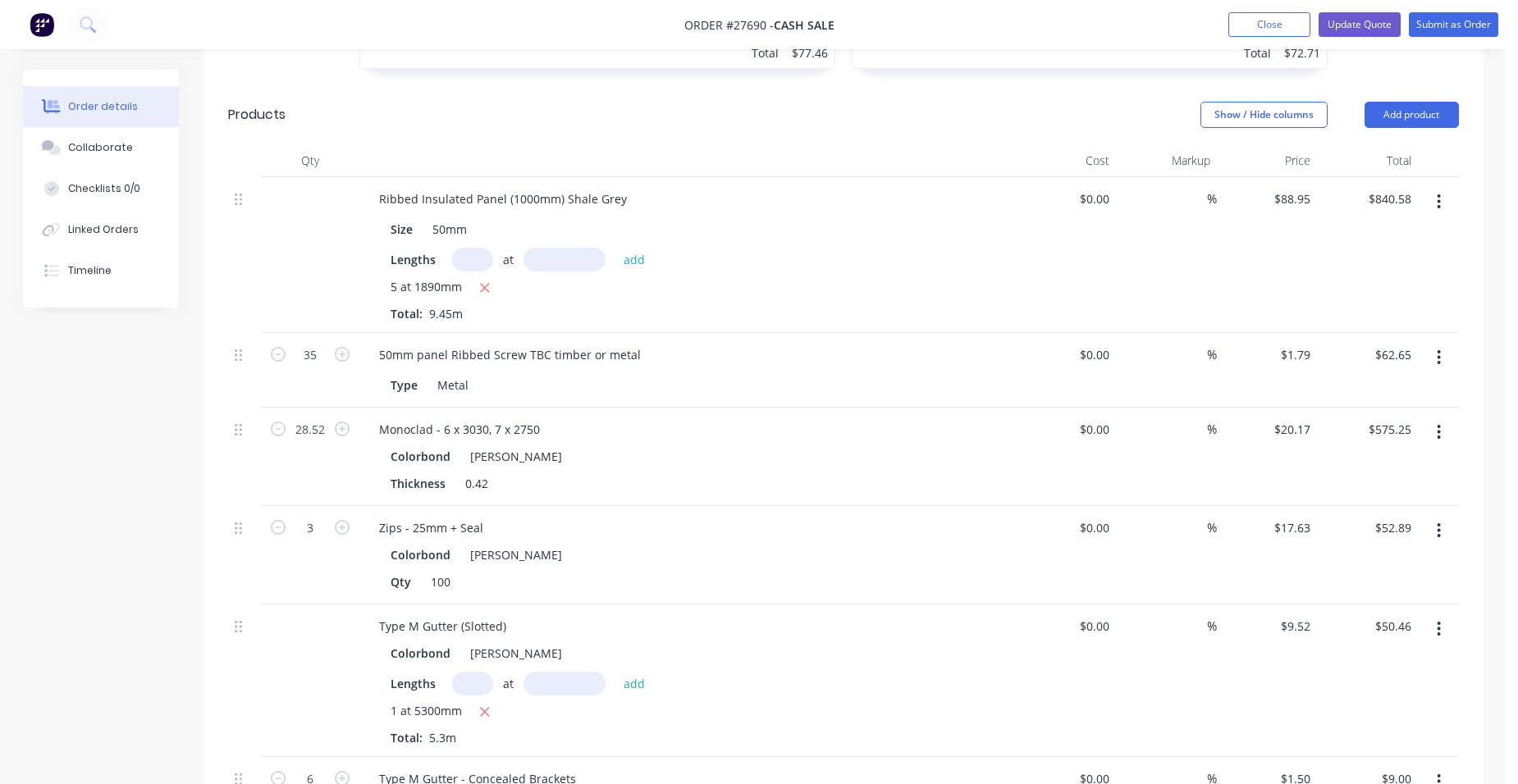
scroll to position [1067, 0]
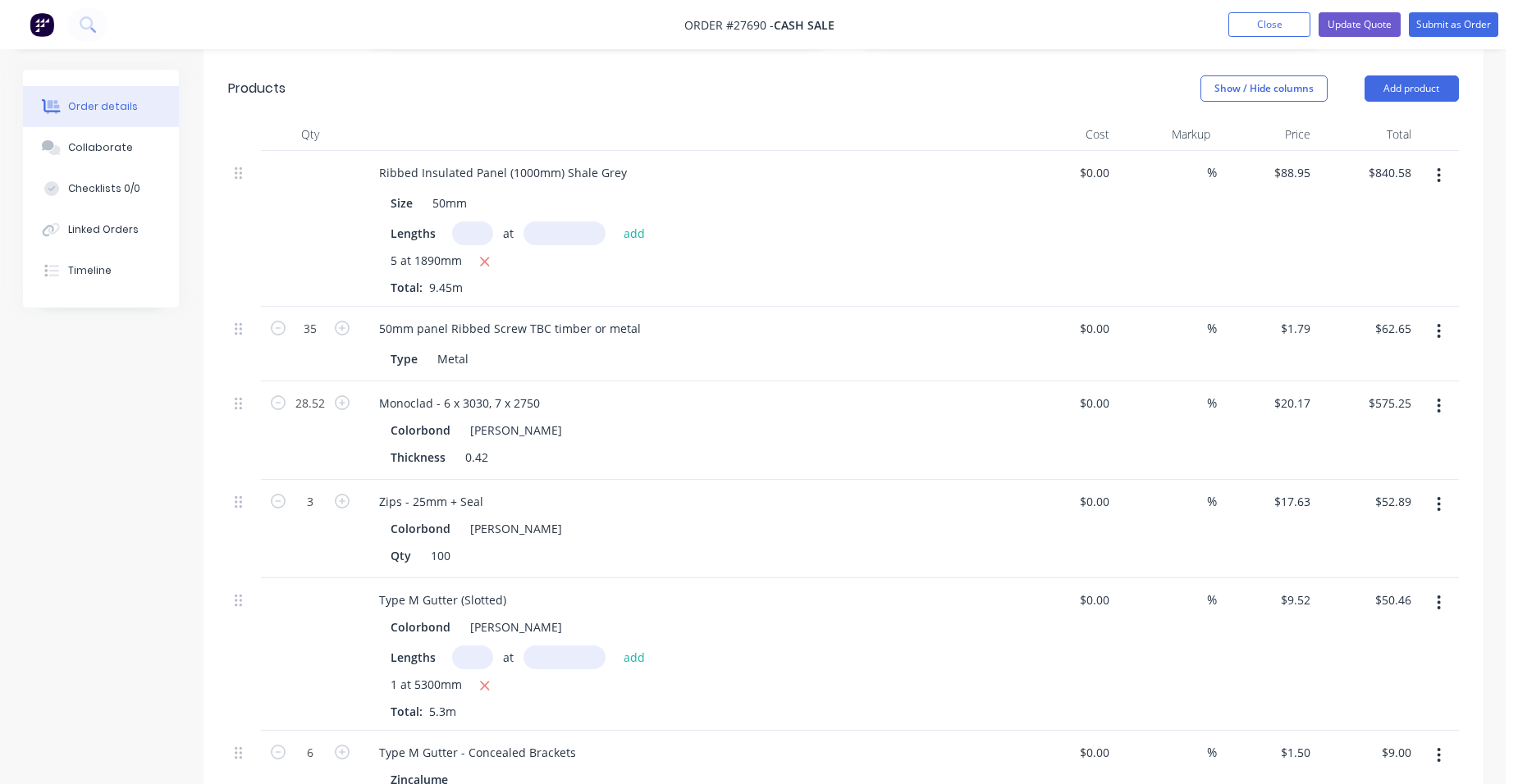
click at [1433, 392] on button "button" at bounding box center [1439, 406] width 39 height 29
click at [1387, 438] on div "Edit" at bounding box center [1381, 449] width 126 height 24
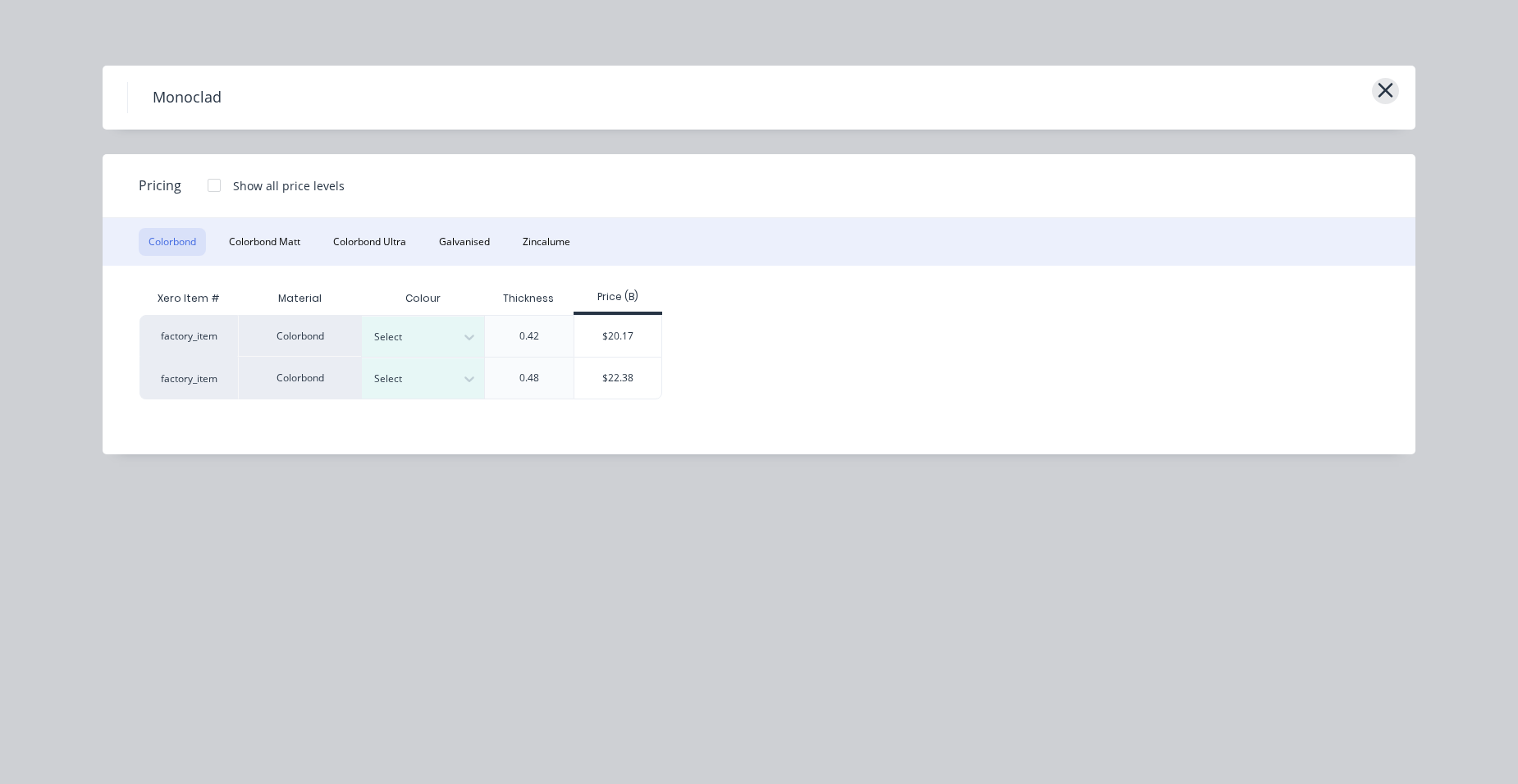
click at [1390, 90] on icon "button" at bounding box center [1385, 90] width 17 height 23
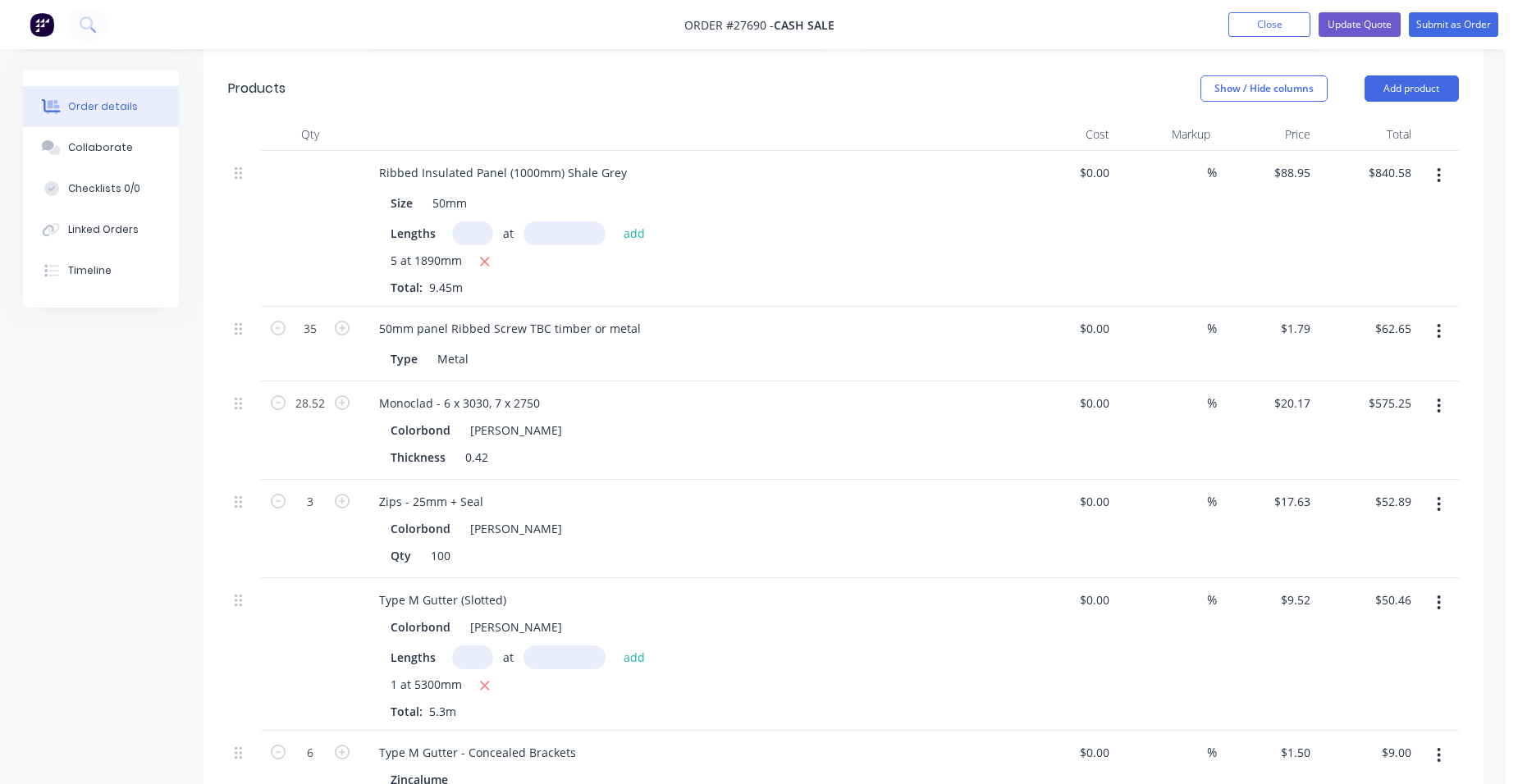
click at [1454, 392] on button "button" at bounding box center [1439, 406] width 39 height 29
click at [1402, 432] on button "Edit" at bounding box center [1380, 448] width 156 height 33
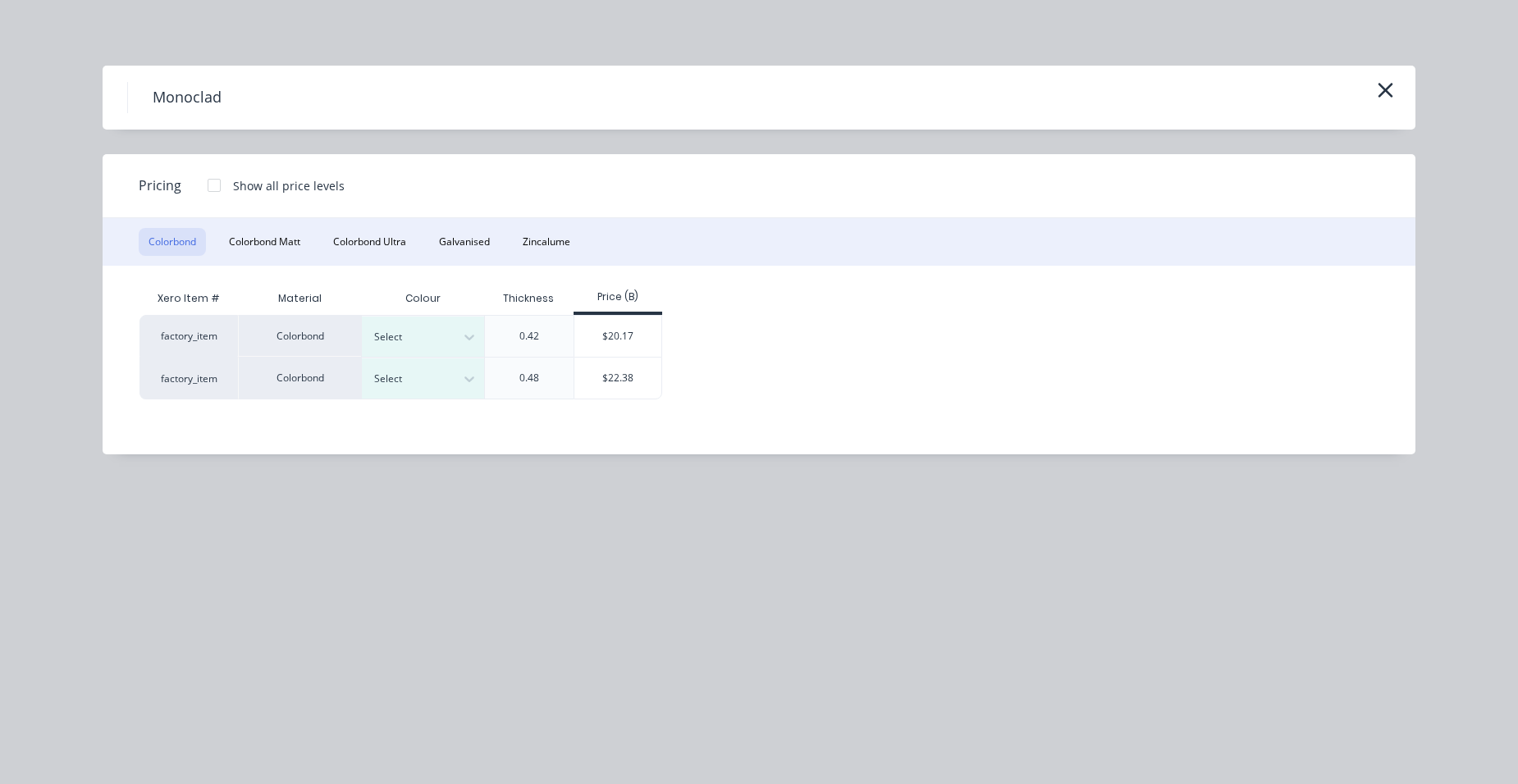
click at [211, 176] on div at bounding box center [214, 185] width 33 height 33
click at [417, 325] on div "Select" at bounding box center [424, 337] width 123 height 41
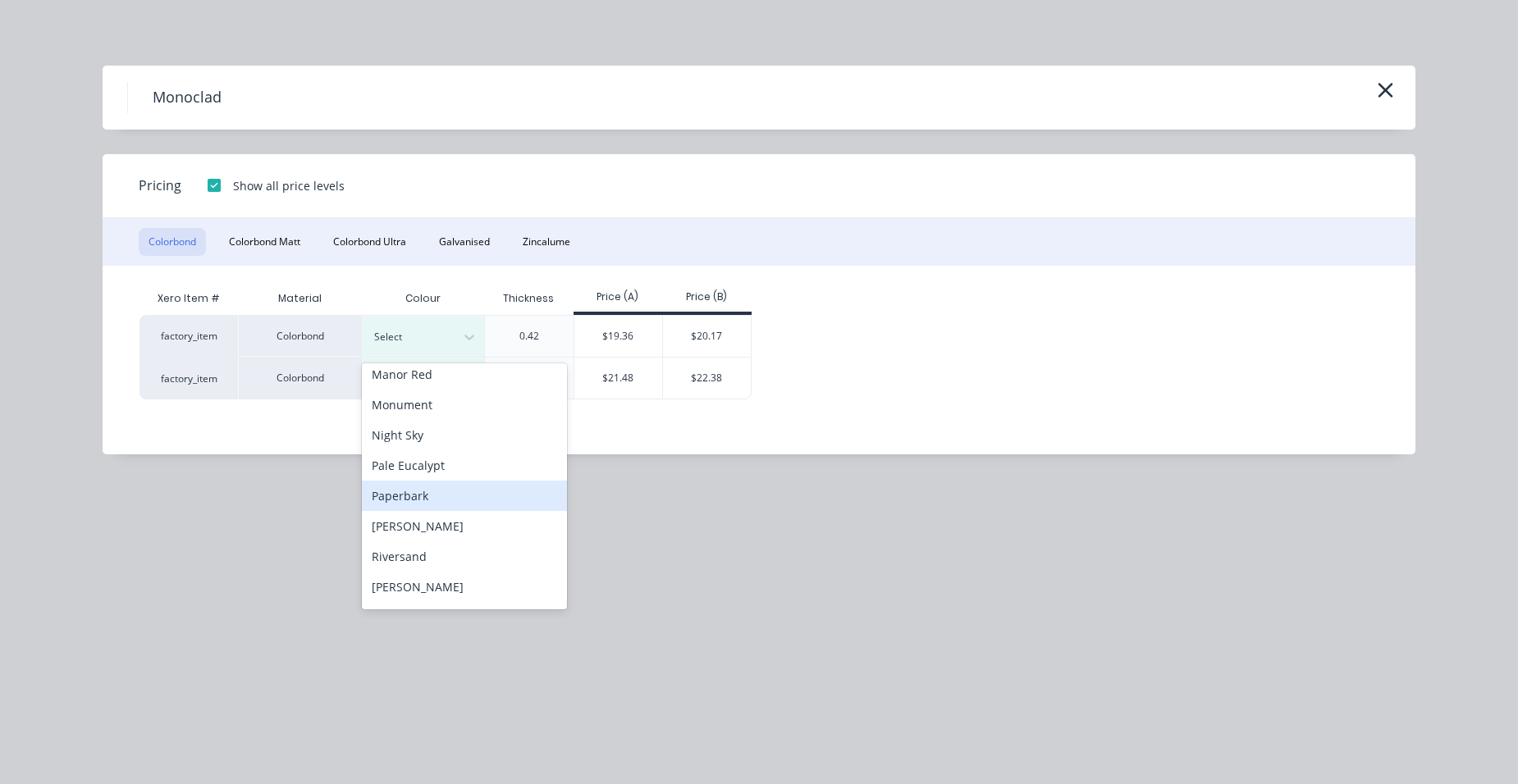
scroll to position [492, 0]
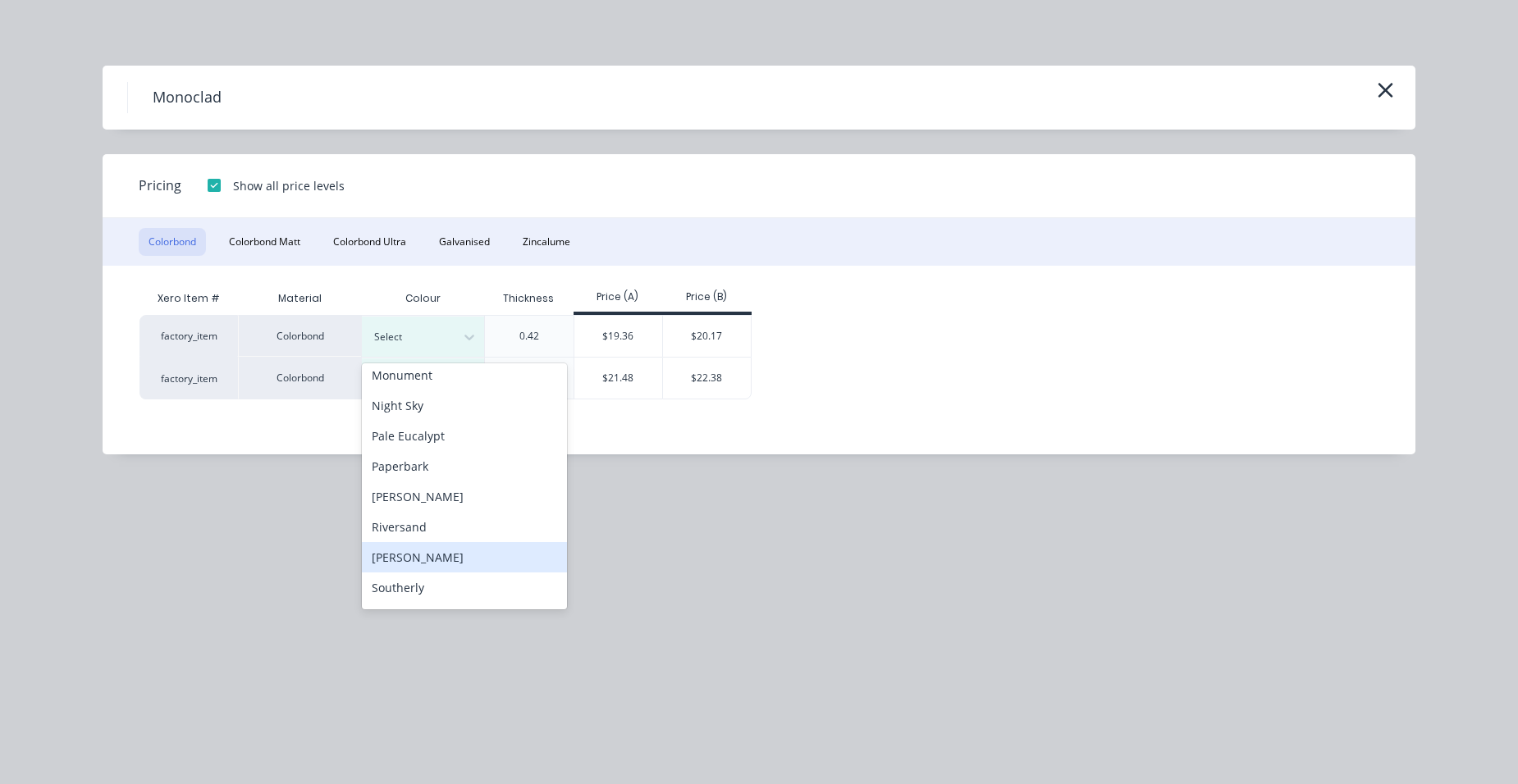
click at [436, 551] on div "[PERSON_NAME]" at bounding box center [464, 558] width 205 height 30
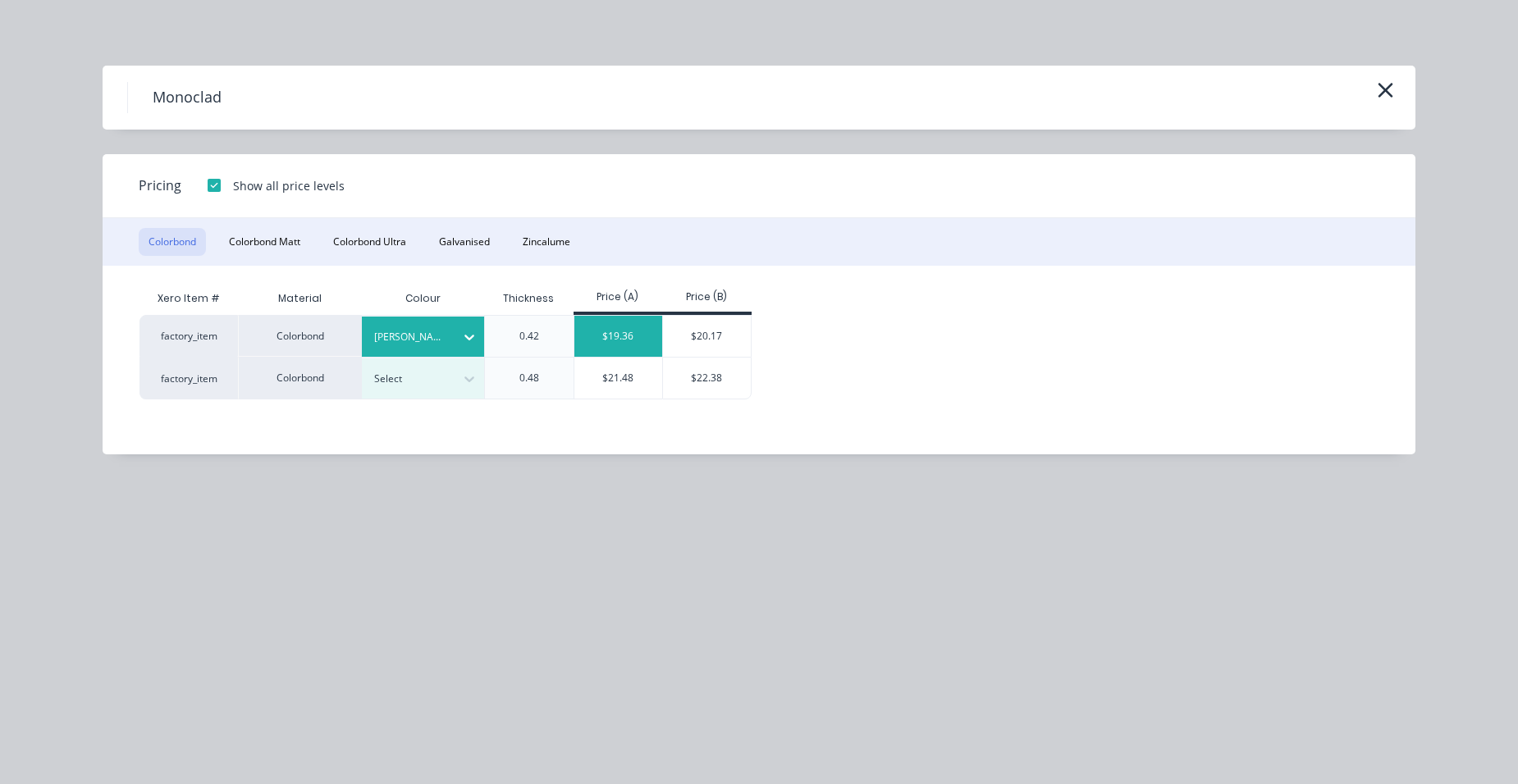
click at [631, 333] on div "$19.36" at bounding box center [619, 336] width 89 height 41
type input "$19.36"
type input "$552.15"
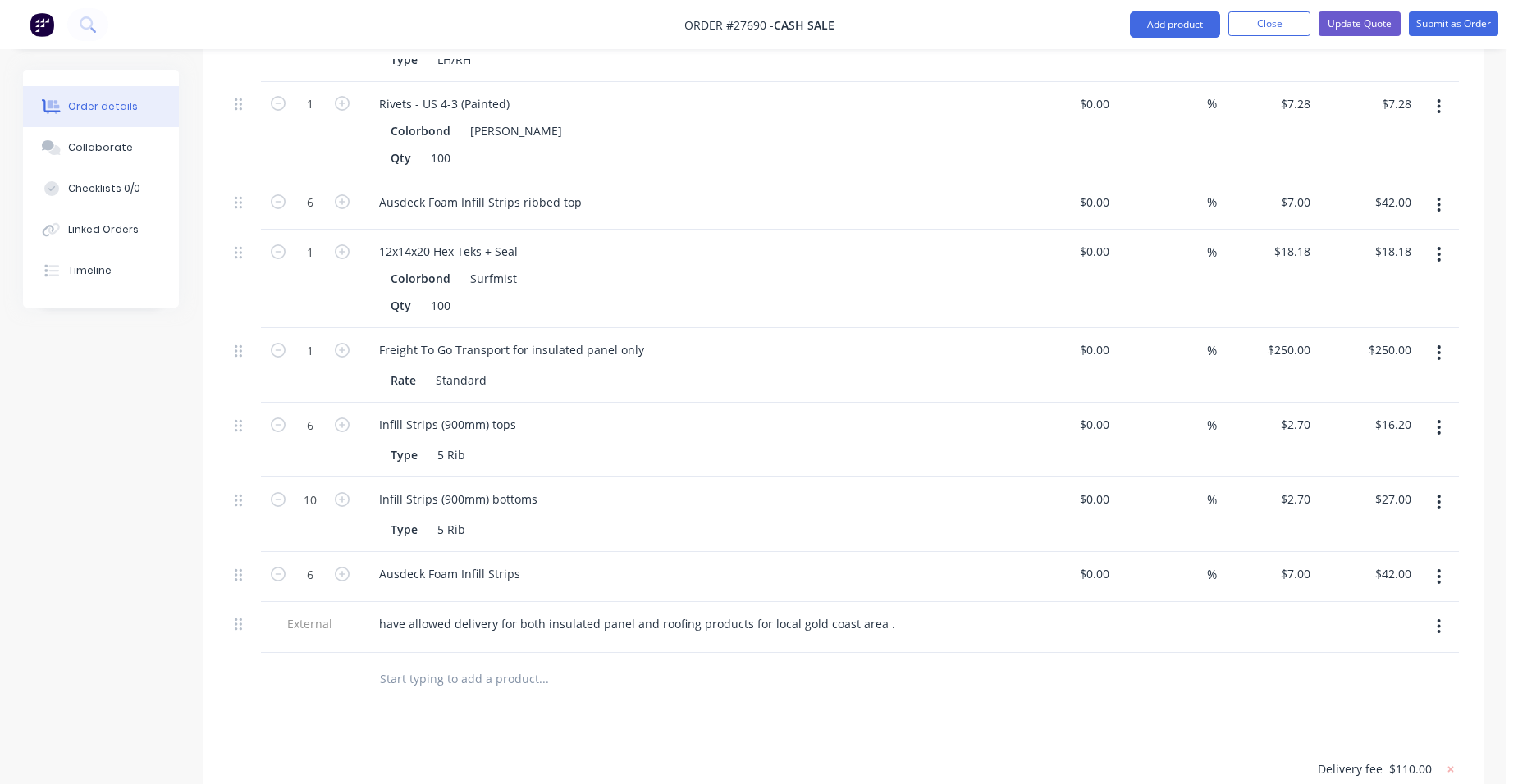
scroll to position [1887, 0]
click at [1370, 27] on button "Update Quote" at bounding box center [1360, 24] width 82 height 25
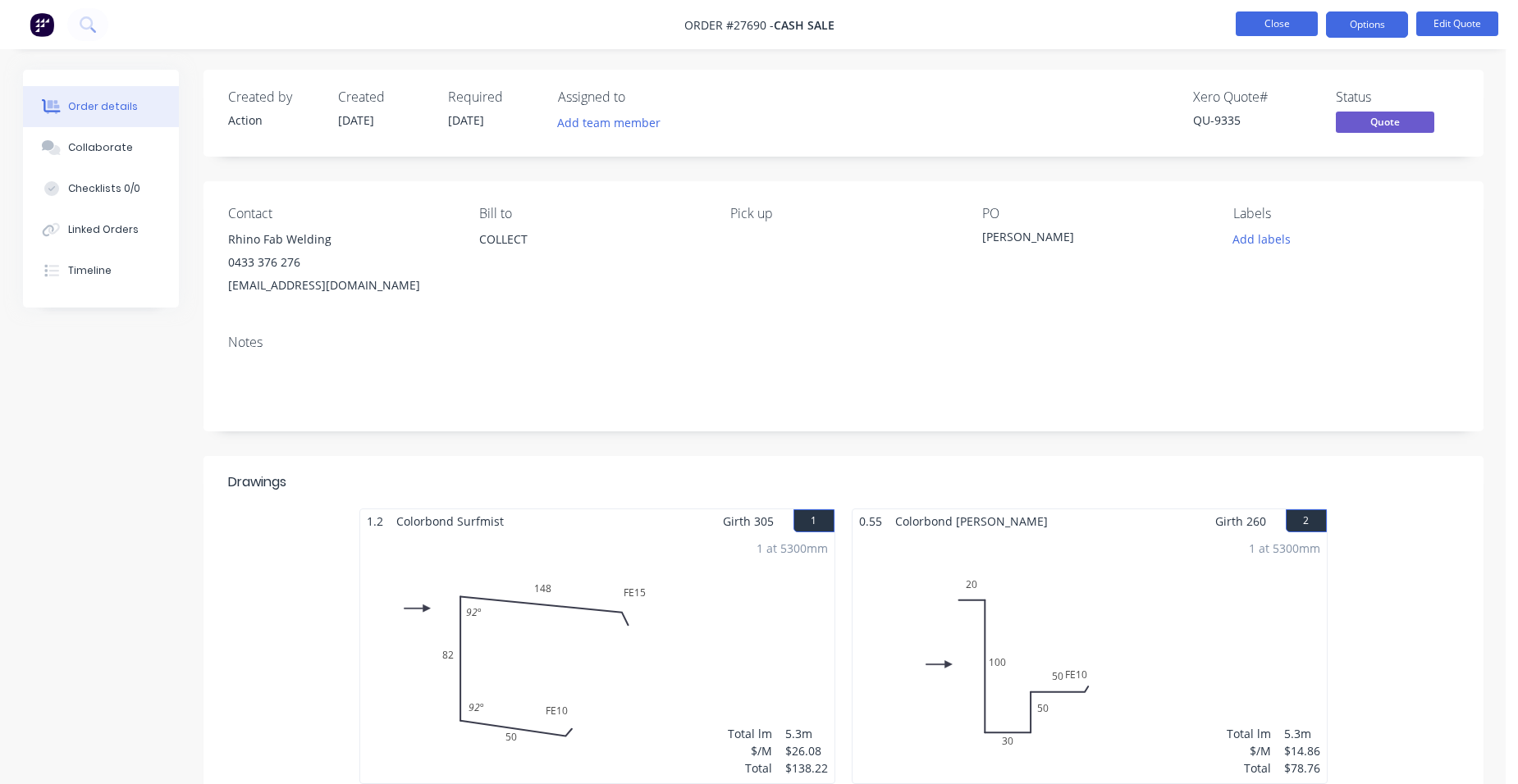
click at [1254, 21] on button "Close" at bounding box center [1276, 24] width 82 height 25
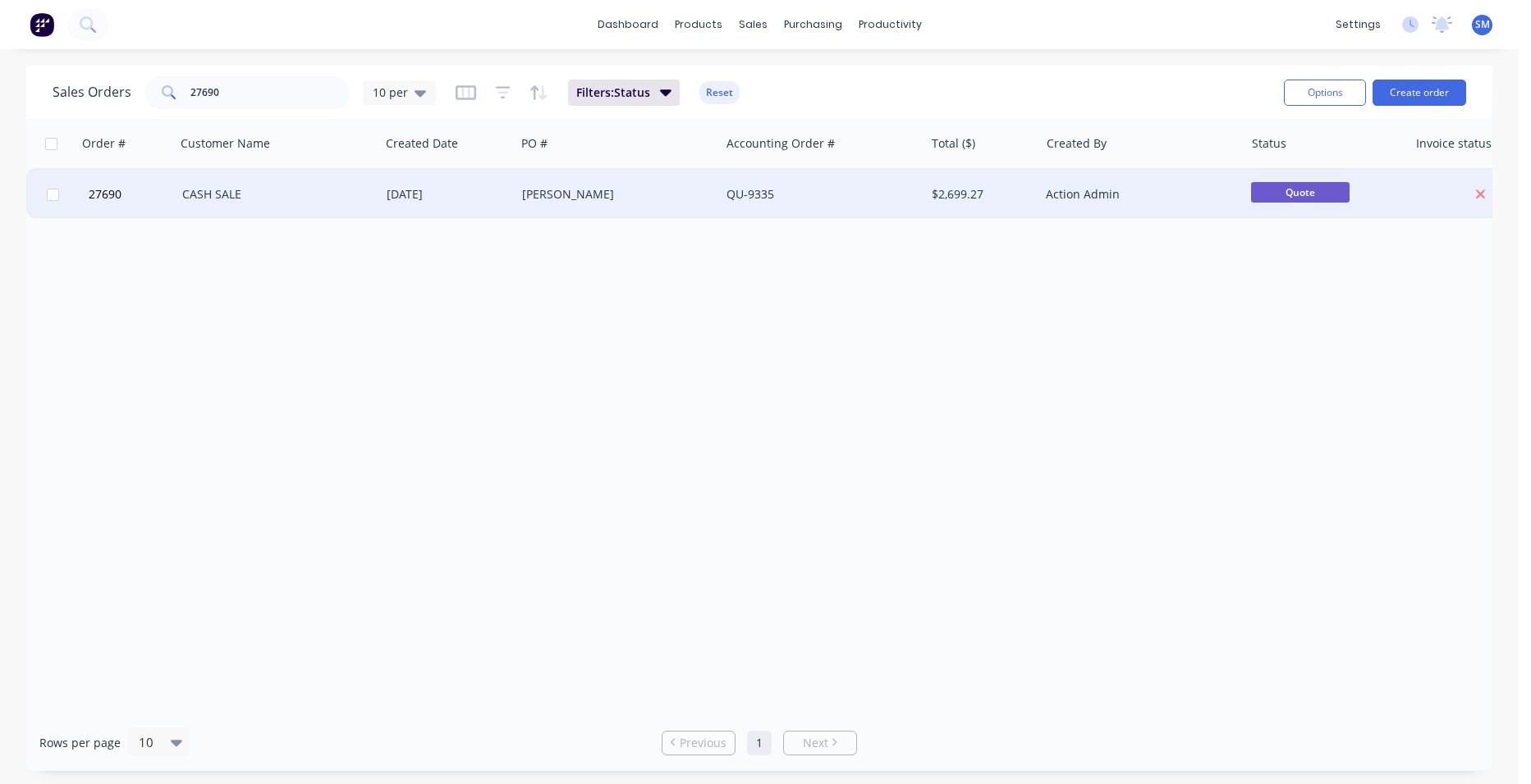
click at [627, 198] on div "[PERSON_NAME]" at bounding box center [613, 193] width 182 height 16
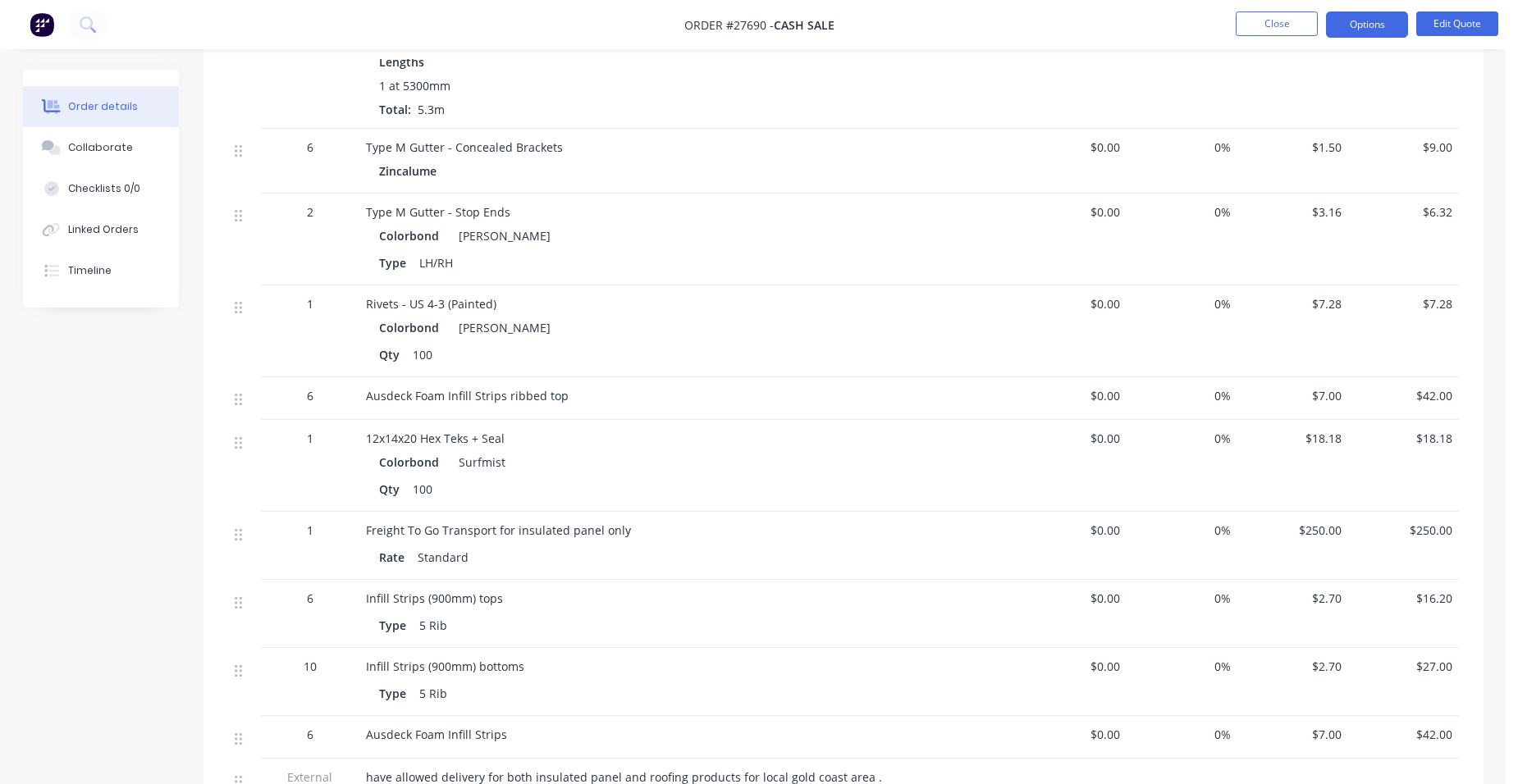
scroll to position [1723, 0]
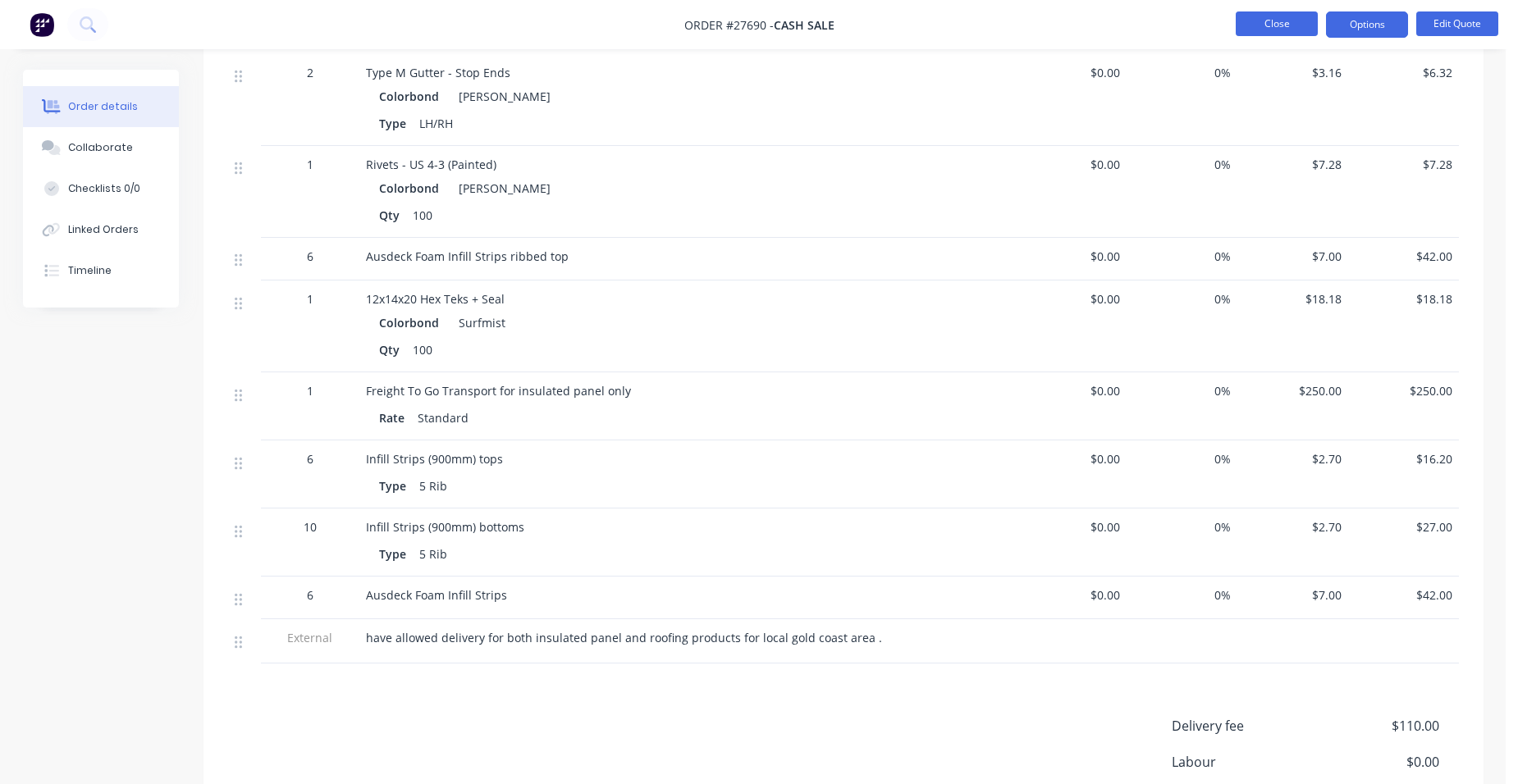
click at [1279, 16] on button "Close" at bounding box center [1276, 24] width 82 height 25
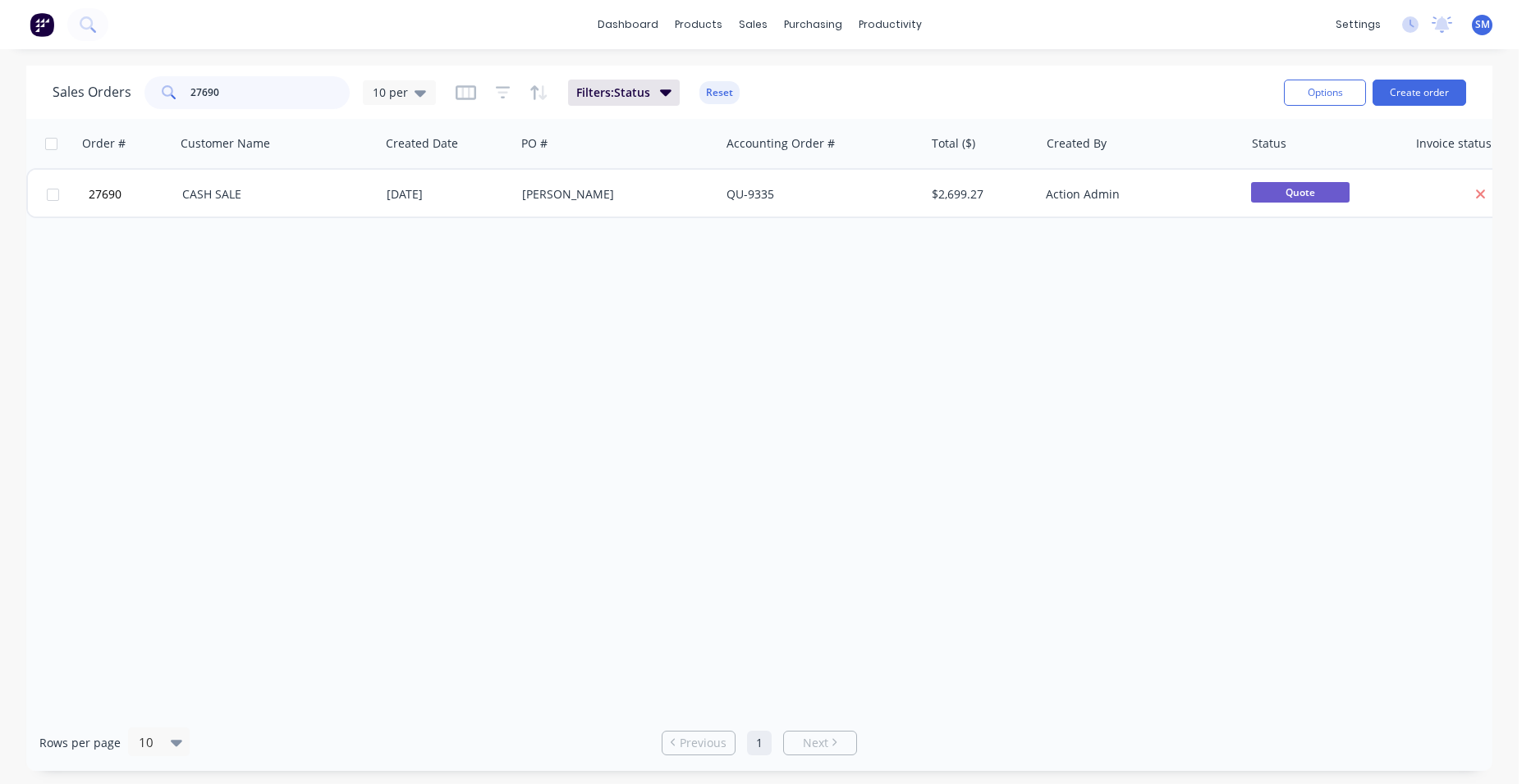
drag, startPoint x: 152, startPoint y: 92, endPoint x: 116, endPoint y: 96, distance: 36.2
click at [124, 93] on div "Sales Orders 27690 10 per" at bounding box center [244, 92] width 383 height 33
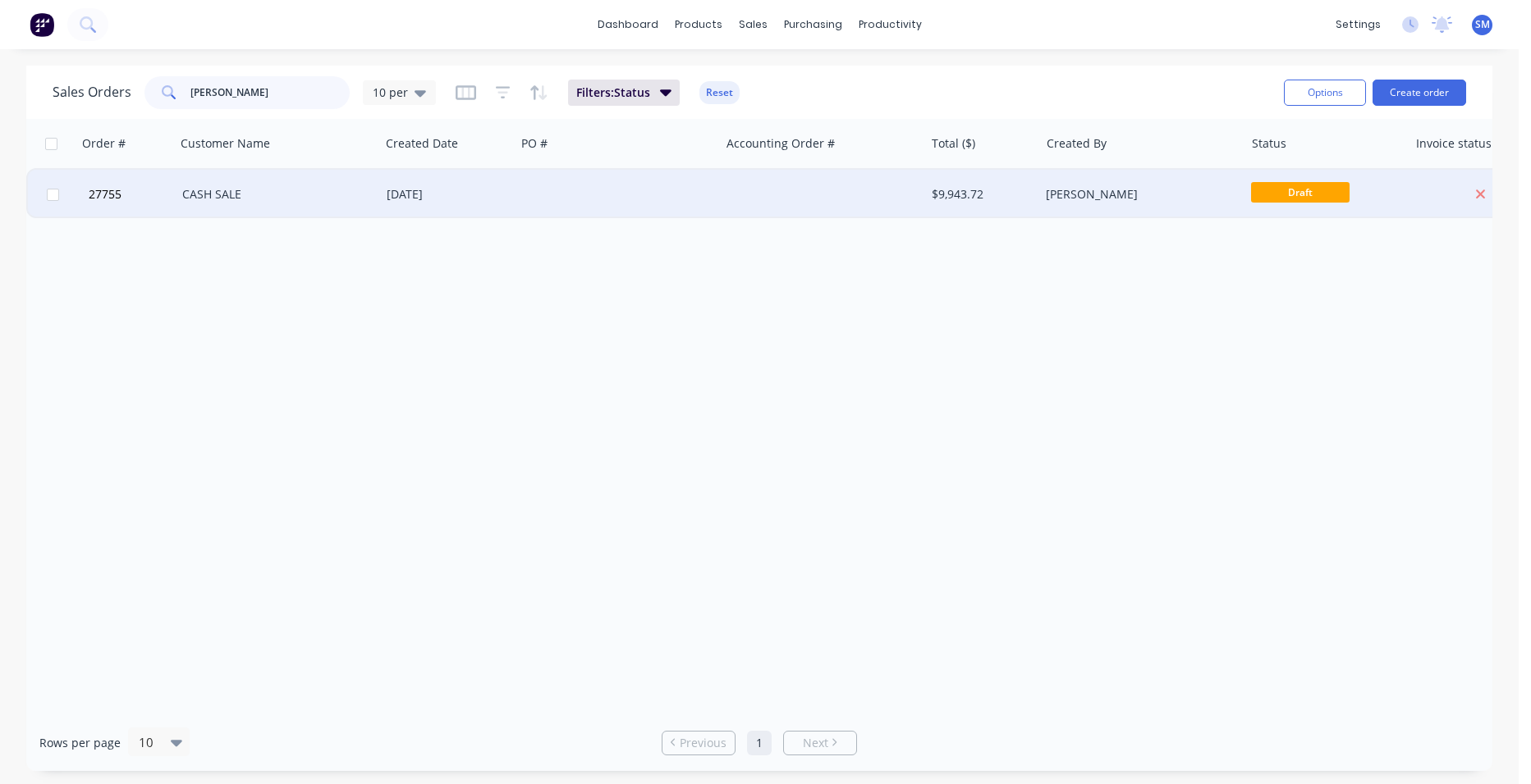
type input "[PERSON_NAME]"
click at [771, 181] on div at bounding box center [822, 194] width 205 height 49
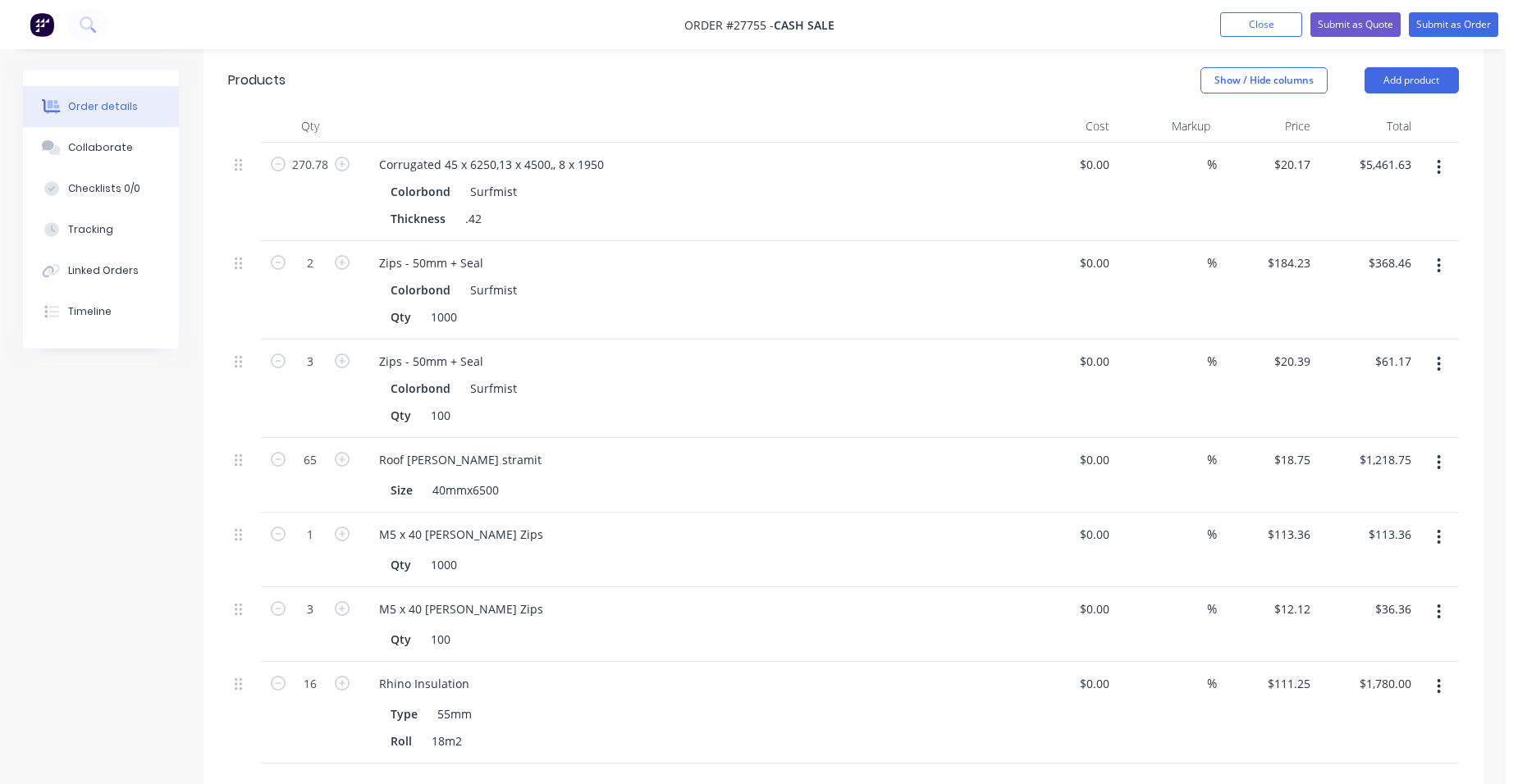
scroll to position [492, 0]
click at [1443, 151] on button "button" at bounding box center [1439, 165] width 39 height 29
click at [1386, 197] on div "Edit" at bounding box center [1381, 209] width 126 height 24
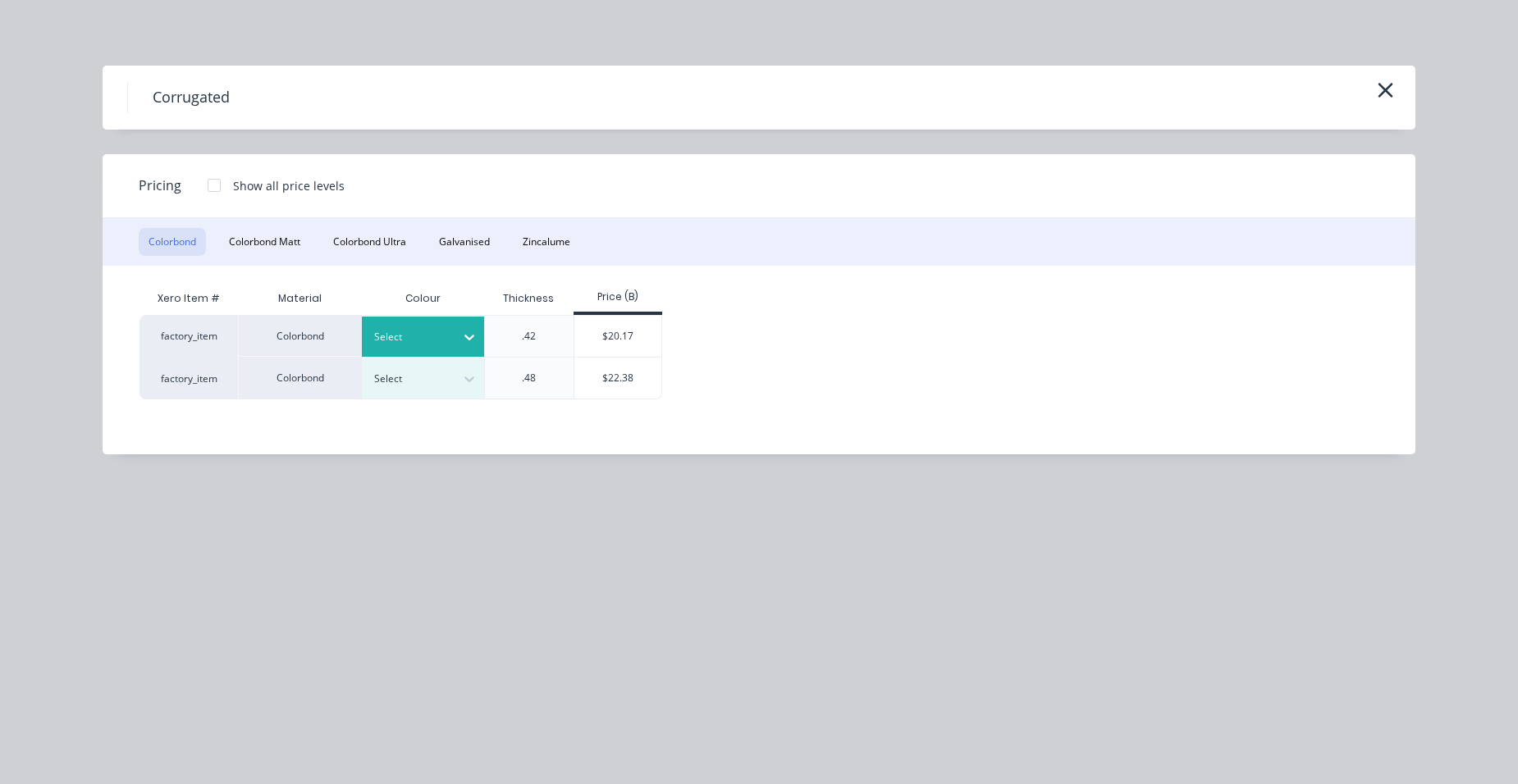
click at [410, 337] on div at bounding box center [411, 337] width 74 height 18
click at [209, 184] on div at bounding box center [214, 185] width 33 height 33
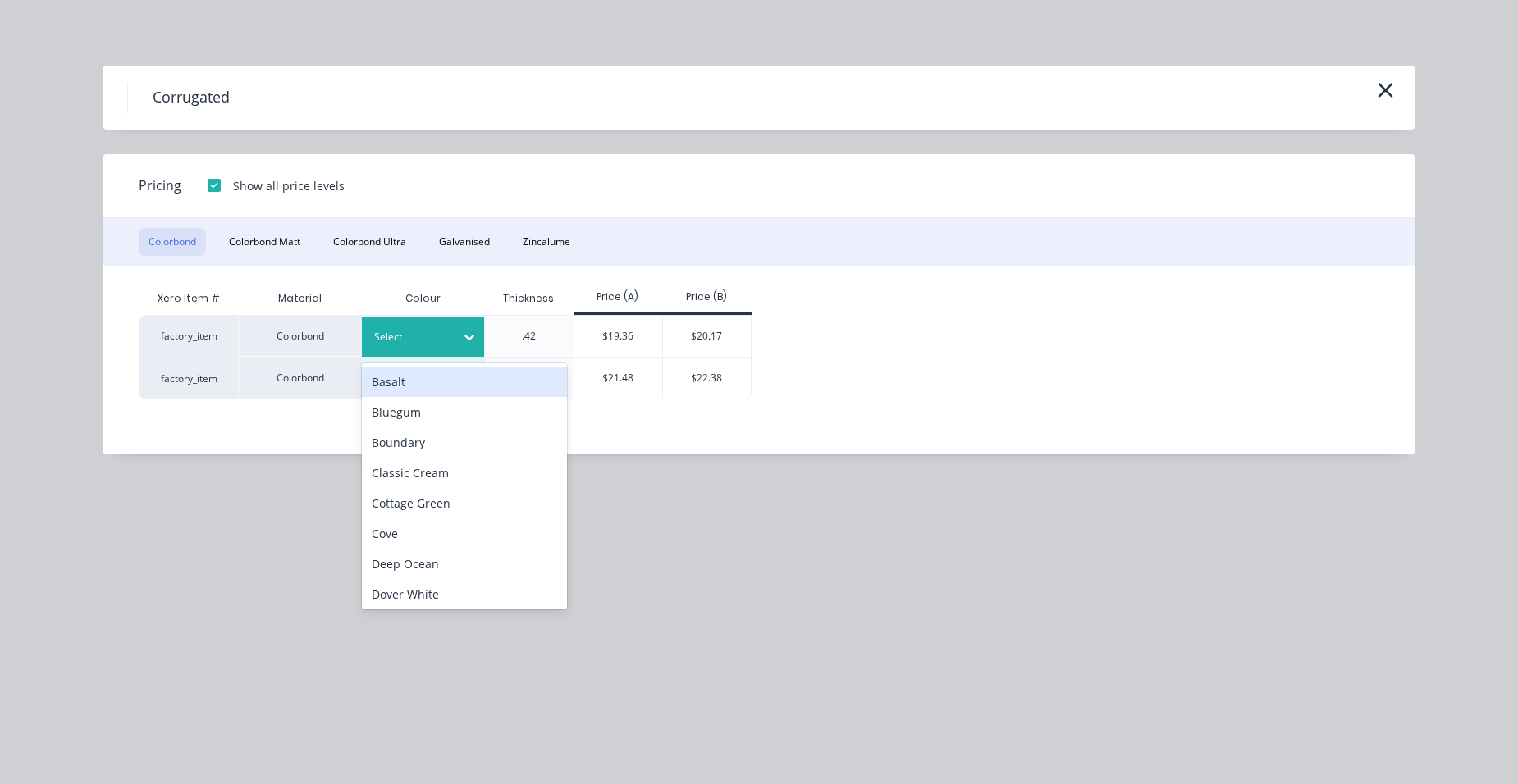
click at [394, 328] on div "Select" at bounding box center [408, 337] width 92 height 22
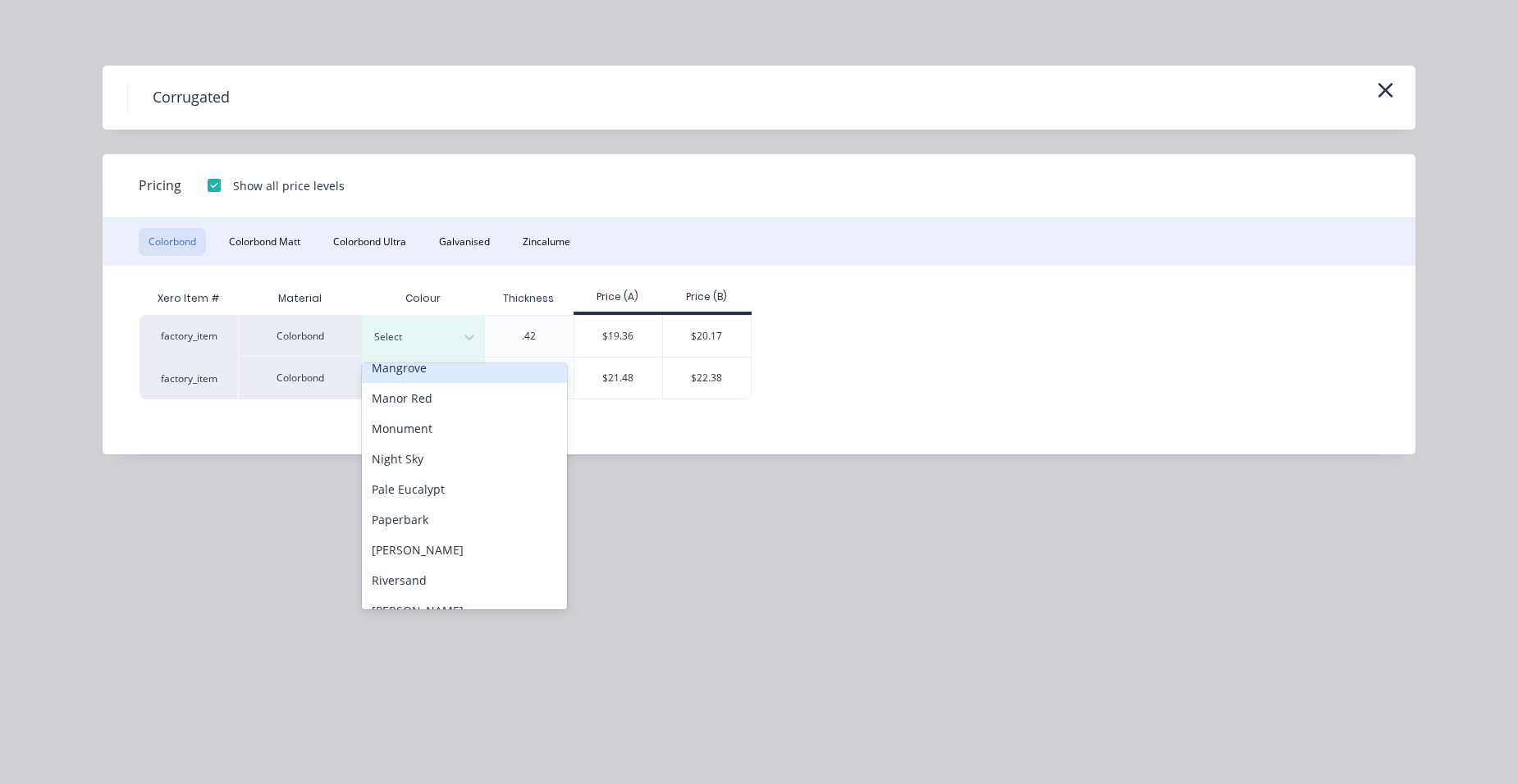
scroll to position [575, 0]
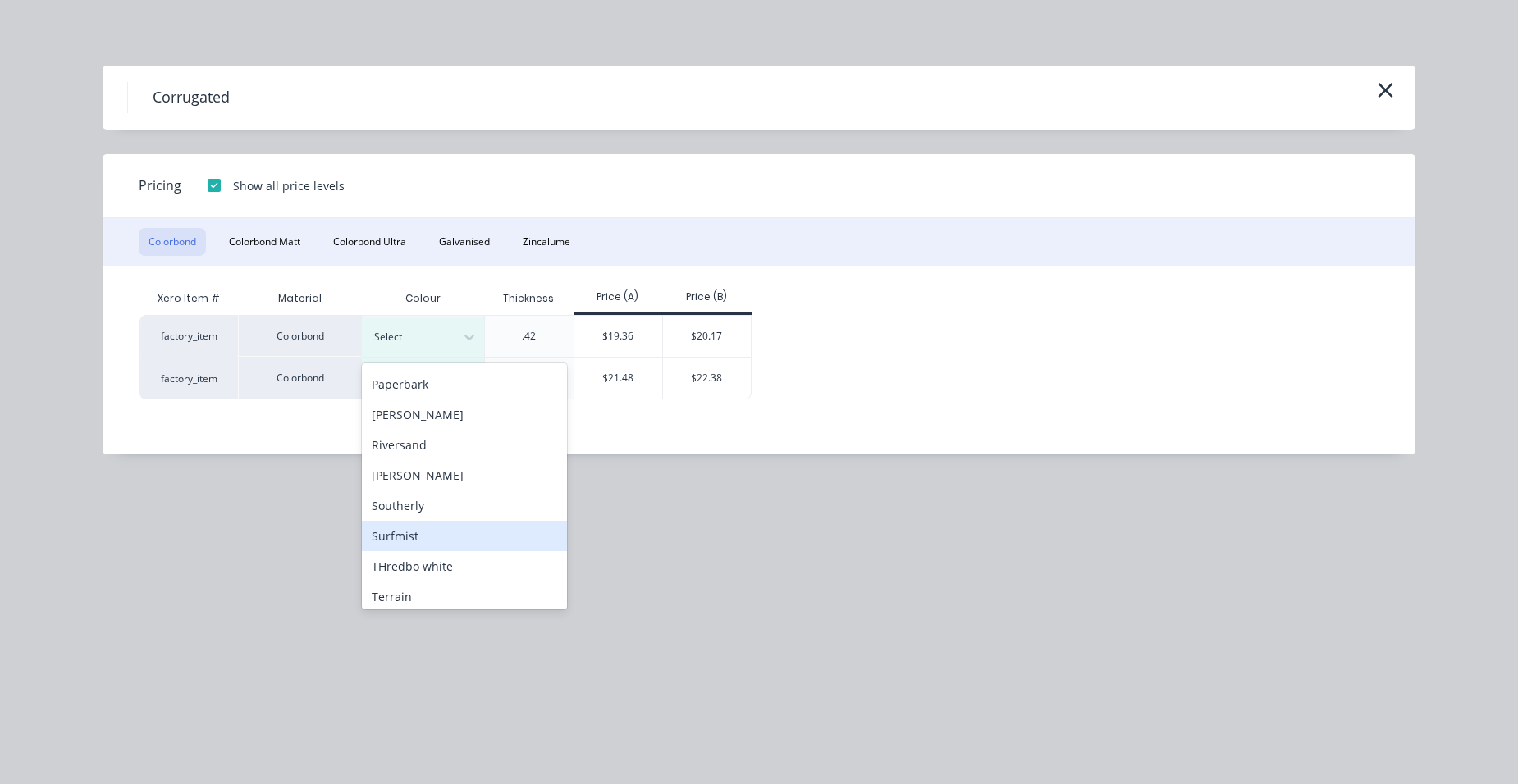
click at [444, 532] on div "Surfmist" at bounding box center [464, 536] width 205 height 30
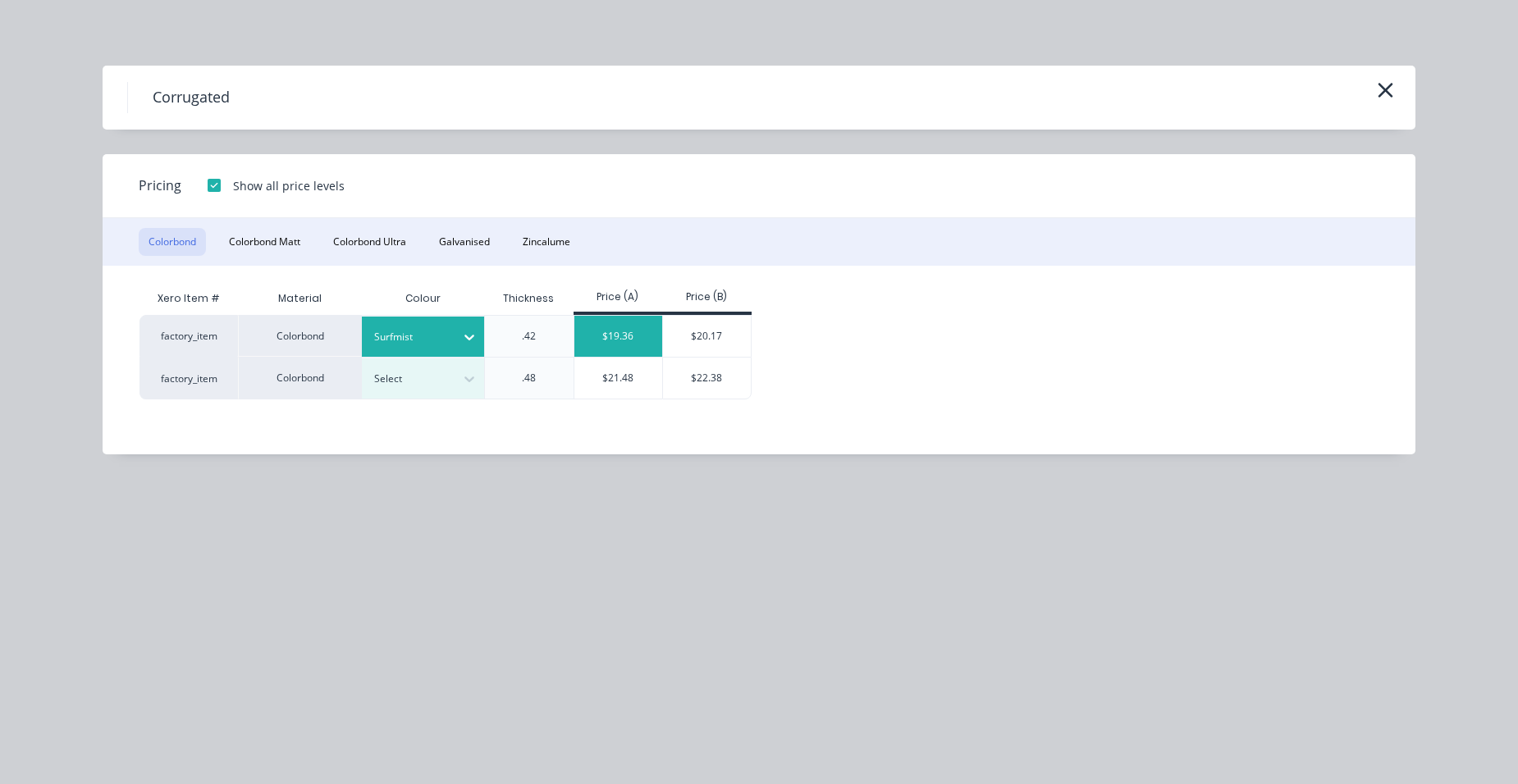
click at [589, 336] on div "$19.36" at bounding box center [619, 336] width 89 height 41
type input "$19.36"
type input "$5,242.30"
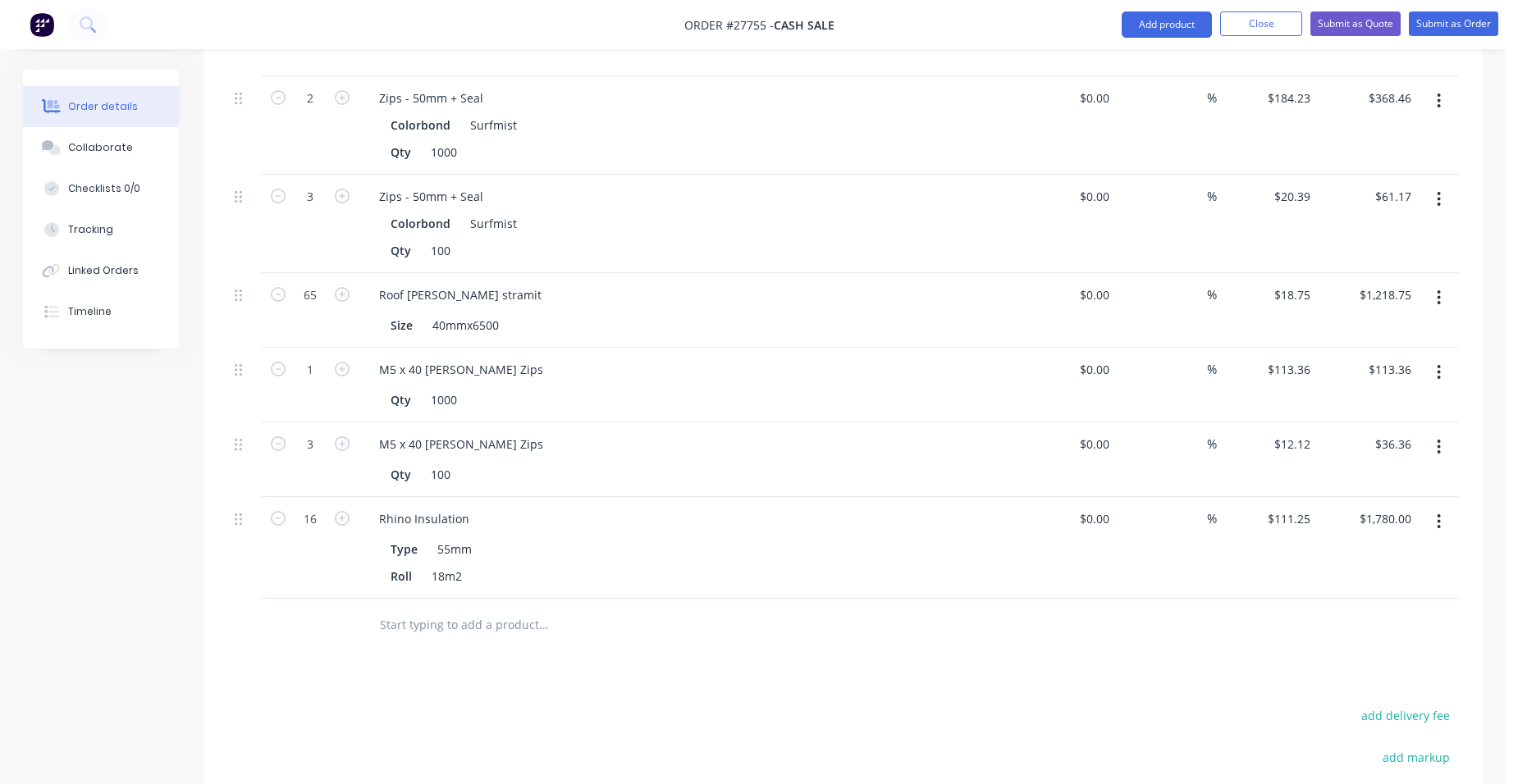
scroll to position [657, 0]
click at [1433, 282] on button "button" at bounding box center [1439, 296] width 39 height 29
click at [1357, 328] on div "Edit" at bounding box center [1381, 340] width 126 height 24
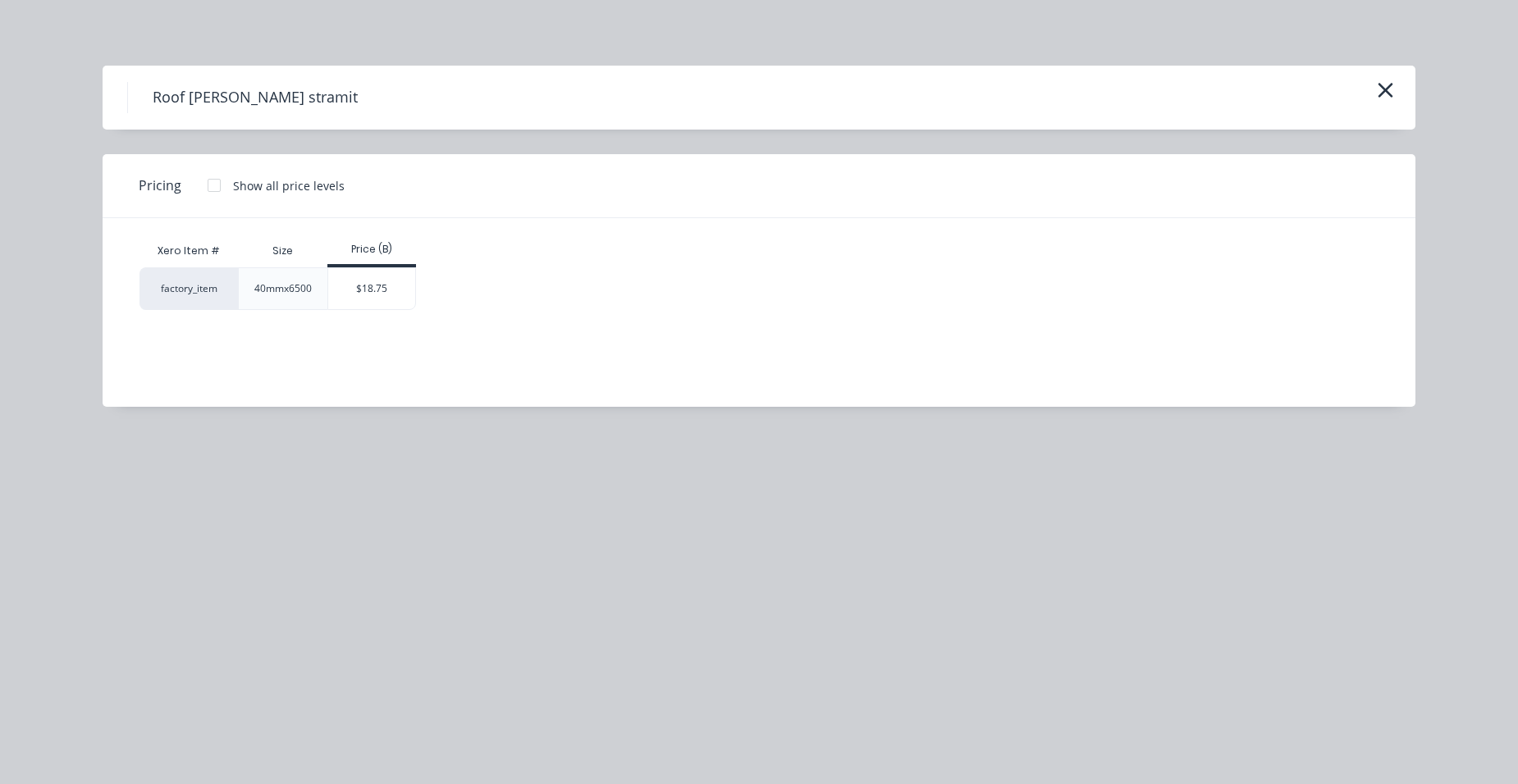
click at [200, 177] on div at bounding box center [214, 185] width 33 height 33
drag, startPoint x: 333, startPoint y: 290, endPoint x: 366, endPoint y: 299, distance: 34.2
click at [336, 291] on div "$17.75" at bounding box center [373, 288] width 89 height 41
type input "$17.75"
type input "$1,153.75"
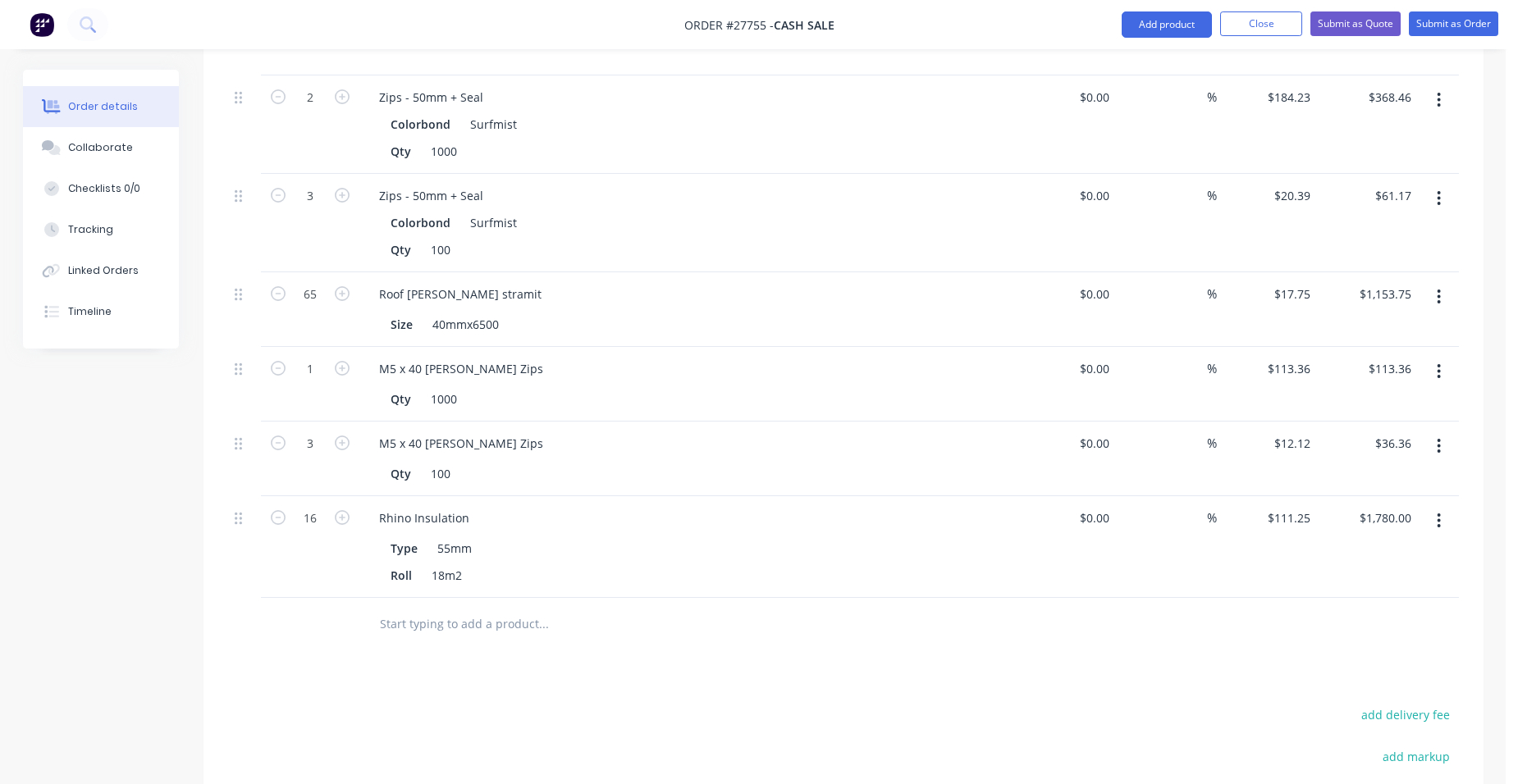
drag, startPoint x: 1443, startPoint y: 494, endPoint x: 1414, endPoint y: 509, distance: 32.6
click at [1441, 507] on button "button" at bounding box center [1439, 521] width 39 height 29
click at [1385, 552] on div "Edit" at bounding box center [1381, 563] width 126 height 24
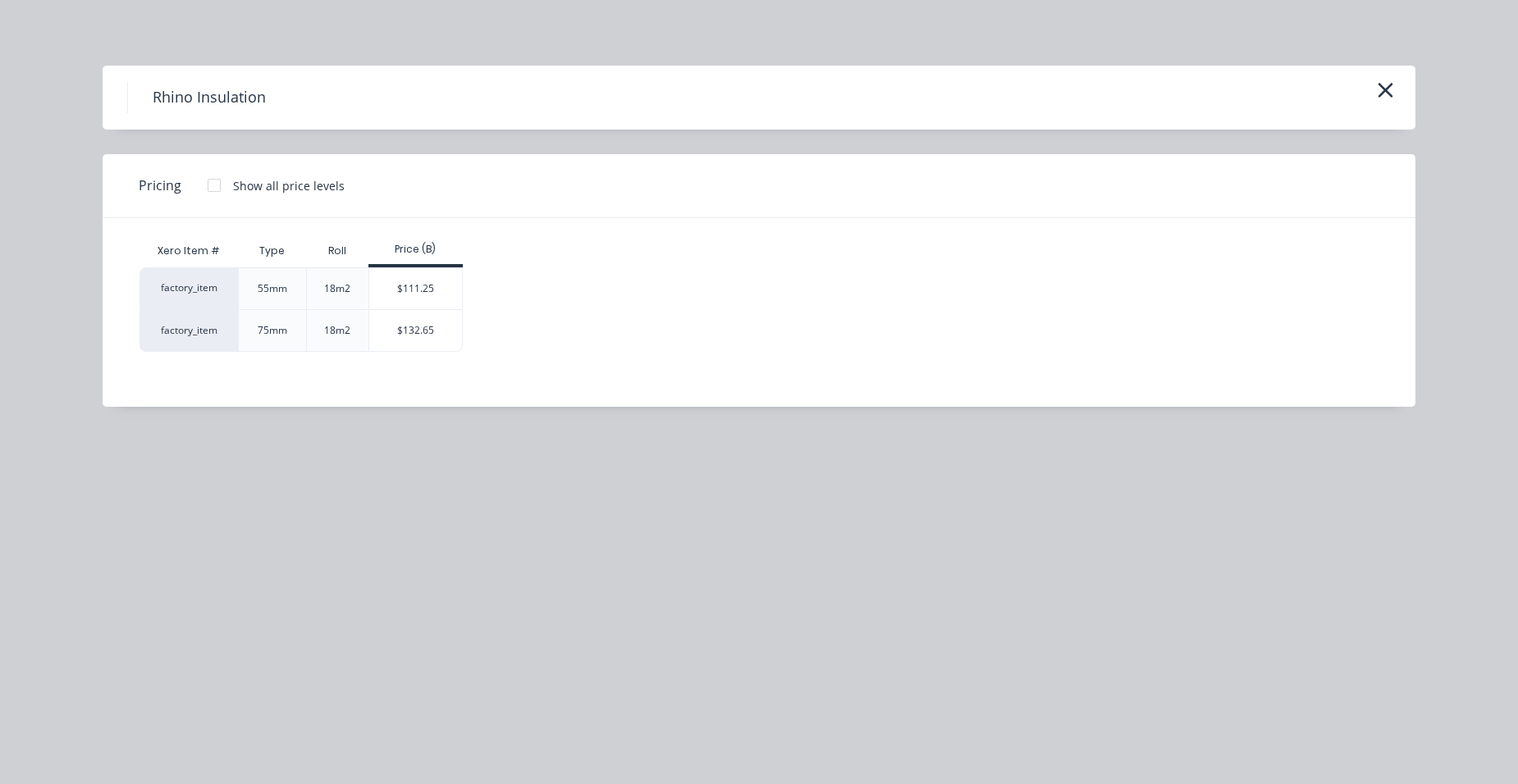
click at [206, 186] on div at bounding box center [214, 185] width 33 height 33
click at [409, 294] on div "$106.80" at bounding box center [415, 288] width 93 height 41
type input "$106.80"
type input "$1,708.80"
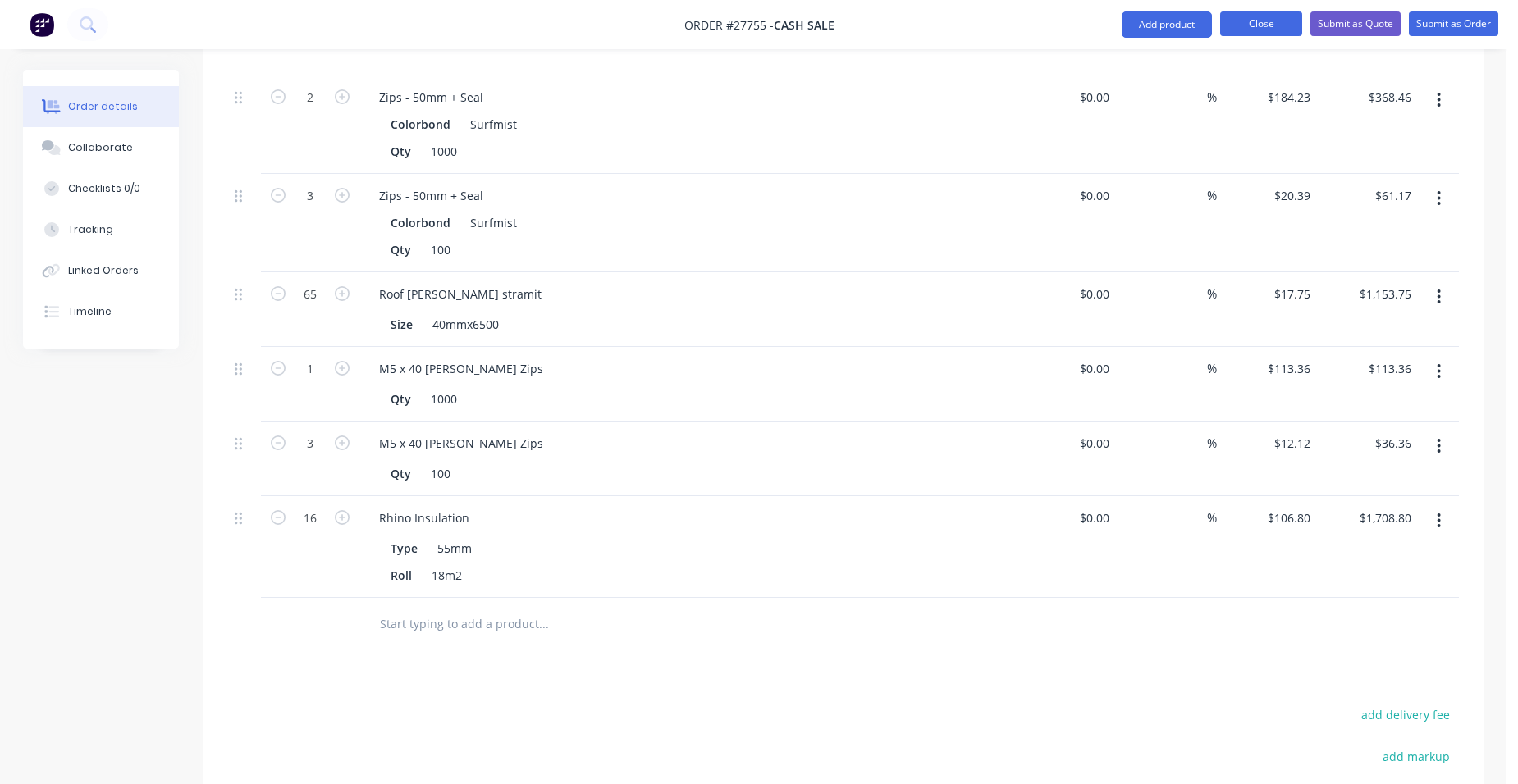
click at [1231, 26] on button "Close" at bounding box center [1260, 24] width 82 height 25
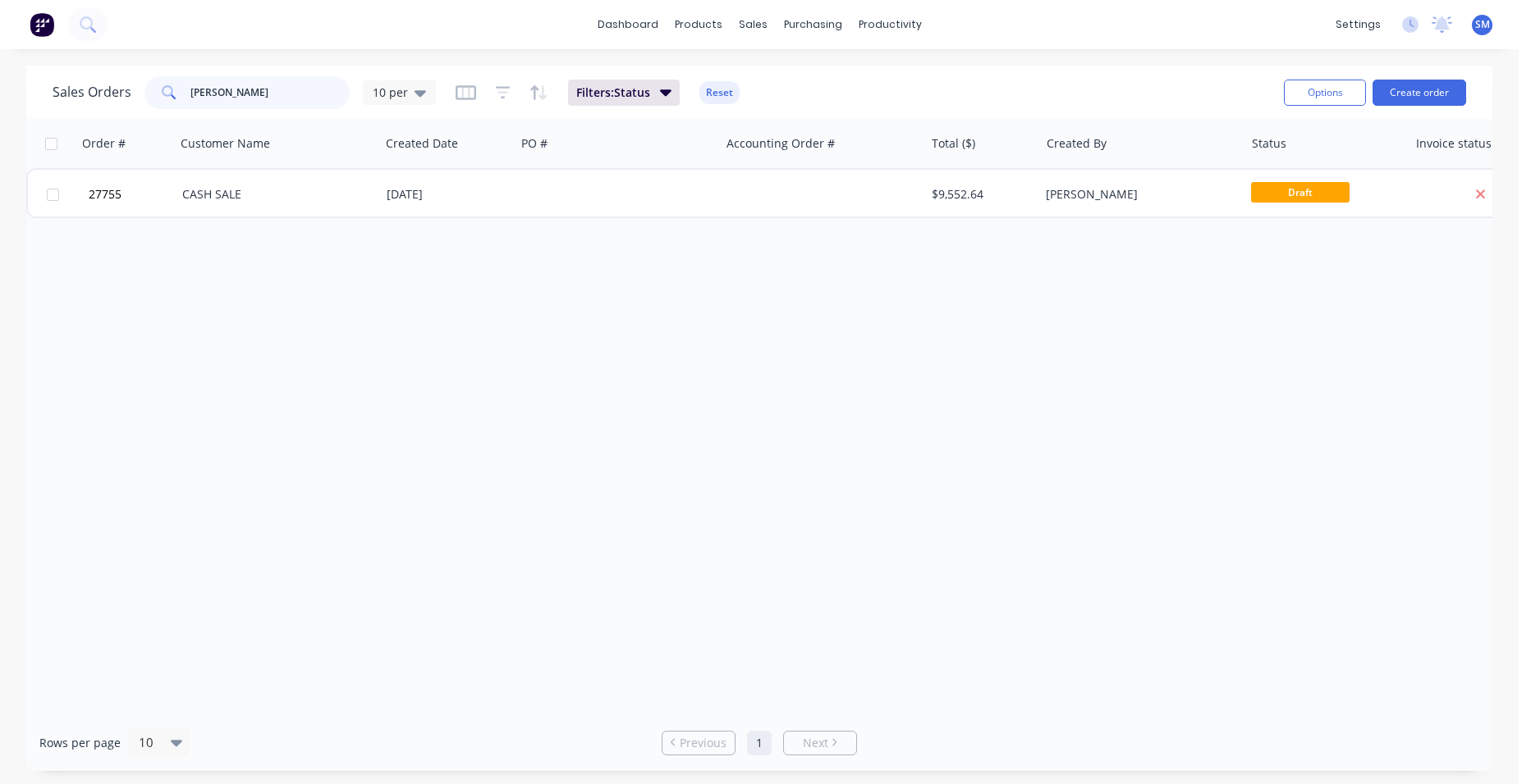
drag, startPoint x: 224, startPoint y: 88, endPoint x: 84, endPoint y: 102, distance: 140.7
click at [84, 102] on div "Sales Orders [PERSON_NAME] 10 per" at bounding box center [244, 92] width 383 height 33
type input "hipperson"
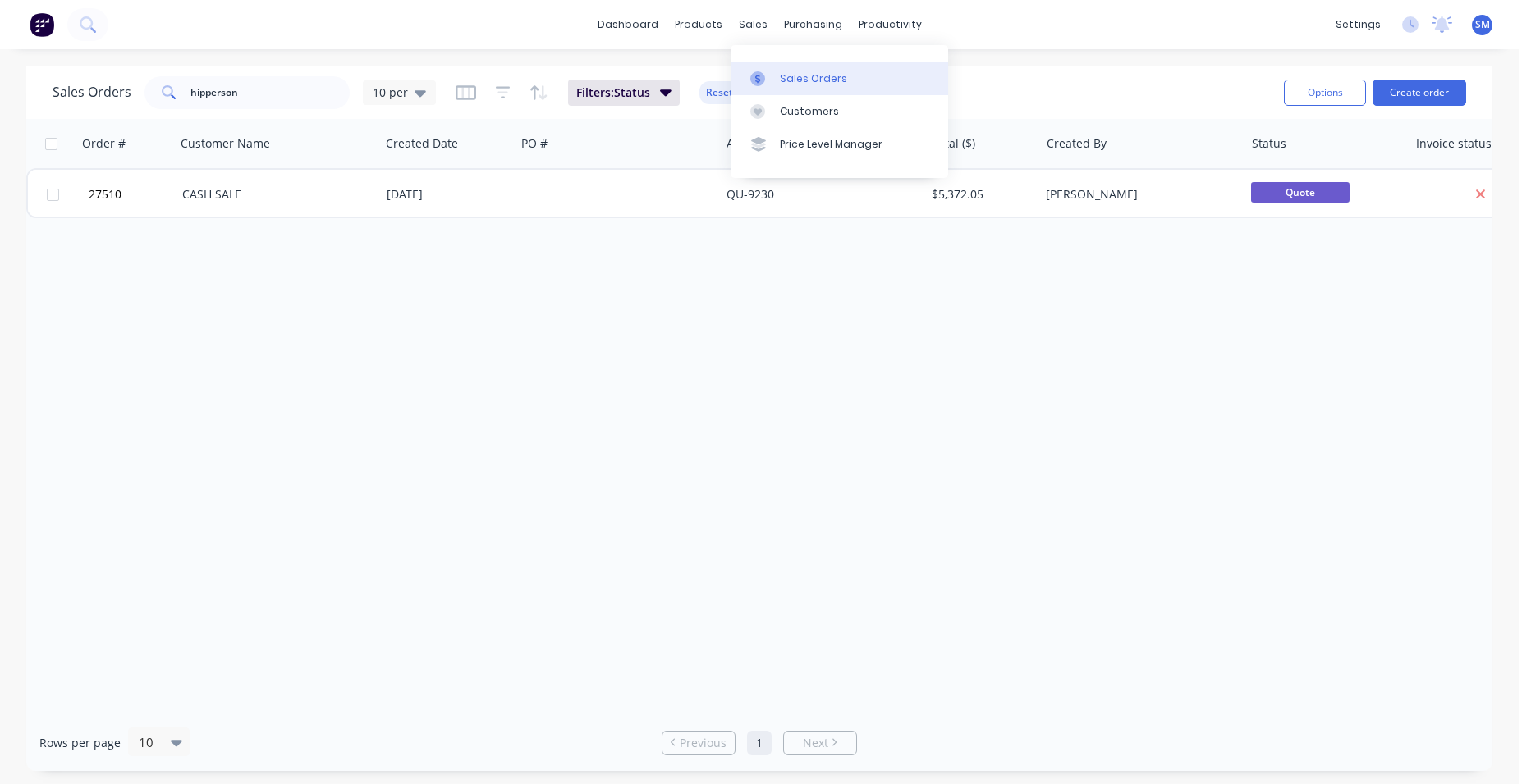
click at [792, 81] on div "Sales Orders" at bounding box center [813, 79] width 67 height 15
drag, startPoint x: 254, startPoint y: 95, endPoint x: 76, endPoint y: 86, distance: 178.2
click at [80, 91] on div "Sales Orders hipperson 10 per" at bounding box center [244, 92] width 383 height 33
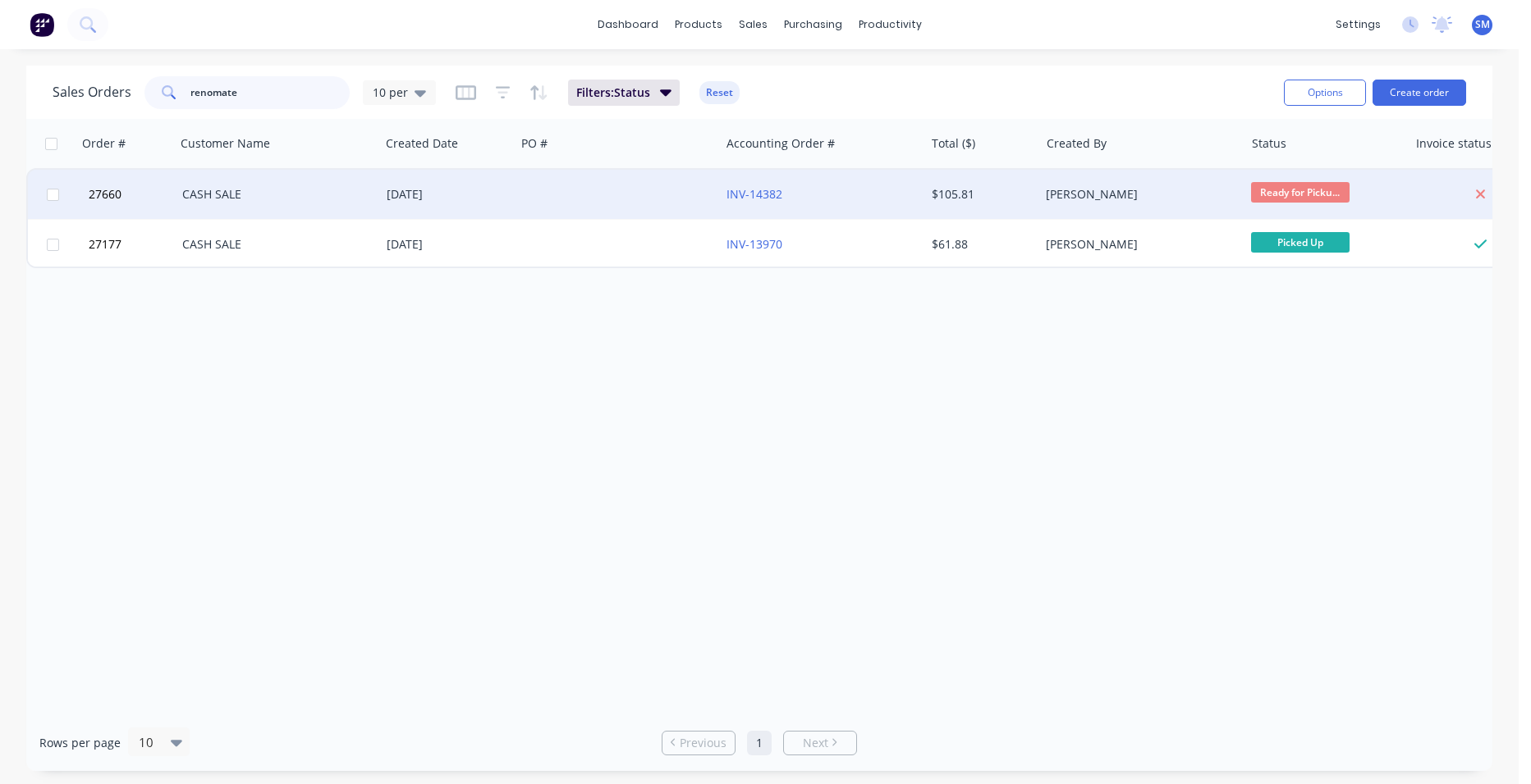
type input "renomate"
click at [813, 196] on div "INV-14382" at bounding box center [817, 193] width 182 height 16
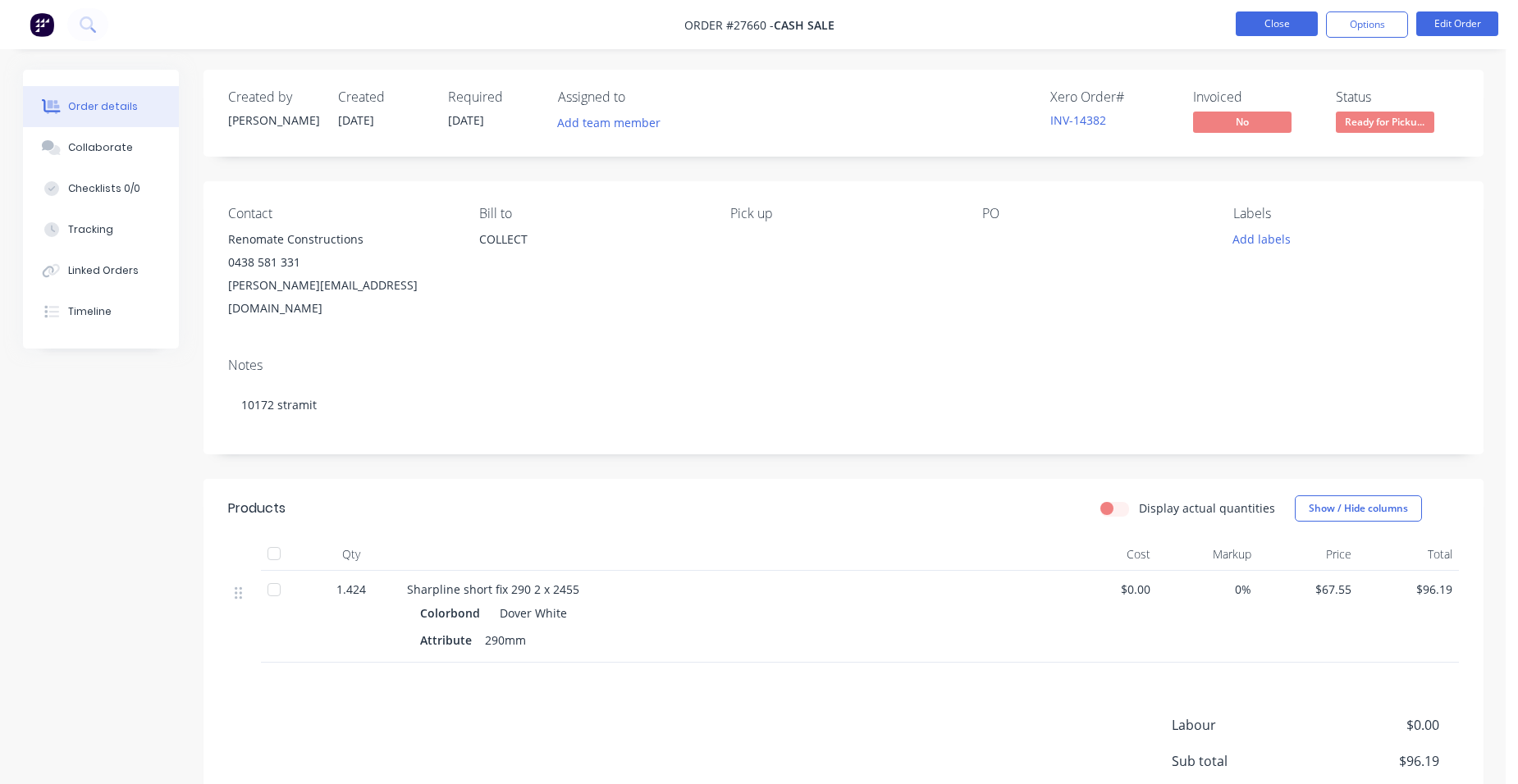
click at [1269, 17] on button "Close" at bounding box center [1276, 24] width 82 height 25
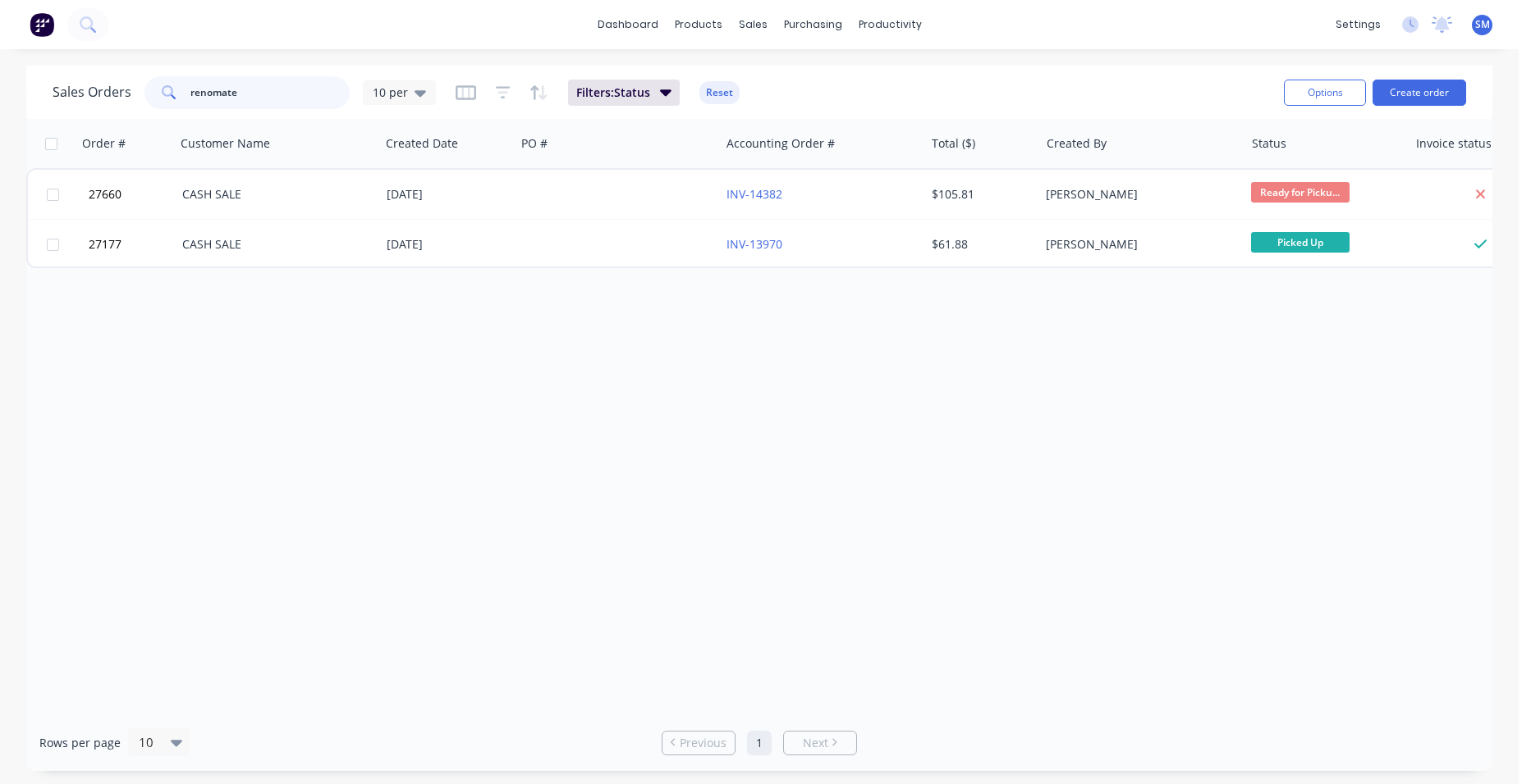
drag, startPoint x: 261, startPoint y: 94, endPoint x: 160, endPoint y: 85, distance: 101.4
click at [160, 85] on div "renomate" at bounding box center [246, 92] width 205 height 33
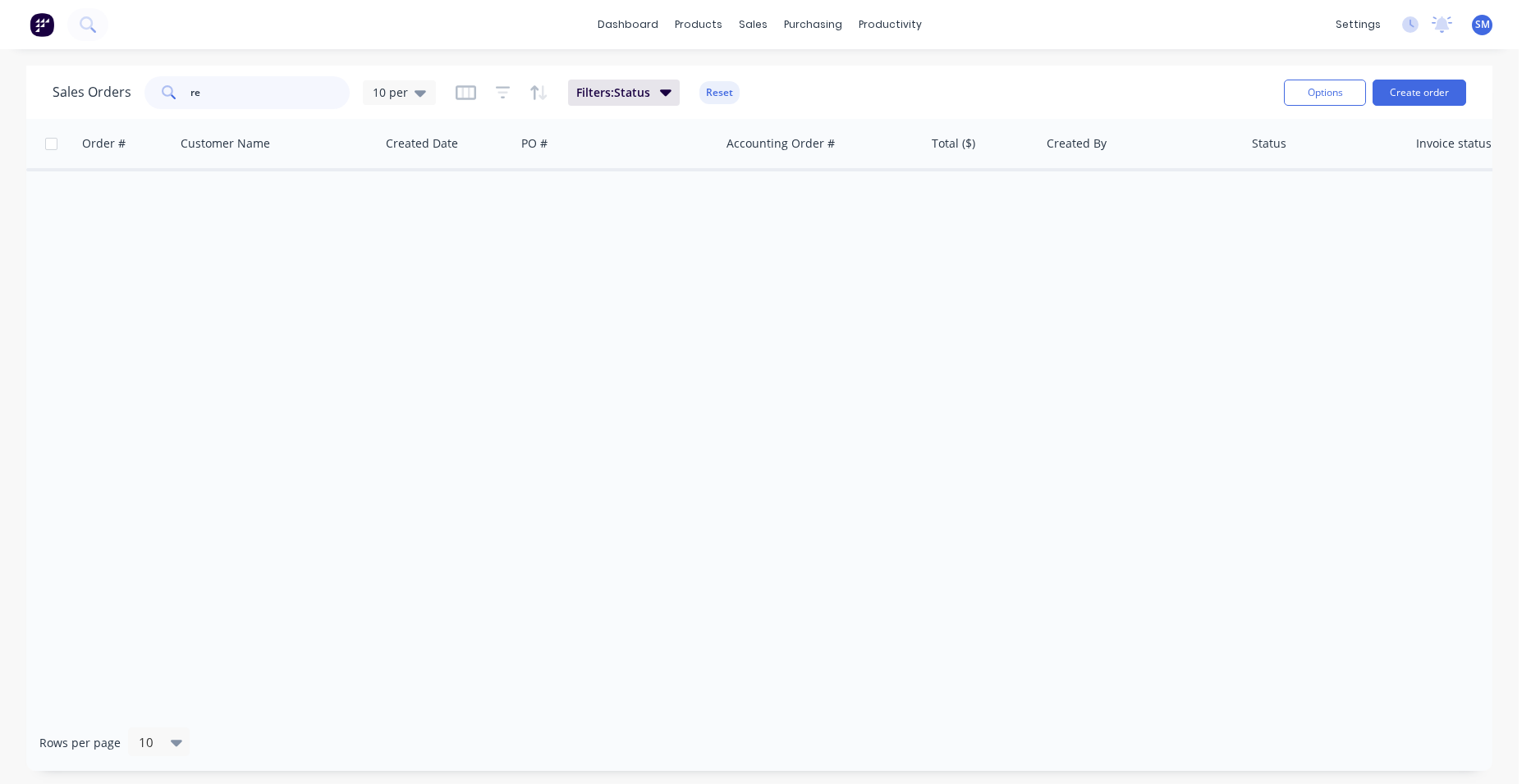
type input "r"
type input "g"
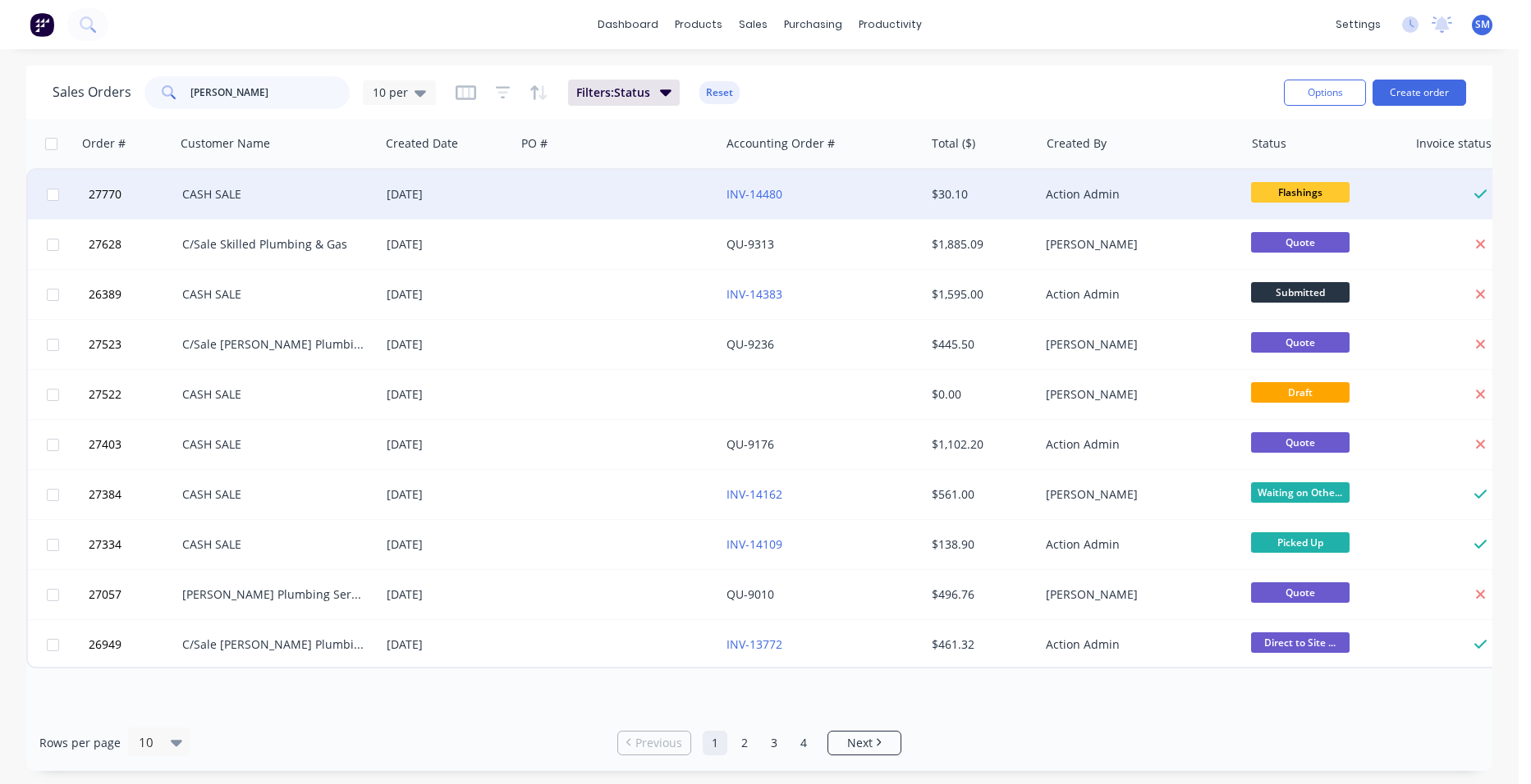
type input "[PERSON_NAME]"
click at [549, 191] on div at bounding box center [617, 194] width 205 height 49
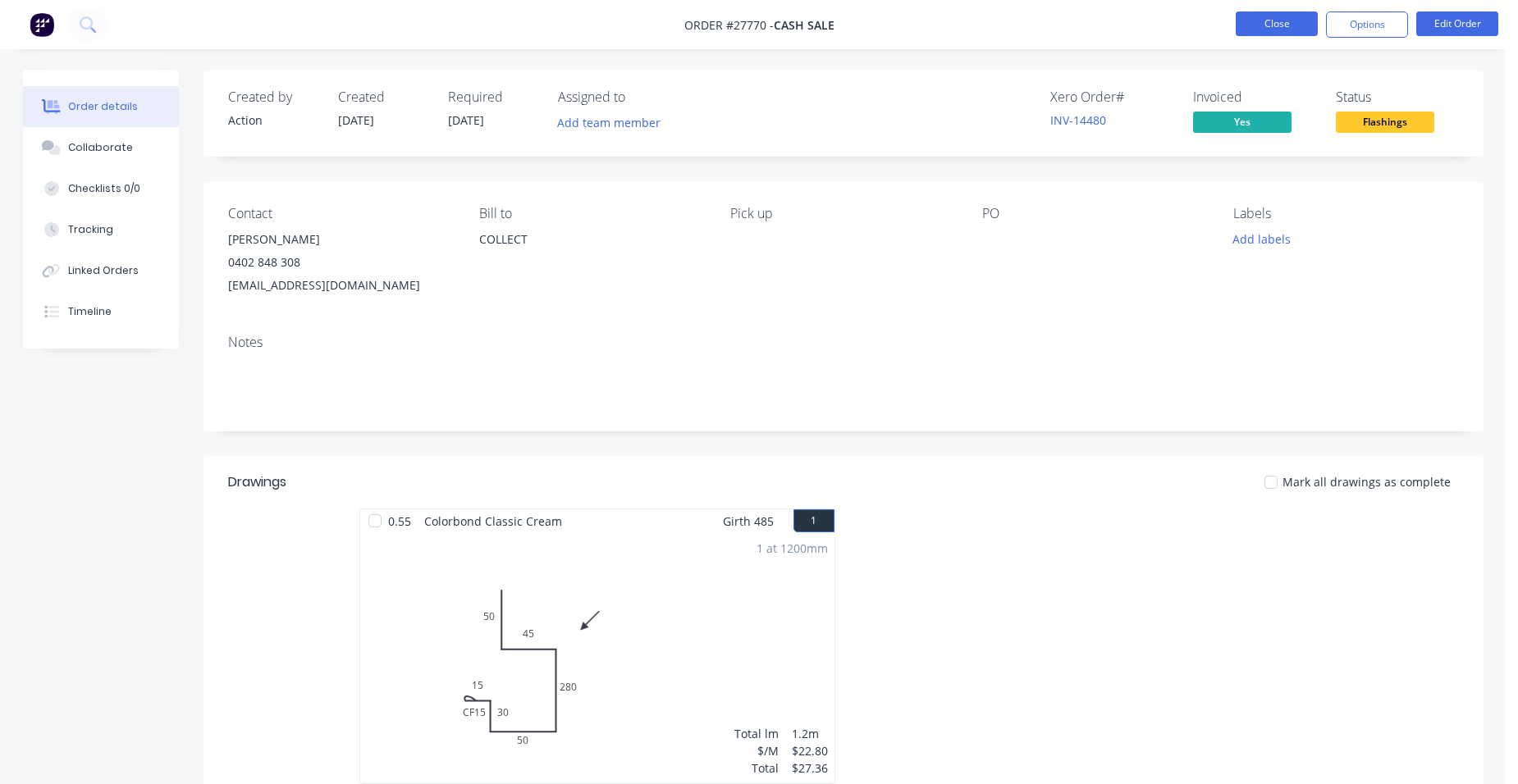
click at [1260, 30] on button "Close" at bounding box center [1276, 24] width 82 height 25
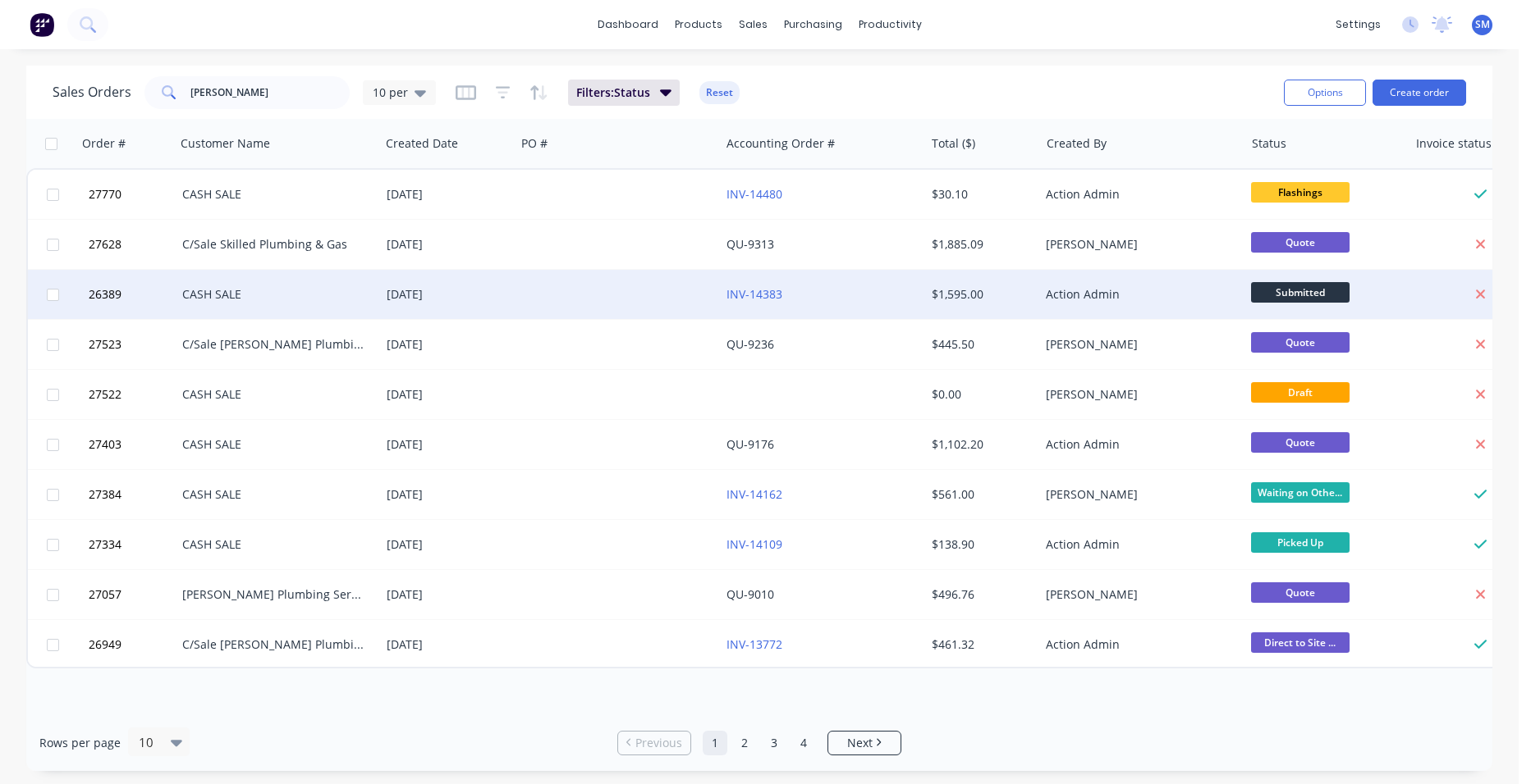
click at [505, 288] on div "[DATE]" at bounding box center [448, 294] width 123 height 16
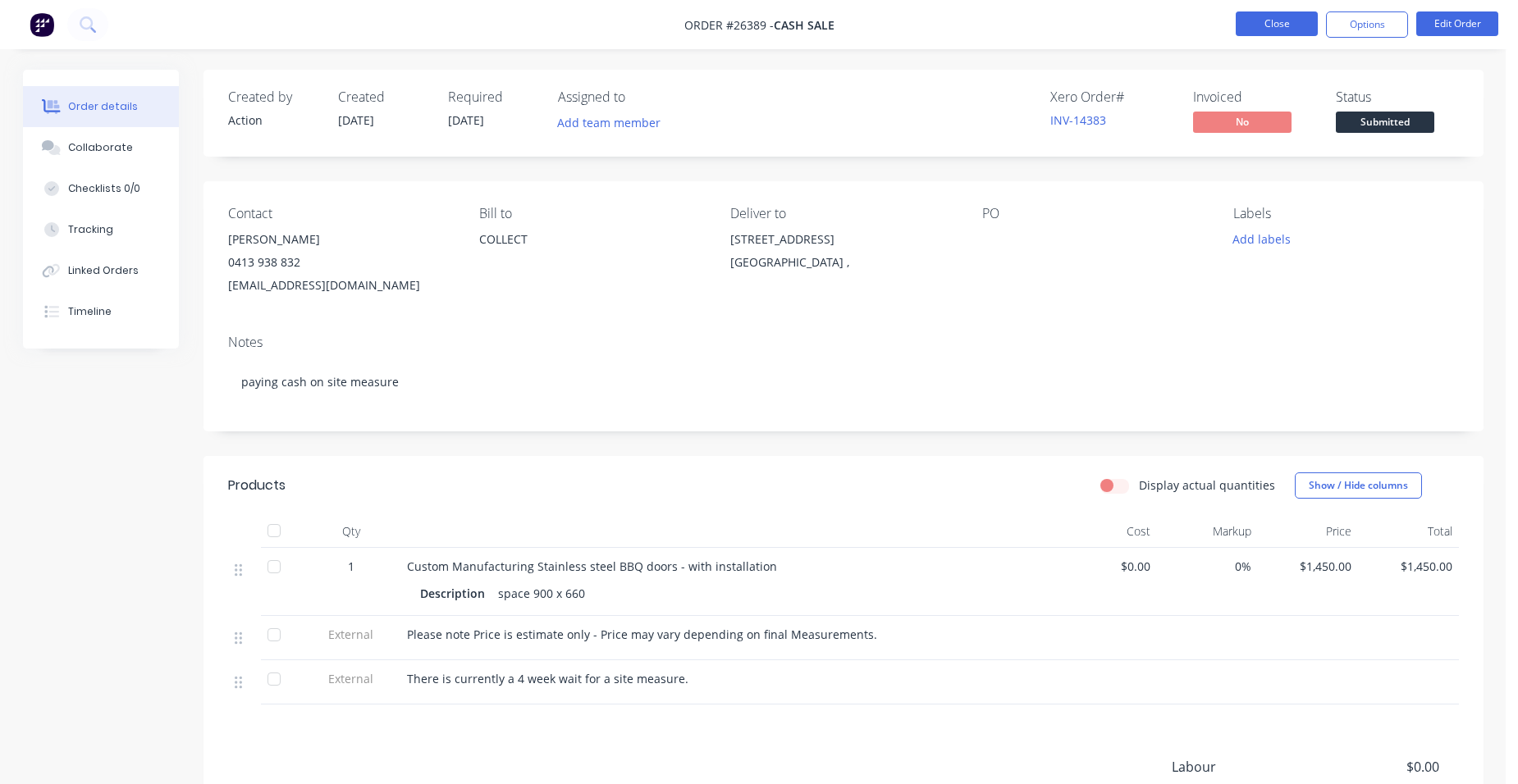
click at [1258, 15] on button "Close" at bounding box center [1276, 24] width 82 height 25
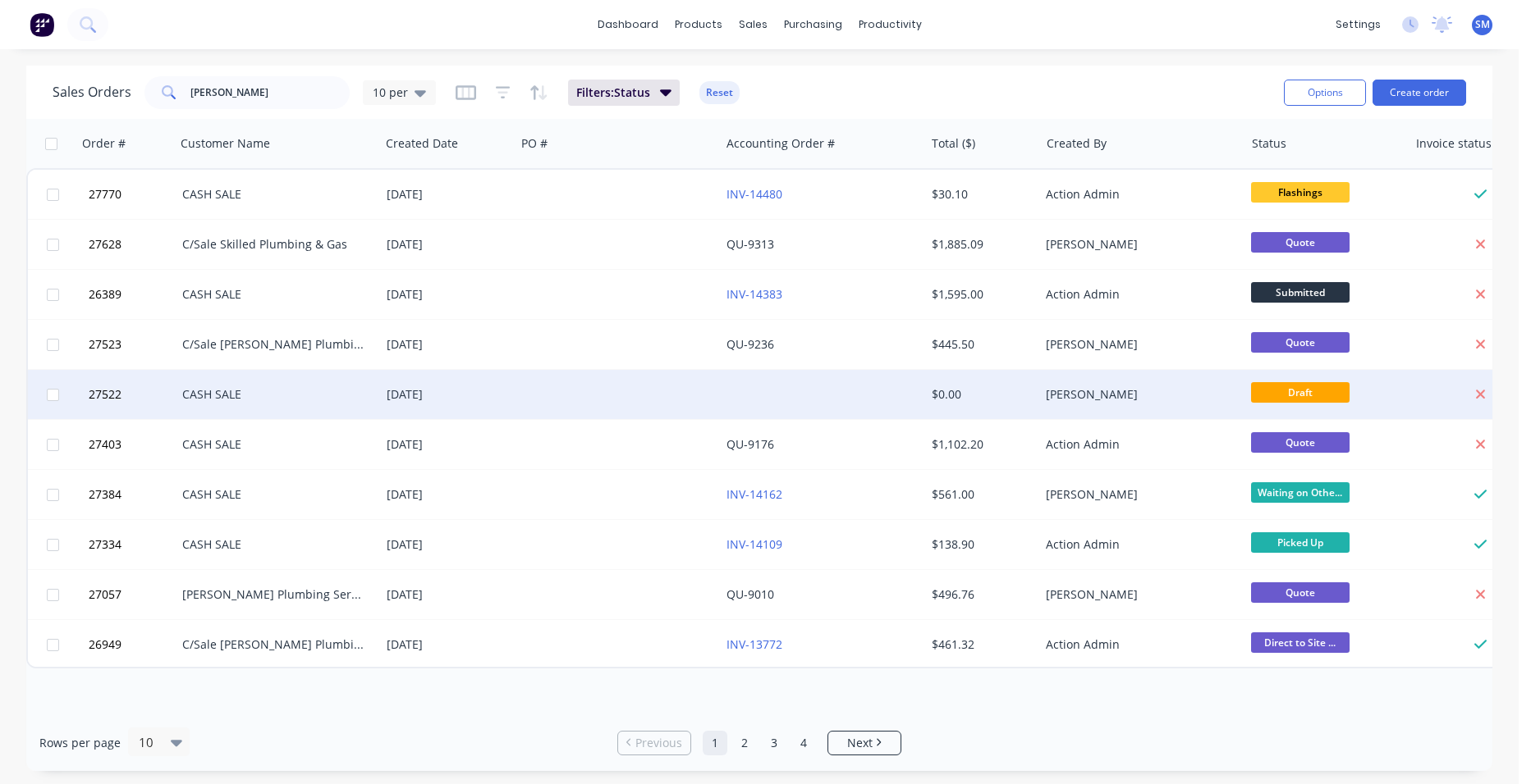
click at [554, 392] on div at bounding box center [617, 394] width 205 height 49
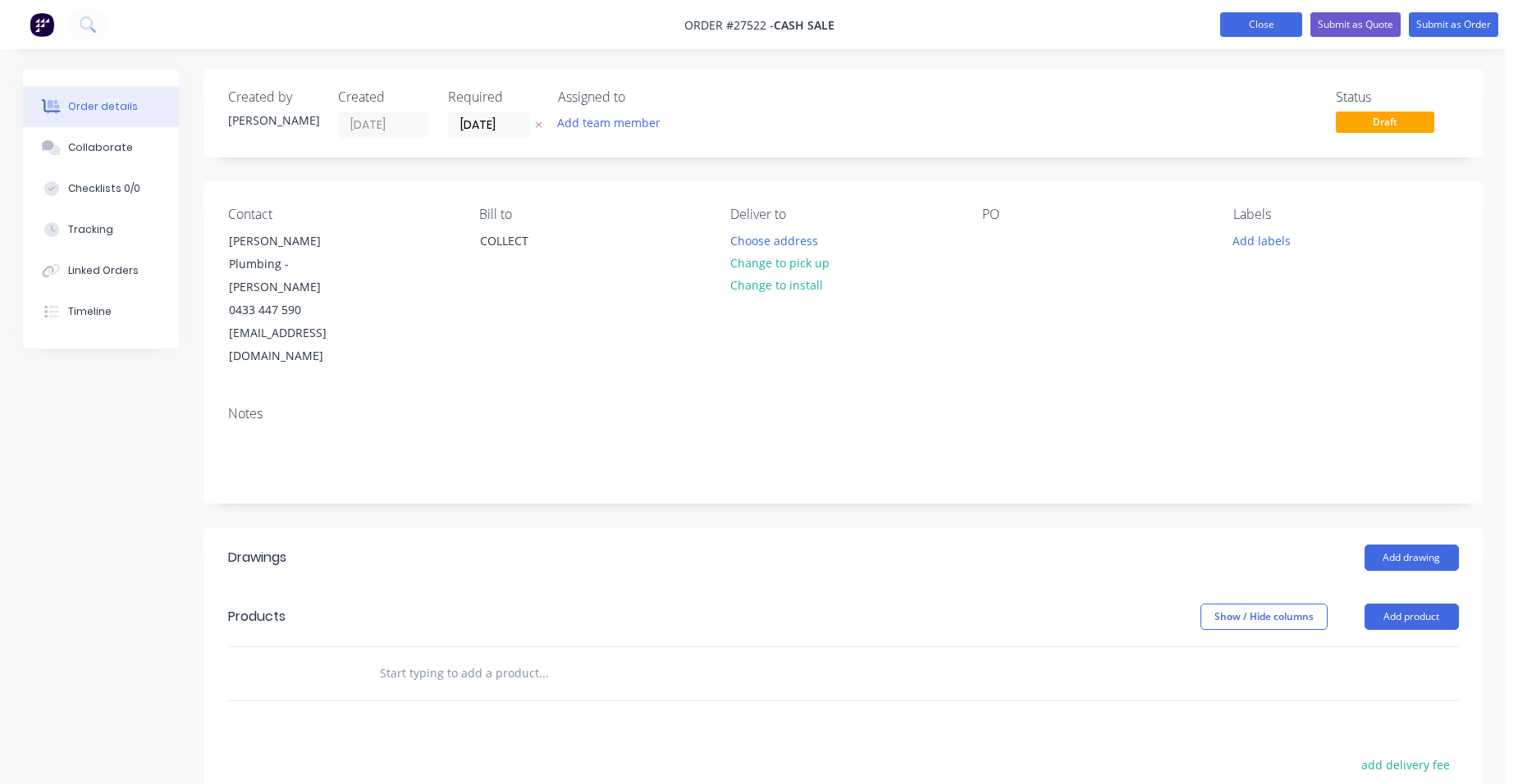
click at [1247, 35] on button "Close" at bounding box center [1260, 25] width 82 height 25
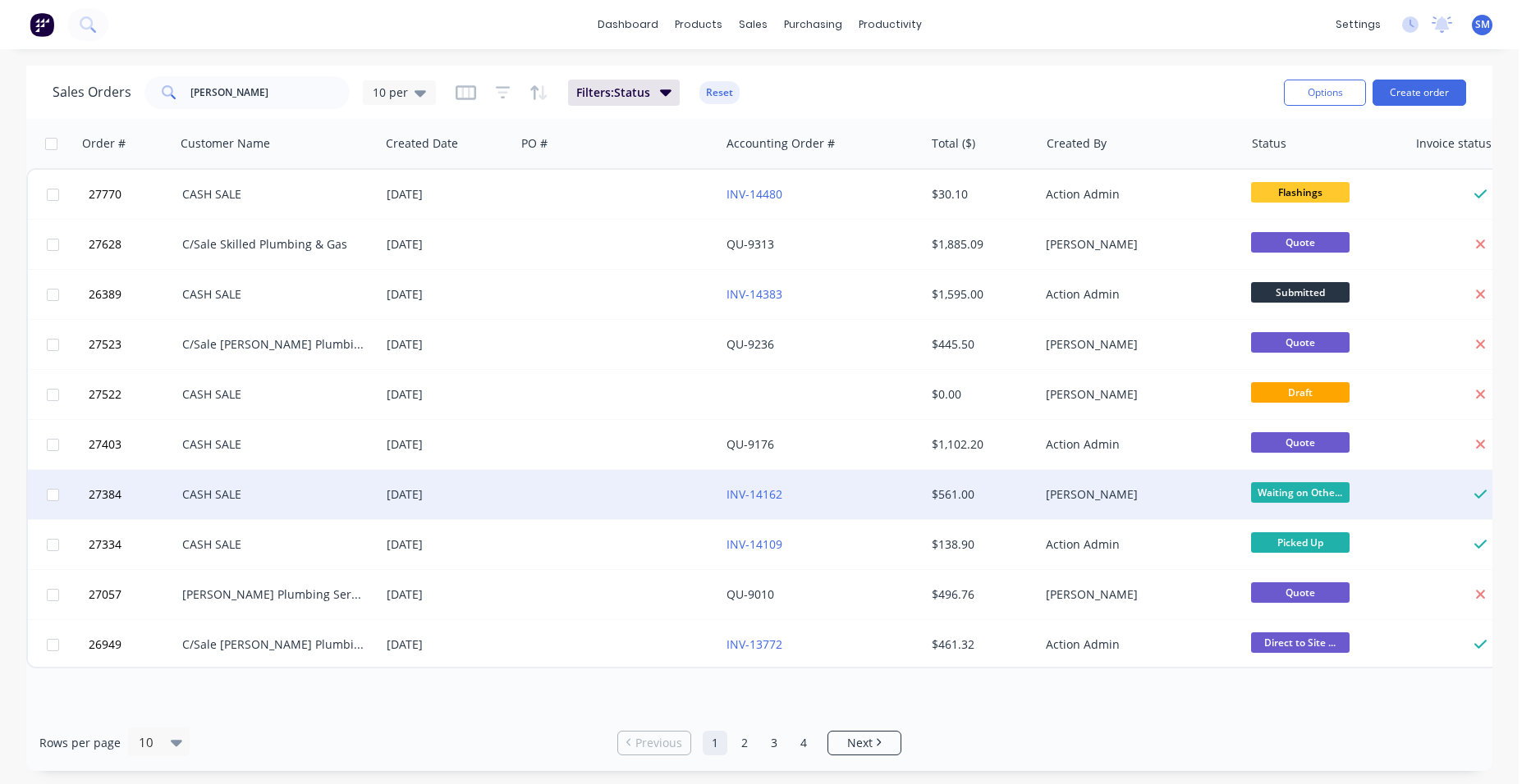
click at [547, 494] on div at bounding box center [617, 494] width 205 height 49
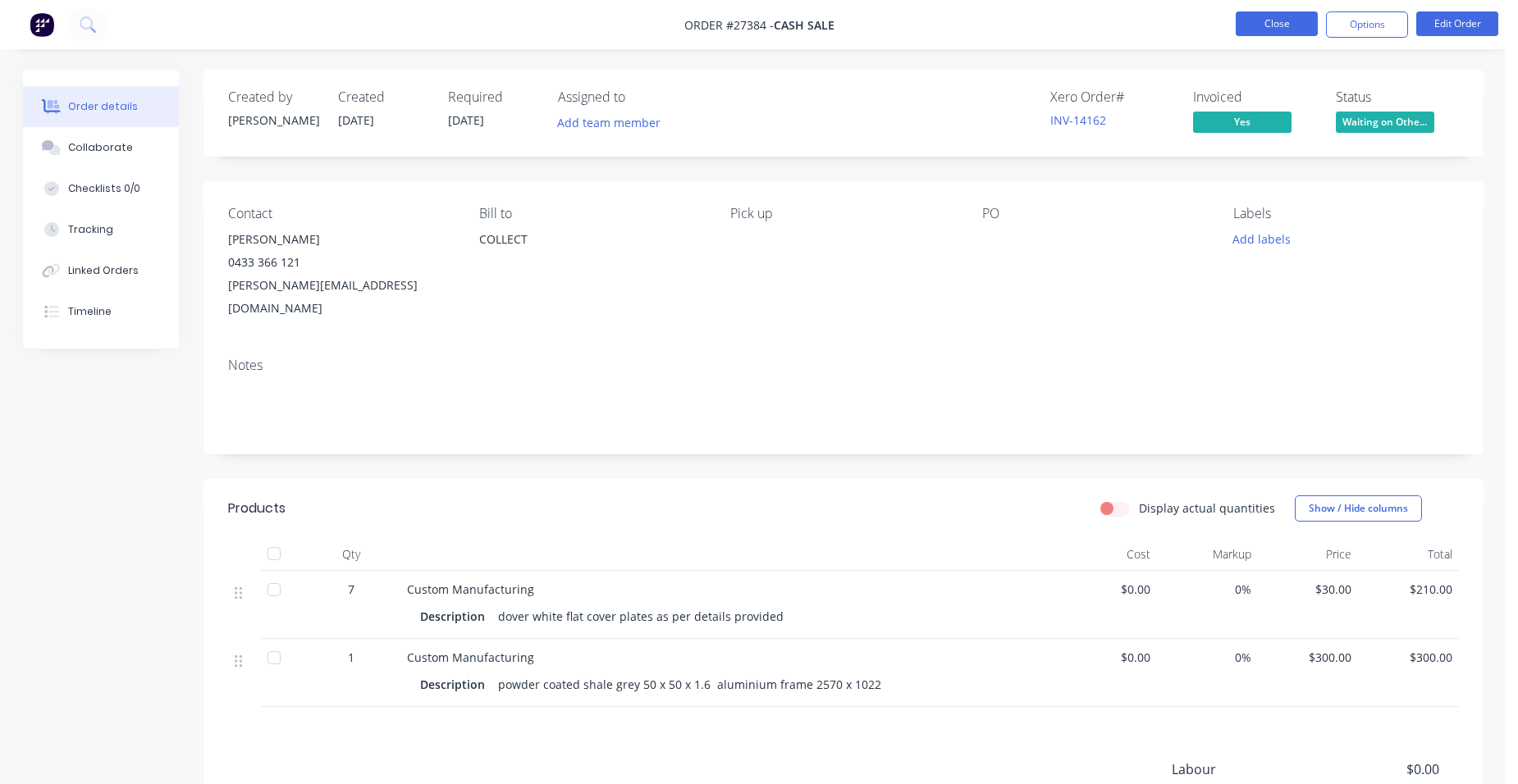
click at [1265, 27] on button "Close" at bounding box center [1276, 24] width 82 height 25
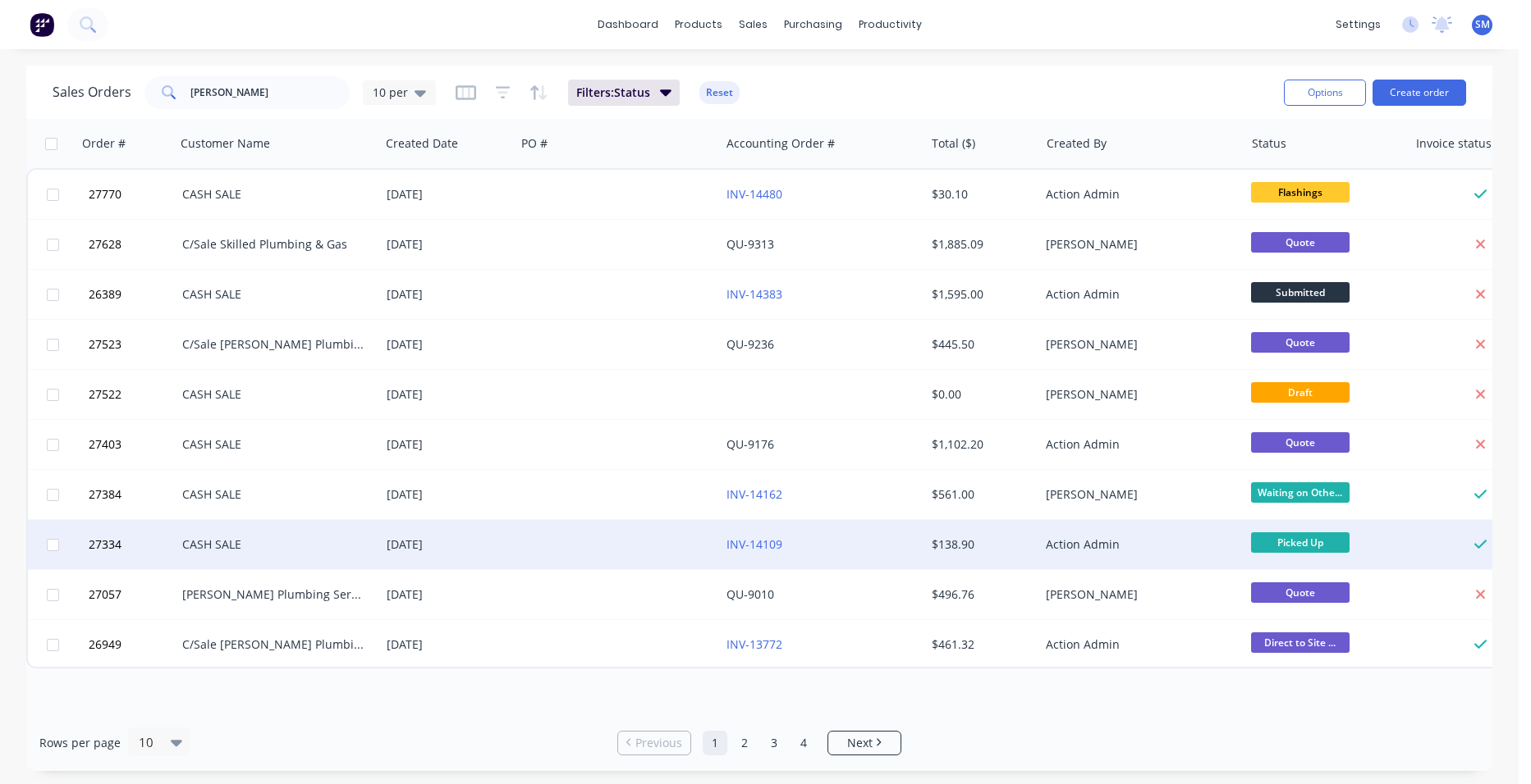
click at [830, 541] on div "INV-14109" at bounding box center [817, 544] width 182 height 16
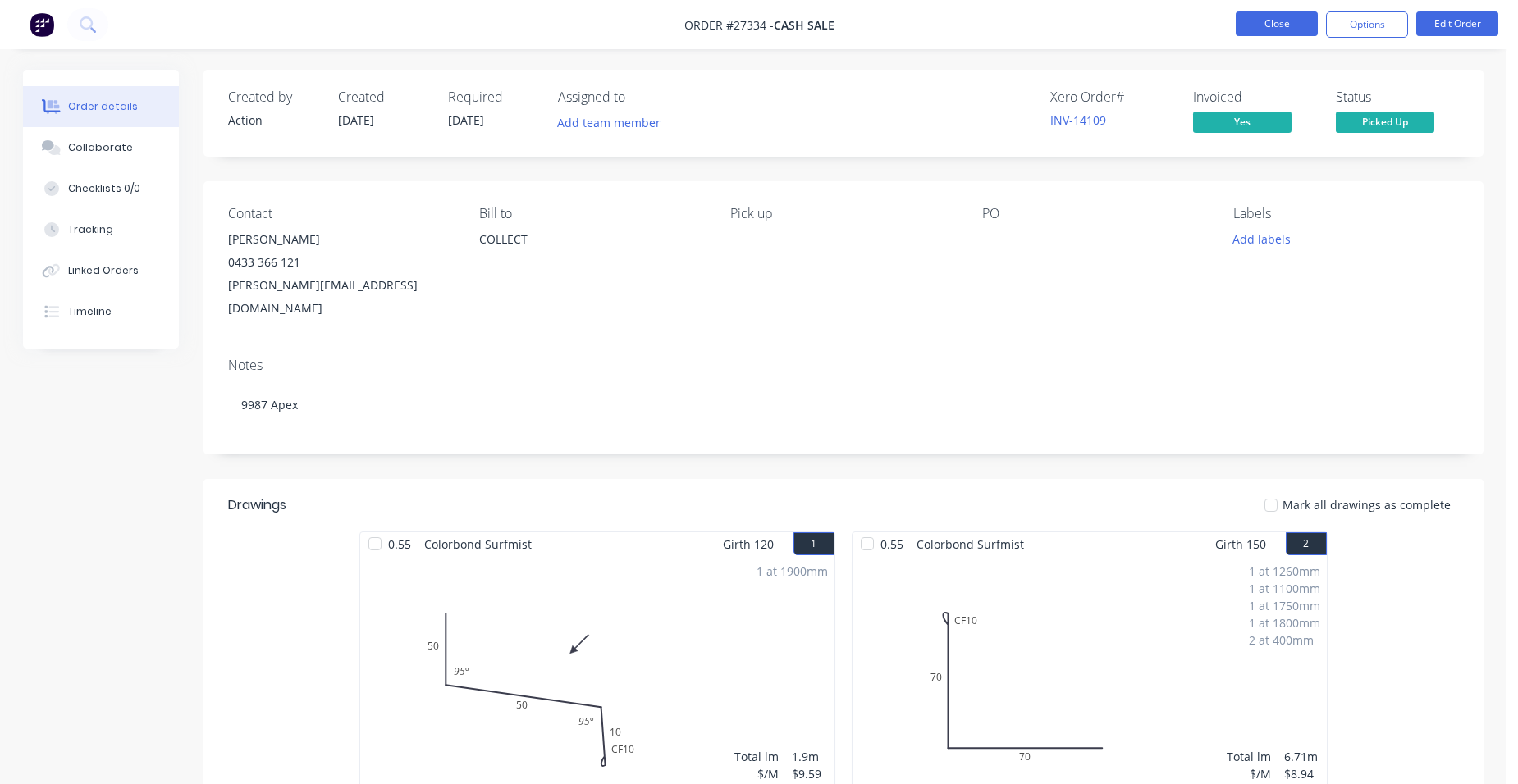
click at [1287, 25] on button "Close" at bounding box center [1276, 24] width 82 height 25
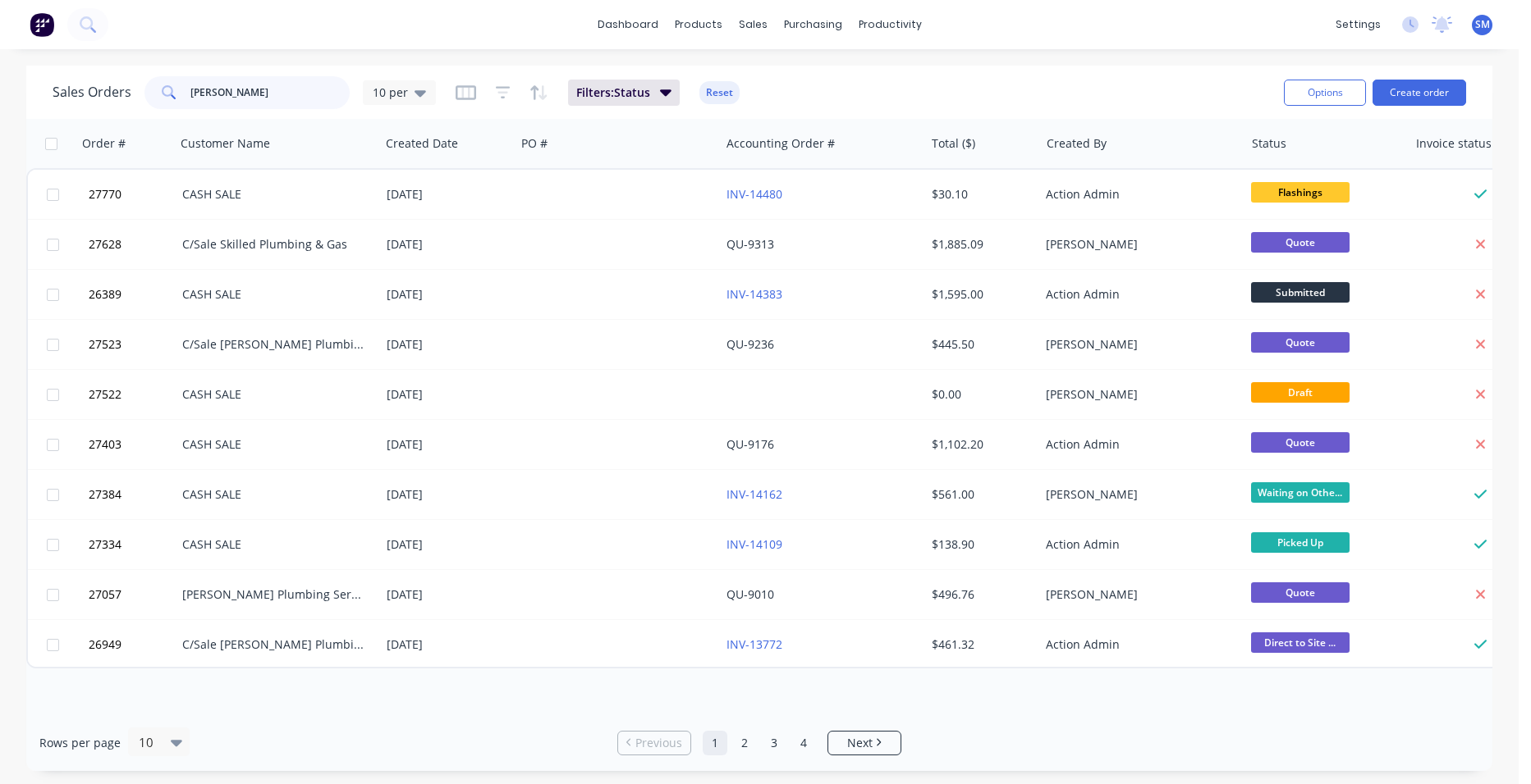
drag, startPoint x: 155, startPoint y: 89, endPoint x: 243, endPoint y: 113, distance: 91.2
click at [124, 88] on div "Sales Orders [PERSON_NAME] 10 per" at bounding box center [244, 92] width 383 height 33
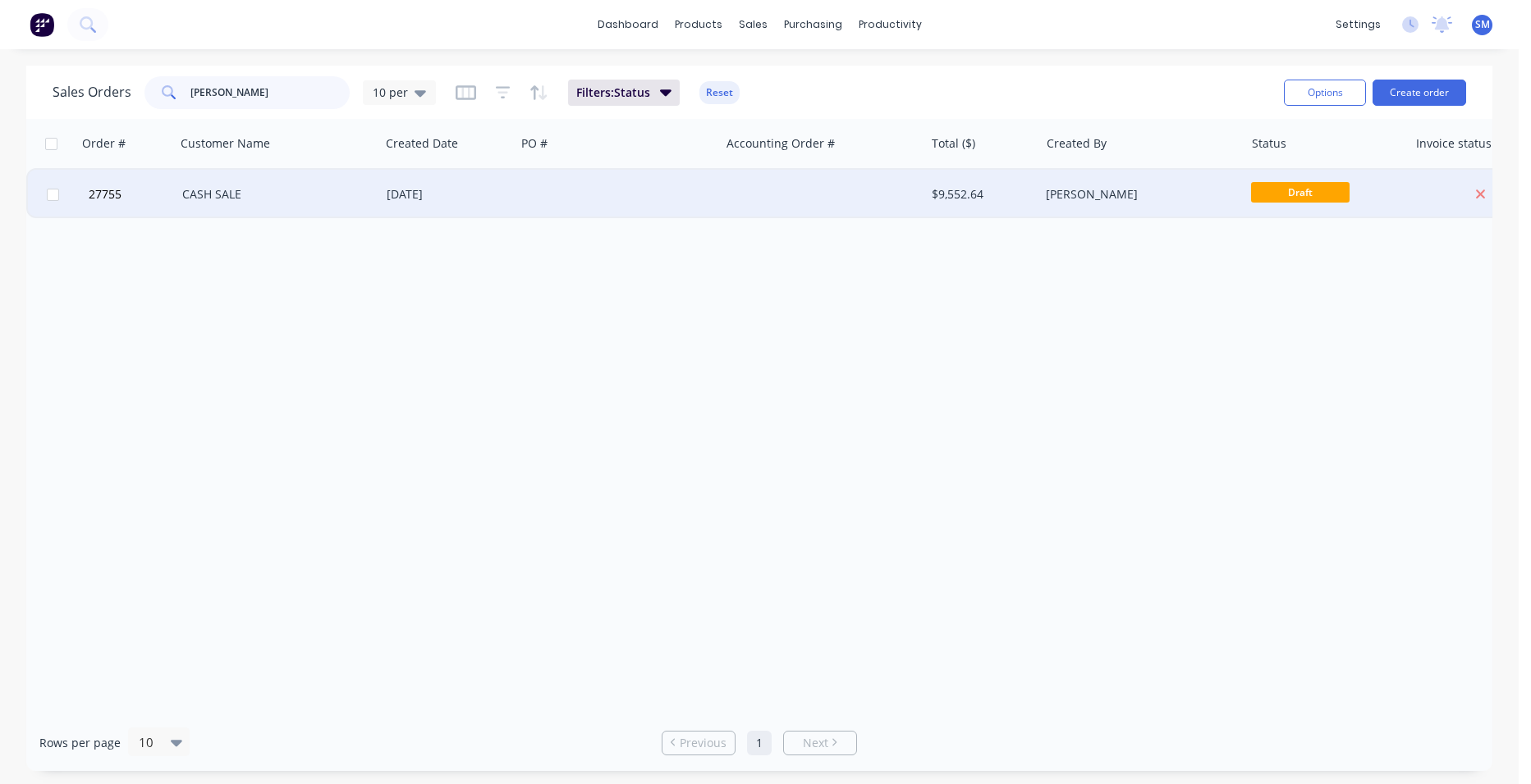
type input "[PERSON_NAME]"
click at [741, 194] on div at bounding box center [822, 194] width 205 height 49
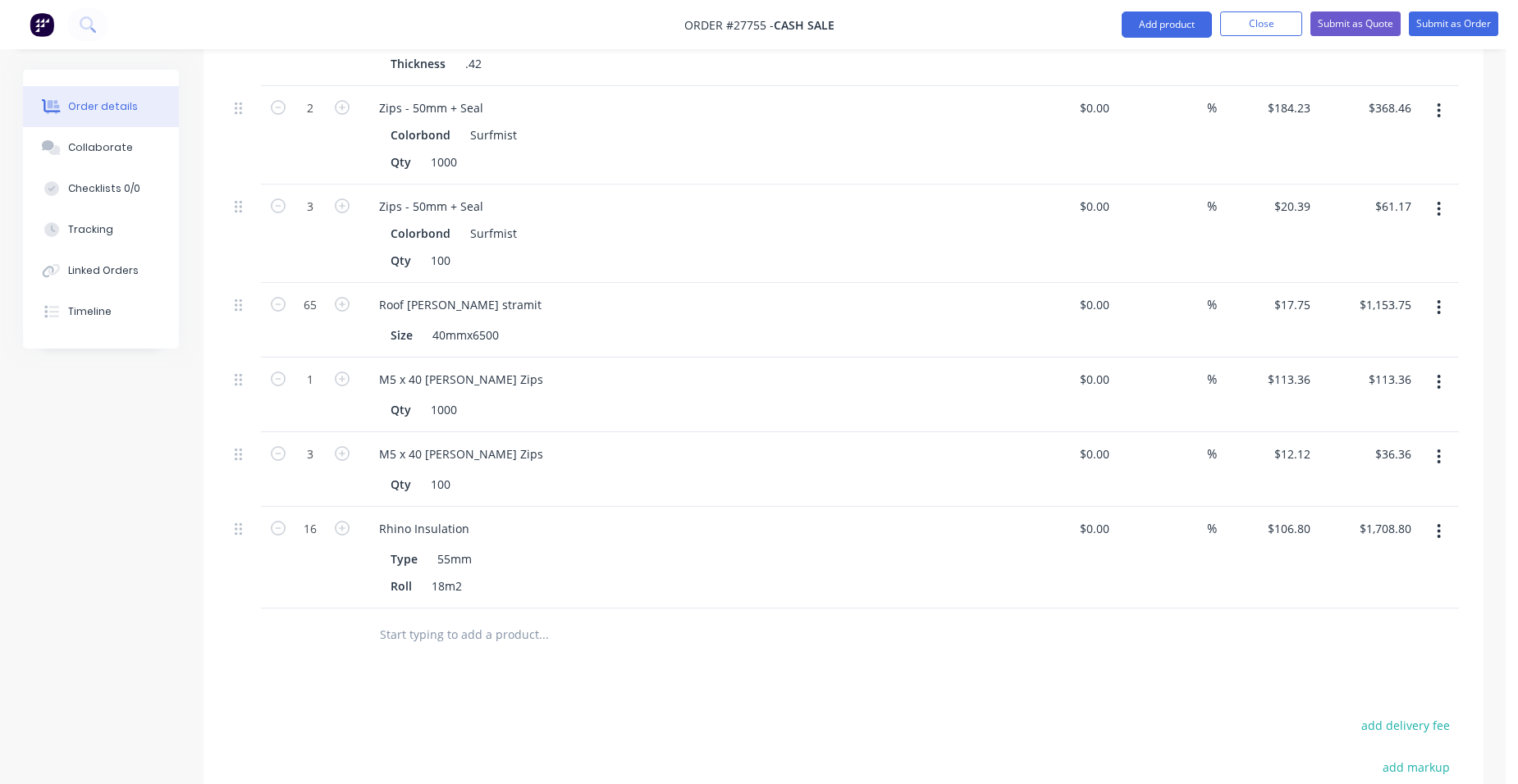
scroll to position [657, 0]
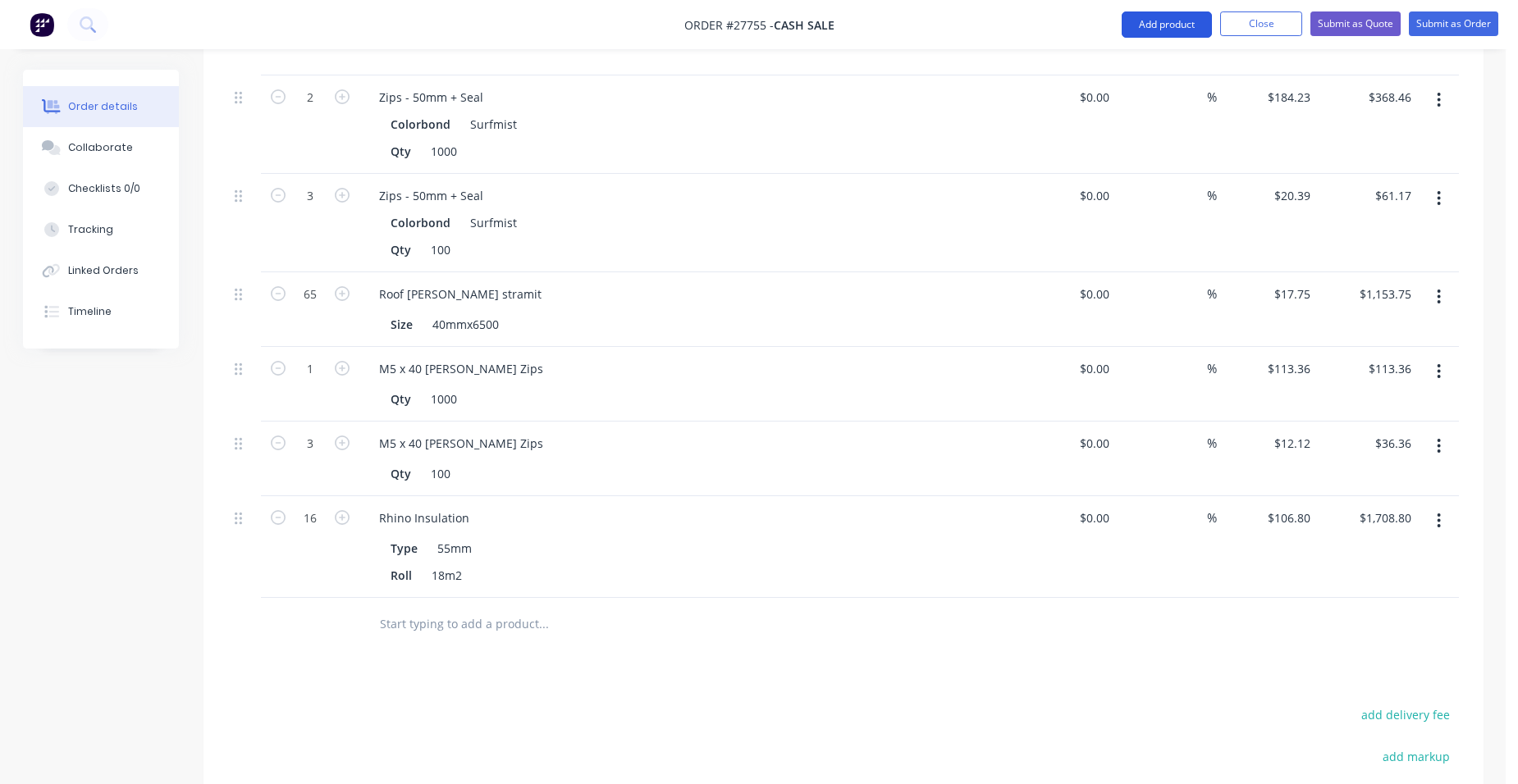
click at [1169, 14] on button "Add product" at bounding box center [1167, 25] width 91 height 26
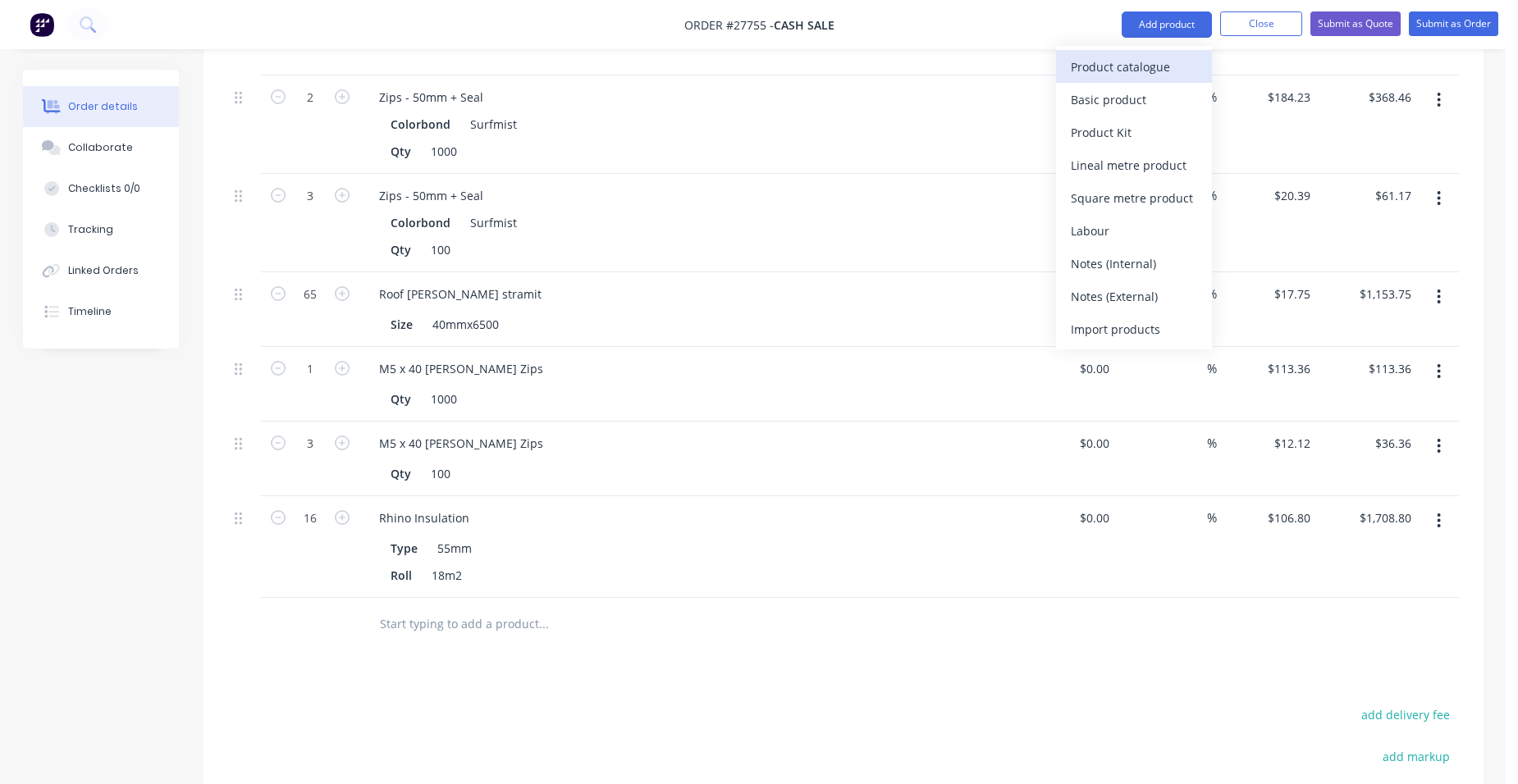
click at [1139, 61] on div "Product catalogue" at bounding box center [1134, 66] width 126 height 24
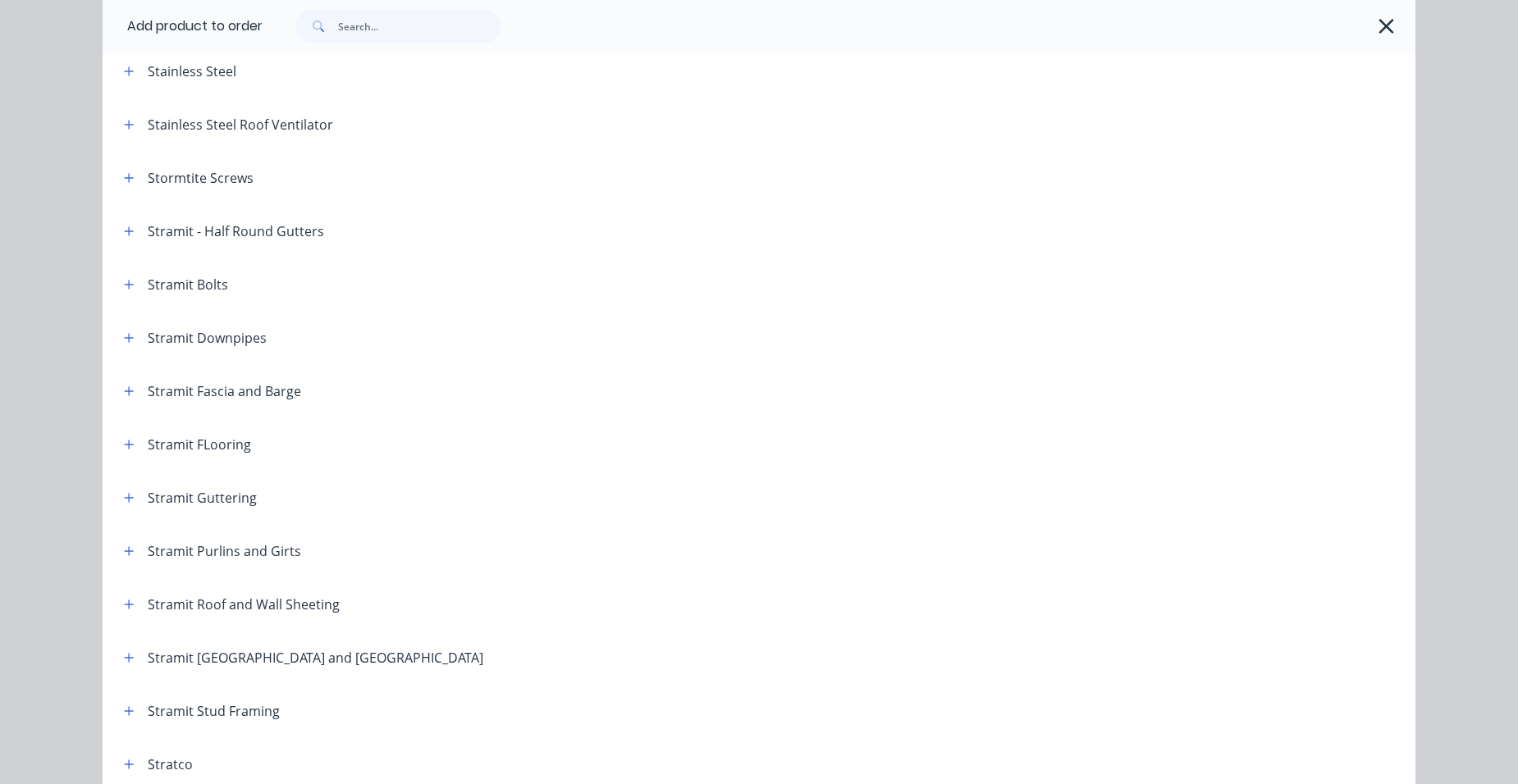
scroll to position [2461, 0]
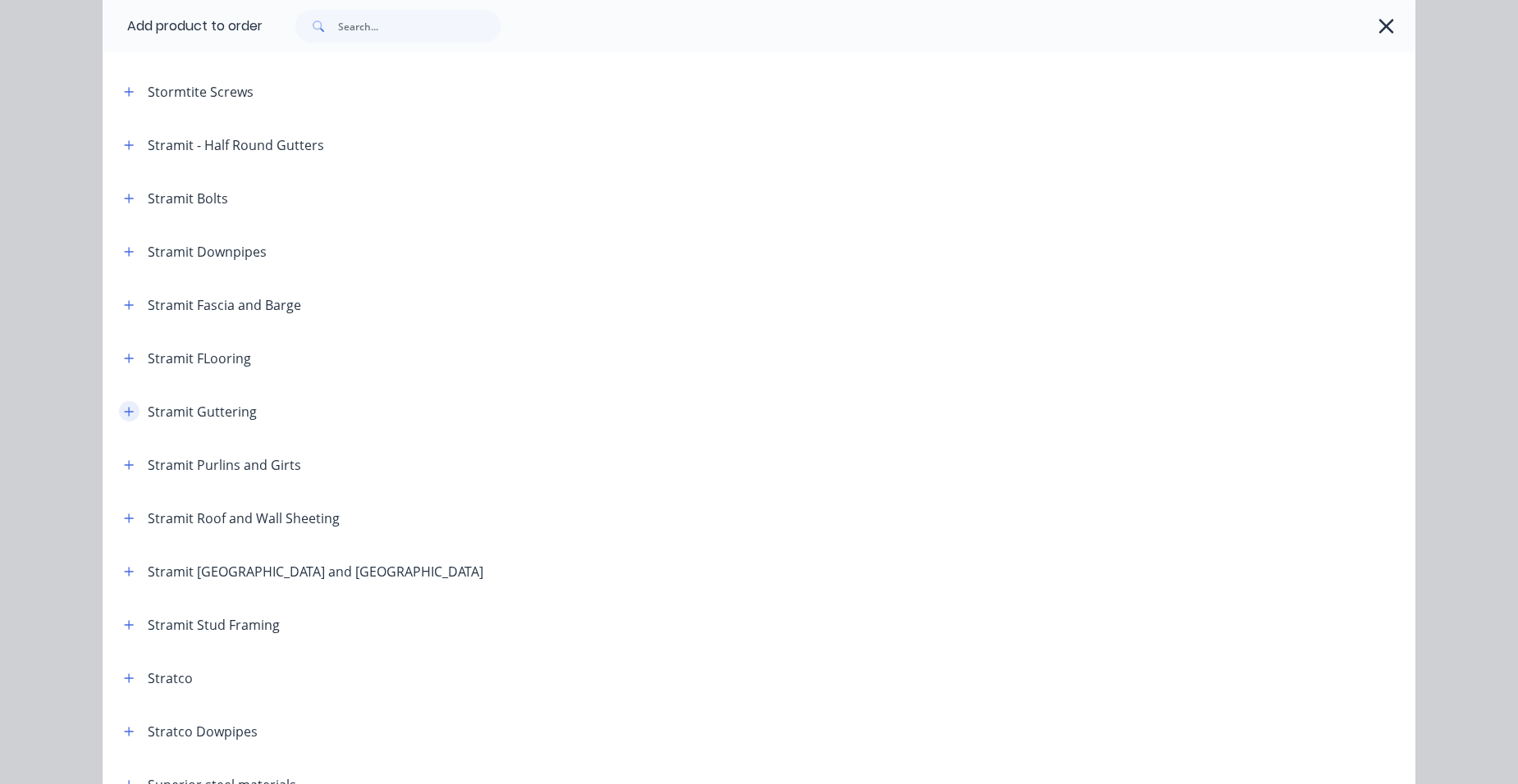
click at [123, 404] on button "button" at bounding box center [129, 411] width 21 height 21
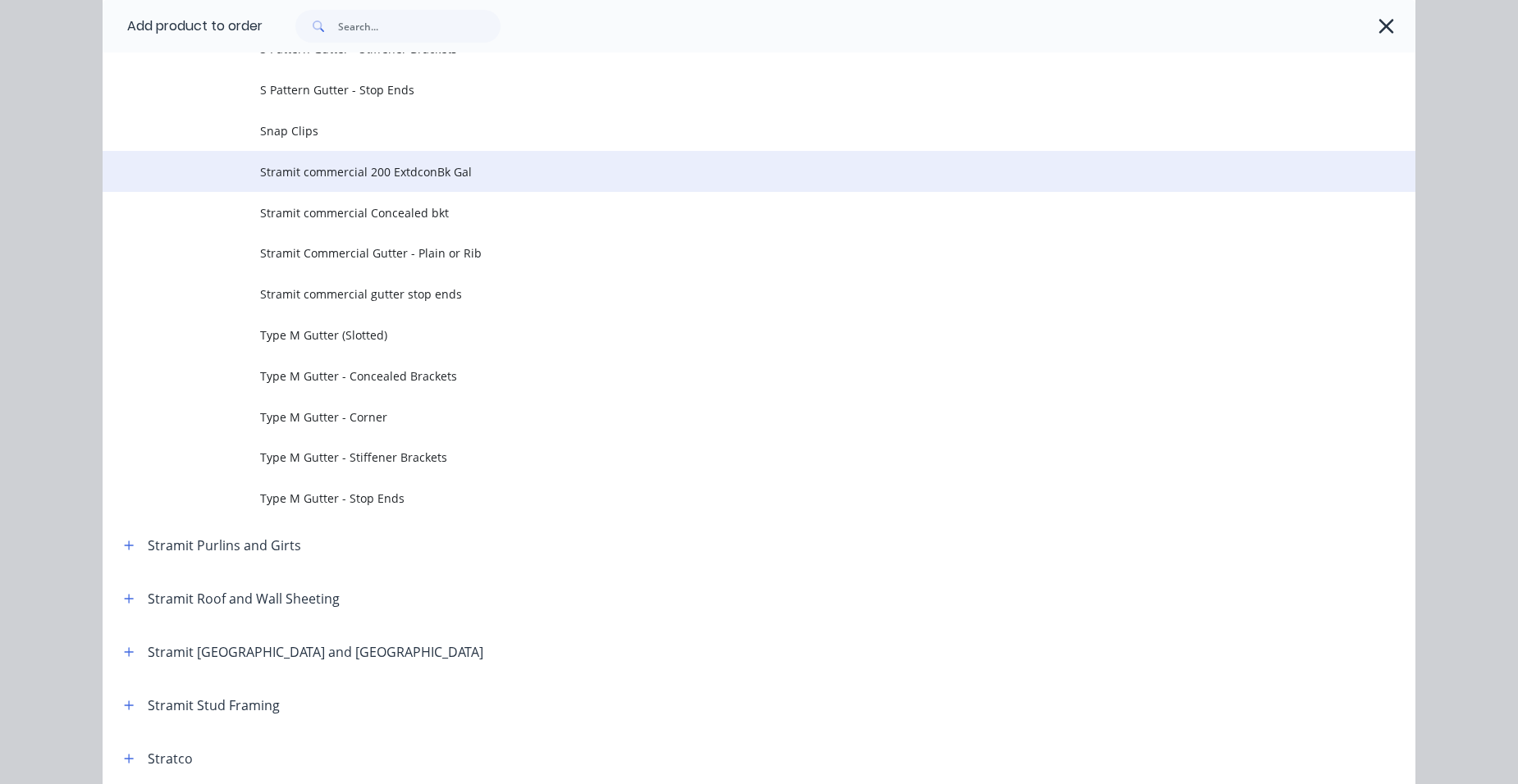
scroll to position [5415, 0]
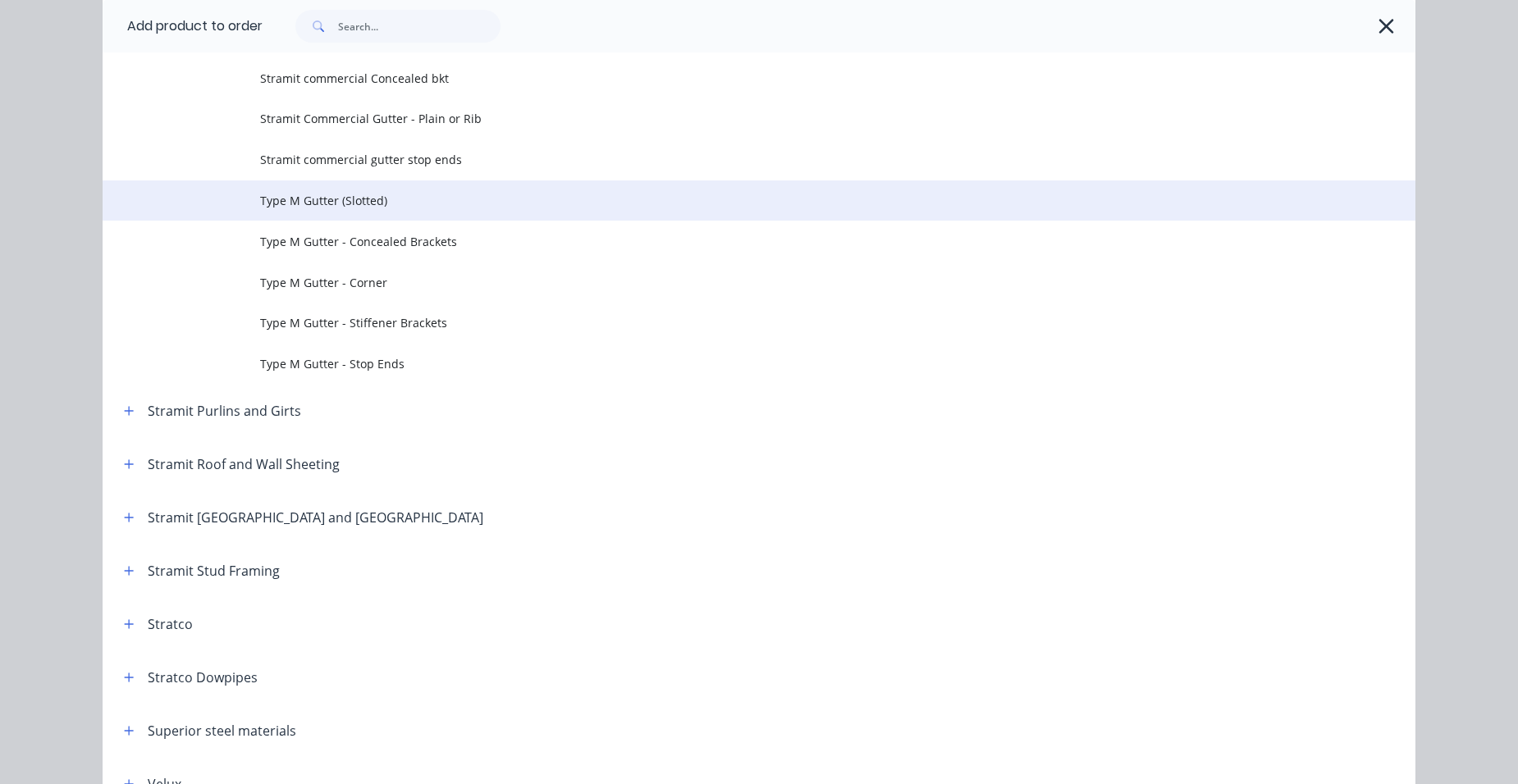
click at [379, 207] on span "Type M Gutter (Slotted)" at bounding box center [722, 201] width 924 height 17
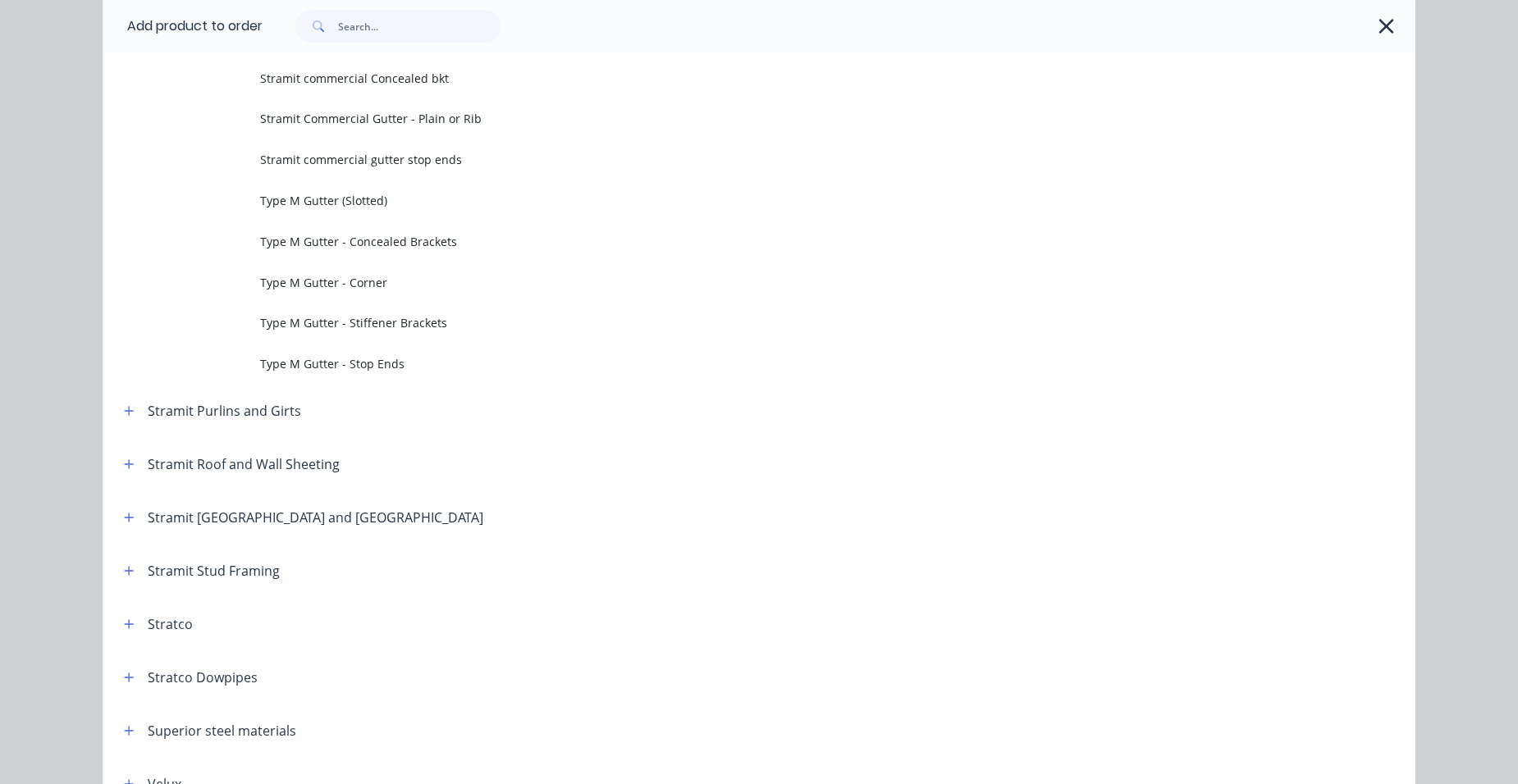
scroll to position [0, 0]
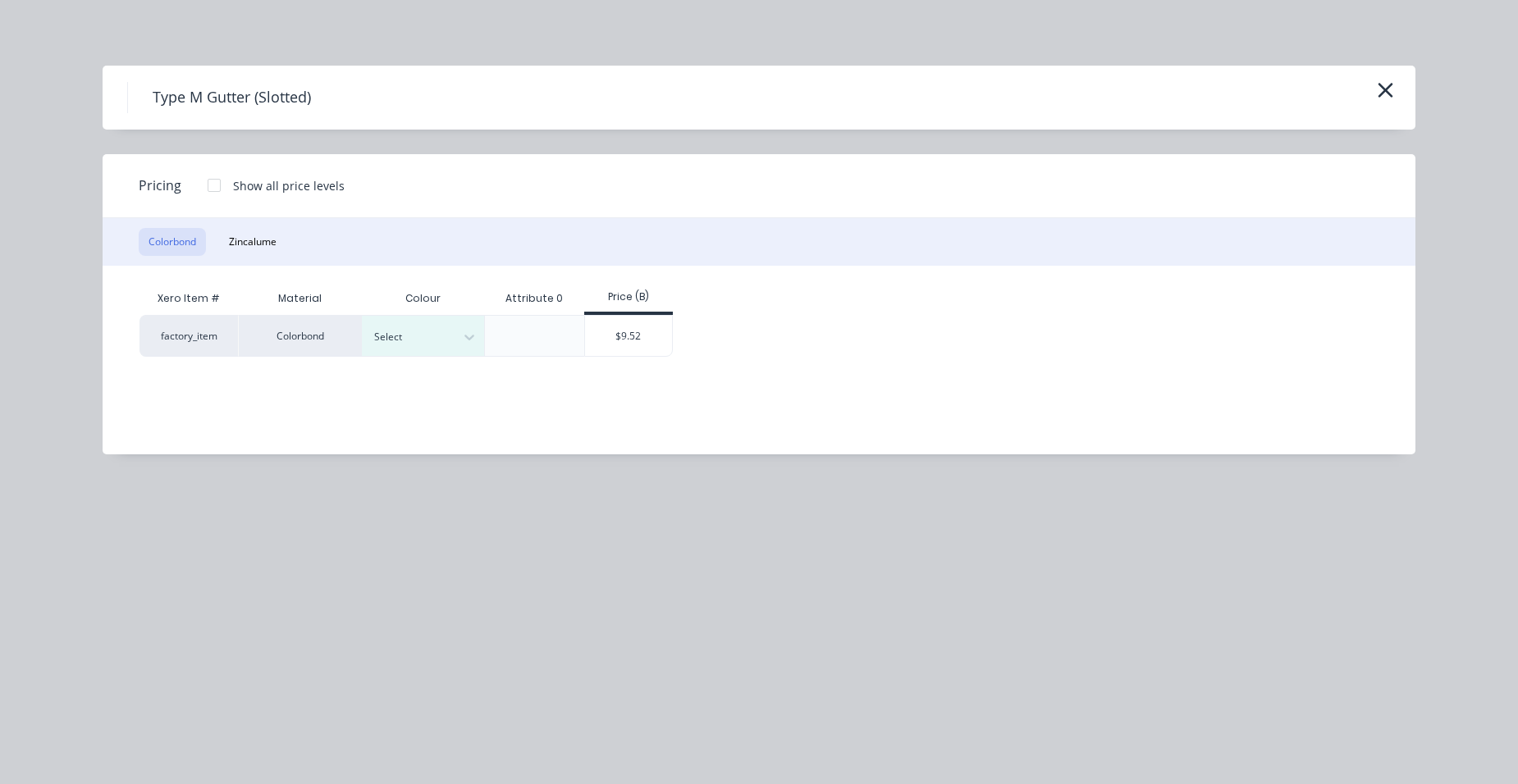
click at [218, 179] on div at bounding box center [214, 185] width 33 height 33
click at [375, 331] on input "text" at bounding box center [375, 338] width 3 height 15
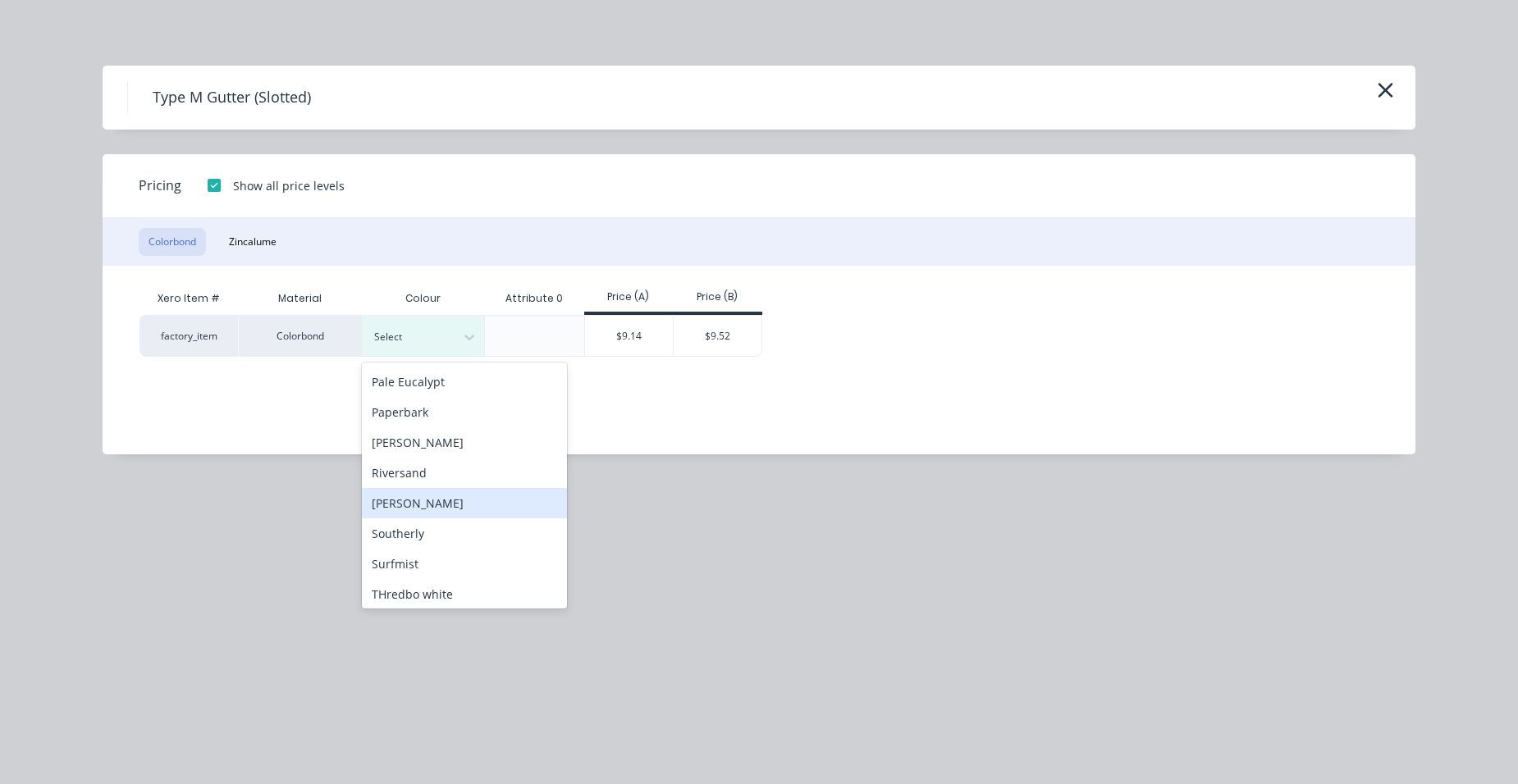
scroll to position [575, 0]
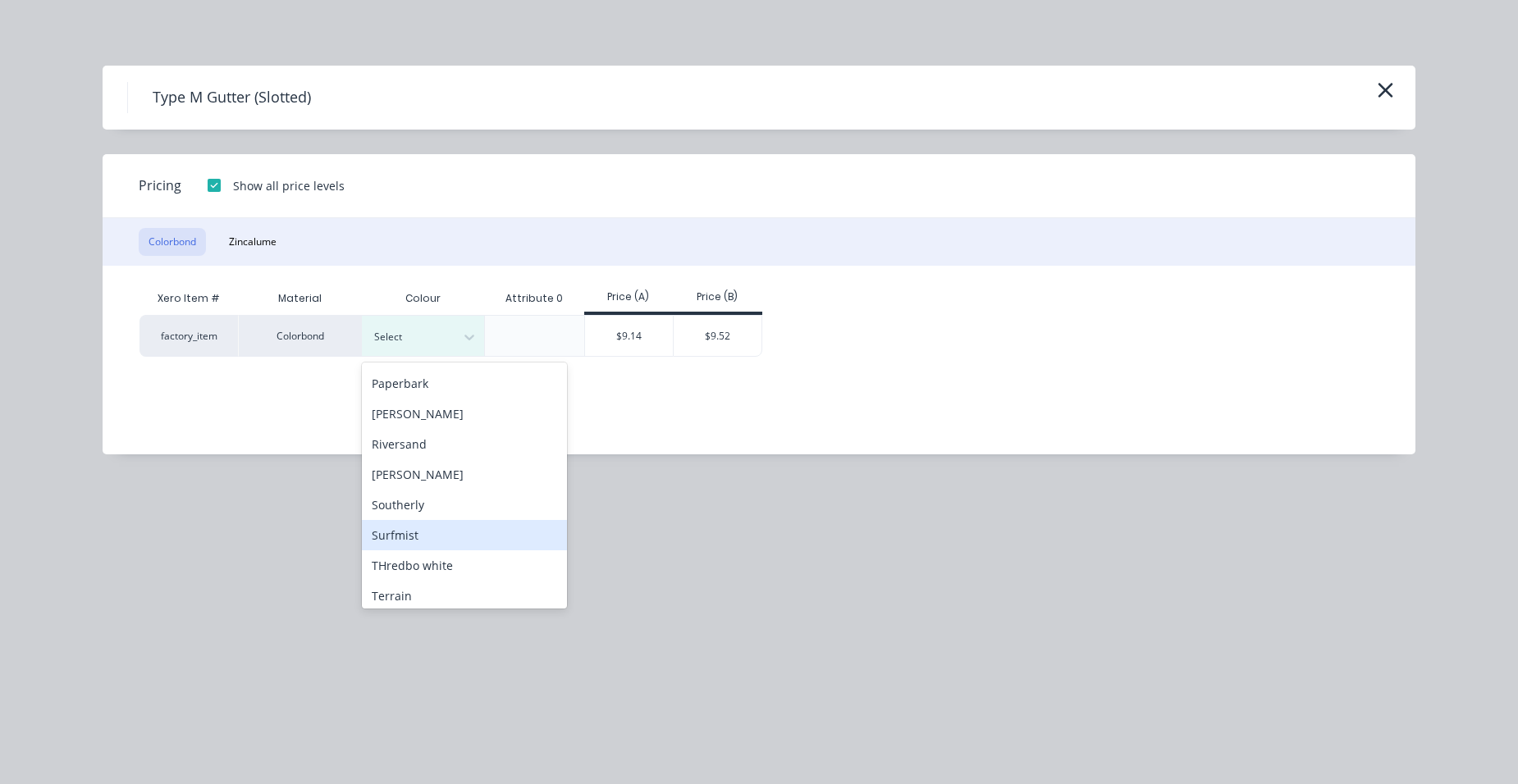
click at [409, 529] on div "Surfmist" at bounding box center [464, 535] width 205 height 30
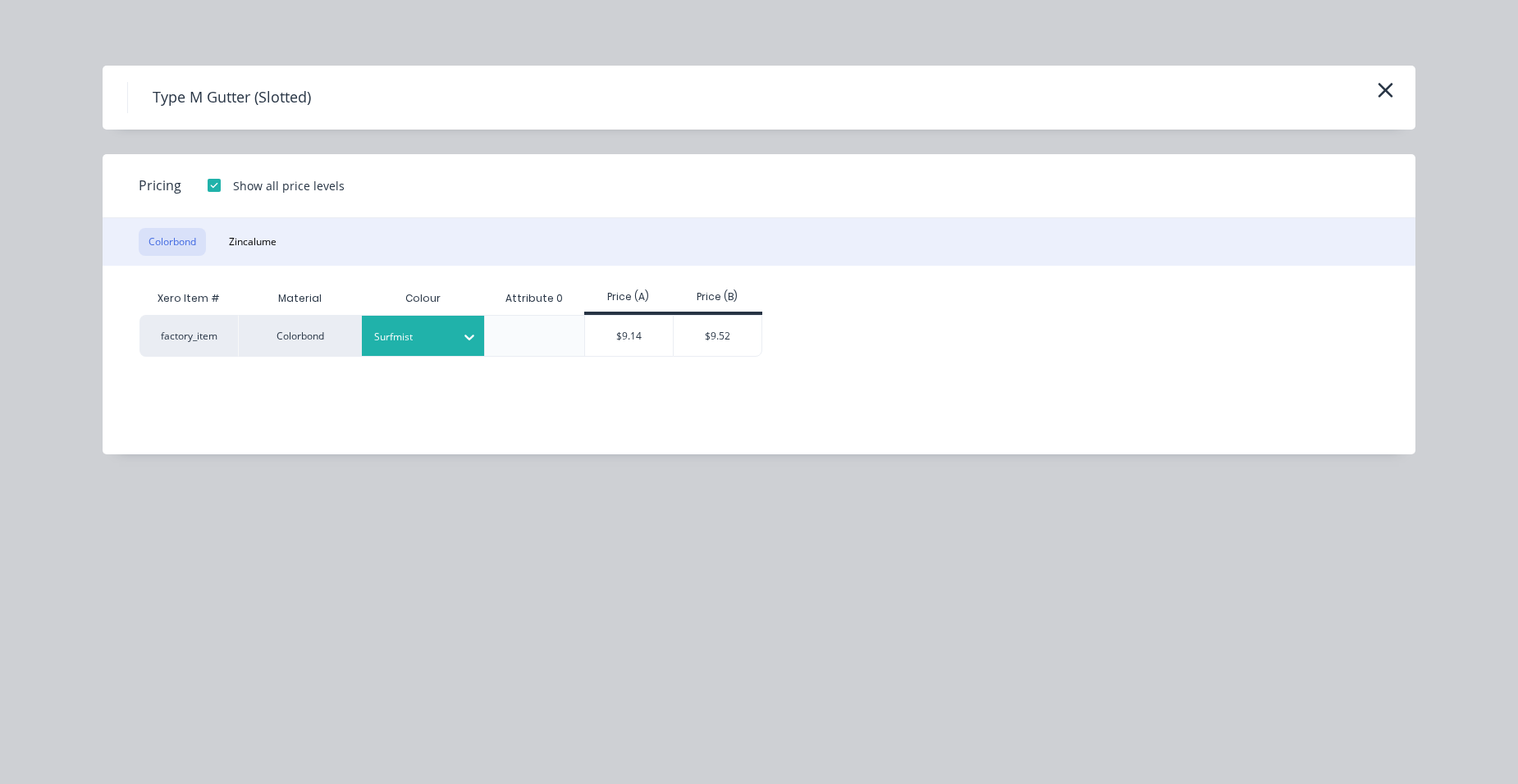
drag, startPoint x: 616, startPoint y: 328, endPoint x: 615, endPoint y: 379, distance: 51.0
click at [616, 327] on div "$9.14" at bounding box center [629, 336] width 89 height 41
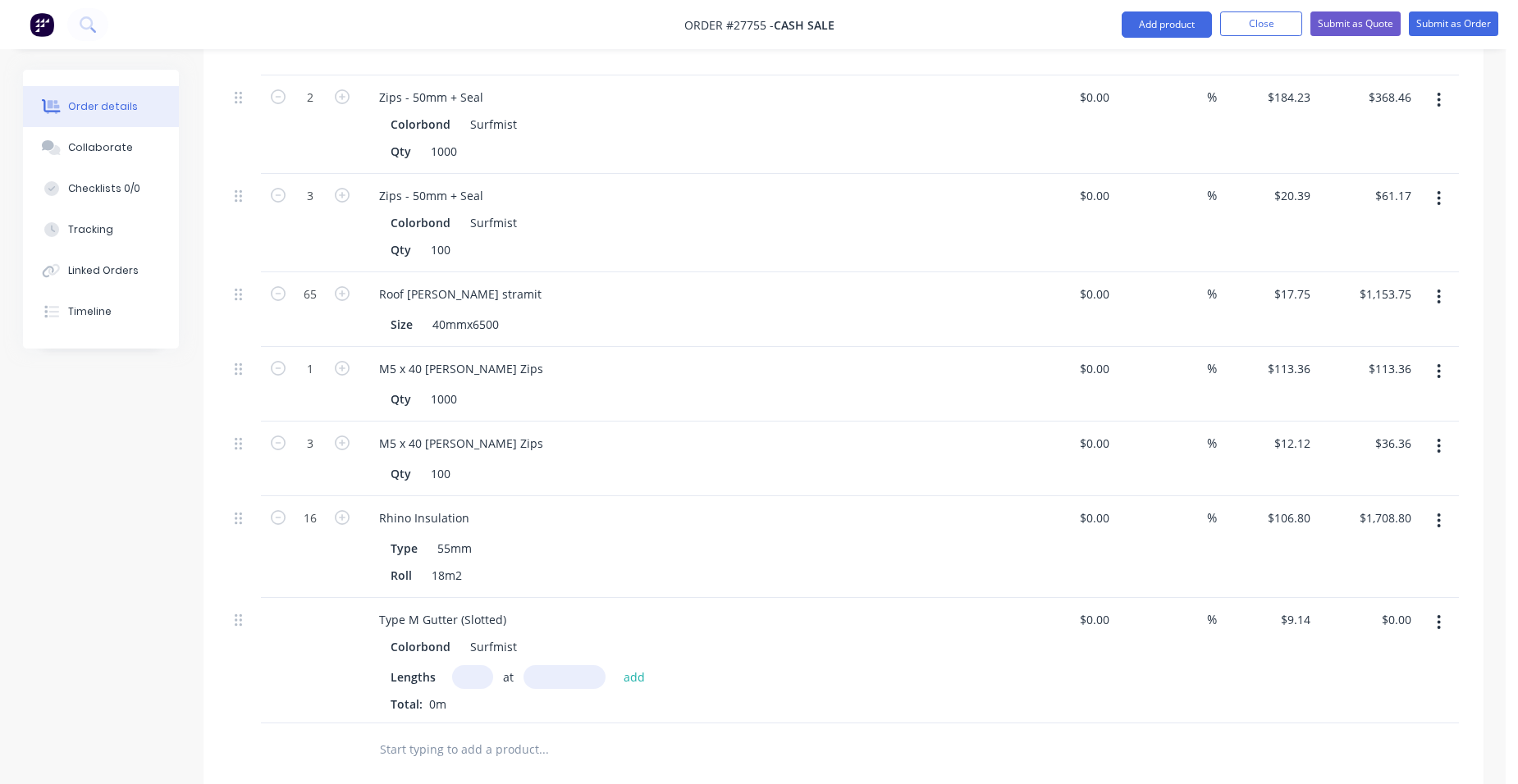
click at [468, 665] on input "text" at bounding box center [472, 676] width 41 height 24
type input "2"
type input "5900"
click at [615, 665] on button "add" at bounding box center [634, 676] width 39 height 22
type input "$107.85"
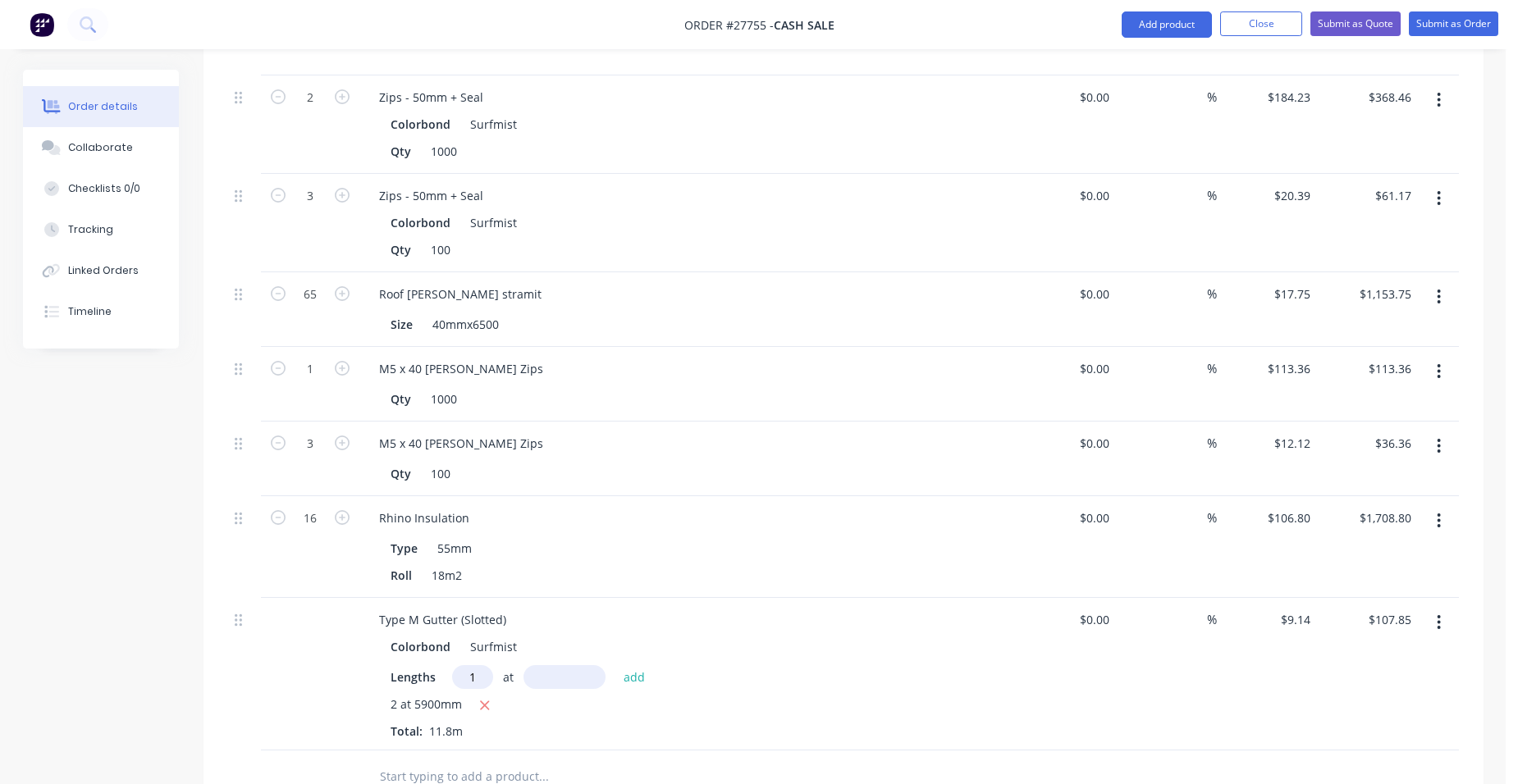
type input "1"
type input "8500"
click at [615, 665] on button "add" at bounding box center [634, 676] width 39 height 22
type input "$185.54"
type input "1"
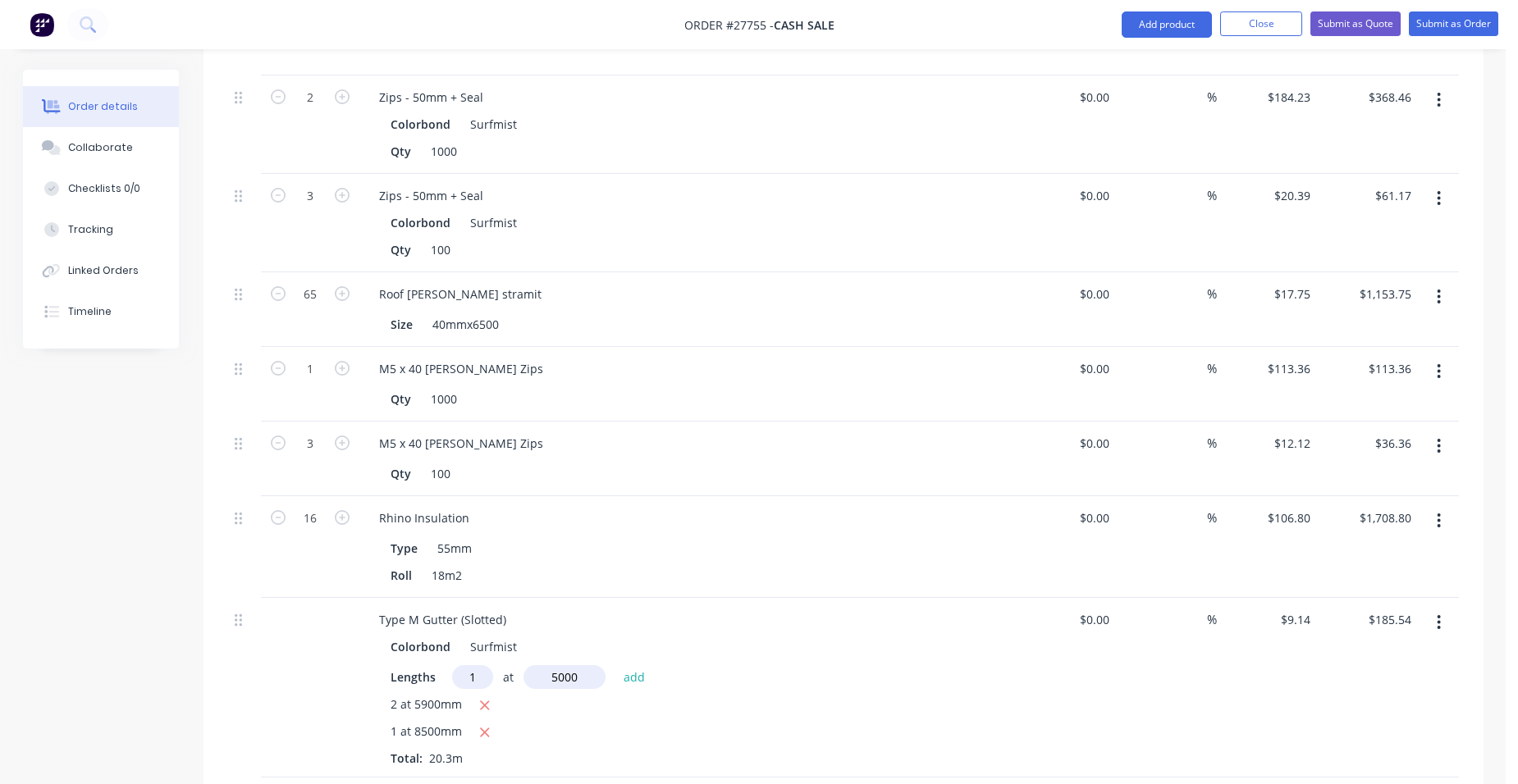
type input "5000"
click at [615, 665] on button "add" at bounding box center [634, 676] width 39 height 22
type input "$231.24"
type input "1"
type input "8500mm"
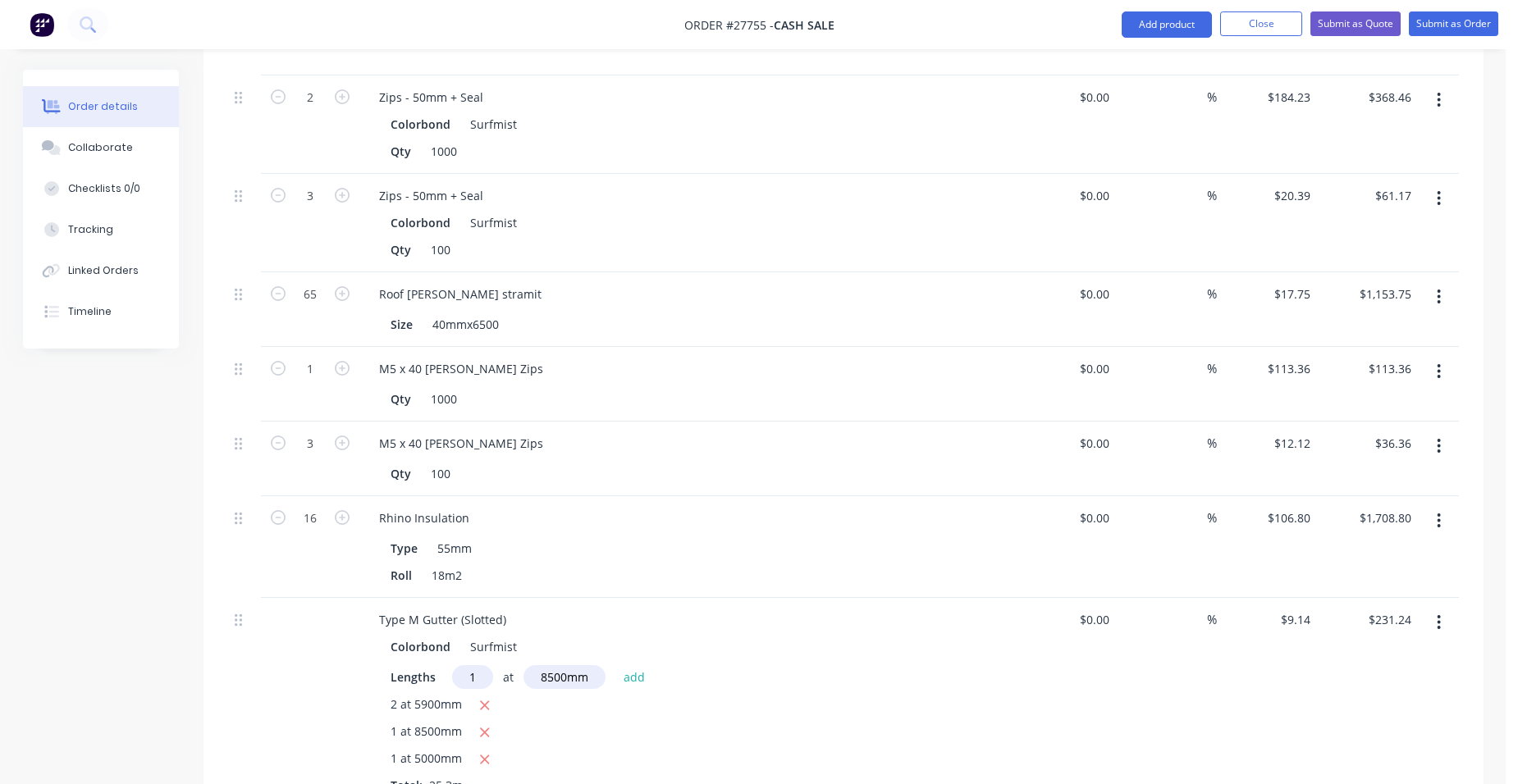
click at [472, 665] on input "1" at bounding box center [472, 676] width 41 height 24
type input "2"
click at [633, 665] on button "add" at bounding box center [634, 676] width 39 height 22
type input "$386.62"
type input "2"
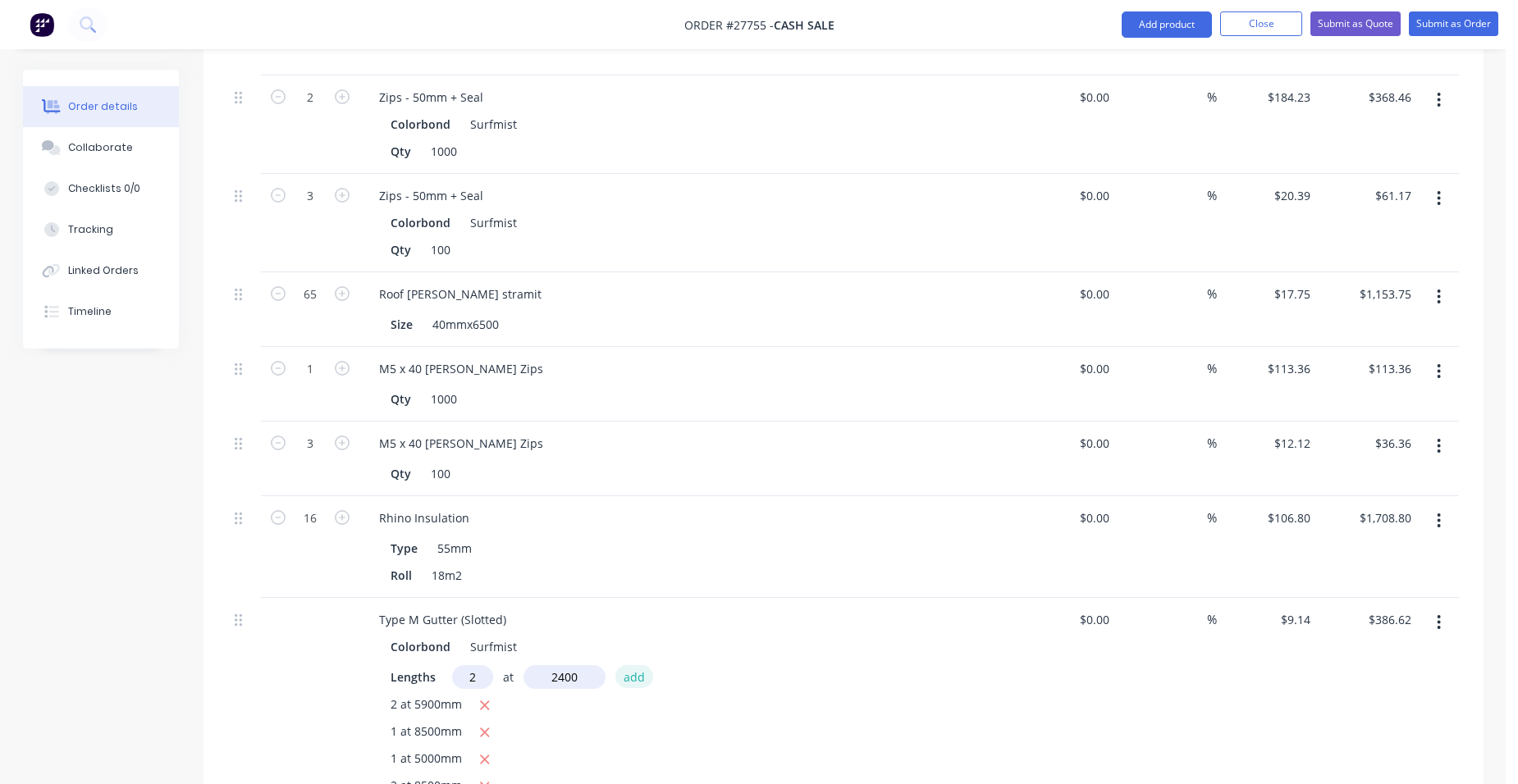
type input "2400"
click at [615, 665] on button "add" at bounding box center [634, 676] width 39 height 22
type input "$430.49"
